Goal: Task Accomplishment & Management: Manage account settings

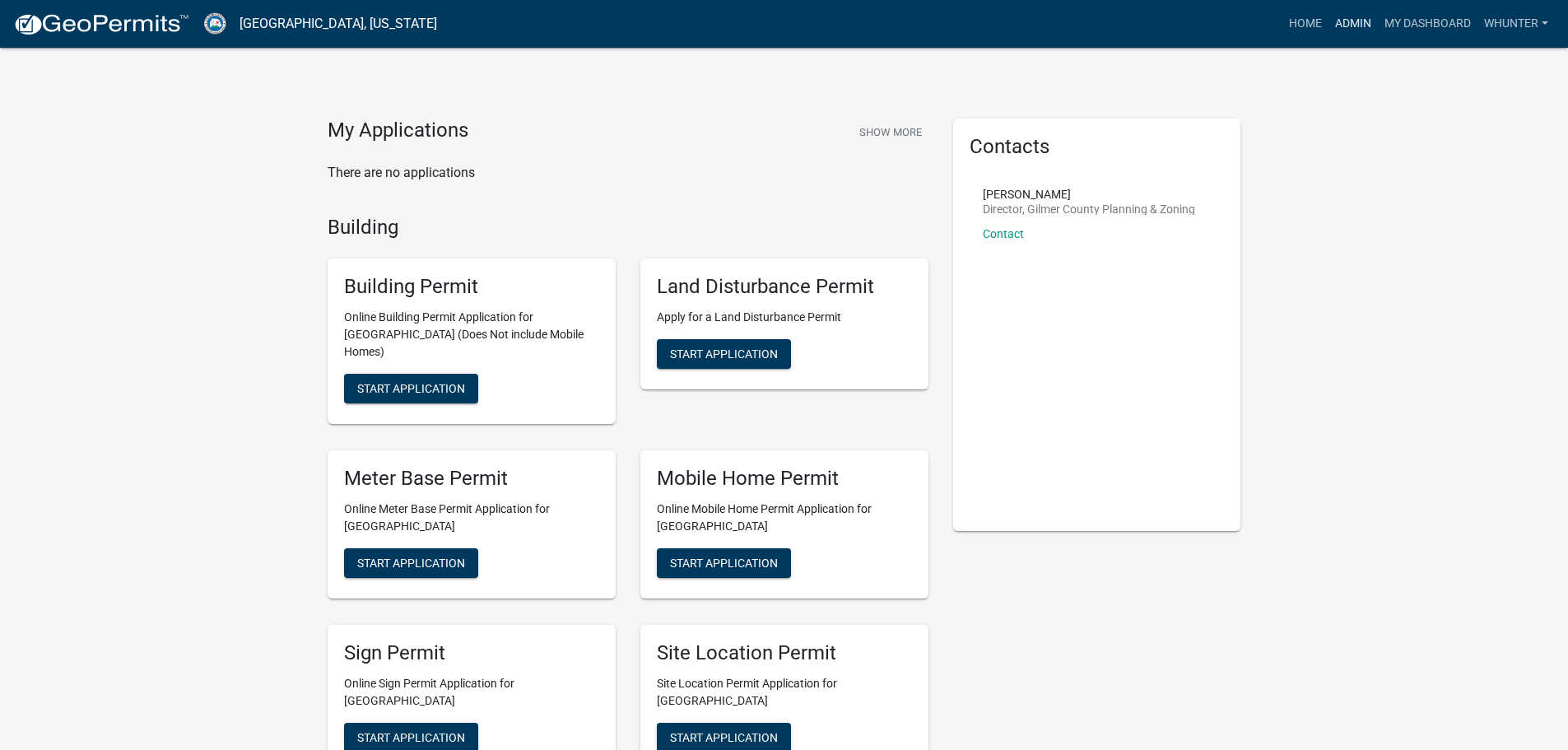
click at [1345, 24] on link "Admin" at bounding box center [1353, 24] width 50 height 31
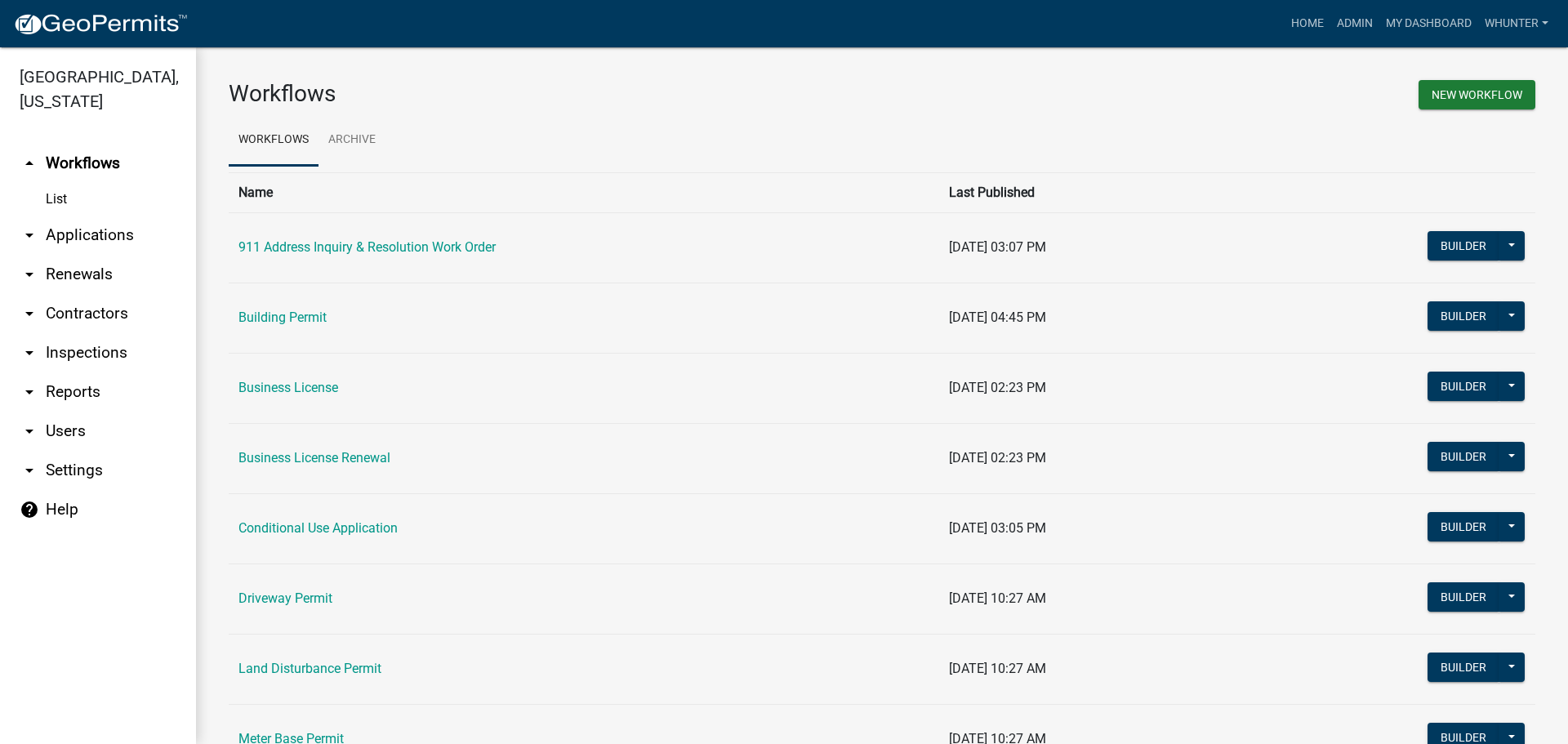
click at [113, 242] on link "arrow_drop_down Applications" at bounding box center [97, 235] width 196 height 39
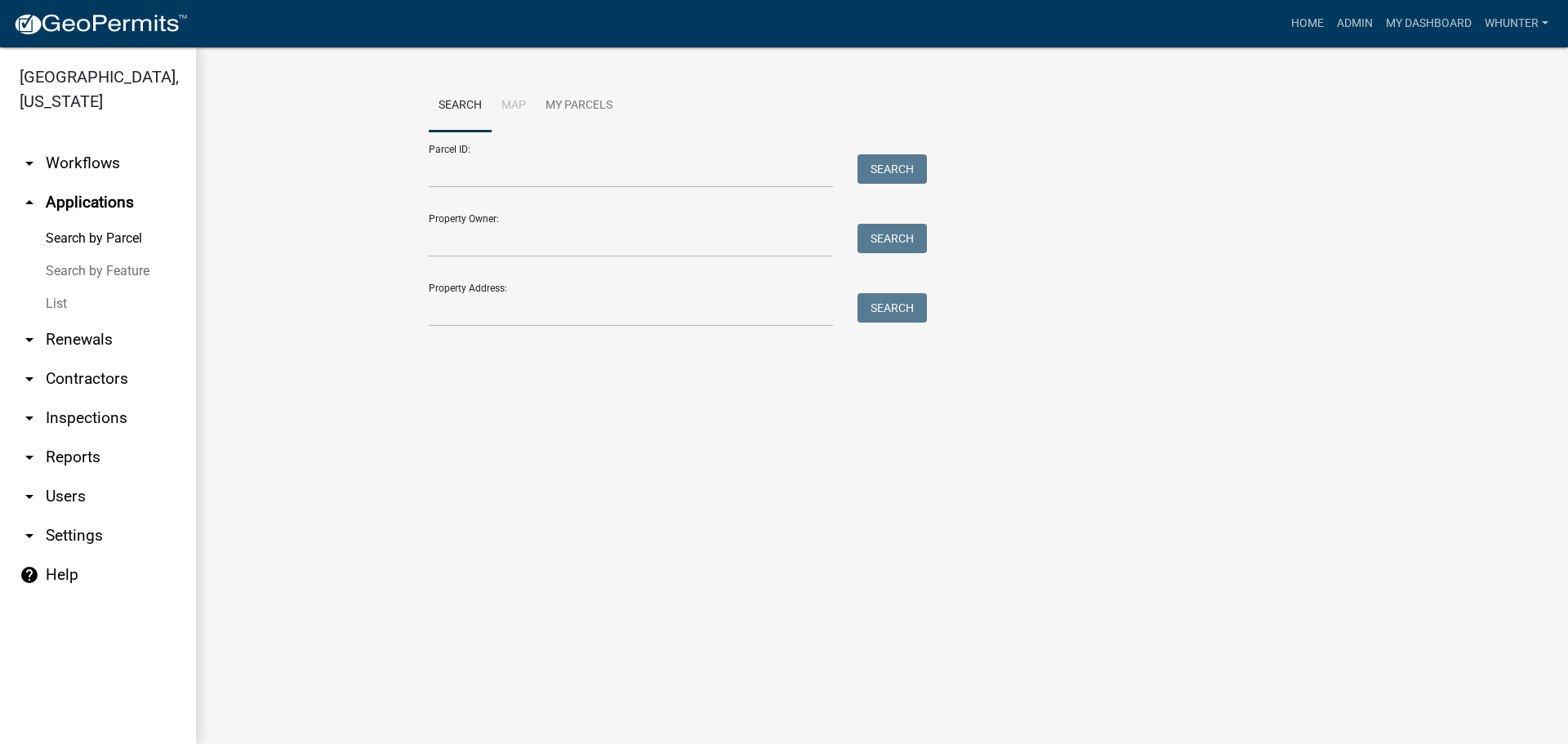
click at [100, 313] on link "List" at bounding box center [97, 303] width 196 height 32
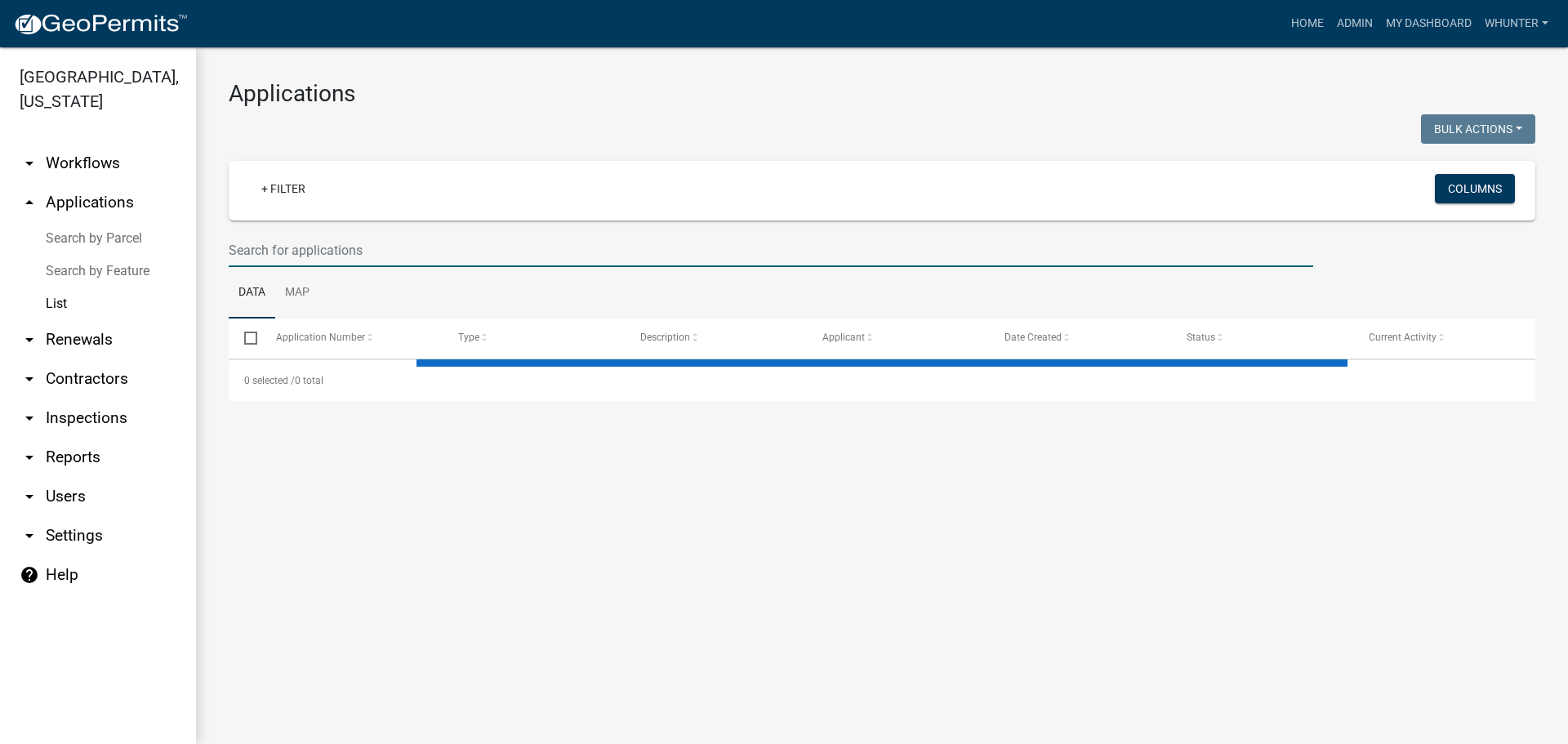
click at [293, 259] on input "text" at bounding box center [771, 250] width 1084 height 33
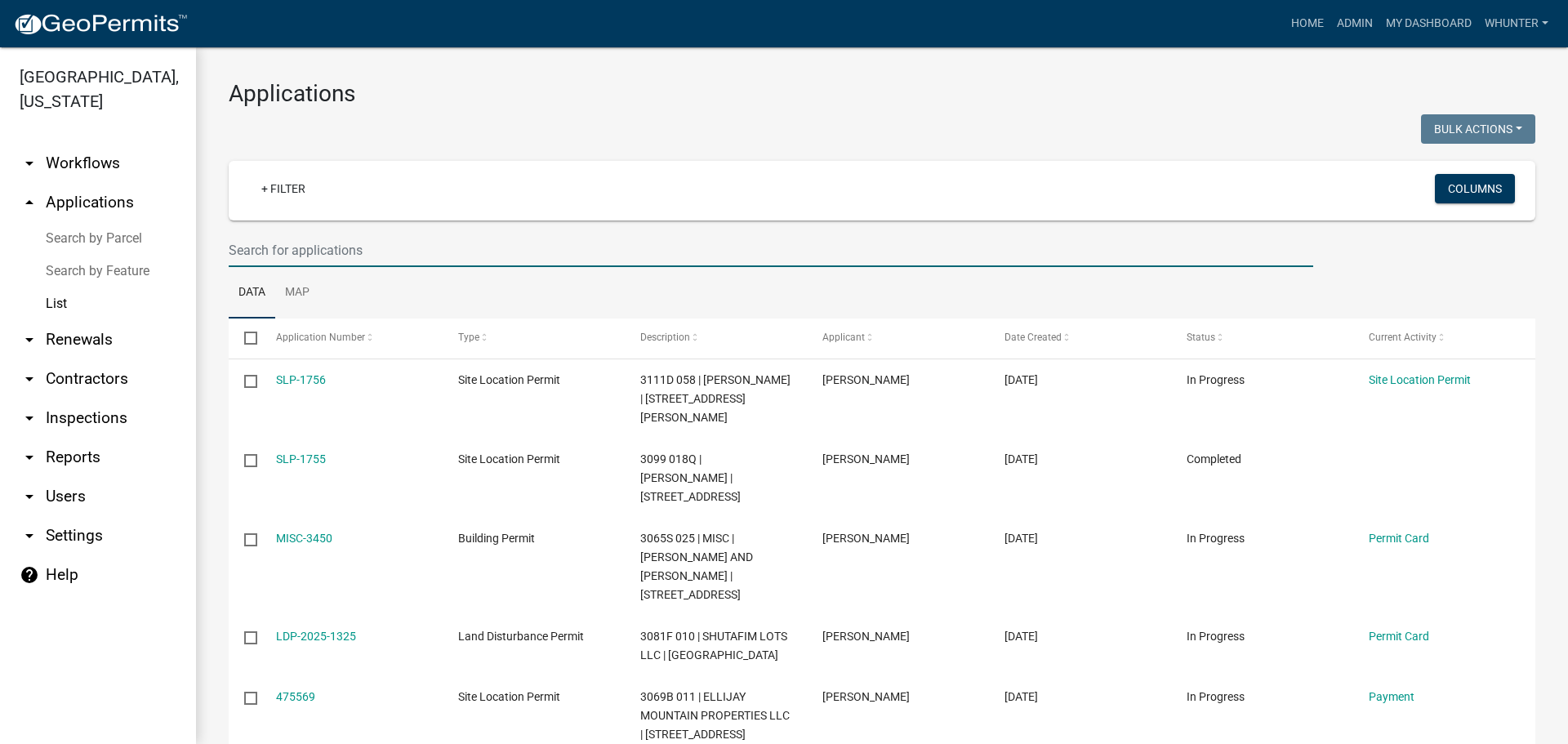
type input "h"
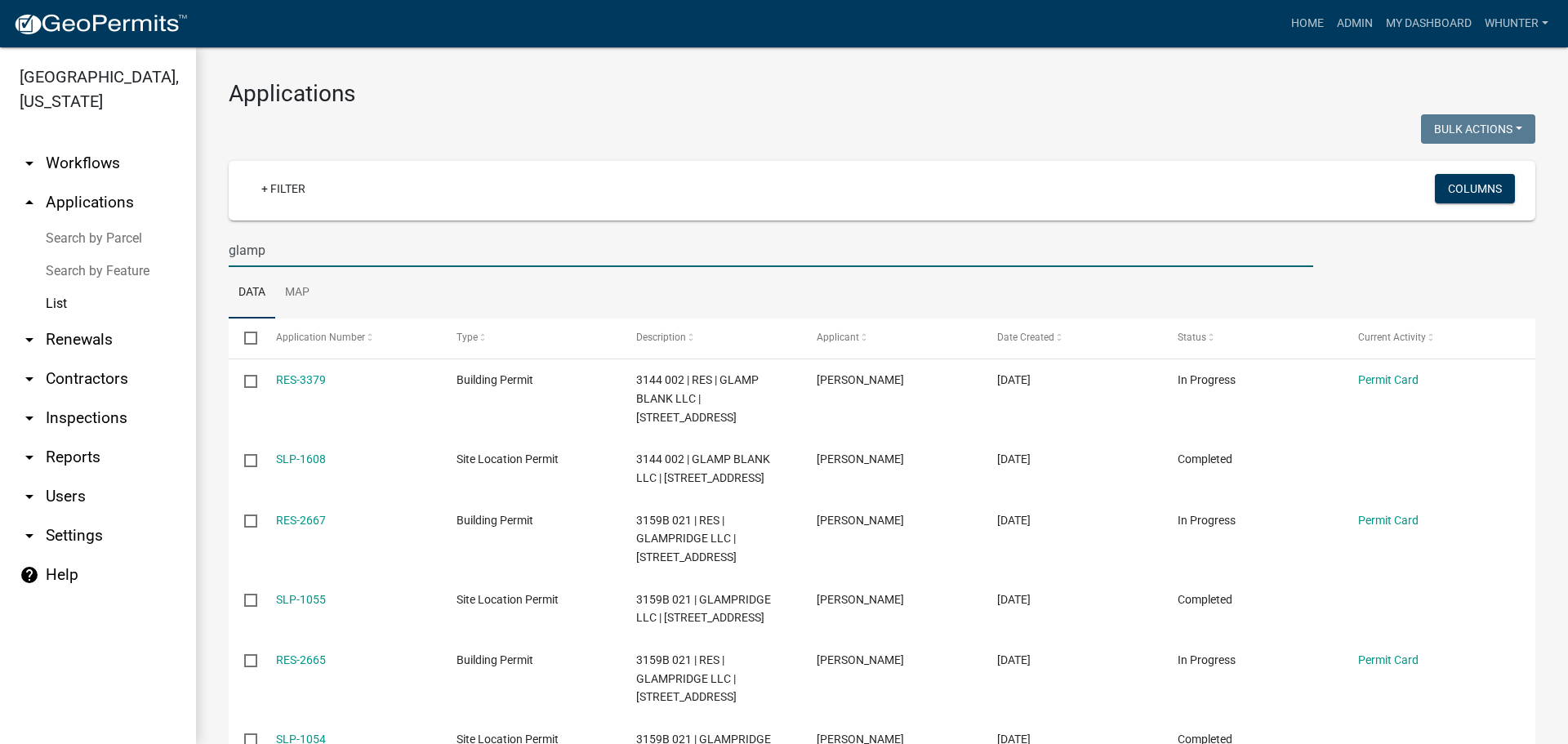
type input "glamp"
click at [1306, 14] on link "Home" at bounding box center [1307, 23] width 46 height 31
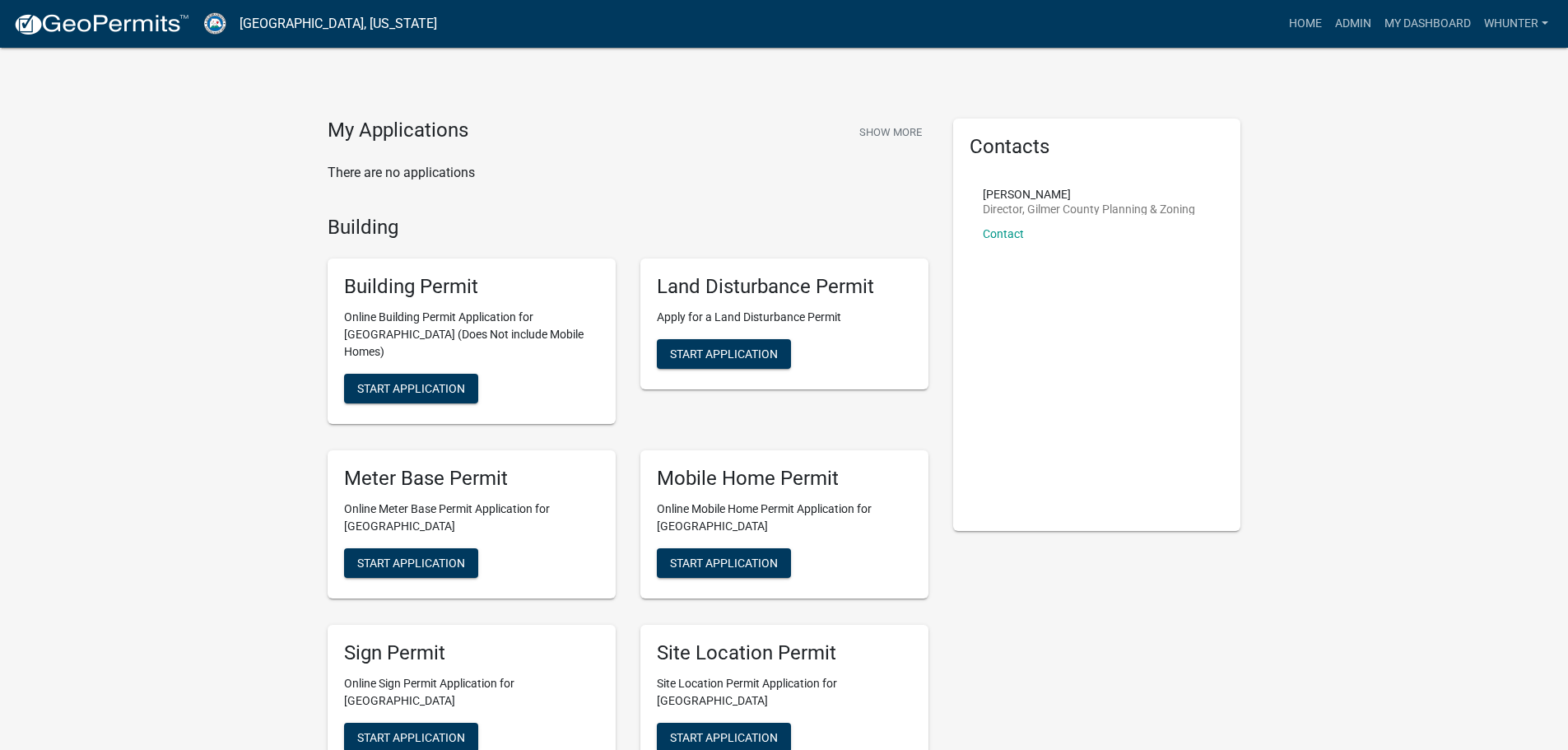
click at [1335, 20] on link "Admin" at bounding box center [1353, 24] width 50 height 31
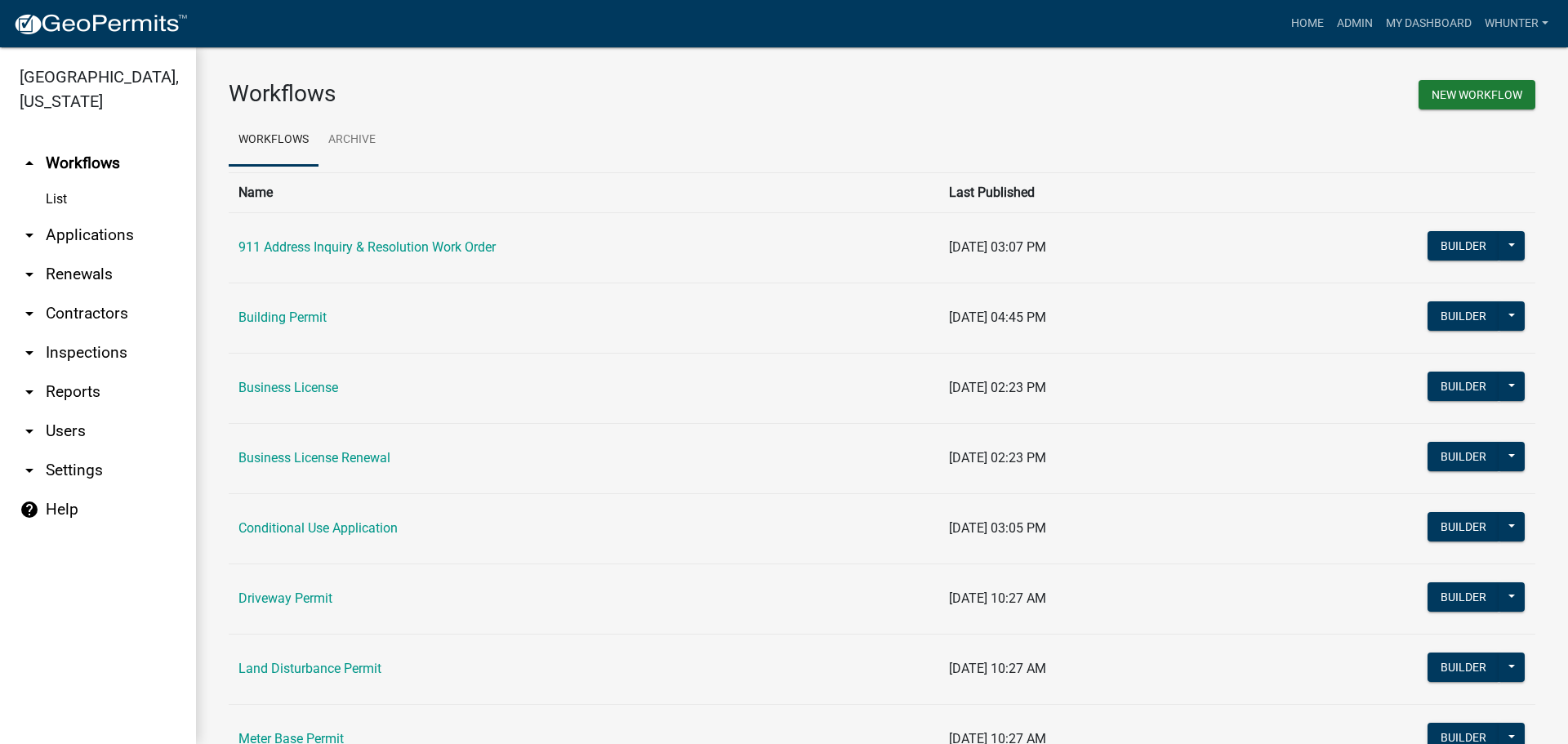
click at [130, 235] on link "arrow_drop_down Applications" at bounding box center [97, 235] width 196 height 39
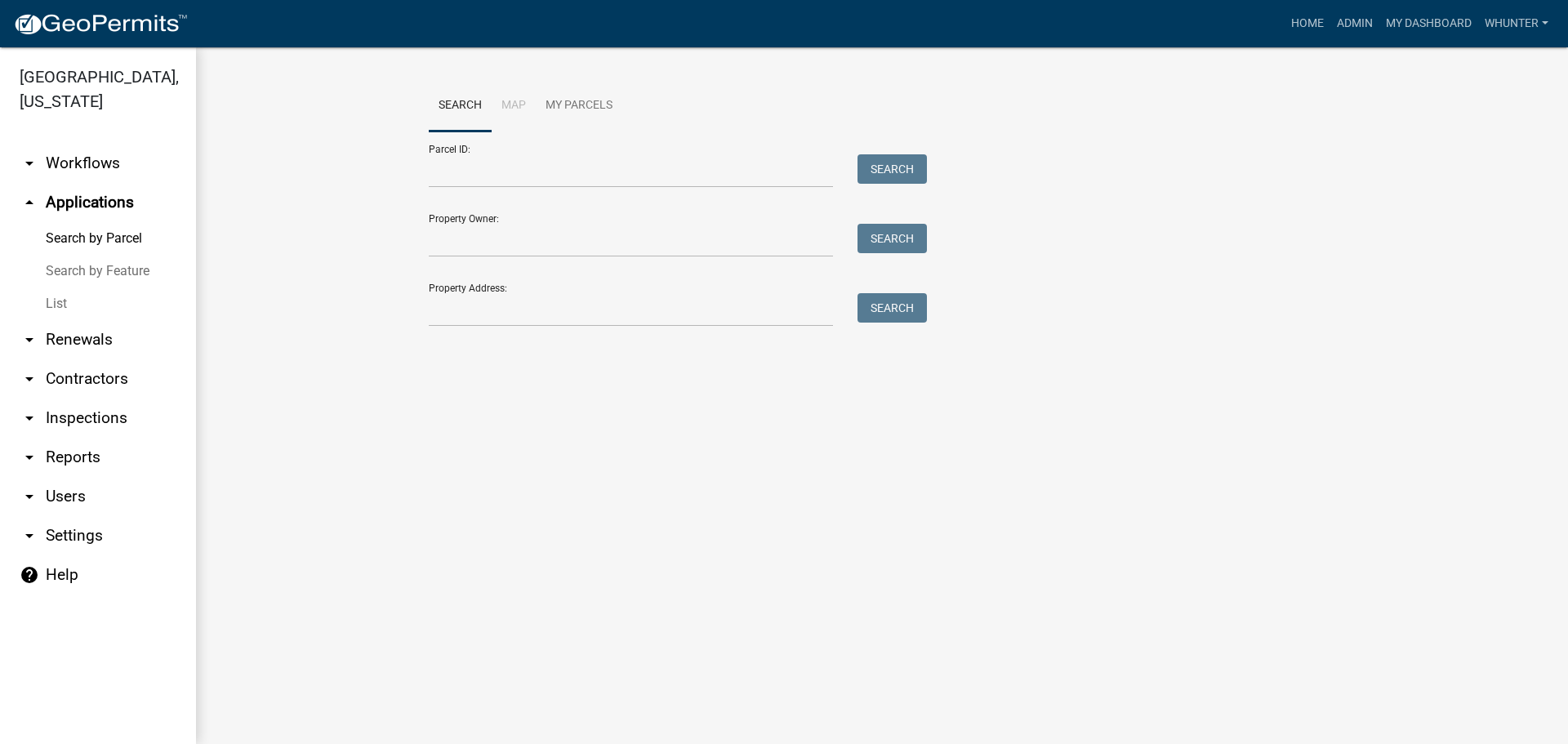
click at [112, 312] on link "List" at bounding box center [97, 303] width 196 height 32
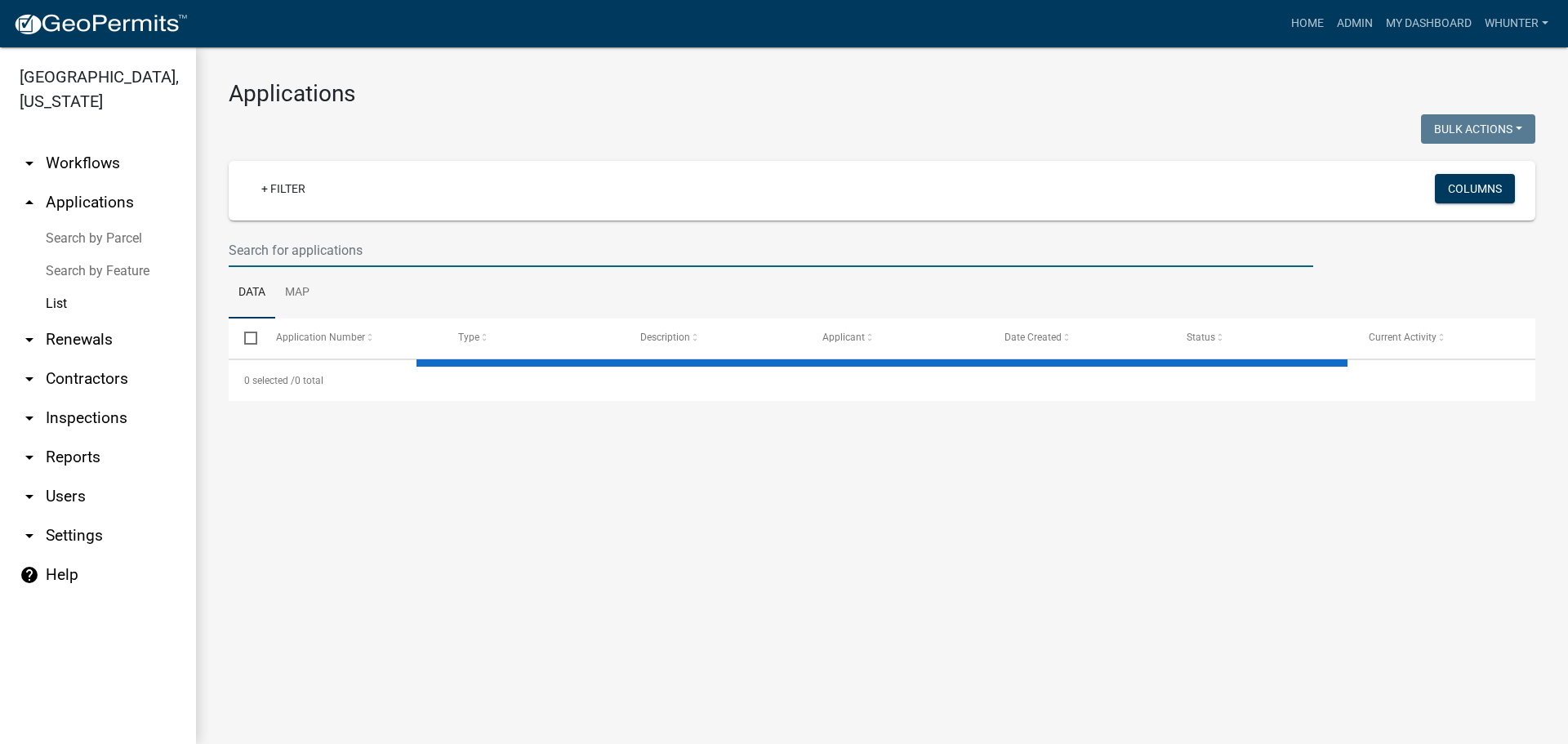
drag, startPoint x: 356, startPoint y: 252, endPoint x: 467, endPoint y: 261, distance: 111.4
click at [356, 252] on input "text" at bounding box center [771, 250] width 1084 height 33
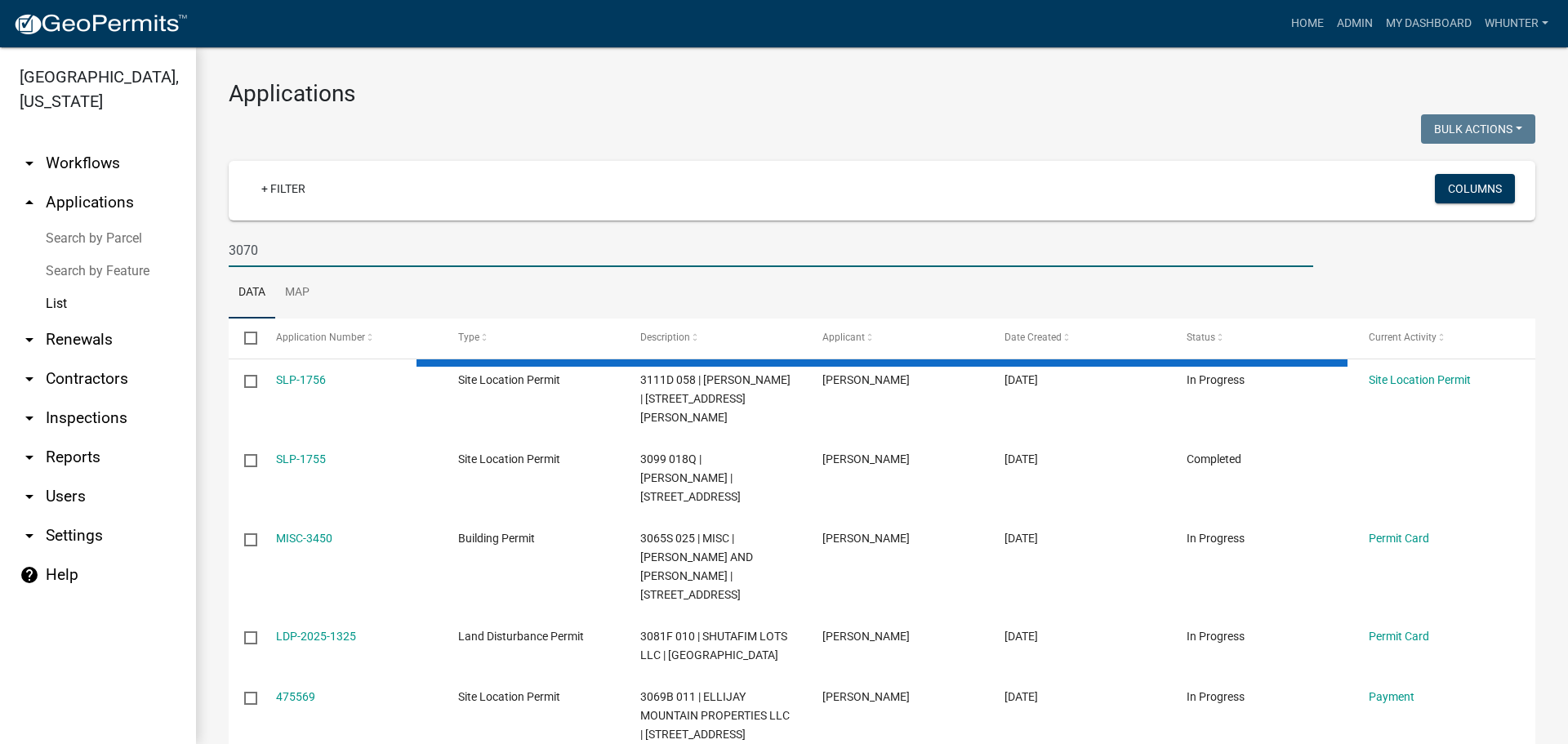
type input "3070"
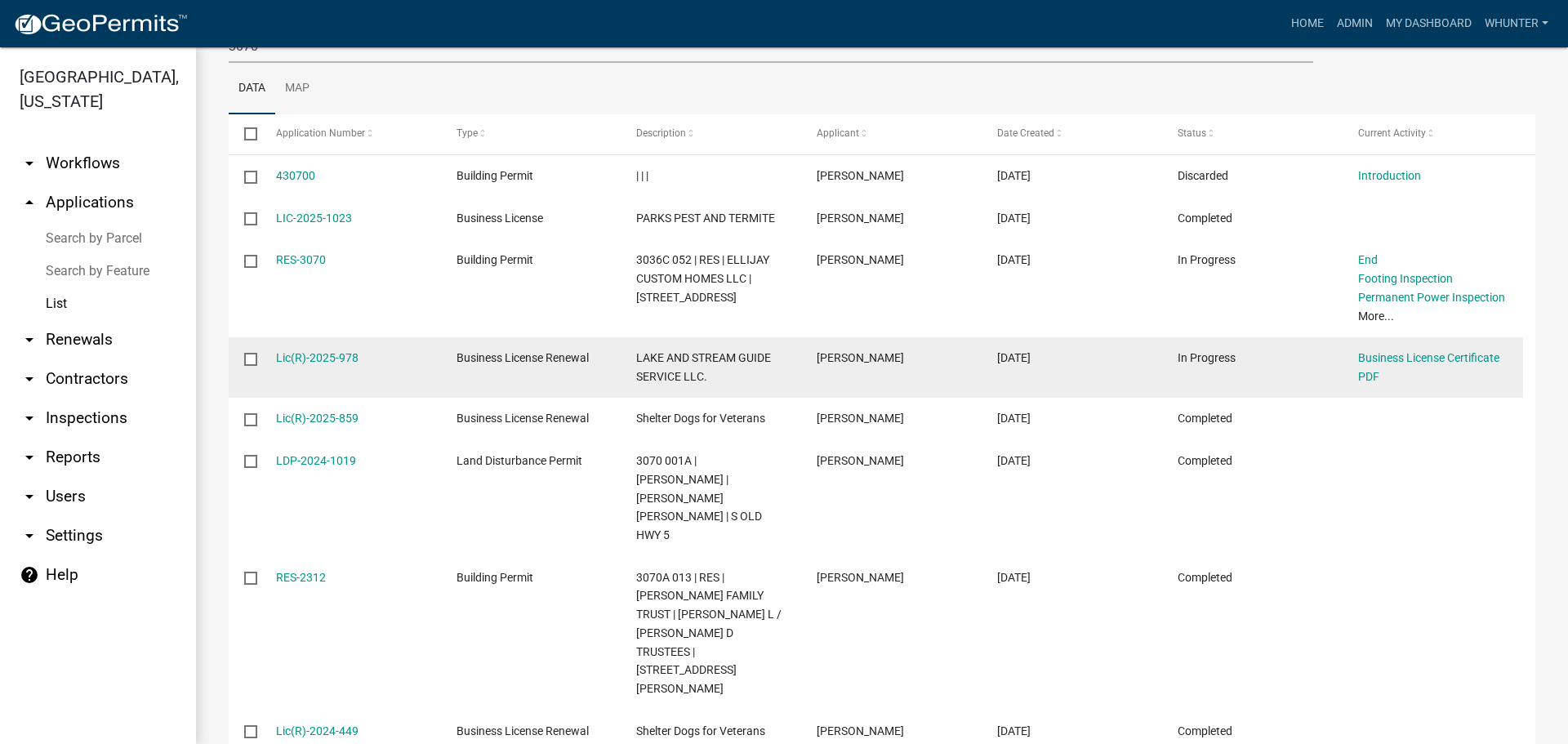
scroll to position [245, 0]
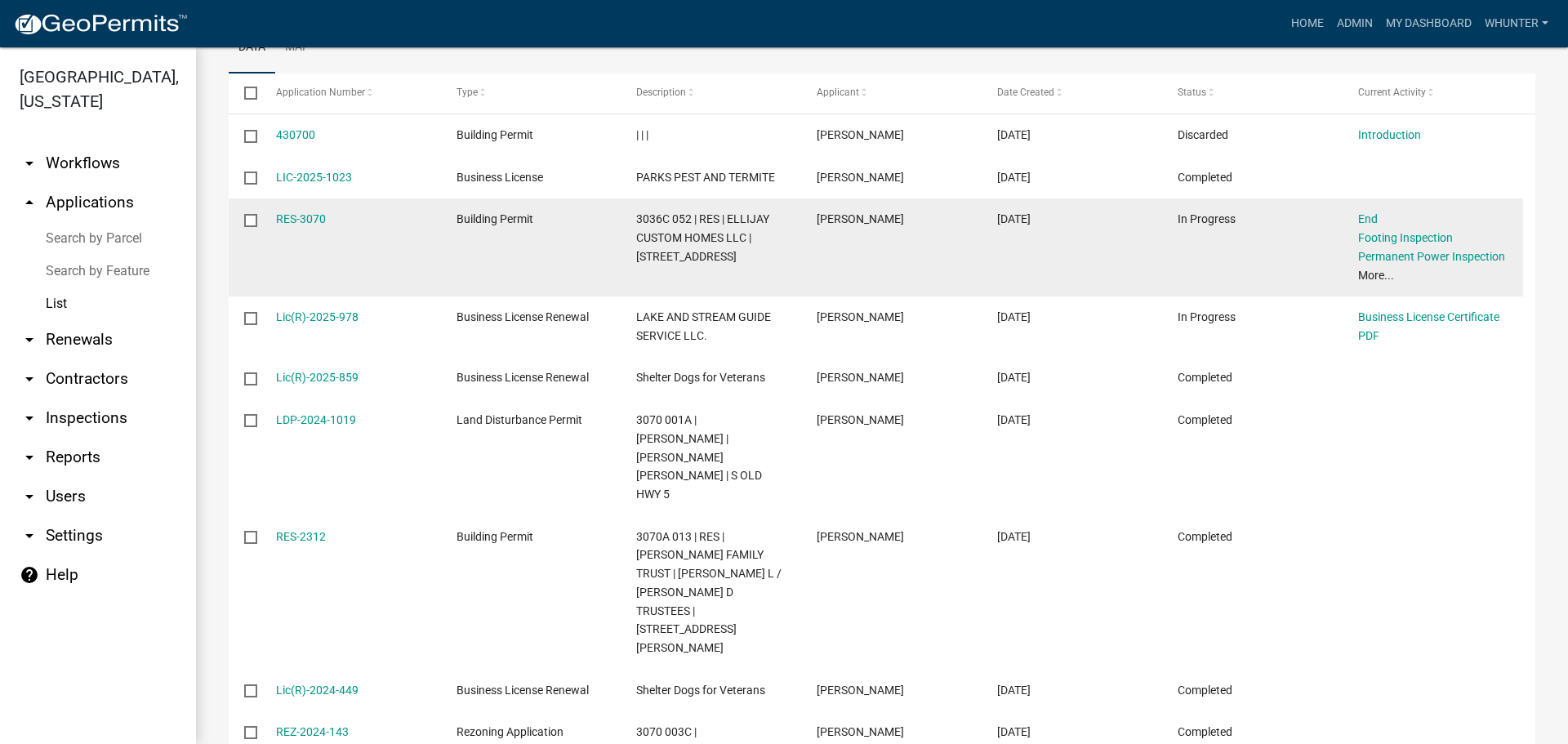
click at [336, 234] on datatable-body-cell "RES-3070" at bounding box center [350, 247] width 181 height 98
click at [308, 223] on link "RES-3070" at bounding box center [301, 219] width 50 height 13
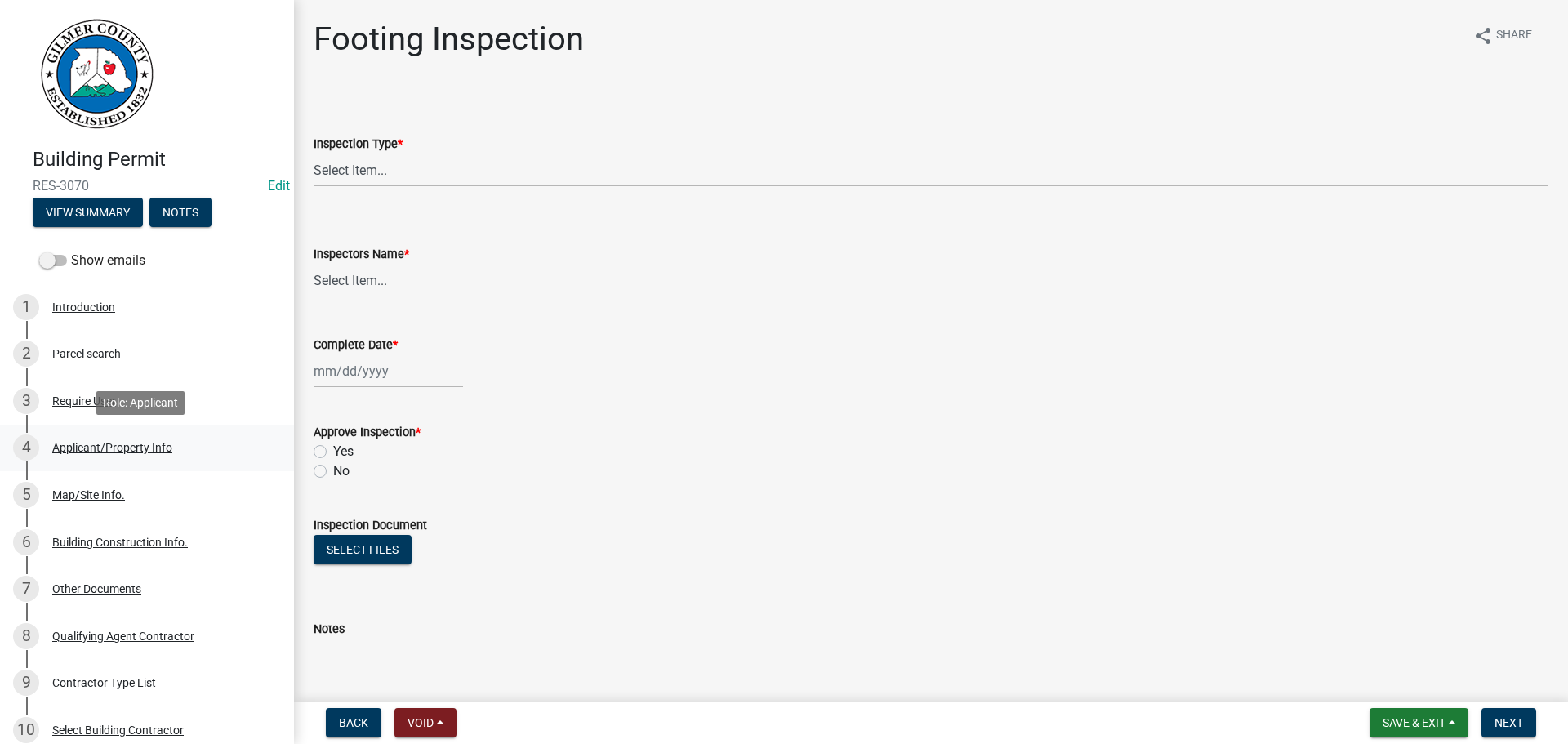
click at [161, 447] on div "Applicant/Property Info" at bounding box center [112, 447] width 120 height 12
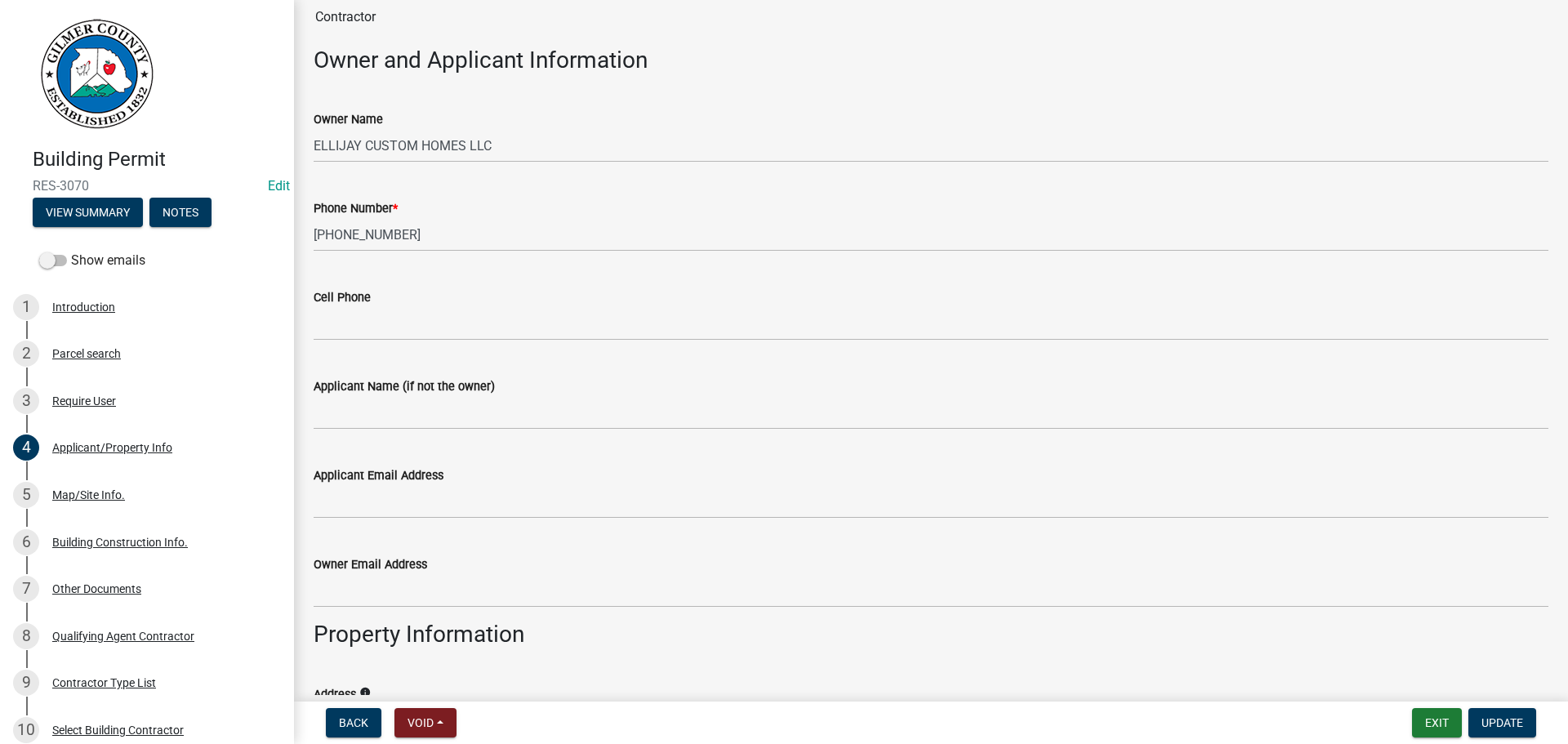
scroll to position [572, 0]
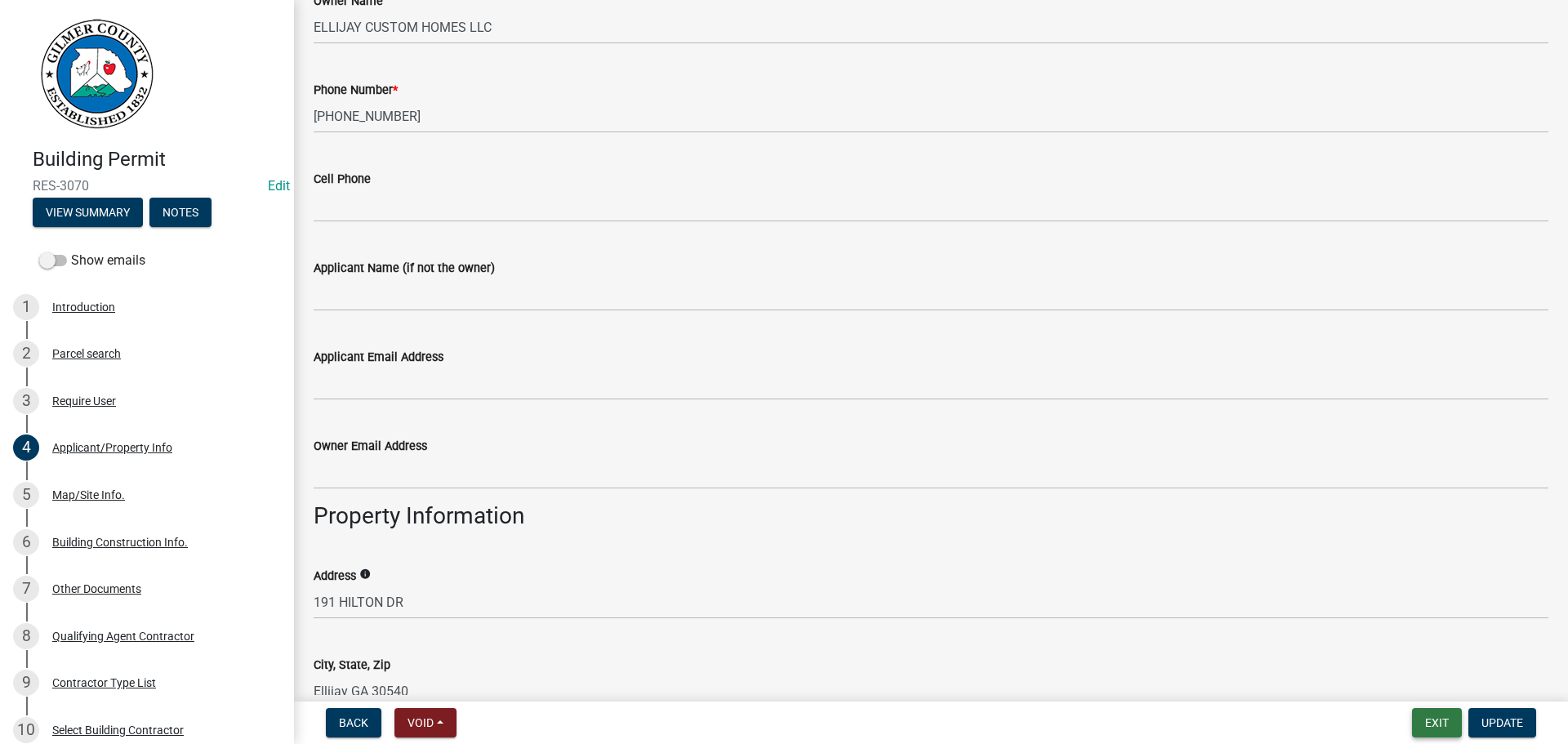
click at [1427, 725] on button "Exit" at bounding box center [1436, 722] width 50 height 29
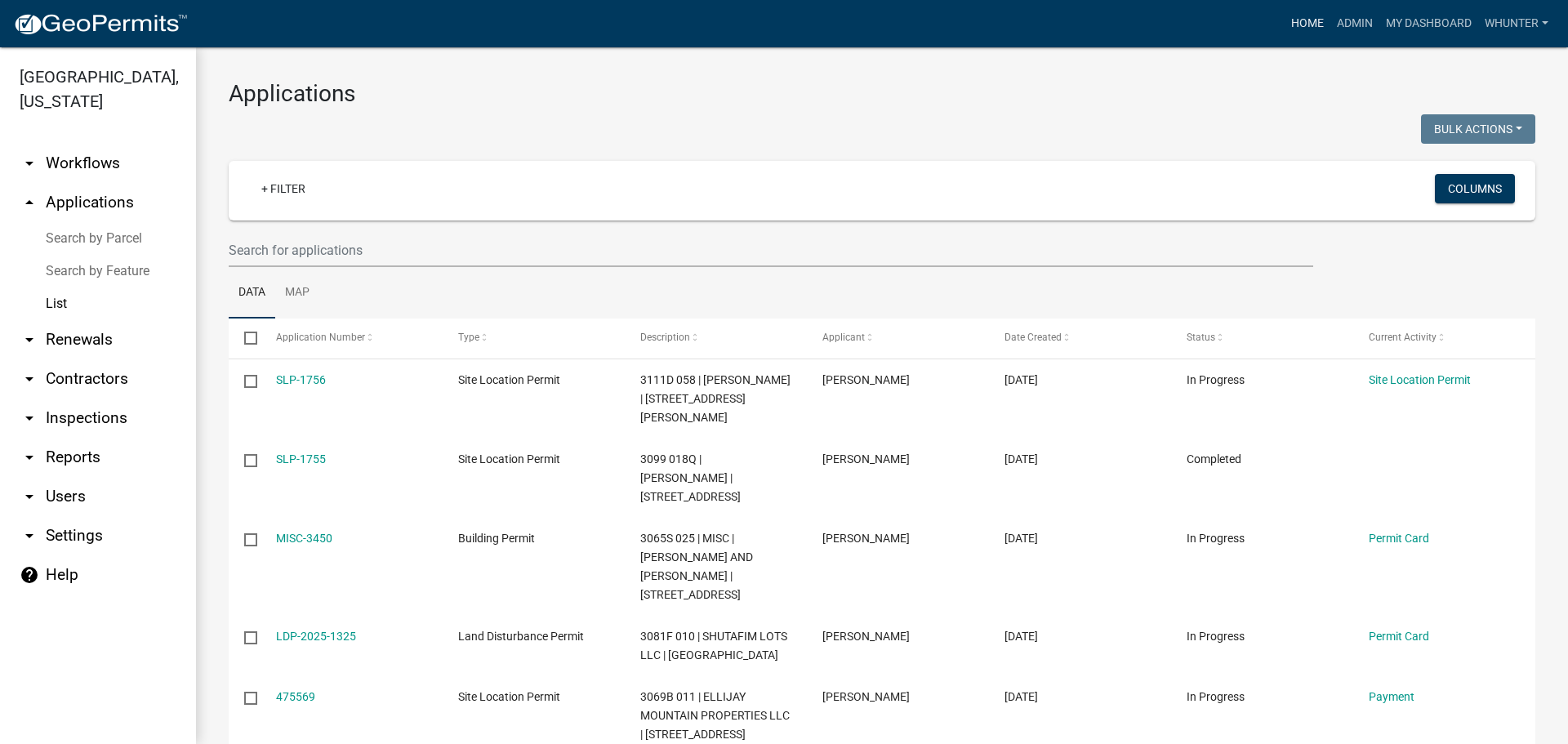
click at [1297, 31] on link "Home" at bounding box center [1307, 23] width 46 height 31
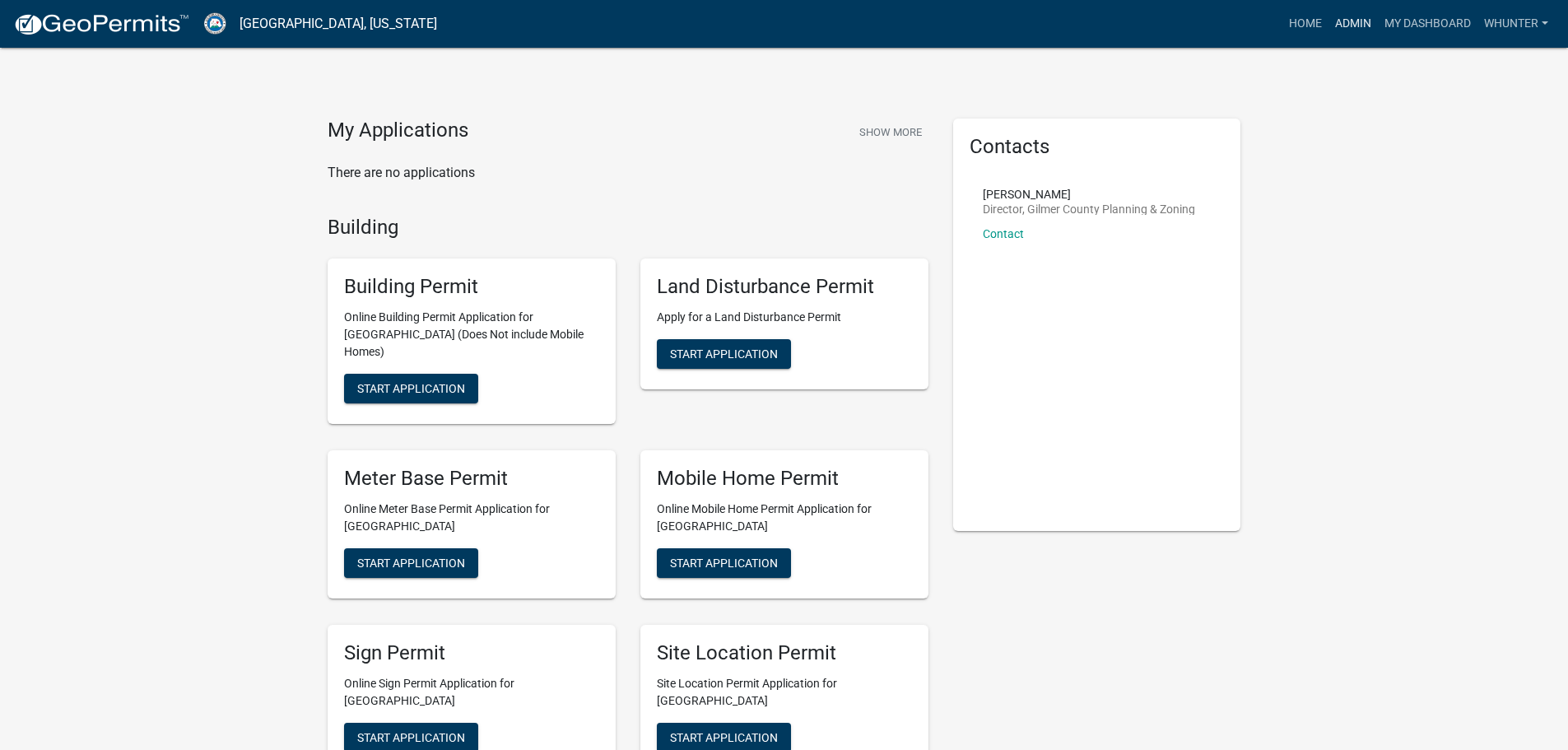
click at [1356, 16] on link "Admin" at bounding box center [1353, 24] width 50 height 31
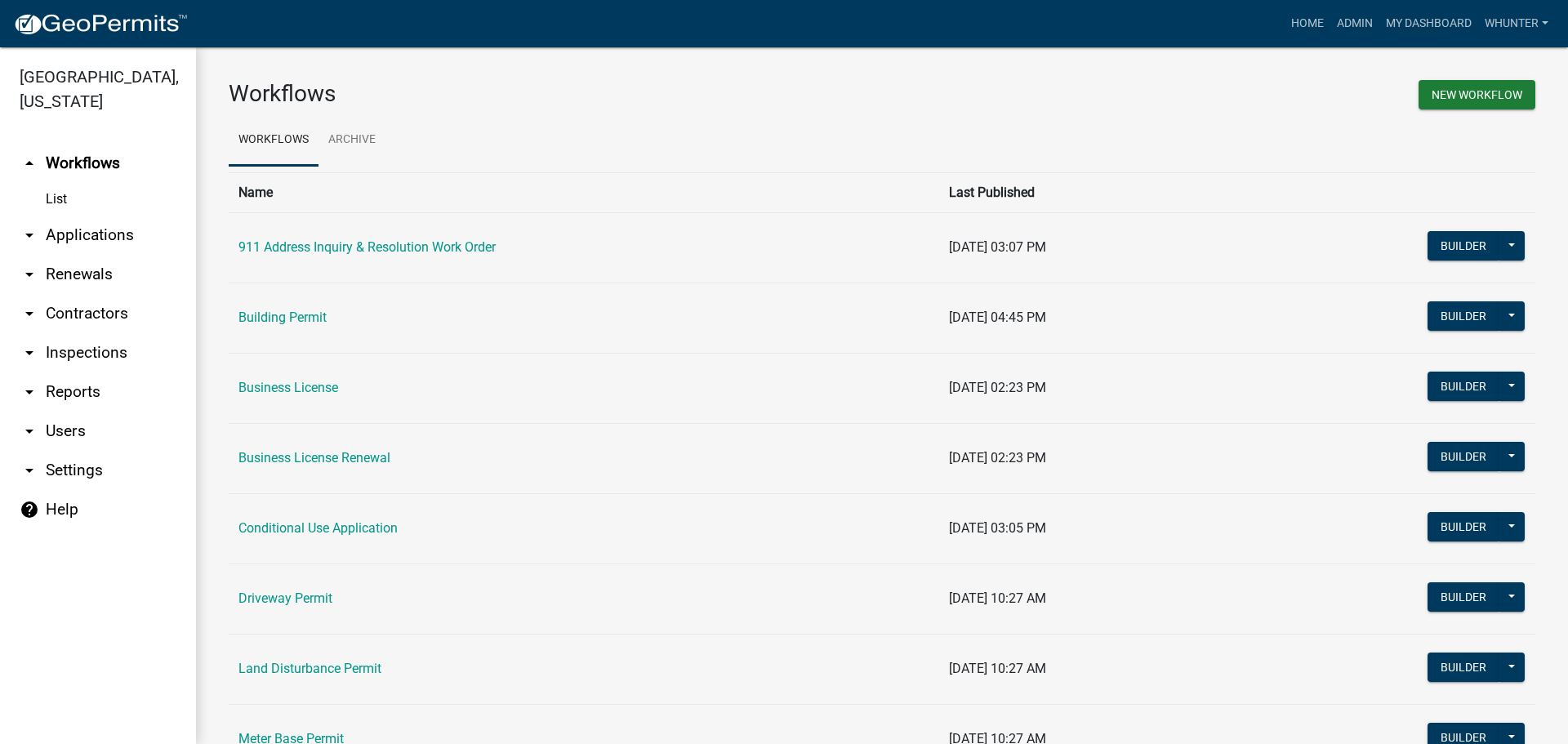
click at [82, 235] on link "arrow_drop_down Applications" at bounding box center [97, 235] width 196 height 39
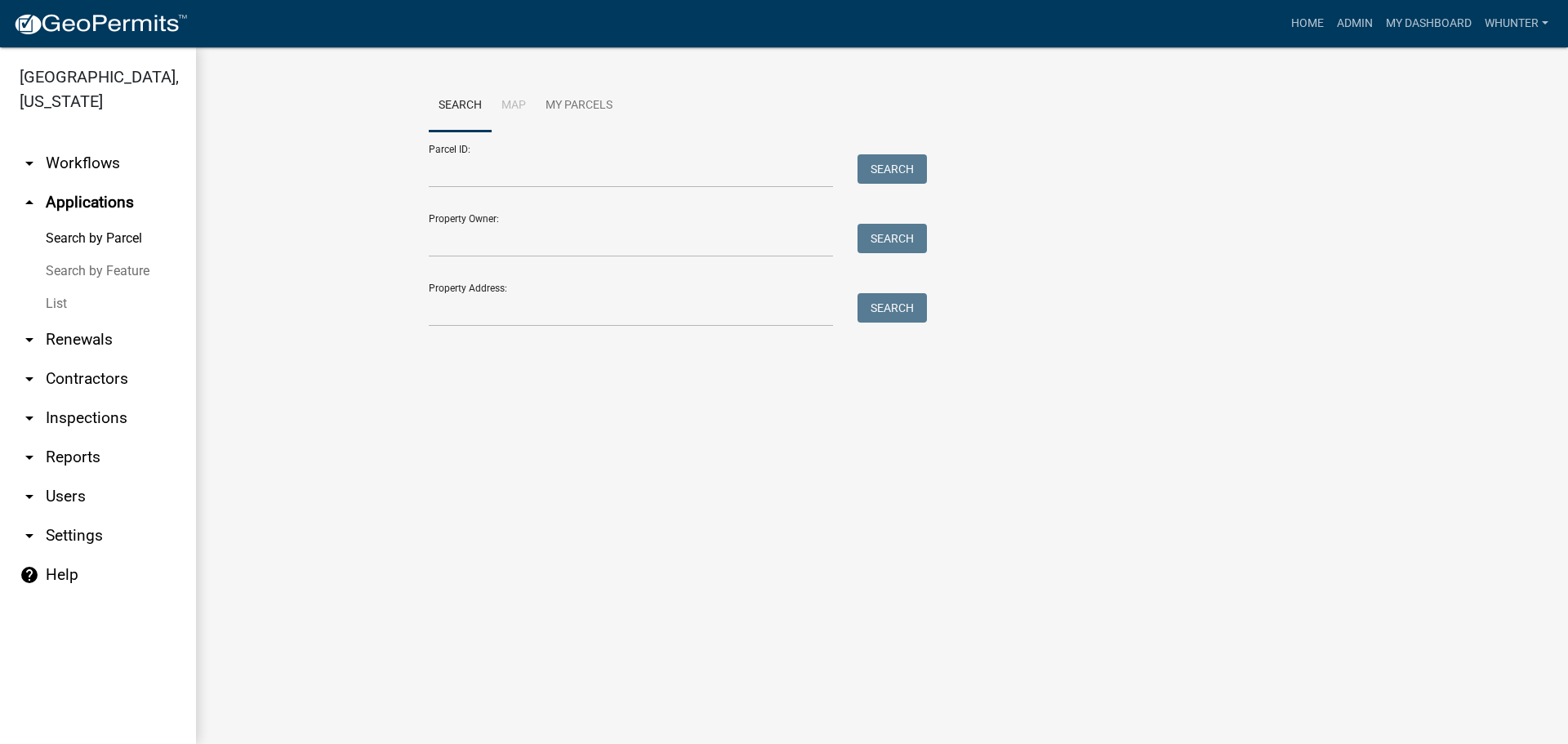
click at [89, 283] on link "Search by Feature" at bounding box center [97, 271] width 196 height 32
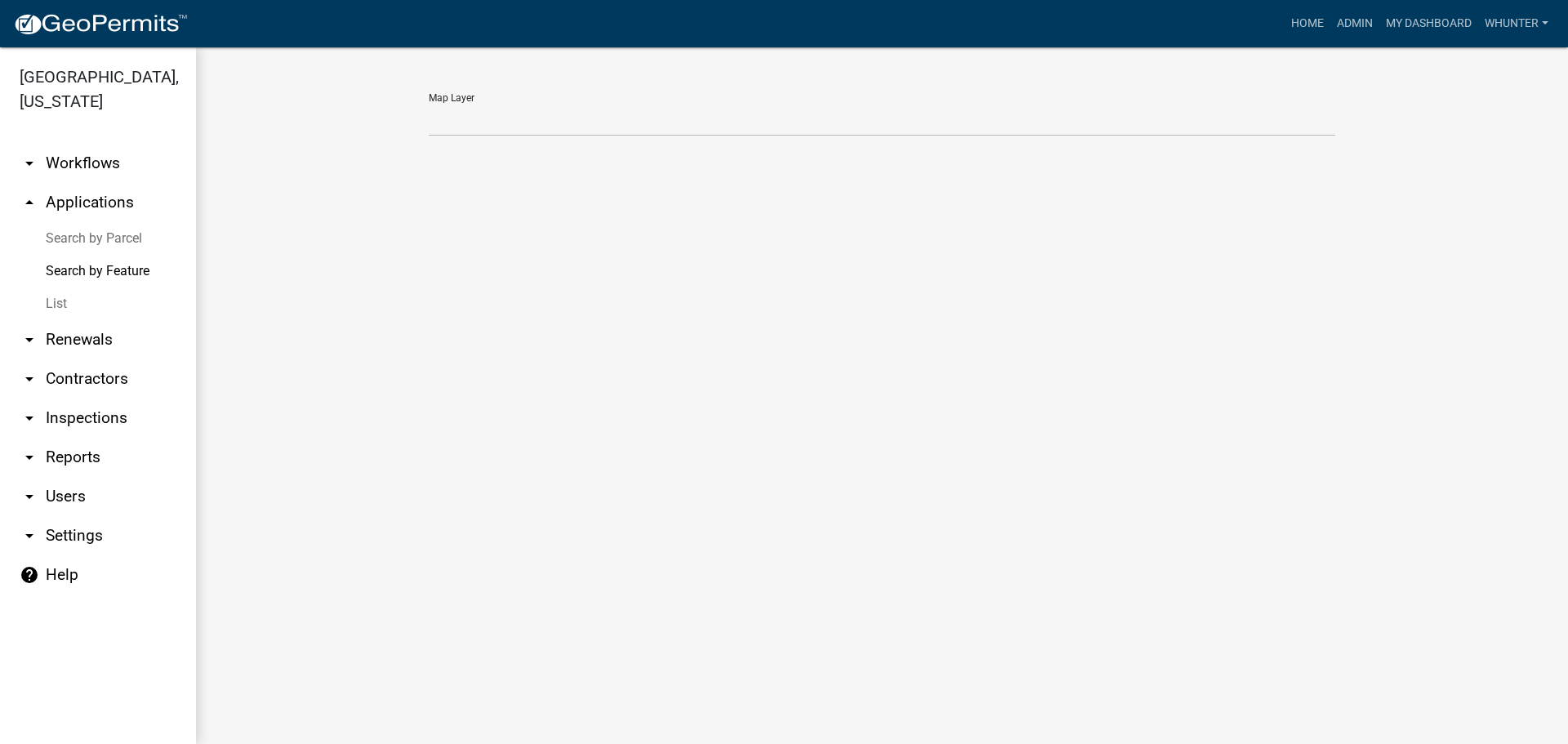
click at [108, 298] on link "List" at bounding box center [97, 303] width 196 height 32
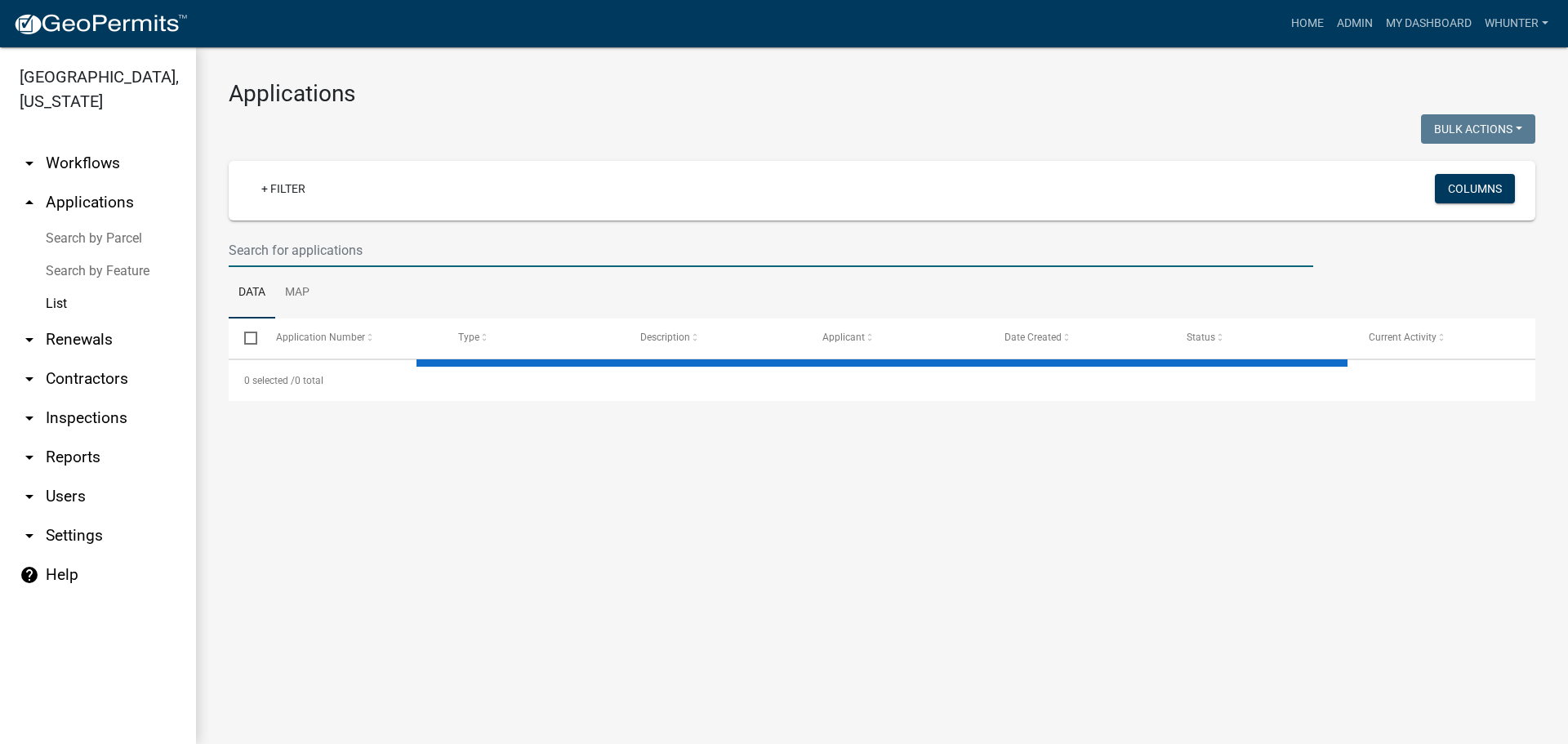
click at [335, 253] on input "text" at bounding box center [771, 250] width 1084 height 33
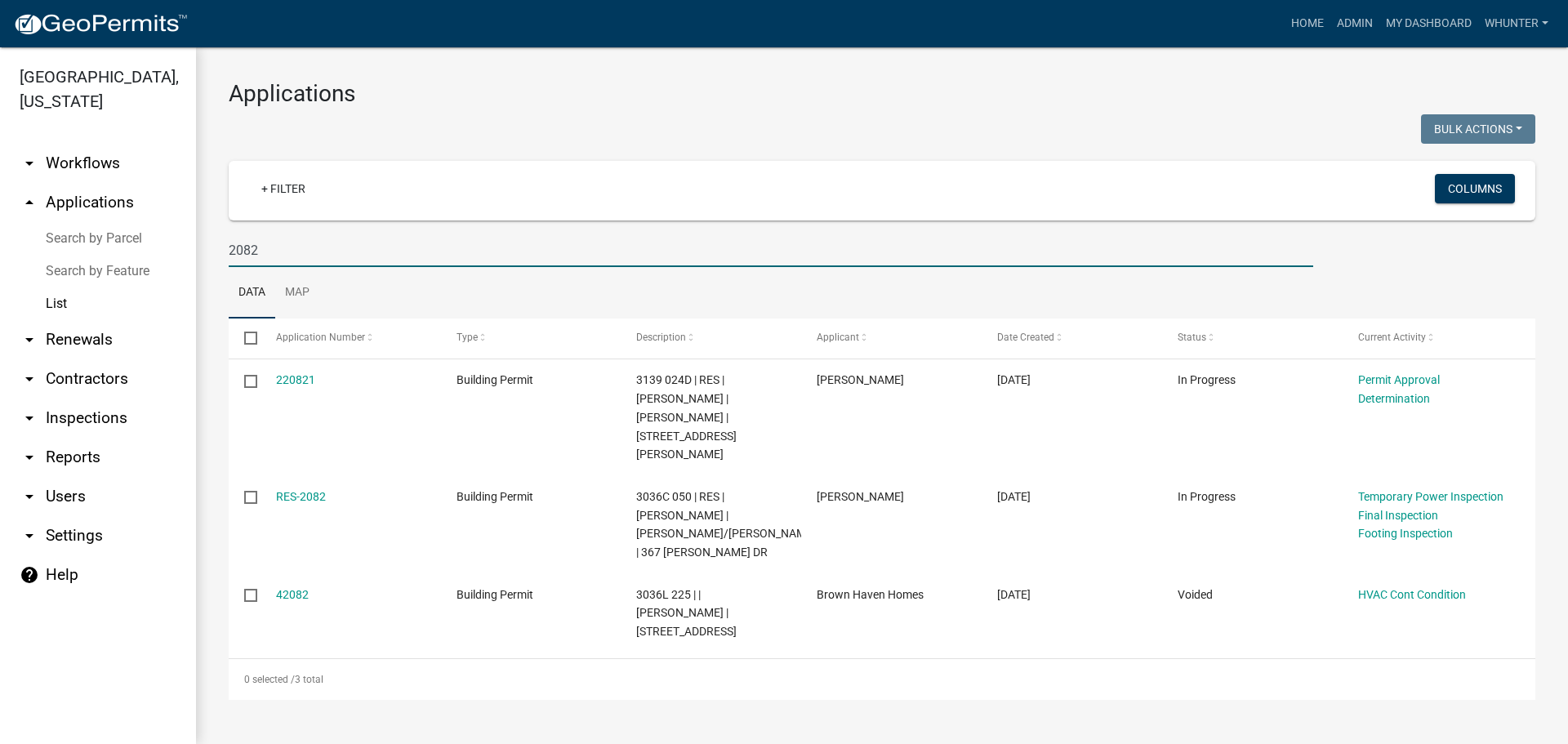
drag, startPoint x: 121, startPoint y: 225, endPoint x: 47, endPoint y: 217, distance: 74.4
click at [47, 217] on div "[GEOGRAPHIC_DATA], [US_STATE] arrow_drop_down Workflows List arrow_drop_up Appl…" at bounding box center [784, 396] width 1568 height 697
type input "473731"
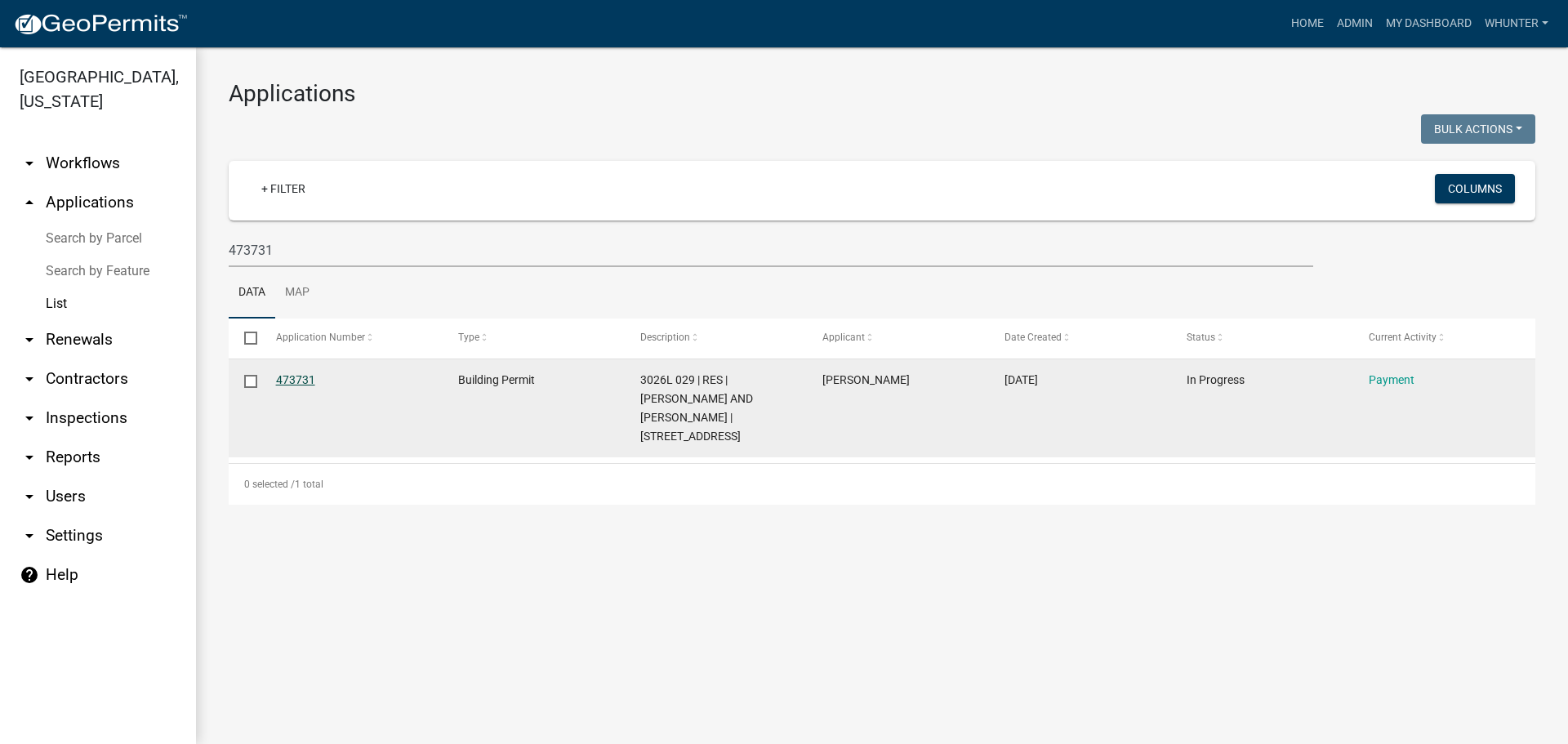
click at [309, 379] on link "473731" at bounding box center [295, 380] width 39 height 13
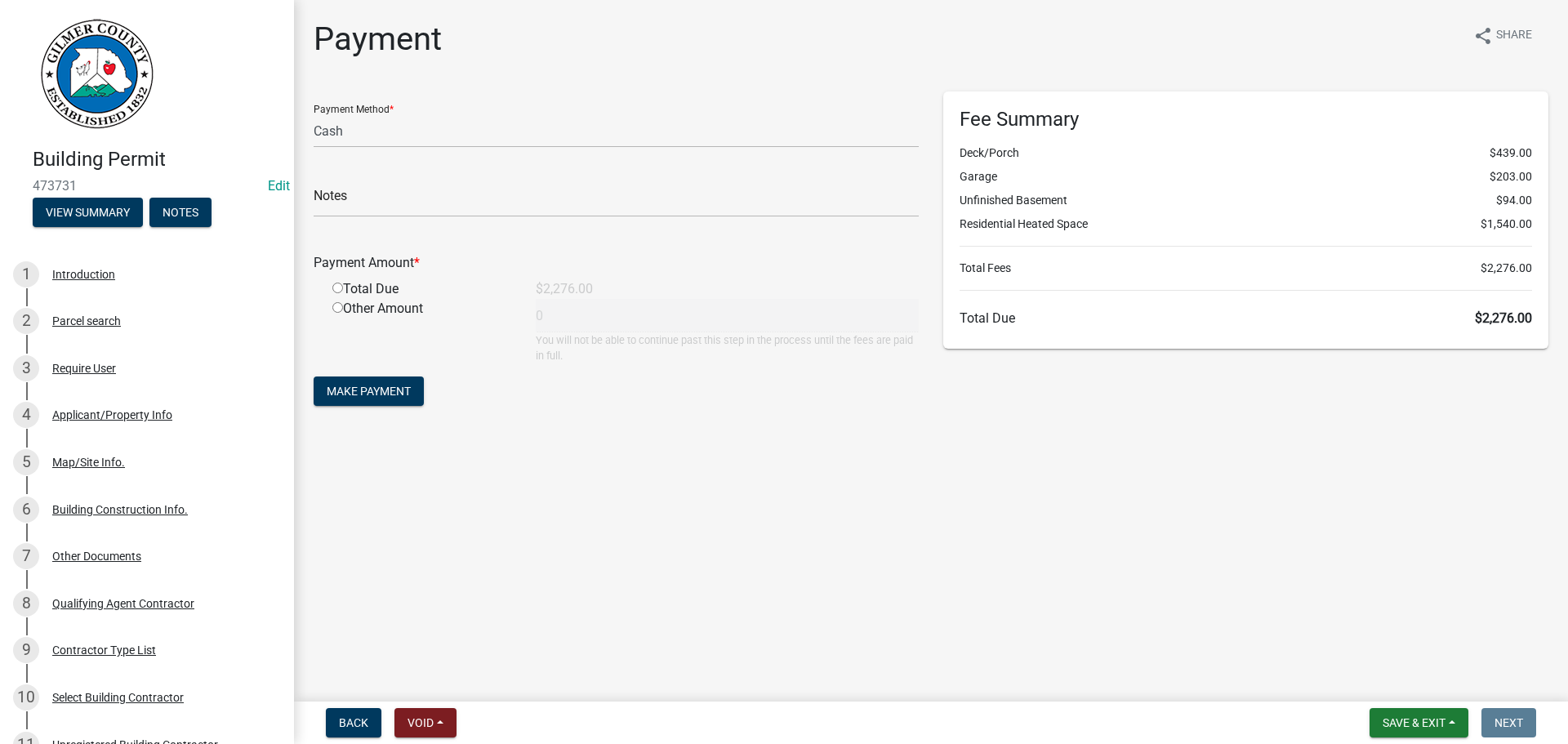
click at [621, 154] on form "Payment Method * Credit Card POS Check Cash Notes Payment Amount * Total Due $2…" at bounding box center [616, 251] width 605 height 318
click at [626, 137] on select "Credit Card POS Check Cash" at bounding box center [616, 131] width 605 height 33
select select "1: 0"
click at [314, 114] on select "Credit Card POS Check Cash" at bounding box center [616, 131] width 605 height 33
click at [588, 192] on input "text" at bounding box center [616, 201] width 605 height 33
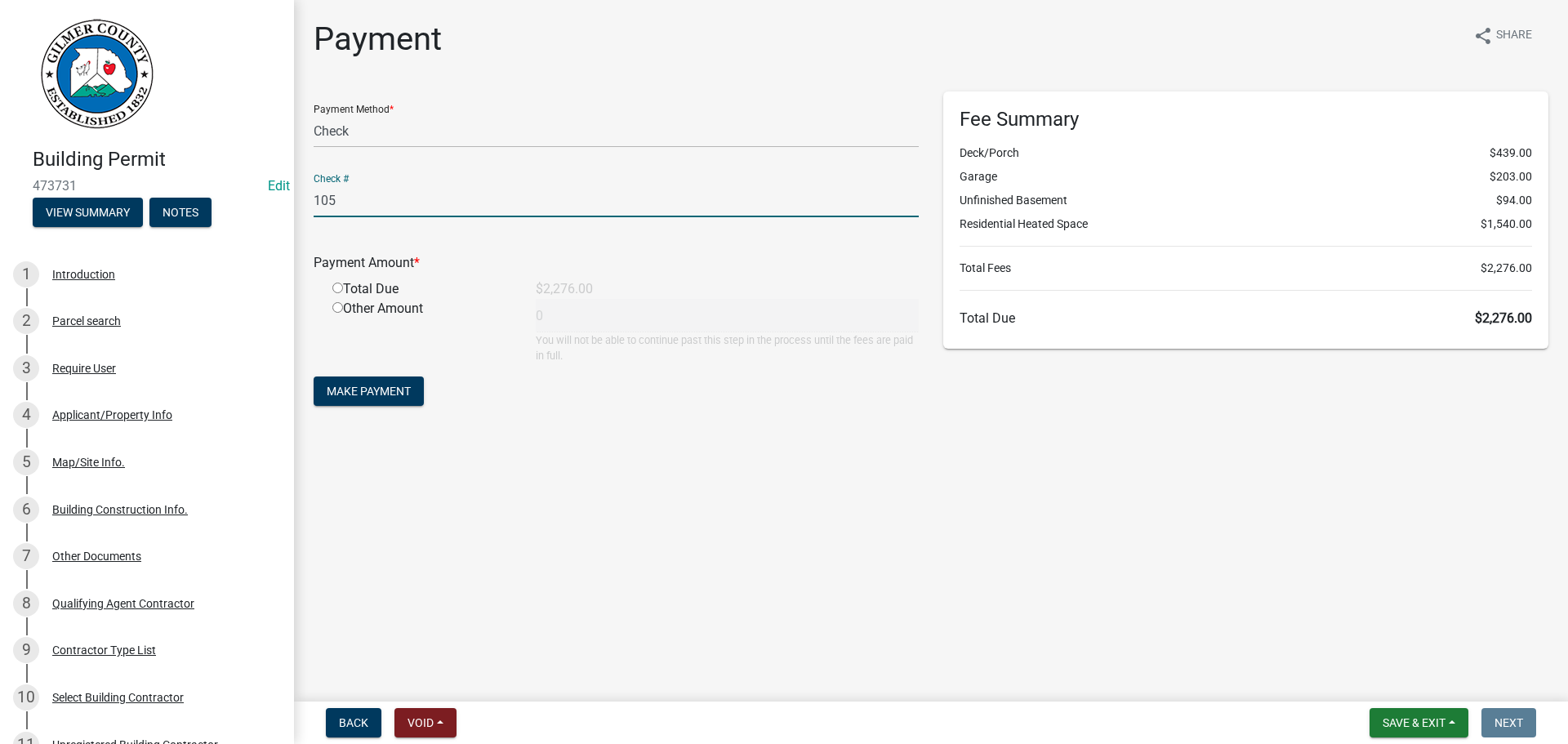
type input "105"
click at [332, 282] on input "radio" at bounding box center [337, 287] width 11 height 11
radio input "true"
type input "2276"
click at [376, 385] on span "Make Payment" at bounding box center [368, 392] width 84 height 13
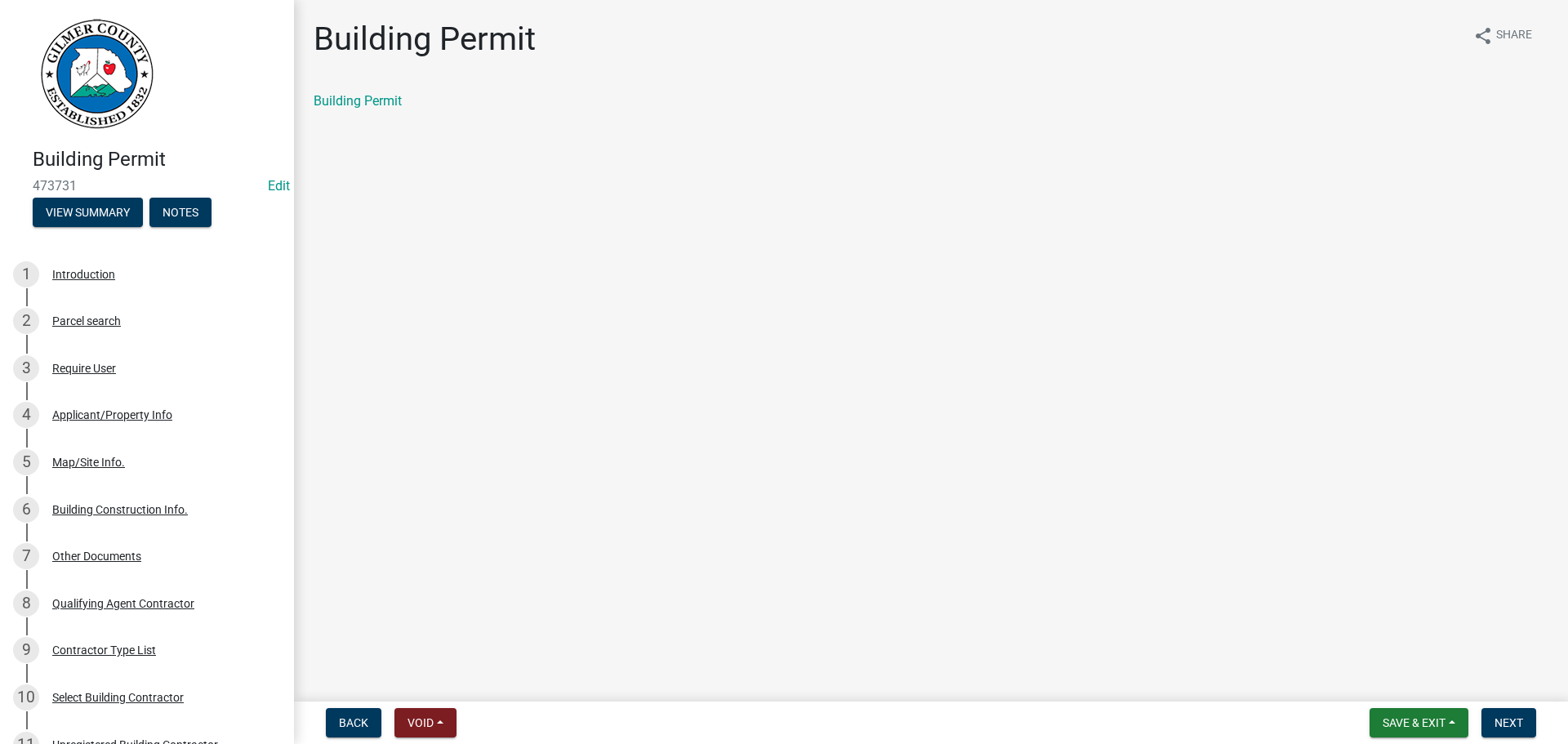
drag, startPoint x: 205, startPoint y: 110, endPoint x: 187, endPoint y: 101, distance: 20.1
drag, startPoint x: 187, startPoint y: 101, endPoint x: 1077, endPoint y: 557, distance: 1000.0
click at [1076, 557] on main "Building Permit share Share Building Permit" at bounding box center [931, 347] width 1274 height 695
click at [381, 103] on link "Building Permit" at bounding box center [358, 101] width 88 height 16
click at [1501, 722] on span "Next" at bounding box center [1508, 723] width 28 height 13
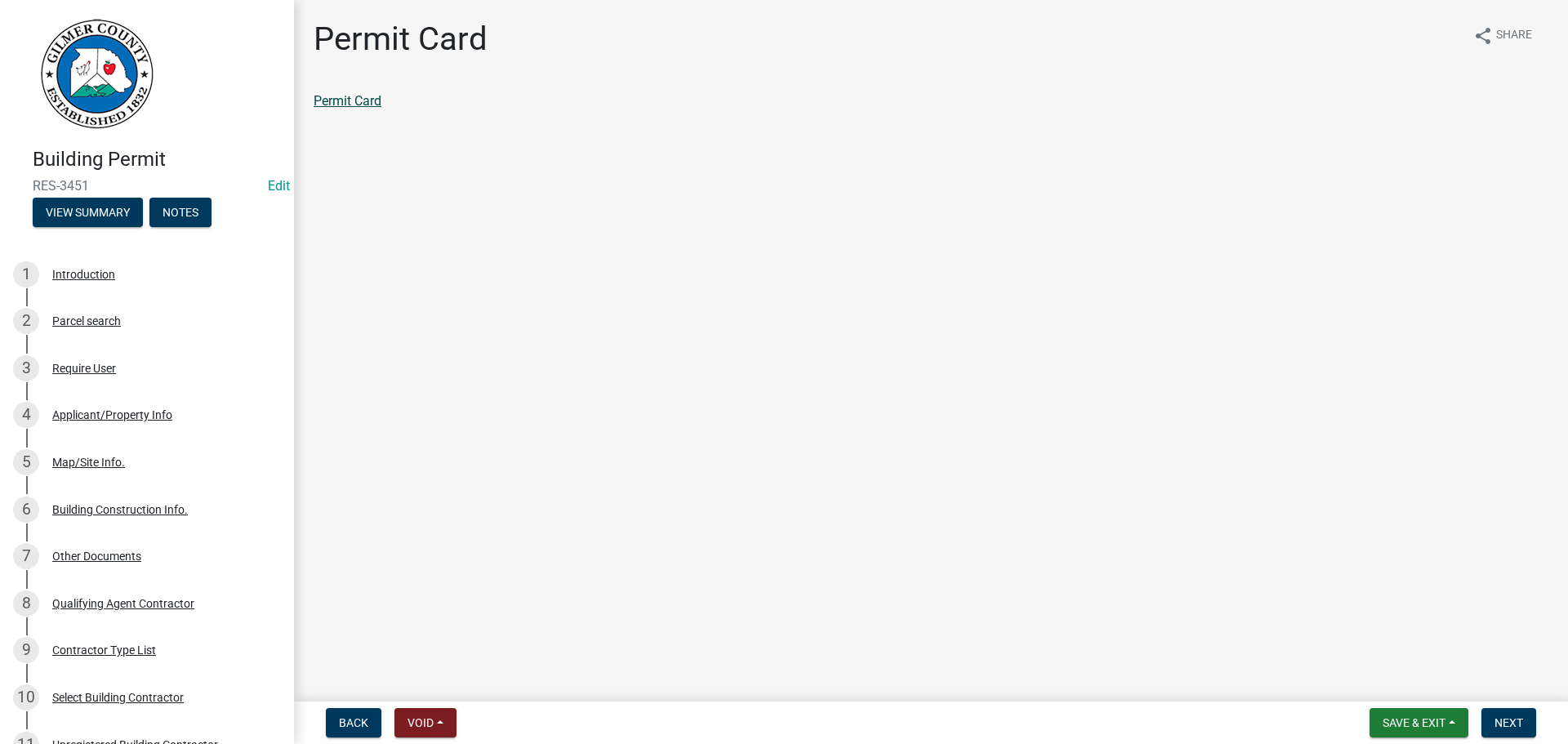
click at [376, 97] on link "Permit Card" at bounding box center [347, 101] width 67 height 16
click at [1487, 730] on button "Next" at bounding box center [1509, 722] width 55 height 29
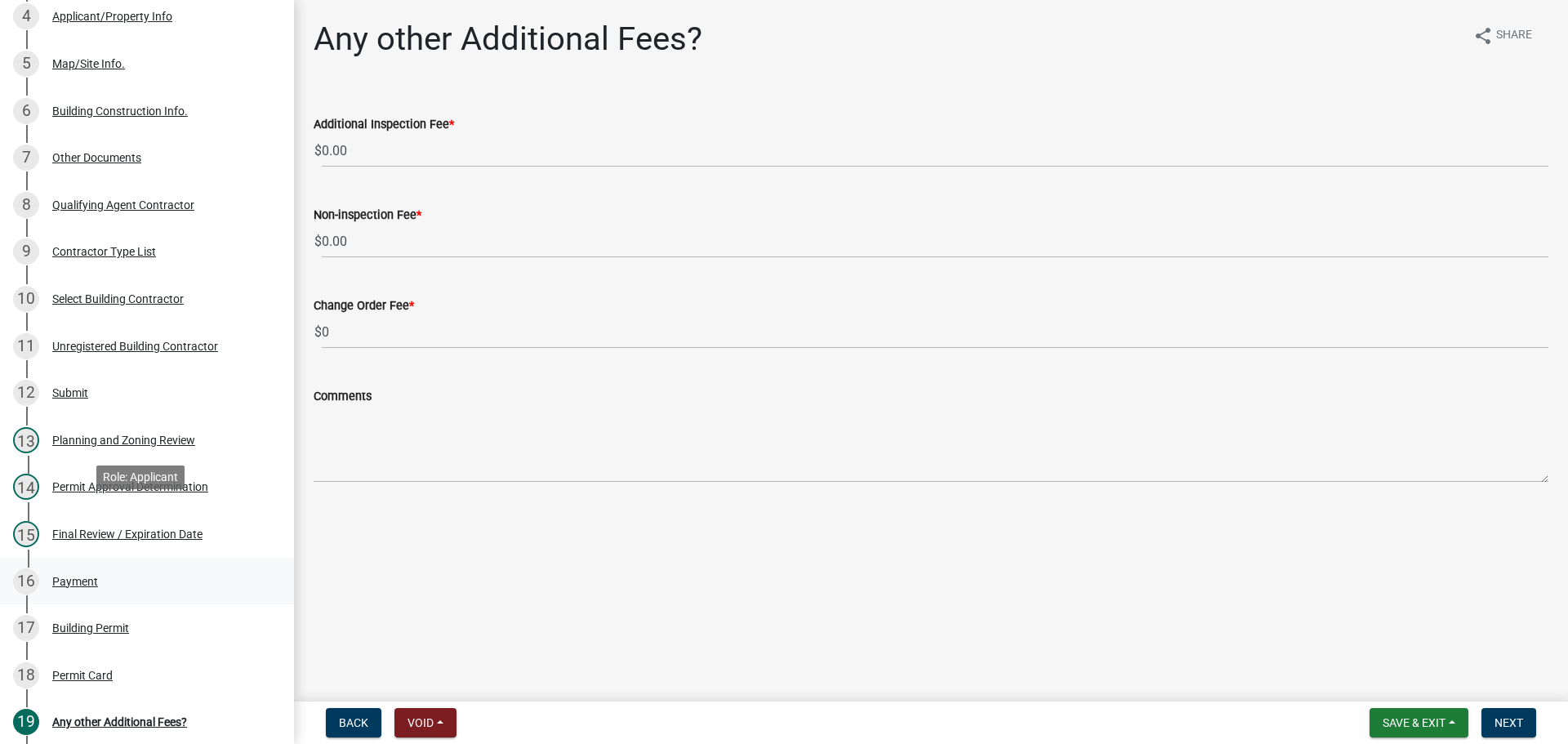
scroll to position [490, 0]
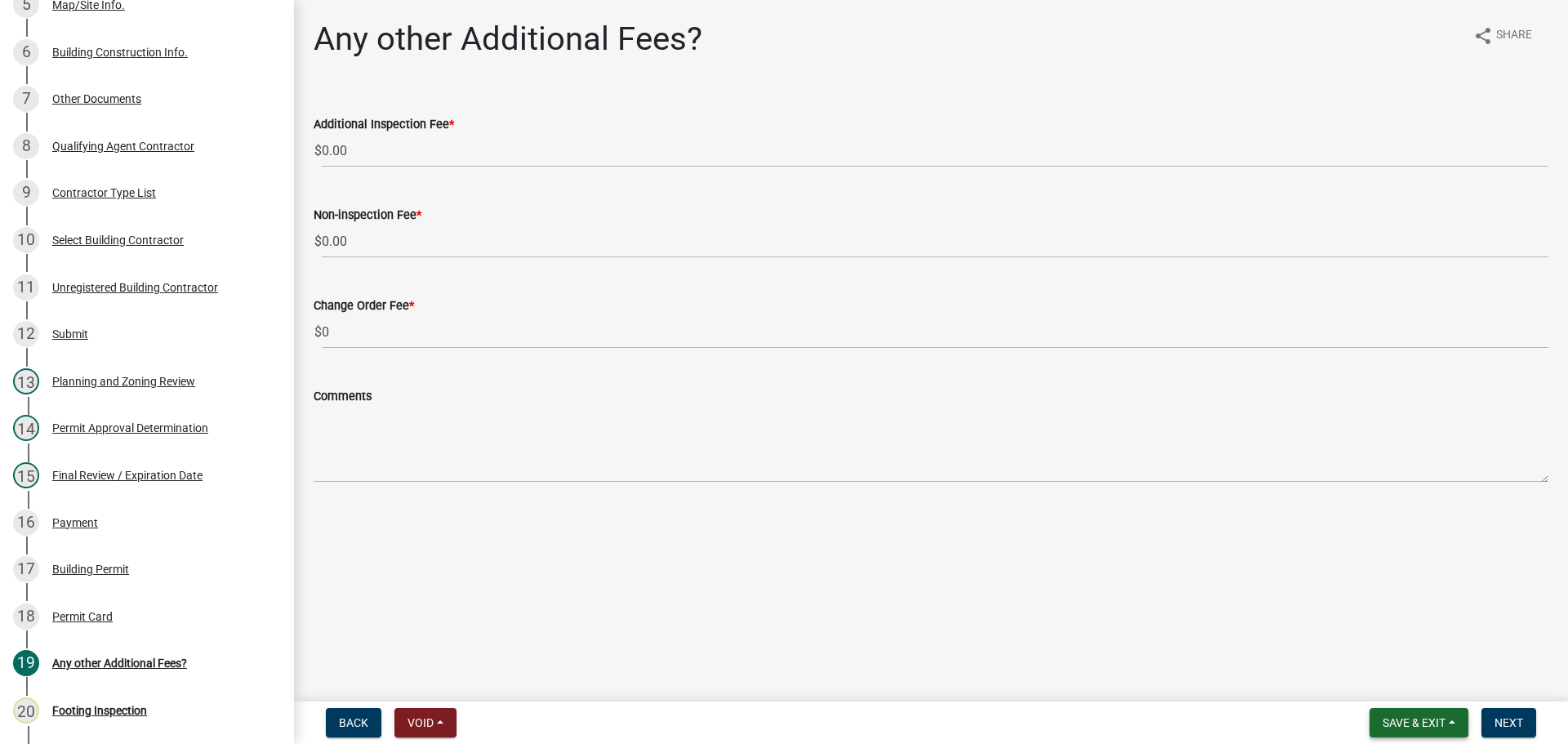
click at [1409, 735] on button "Save & Exit" at bounding box center [1418, 722] width 99 height 29
click at [1414, 685] on button "Save & Exit" at bounding box center [1402, 680] width 131 height 39
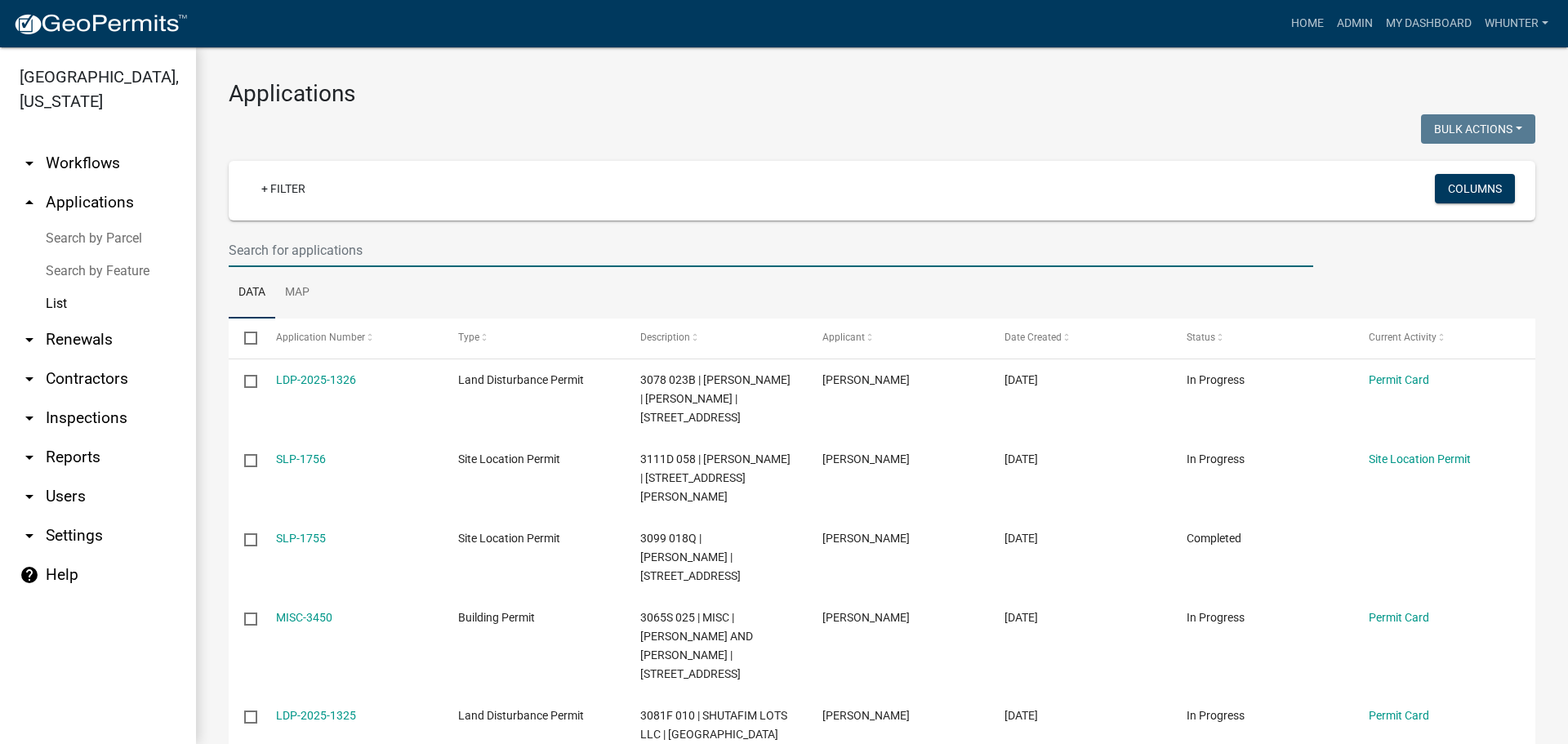
click at [484, 253] on input "text" at bounding box center [771, 250] width 1084 height 33
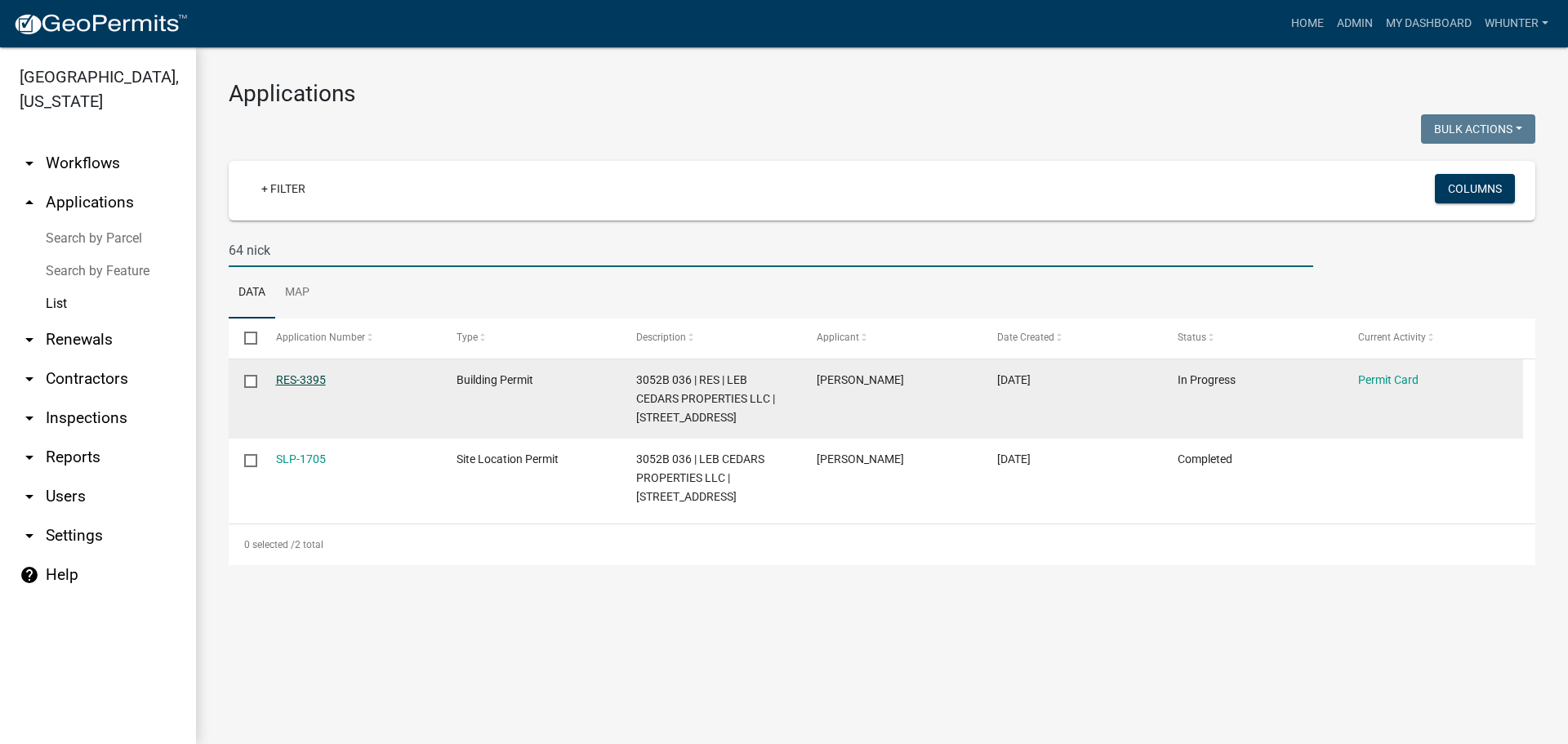
type input "64 nick"
click at [311, 377] on link "RES-3395" at bounding box center [301, 380] width 50 height 13
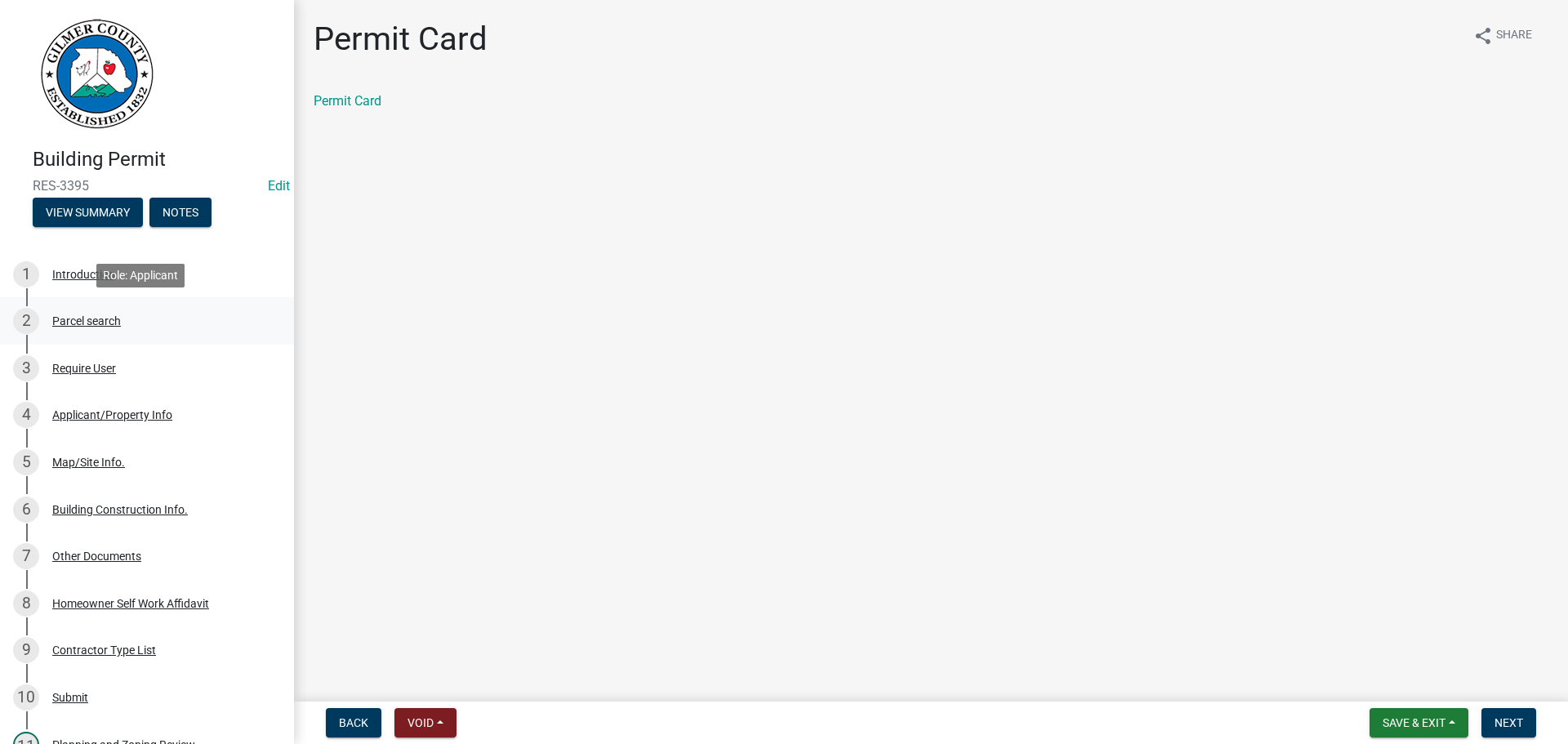
click at [45, 334] on div "2 Parcel search" at bounding box center [141, 321] width 255 height 26
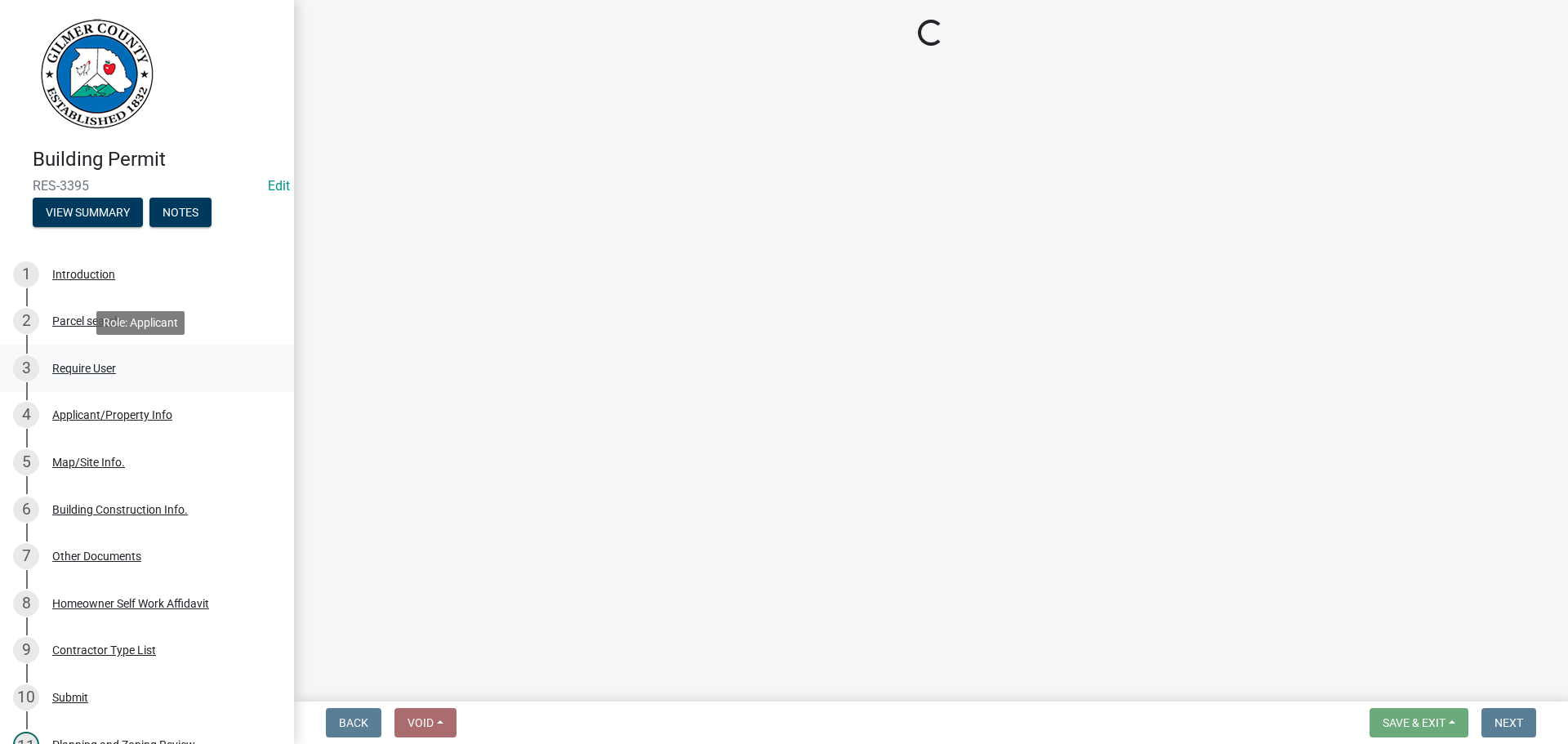
click at [112, 373] on div "Require User" at bounding box center [84, 368] width 63 height 12
click at [130, 420] on div "Applicant/Property Info" at bounding box center [112, 415] width 120 height 12
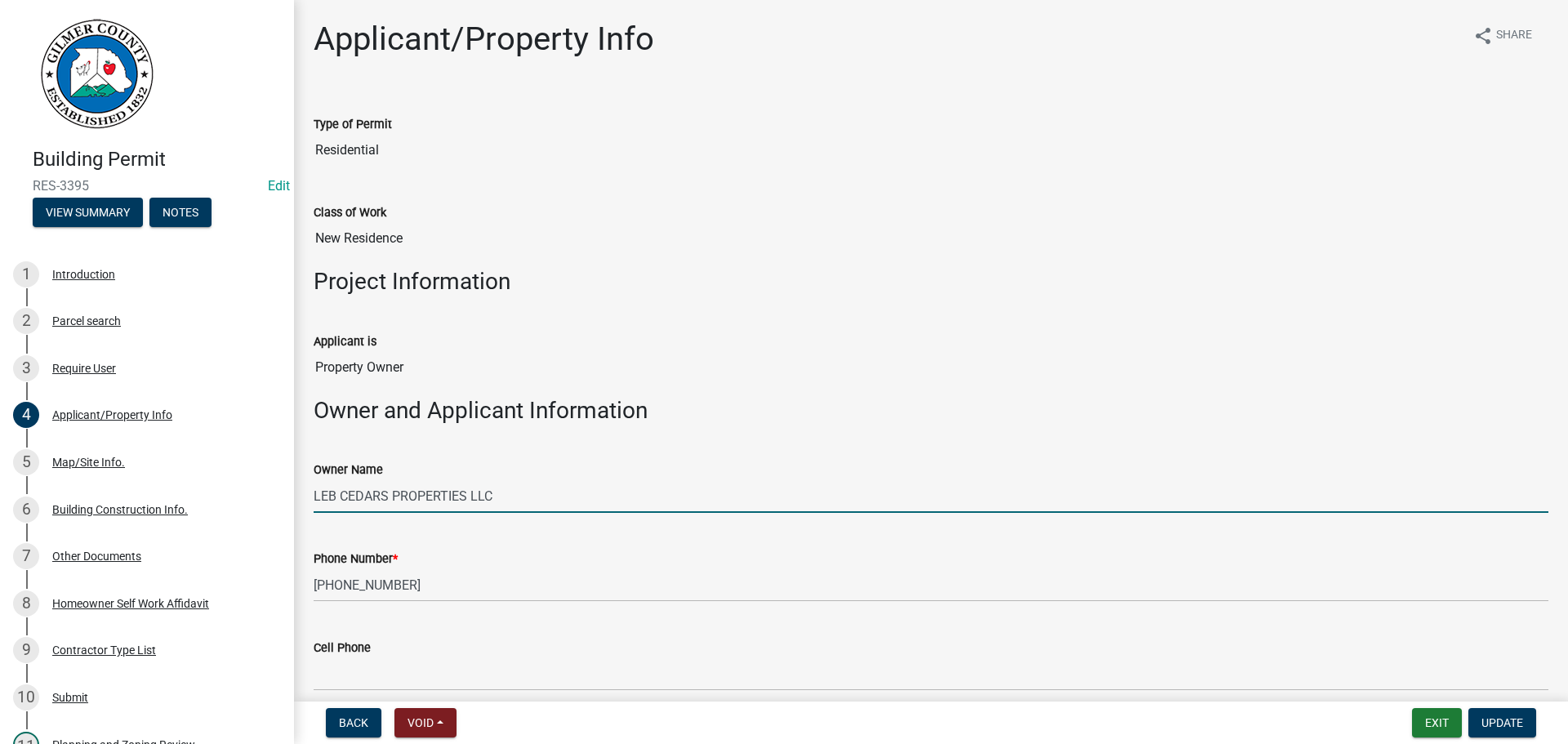
drag, startPoint x: 561, startPoint y: 493, endPoint x: 591, endPoint y: 497, distance: 30.3
click at [590, 497] on input "LEB CEDARS PROPERTIES LLC" at bounding box center [931, 497] width 1235 height 33
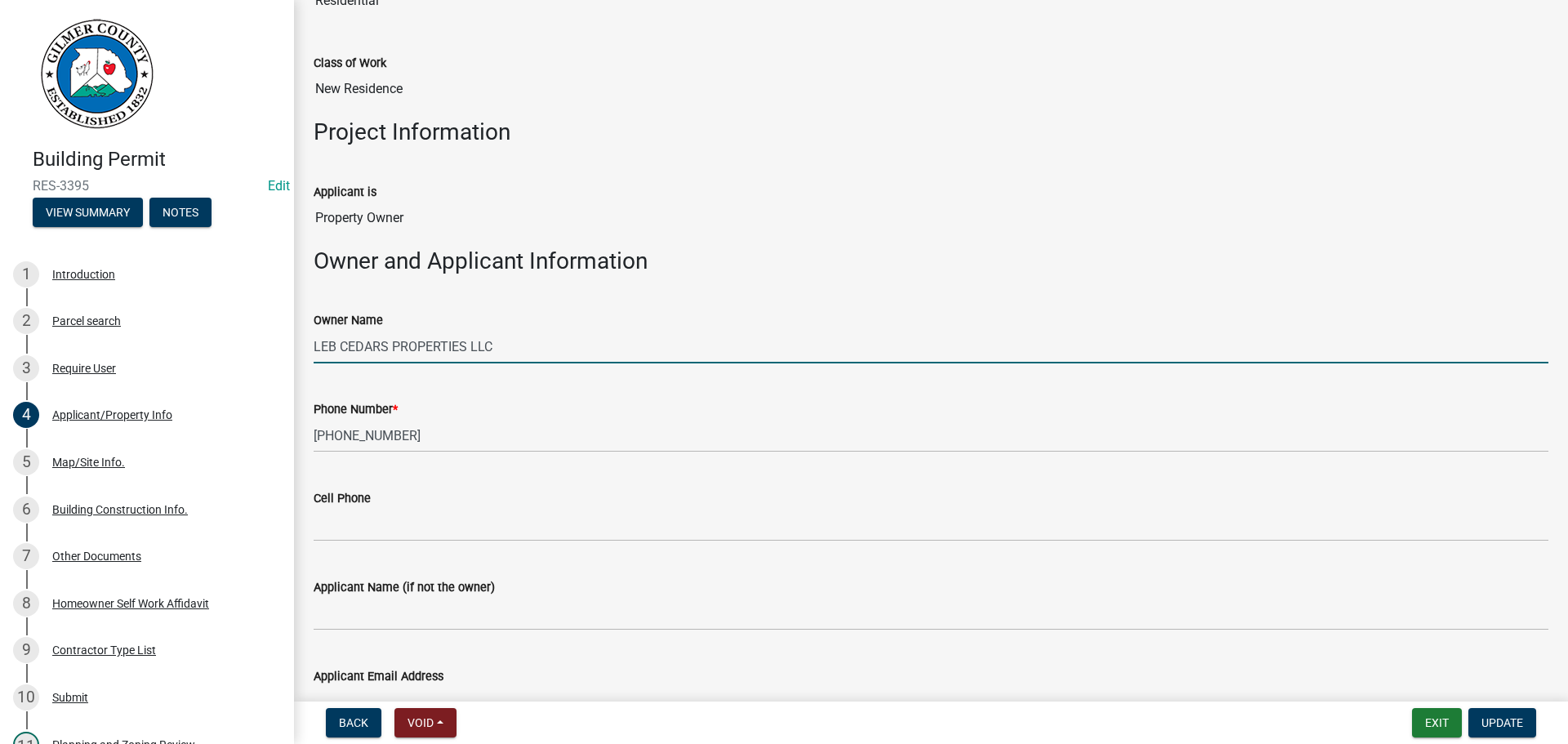
scroll to position [490, 0]
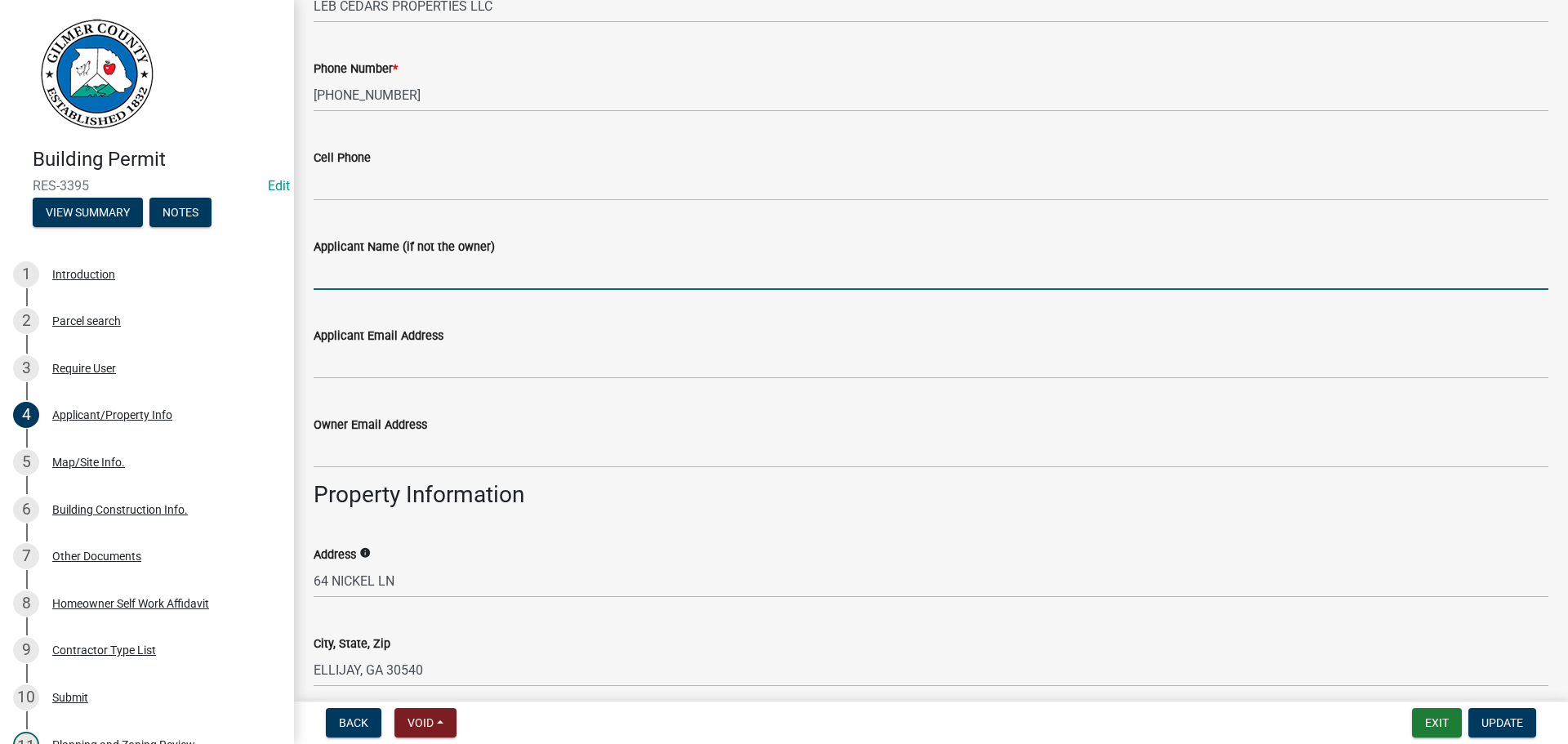
click at [402, 282] on input "Applicant Name (if not the owner)" at bounding box center [931, 273] width 1235 height 33
click at [113, 357] on div "3 Require User" at bounding box center [141, 368] width 255 height 26
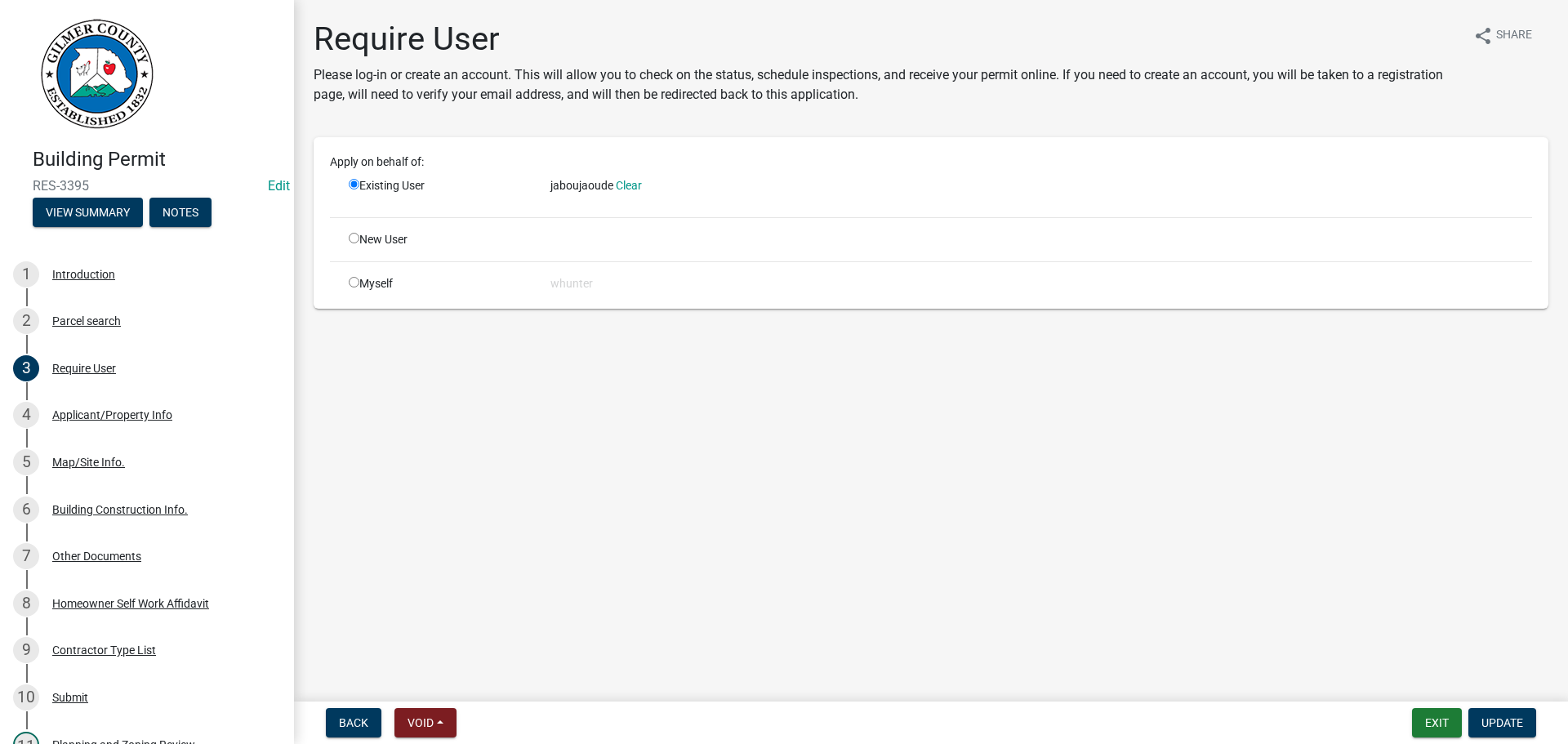
drag, startPoint x: 356, startPoint y: 235, endPoint x: 365, endPoint y: 240, distance: 10.3
click at [356, 235] on input "radio" at bounding box center [354, 237] width 11 height 11
radio input "true"
radio input "false"
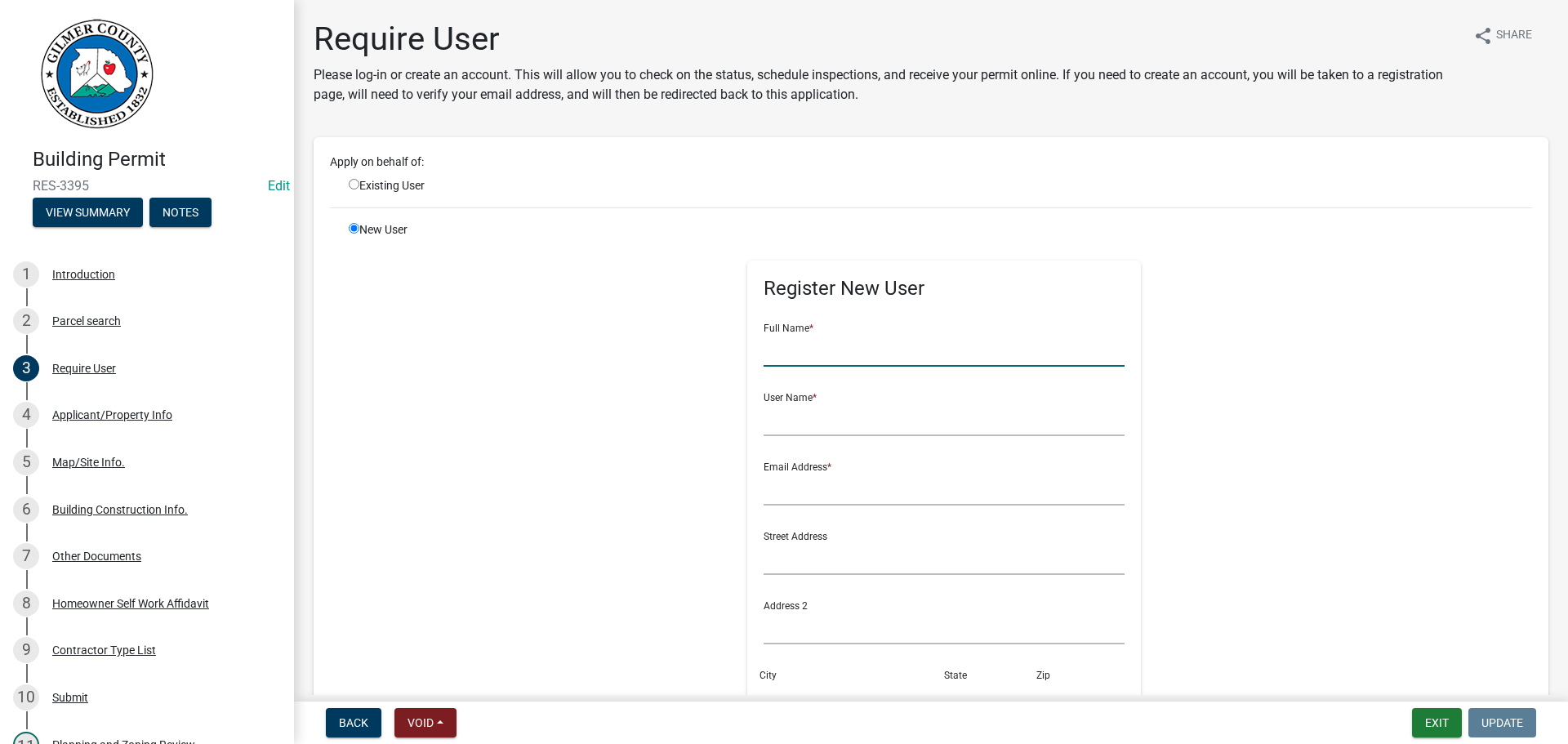
drag, startPoint x: 760, startPoint y: 334, endPoint x: 793, endPoint y: 349, distance: 36.2
click at [767, 337] on input "text" at bounding box center [944, 350] width 361 height 33
click at [793, 349] on input "text" at bounding box center [944, 350] width 361 height 33
type input "a"
type input "[PERSON_NAME]"
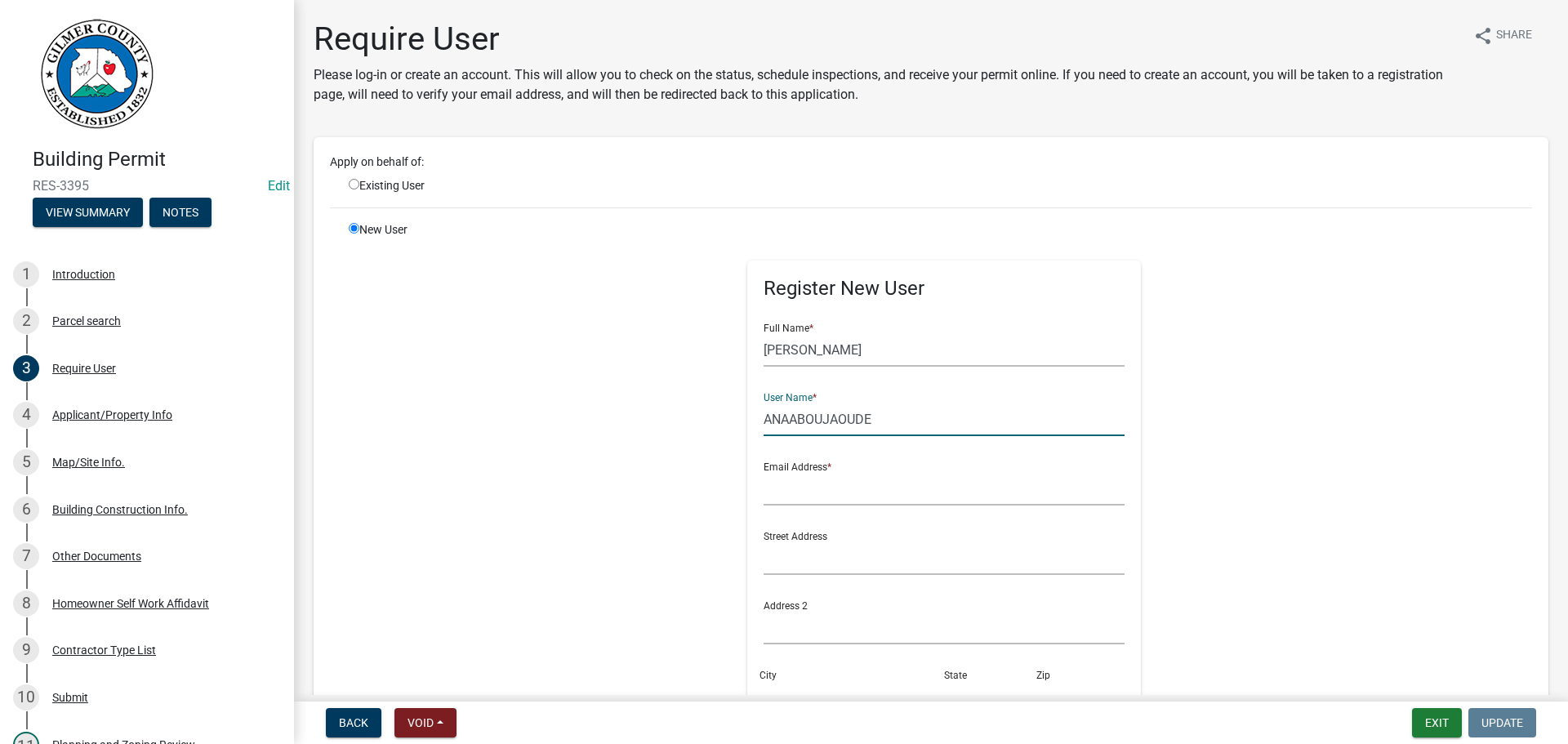
type input "ANAABOUJAOUDE"
type input "N"
drag, startPoint x: 809, startPoint y: 487, endPoint x: 663, endPoint y: 453, distance: 149.9
click at [663, 453] on div "Register New User Full Name * [PERSON_NAME] User Name * ANAABOUJAOUDE Email Add…" at bounding box center [943, 589] width 837 height 736
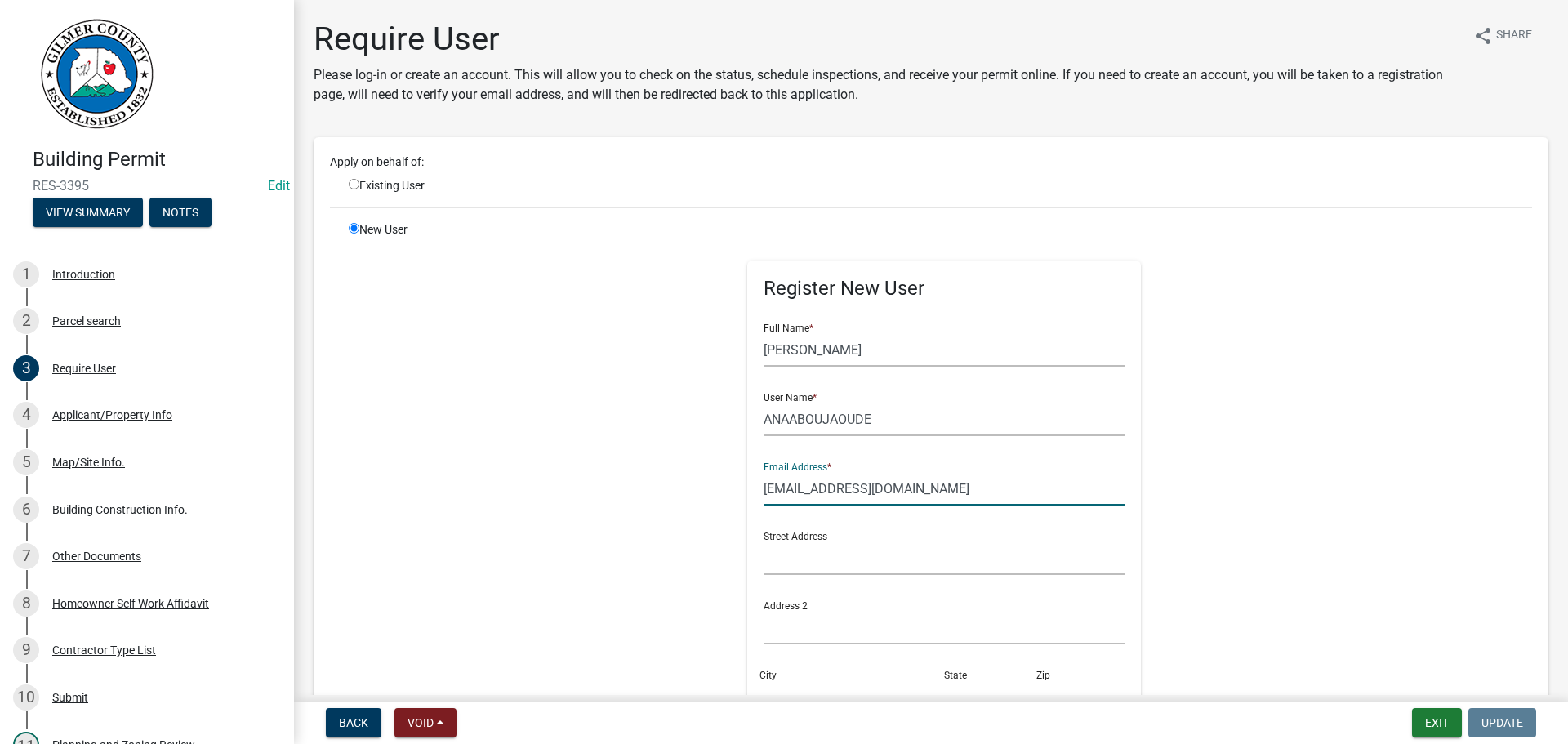
type input "[EMAIL_ADDRESS][DOMAIN_NAME]"
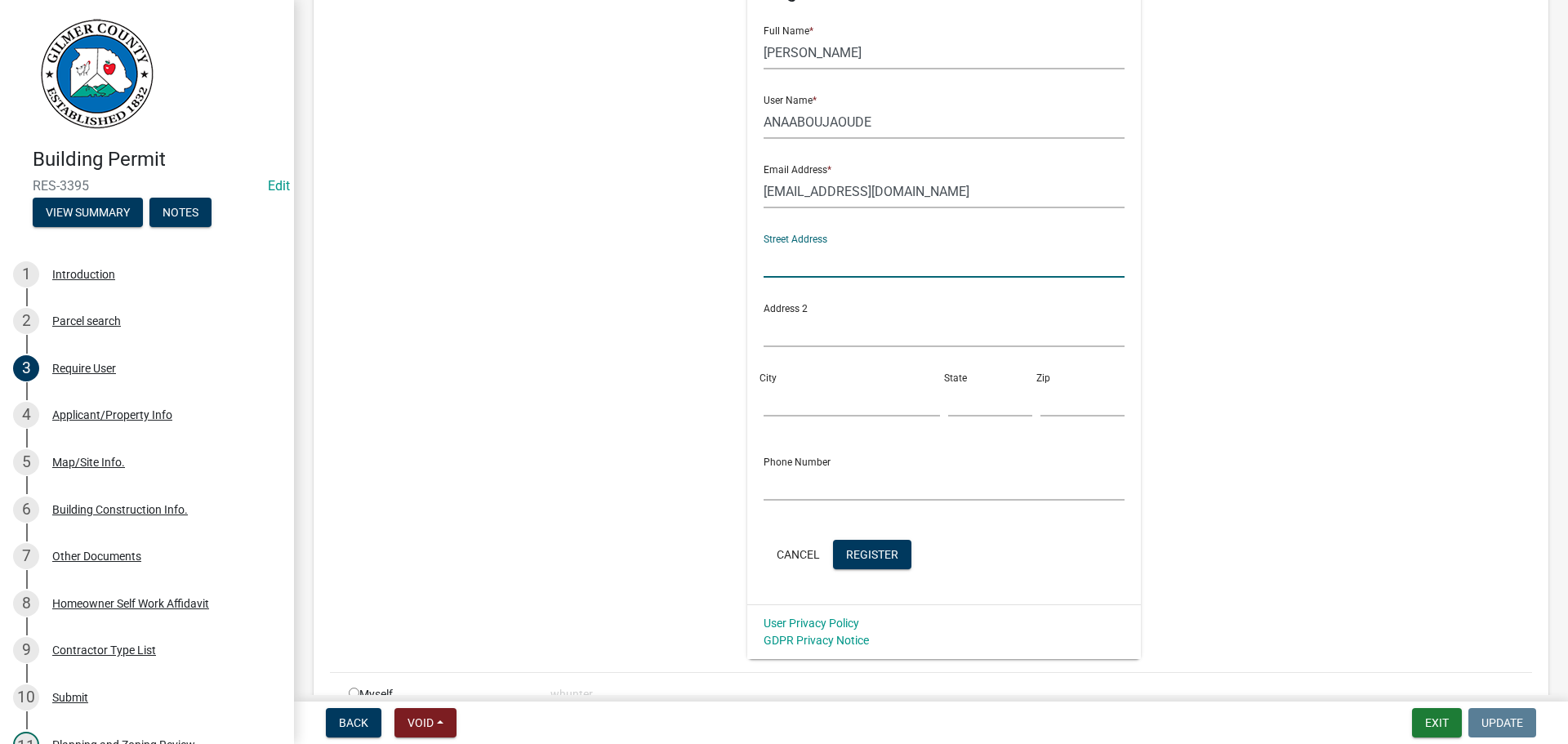
scroll to position [327, 0]
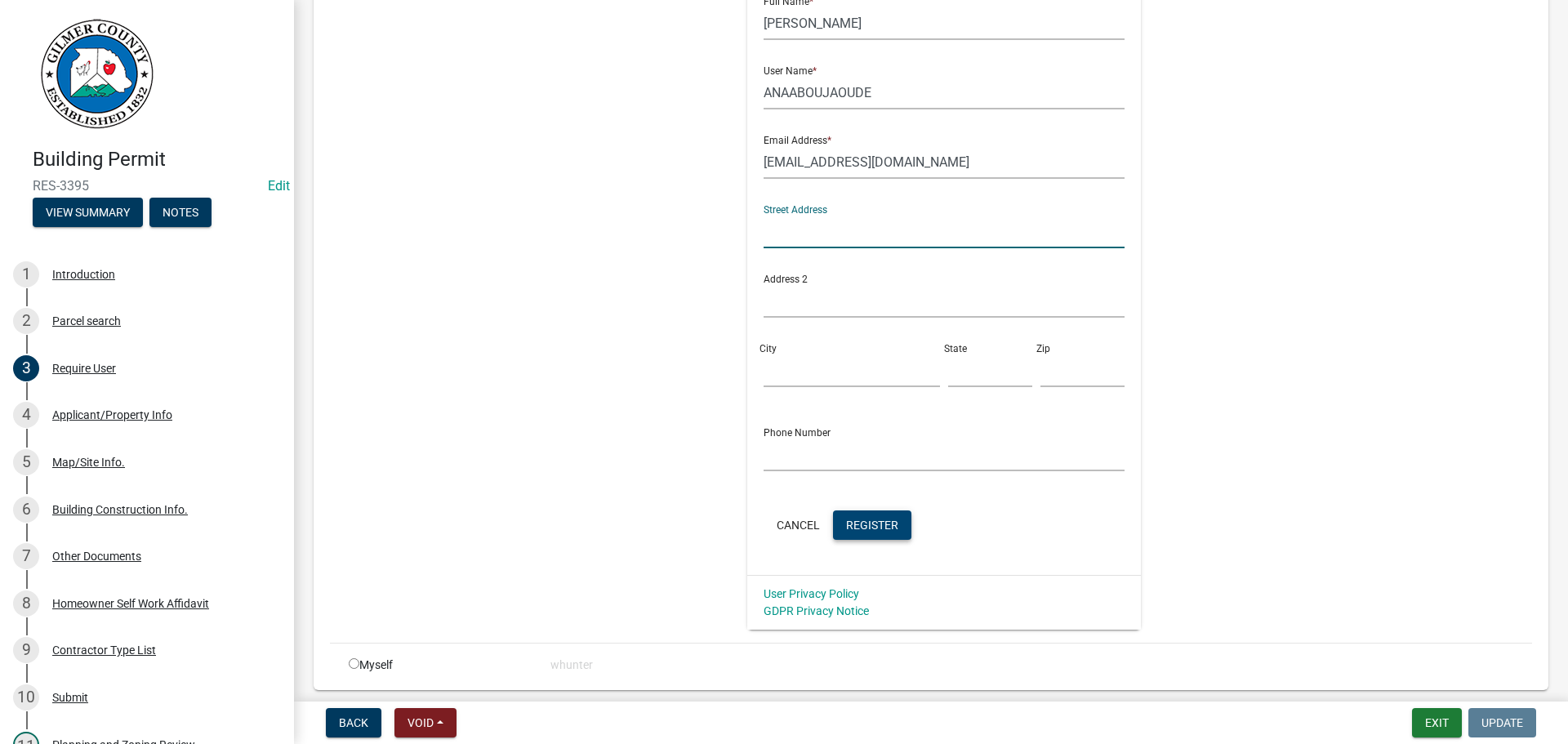
click at [898, 529] on button "Register" at bounding box center [872, 525] width 78 height 29
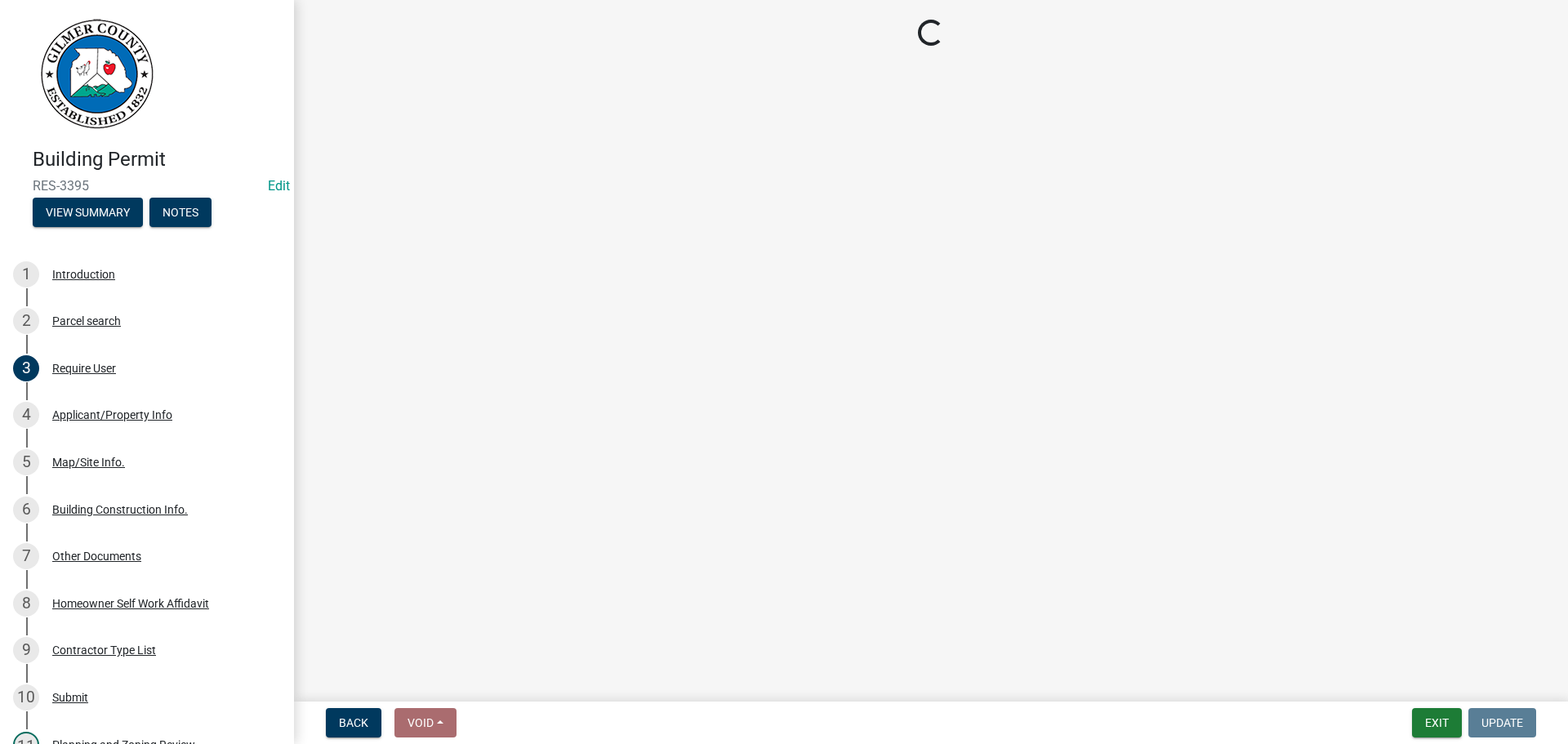
scroll to position [0, 0]
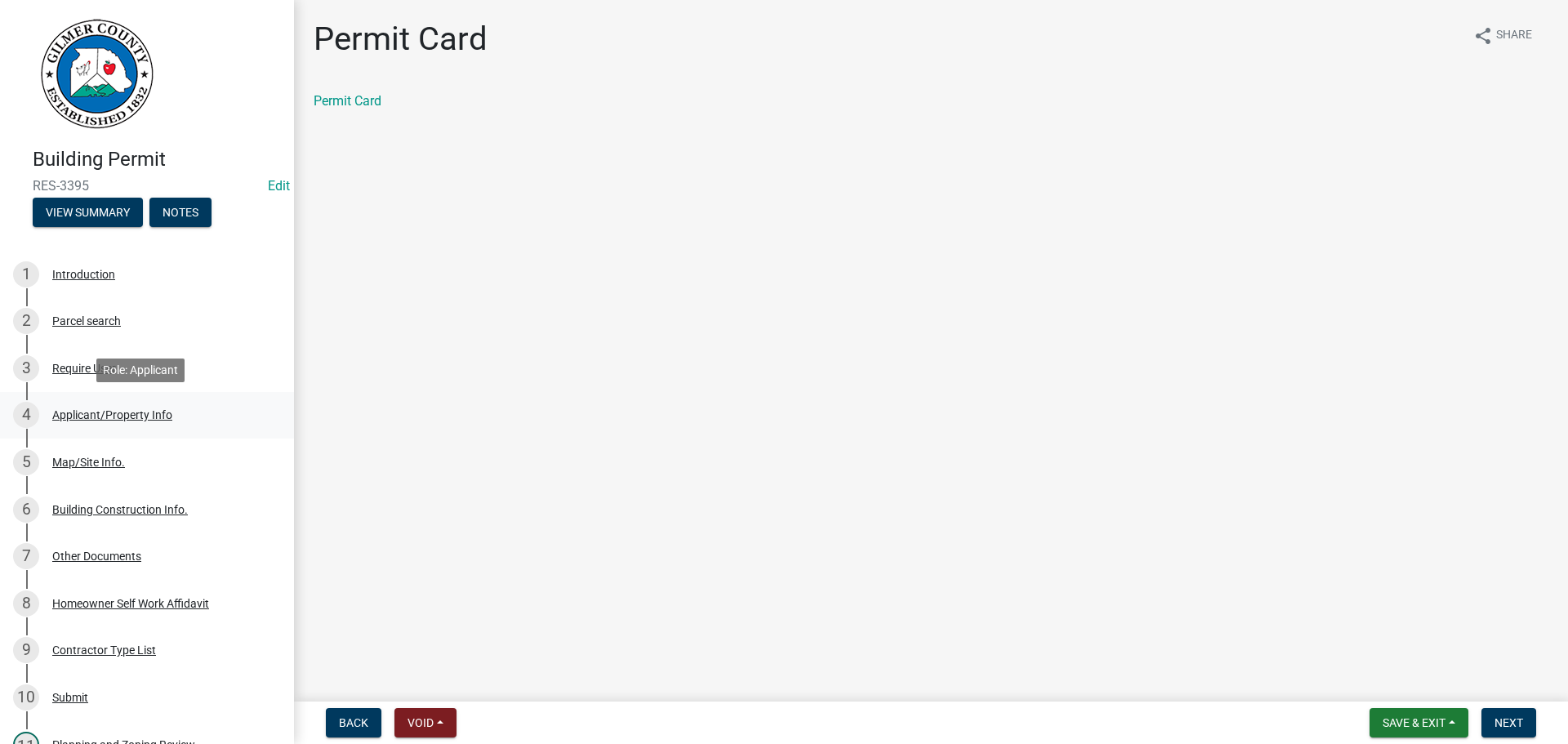
drag, startPoint x: 114, startPoint y: 419, endPoint x: 130, endPoint y: 413, distance: 17.1
click at [114, 419] on div "Applicant/Property Info" at bounding box center [112, 415] width 120 height 12
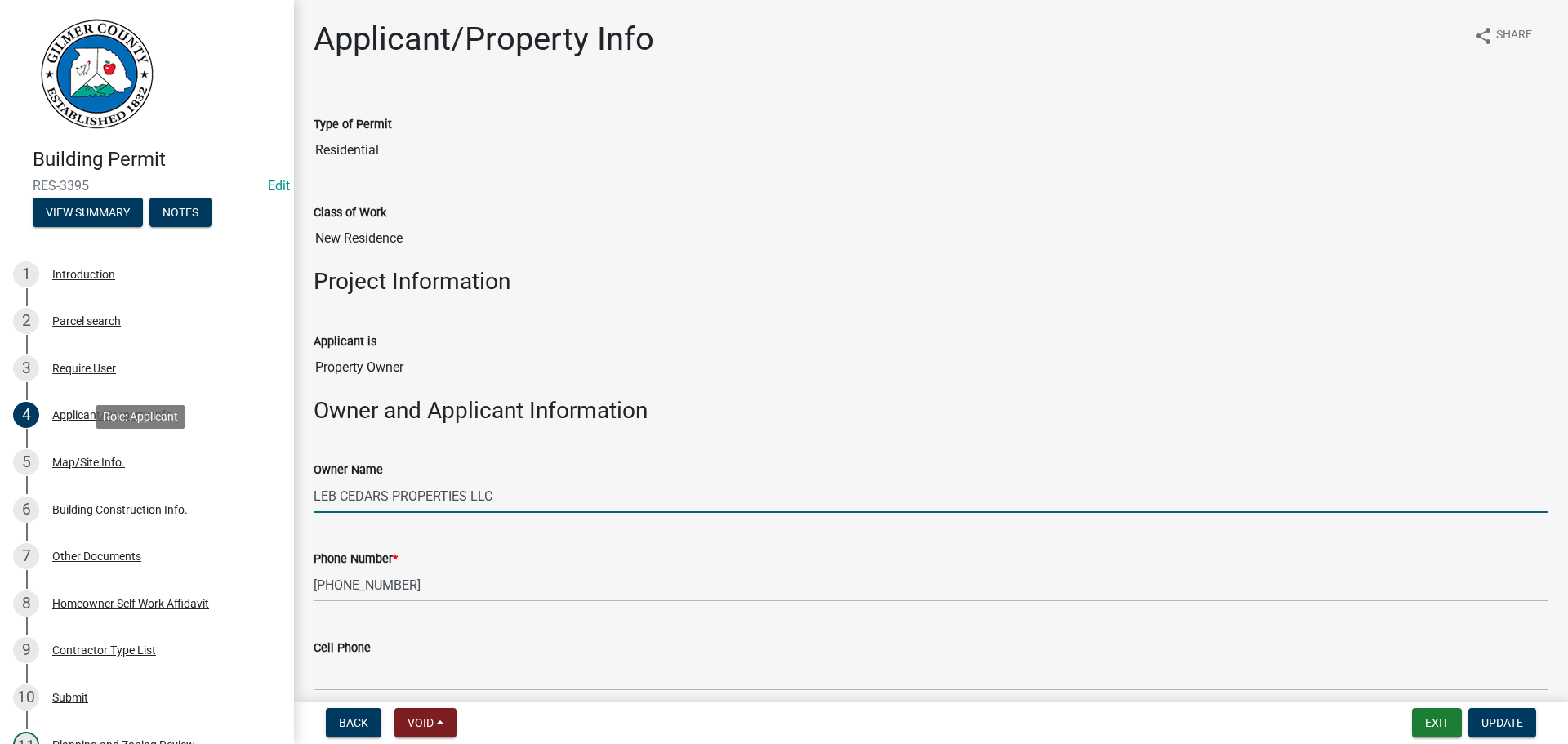
drag, startPoint x: 532, startPoint y: 494, endPoint x: 804, endPoint y: 731, distance: 360.8
click at [119, 451] on div "Building Permit RES-3395 Edit View Summary Notes 1 Introduction 2 Parcel search…" at bounding box center [784, 372] width 1568 height 744
type input "[PERSON_NAME]"
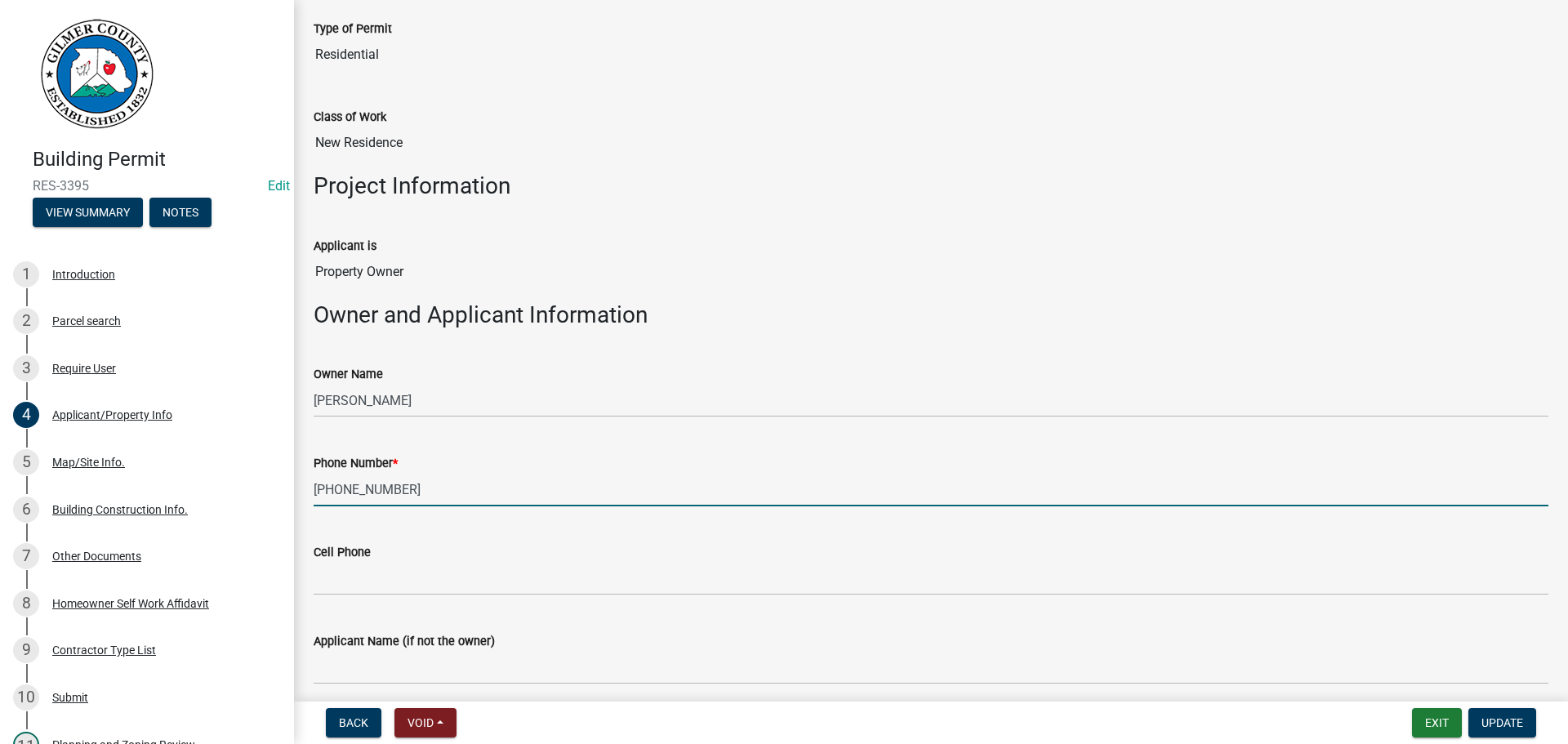
scroll to position [572, 0]
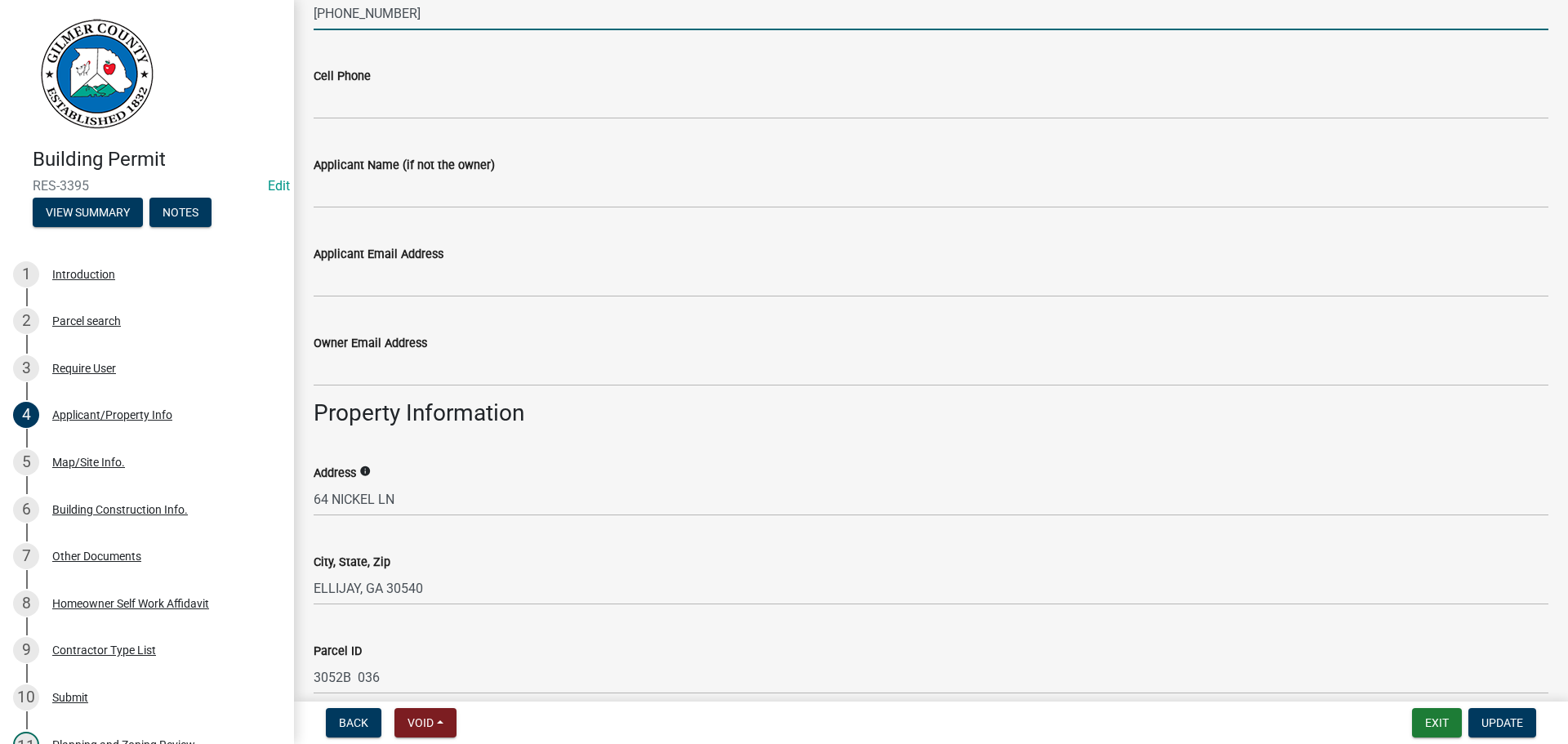
click at [376, 298] on wm-data-entity-input "Applicant Email Address" at bounding box center [931, 266] width 1235 height 89
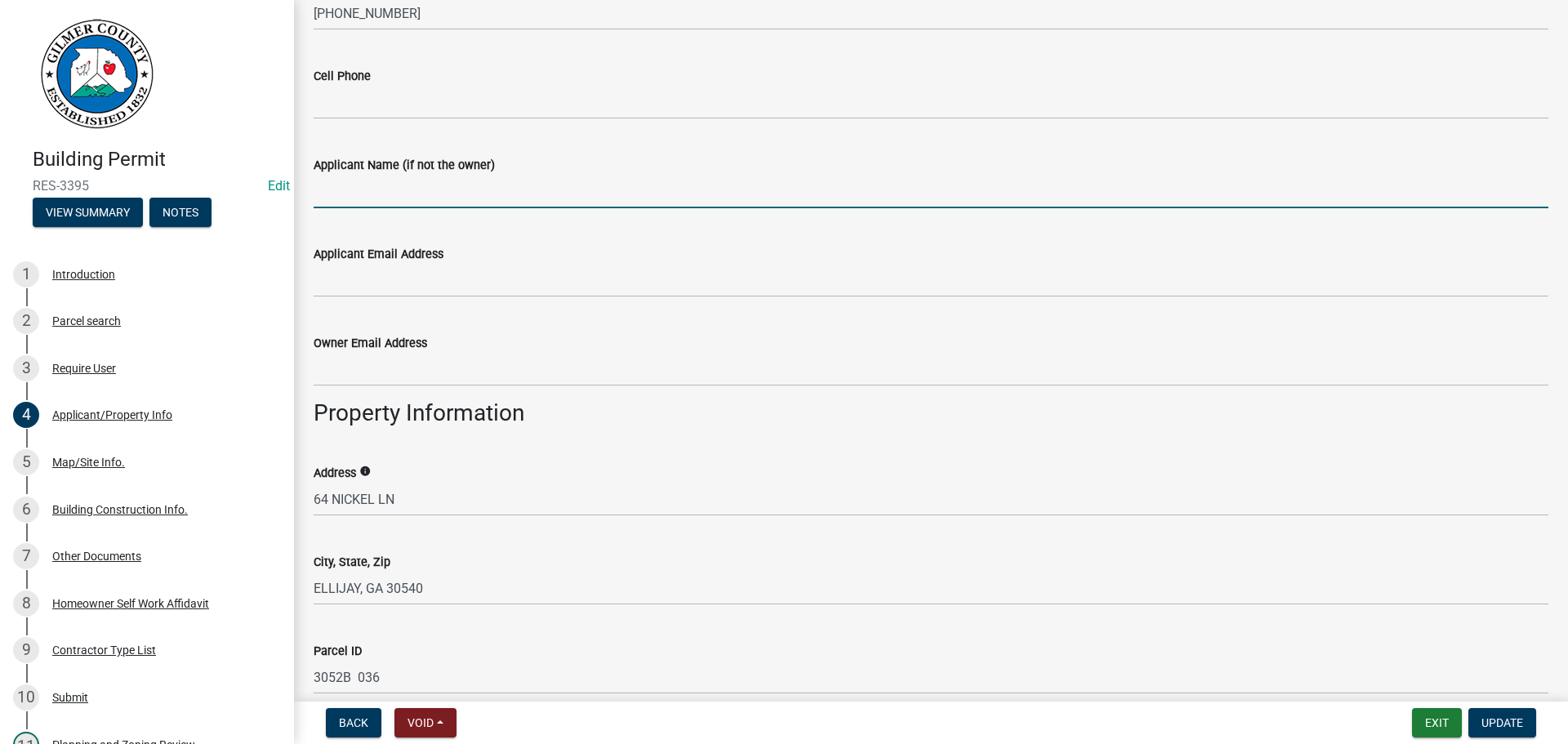
click at [440, 192] on input "Applicant Name (if not the owner)" at bounding box center [931, 192] width 1235 height 33
type input "A"
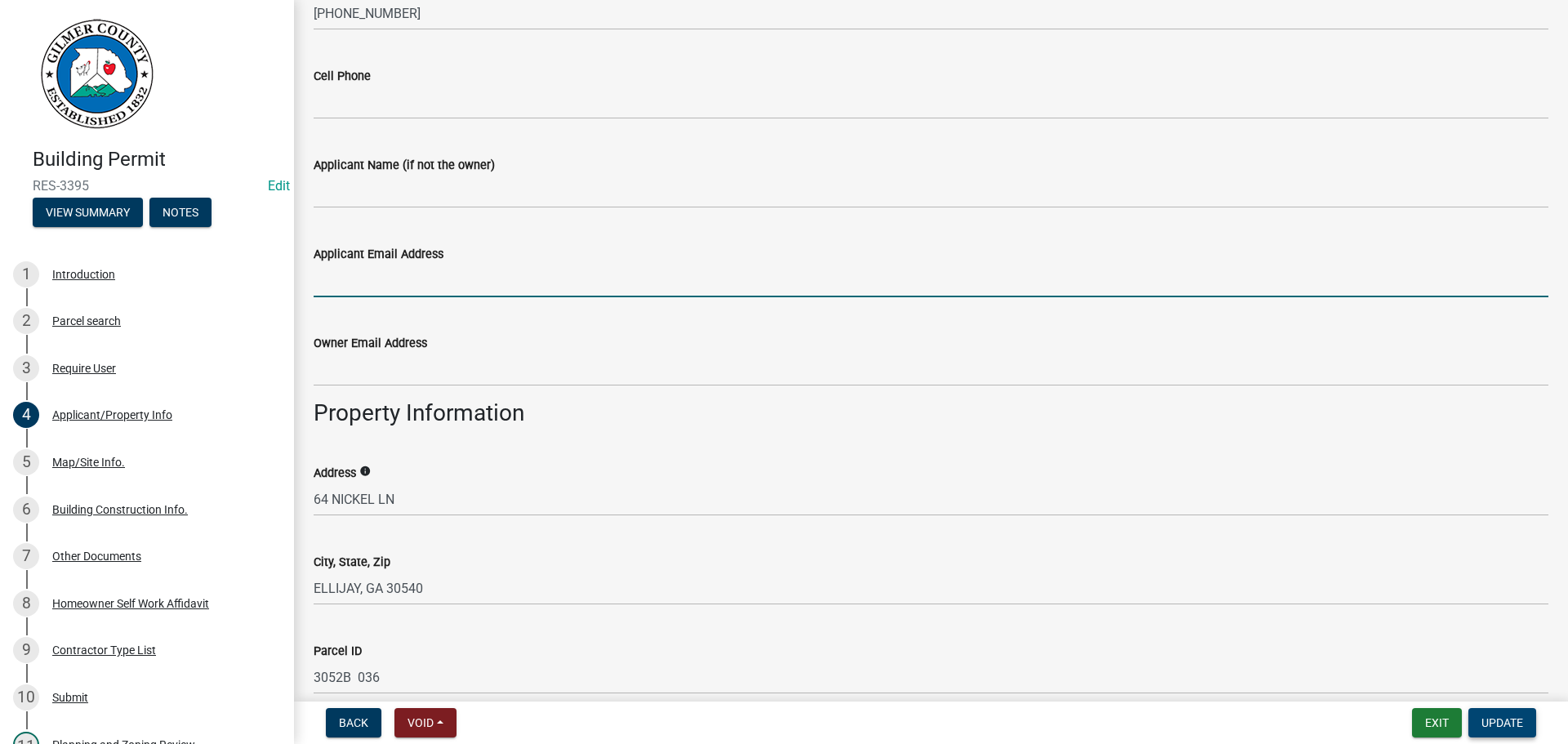
click at [1516, 715] on button "Update" at bounding box center [1501, 722] width 67 height 29
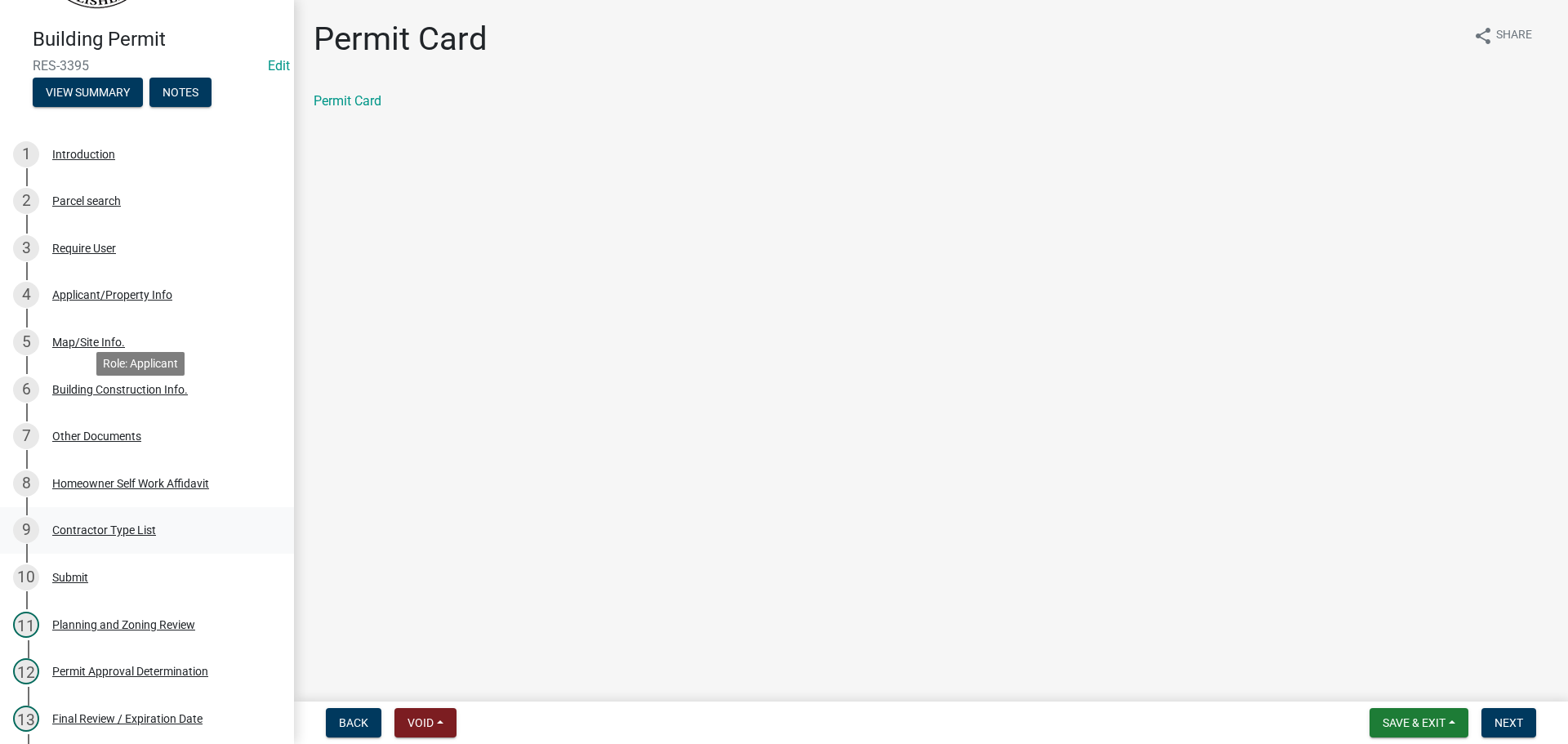
scroll to position [245, 0]
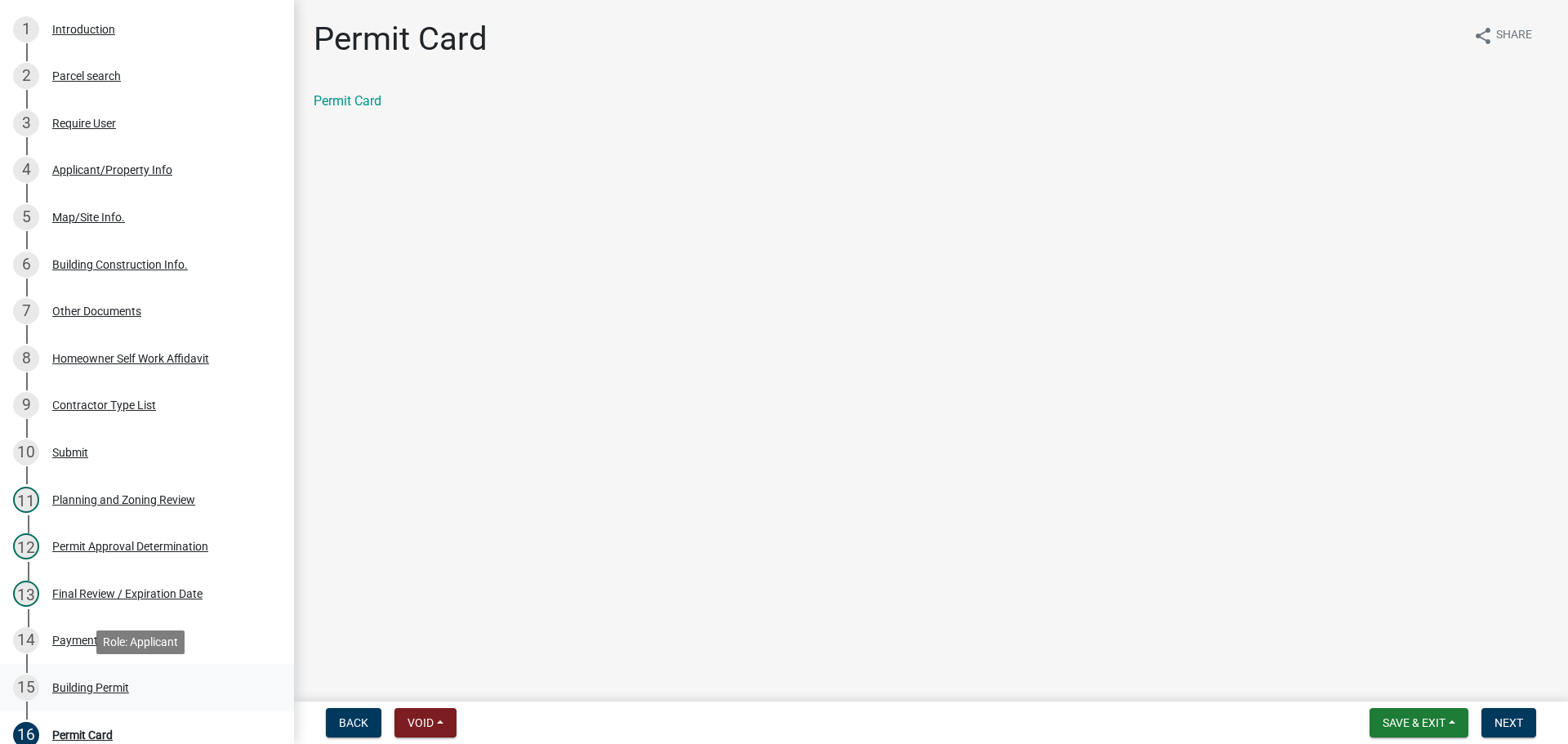
click at [110, 682] on div "Building Permit" at bounding box center [91, 688] width 77 height 12
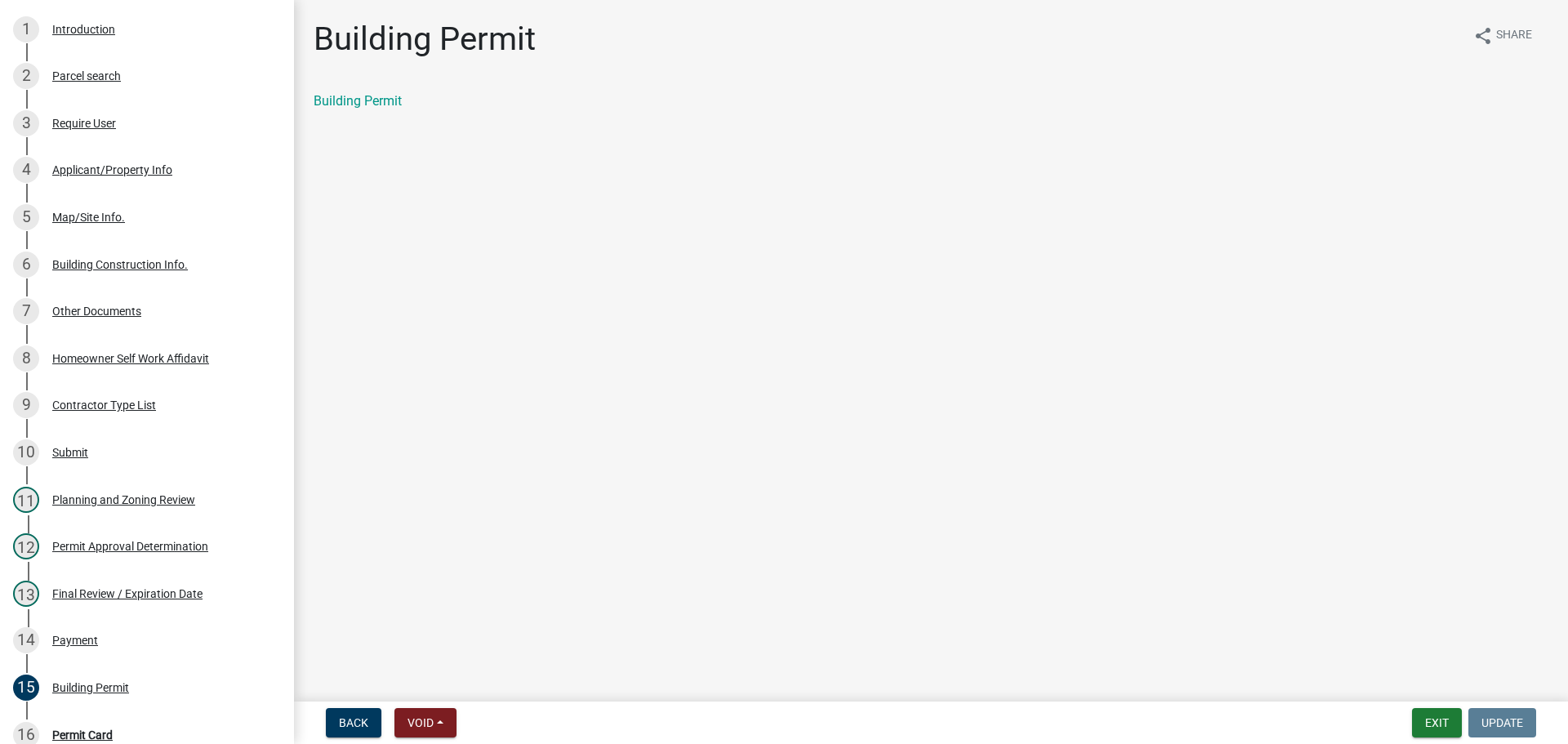
click at [376, 111] on div "Building Permit" at bounding box center [931, 107] width 1259 height 32
click at [373, 102] on link "Building Permit" at bounding box center [358, 101] width 88 height 16
click at [1440, 728] on button "Exit" at bounding box center [1436, 722] width 50 height 29
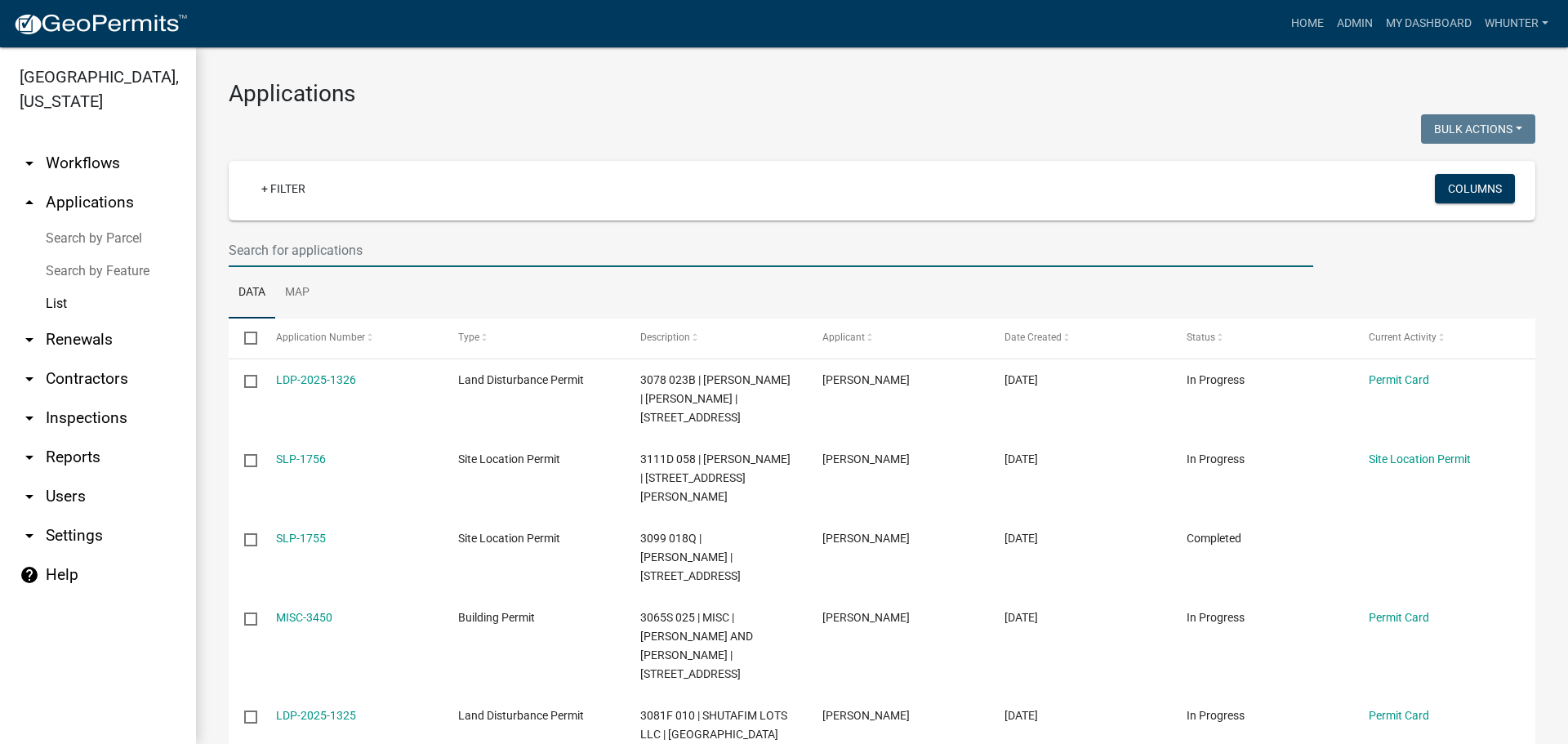
click at [421, 262] on input "text" at bounding box center [771, 250] width 1084 height 33
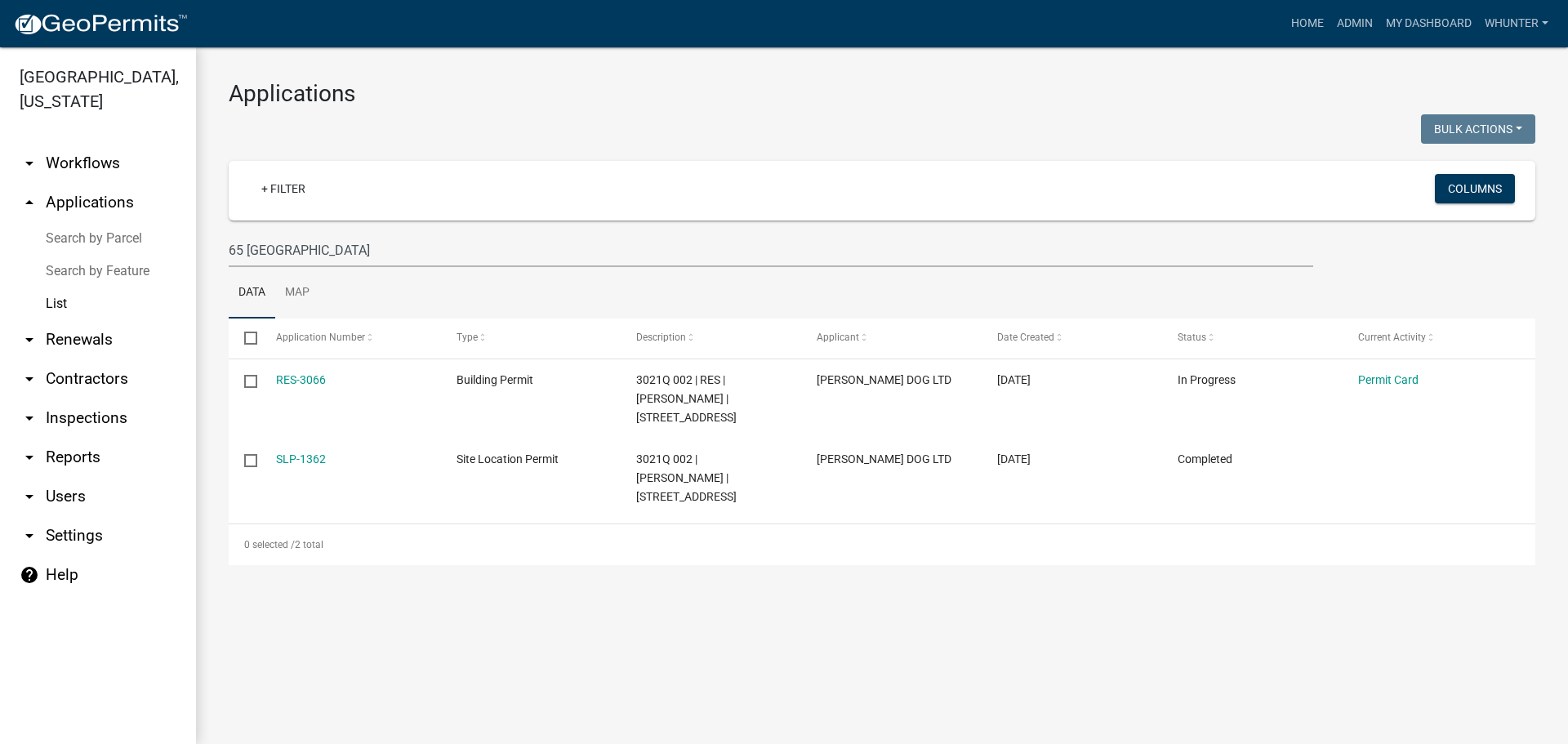
drag, startPoint x: 50, startPoint y: 0, endPoint x: 699, endPoint y: 117, distance: 659.5
click at [699, 117] on div at bounding box center [549, 131] width 665 height 33
click at [104, 297] on link "List" at bounding box center [97, 303] width 196 height 32
drag, startPoint x: 308, startPoint y: 247, endPoint x: 44, endPoint y: 228, distance: 264.7
click at [56, 229] on div "[GEOGRAPHIC_DATA], [US_STATE] arrow_drop_down Workflows List arrow_drop_up Appl…" at bounding box center [784, 396] width 1568 height 697
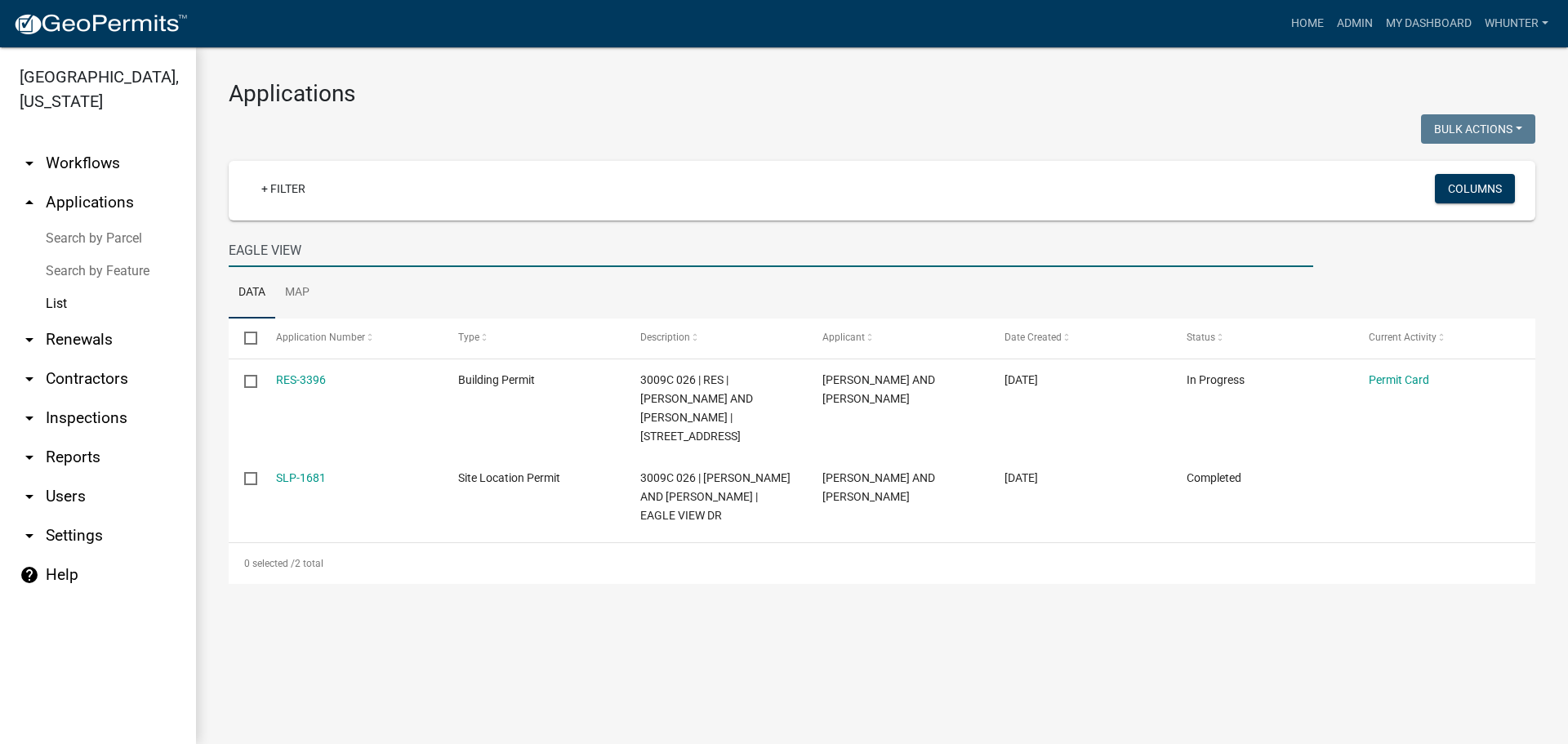
drag, startPoint x: 363, startPoint y: 262, endPoint x: 152, endPoint y: 204, distance: 218.8
click at [107, 187] on div "[GEOGRAPHIC_DATA], [US_STATE] arrow_drop_down Workflows List arrow_drop_up Appl…" at bounding box center [784, 396] width 1568 height 697
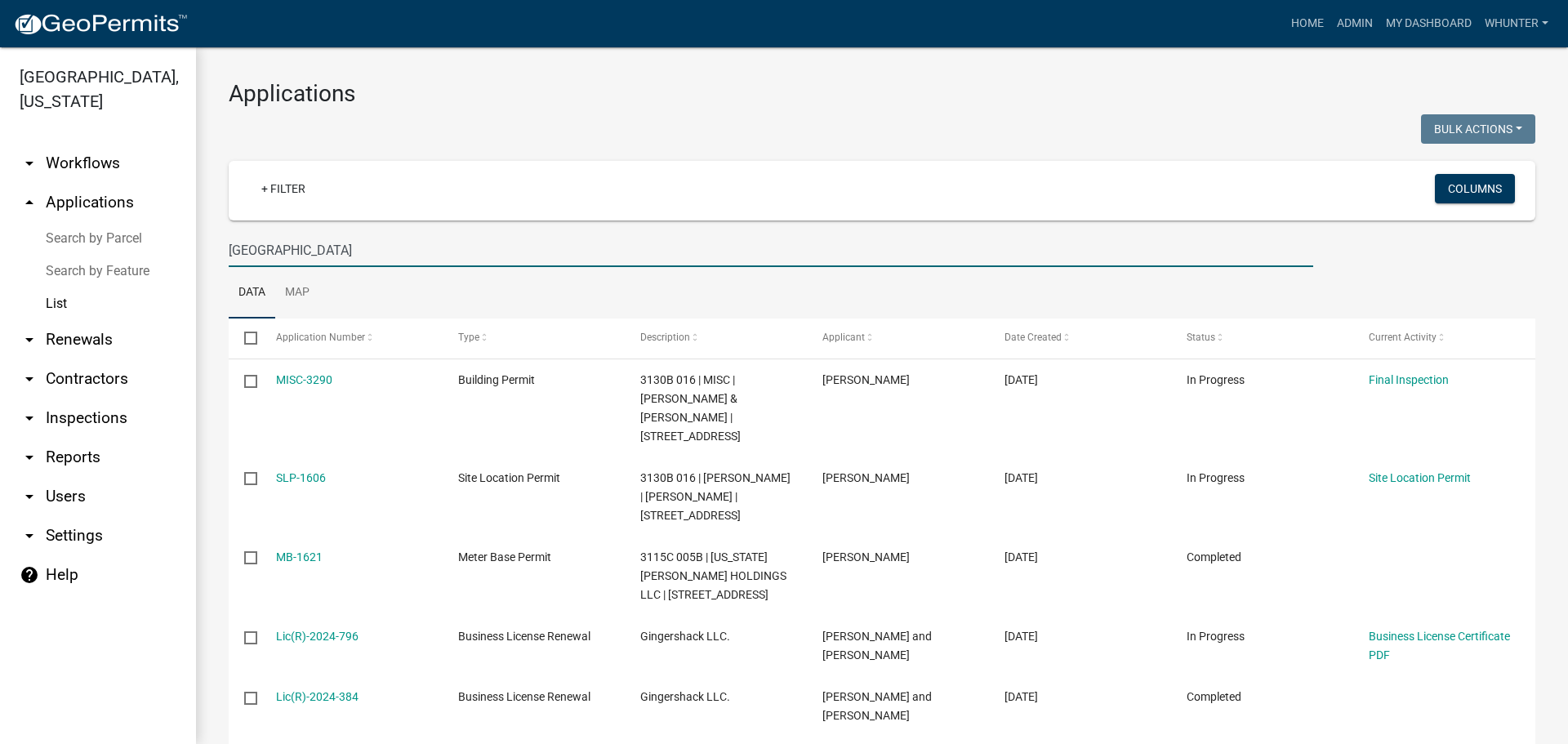
click at [440, 252] on input "[GEOGRAPHIC_DATA]" at bounding box center [771, 250] width 1084 height 33
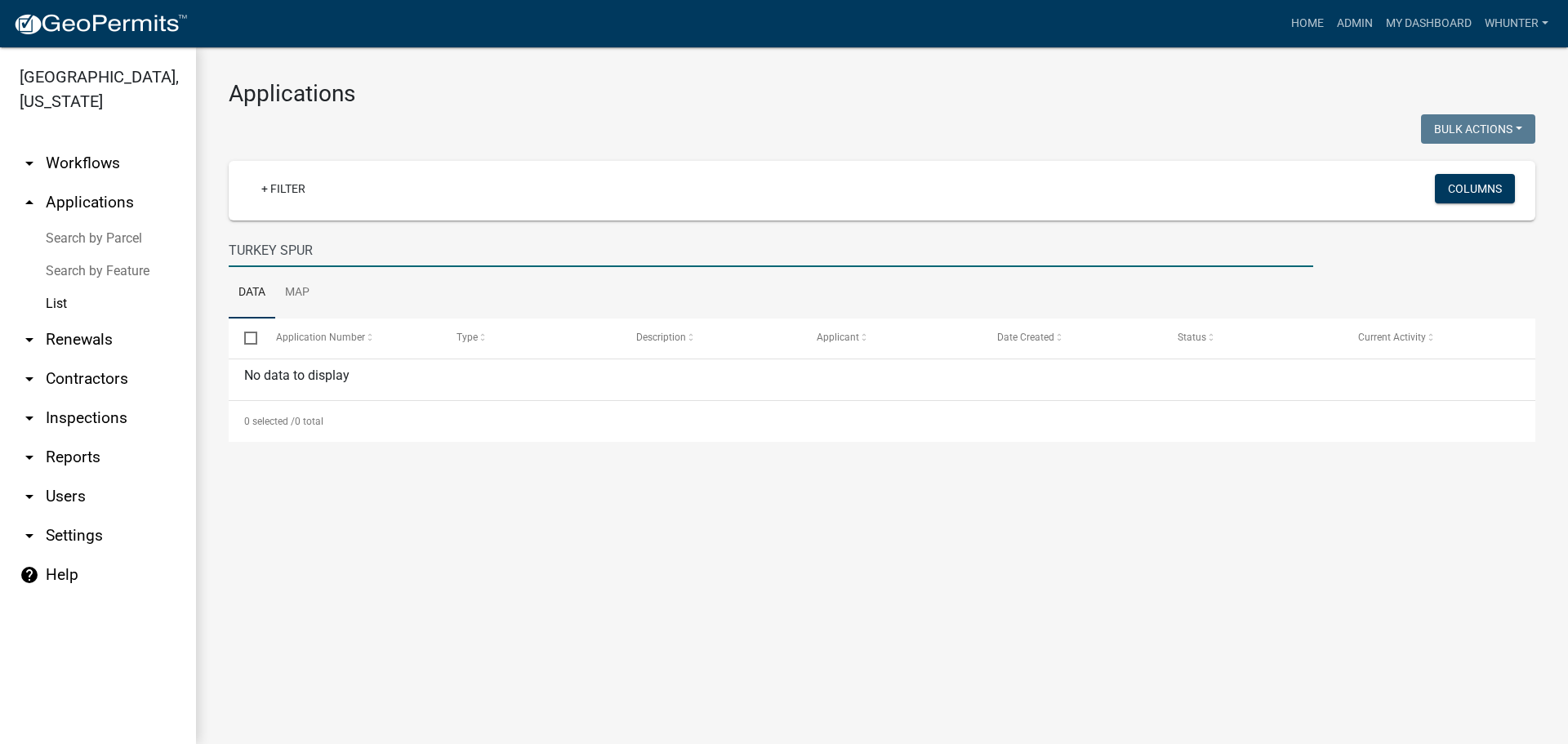
drag, startPoint x: 494, startPoint y: 247, endPoint x: 13, endPoint y: 182, distance: 485.4
click at [0, 186] on div "[GEOGRAPHIC_DATA], [US_STATE] arrow_drop_down Workflows List arrow_drop_up Appl…" at bounding box center [784, 396] width 1568 height 697
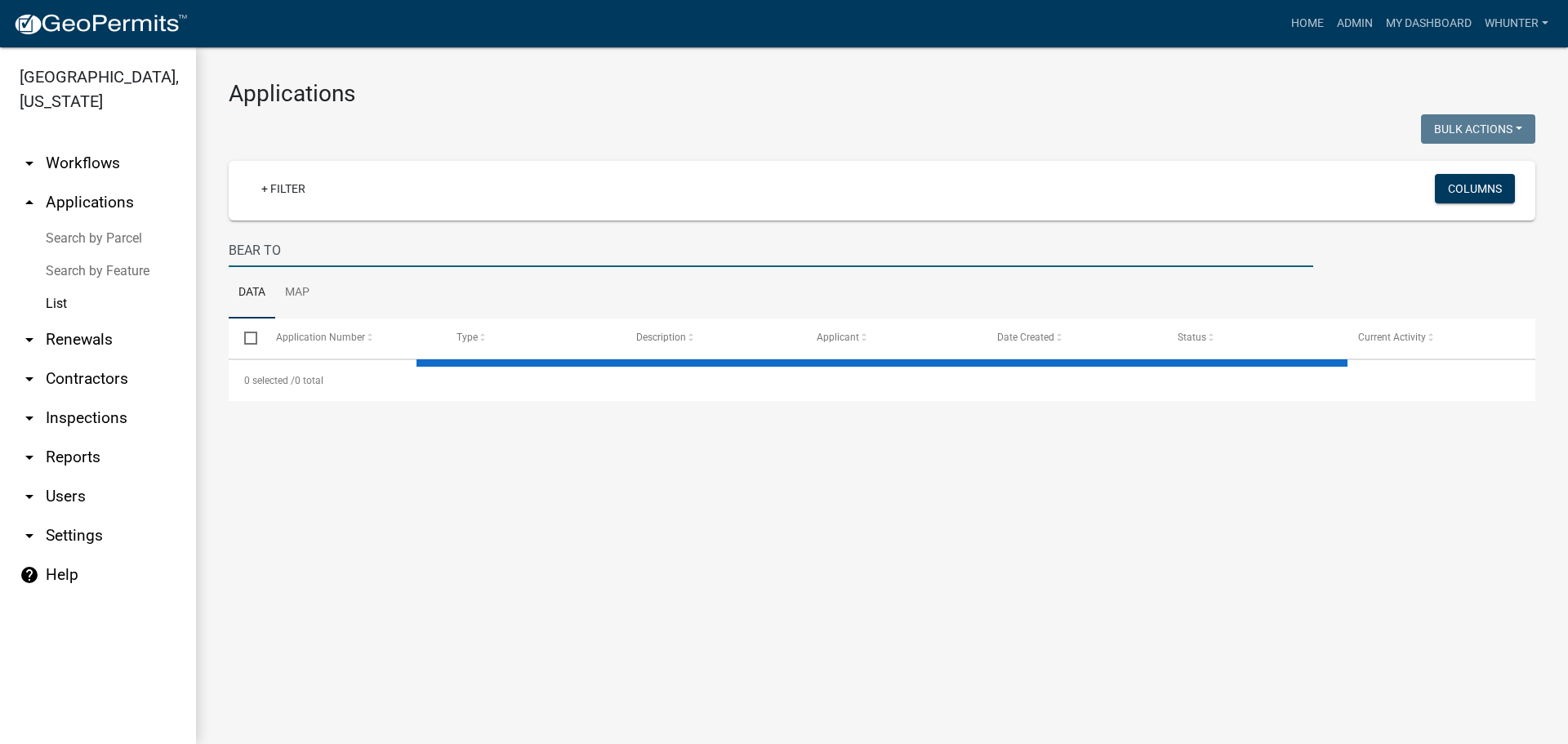
type input "BEAR TO"
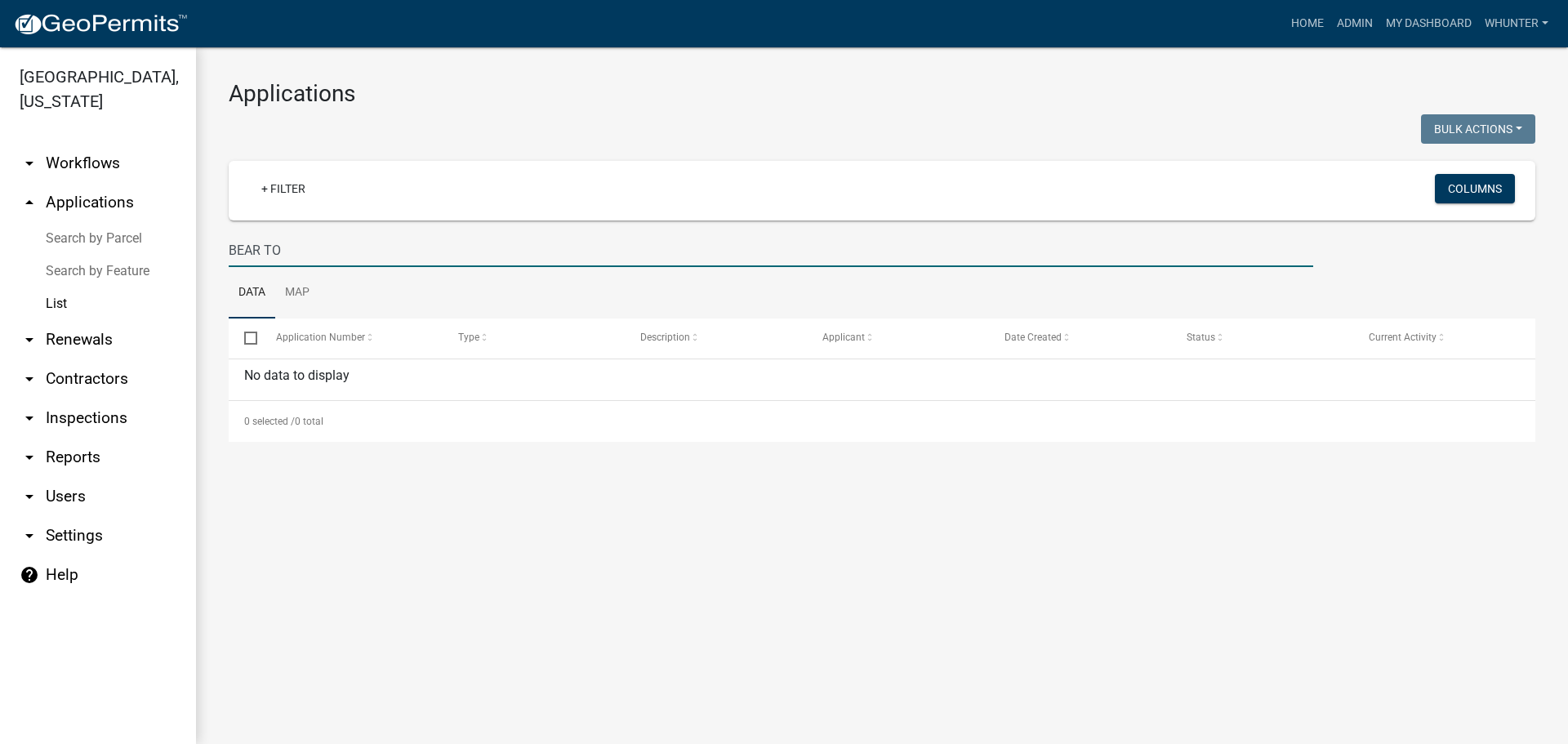
drag, startPoint x: 321, startPoint y: 262, endPoint x: 353, endPoint y: 288, distance: 41.2
click at [139, 231] on div "[GEOGRAPHIC_DATA], [US_STATE] arrow_drop_down Workflows List arrow_drop_up Appl…" at bounding box center [784, 396] width 1568 height 697
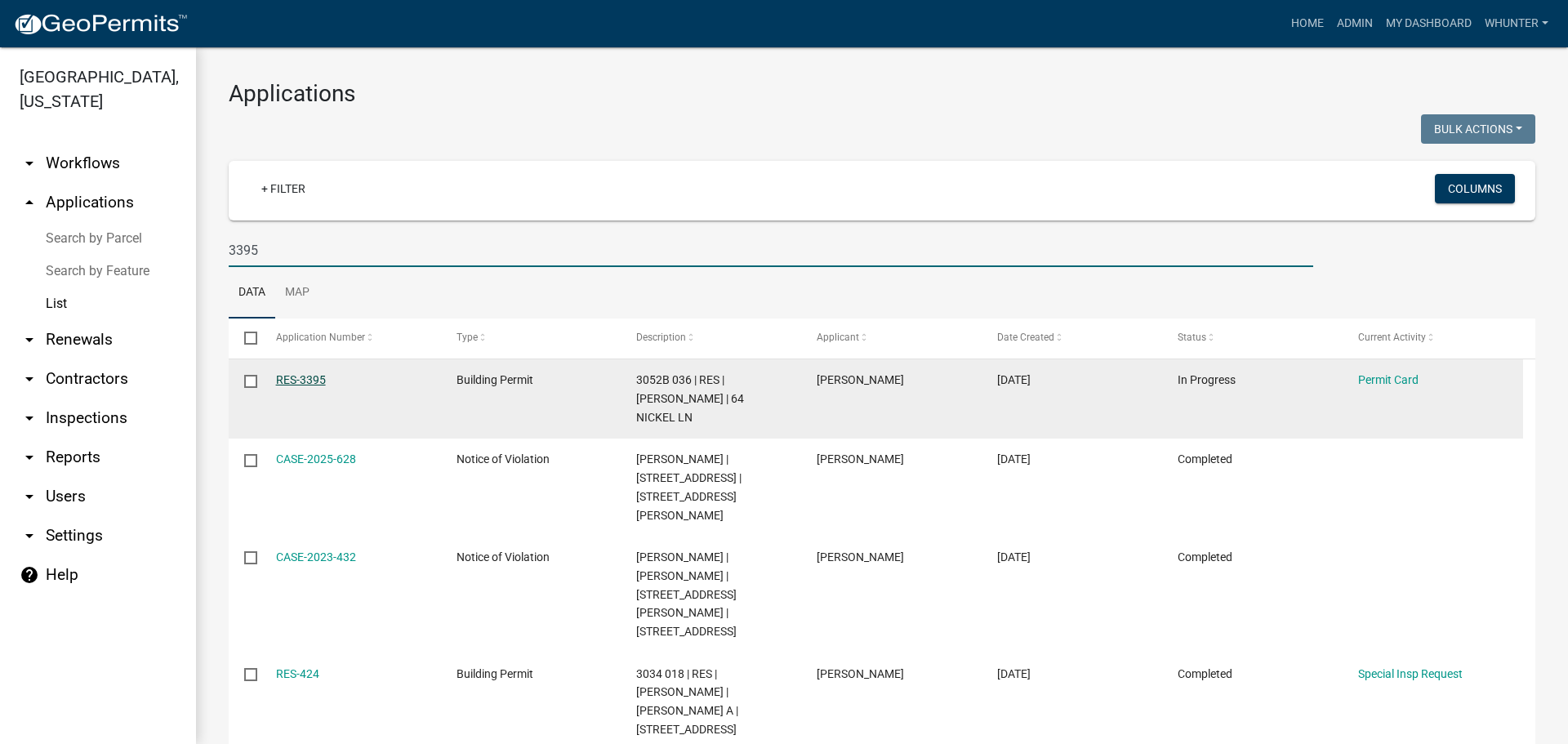
type input "3395"
click at [297, 385] on link "RES-3395" at bounding box center [301, 380] width 50 height 13
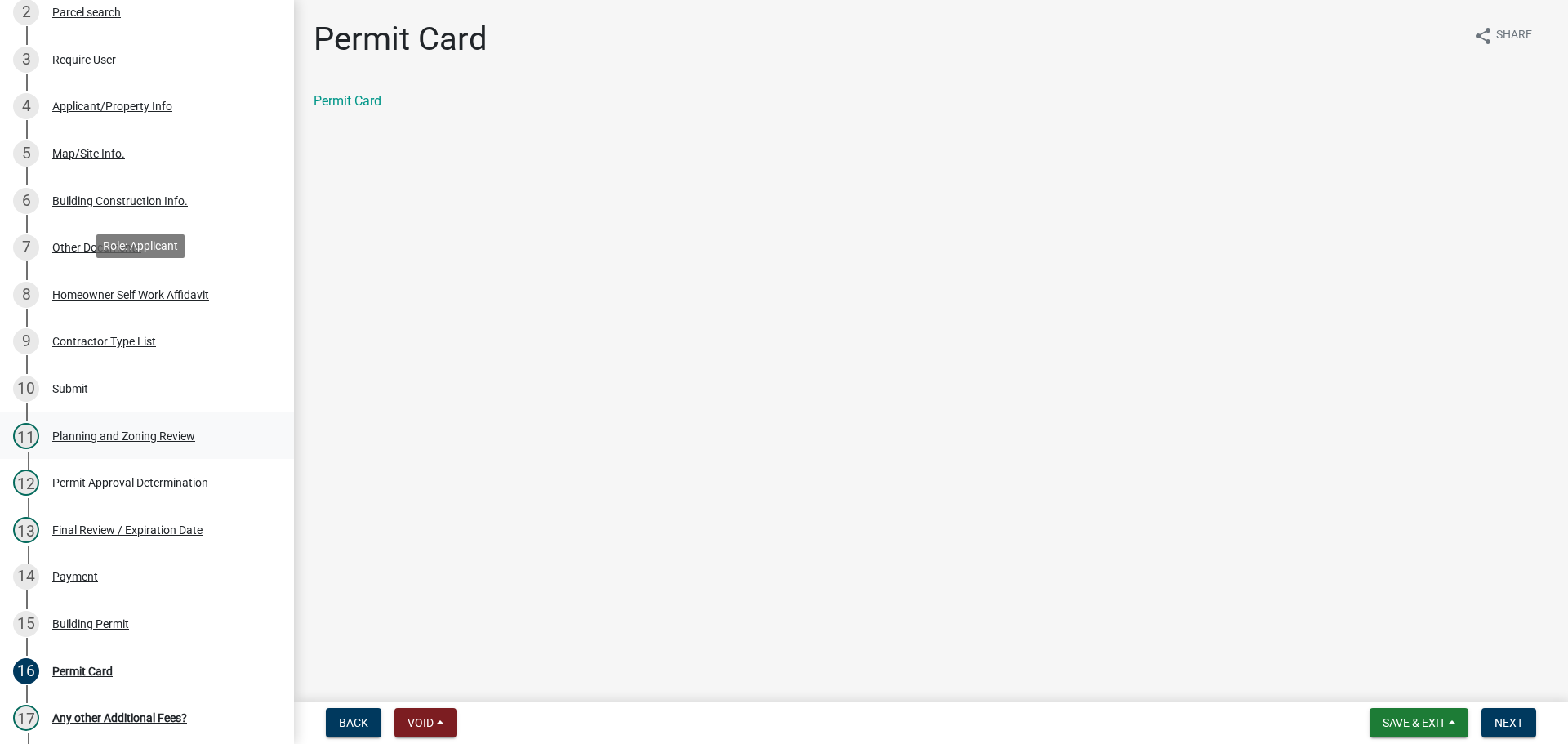
scroll to position [408, 0]
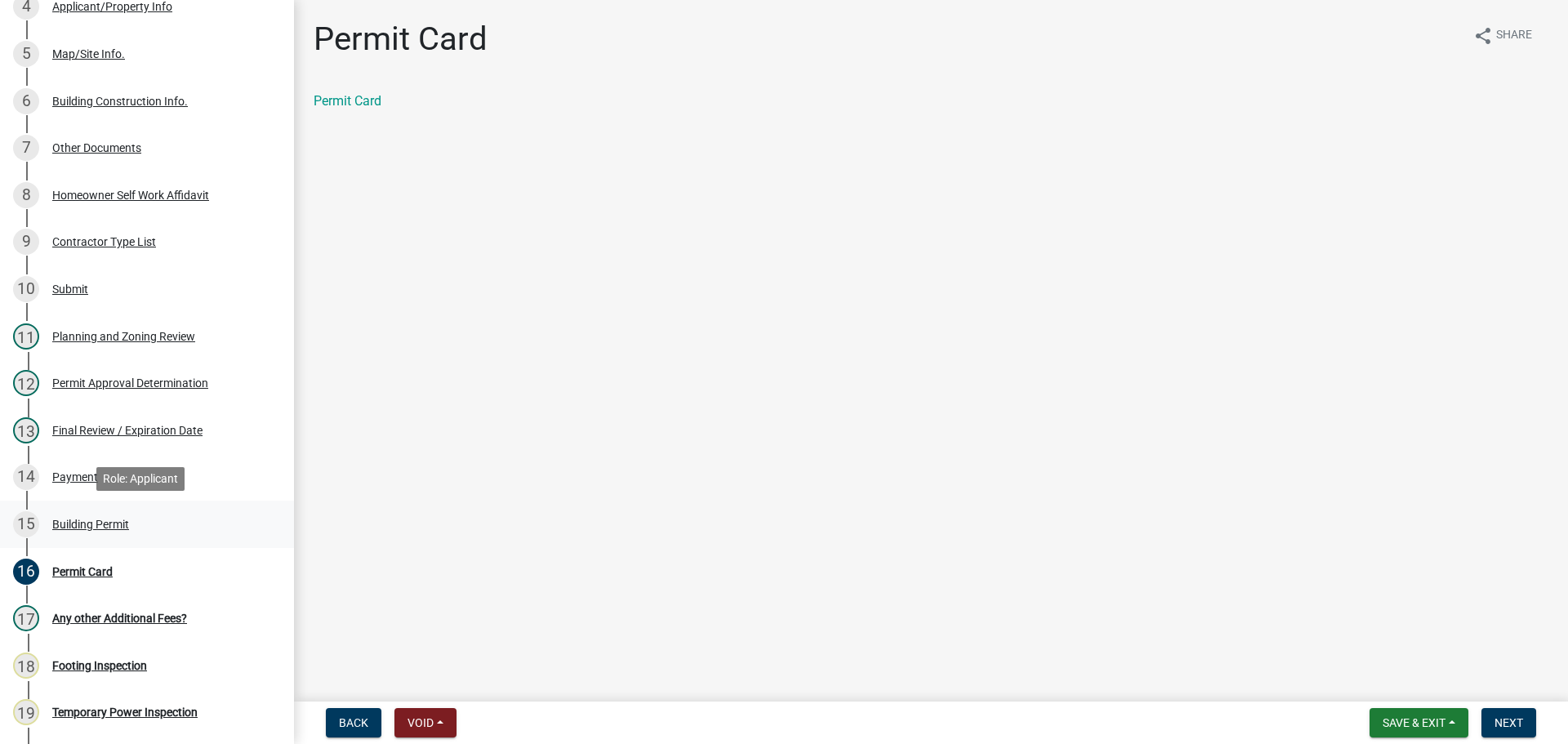
click at [105, 525] on div "Building Permit" at bounding box center [91, 525] width 77 height 12
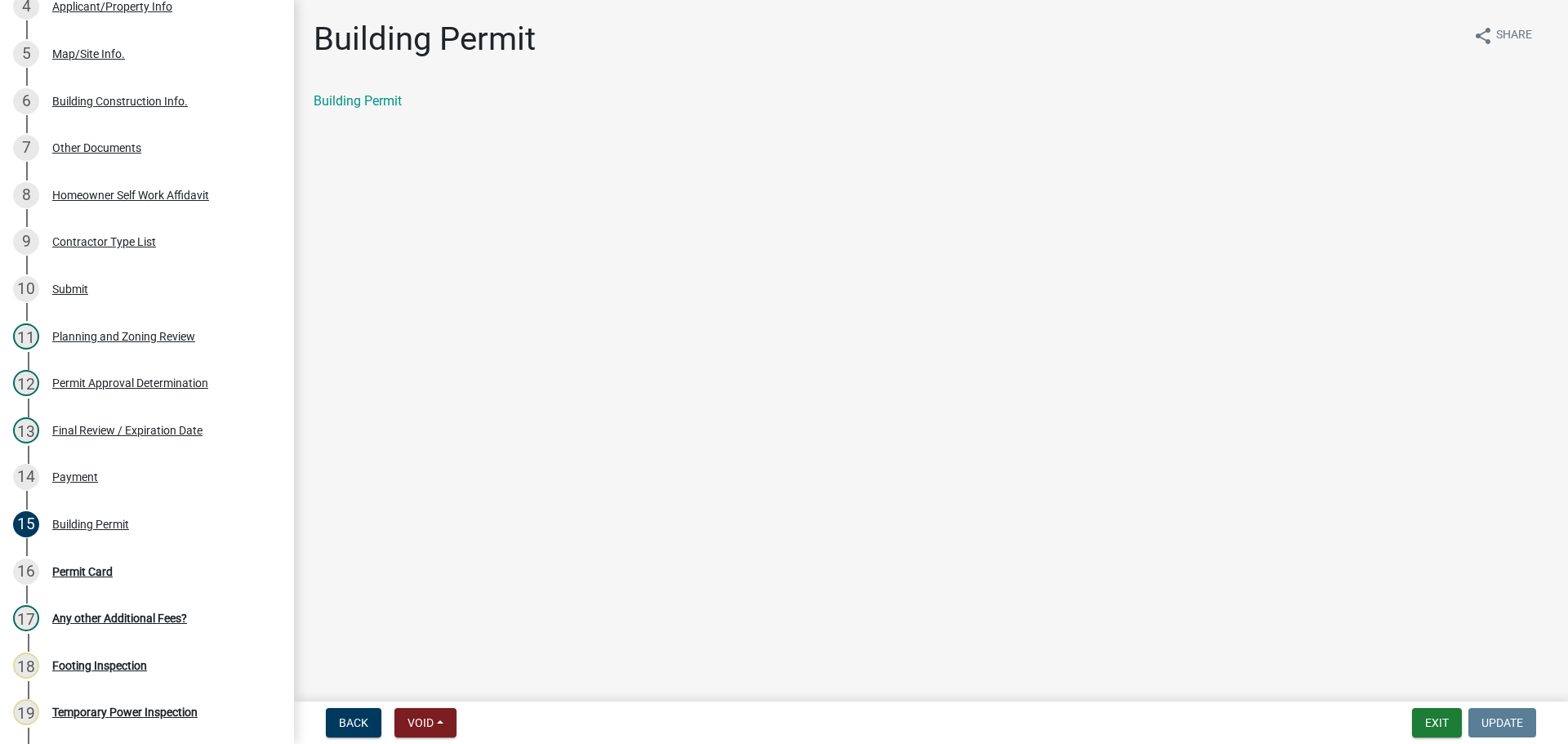
click at [368, 114] on div "Building Permit" at bounding box center [931, 107] width 1259 height 32
click at [366, 104] on link "Building Permit" at bounding box center [358, 101] width 88 height 16
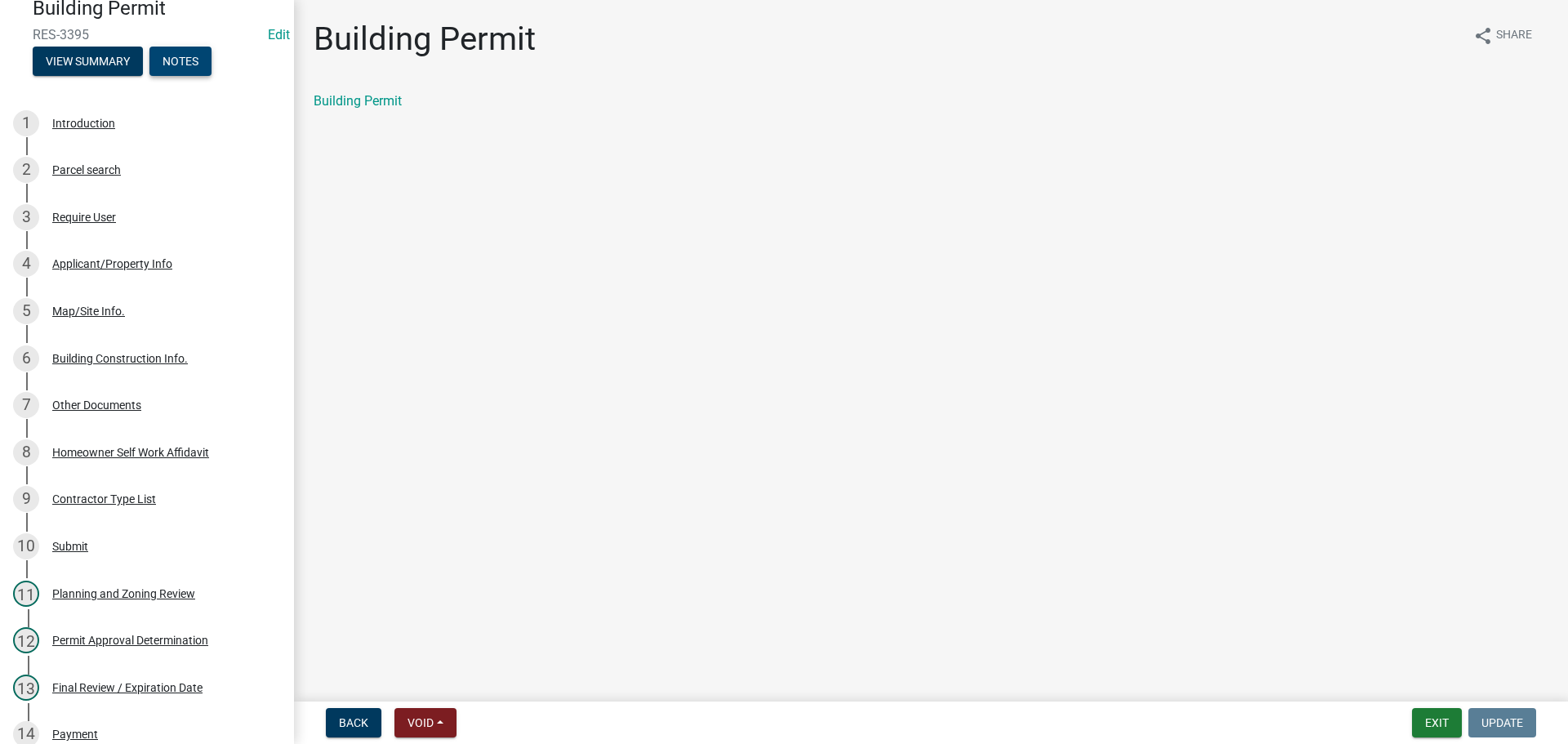
scroll to position [0, 0]
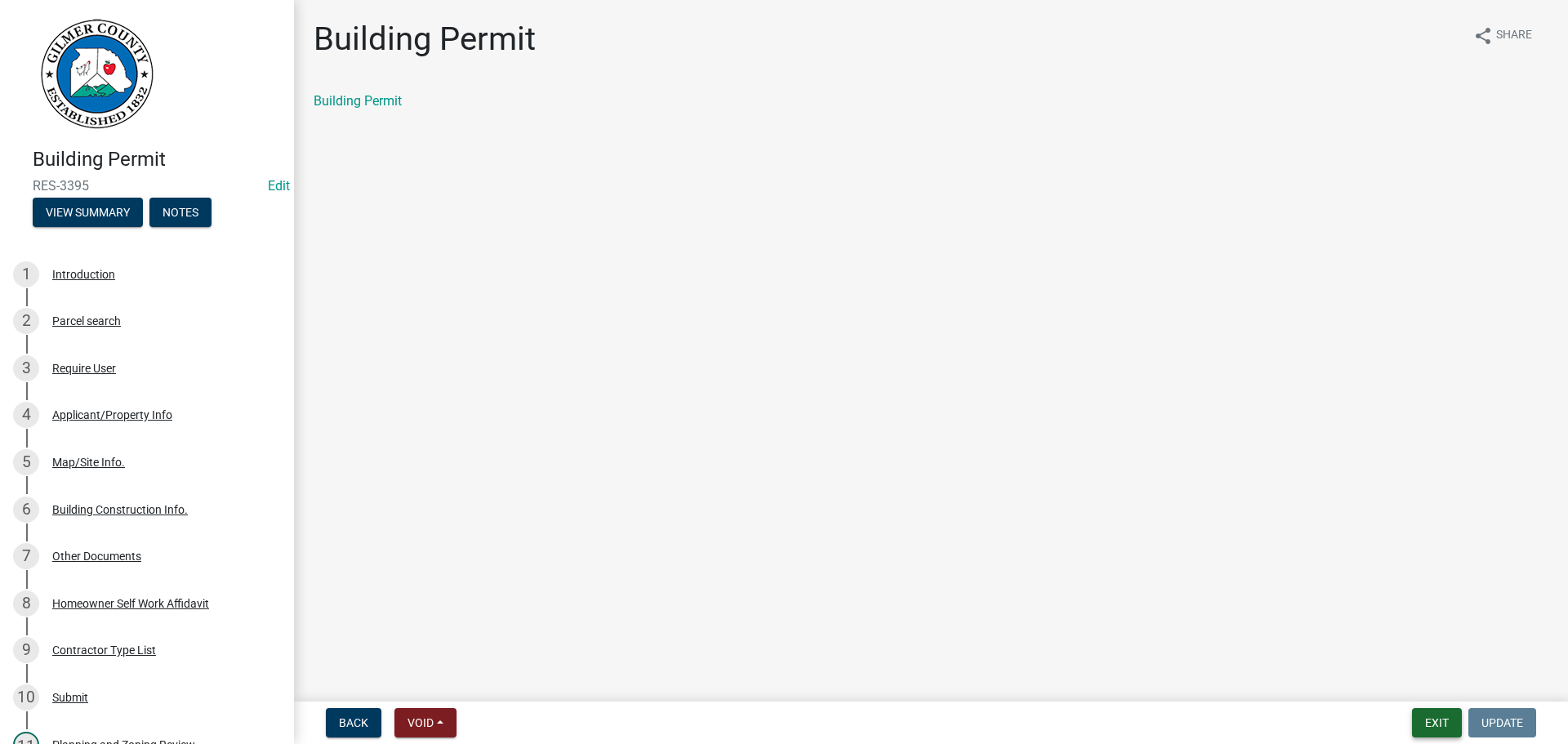
click at [1451, 727] on button "Exit" at bounding box center [1436, 722] width 50 height 29
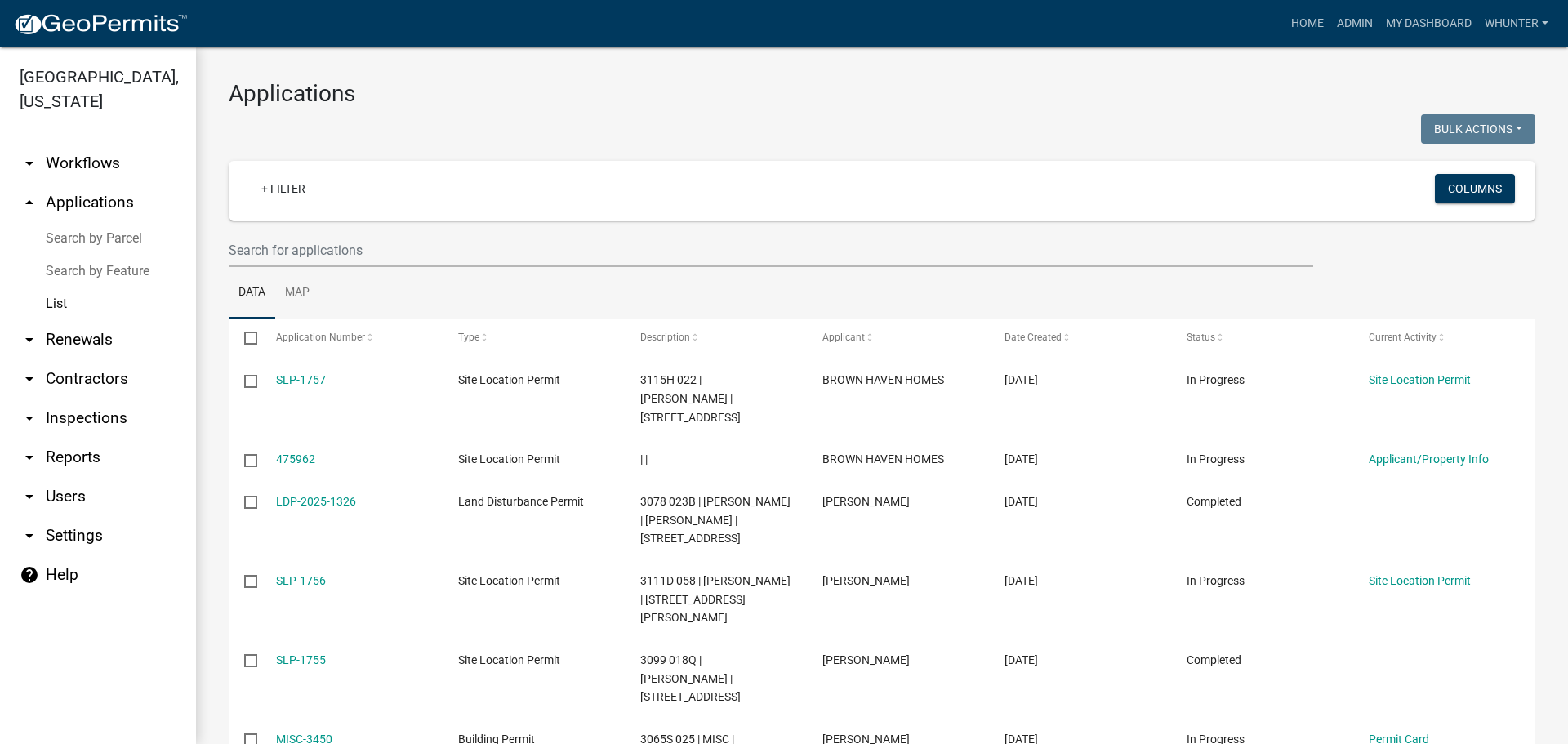
click at [467, 301] on ul "Data Map" at bounding box center [882, 293] width 1307 height 52
click at [465, 241] on input "text" at bounding box center [771, 250] width 1084 height 33
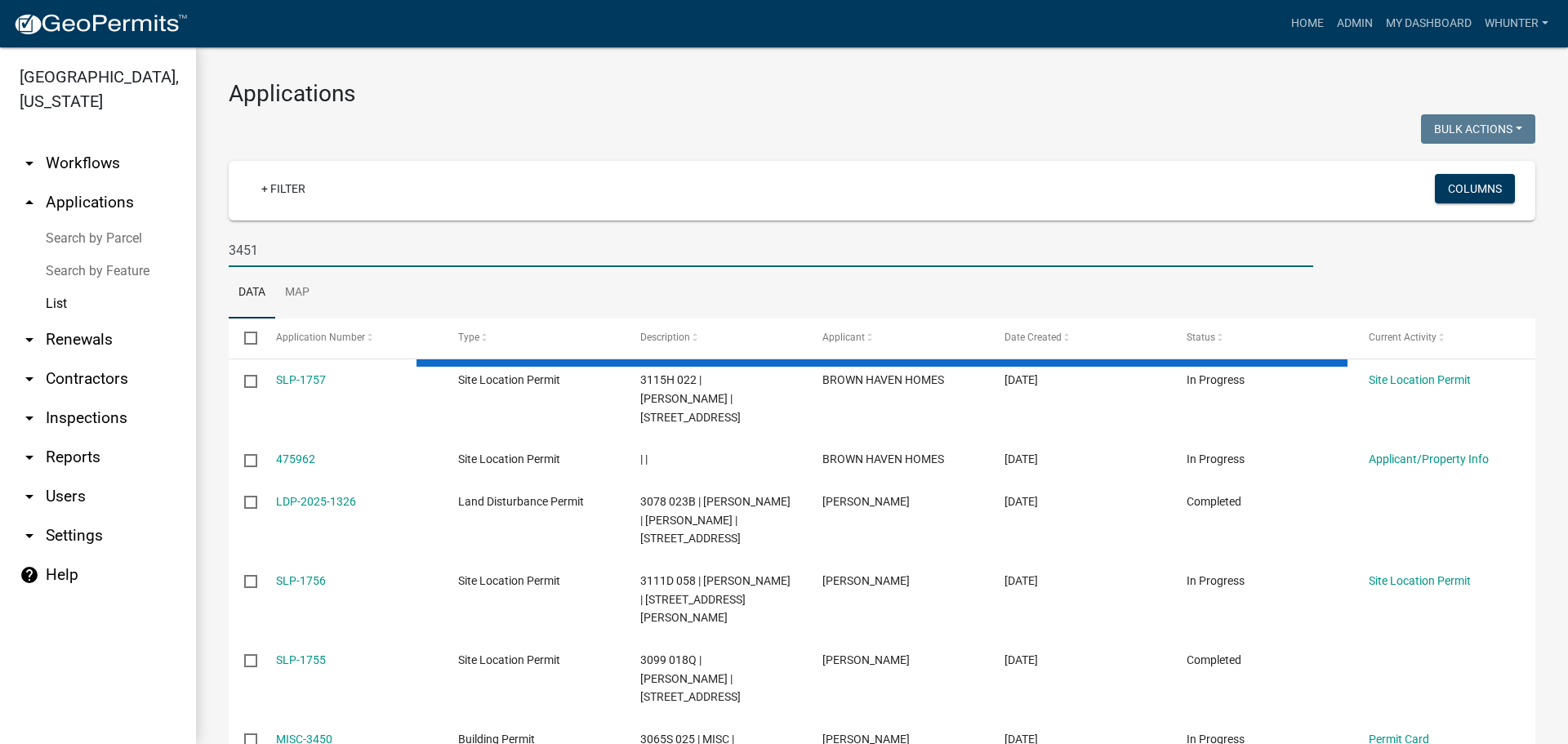
type input "3451"
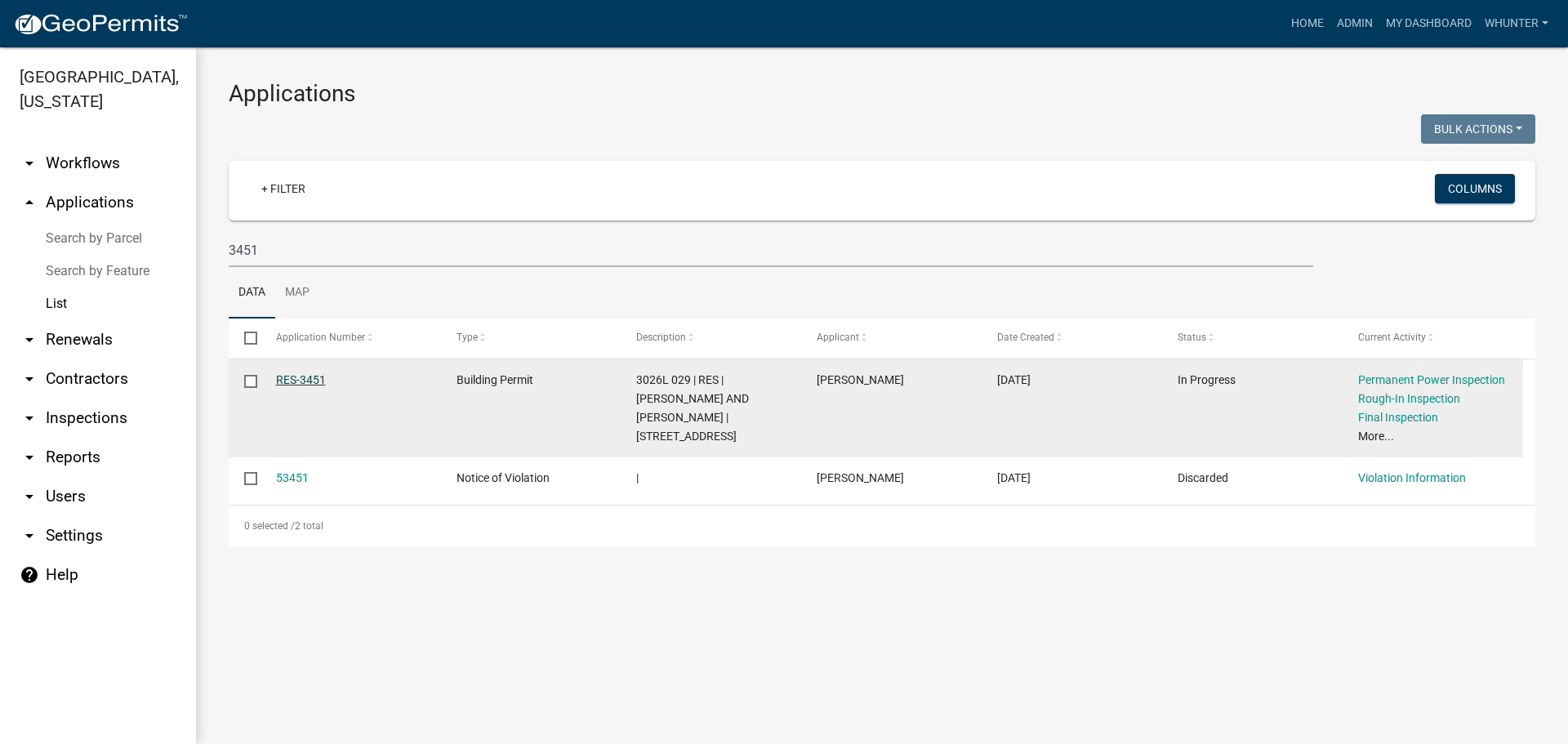
click at [310, 375] on link "RES-3451" at bounding box center [301, 380] width 50 height 13
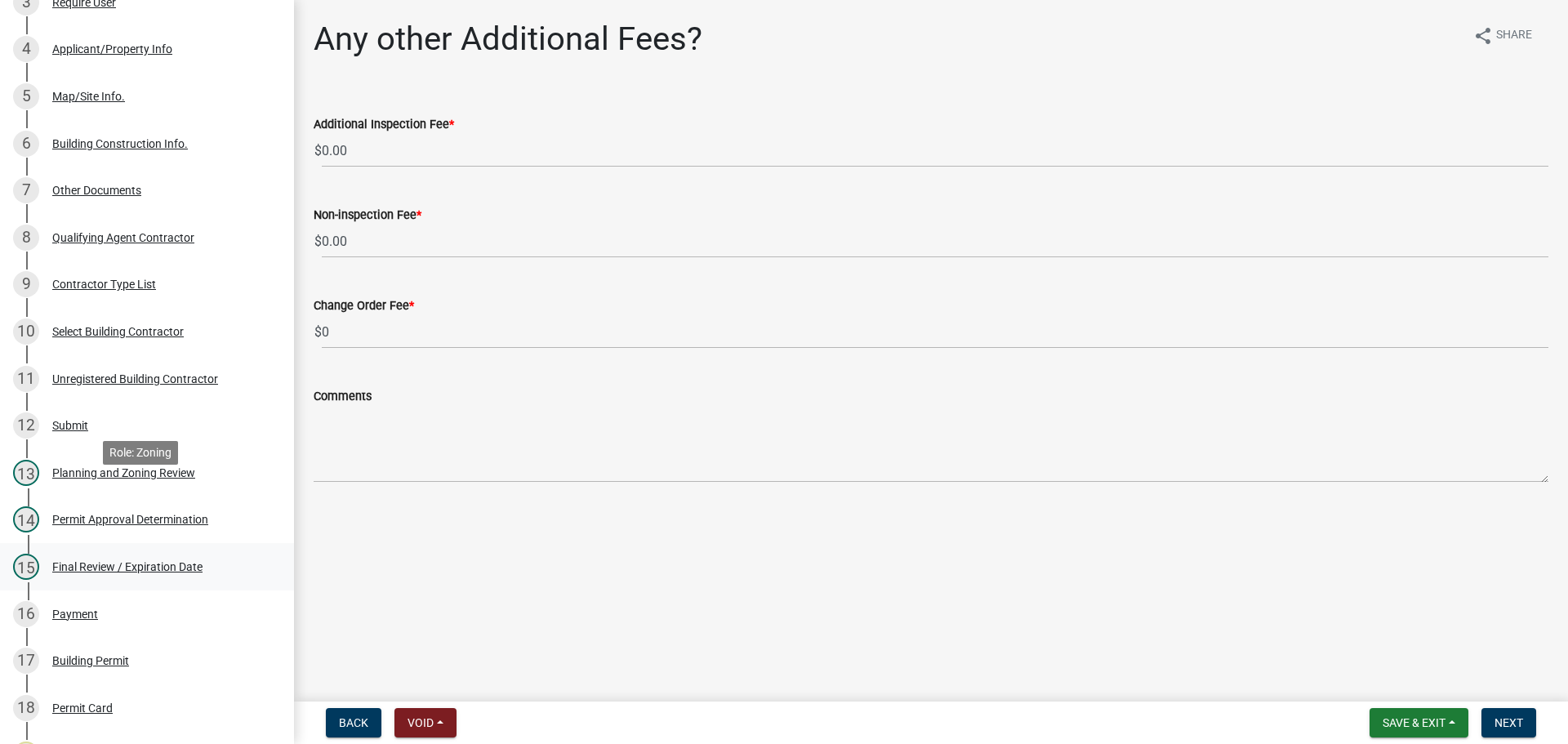
scroll to position [490, 0]
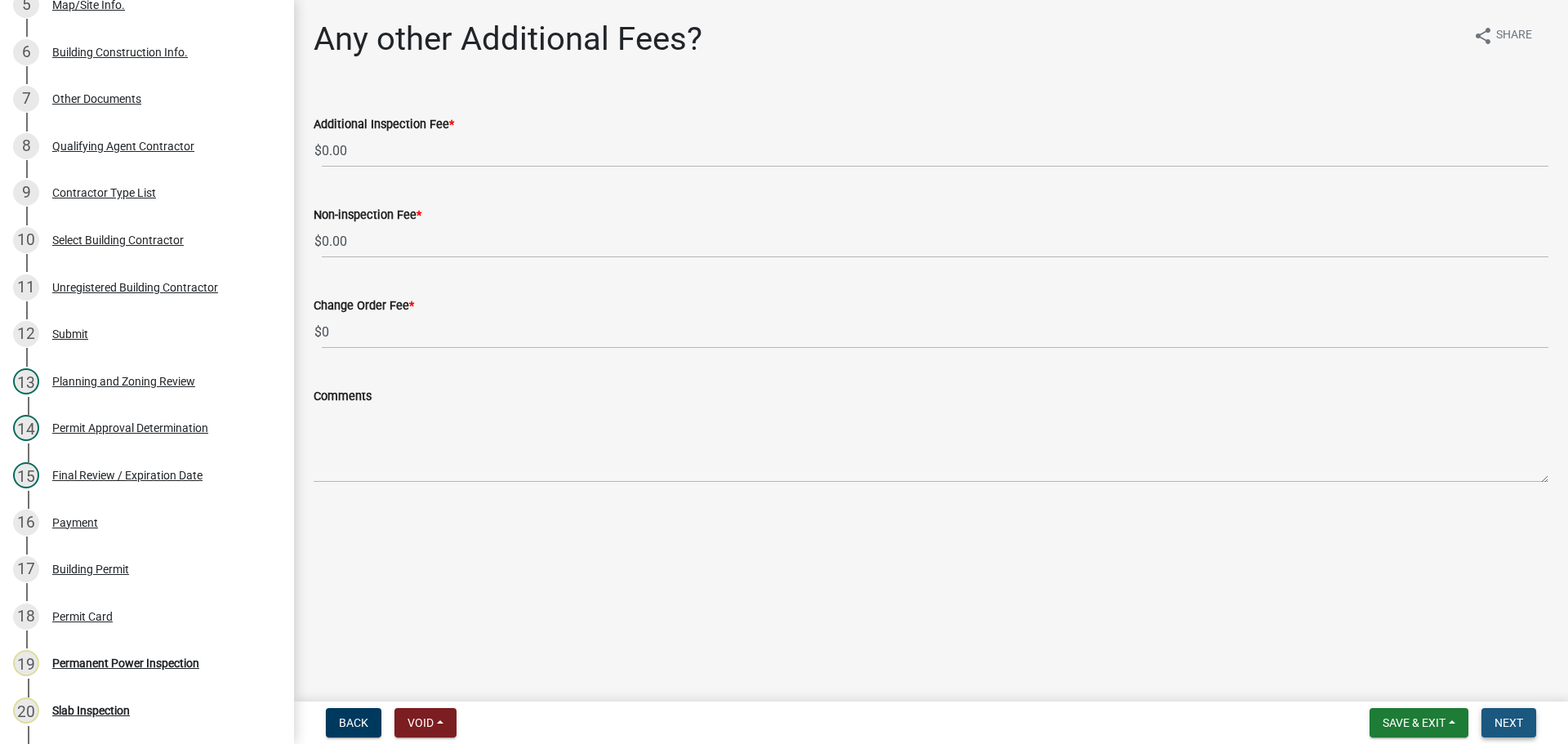
click at [1508, 723] on span "Next" at bounding box center [1508, 723] width 28 height 13
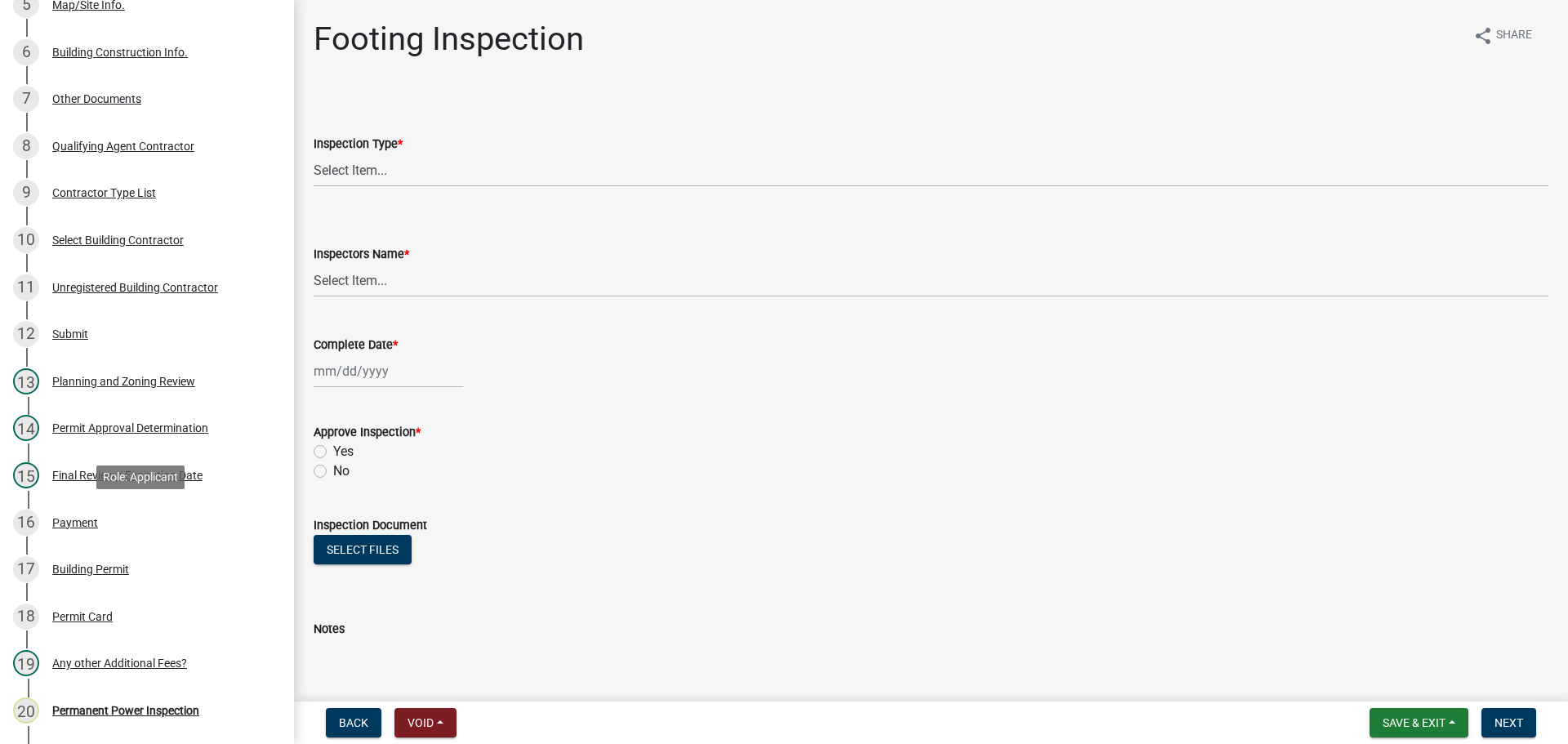
click at [115, 519] on div "16 Payment" at bounding box center [141, 522] width 255 height 26
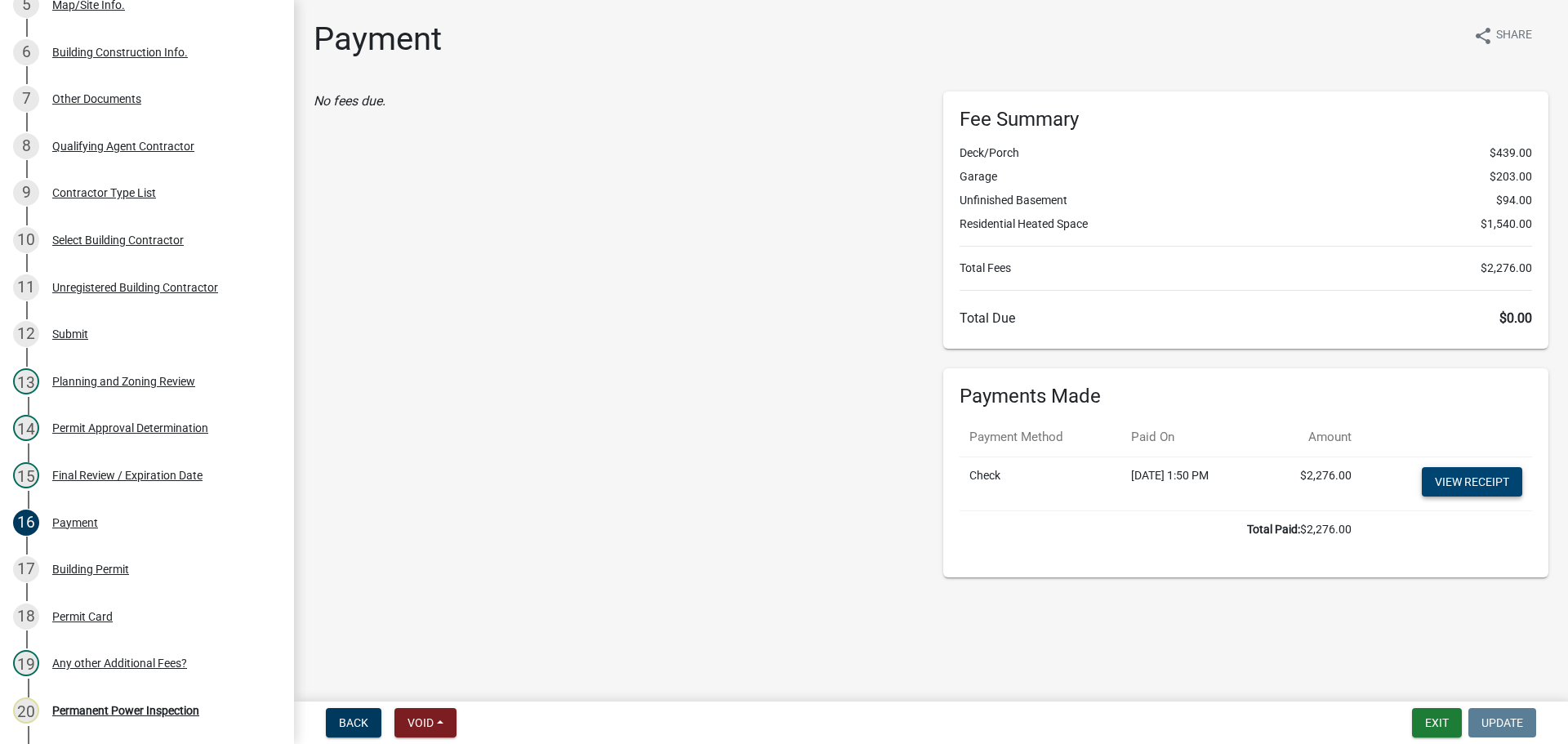
click at [1471, 489] on link "View receipt" at bounding box center [1471, 482] width 101 height 29
click at [1425, 720] on button "Exit" at bounding box center [1436, 722] width 50 height 29
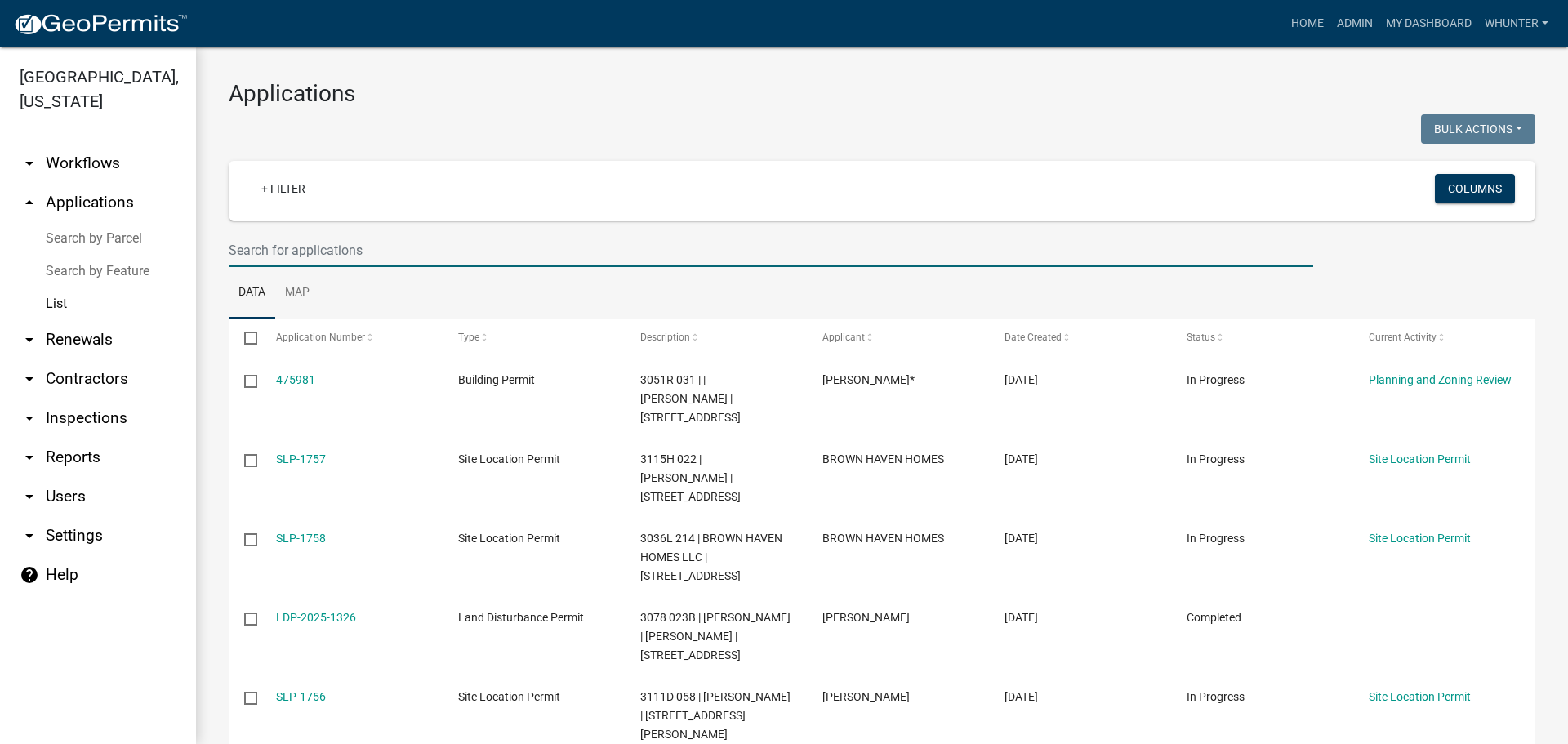
click at [415, 252] on input "text" at bounding box center [771, 250] width 1084 height 33
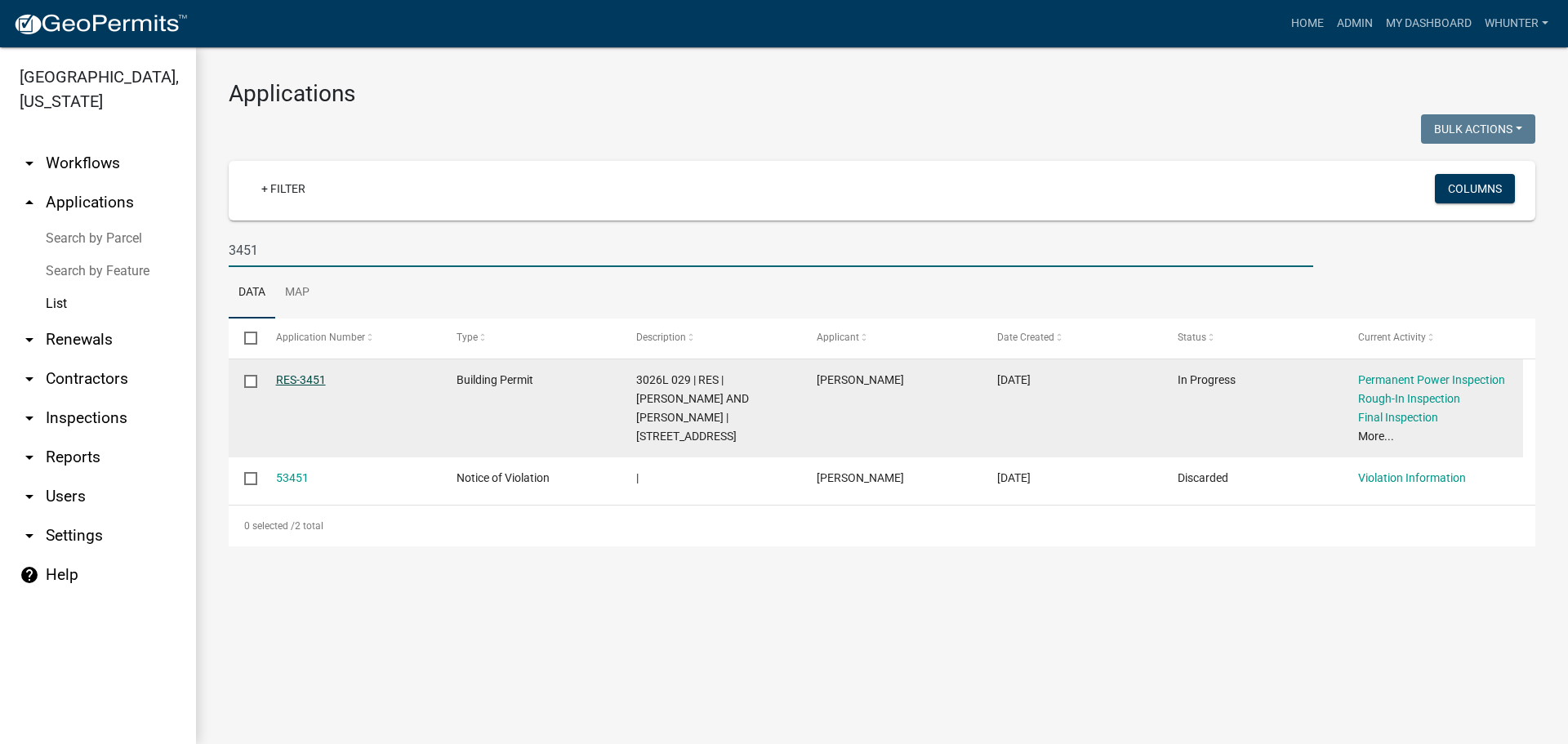
type input "3451"
click at [303, 382] on link "RES-3451" at bounding box center [301, 380] width 50 height 13
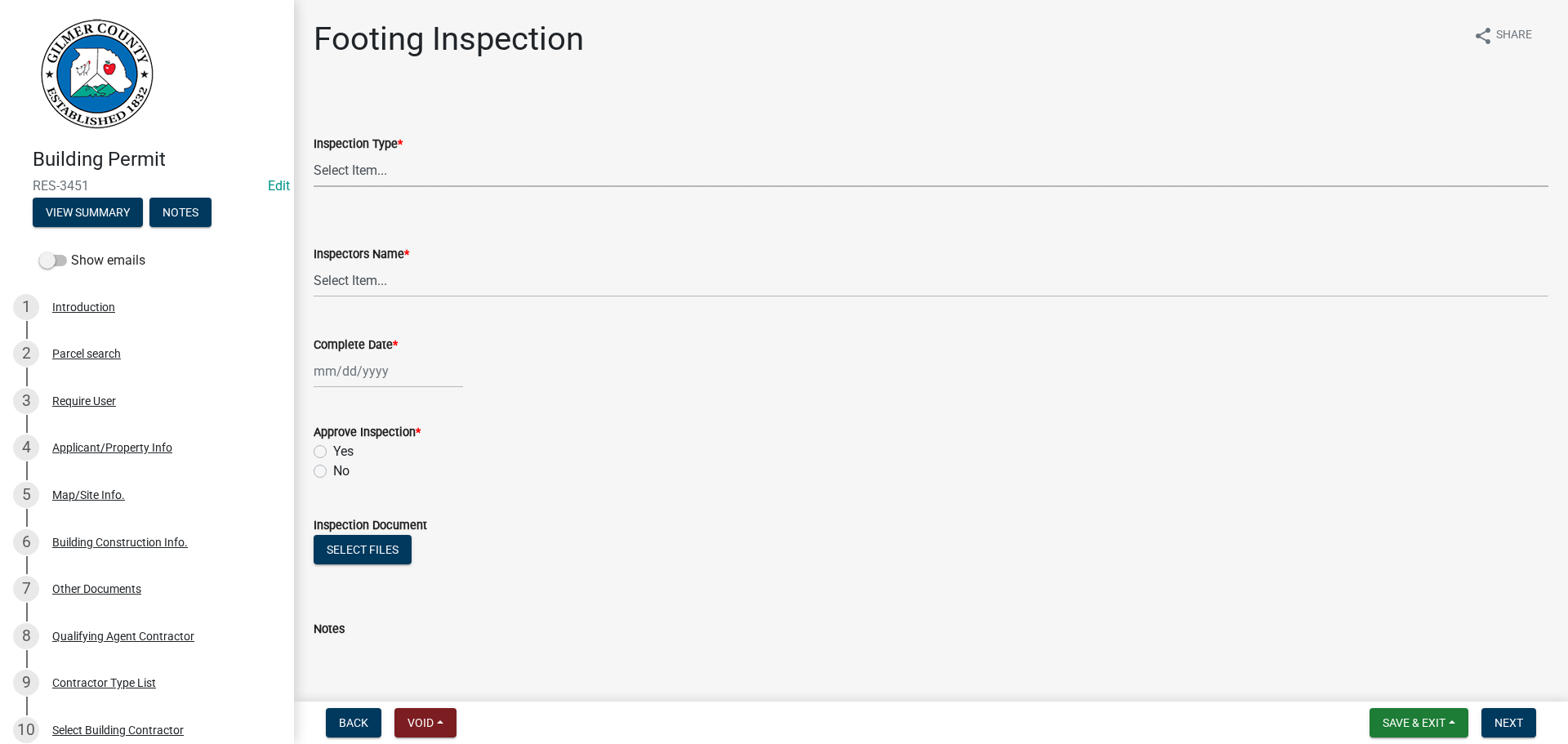
click at [485, 157] on select "Select Item... Footing" at bounding box center [931, 170] width 1235 height 33
click at [314, 153] on select "Select Item... Footing" at bounding box center [931, 170] width 1235 height 33
select select "8aa0fa75-bb70-4f22-832f-48224da25d1e"
click at [550, 146] on div "Inspection Type *" at bounding box center [931, 144] width 1235 height 20
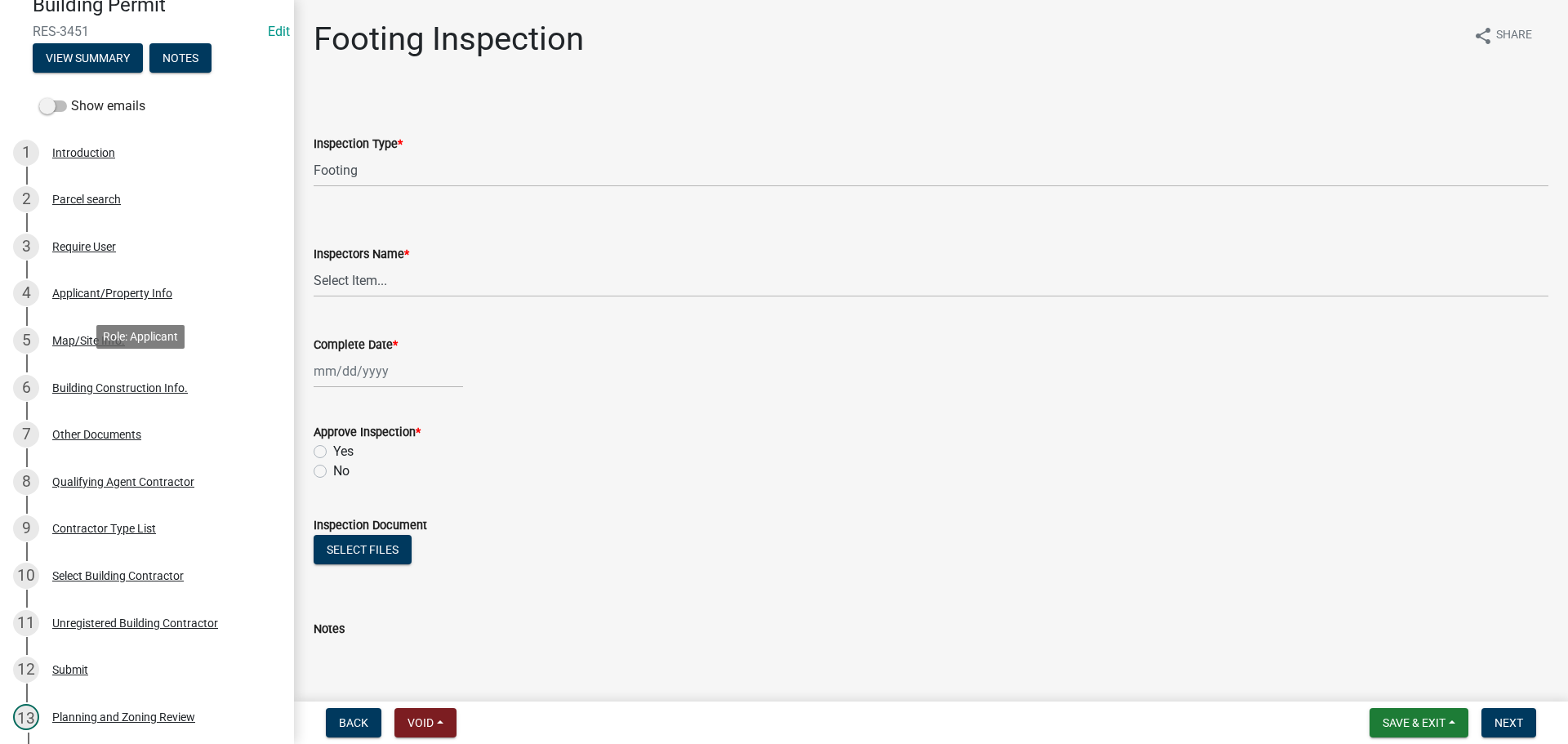
scroll to position [490, 0]
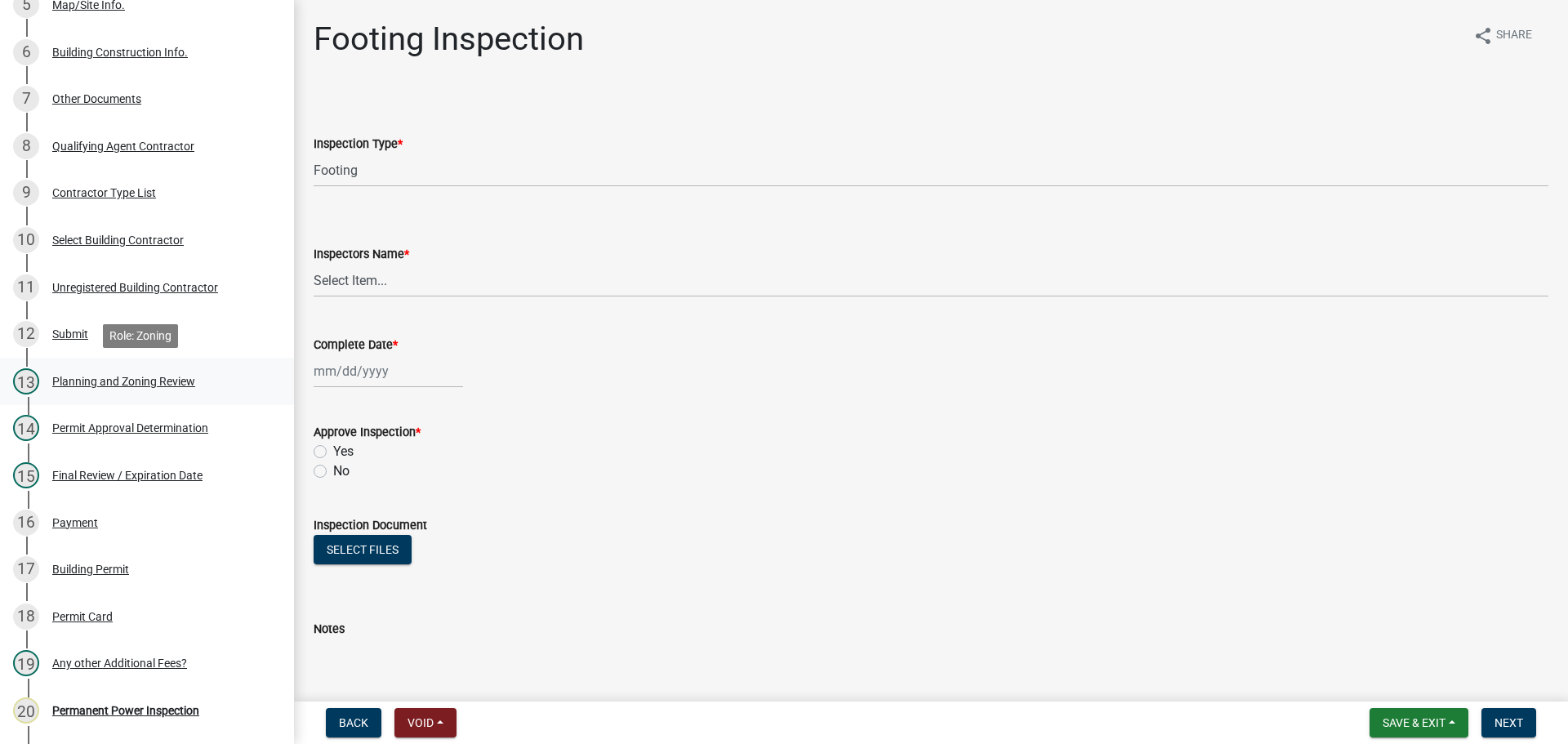
click at [142, 381] on div "Planning and Zoning Review" at bounding box center [124, 382] width 143 height 12
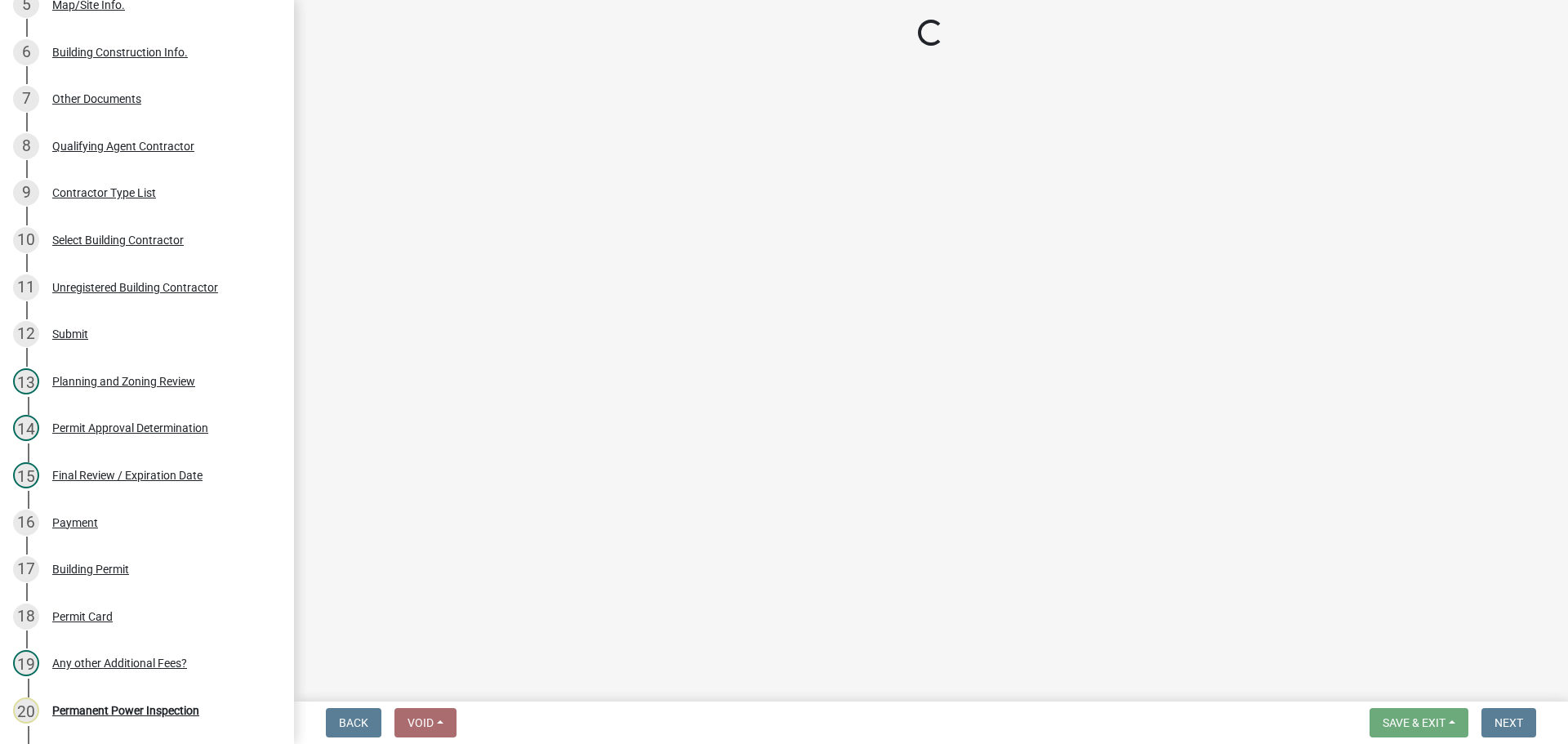
select select "b5c39336-92b9-49ce-a0a5-4e9e9babf743"
select select "5ce200eb-feb1-496b-8127-7891293955f5"
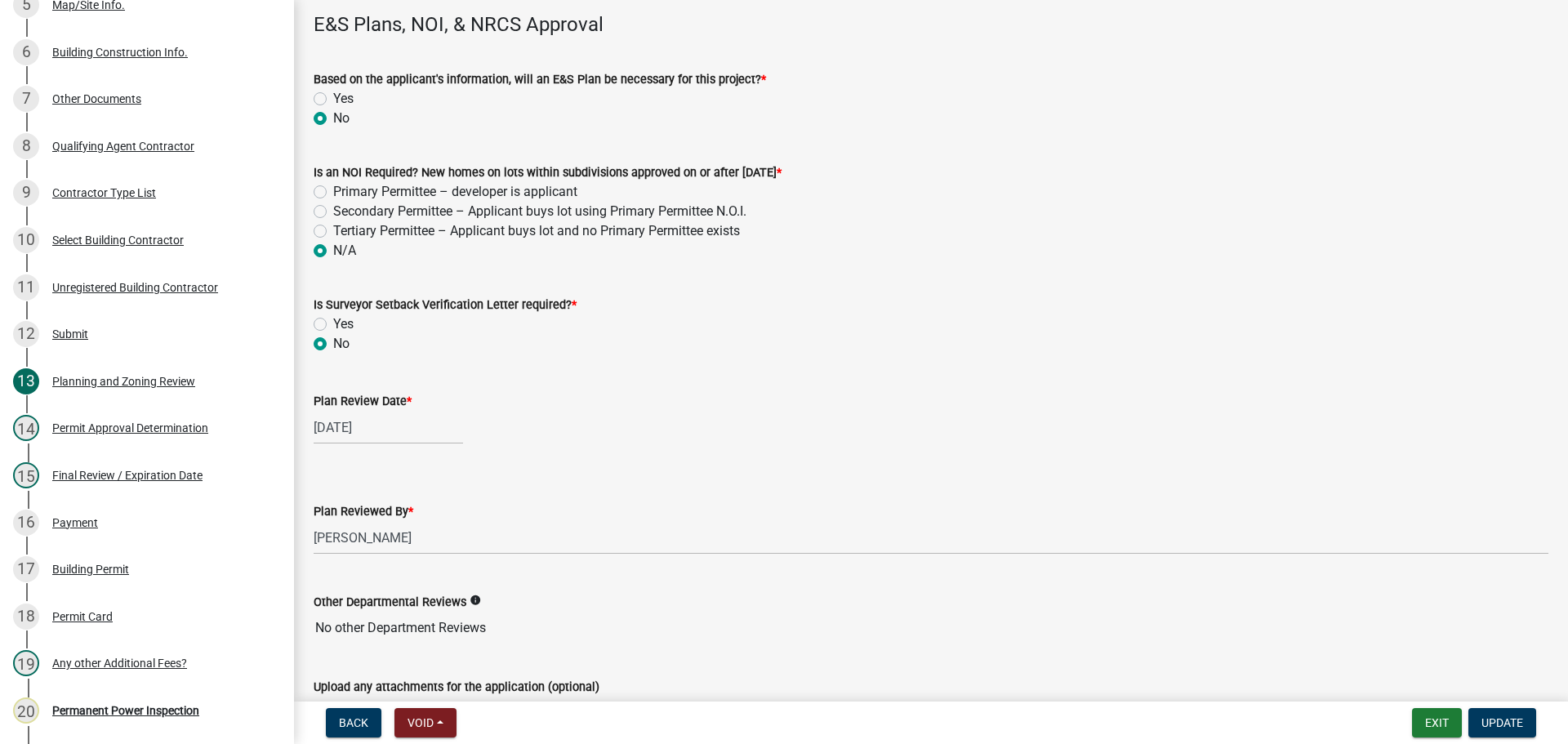
scroll to position [3409, 0]
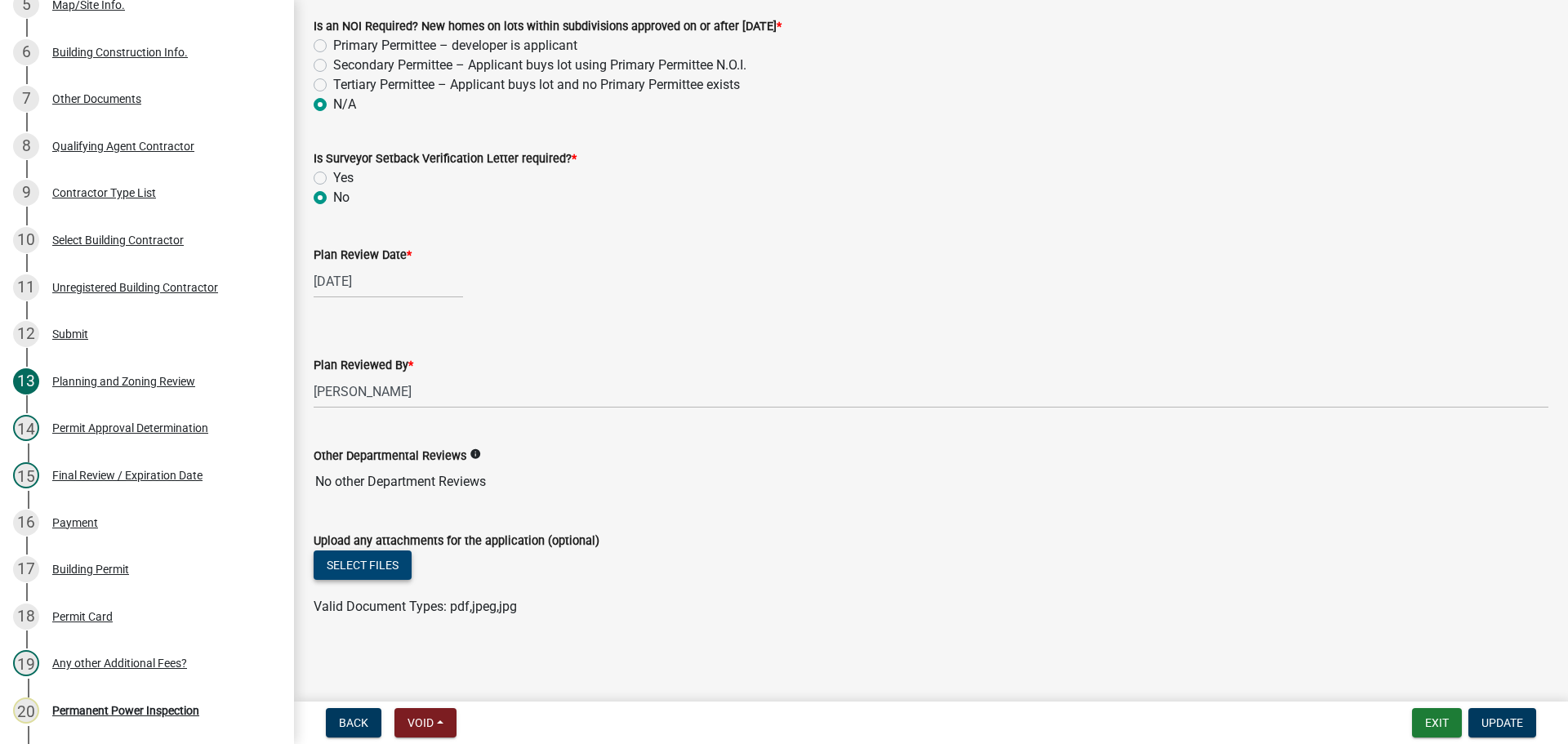
click at [365, 572] on button "Select files" at bounding box center [363, 565] width 98 height 29
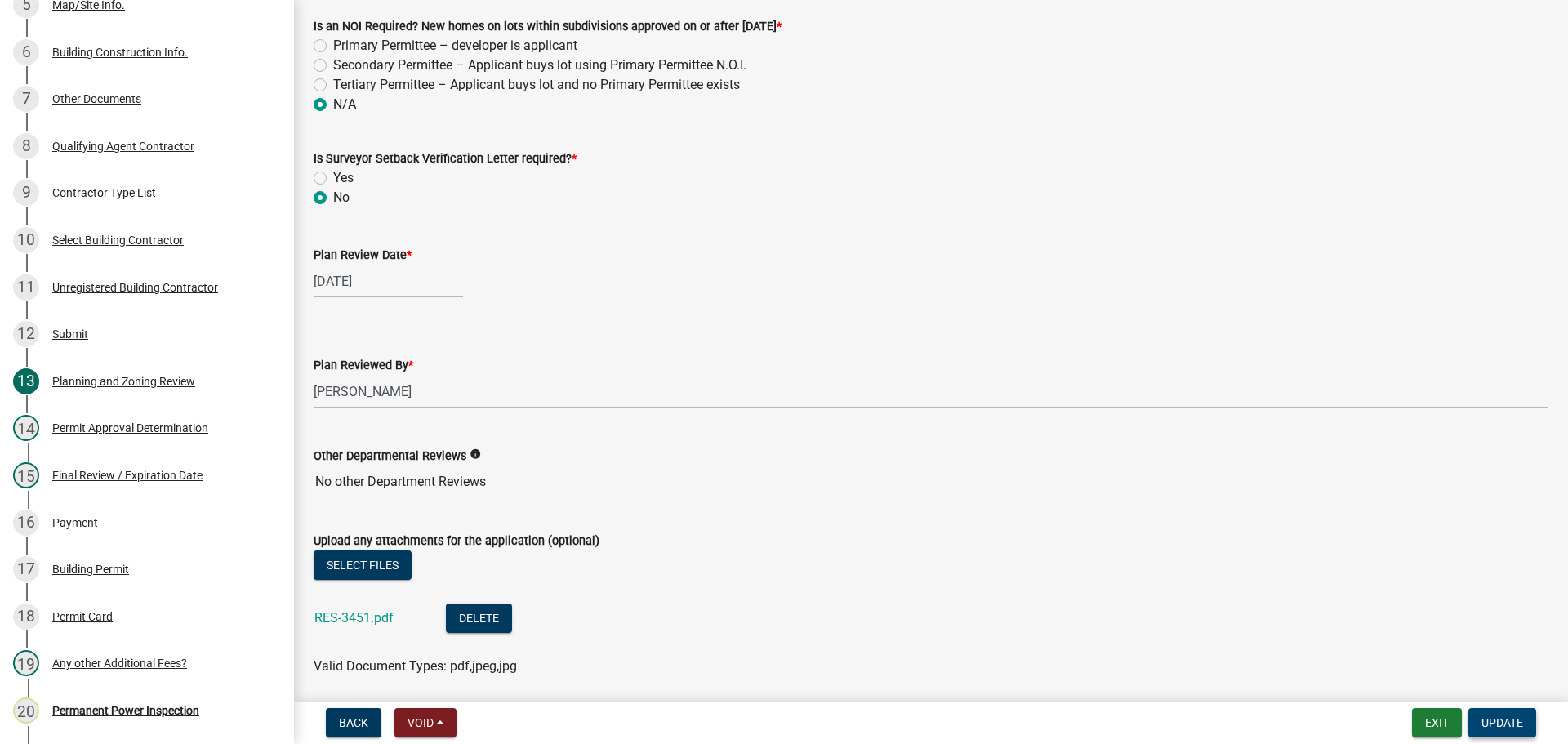
click at [1500, 727] on span "Update" at bounding box center [1502, 723] width 42 height 13
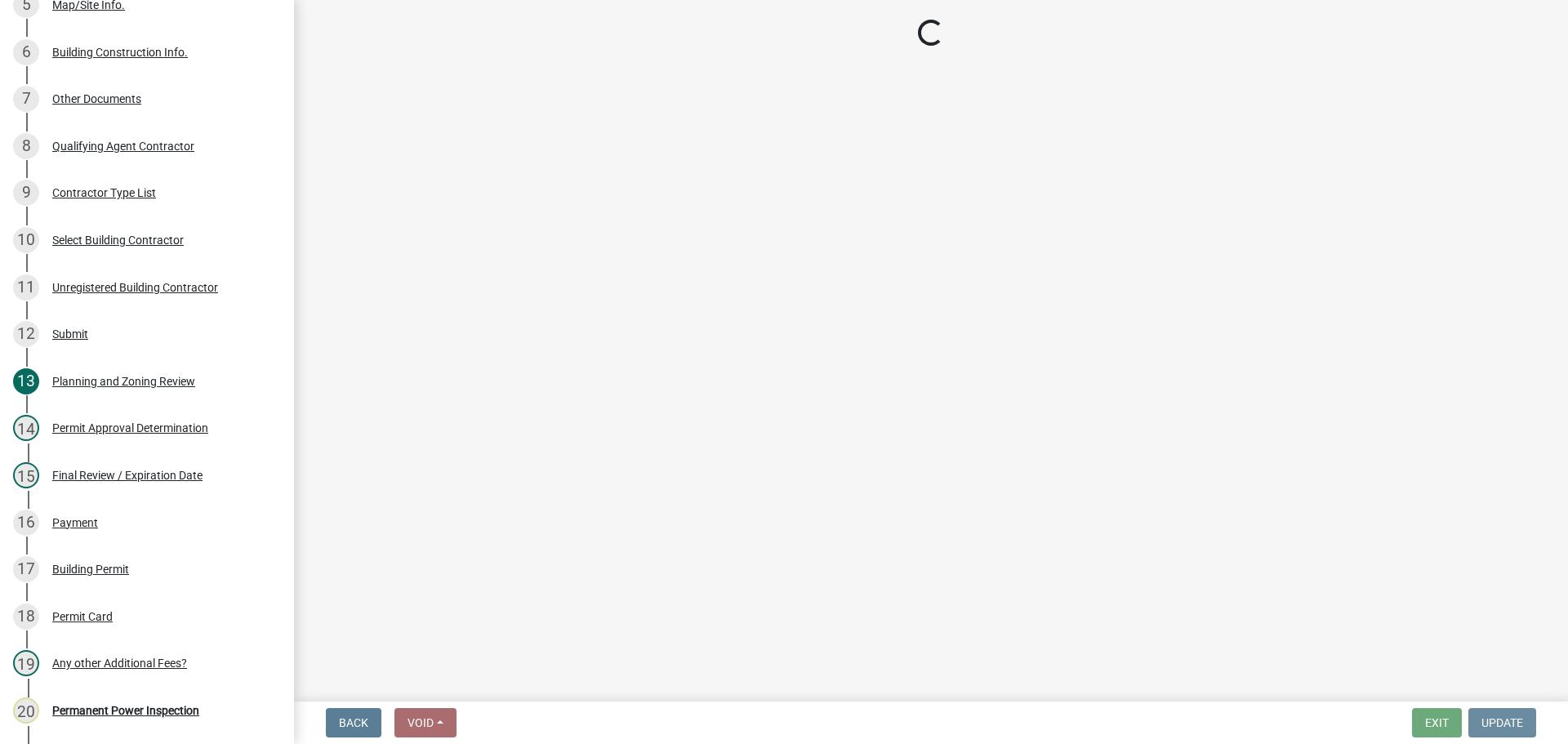
scroll to position [0, 0]
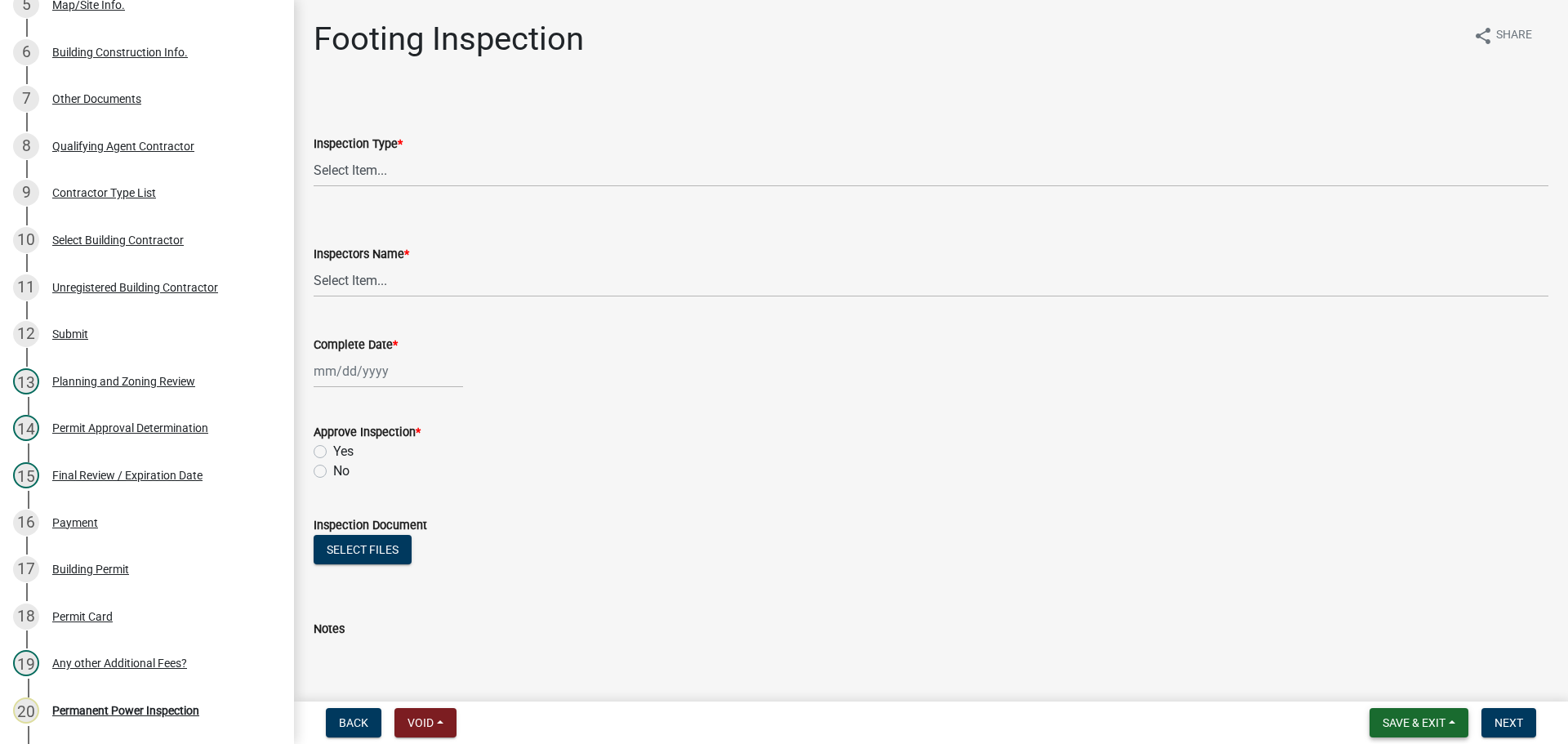
click at [1441, 722] on span "Save & Exit" at bounding box center [1414, 723] width 63 height 13
click at [1399, 690] on button "Save & Exit" at bounding box center [1402, 680] width 131 height 39
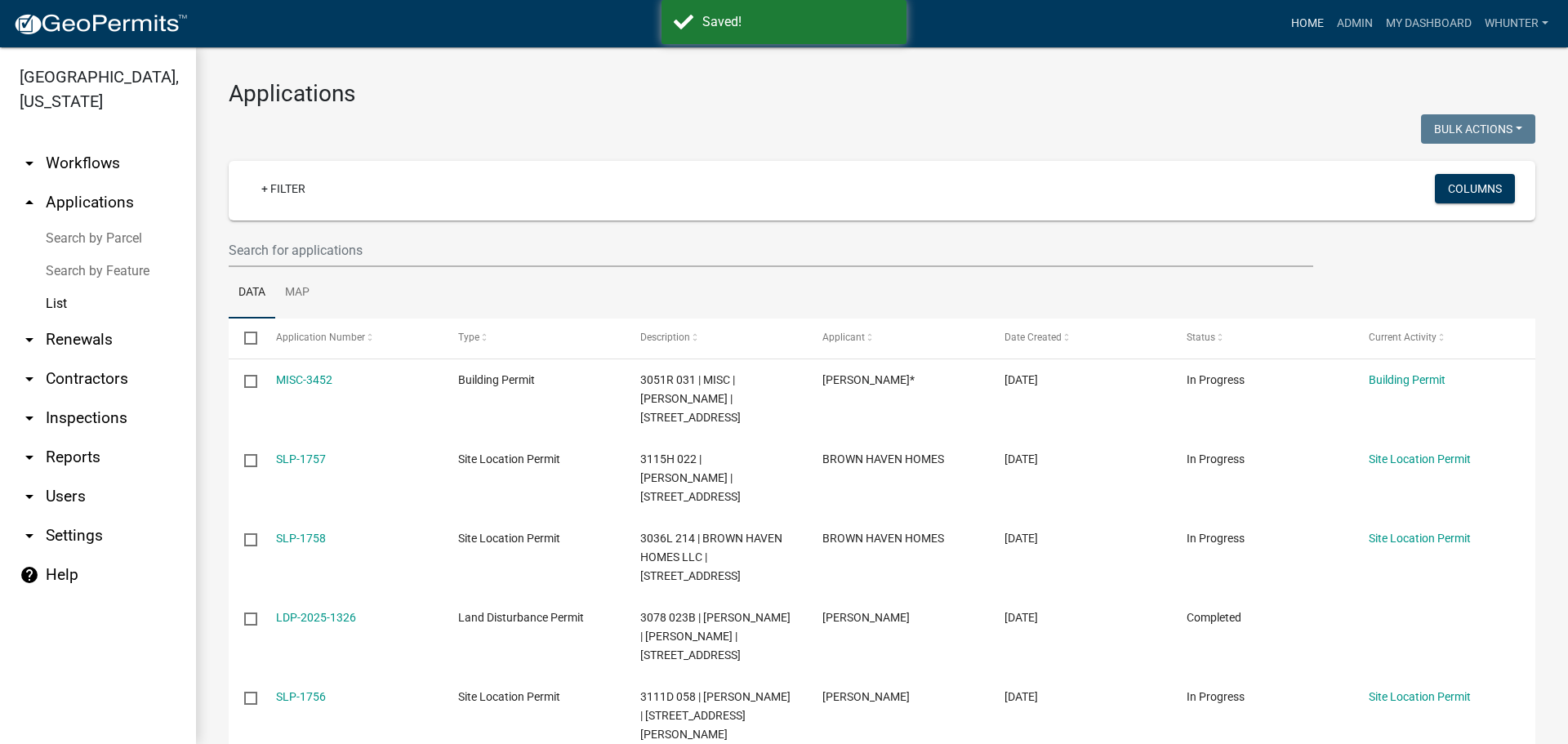
click at [1304, 25] on link "Home" at bounding box center [1307, 23] width 46 height 31
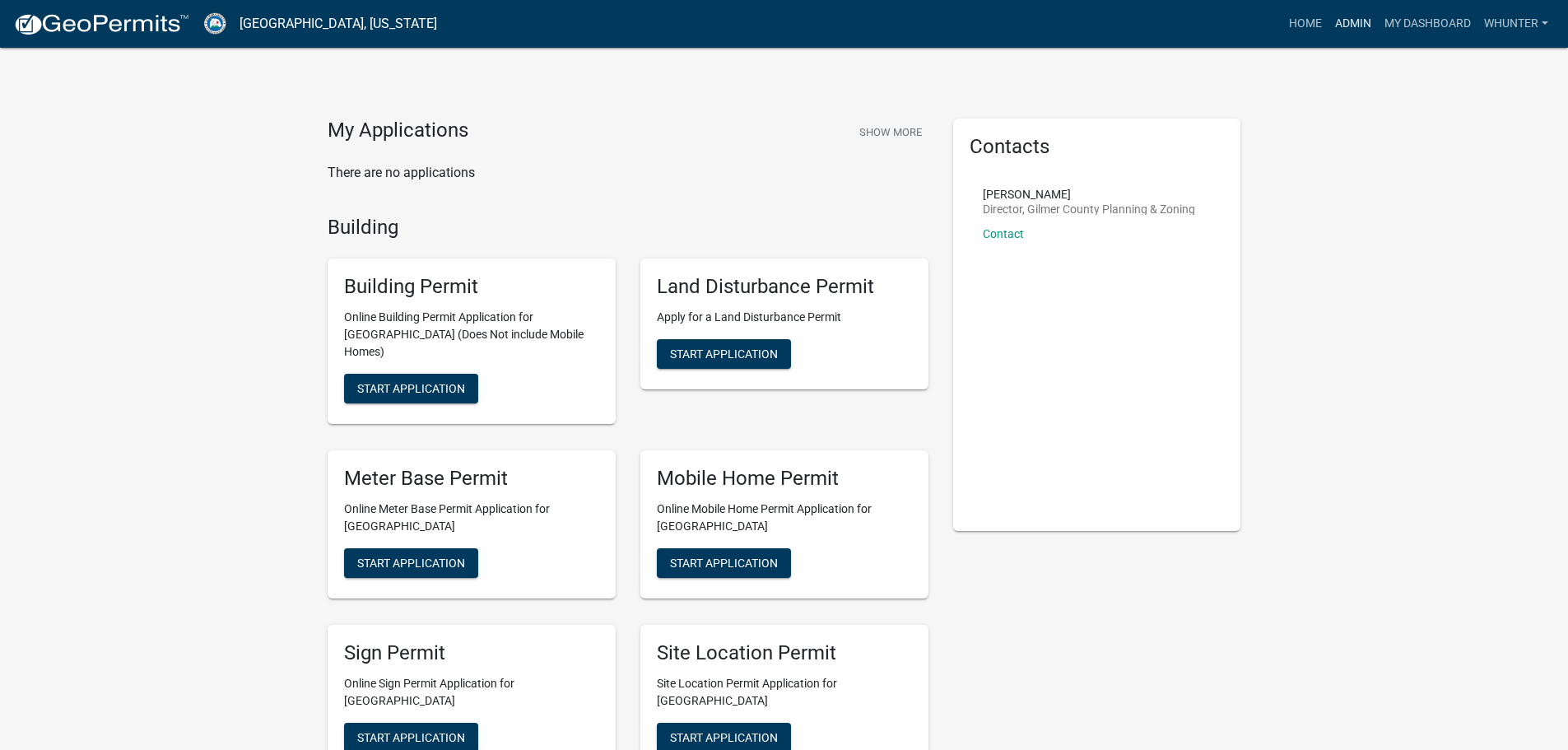
click at [1364, 21] on link "Admin" at bounding box center [1353, 24] width 50 height 31
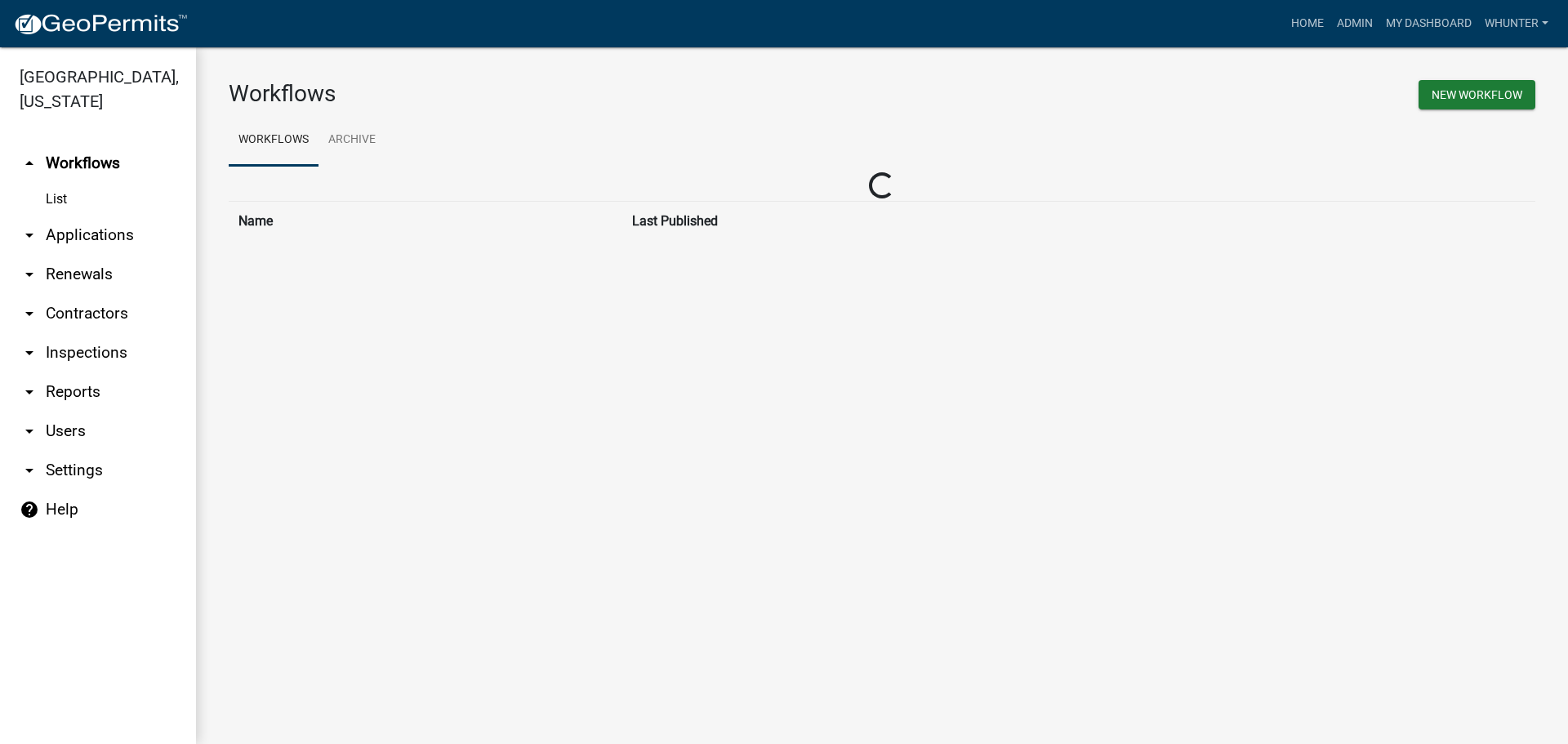
click at [124, 237] on link "arrow_drop_down Applications" at bounding box center [97, 235] width 196 height 39
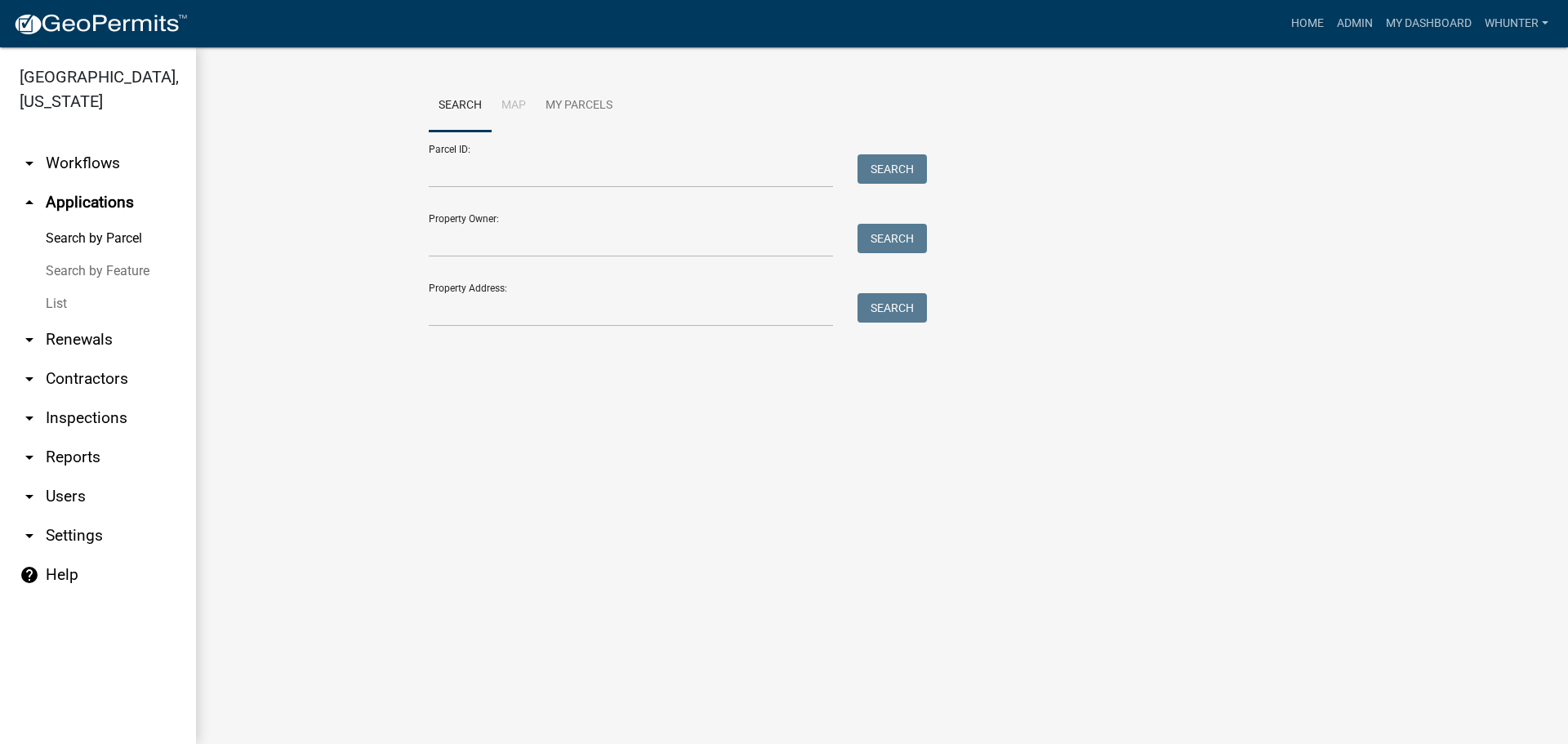
click at [104, 292] on link "List" at bounding box center [97, 303] width 196 height 32
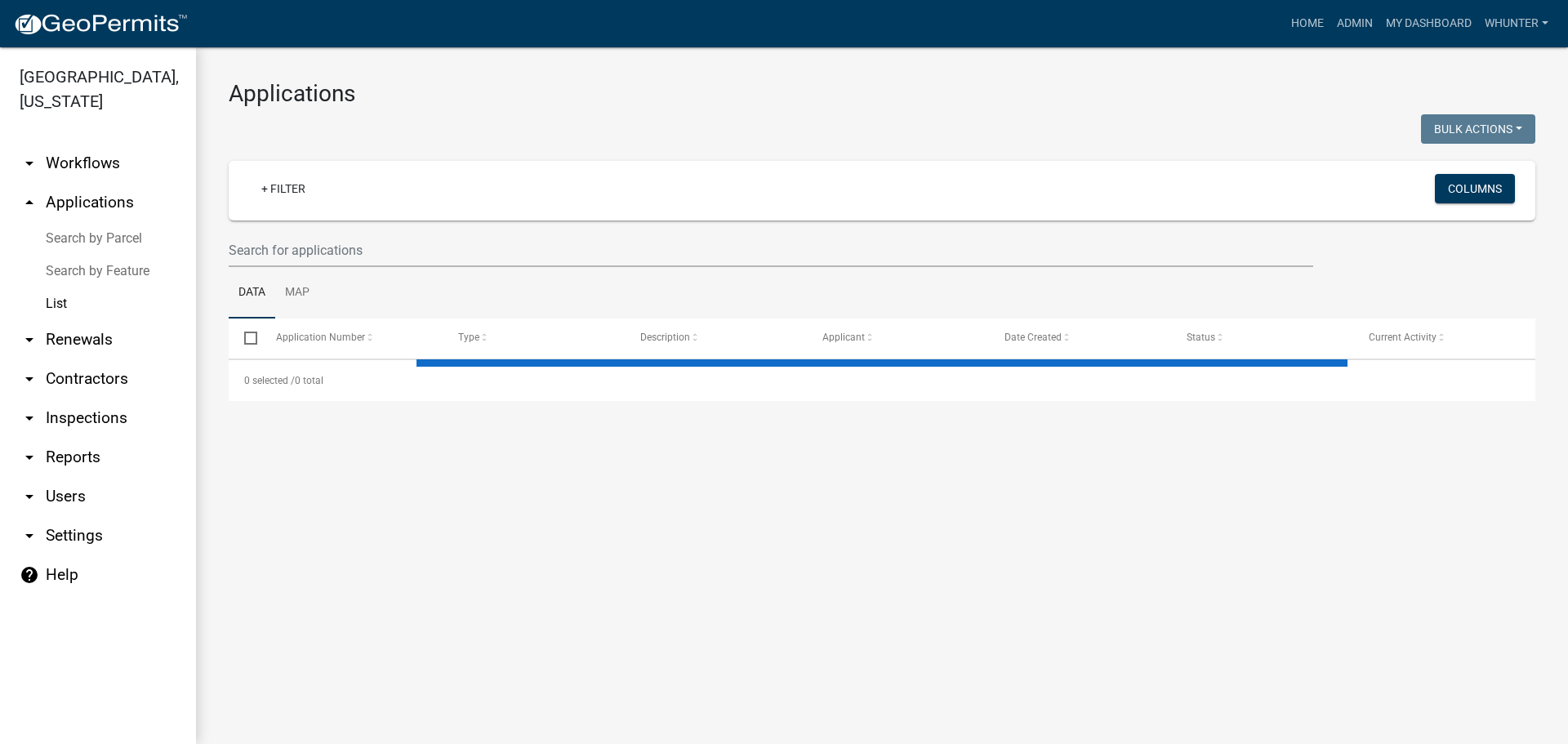
click at [104, 297] on link "List" at bounding box center [97, 303] width 196 height 32
click at [281, 269] on link "Map" at bounding box center [296, 293] width 44 height 52
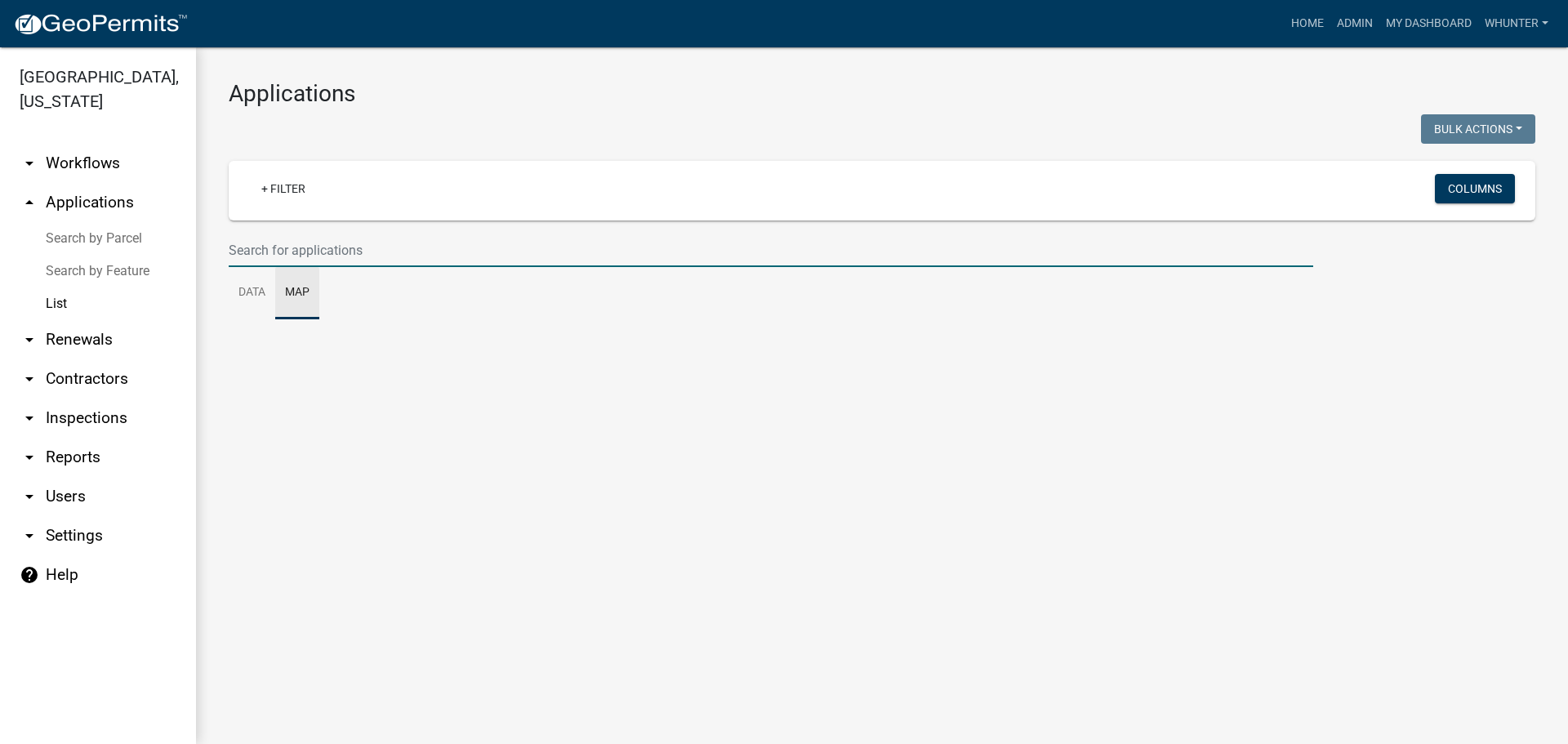
click at [291, 257] on input "text" at bounding box center [771, 250] width 1084 height 33
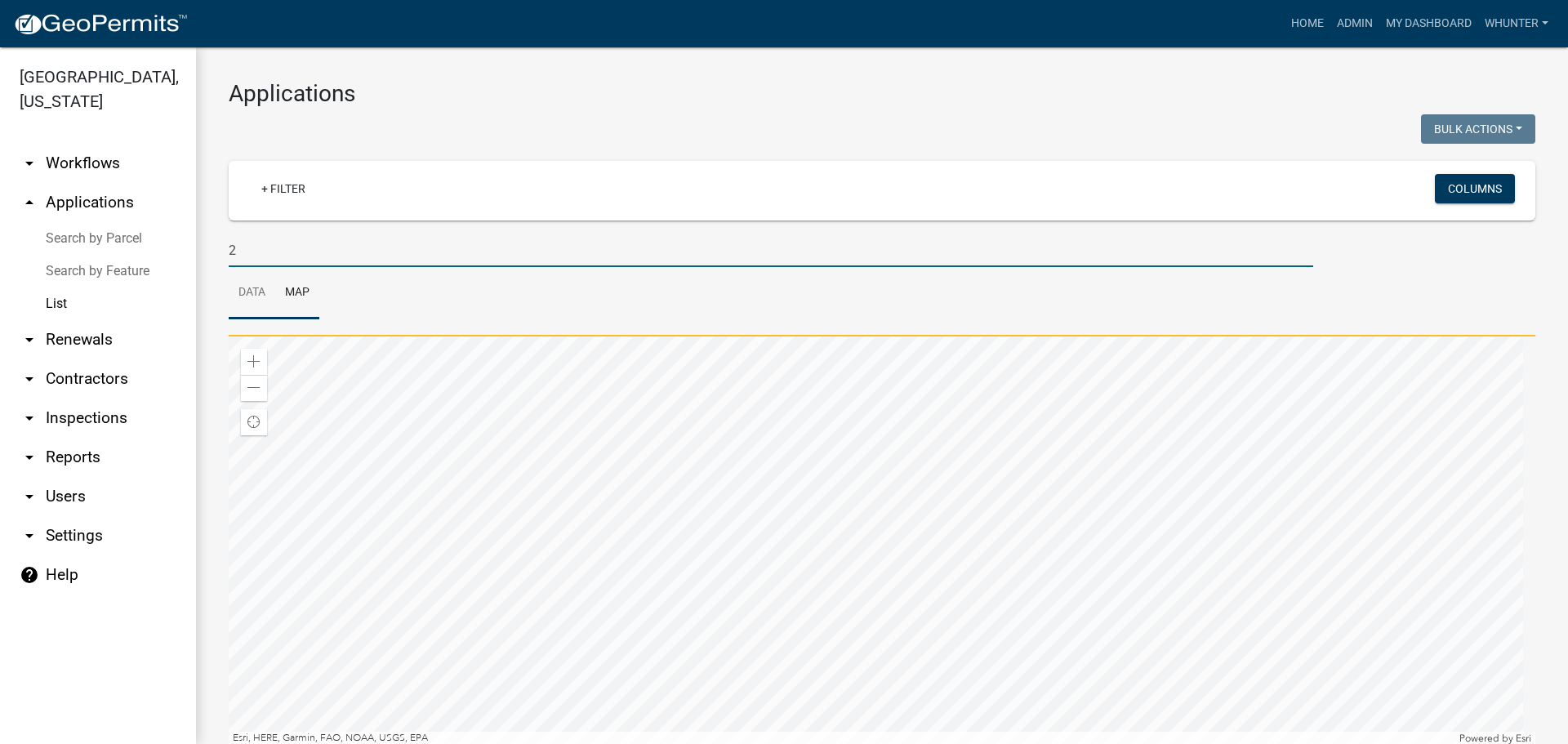
click at [252, 291] on link "Data" at bounding box center [252, 293] width 47 height 52
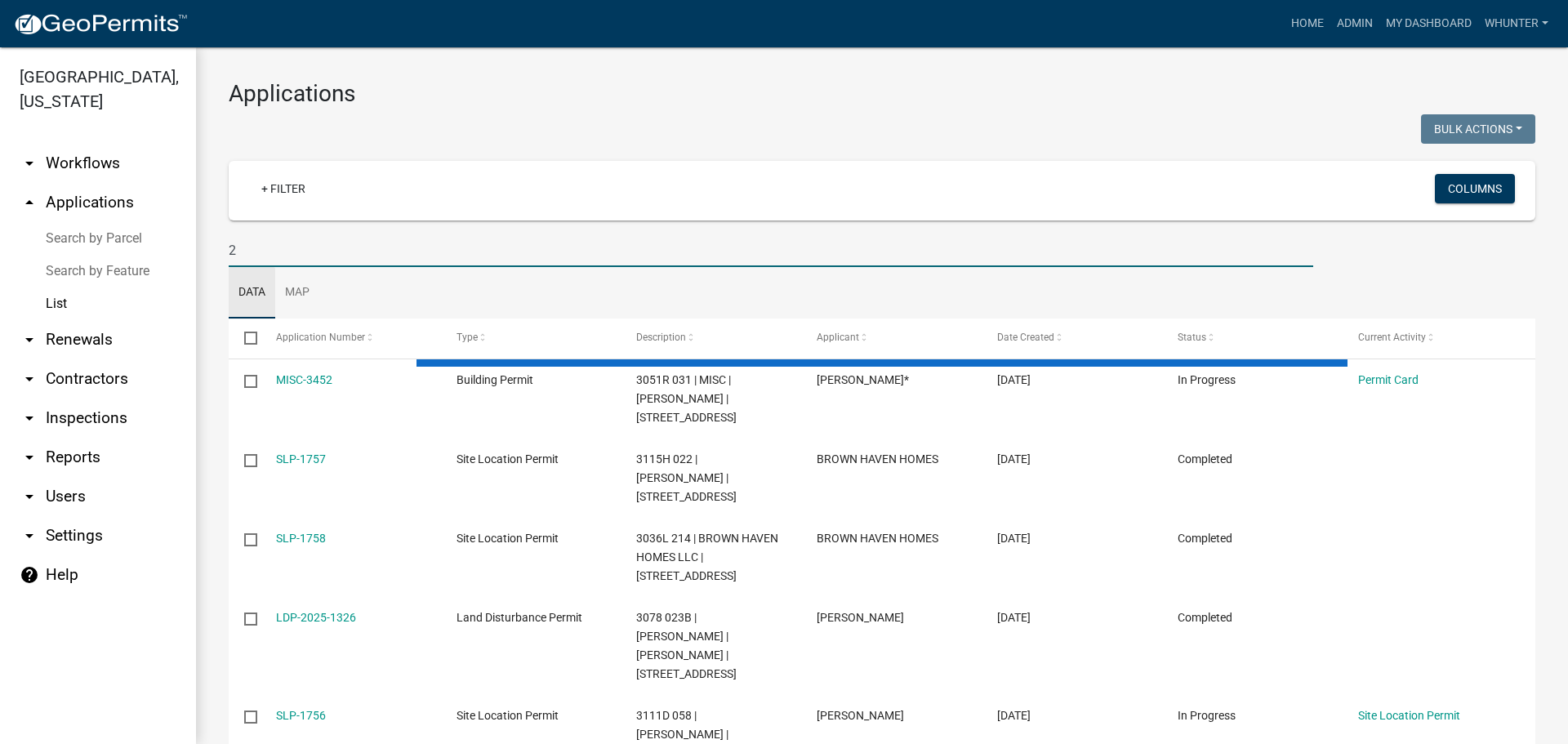
click at [261, 251] on input "2" at bounding box center [771, 250] width 1084 height 33
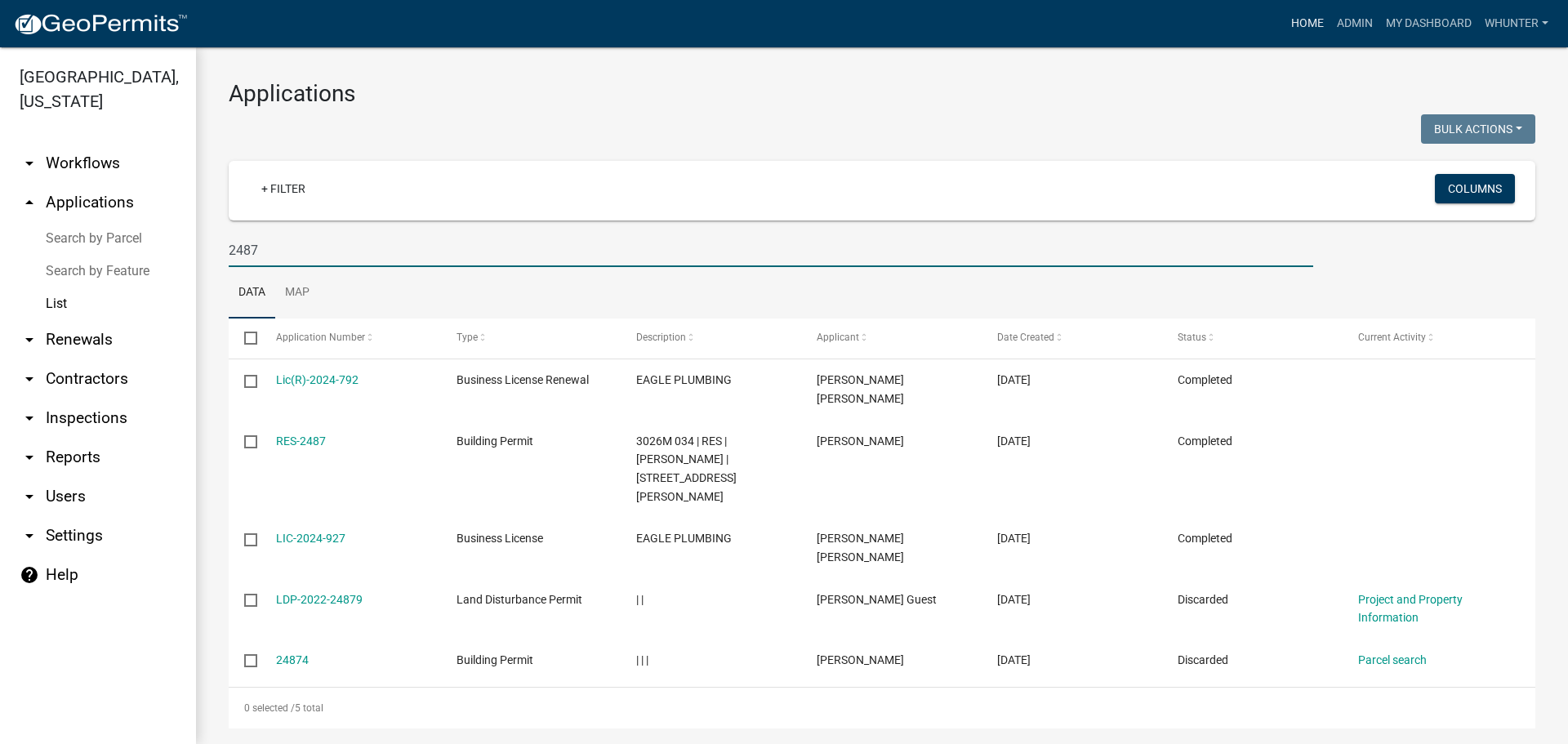
type input "2487"
click at [1302, 35] on link "Home" at bounding box center [1307, 23] width 46 height 31
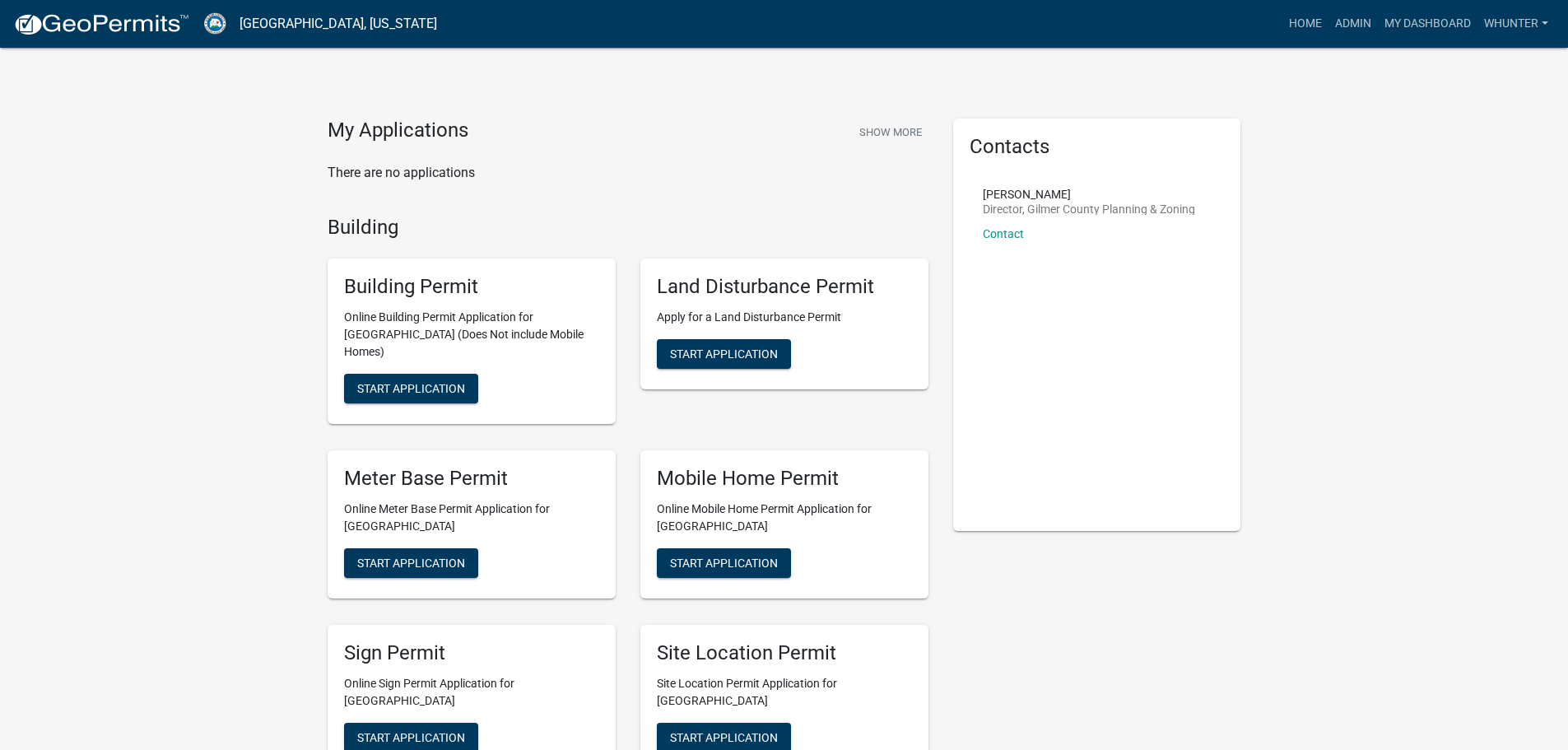
click at [1351, 17] on link "Admin" at bounding box center [1353, 24] width 50 height 31
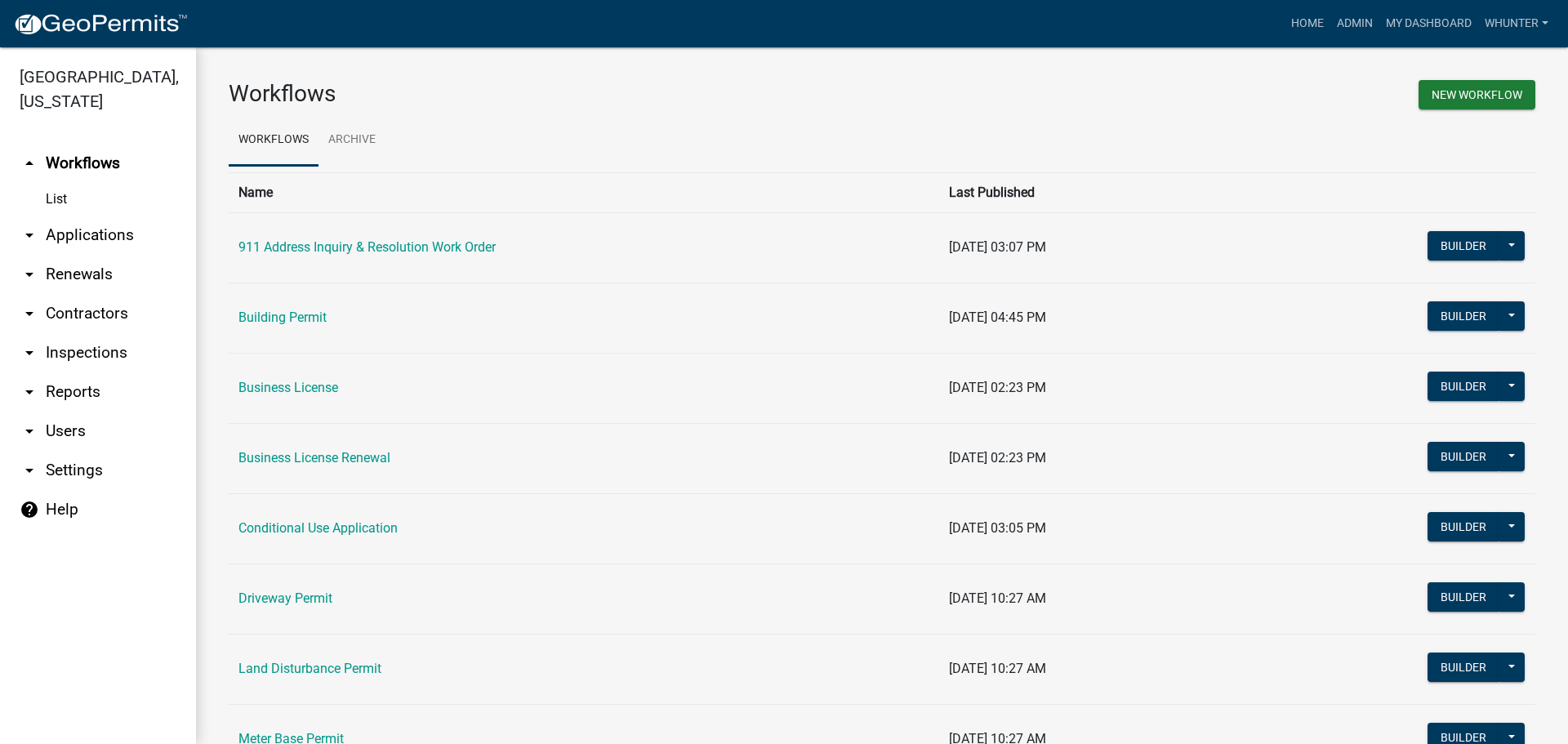
click at [121, 234] on link "arrow_drop_down Applications" at bounding box center [97, 235] width 196 height 39
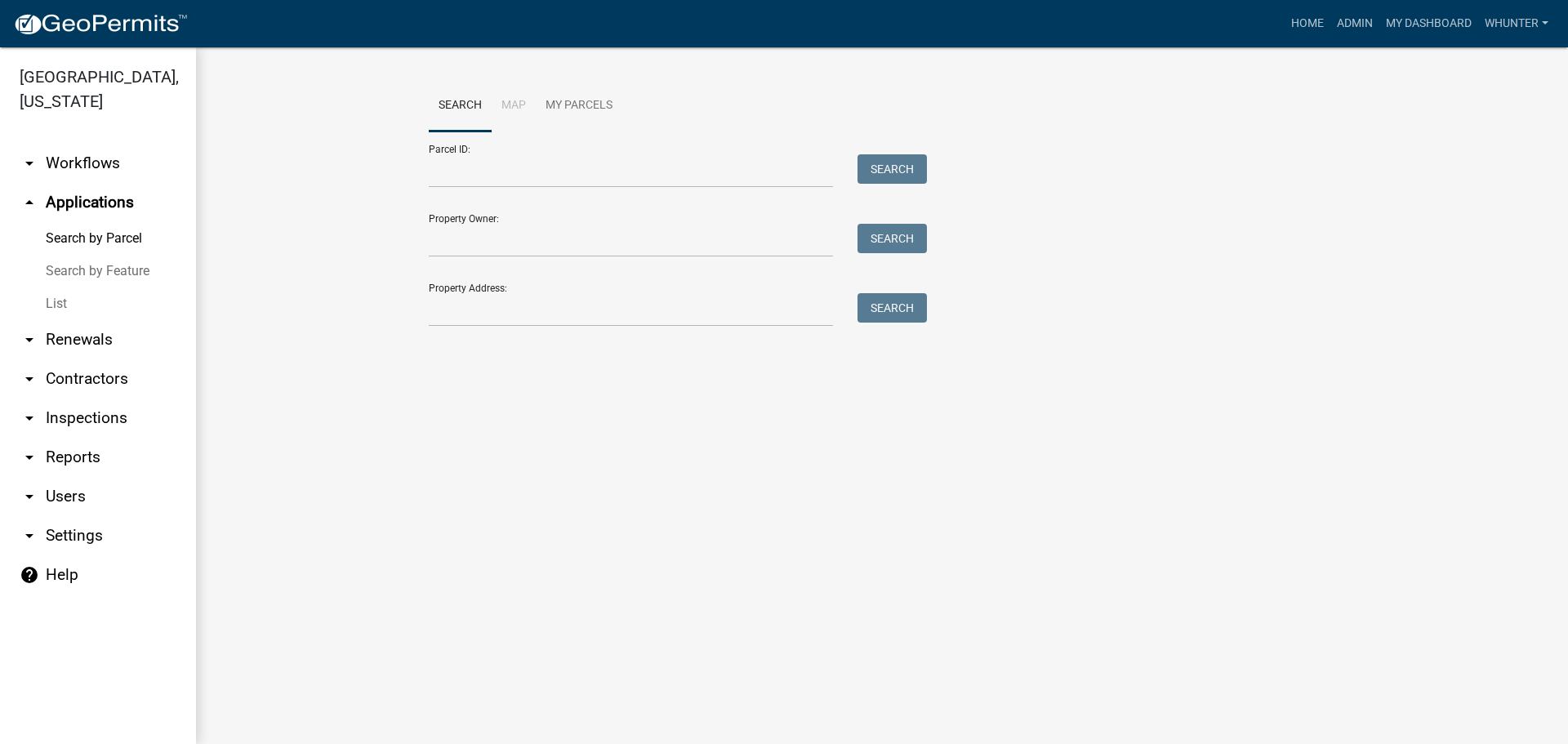
drag, startPoint x: 106, startPoint y: 298, endPoint x: 207, endPoint y: 303, distance: 101.1
click at [107, 299] on link "List" at bounding box center [97, 303] width 196 height 32
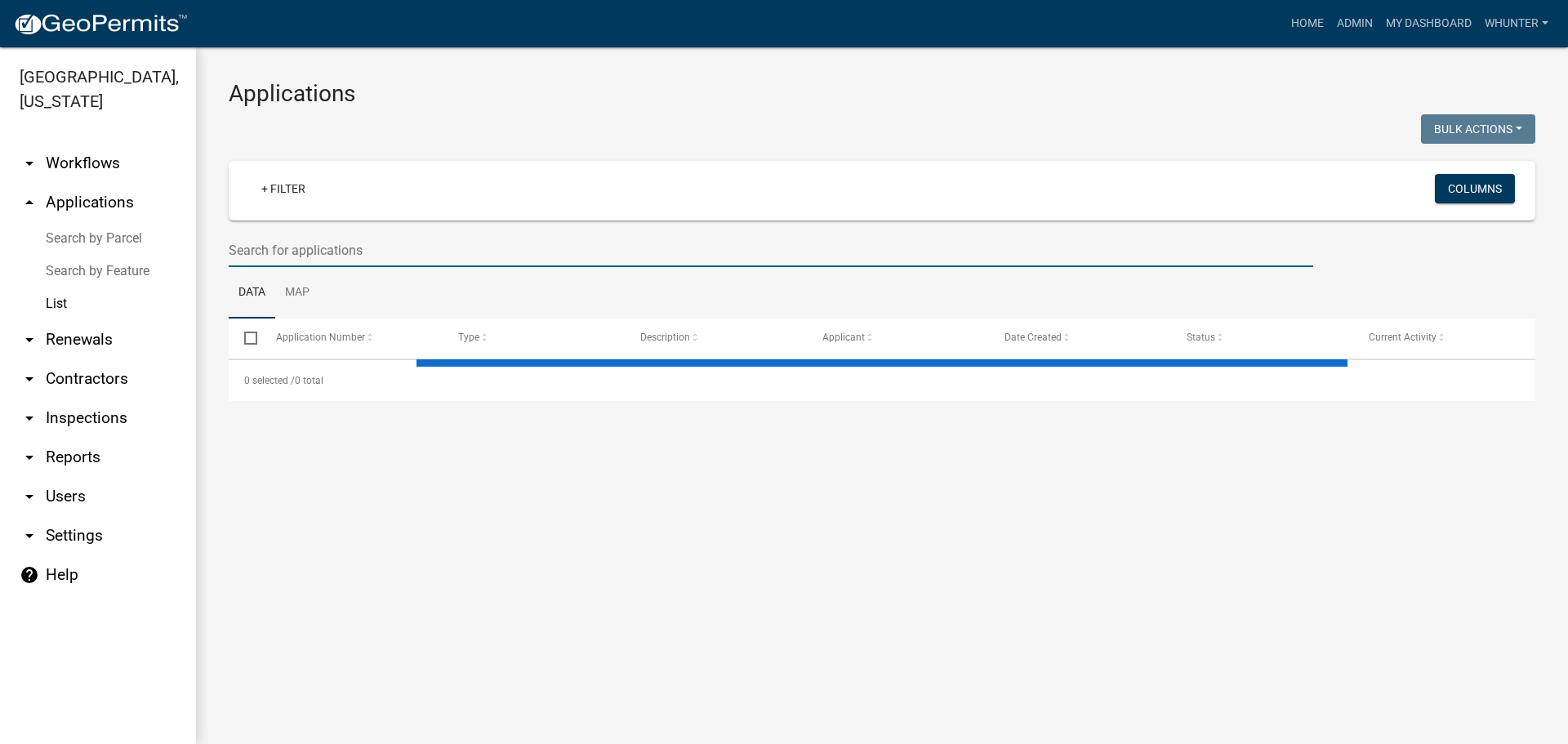
click at [316, 256] on input "text" at bounding box center [771, 250] width 1084 height 33
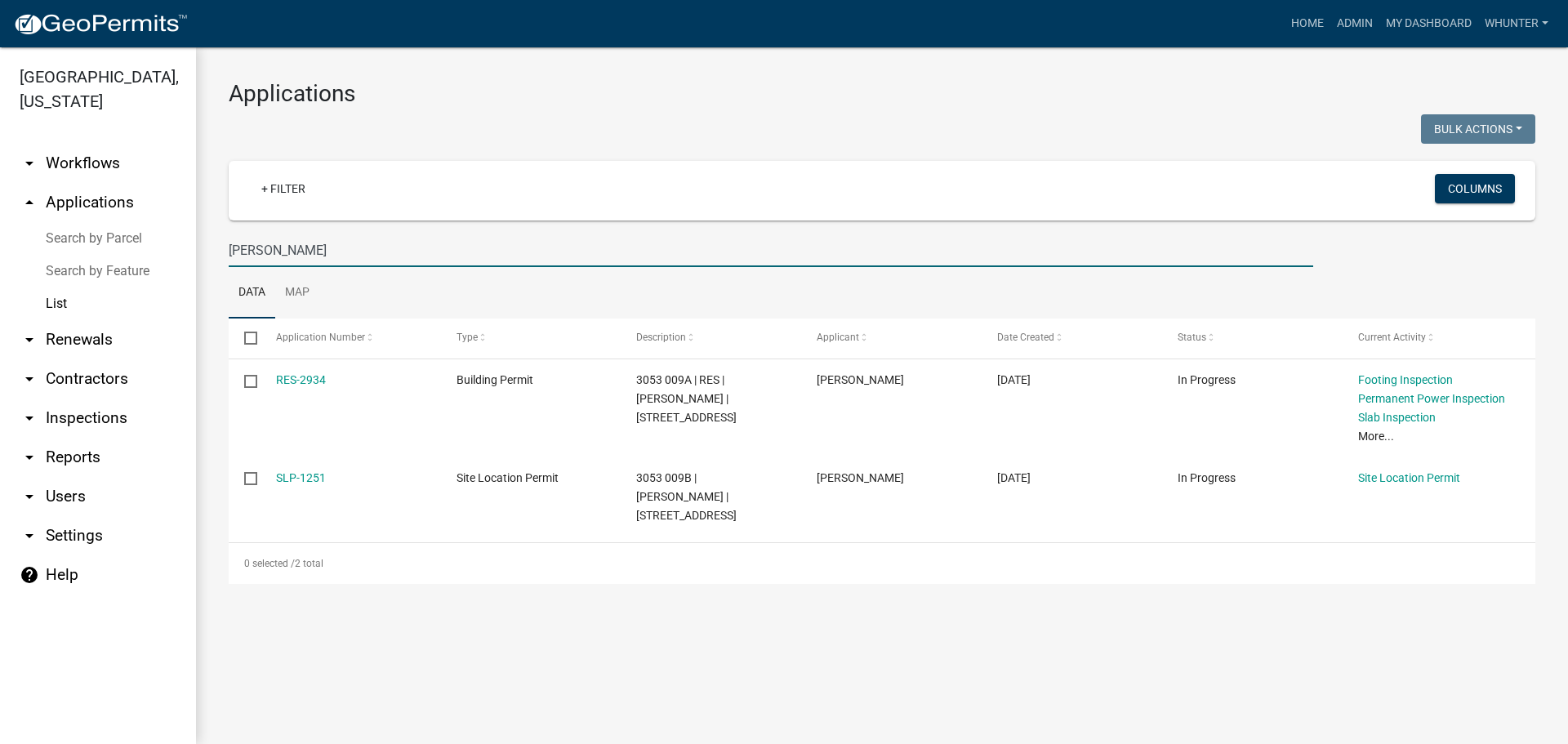
drag, startPoint x: 464, startPoint y: 253, endPoint x: 87, endPoint y: 237, distance: 377.3
click at [79, 237] on div "[GEOGRAPHIC_DATA], [US_STATE] arrow_drop_down Workflows List arrow_drop_up Appl…" at bounding box center [784, 396] width 1568 height 697
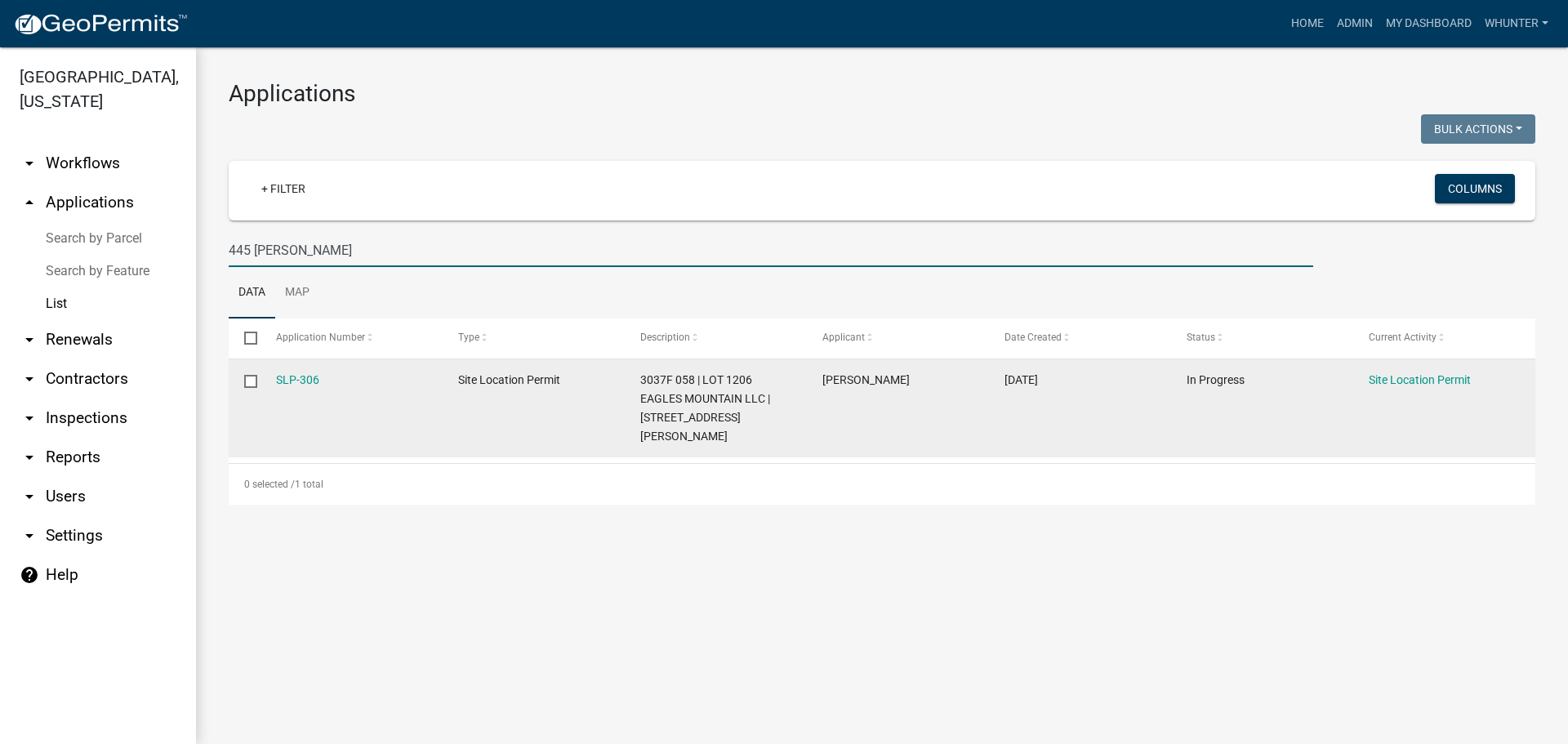
type input "445 [PERSON_NAME]"
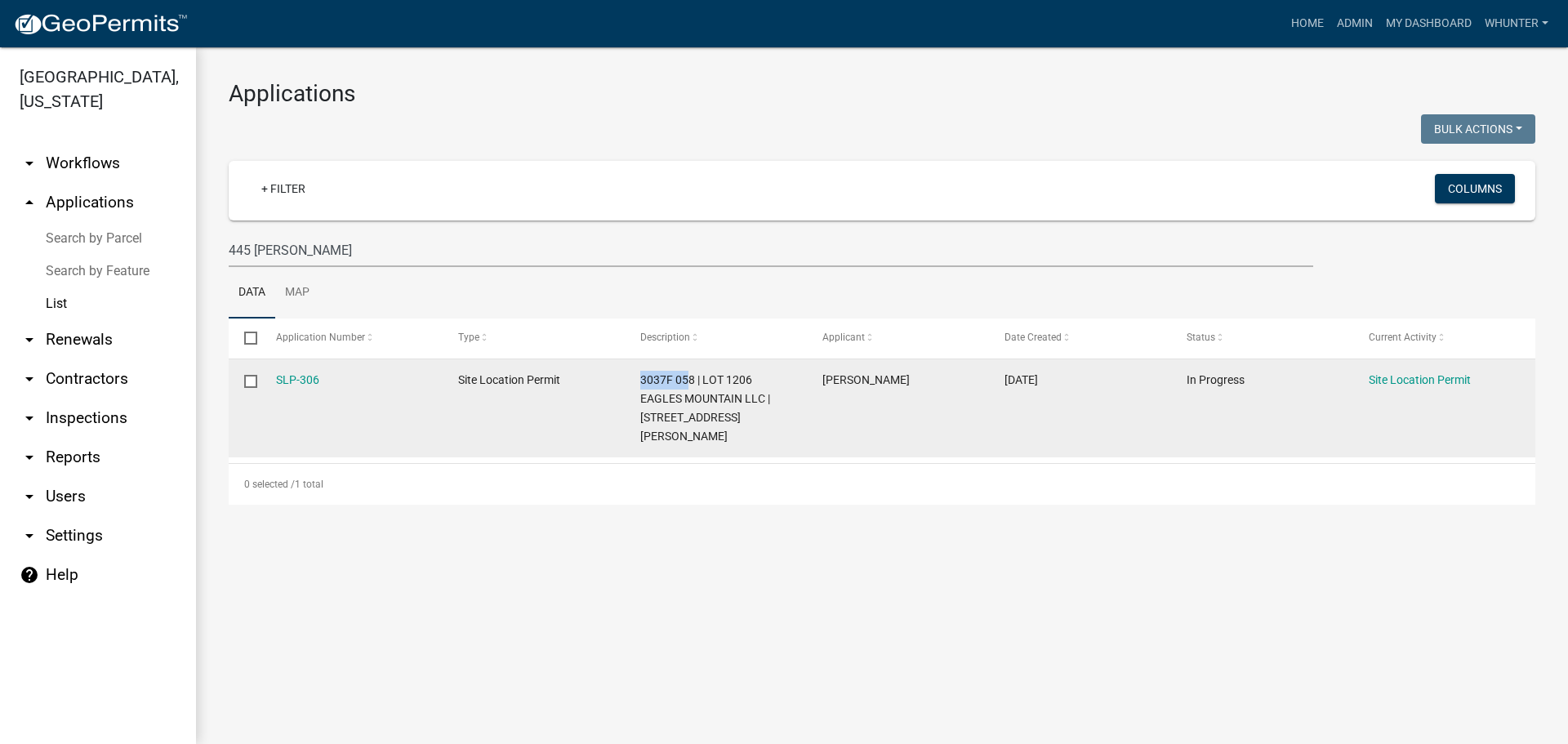
drag, startPoint x: 691, startPoint y: 381, endPoint x: 635, endPoint y: 378, distance: 56.1
click at [636, 379] on datatable-body-cell "3037F 058 | LOT 1206 EAGLES MOUNTAIN LLC | [STREET_ADDRESS][PERSON_NAME]" at bounding box center [715, 408] width 182 height 98
click at [635, 378] on datatable-body-cell "3037F 058 | LOT 1206 EAGLES MOUNTAIN LLC | [STREET_ADDRESS][PERSON_NAME]" at bounding box center [715, 408] width 182 height 98
drag, startPoint x: 642, startPoint y: 379, endPoint x: 697, endPoint y: 382, distance: 55.1
click at [697, 382] on span "3037F 058 | LOT 1206 EAGLES MOUNTAIN LLC | [STREET_ADDRESS][PERSON_NAME]" at bounding box center [705, 407] width 130 height 68
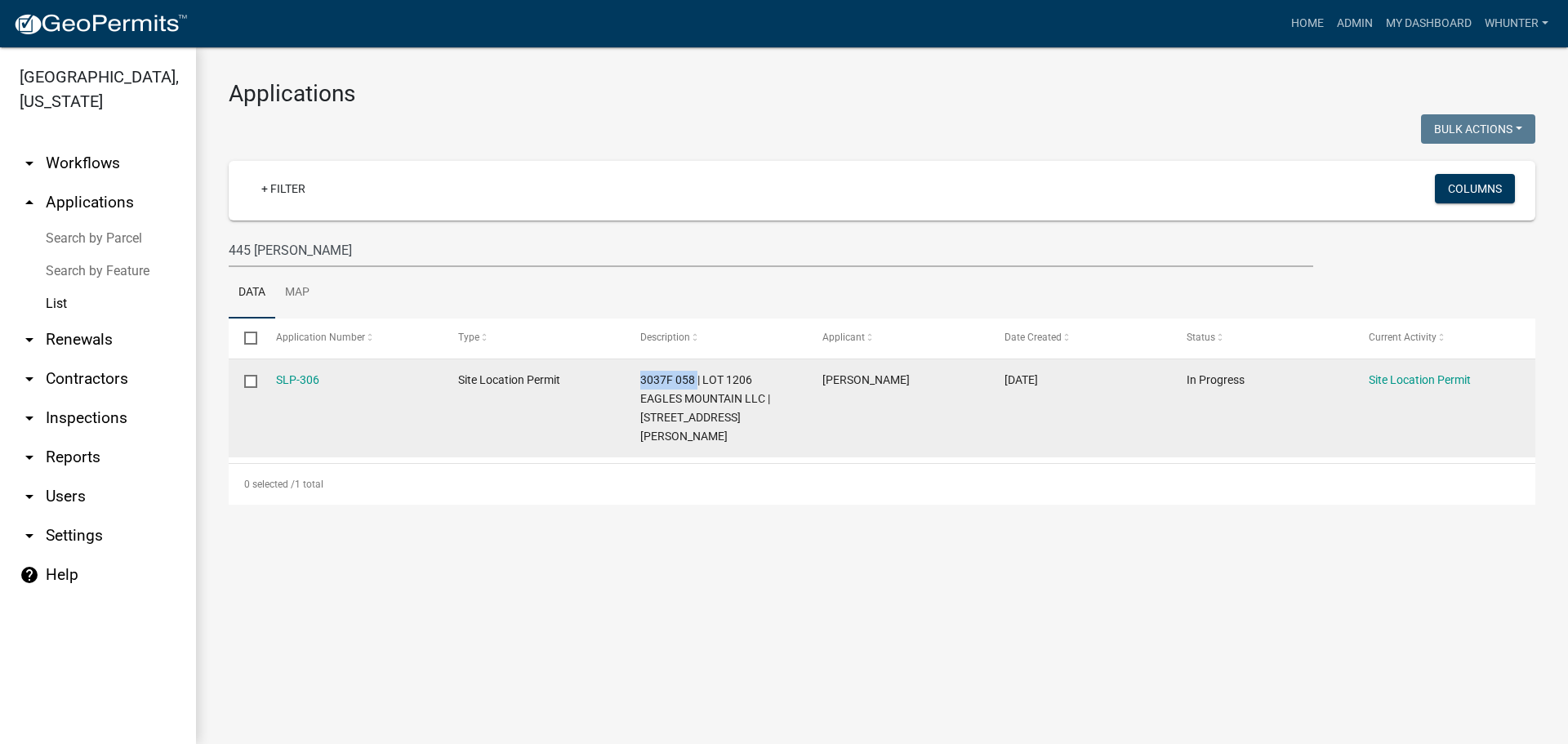
copy span "3037F 058"
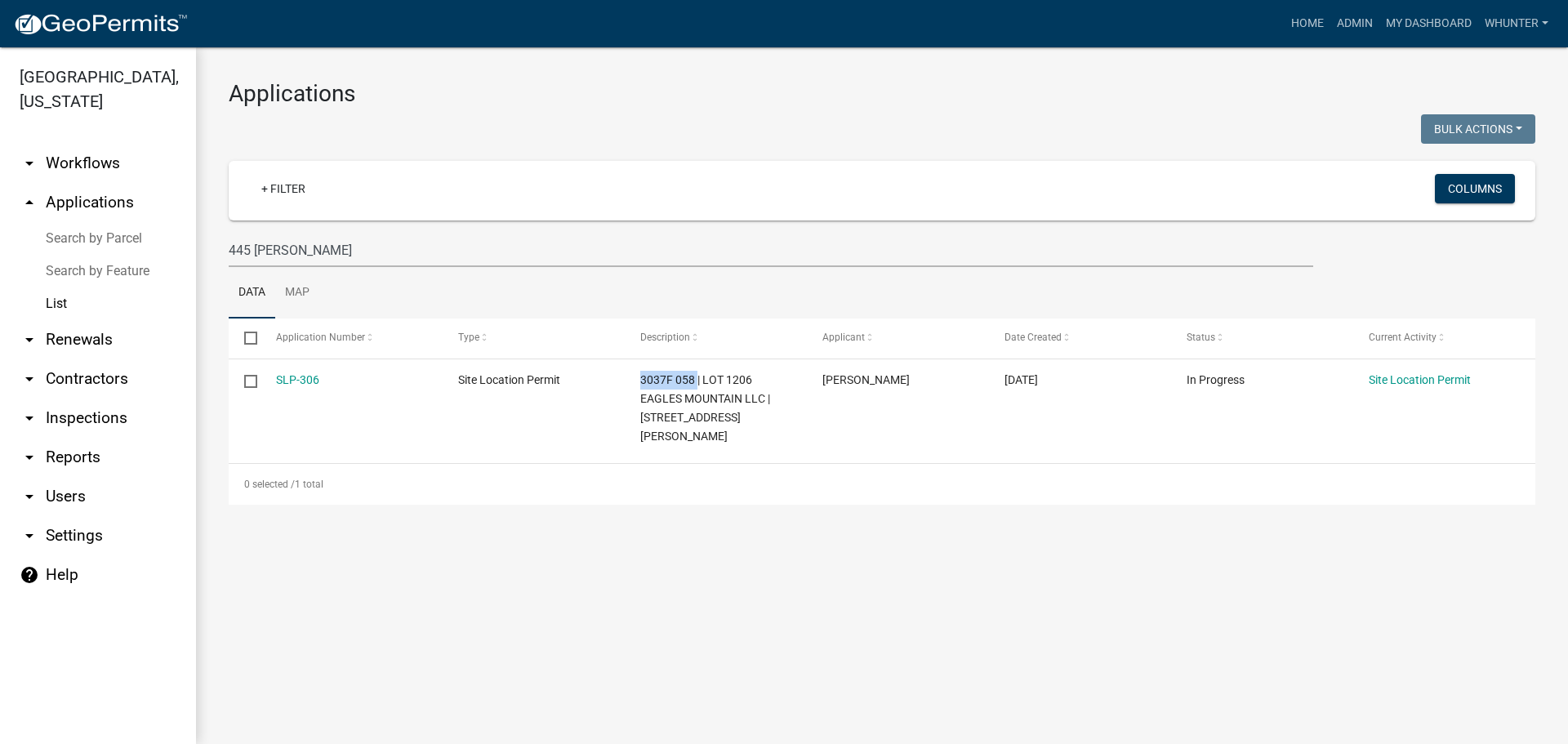
click at [89, 237] on link "Search by Parcel" at bounding box center [97, 238] width 196 height 32
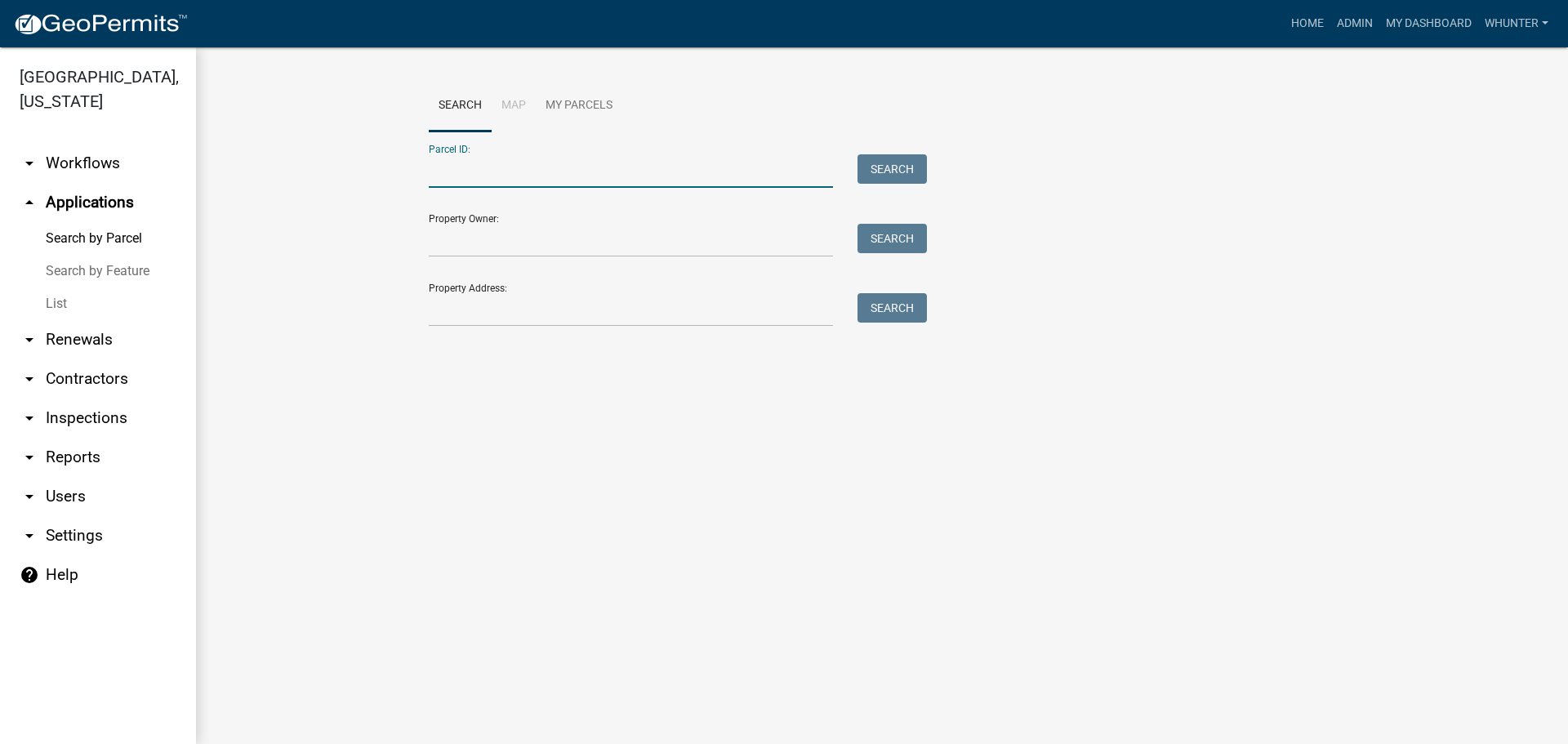
paste input "3037F 058"
type input "3037F 058"
click at [909, 178] on button "Search" at bounding box center [892, 168] width 69 height 29
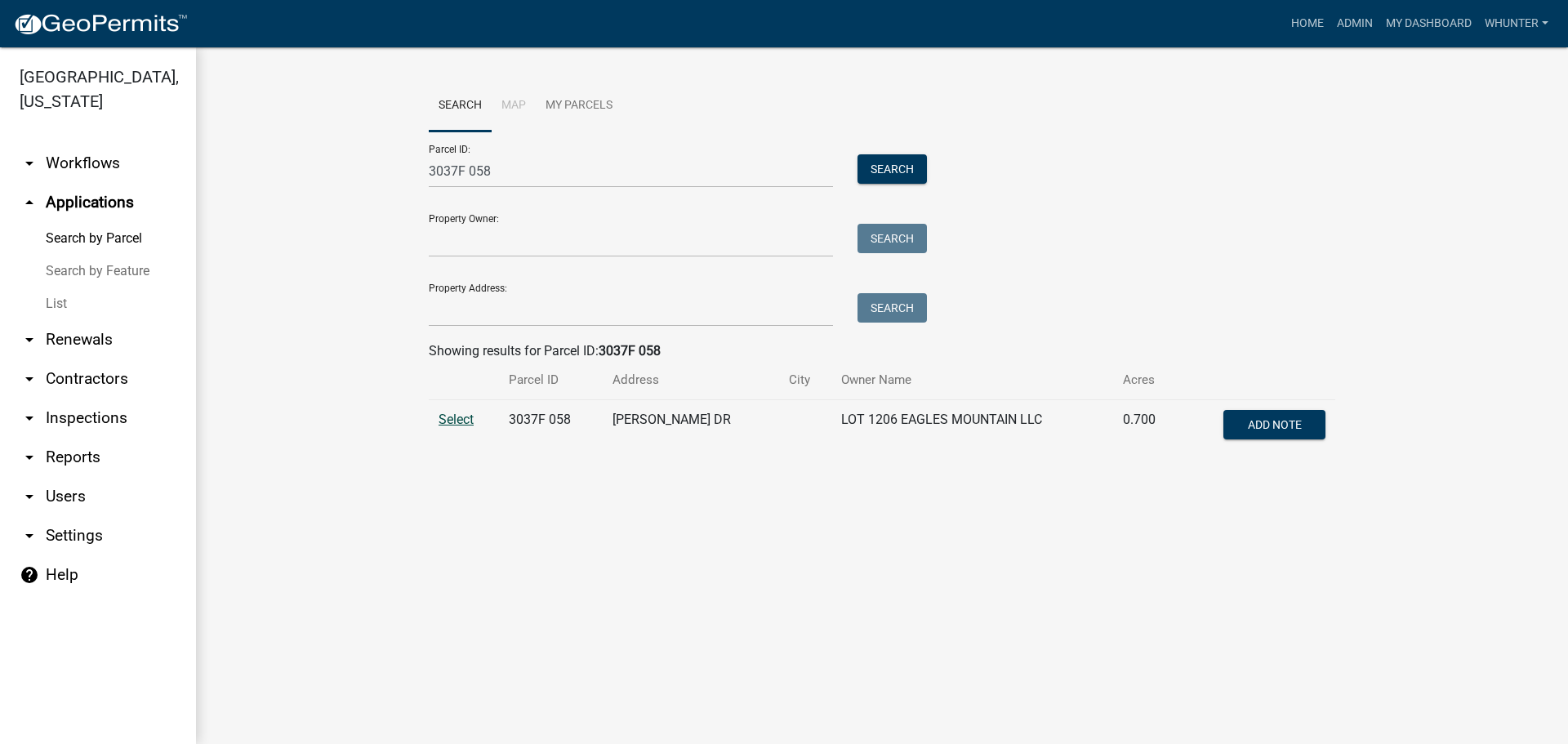
click at [441, 425] on span "Select" at bounding box center [456, 419] width 35 height 16
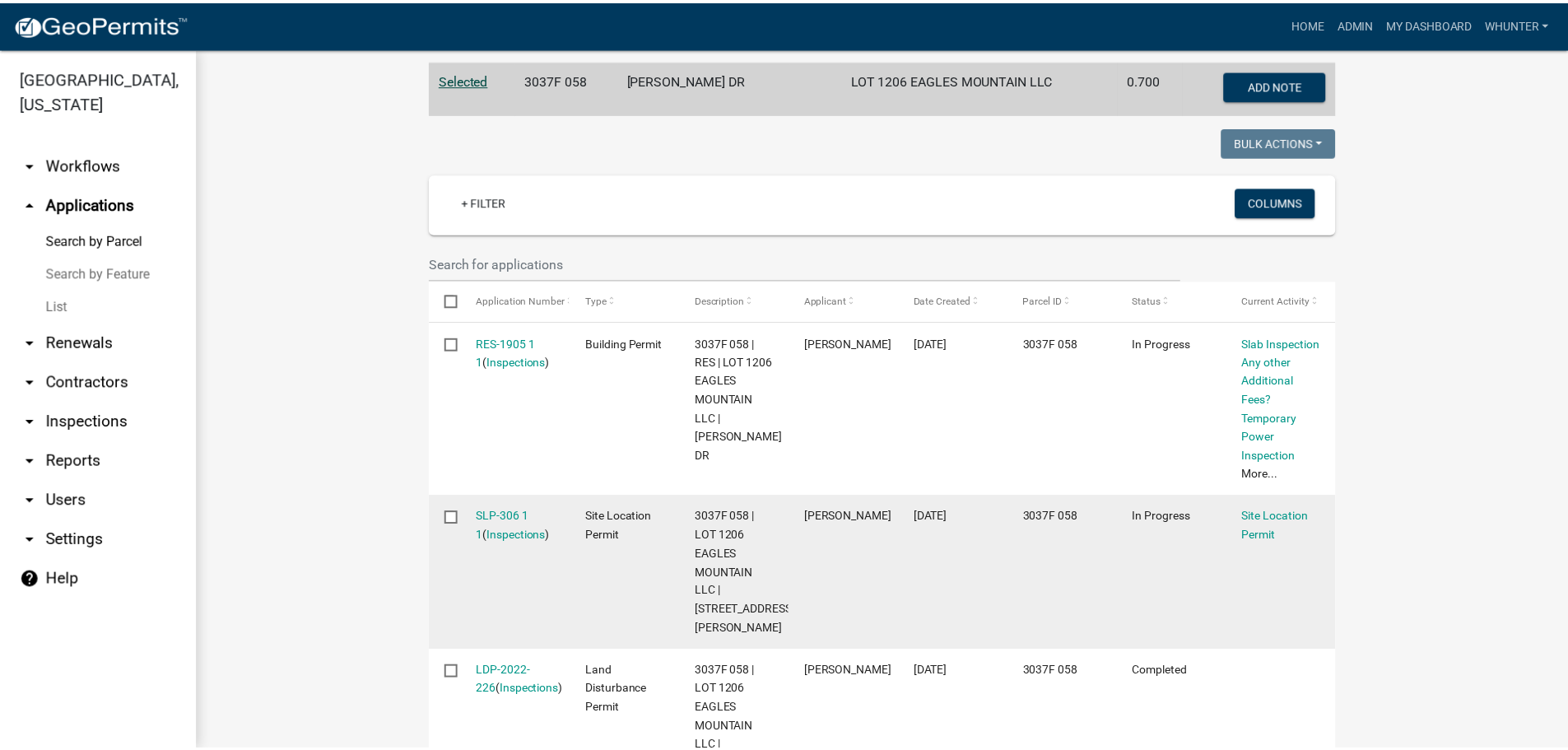
scroll to position [494, 0]
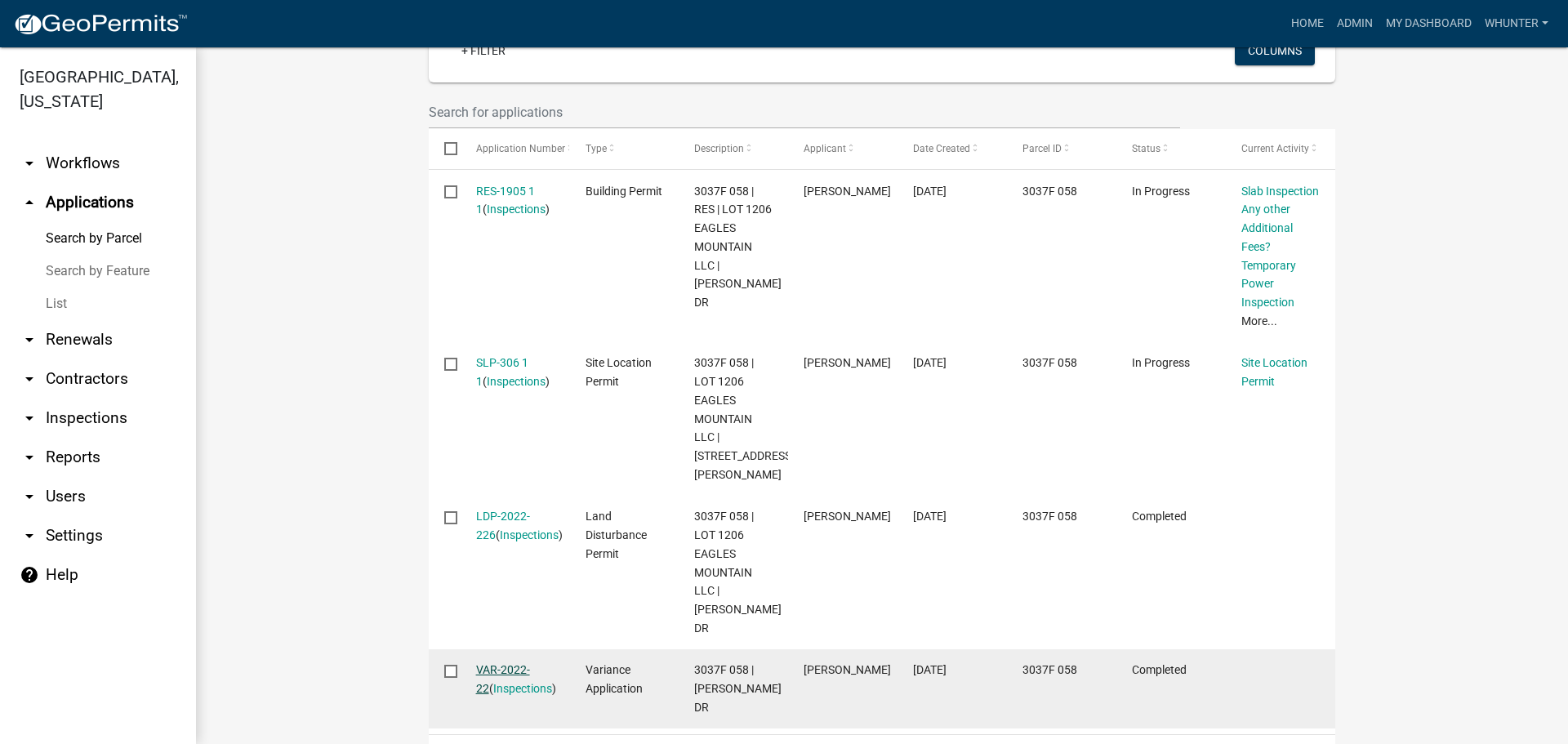
click at [519, 663] on link "VAR-2022-22" at bounding box center [503, 679] width 54 height 32
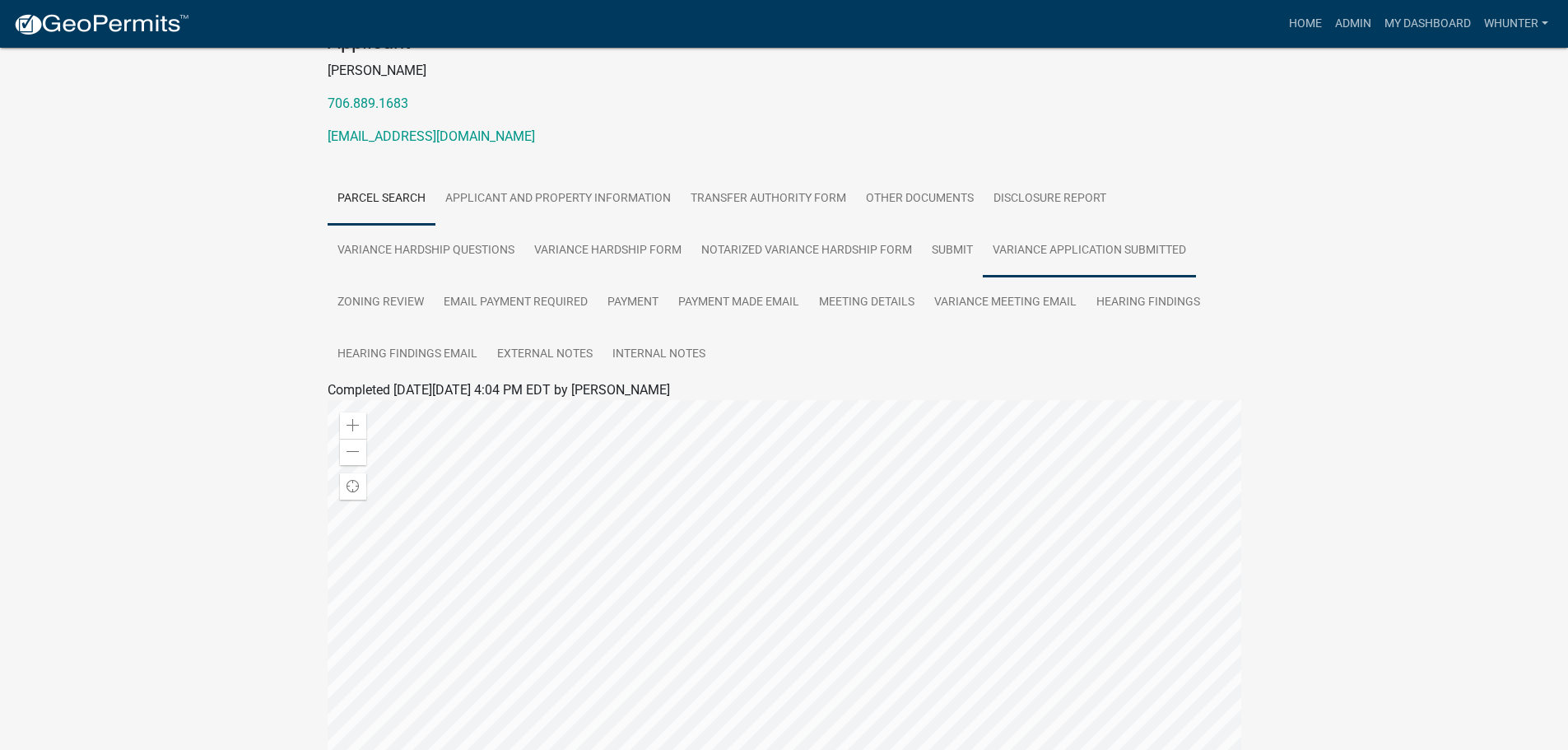
scroll to position [247, 0]
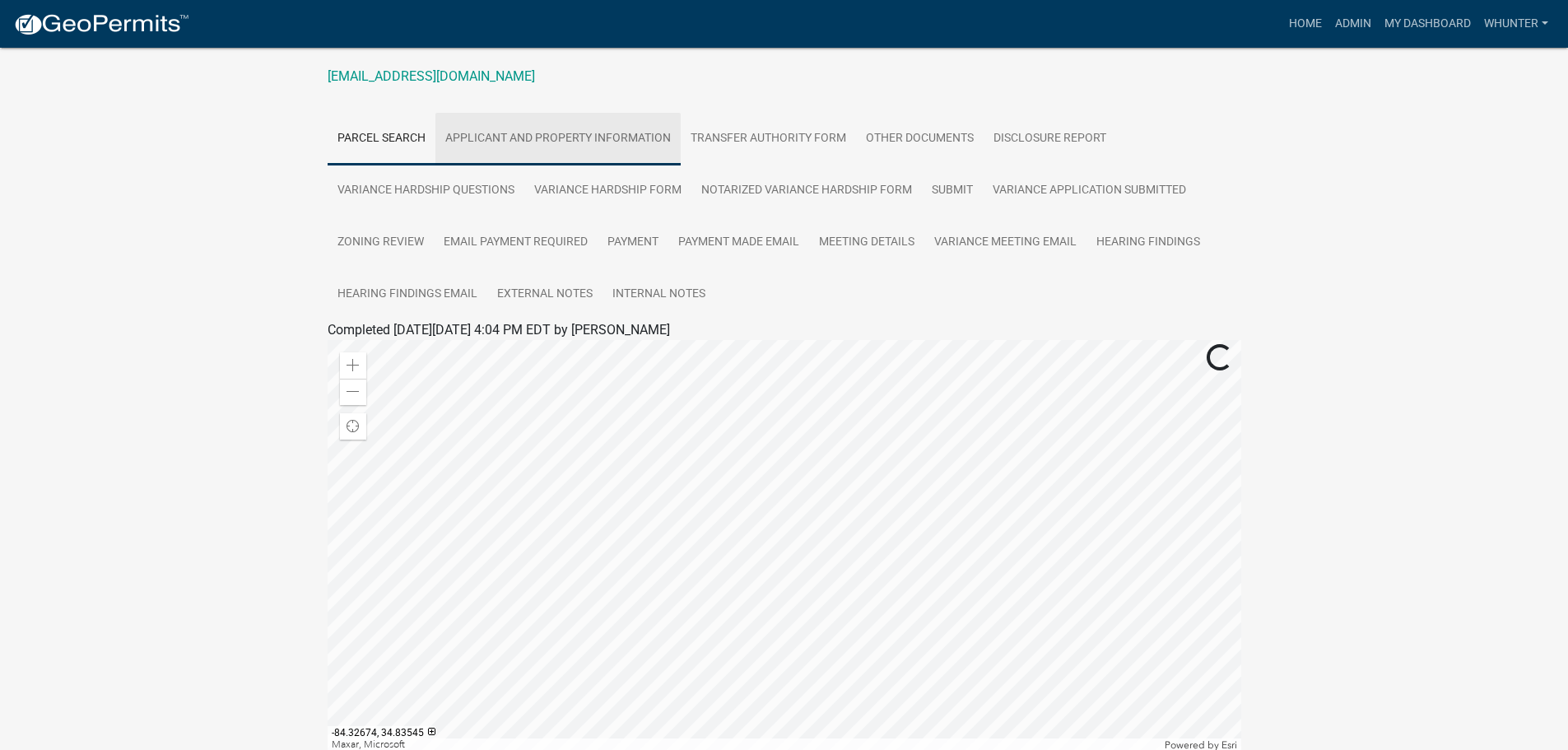
click at [553, 138] on link "Applicant and Property Information" at bounding box center [558, 139] width 245 height 53
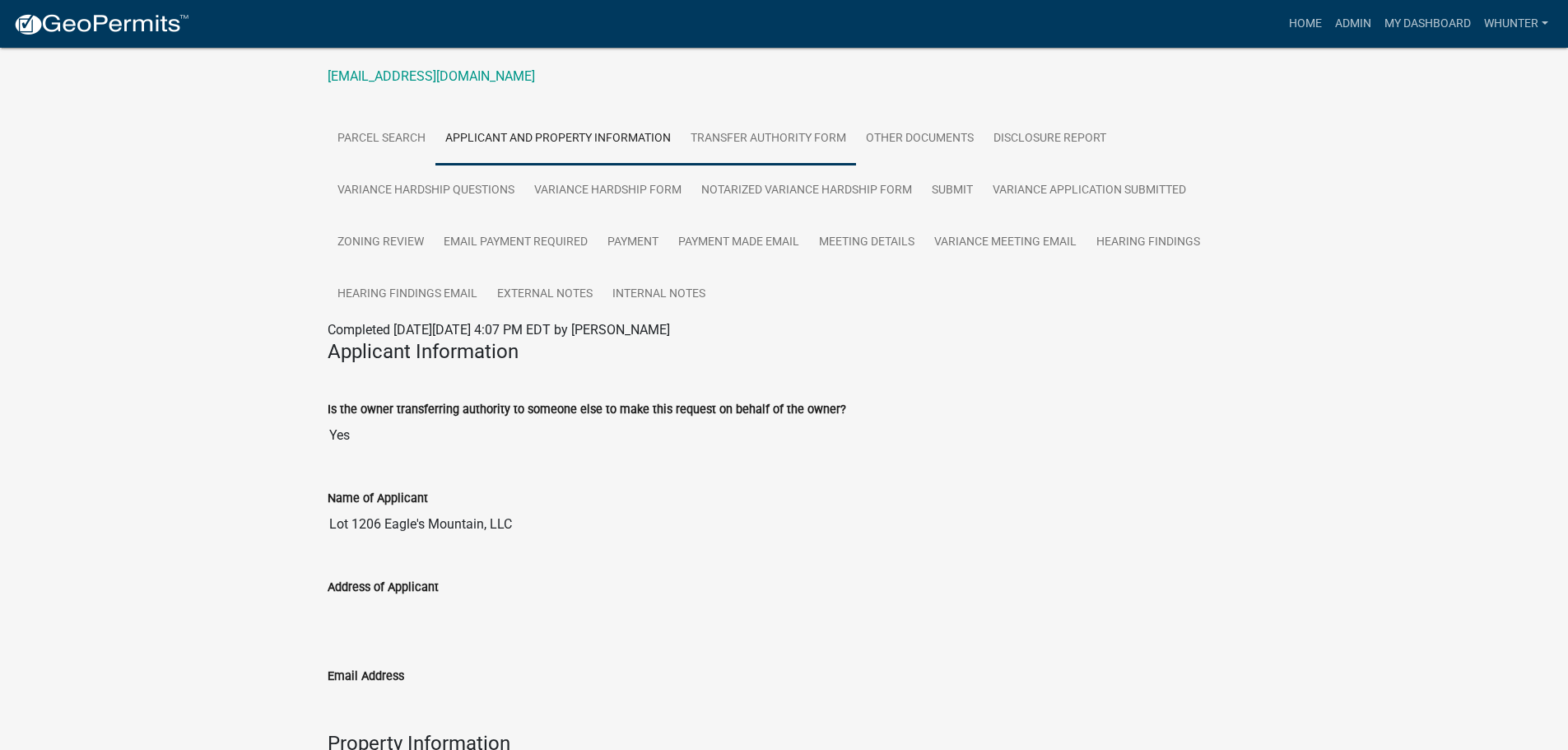
click at [728, 143] on link "Transfer Authority Form" at bounding box center [768, 139] width 175 height 53
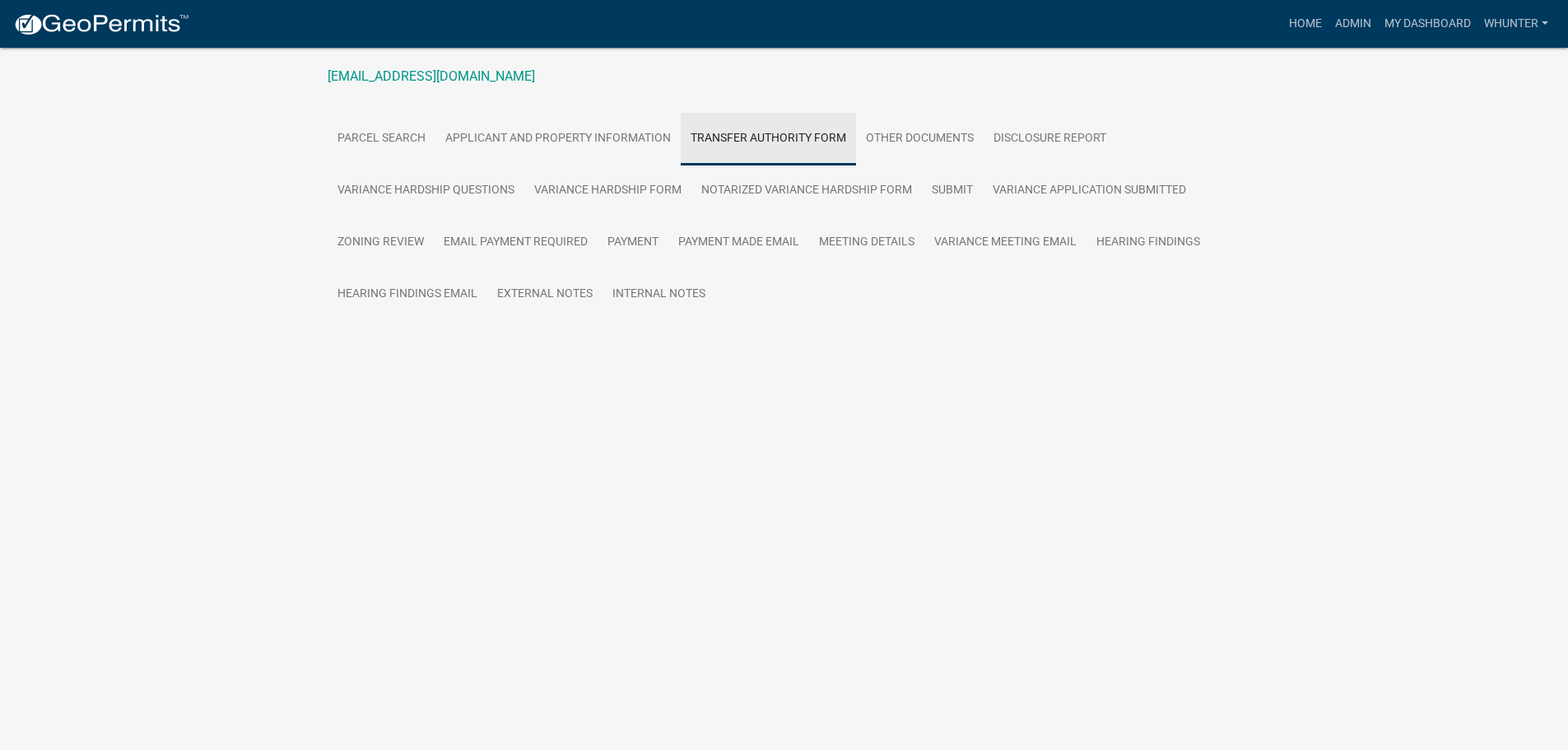
scroll to position [48, 0]
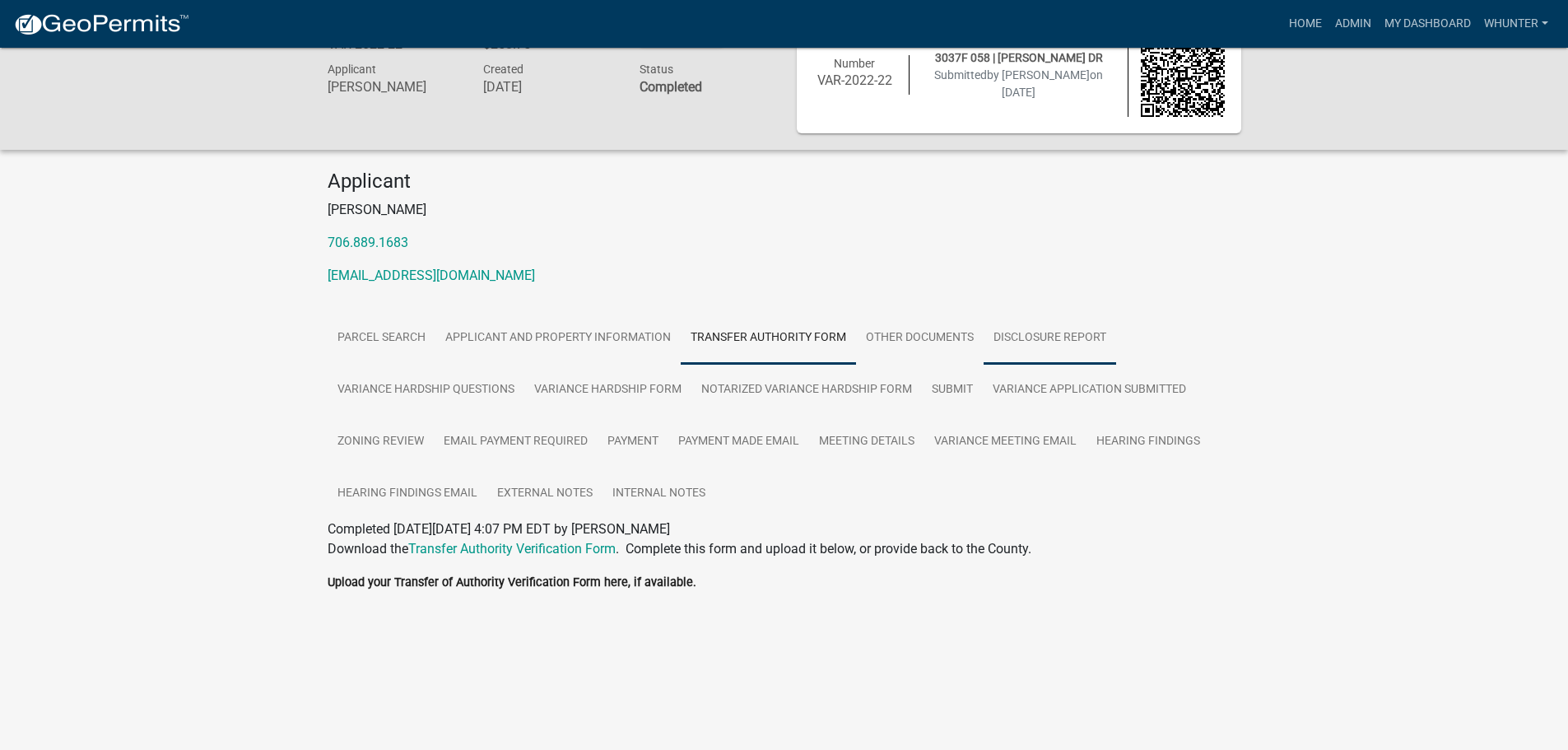
click at [1035, 335] on link "Disclosure Report" at bounding box center [1050, 338] width 133 height 53
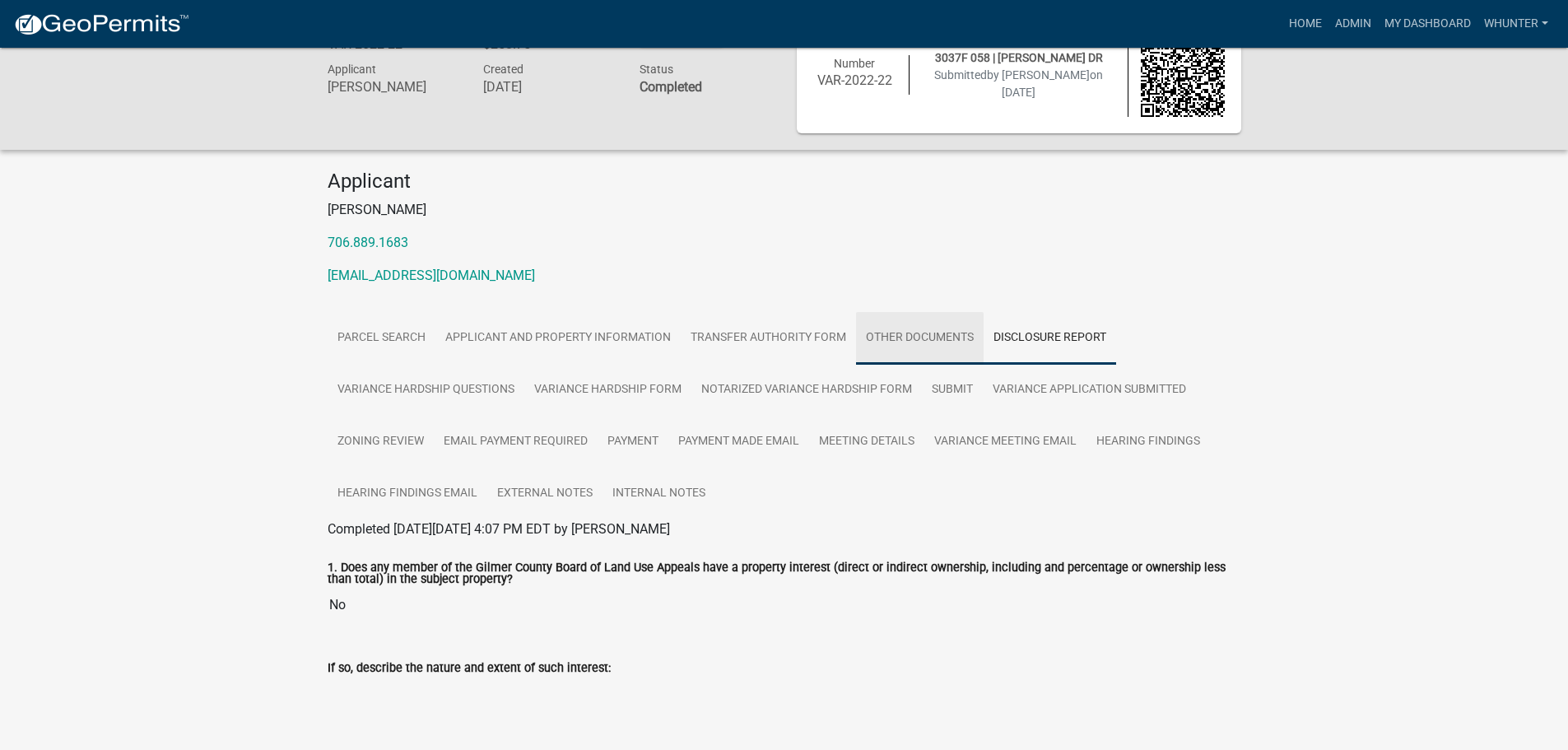
click at [917, 328] on link "Other Documents" at bounding box center [920, 338] width 128 height 53
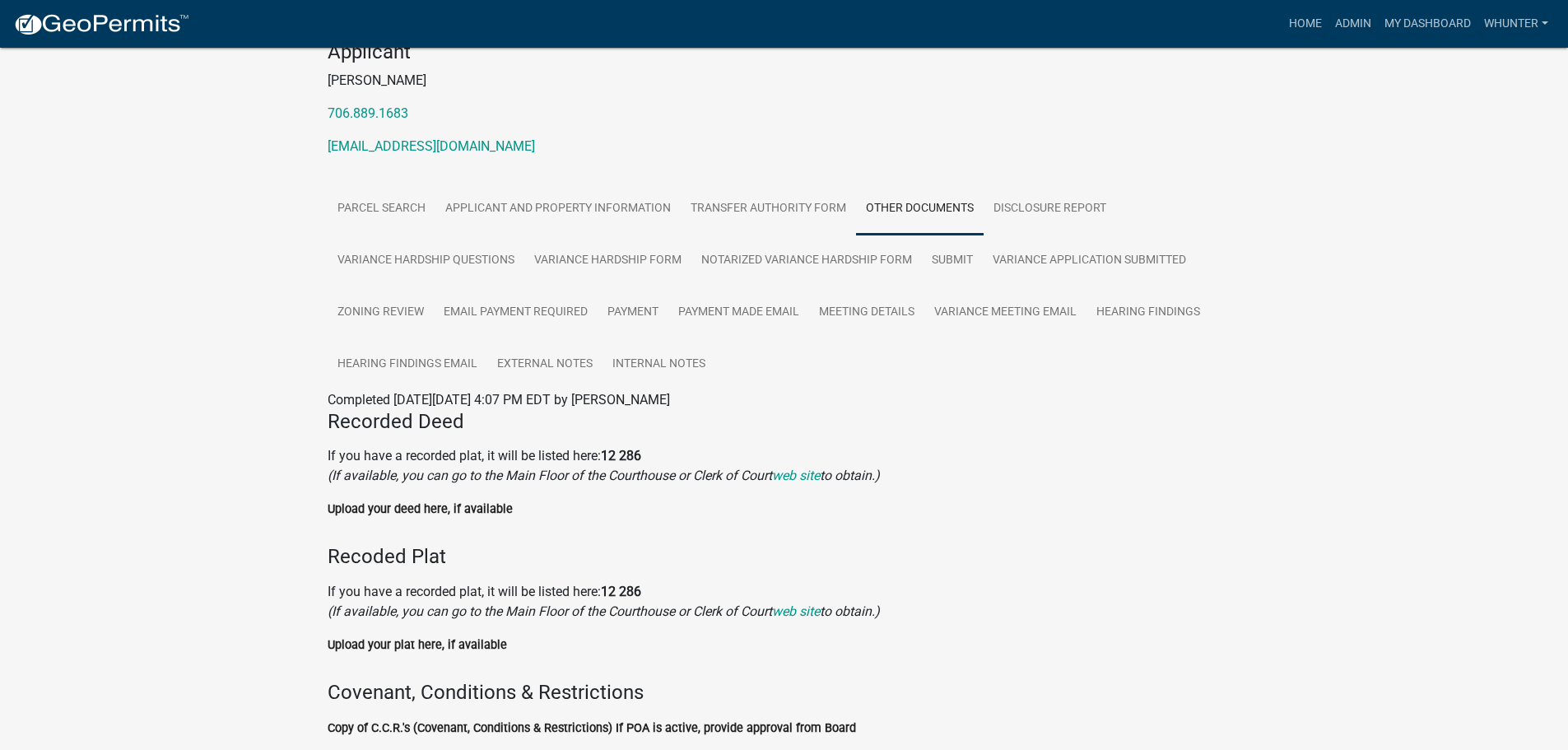
scroll to position [53, 0]
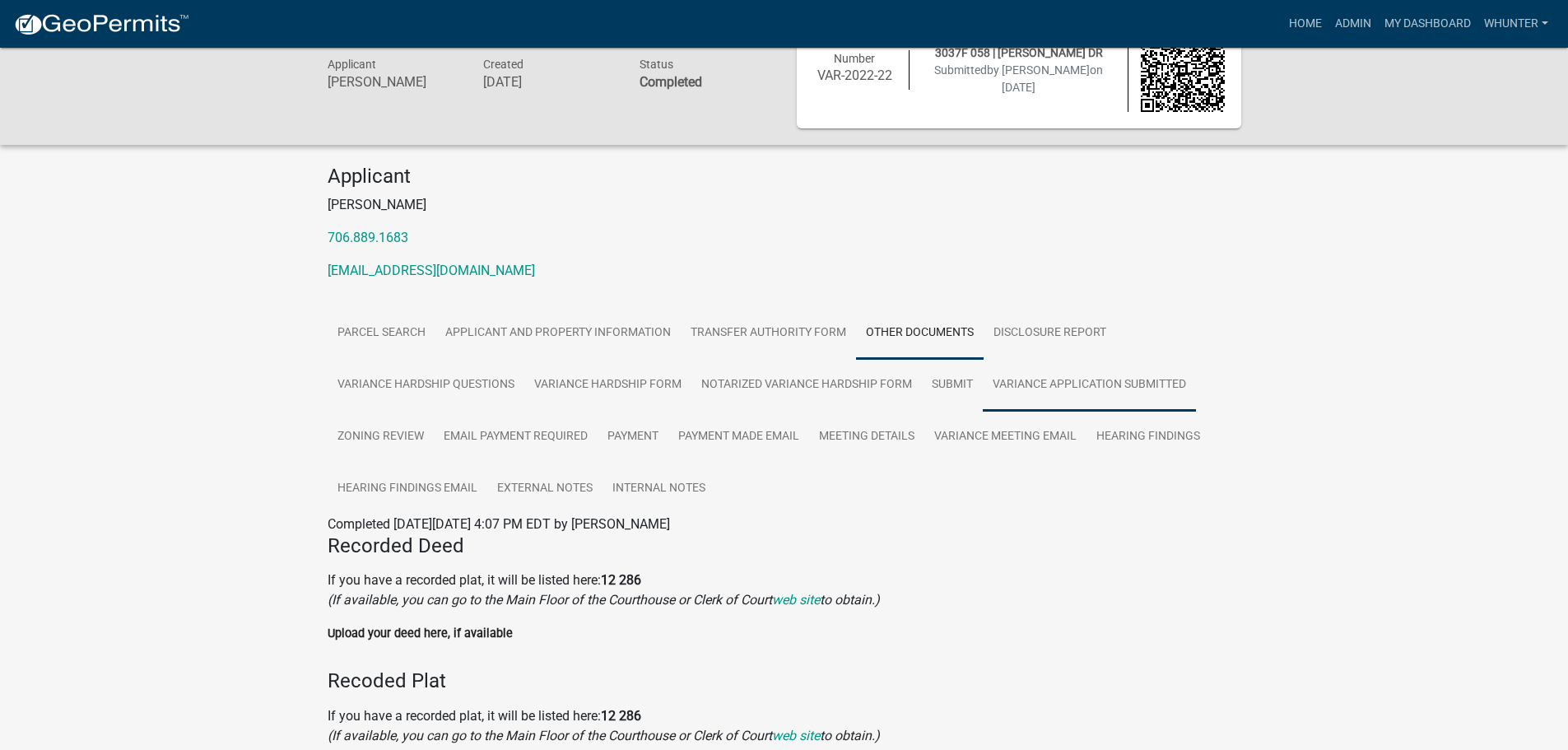
click at [1071, 394] on link "Variance Application Submitted" at bounding box center [1090, 385] width 213 height 53
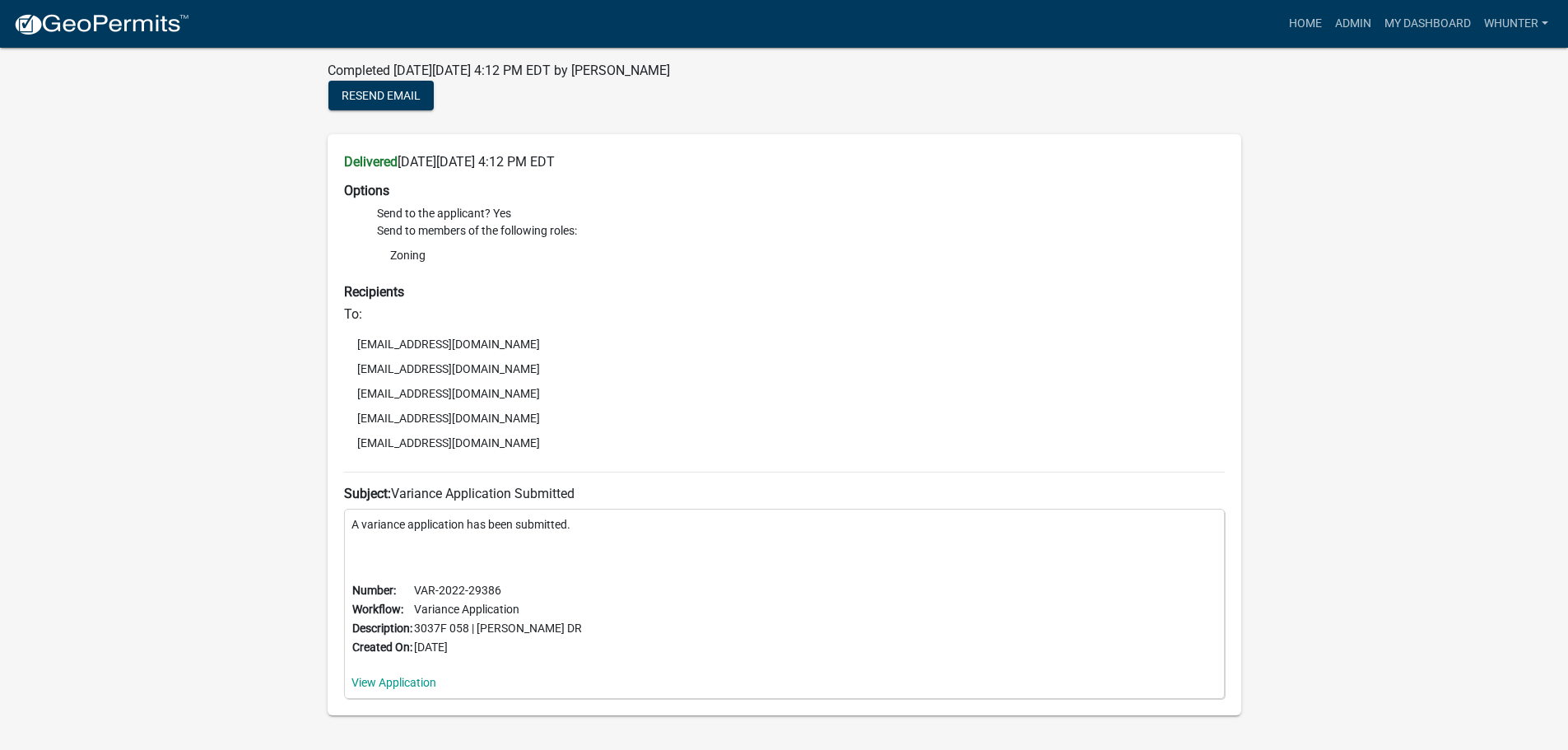
scroll to position [149, 0]
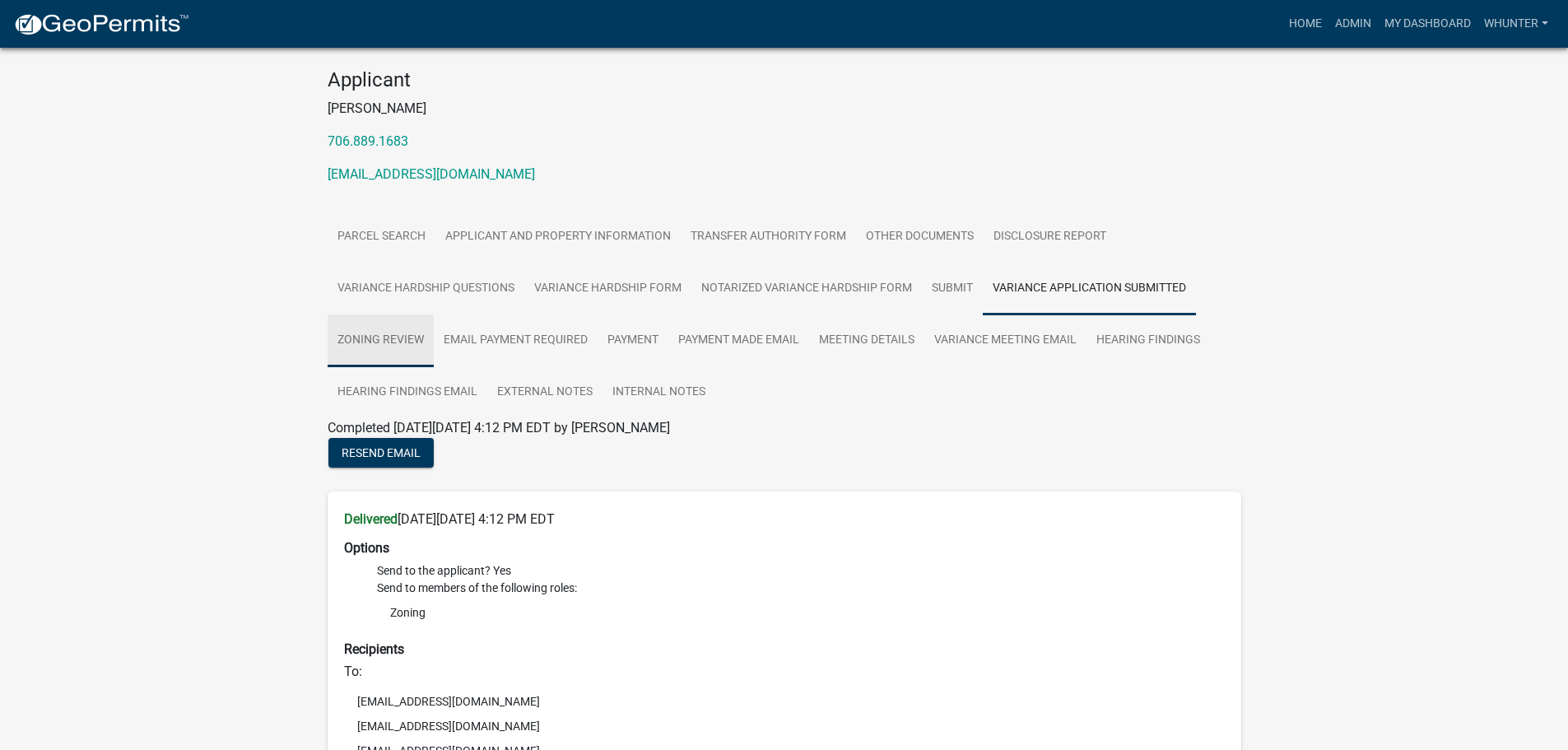
drag, startPoint x: 377, startPoint y: 343, endPoint x: 396, endPoint y: 342, distance: 19.0
click at [377, 342] on link "Zoning Review" at bounding box center [380, 341] width 106 height 53
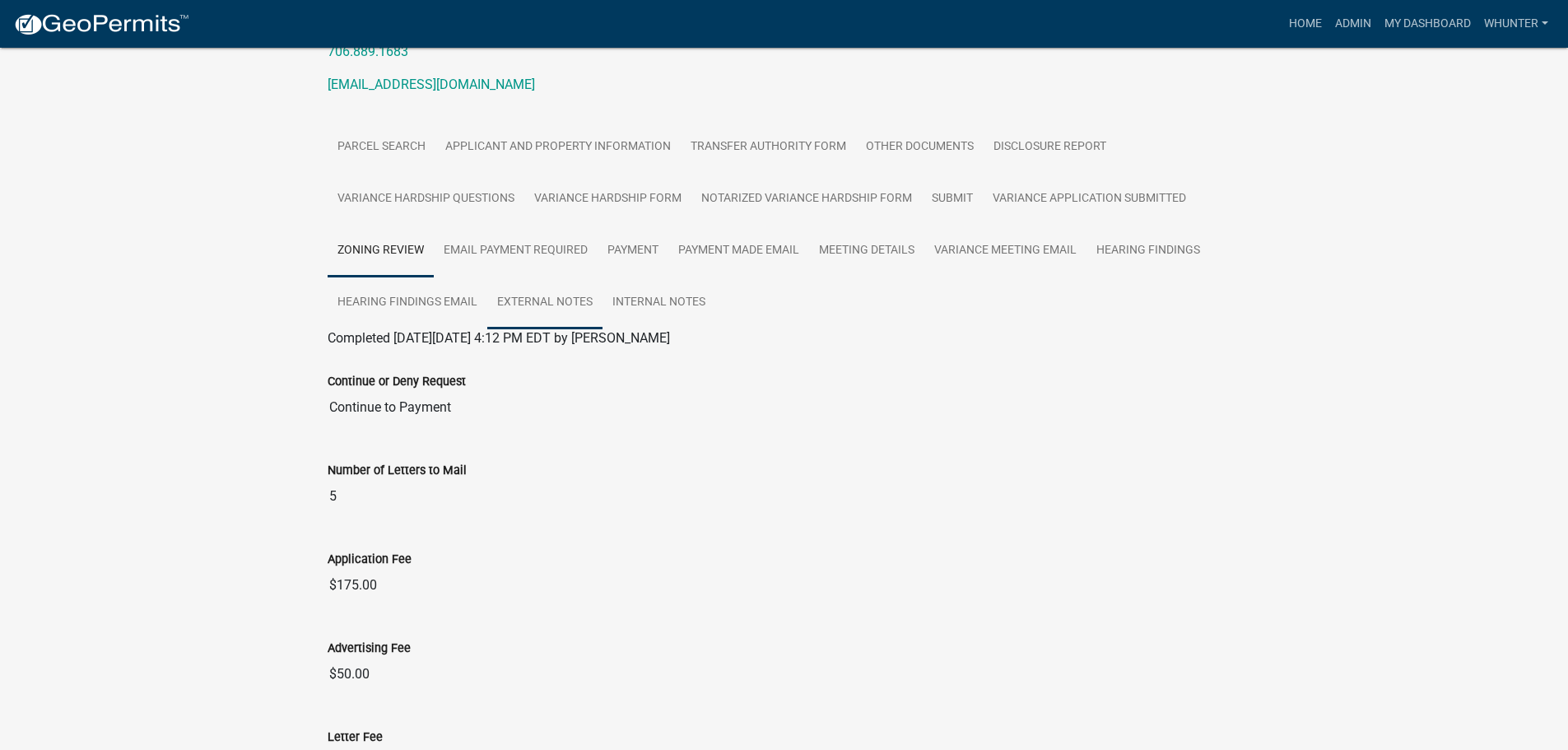
scroll to position [233, 0]
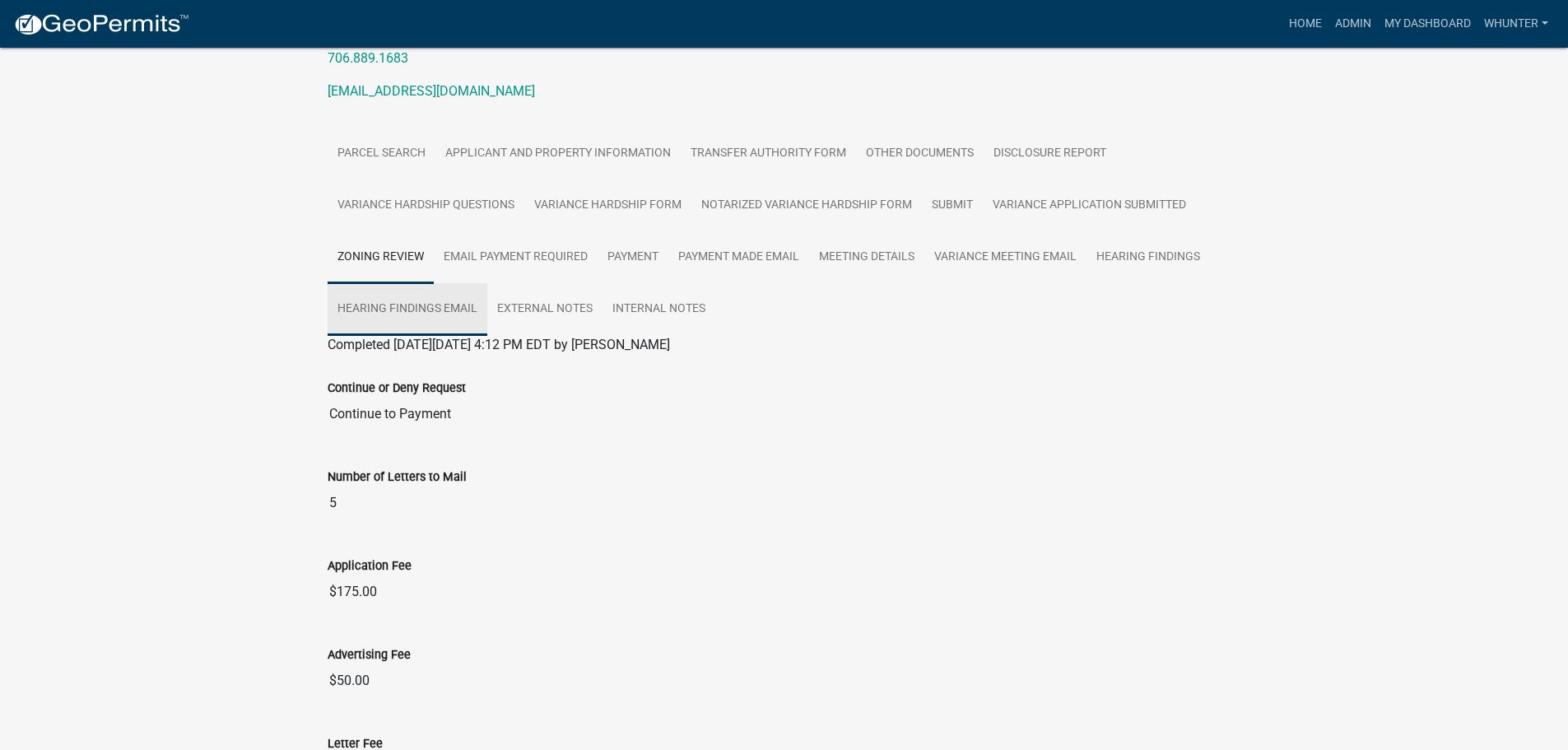
click at [457, 320] on link "Hearing Findings Email" at bounding box center [407, 309] width 159 height 53
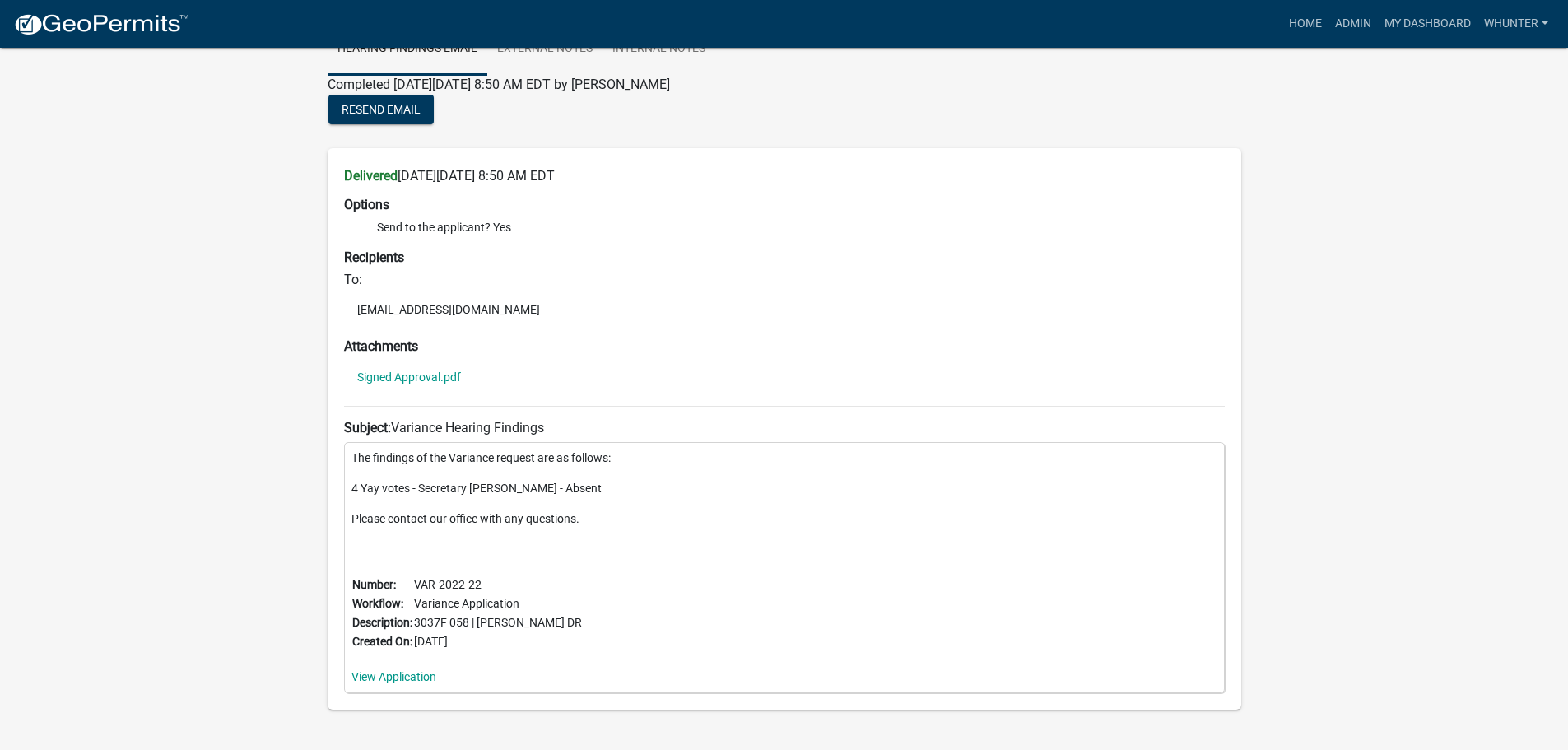
scroll to position [541, 0]
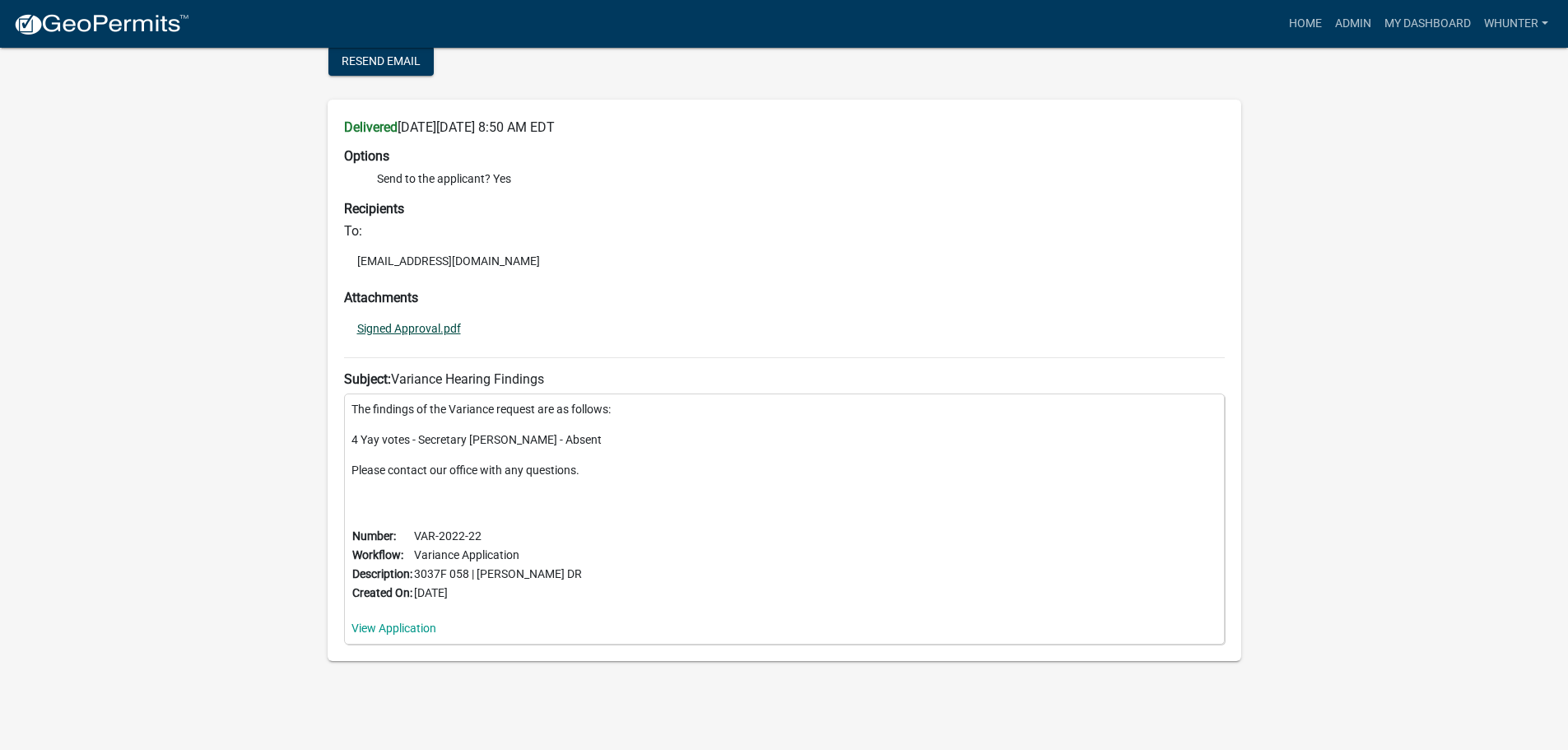
click at [416, 329] on link "Signed Approval.pdf" at bounding box center [410, 328] width 104 height 12
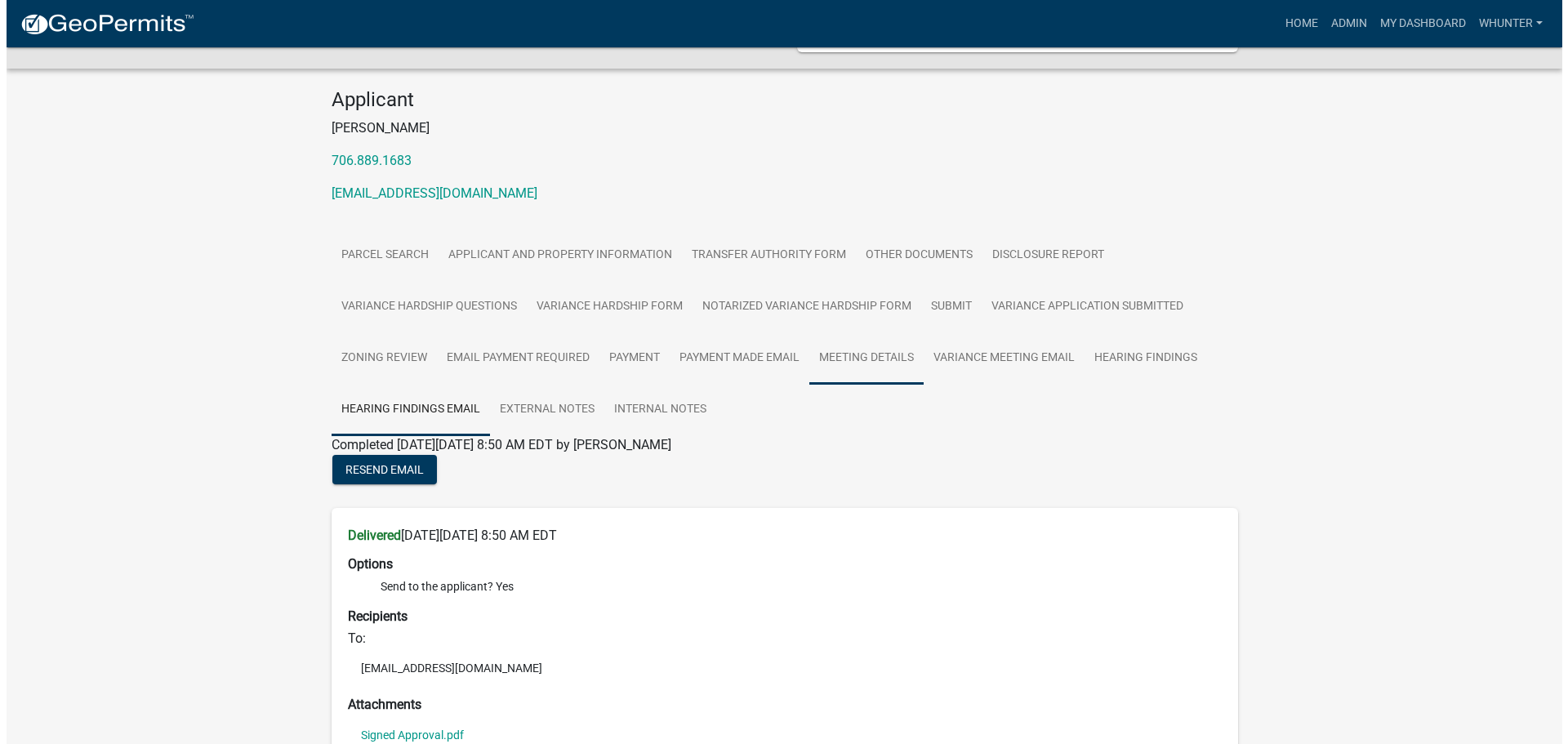
scroll to position [0, 0]
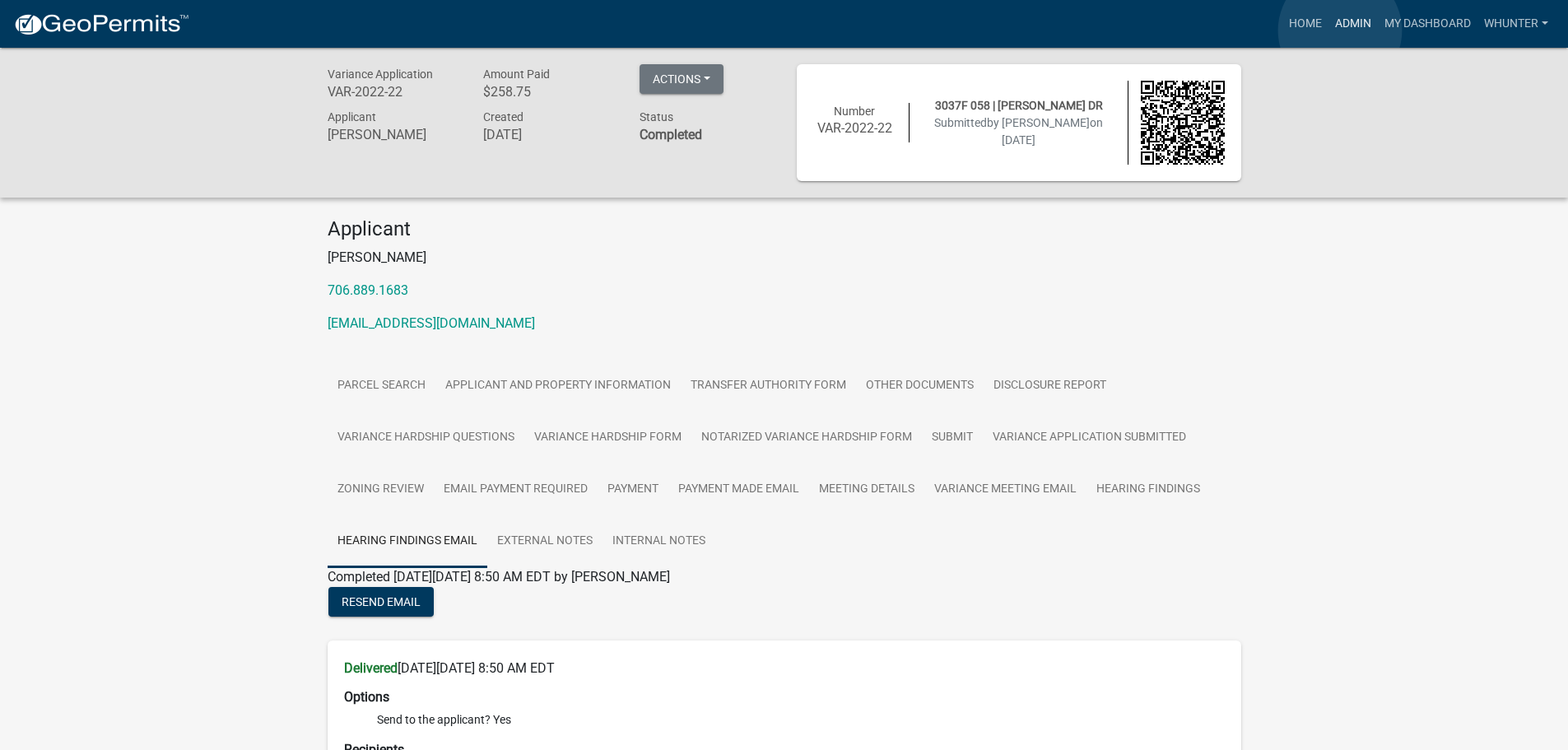
click at [1340, 30] on link "Admin" at bounding box center [1353, 24] width 50 height 31
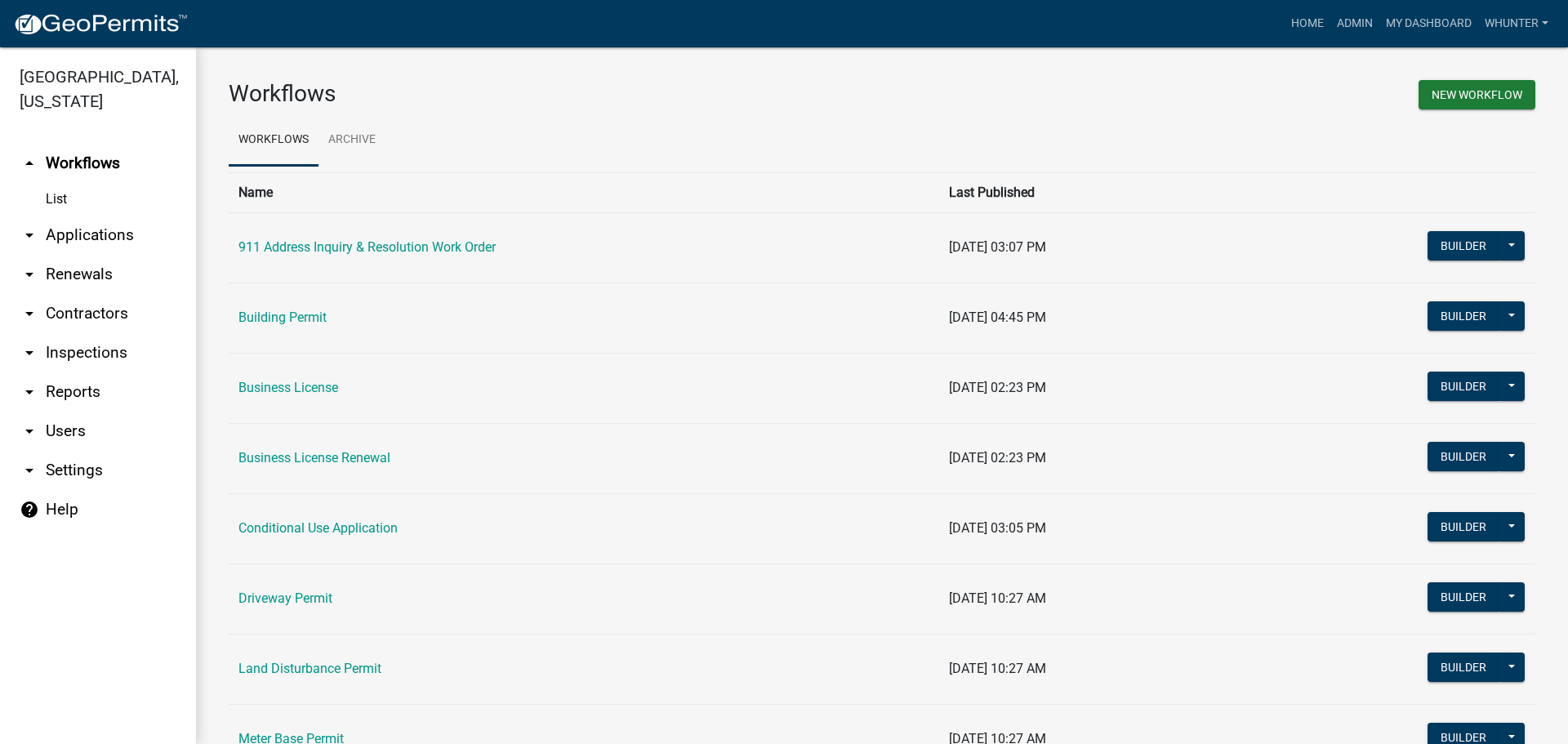
click at [105, 239] on link "arrow_drop_down Applications" at bounding box center [97, 235] width 196 height 39
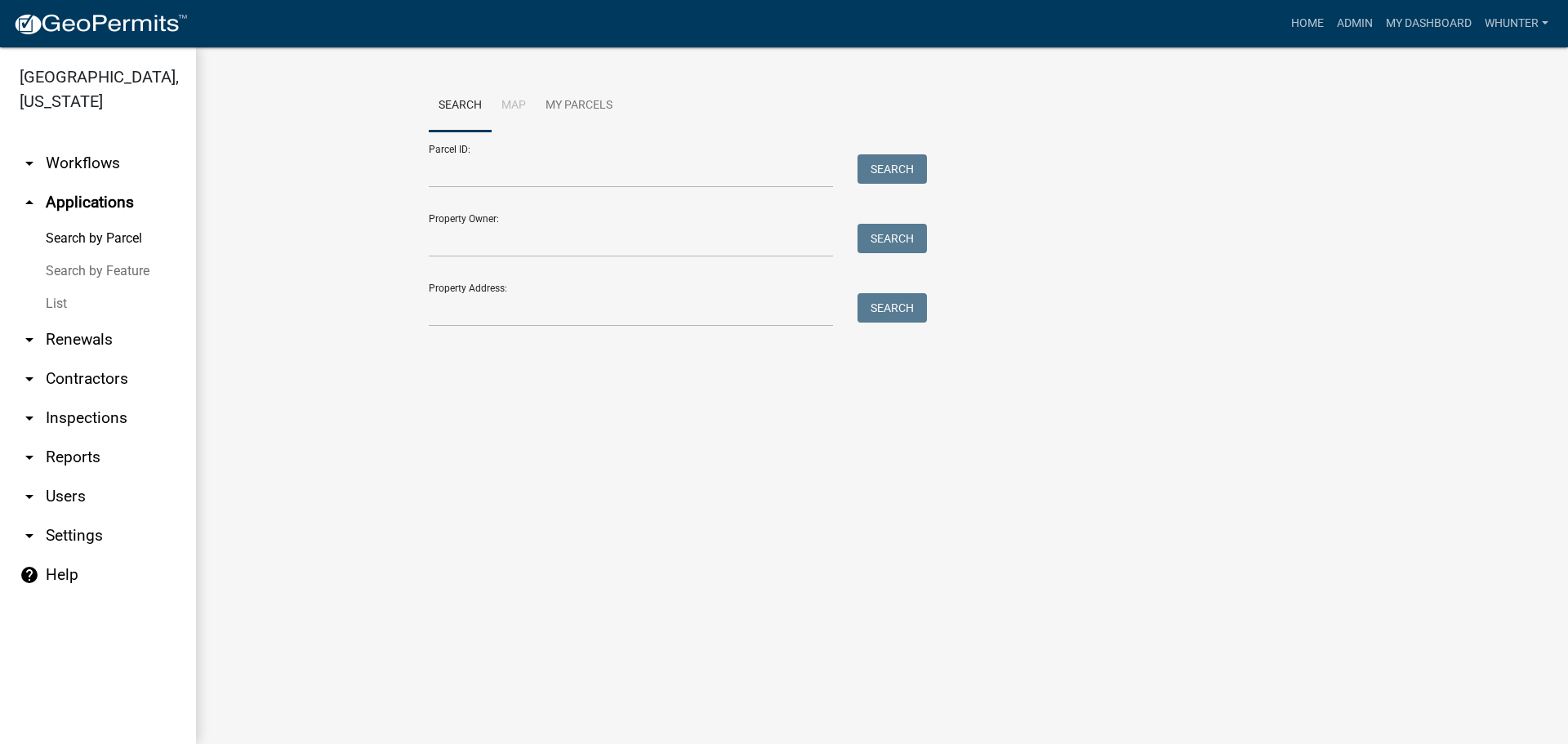
click at [90, 293] on link "List" at bounding box center [97, 303] width 196 height 32
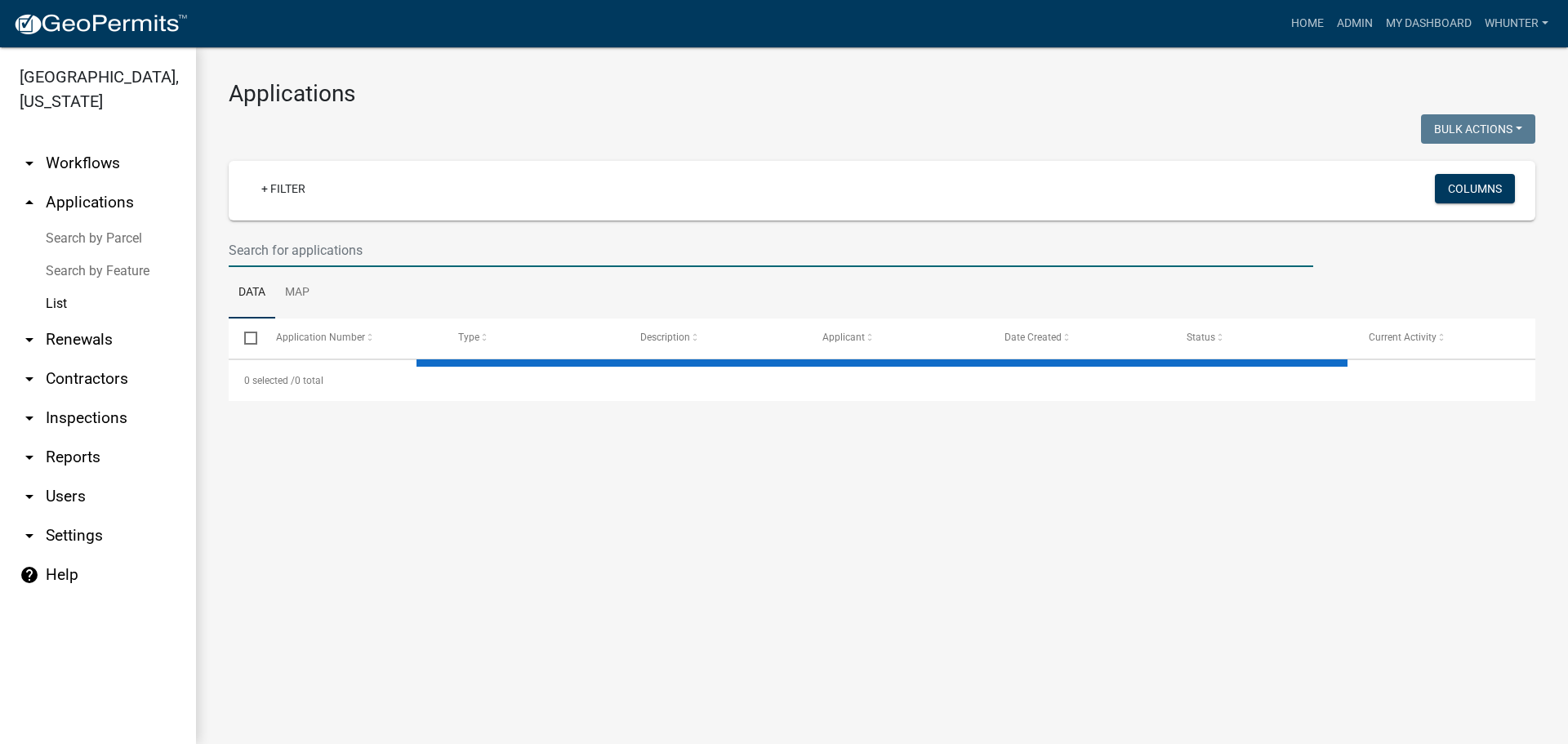
click at [351, 241] on input "text" at bounding box center [771, 250] width 1084 height 33
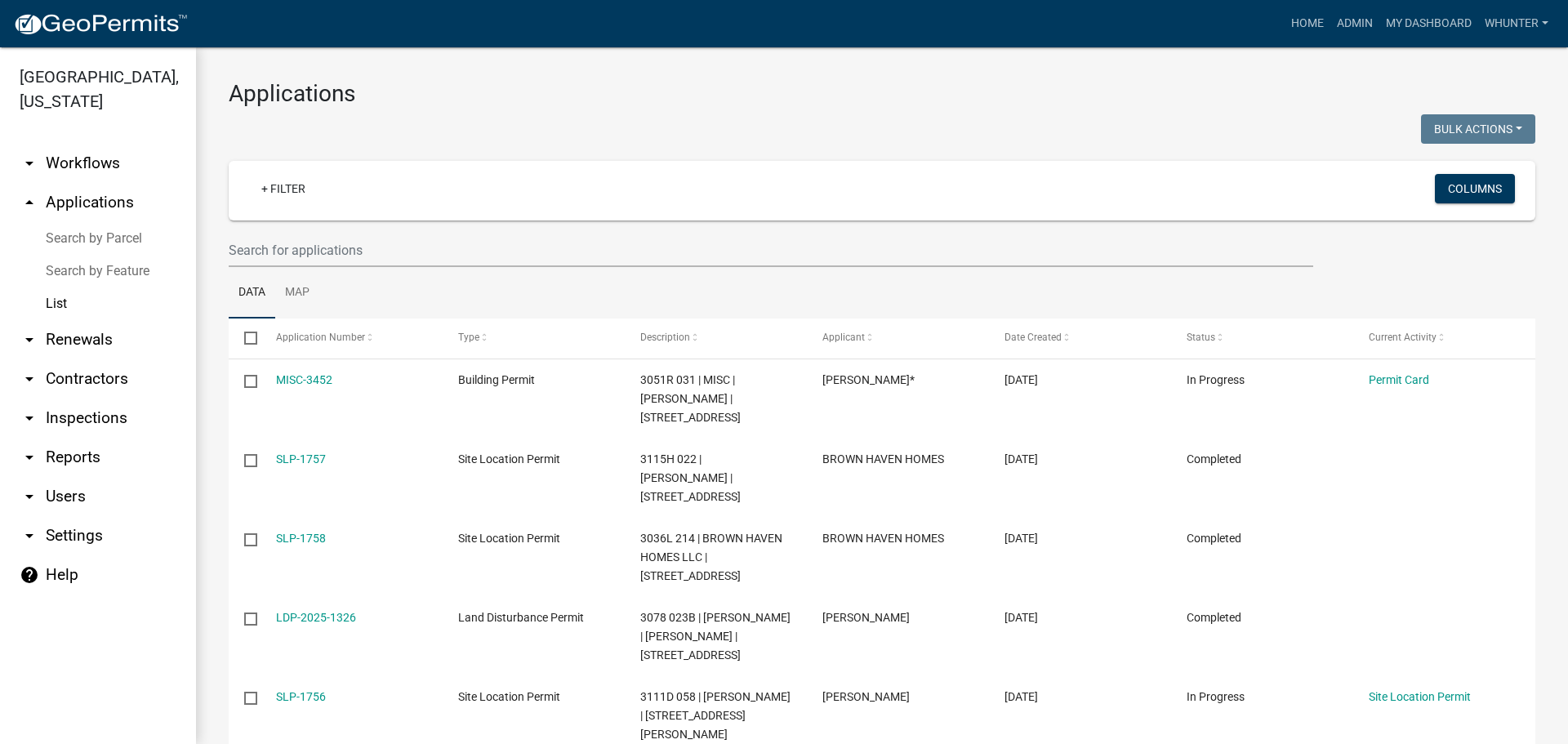
drag, startPoint x: 112, startPoint y: 232, endPoint x: 101, endPoint y: 232, distance: 11.0
click at [101, 232] on link "Search by Parcel" at bounding box center [97, 238] width 196 height 32
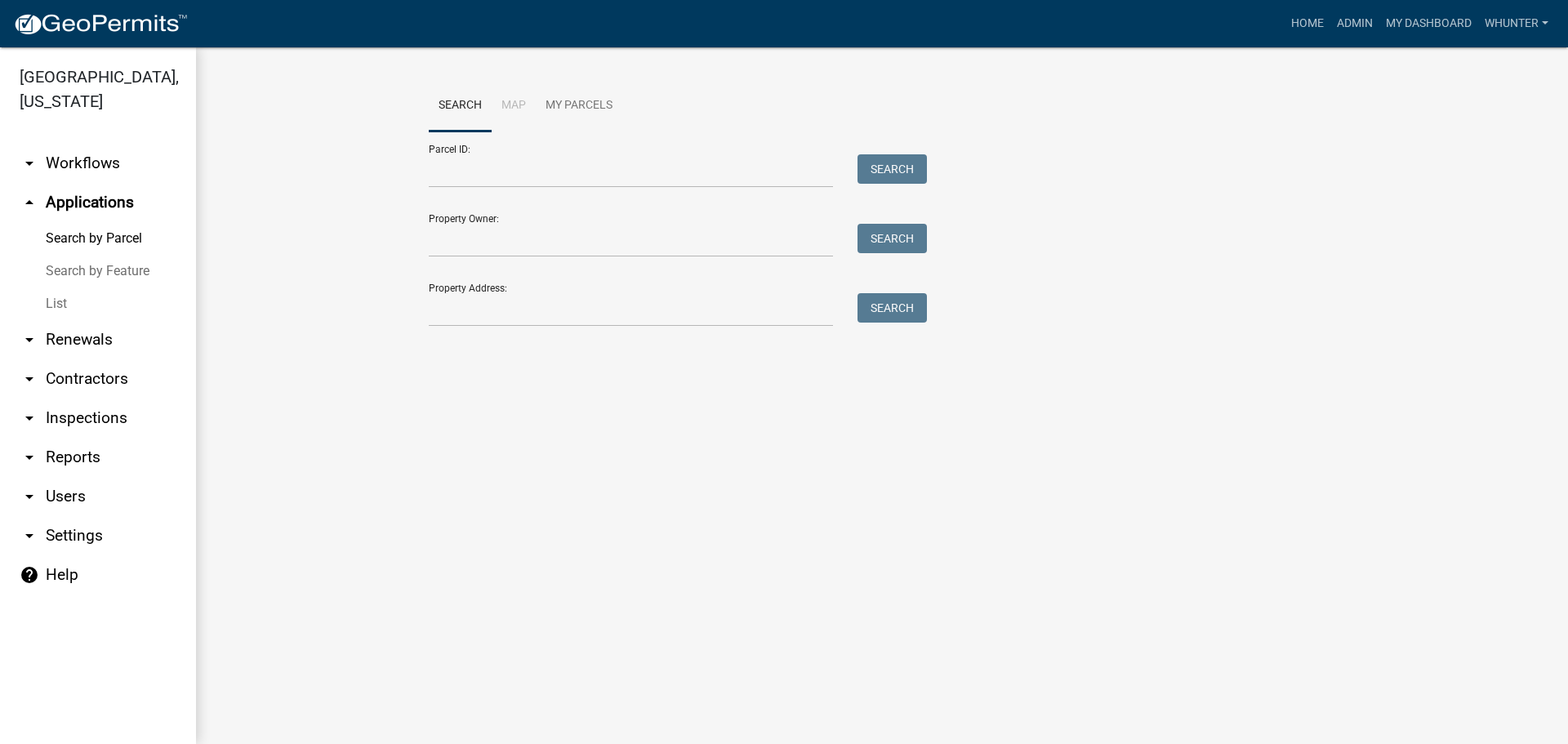
click at [94, 233] on link "Search by Parcel" at bounding box center [97, 238] width 196 height 32
paste input "3037F 058"
type input "3037F 058"
click at [903, 165] on button "Search" at bounding box center [892, 168] width 69 height 29
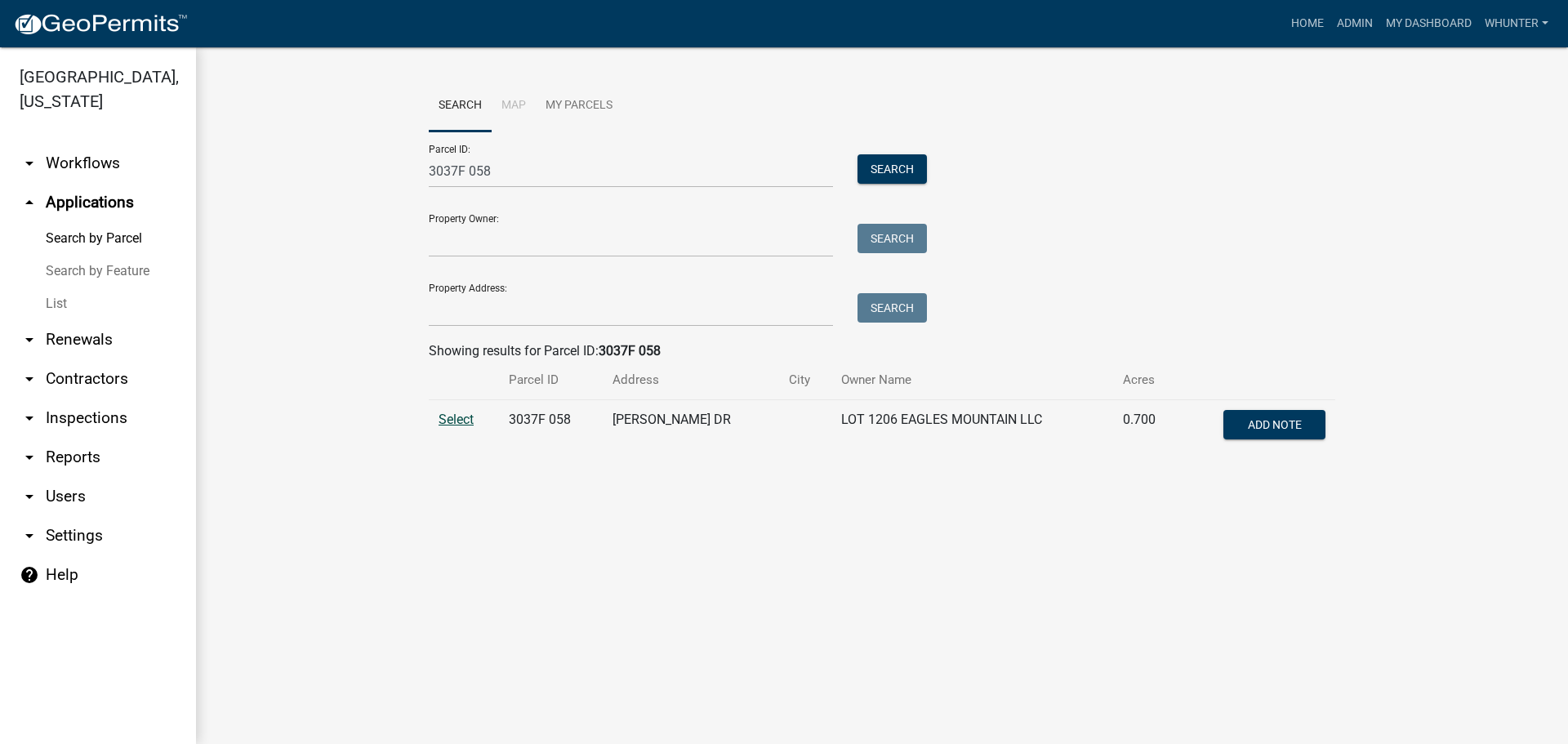
click at [457, 426] on span "Select" at bounding box center [456, 419] width 35 height 16
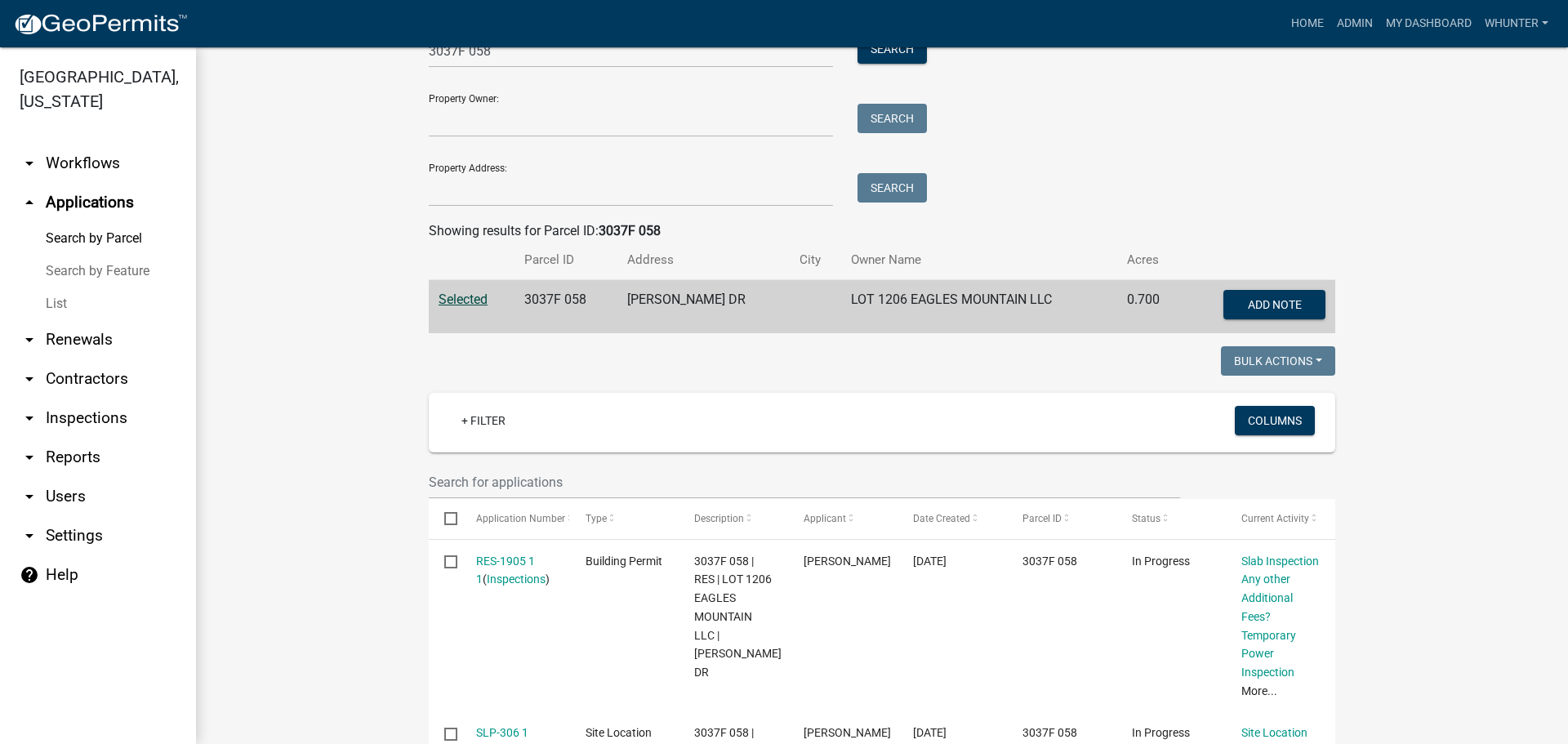
scroll to position [490, 0]
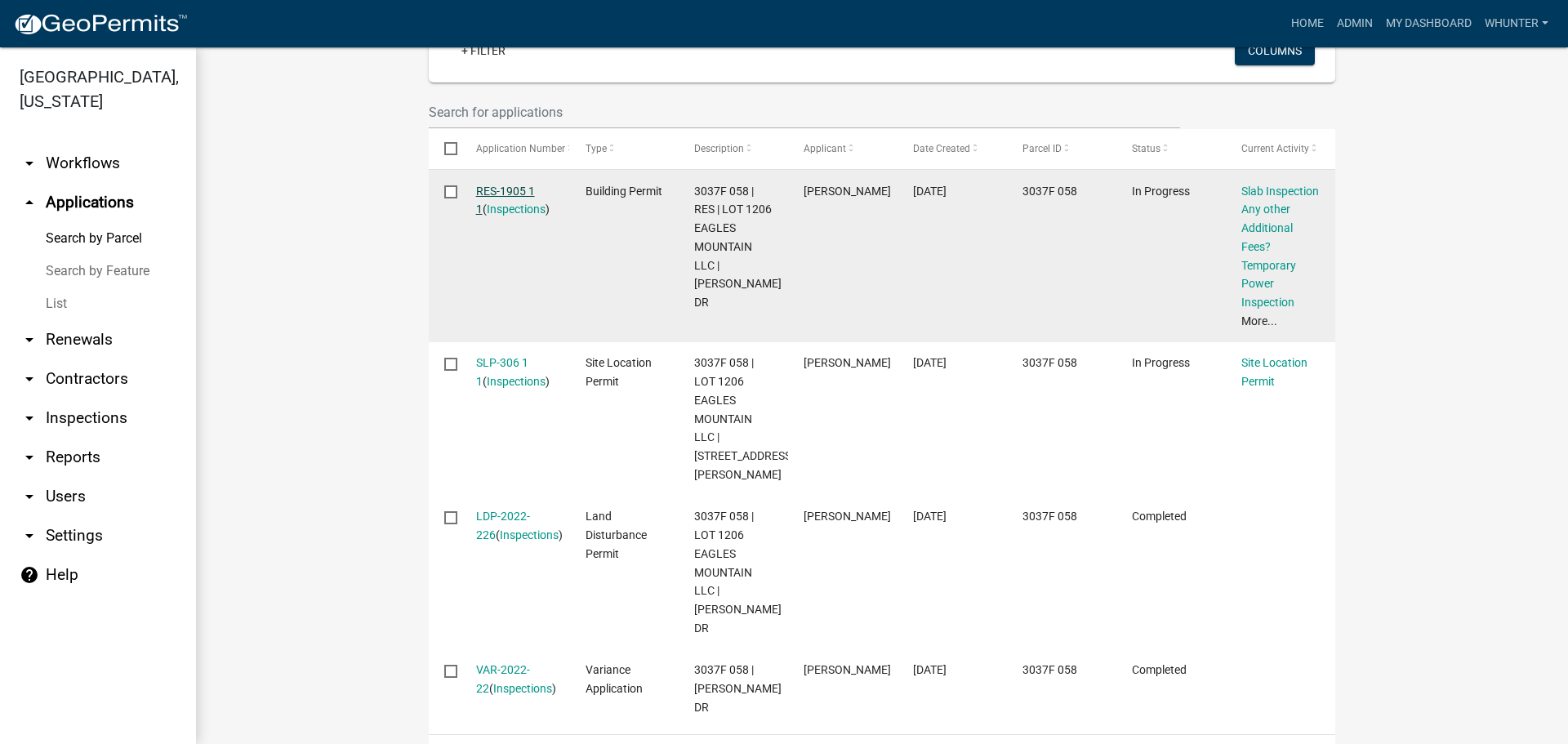
click at [499, 192] on link "RES-1905 1 1" at bounding box center [505, 201] width 59 height 32
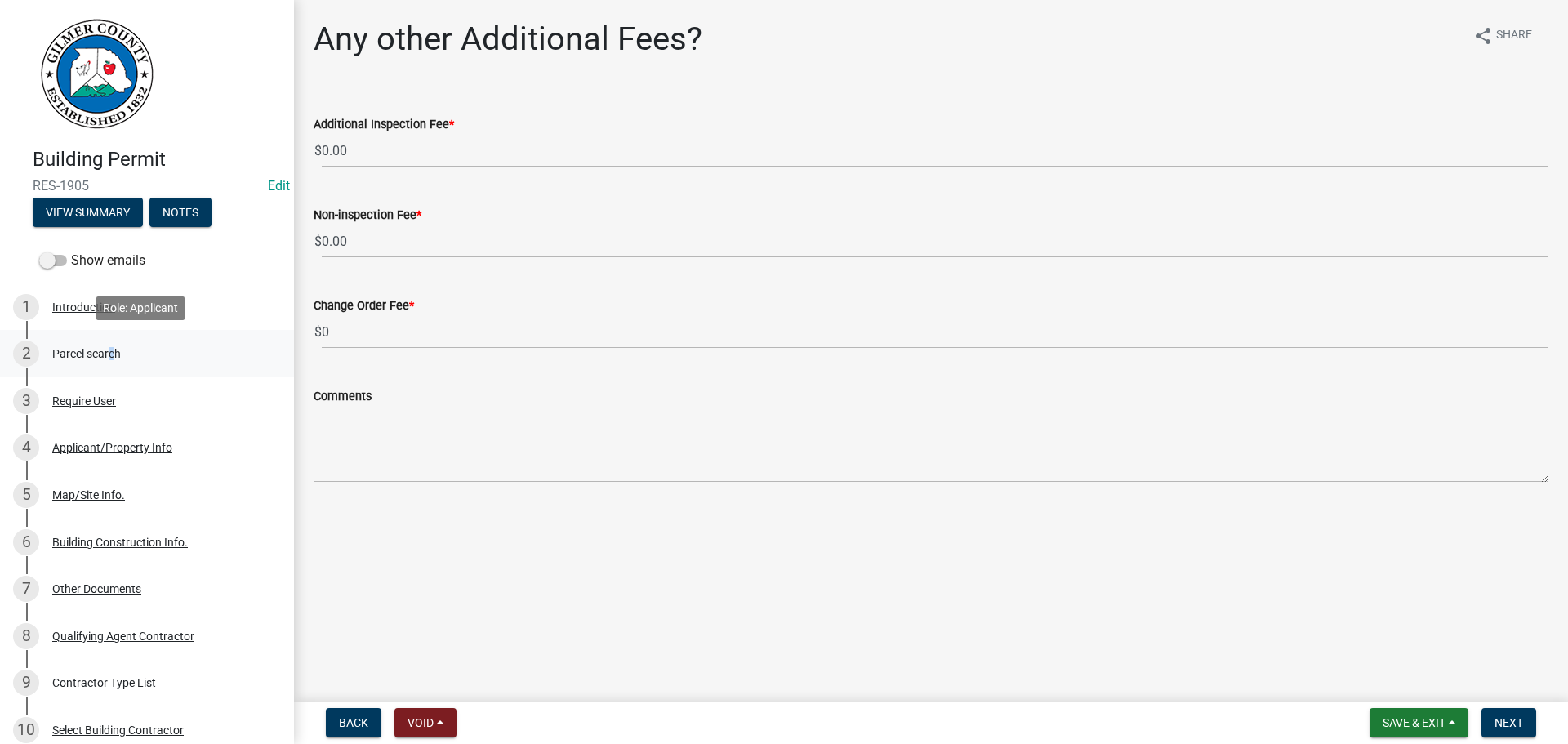
click at [107, 357] on div "Parcel search" at bounding box center [87, 354] width 68 height 12
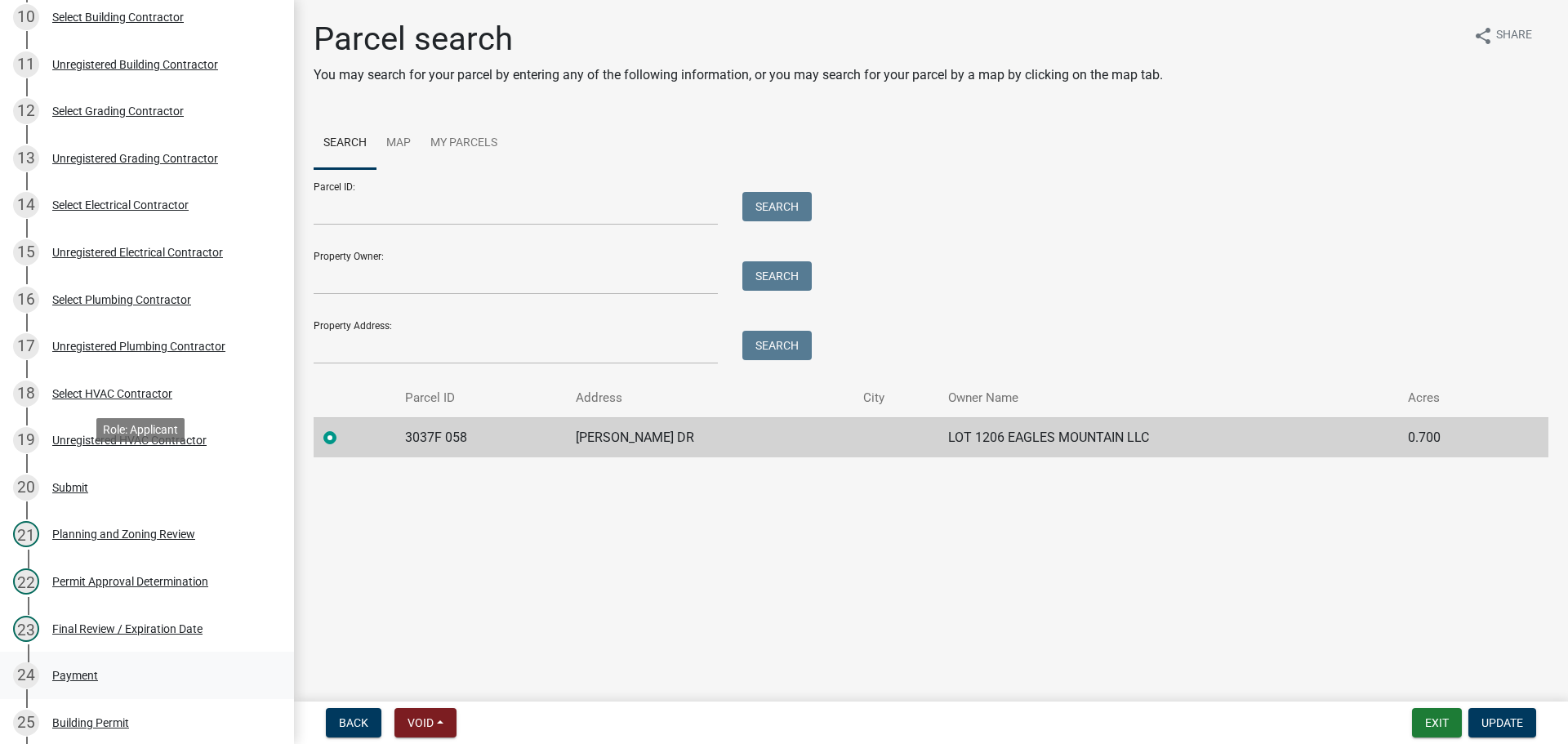
scroll to position [736, 0]
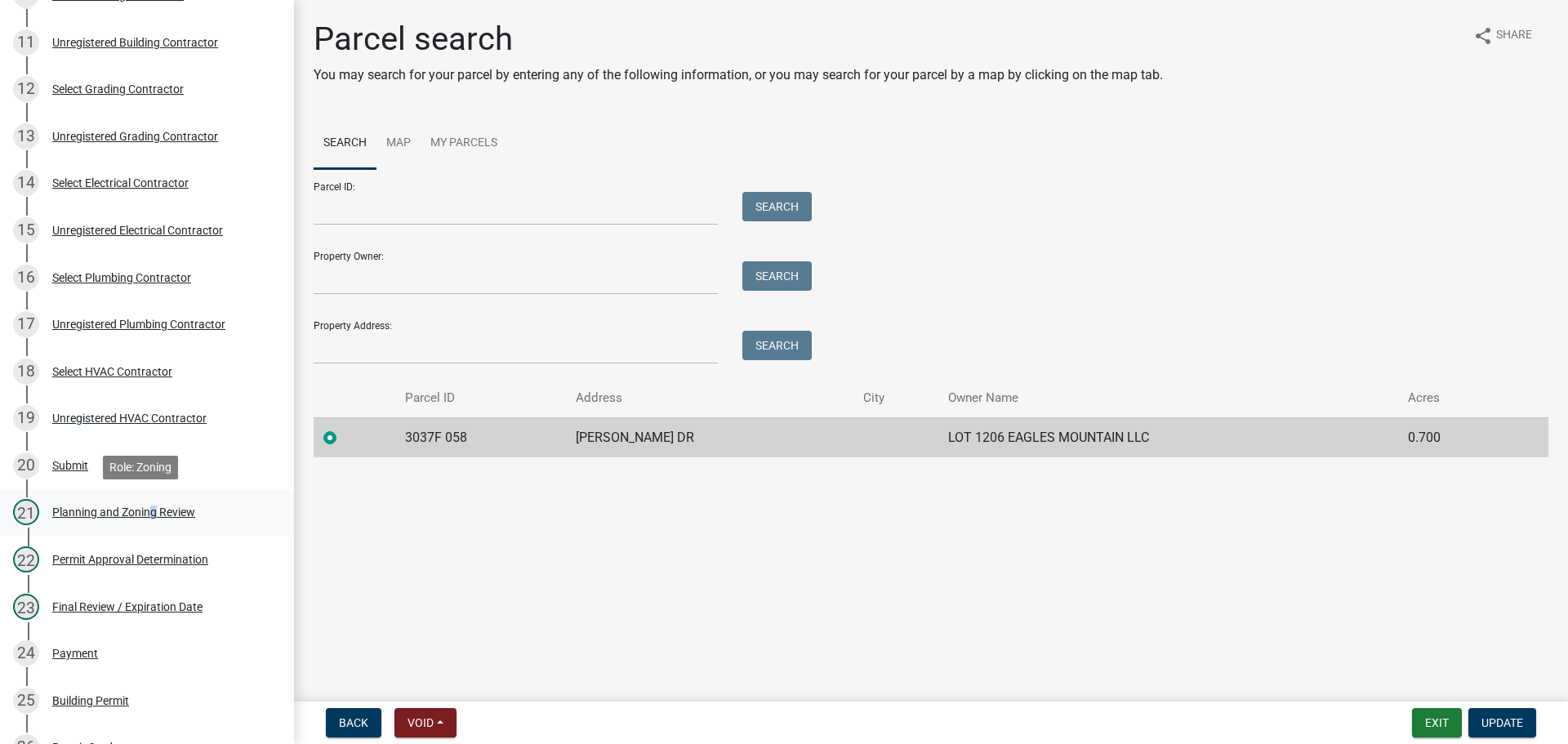
click at [147, 519] on div "21 Planning and Zoning Review" at bounding box center [141, 512] width 255 height 26
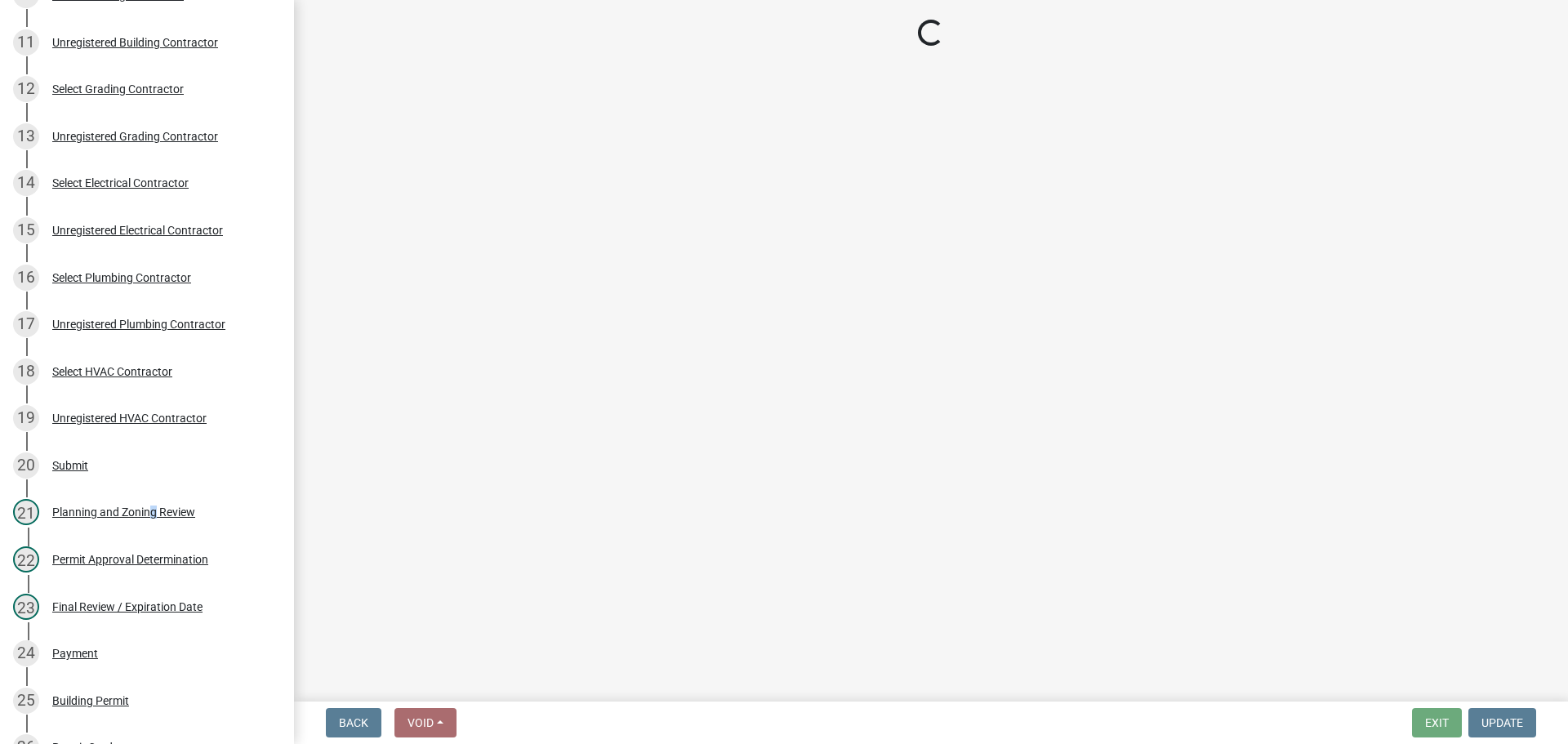
select select "b5c39336-92b9-49ce-a0a5-4e9e9babf743"
select select "f66b4cef-93c9-440c-84d8-a2c8d35cb7c1"
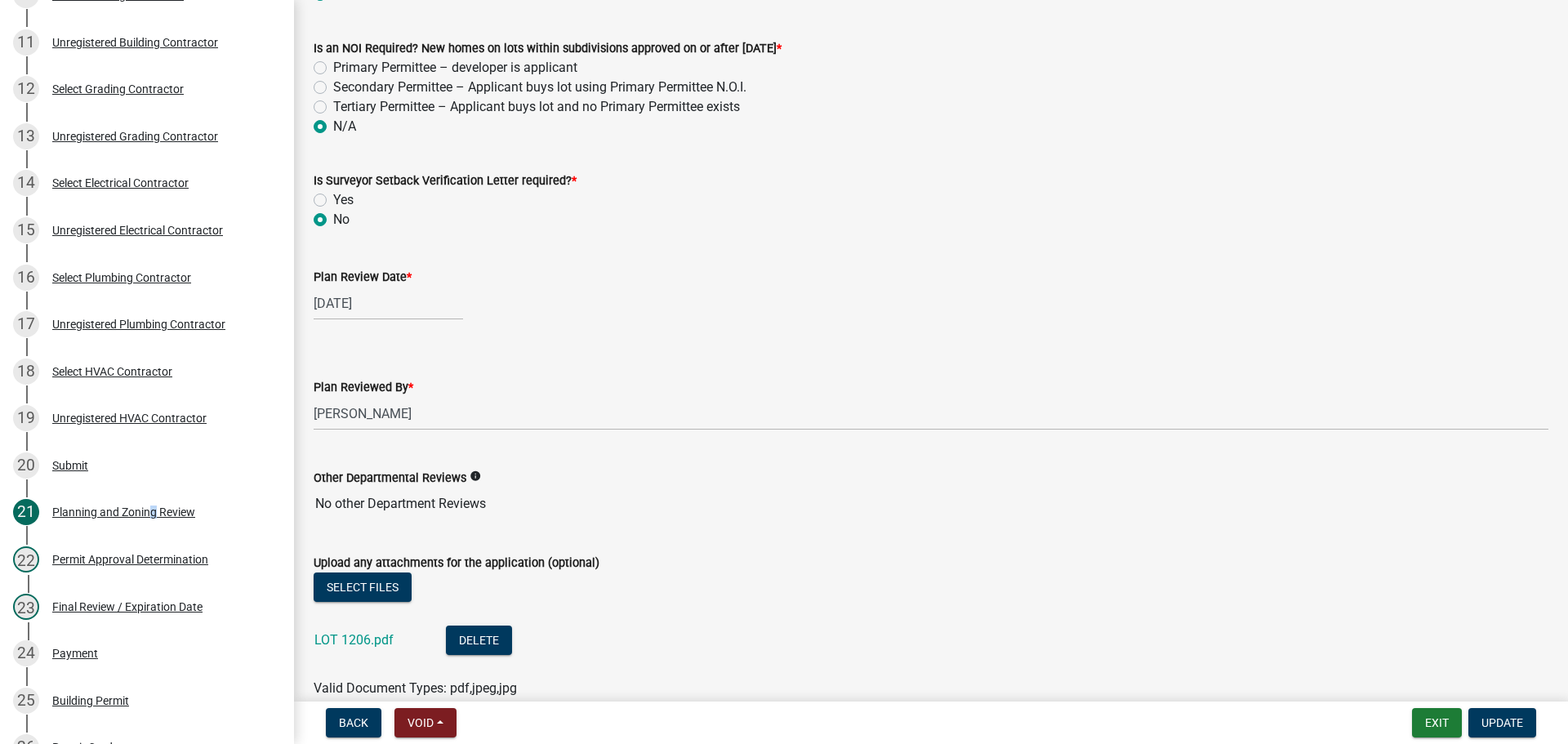
scroll to position [3527, 0]
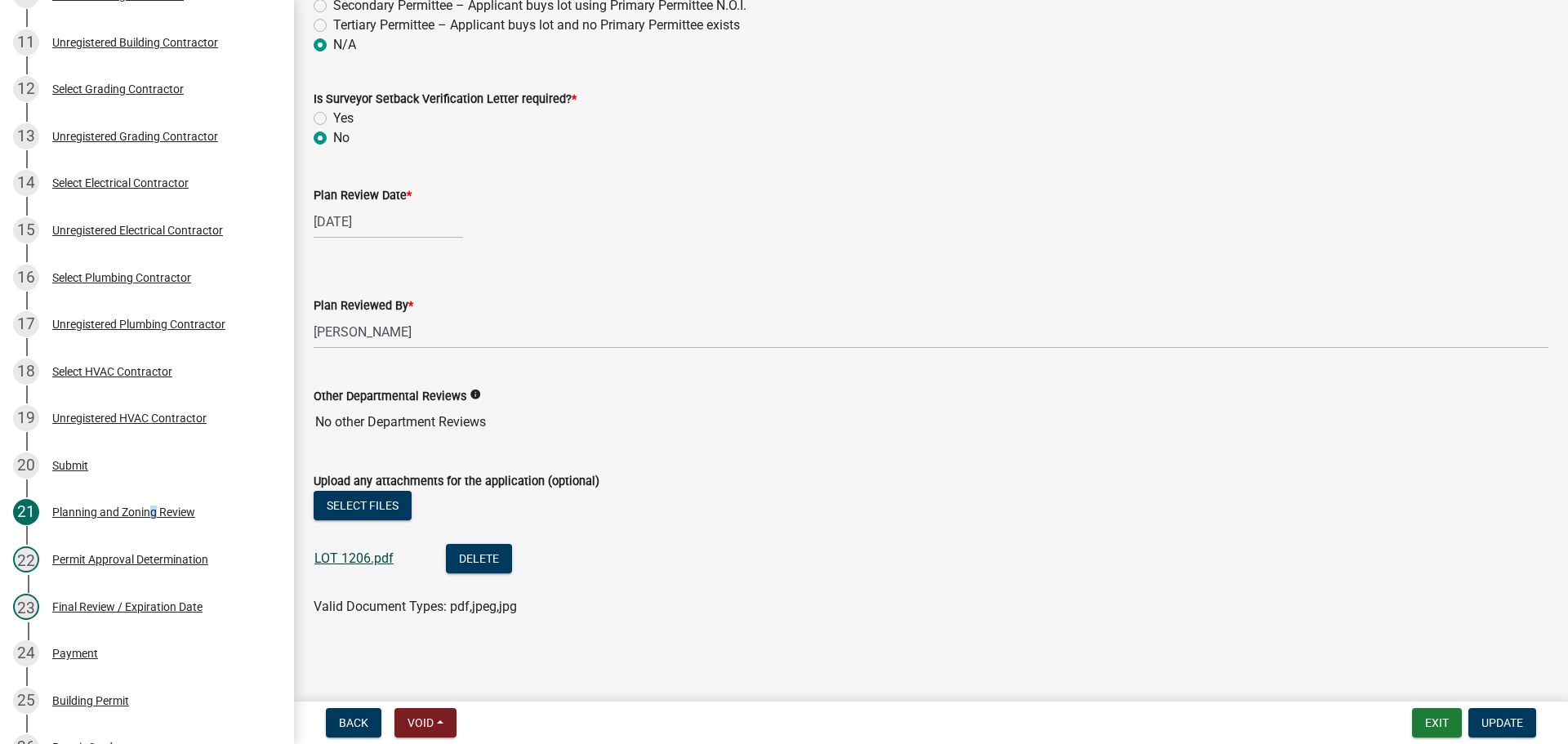
click at [326, 559] on link "LOT 1206.pdf" at bounding box center [354, 558] width 79 height 16
click at [1450, 722] on button "Exit" at bounding box center [1436, 722] width 50 height 29
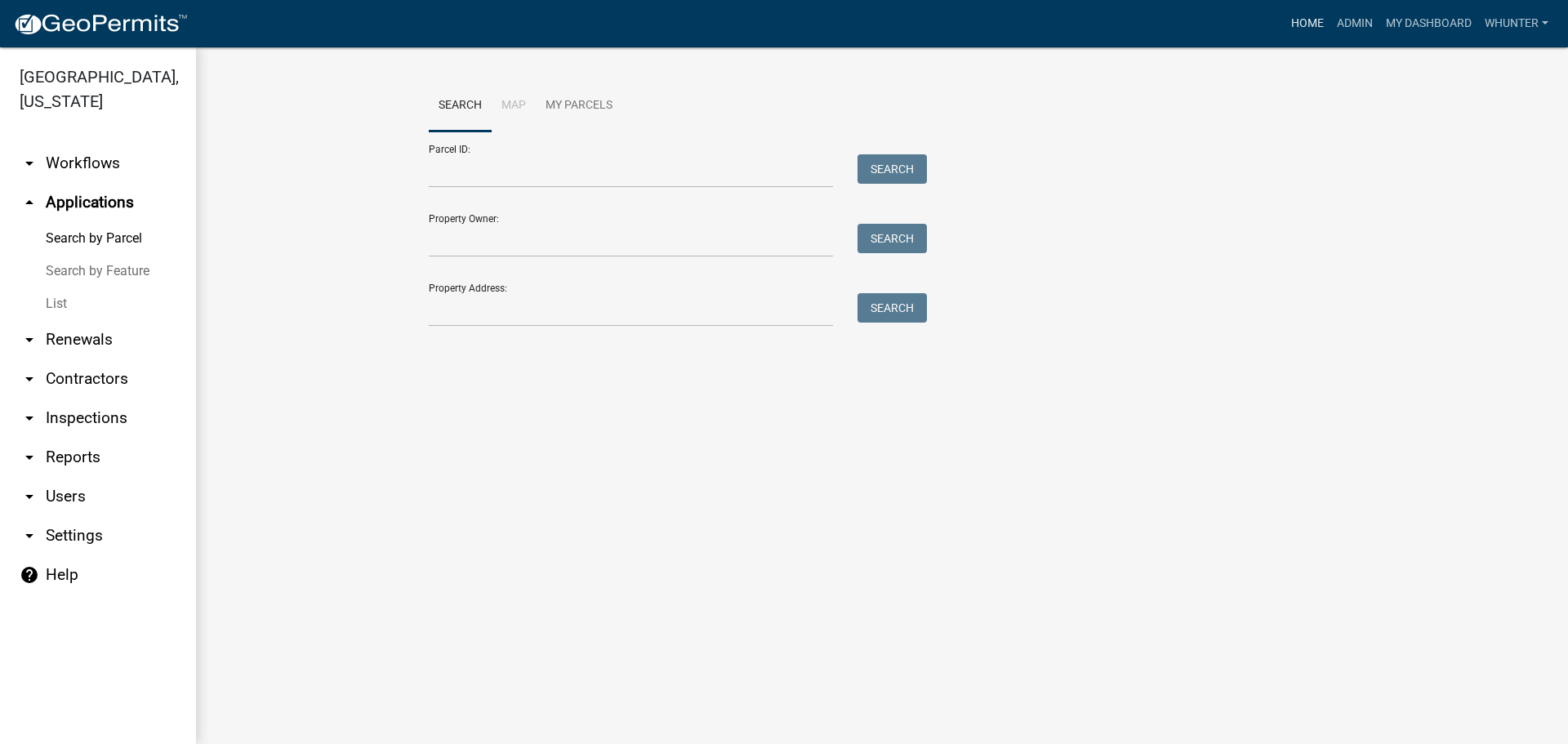
click at [1297, 21] on link "Home" at bounding box center [1307, 23] width 46 height 31
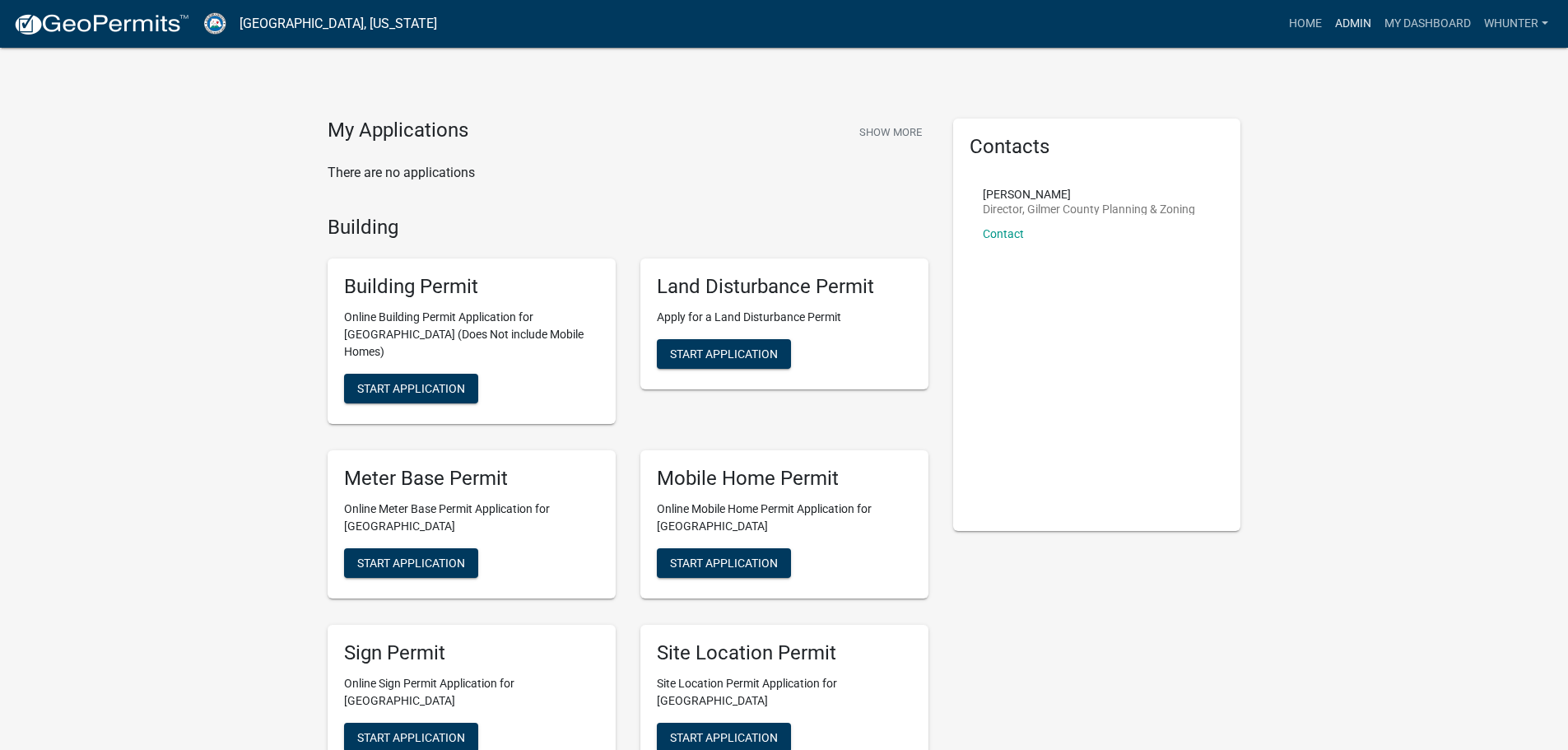
click at [1359, 29] on link "Admin" at bounding box center [1353, 24] width 50 height 31
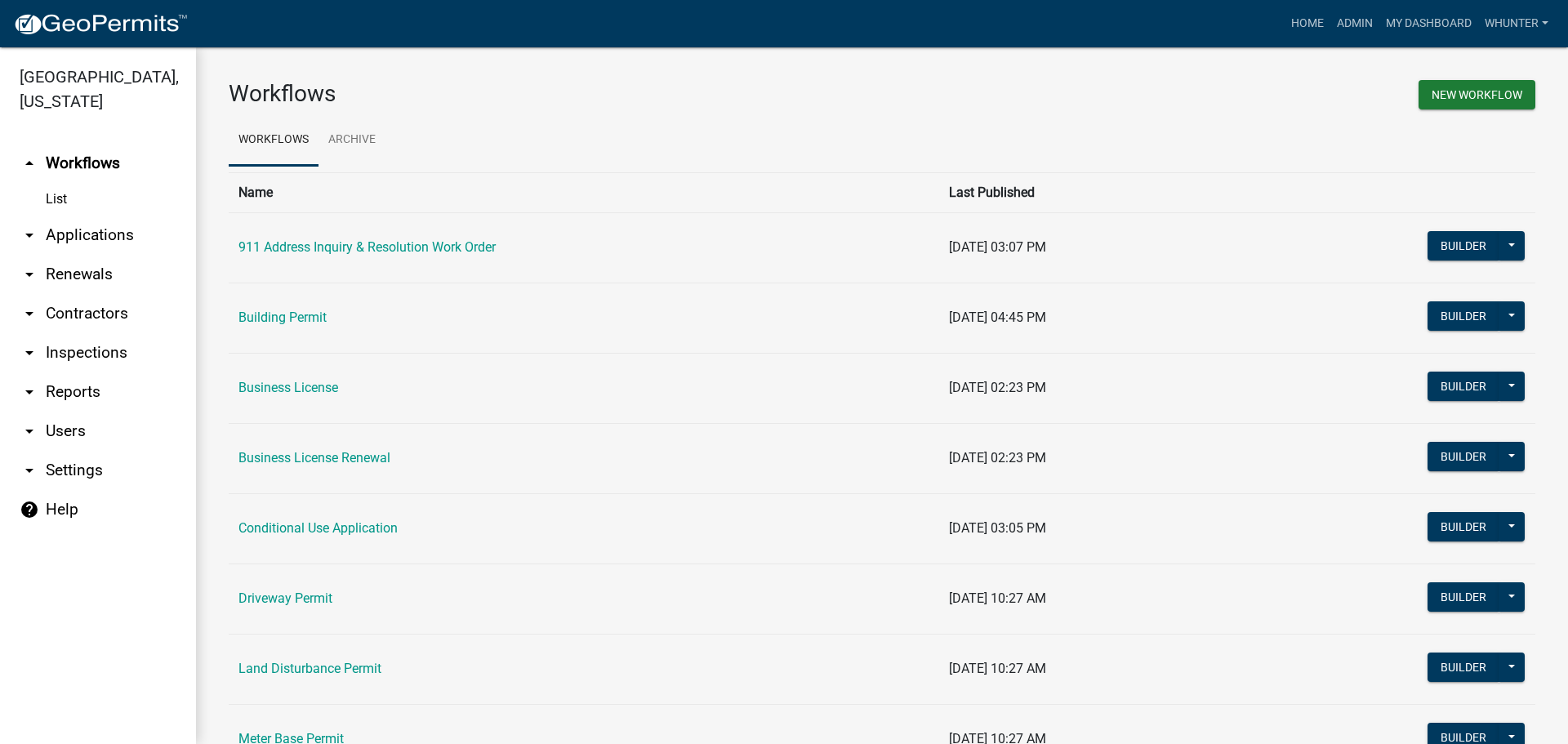
click at [127, 233] on link "arrow_drop_down Applications" at bounding box center [97, 235] width 196 height 39
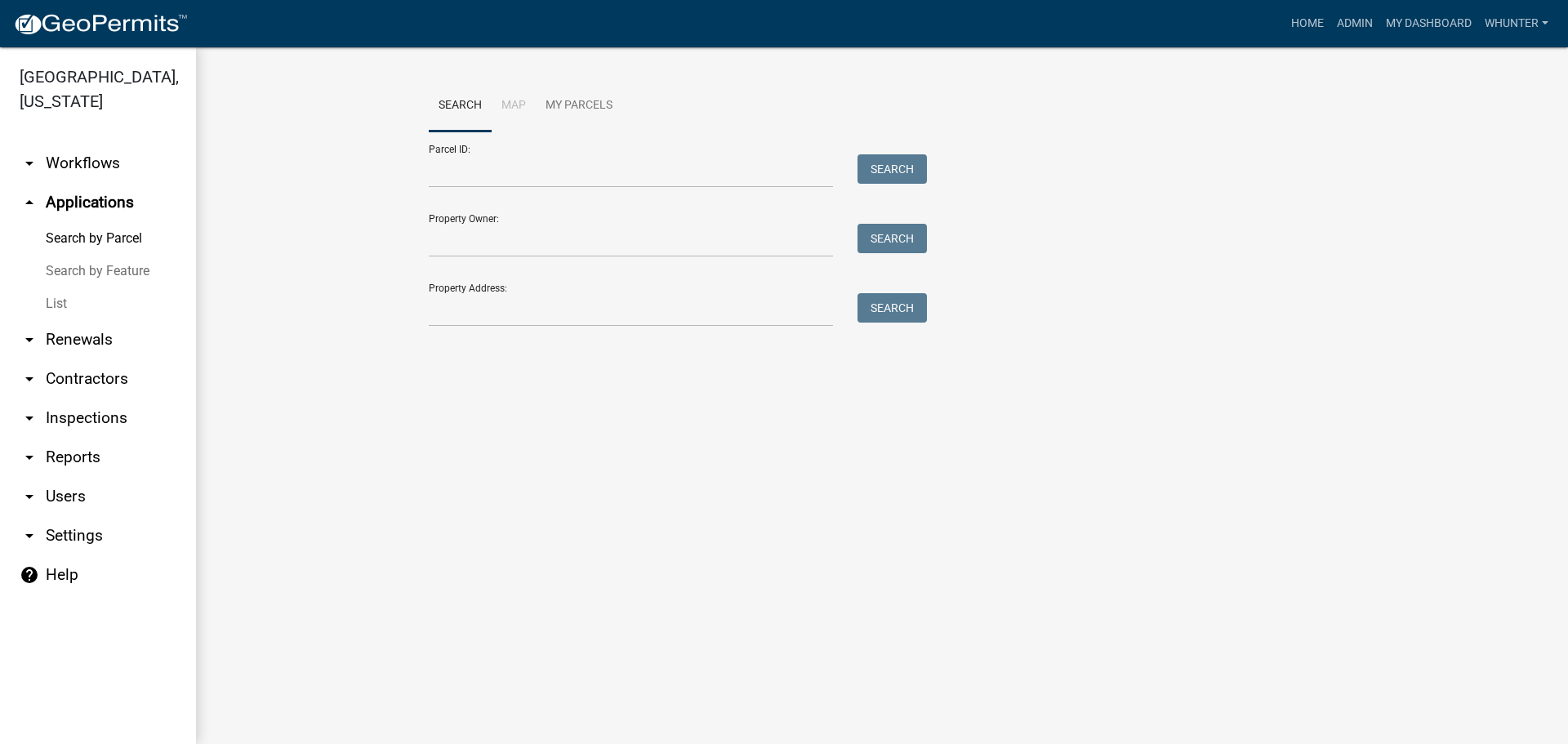
click at [117, 306] on link "List" at bounding box center [97, 303] width 196 height 32
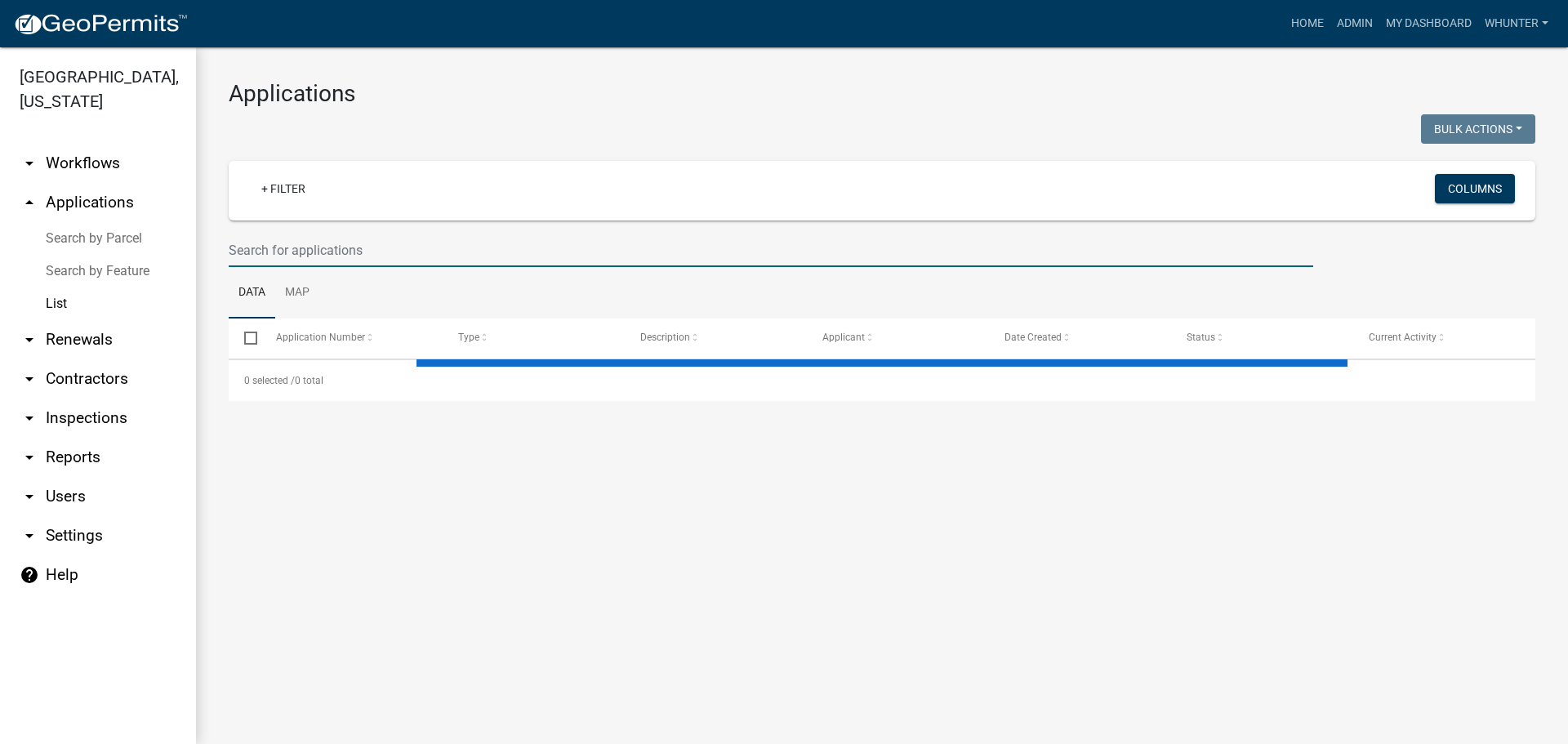
click at [305, 244] on input "text" at bounding box center [771, 250] width 1084 height 33
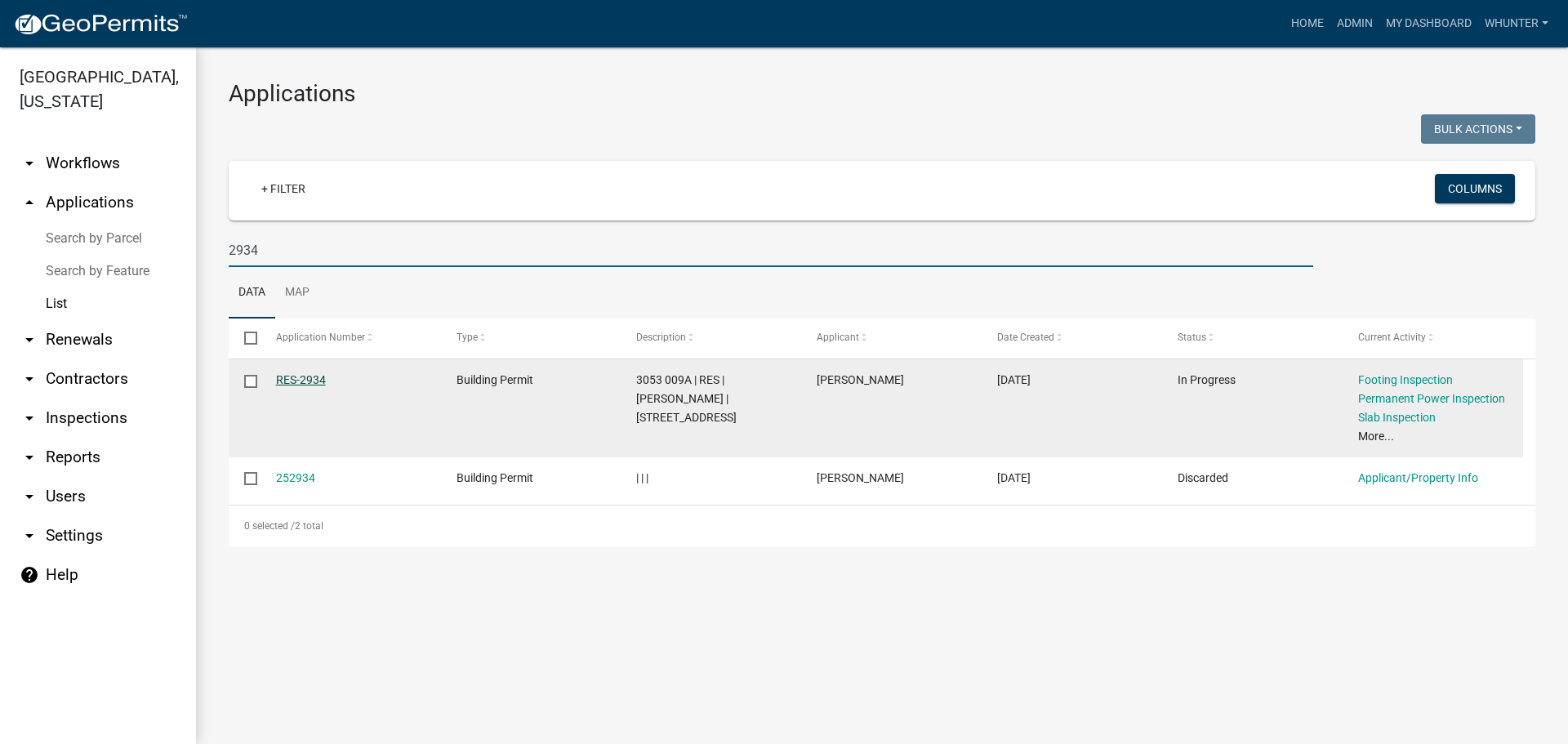
type input "2934"
click at [296, 374] on link "RES-2934" at bounding box center [301, 380] width 50 height 13
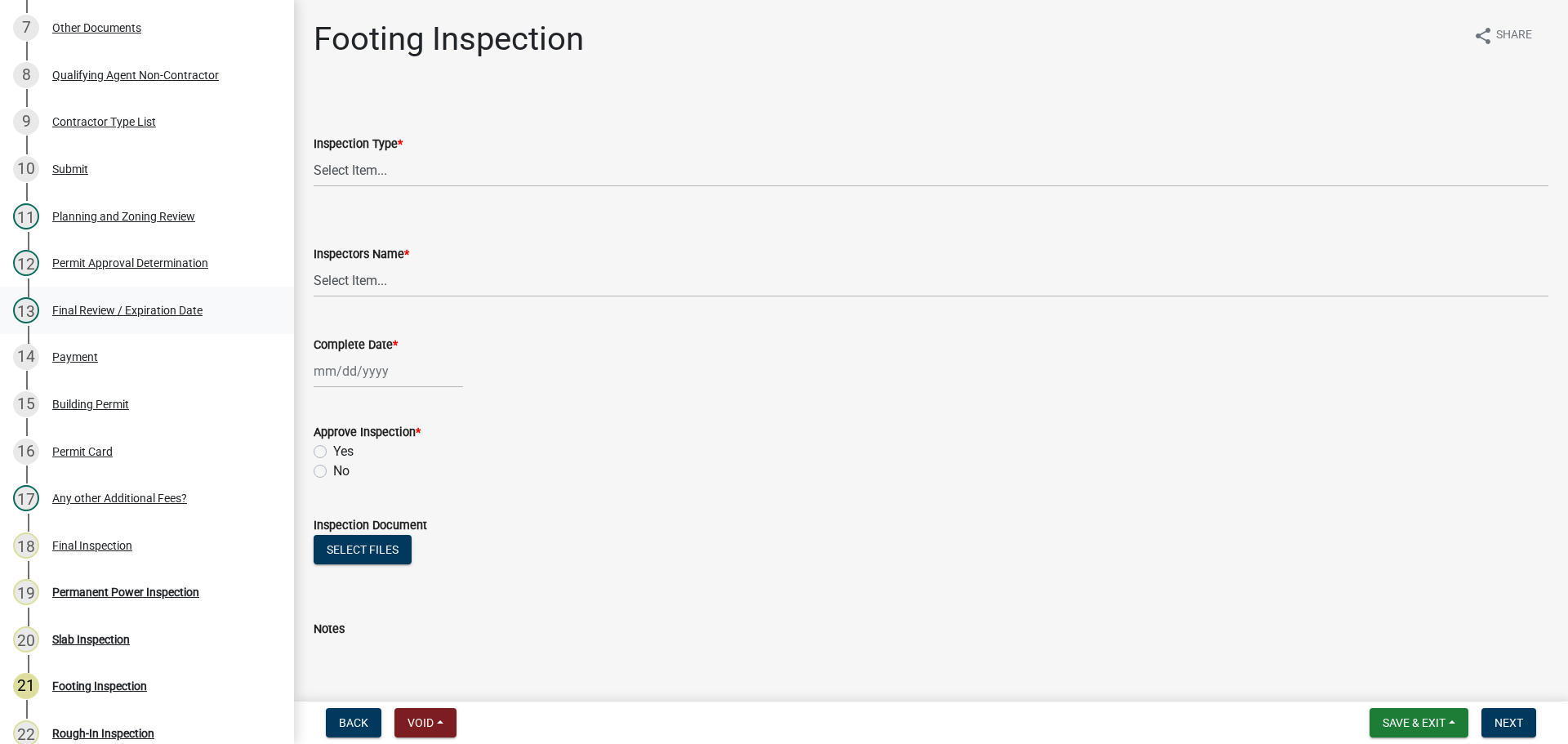
scroll to position [557, 0]
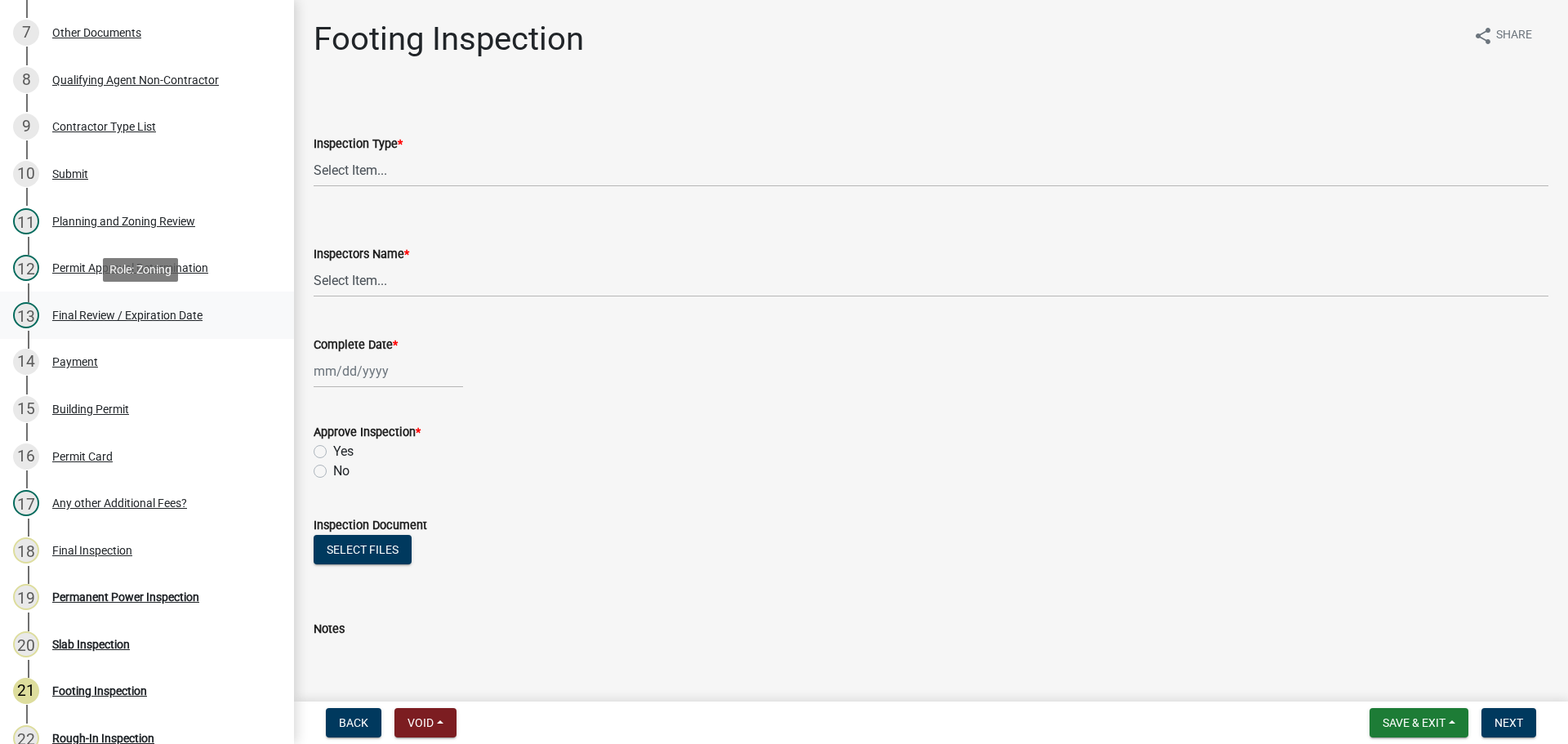
click at [124, 315] on div "Final Review / Expiration Date" at bounding box center [127, 316] width 150 height 12
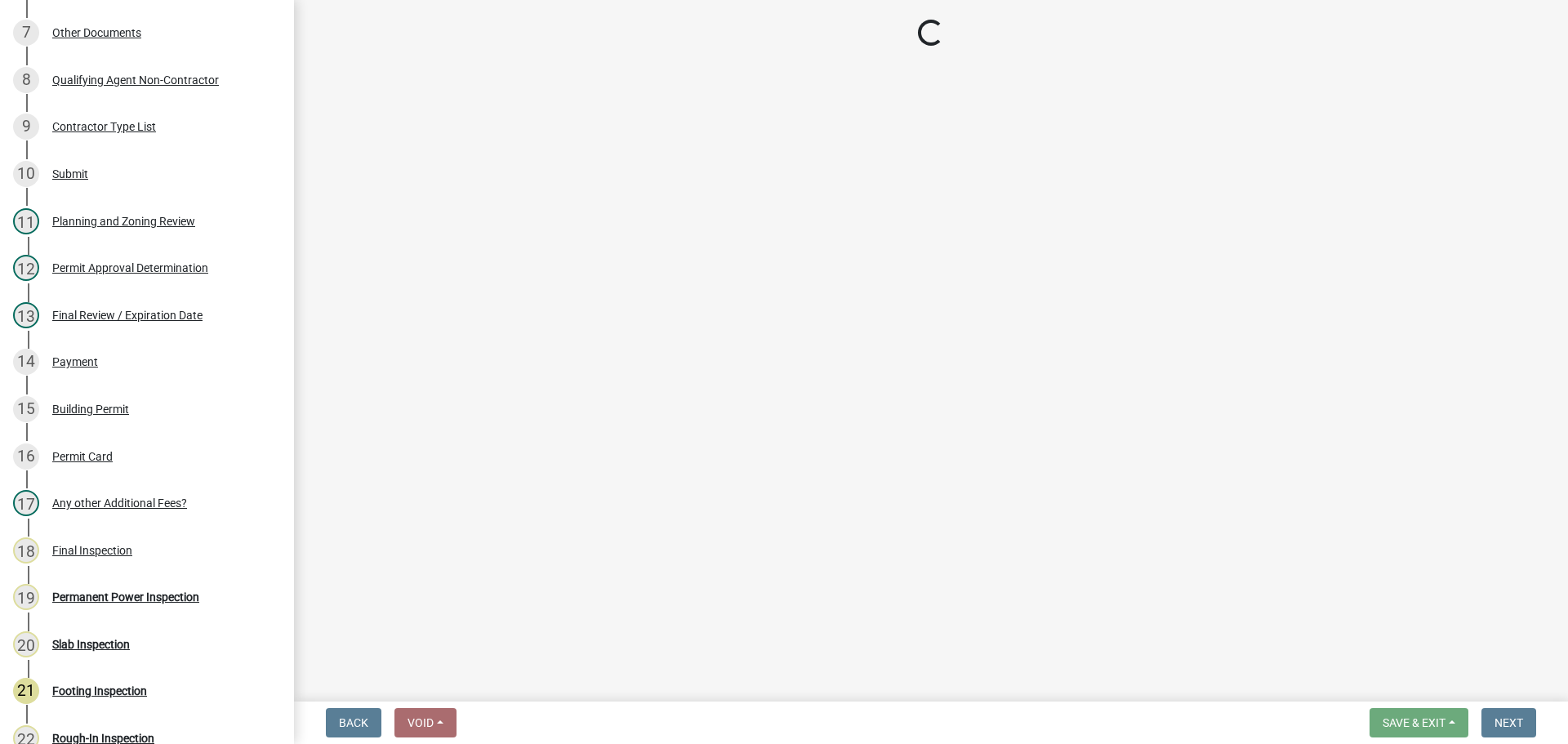
select select "f66b4cef-93c9-440c-84d8-a2c8d35cb7c1"
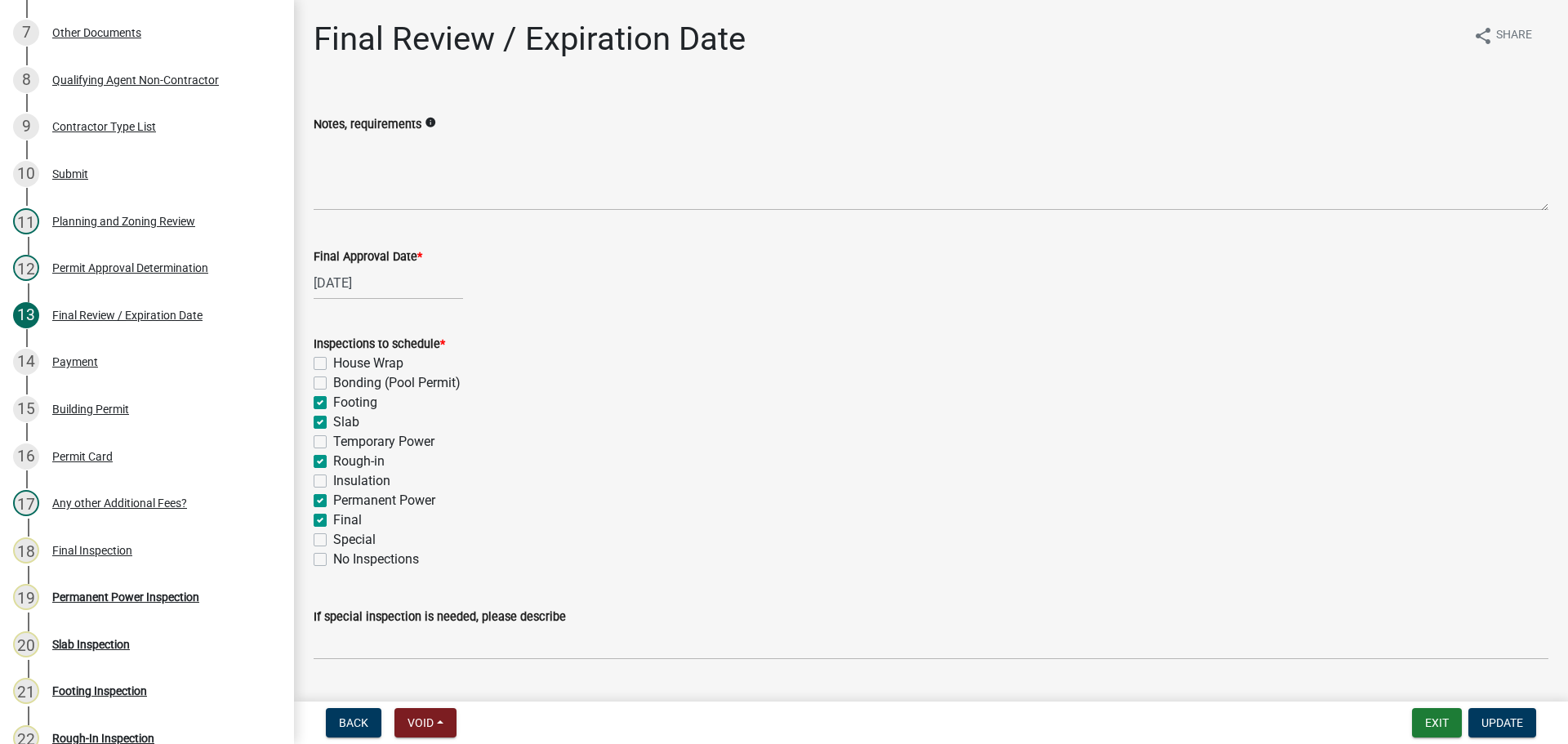
click at [357, 404] on label "Footing" at bounding box center [355, 403] width 44 height 20
click at [344, 403] on input "Footing" at bounding box center [338, 398] width 11 height 11
checkbox input "false"
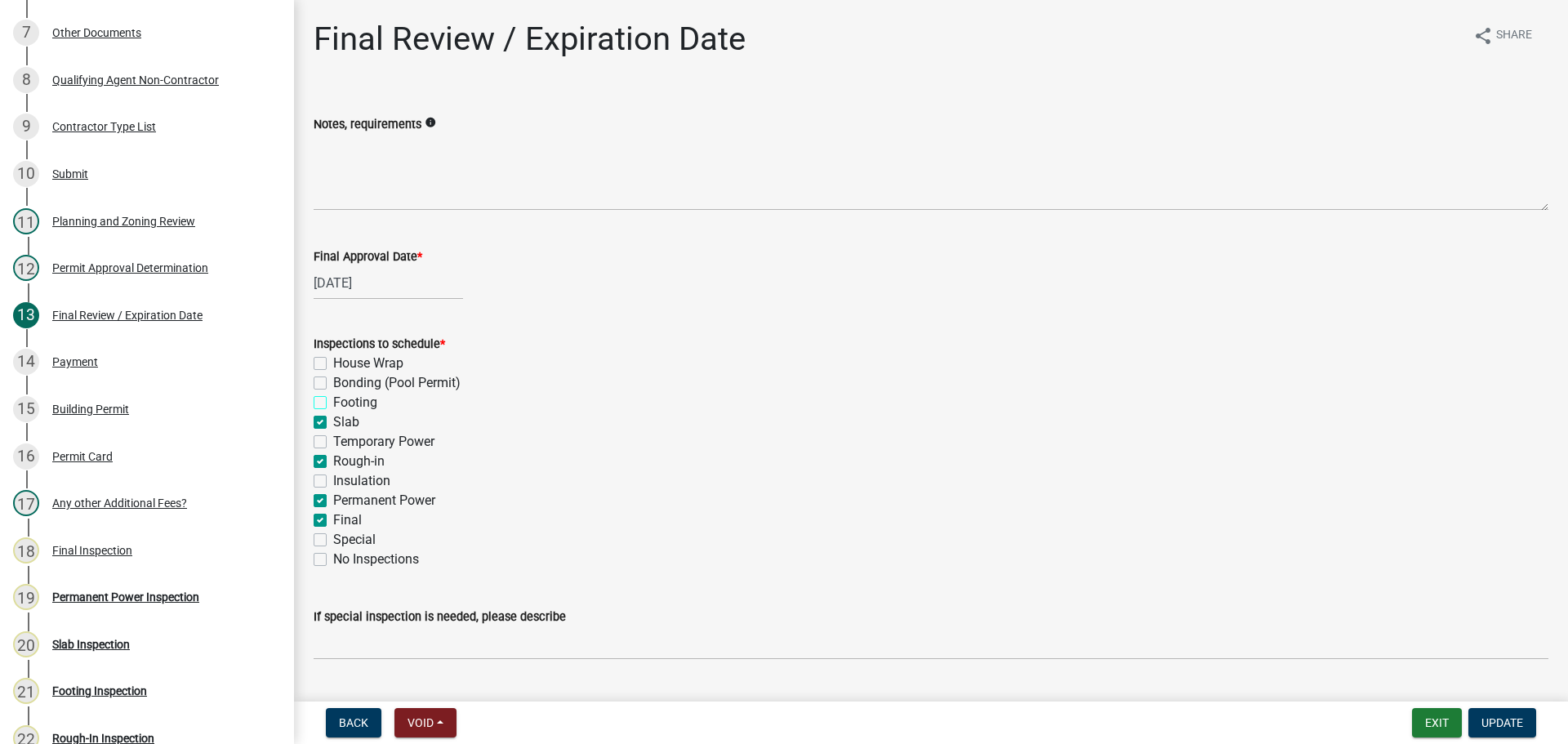
checkbox input "false"
checkbox input "true"
checkbox input "false"
checkbox input "true"
checkbox input "false"
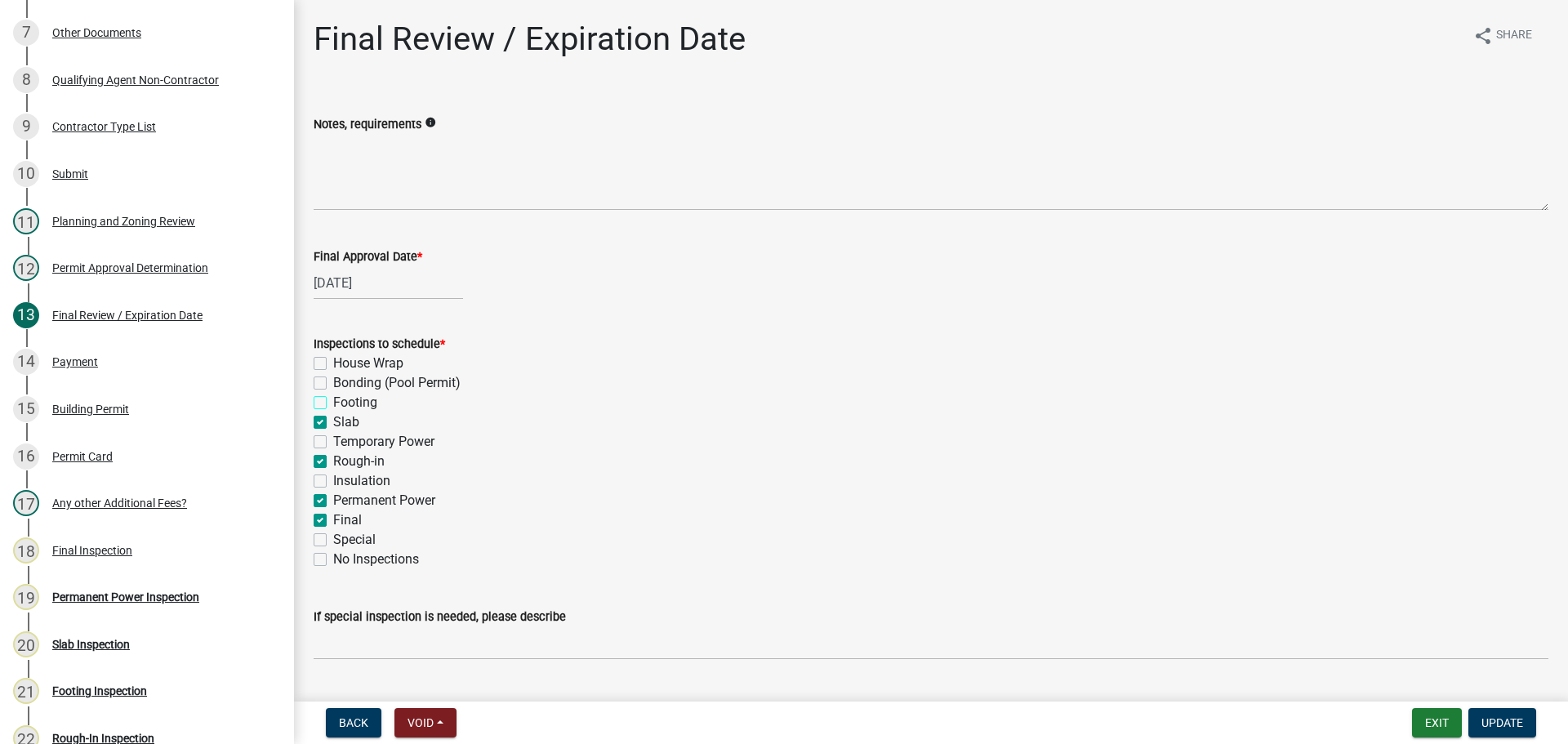
checkbox input "true"
checkbox input "false"
click at [346, 422] on label "Slab" at bounding box center [346, 422] width 26 height 20
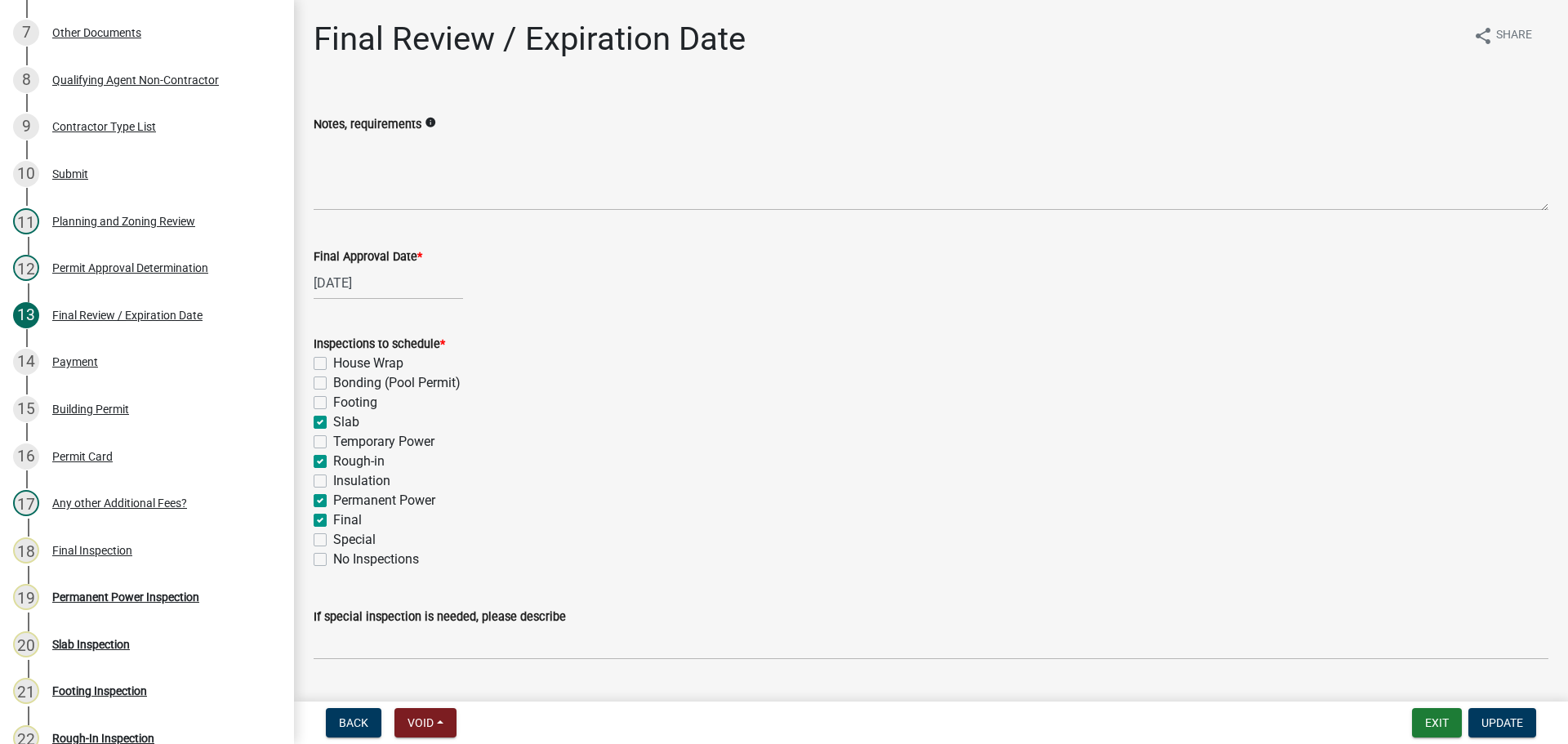
click at [344, 422] on input "Slab" at bounding box center [338, 417] width 11 height 11
checkbox input "false"
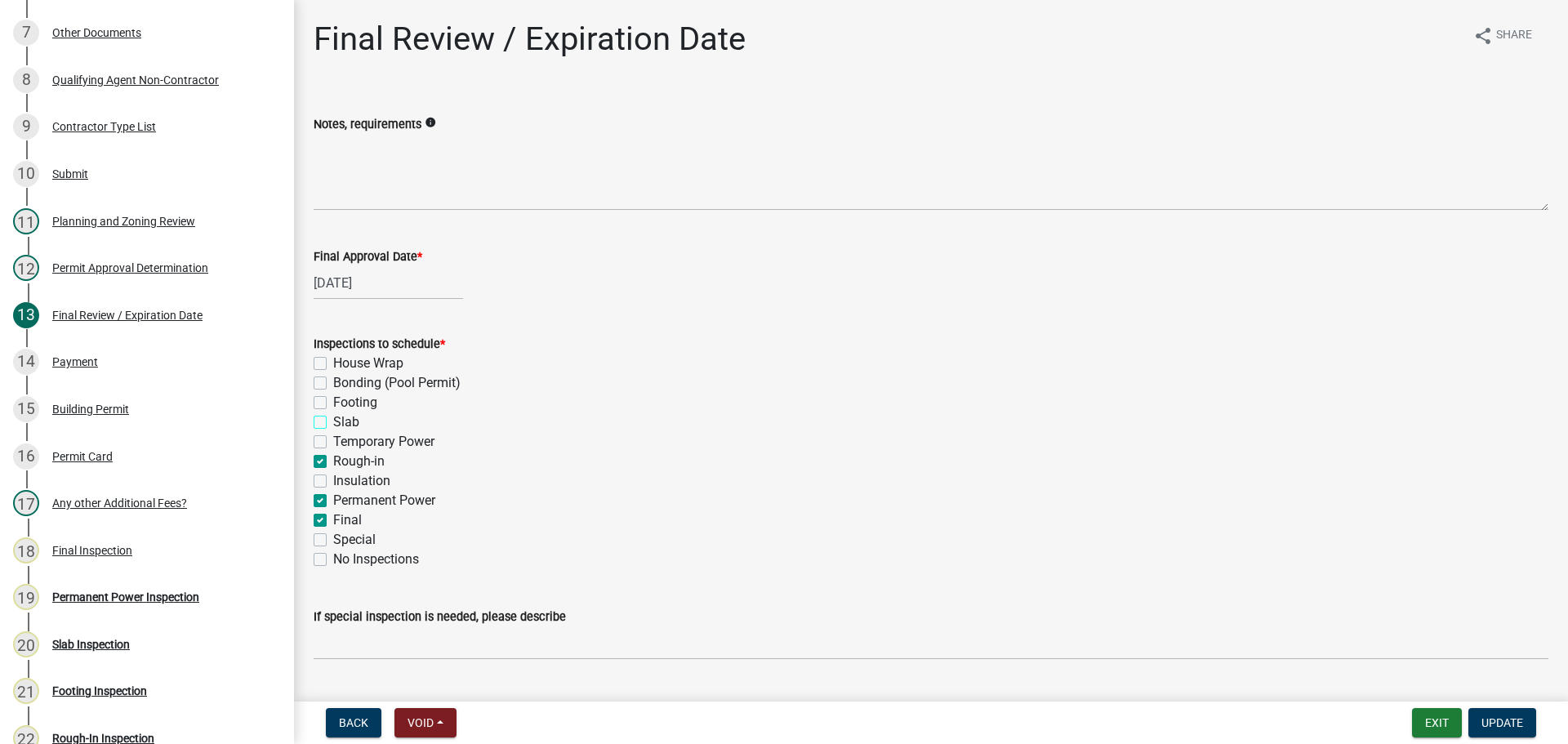
checkbox input "false"
checkbox input "true"
checkbox input "false"
checkbox input "true"
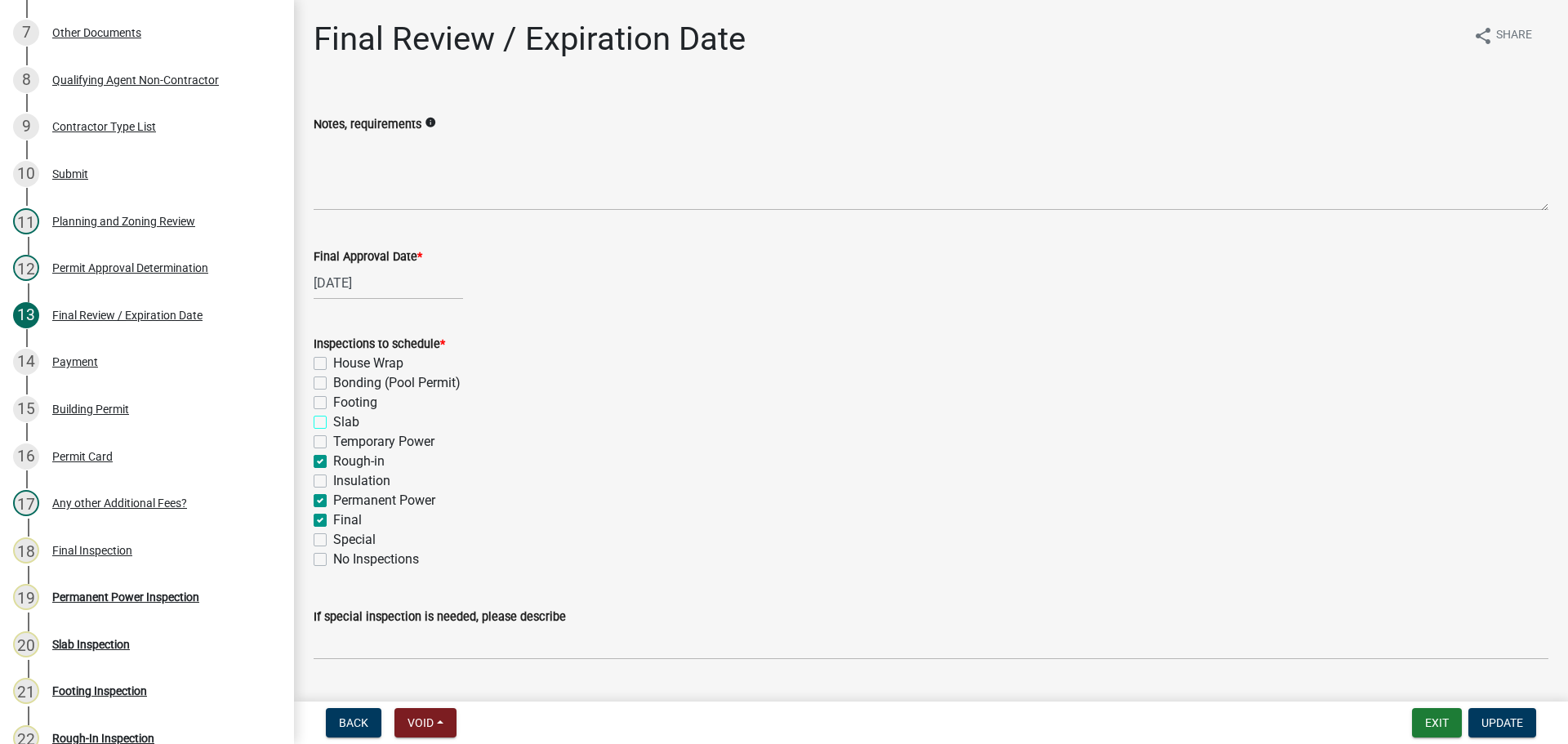
checkbox input "true"
checkbox input "false"
click at [359, 463] on label "Rough-in" at bounding box center [359, 462] width 52 height 20
click at [344, 462] on input "Rough-in" at bounding box center [338, 457] width 11 height 11
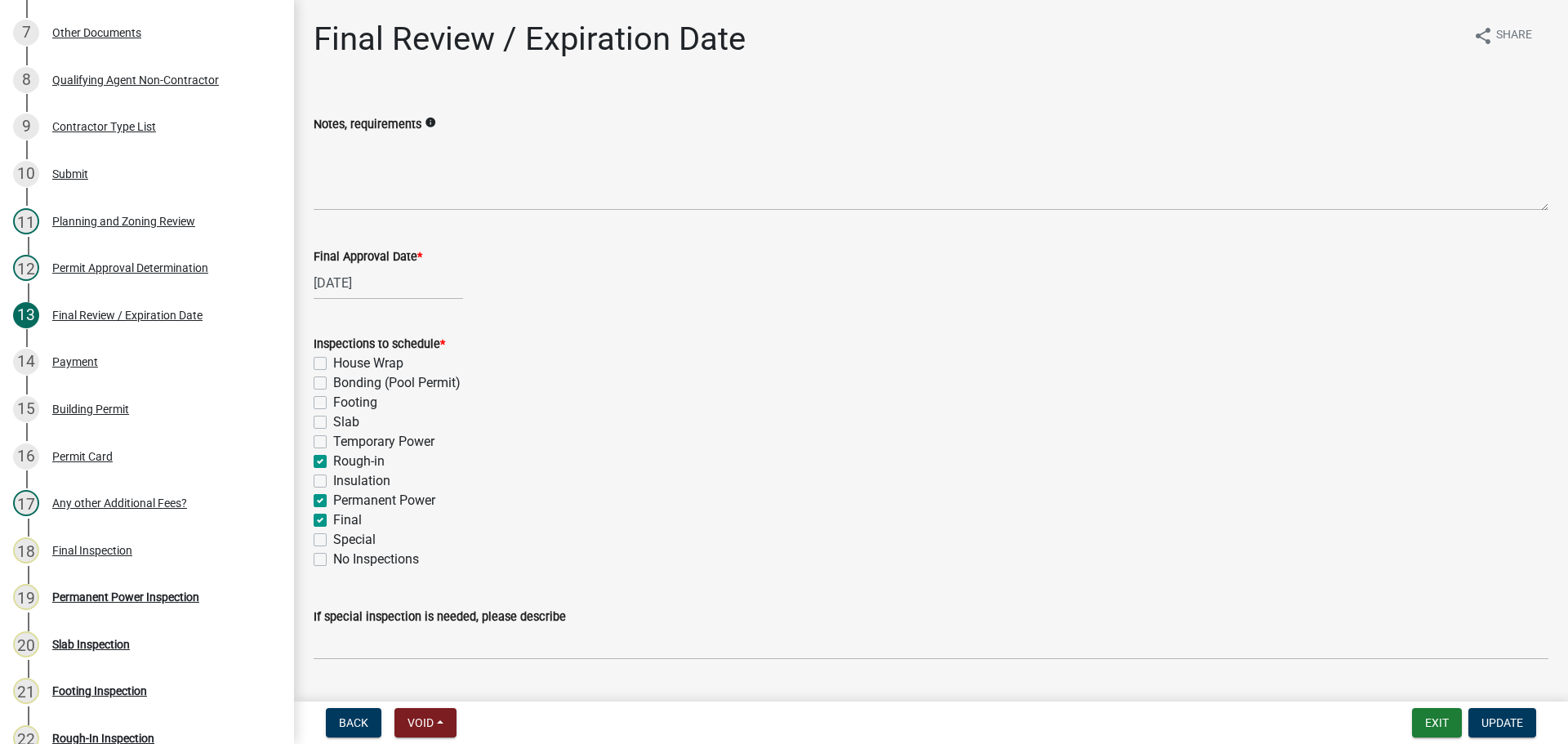
checkbox input "false"
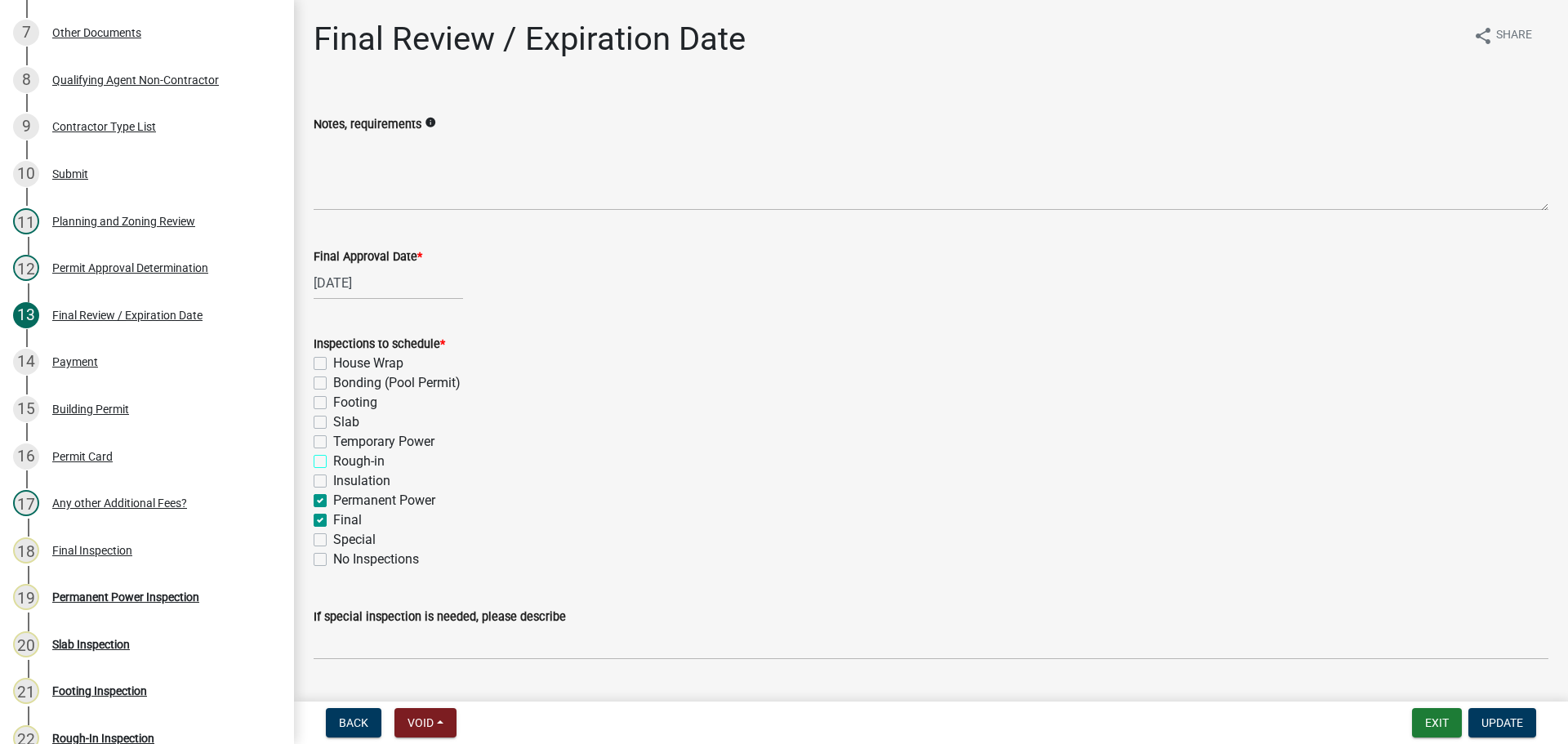
checkbox input "false"
checkbox input "true"
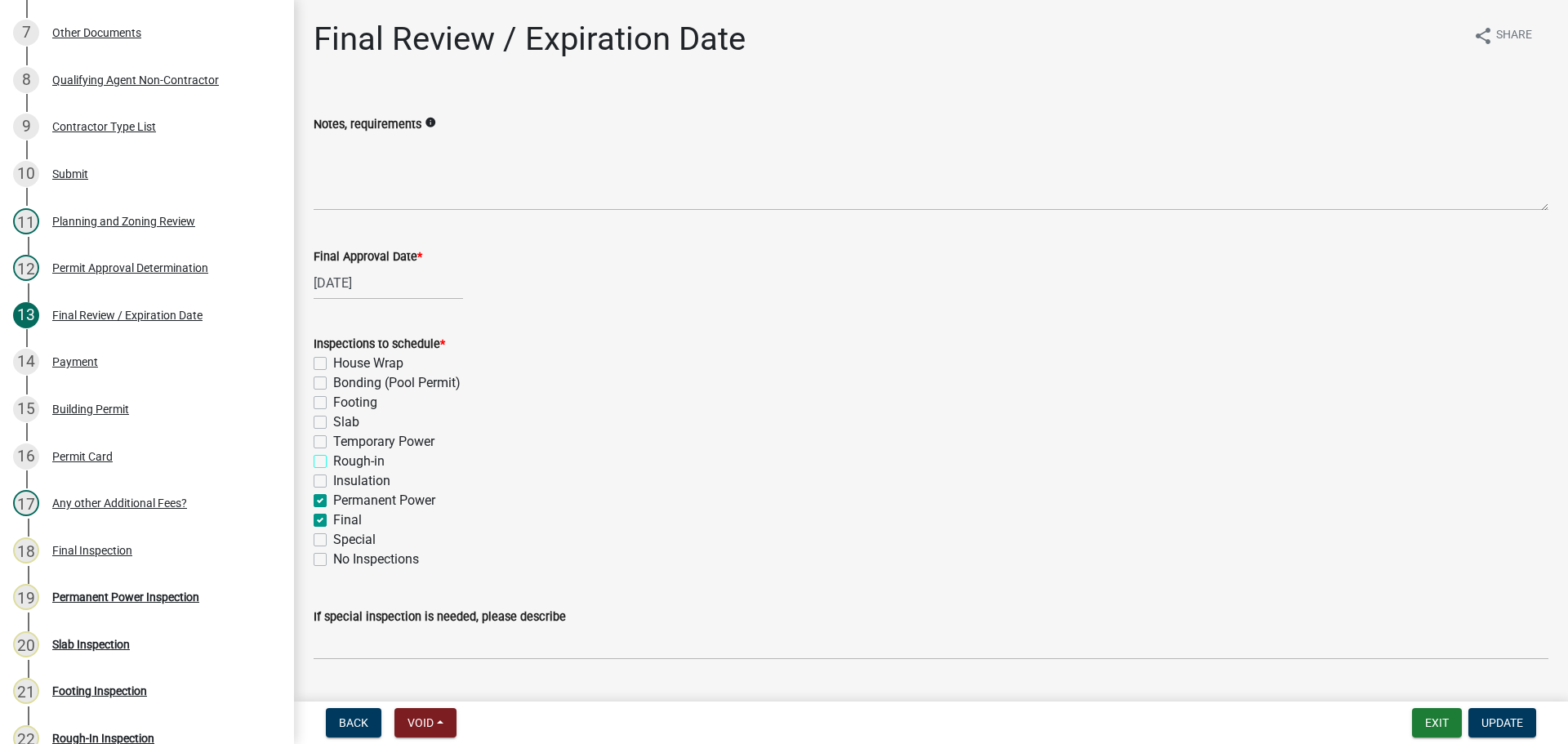
checkbox input "false"
click at [373, 506] on label "Permanent Power" at bounding box center [384, 501] width 102 height 20
click at [344, 502] on input "Permanent Power" at bounding box center [338, 496] width 11 height 11
checkbox input "false"
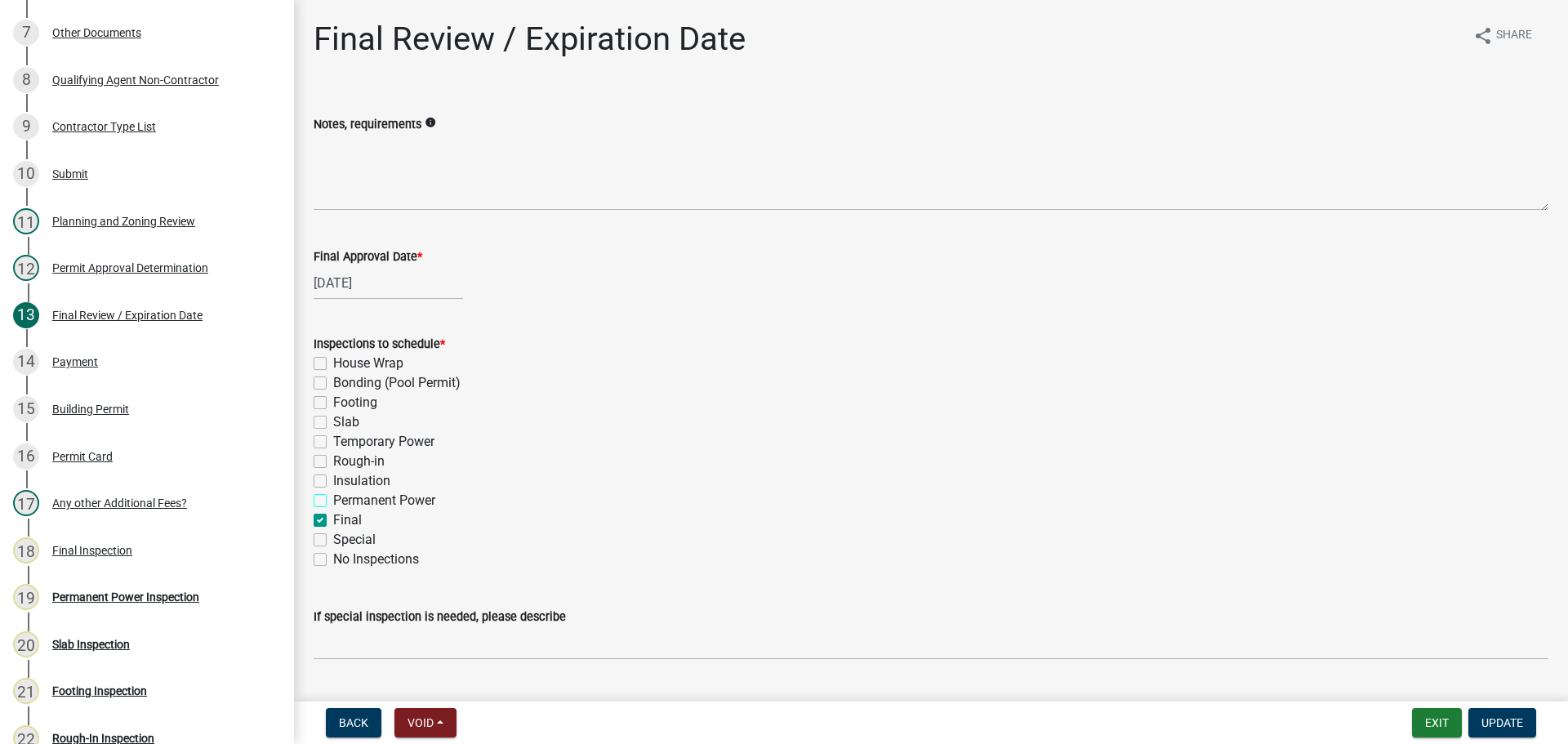
checkbox input "false"
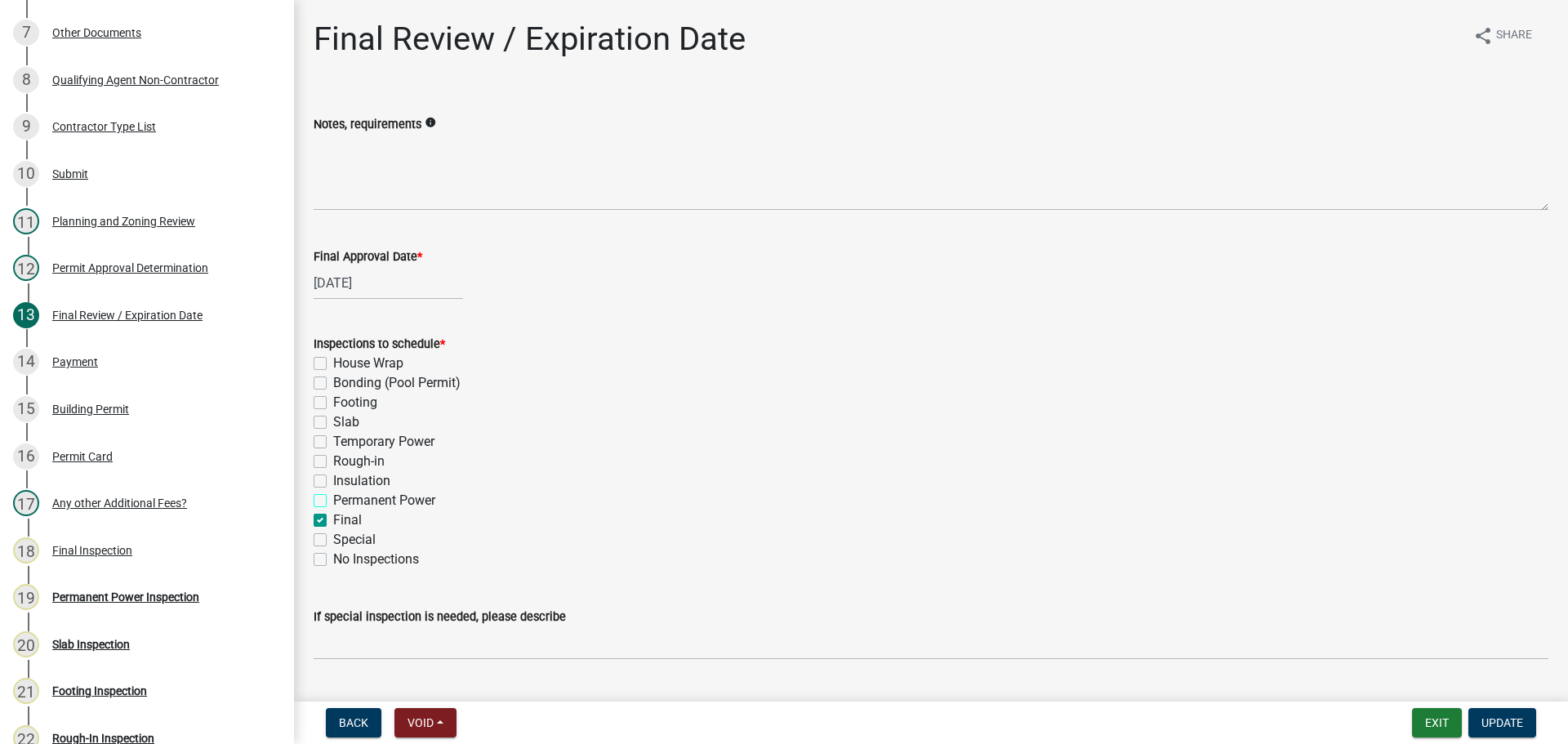
checkbox input "false"
checkbox input "true"
checkbox input "false"
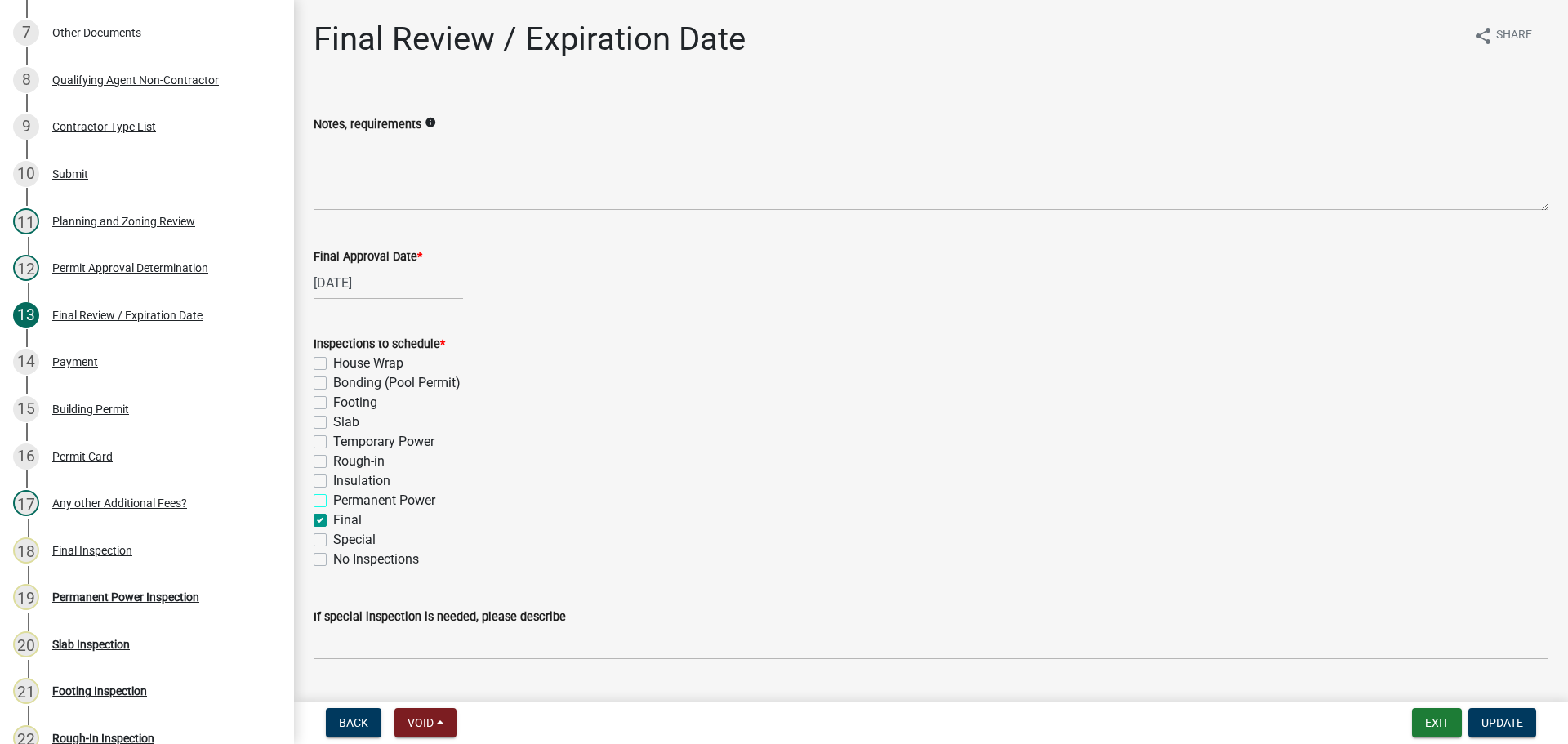
checkbox input "false"
click at [1503, 721] on span "Update" at bounding box center [1502, 723] width 42 height 13
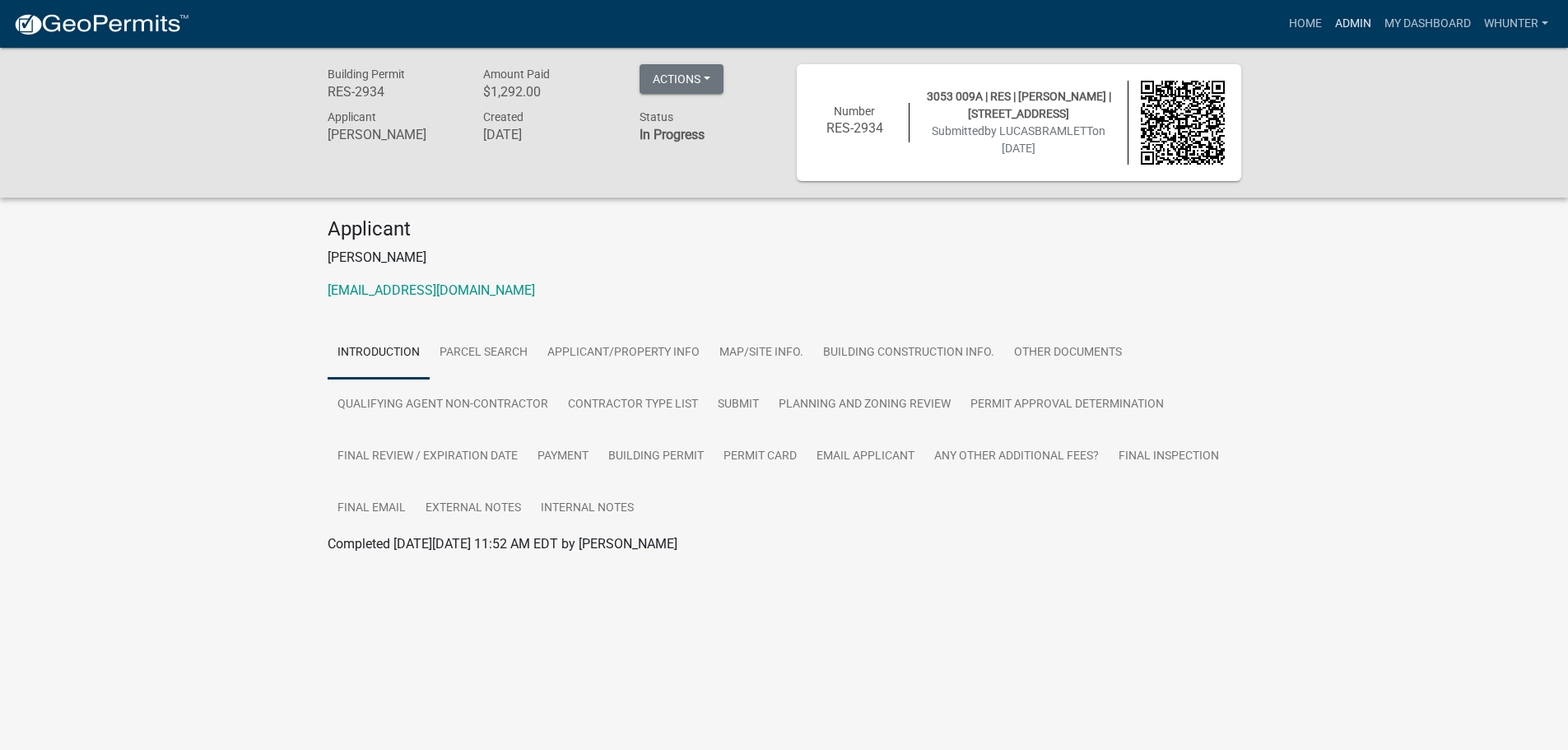
click at [1359, 24] on link "Admin" at bounding box center [1353, 24] width 50 height 31
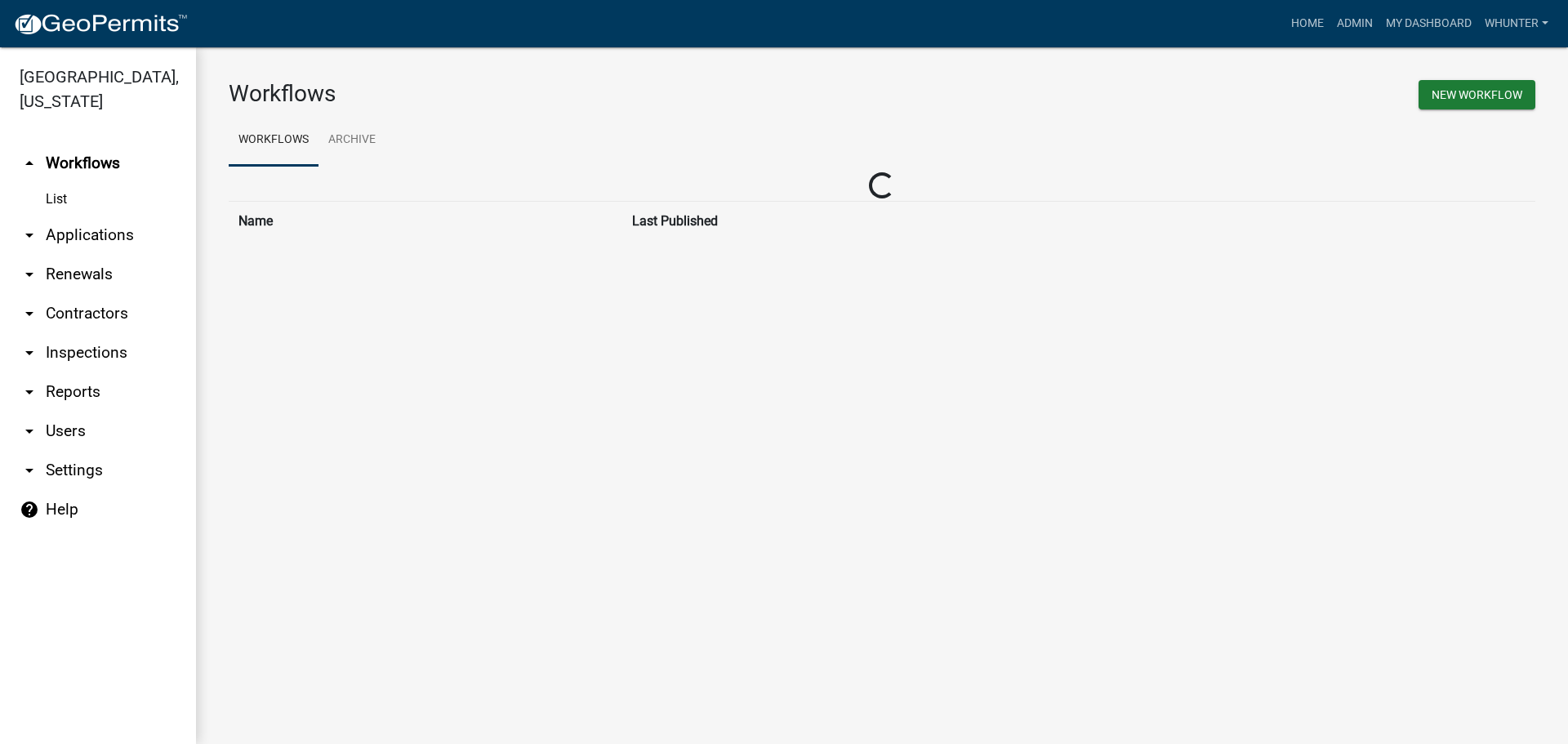
click at [93, 213] on link "List" at bounding box center [97, 199] width 196 height 32
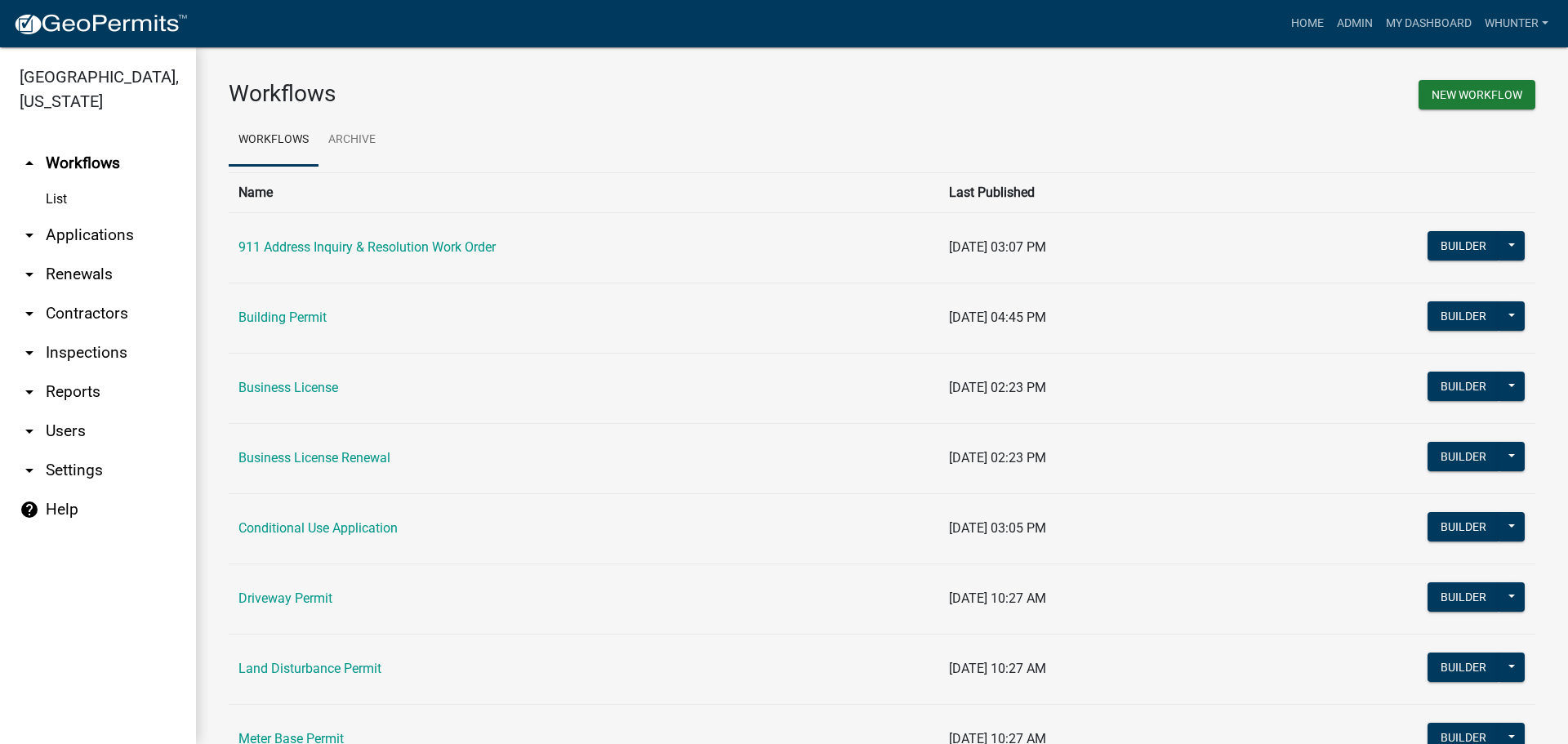
click at [101, 233] on link "arrow_drop_down Applications" at bounding box center [97, 235] width 196 height 39
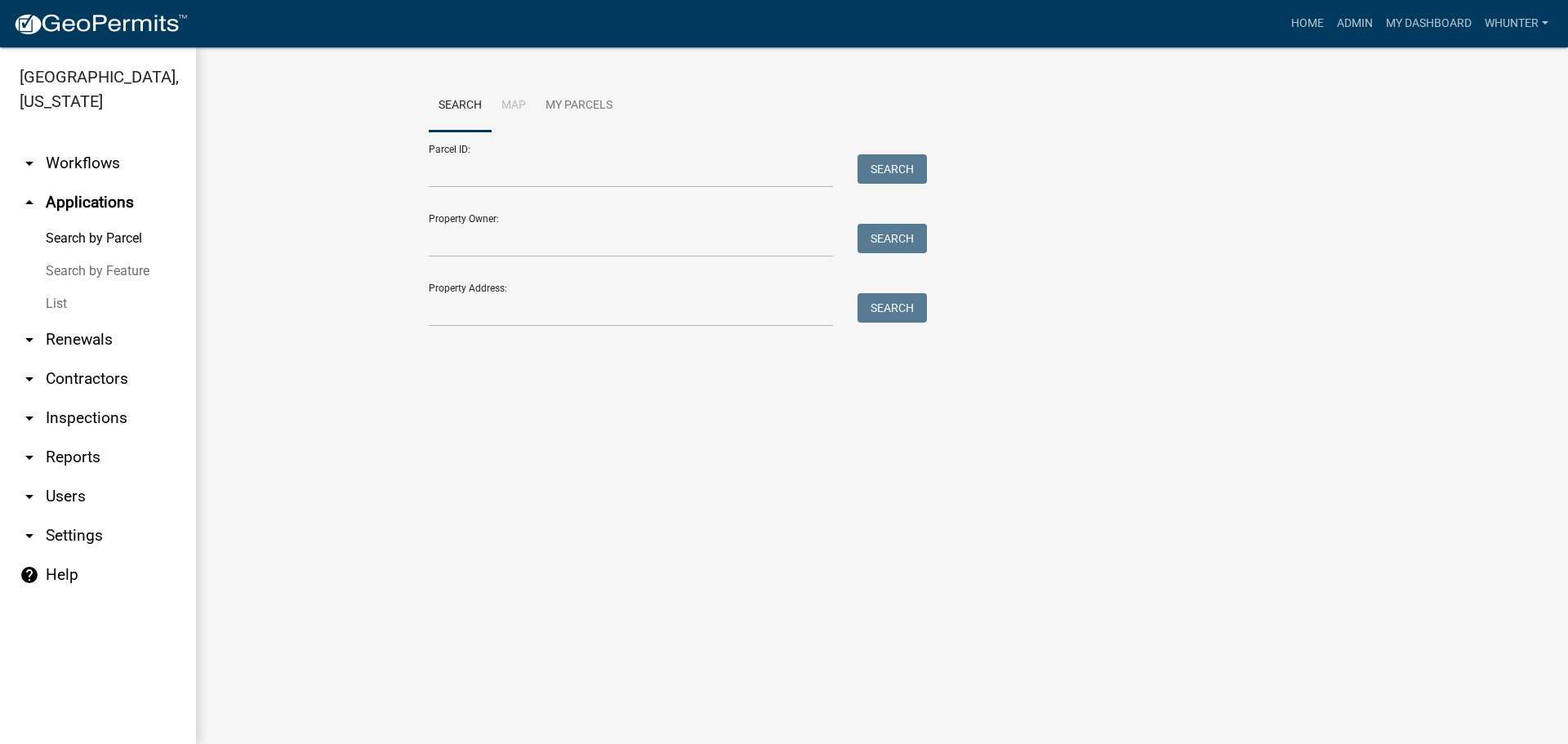
click at [84, 307] on link "List" at bounding box center [97, 303] width 196 height 32
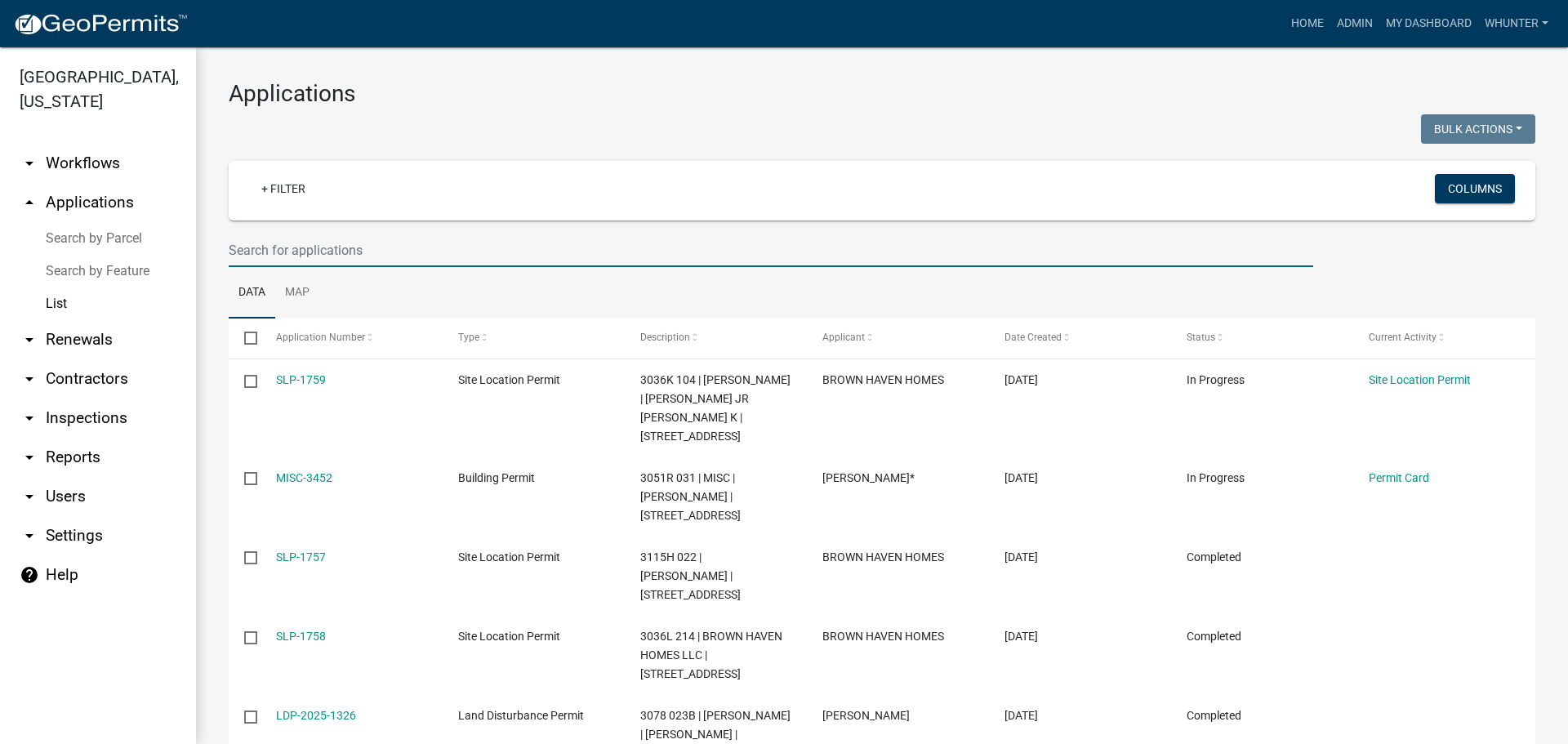
click at [352, 247] on input "text" at bounding box center [771, 250] width 1084 height 33
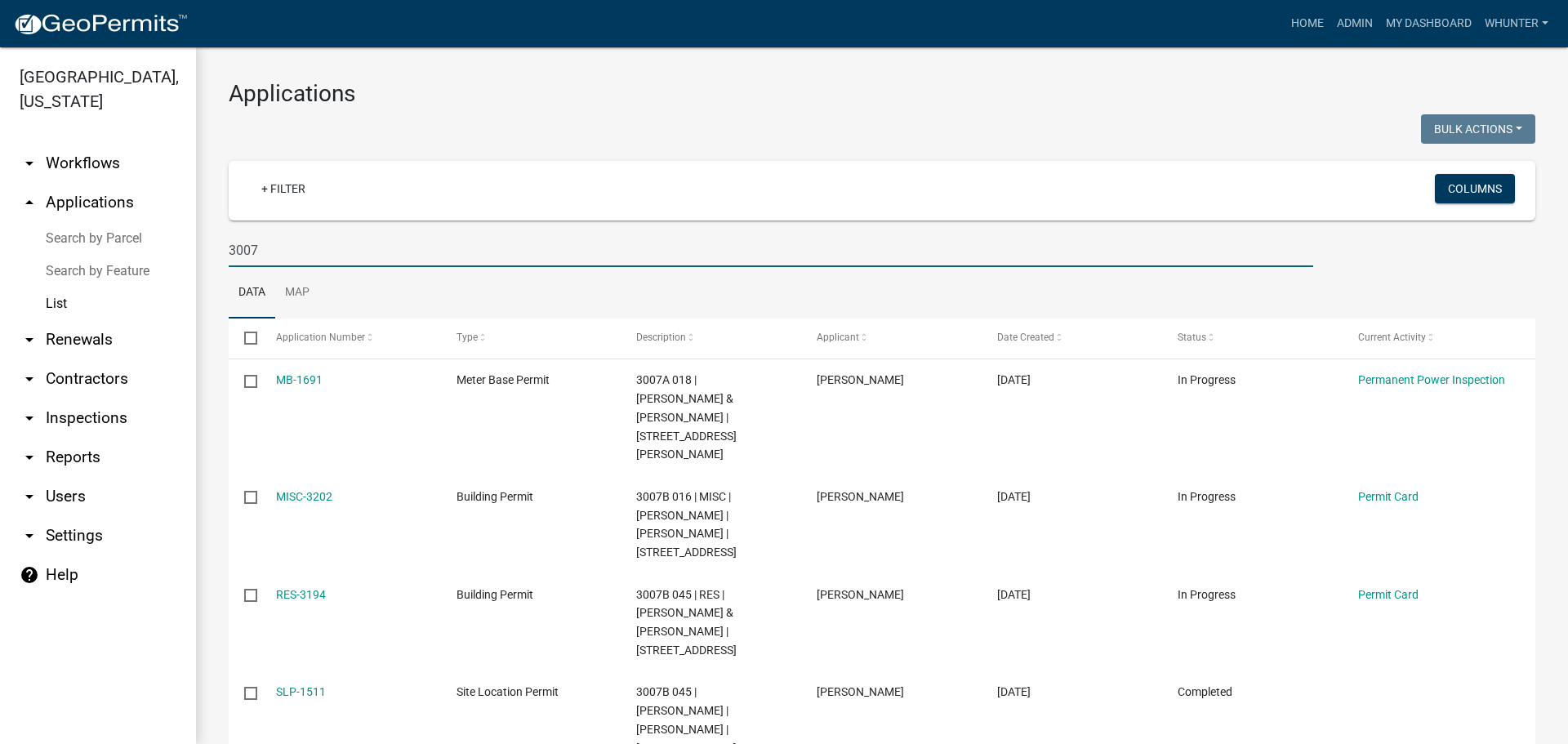
click at [225, 248] on div "3007" at bounding box center [771, 250] width 1109 height 33
click at [227, 248] on div "3007" at bounding box center [771, 250] width 1109 height 33
click at [232, 247] on input "3007" at bounding box center [771, 250] width 1084 height 33
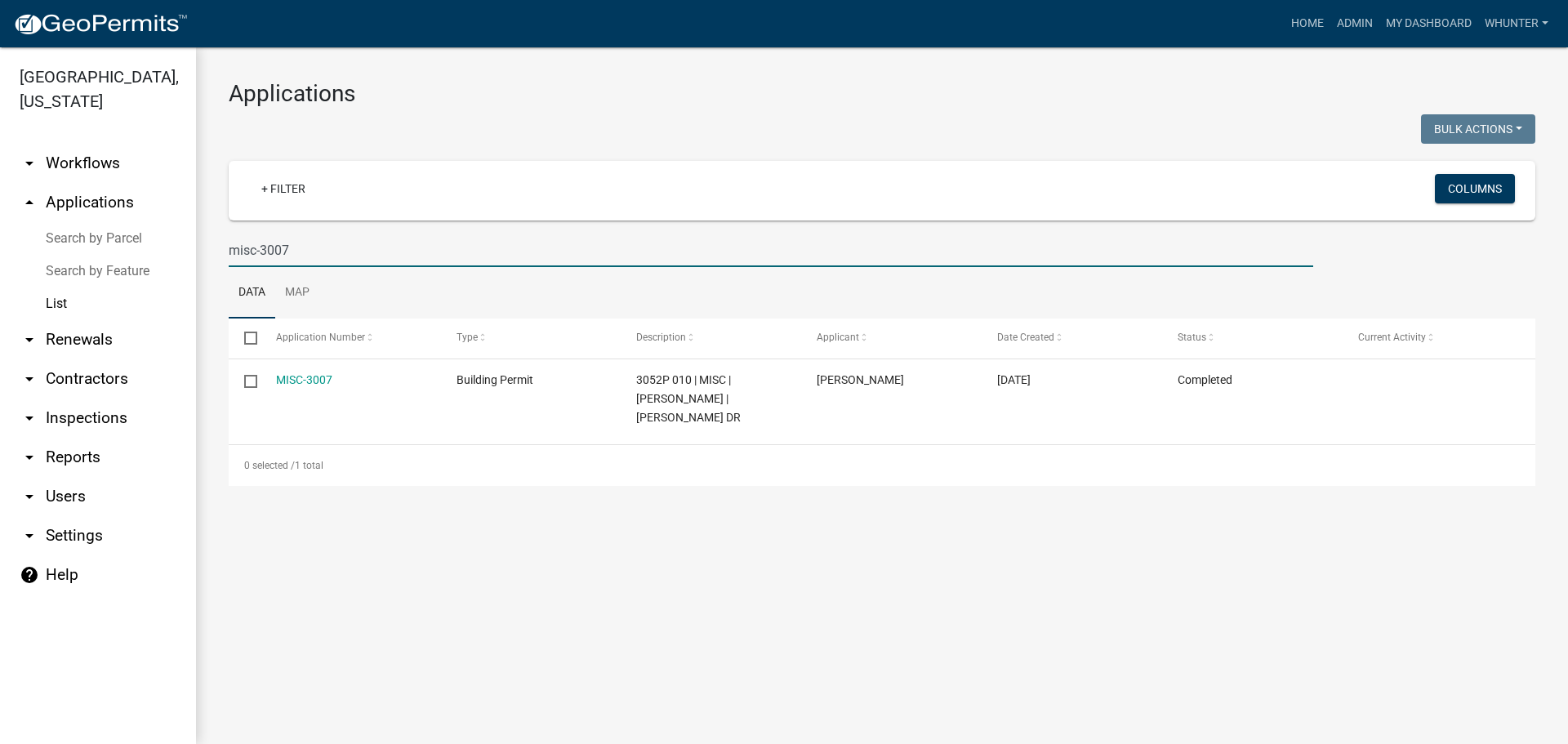
type input "misc-3007"
click at [555, 254] on input "misc-3007" at bounding box center [771, 250] width 1084 height 33
drag, startPoint x: 454, startPoint y: 254, endPoint x: 112, endPoint y: 232, distance: 342.7
click at [87, 232] on div "[GEOGRAPHIC_DATA], [US_STATE] arrow_drop_down Workflows List arrow_drop_up Appl…" at bounding box center [784, 396] width 1568 height 697
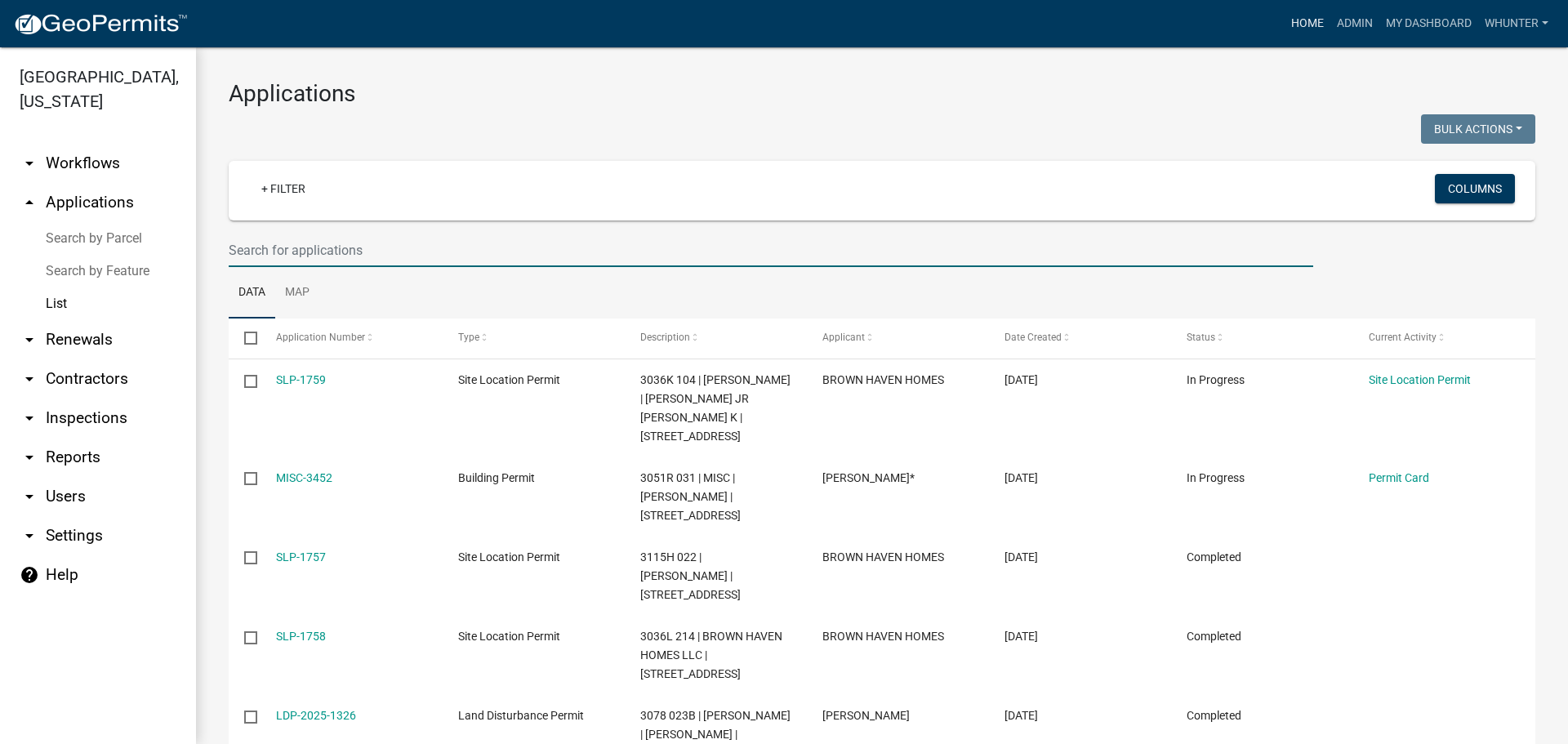
click at [1315, 21] on link "Home" at bounding box center [1307, 23] width 46 height 31
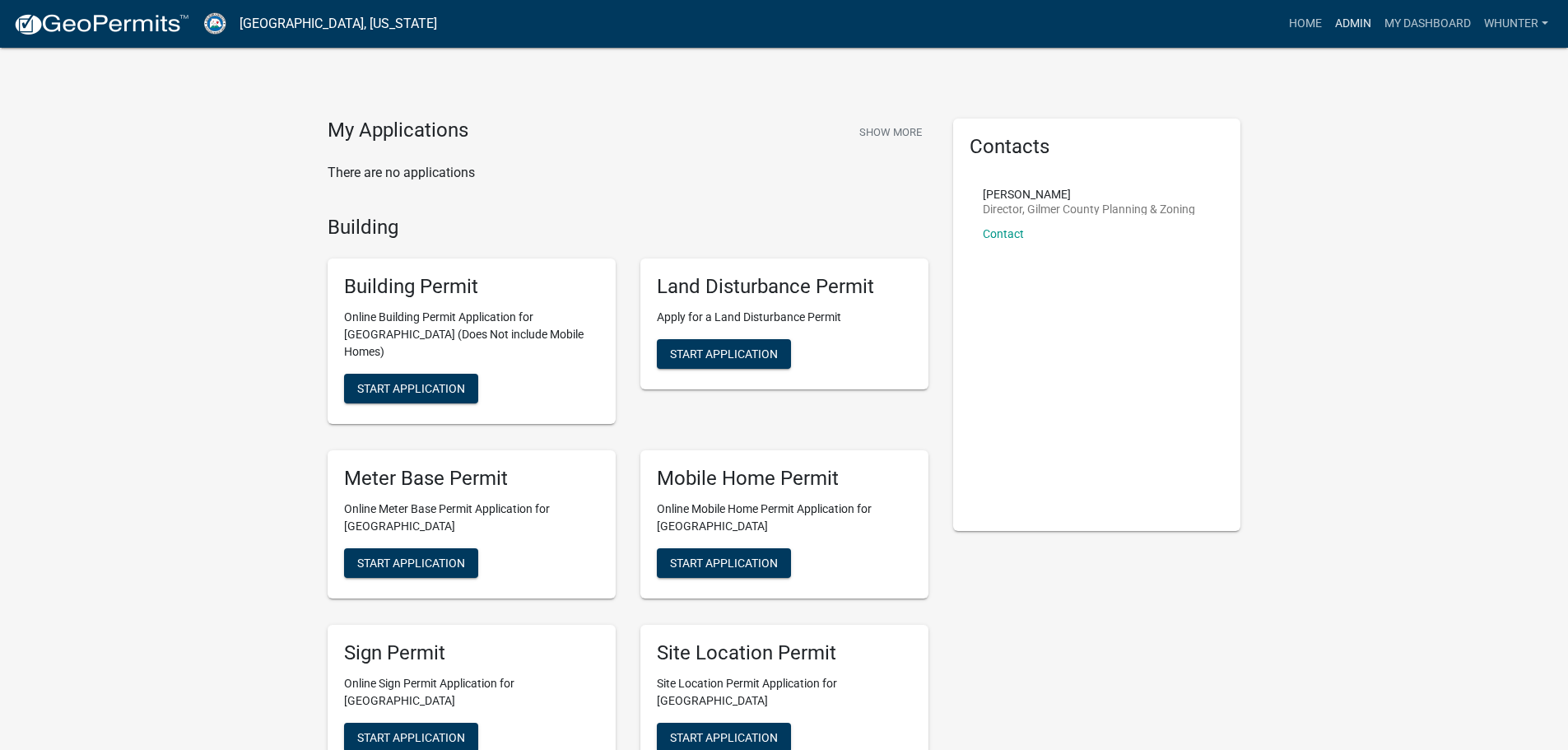
drag, startPoint x: 1342, startPoint y: 21, endPoint x: 1332, endPoint y: 22, distance: 10.0
click at [1342, 21] on link "Admin" at bounding box center [1353, 24] width 50 height 31
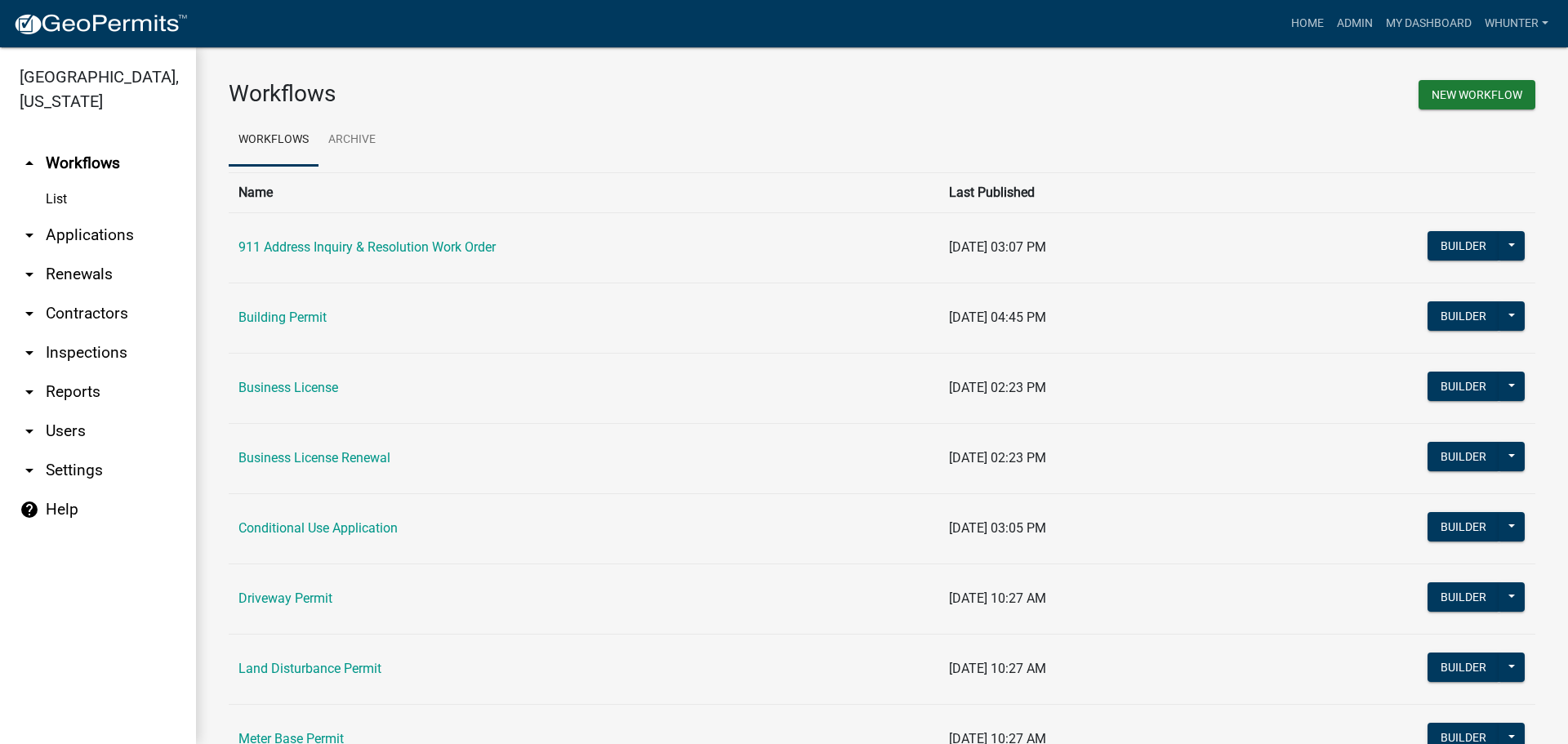
click at [60, 278] on link "arrow_drop_down Renewals" at bounding box center [97, 274] width 196 height 39
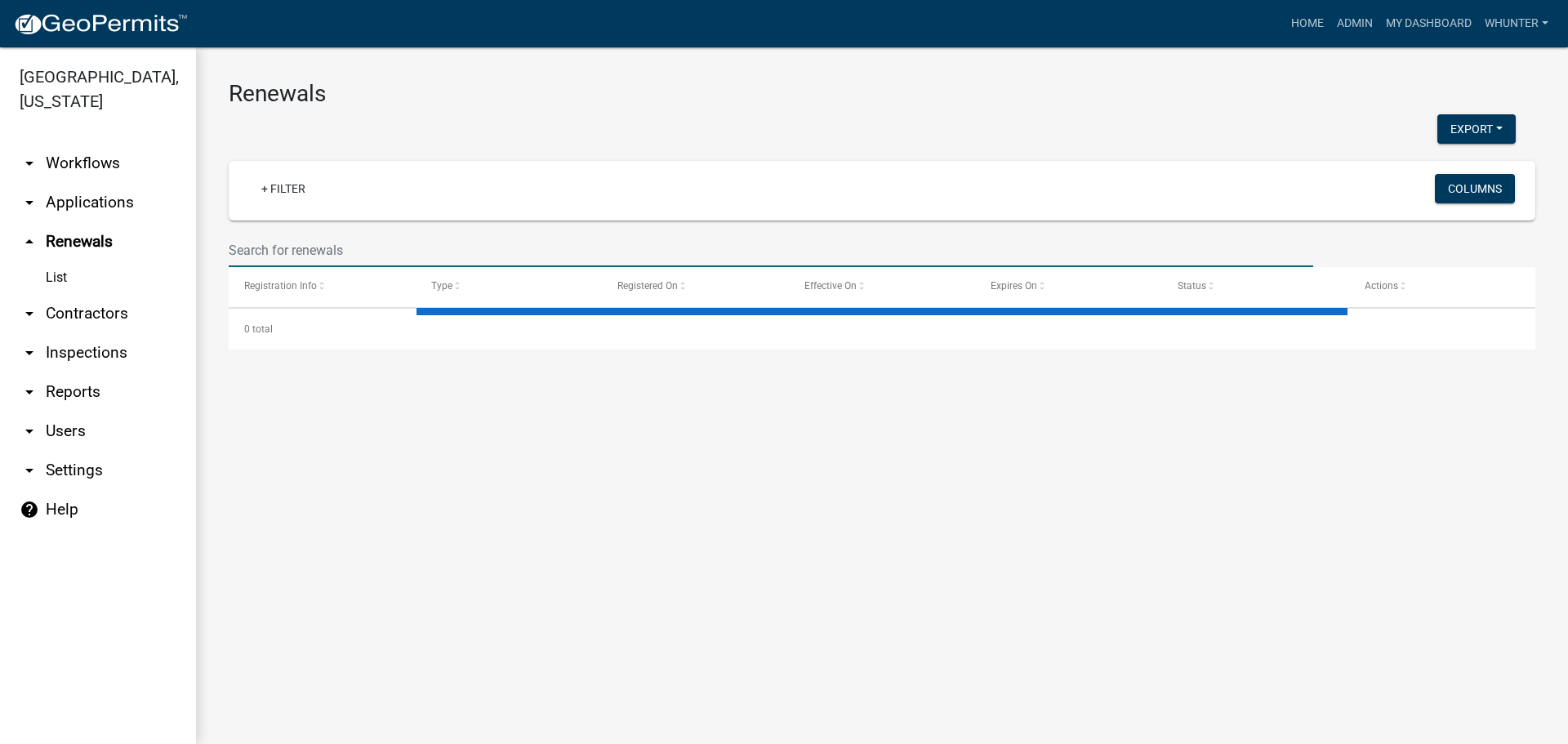
click at [322, 246] on input "text" at bounding box center [771, 250] width 1084 height 33
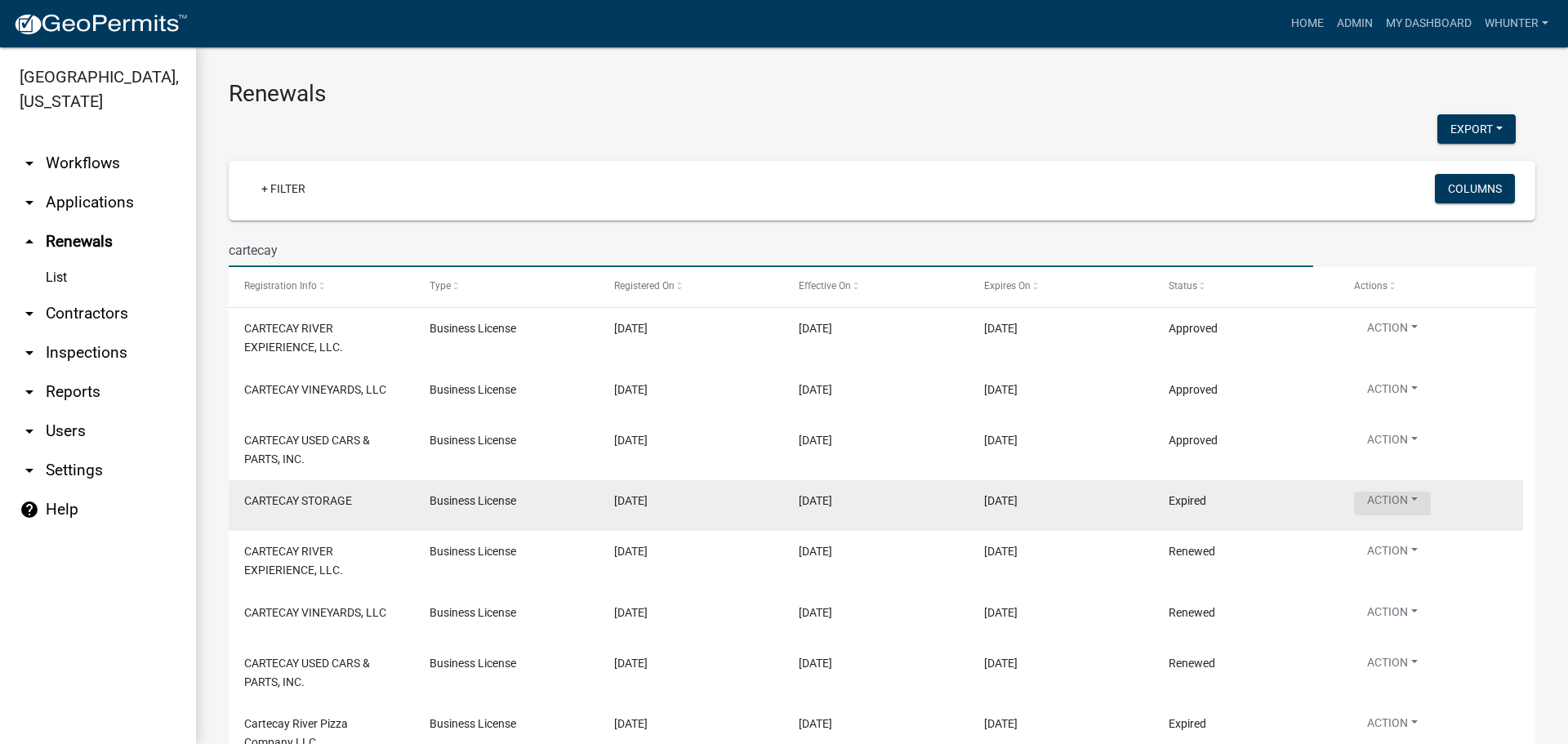
type input "cartecay"
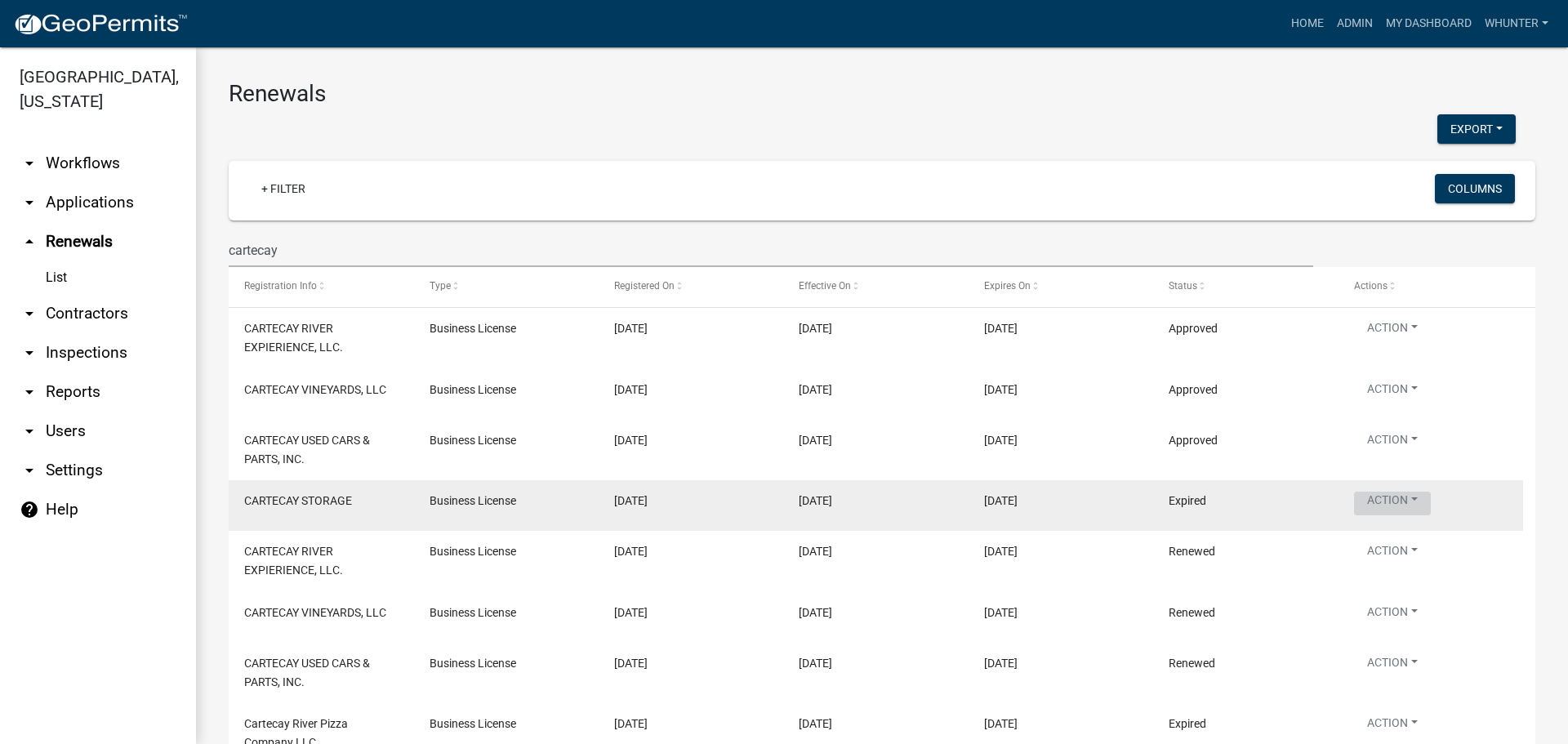
click at [1411, 499] on button "Action" at bounding box center [1392, 503] width 77 height 23
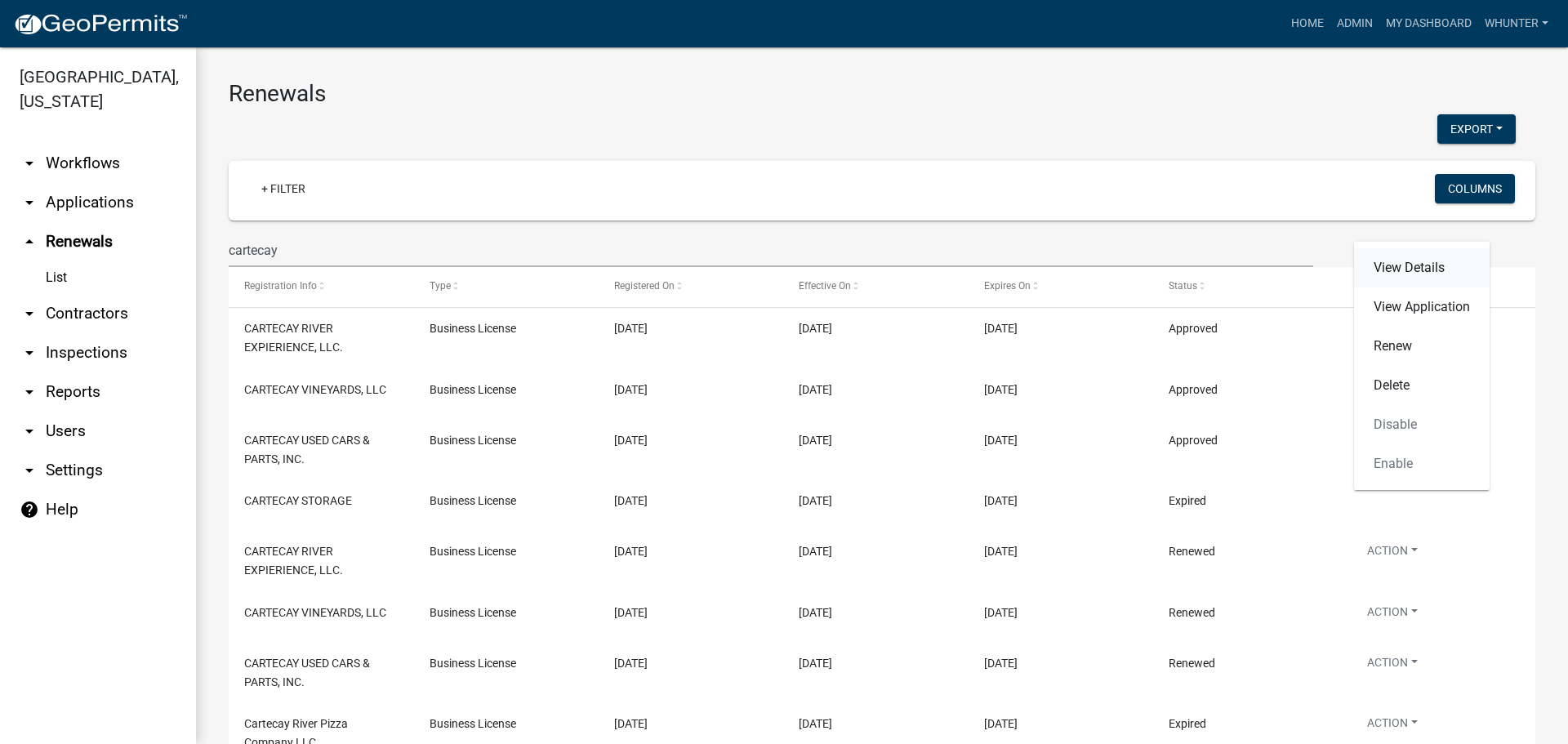
click at [1428, 275] on link "View Details" at bounding box center [1421, 267] width 136 height 39
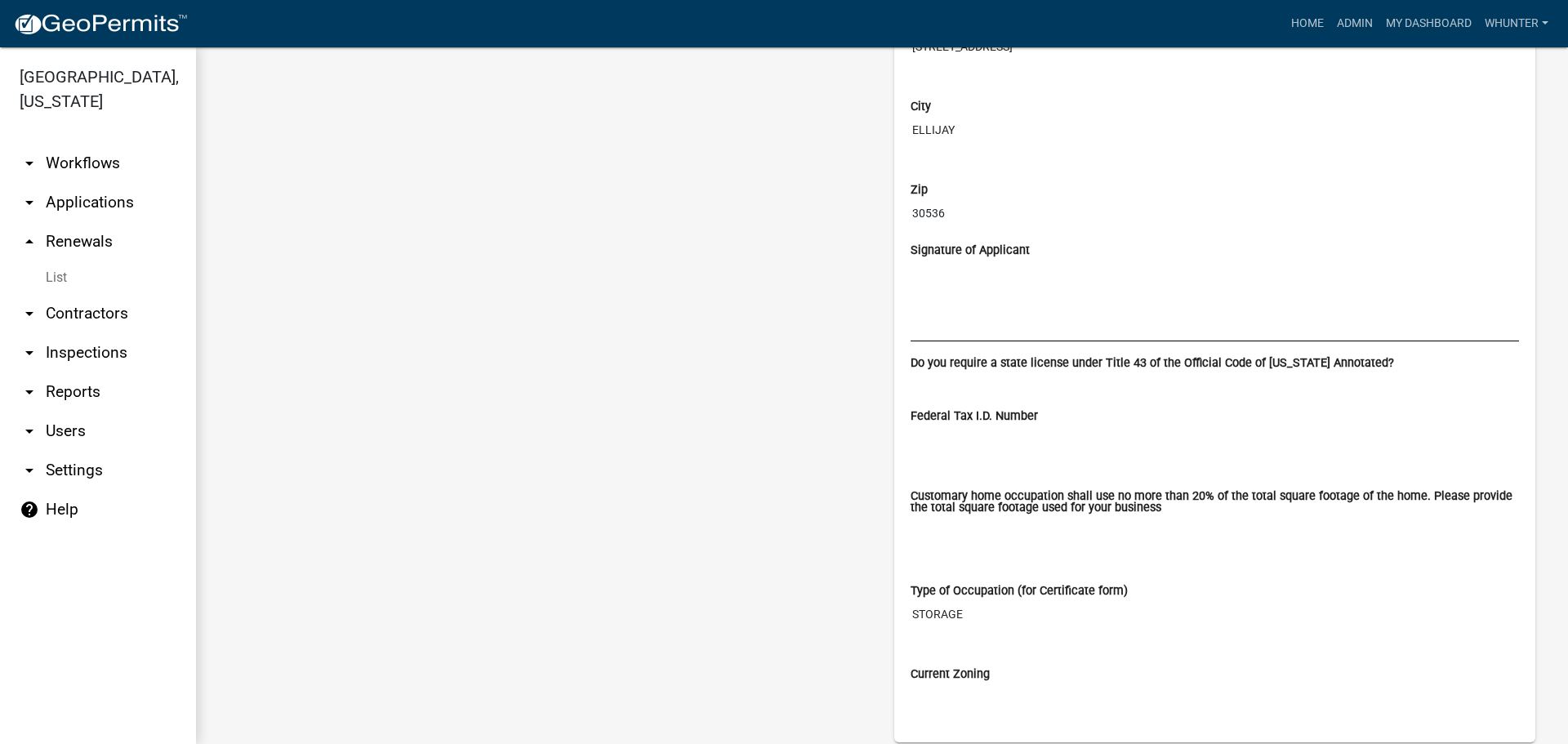
scroll to position [1841, 0]
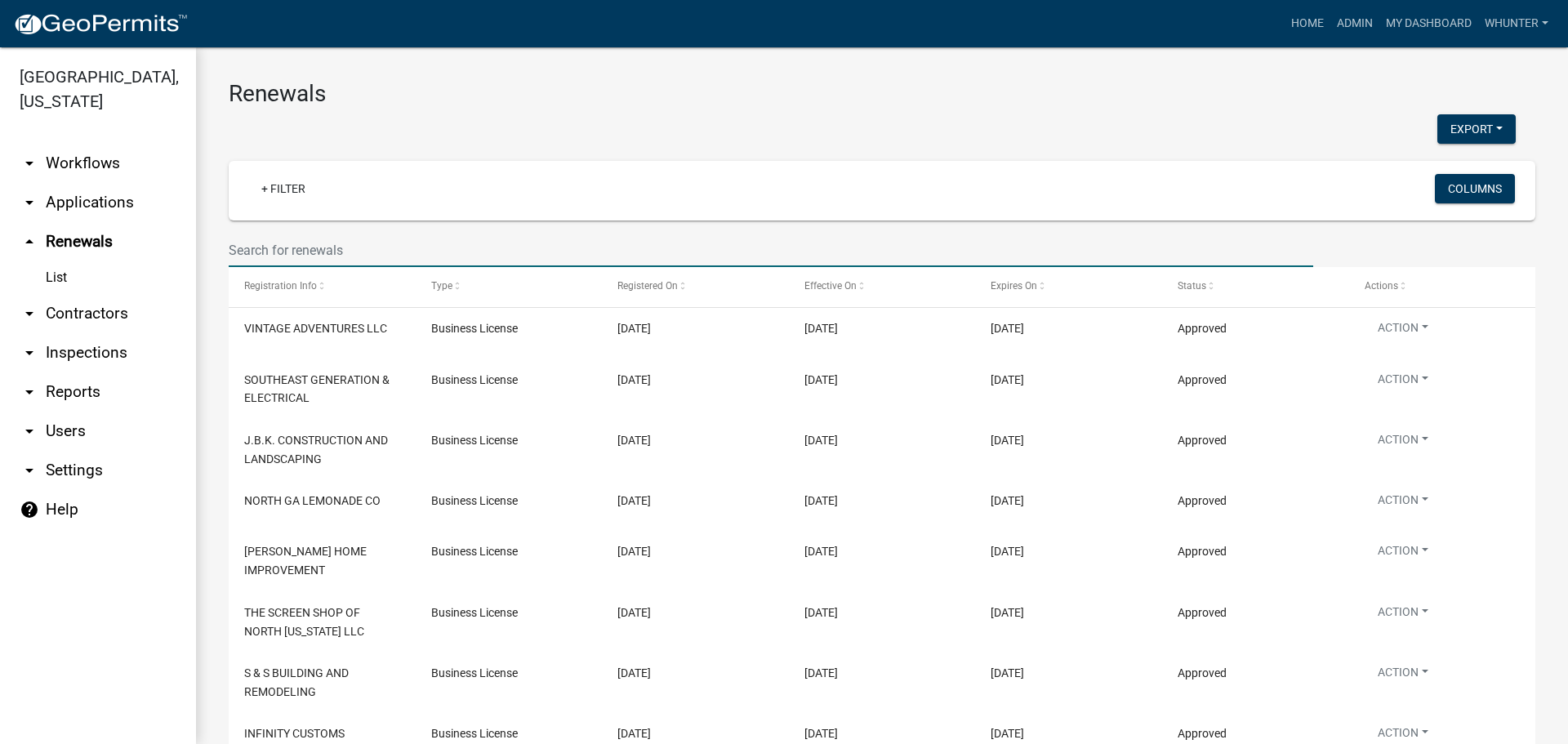
click at [396, 238] on input "text" at bounding box center [771, 250] width 1084 height 33
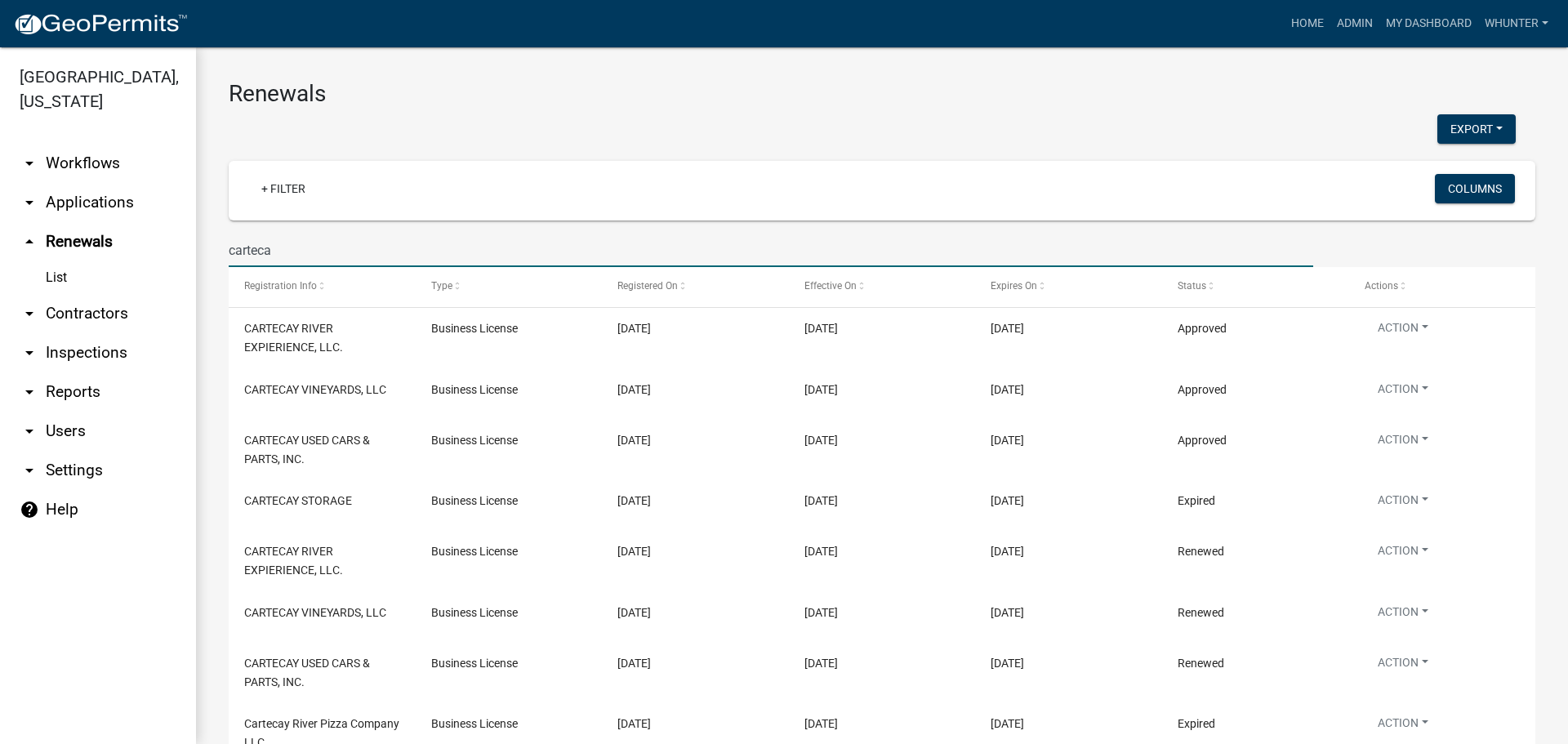
click at [467, 242] on input "carteca" at bounding box center [771, 250] width 1084 height 33
drag, startPoint x: 437, startPoint y: 254, endPoint x: 221, endPoint y: 196, distance: 223.7
click at [182, 199] on div "[GEOGRAPHIC_DATA], [US_STATE] arrow_drop_down Workflows List arrow_drop_down Ap…" at bounding box center [784, 396] width 1568 height 697
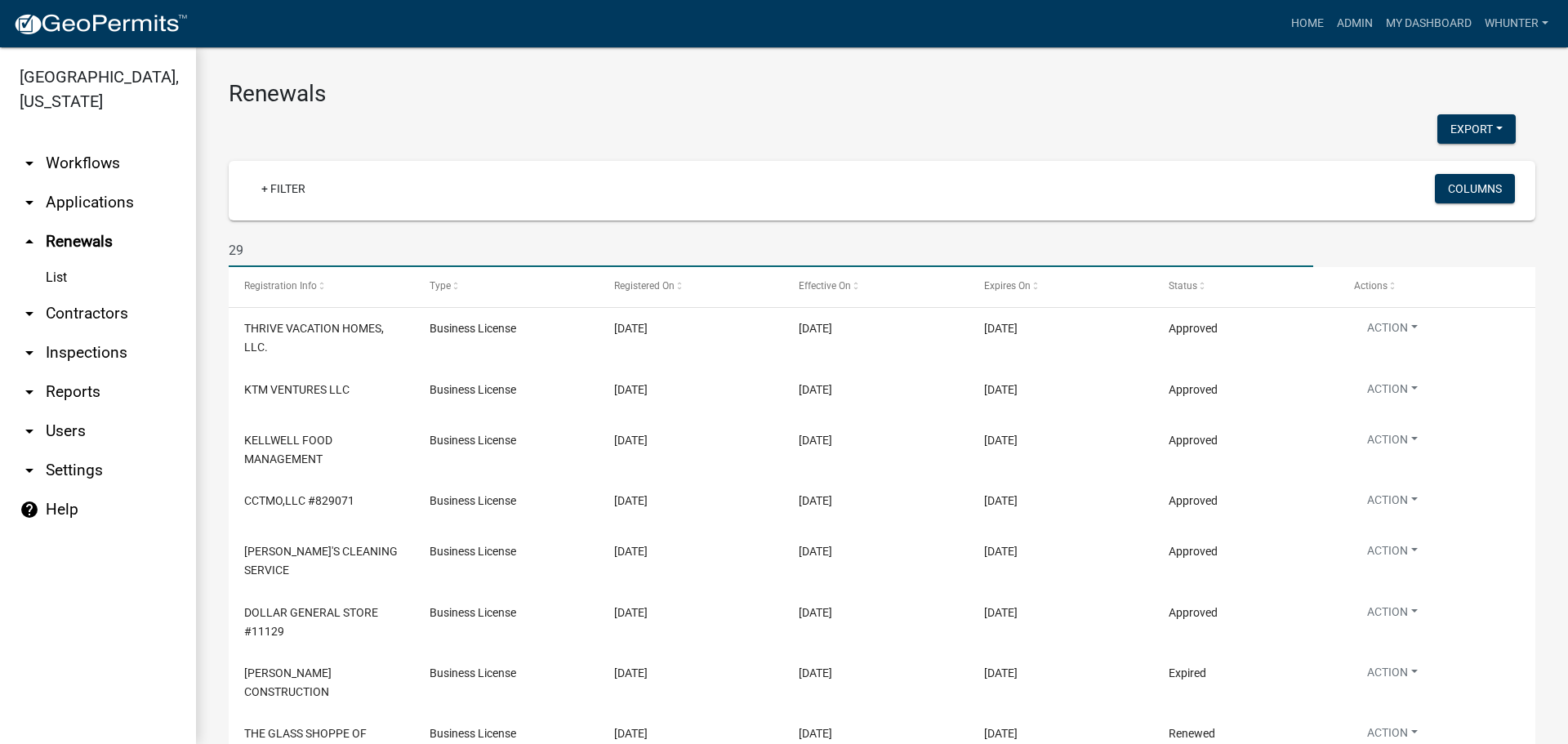
drag, startPoint x: 259, startPoint y: 247, endPoint x: 159, endPoint y: 243, distance: 100.1
click at [159, 243] on div "[GEOGRAPHIC_DATA], [US_STATE] arrow_drop_down Workflows List arrow_drop_down Ap…" at bounding box center [784, 396] width 1568 height 697
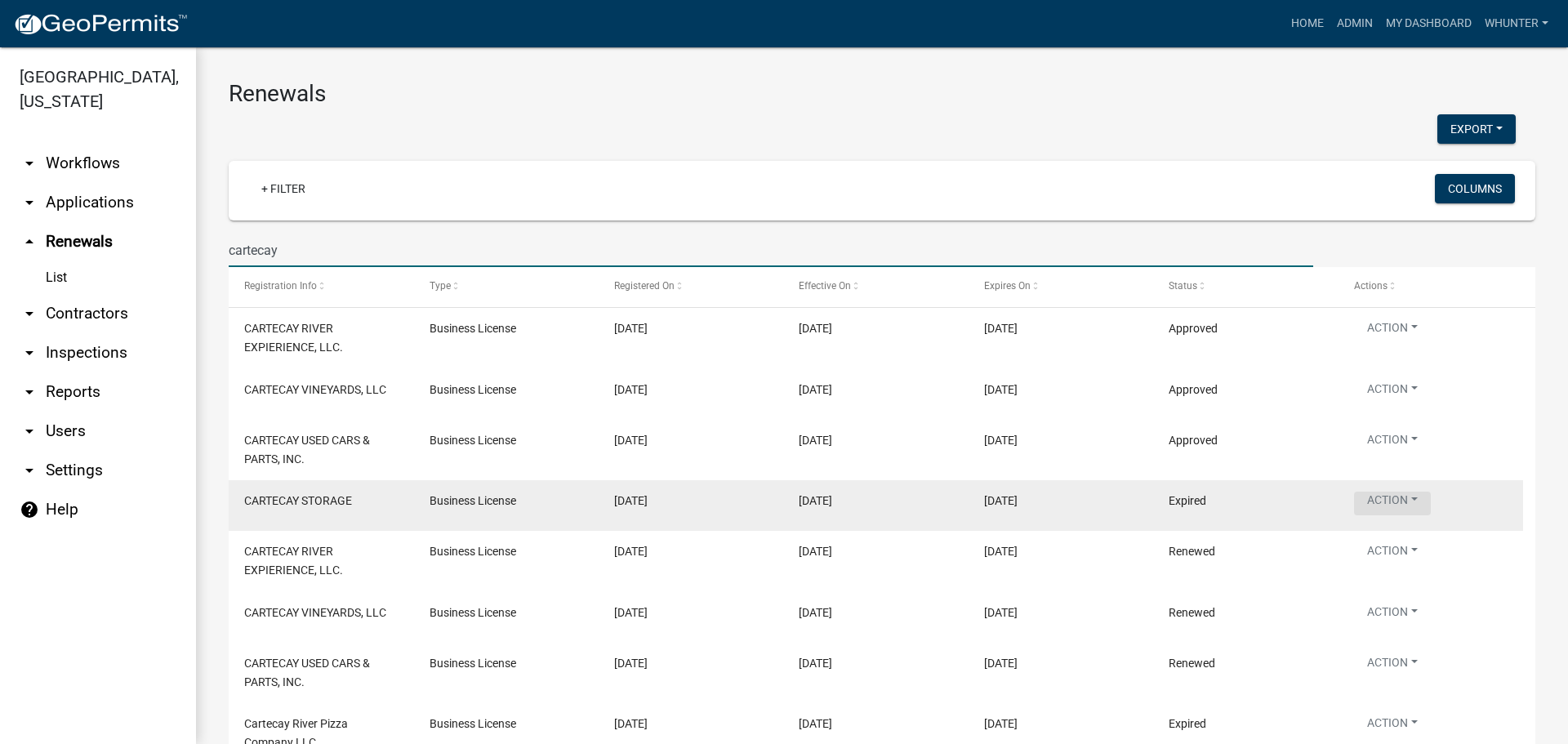
type input "cartecay"
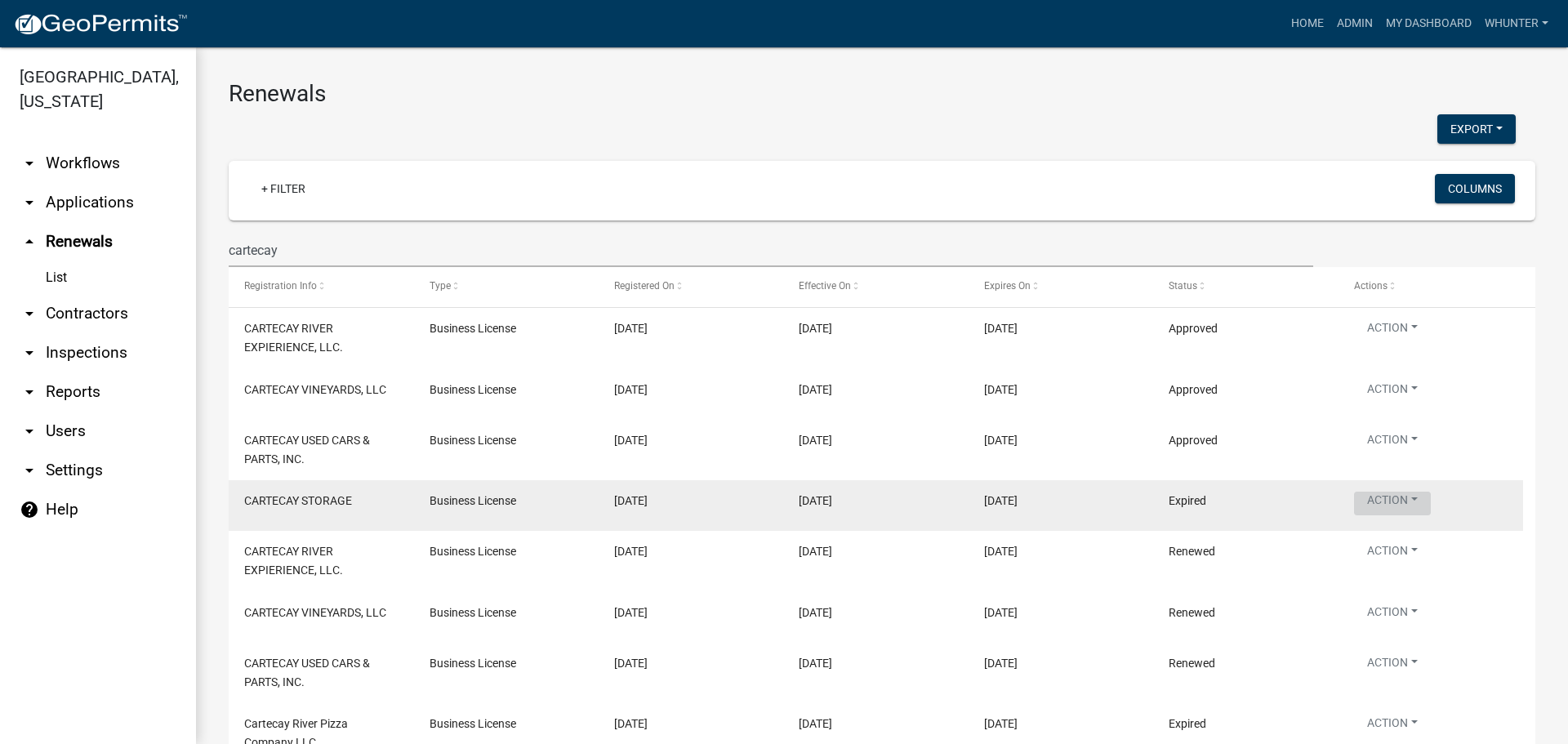
click at [1387, 510] on button "Action" at bounding box center [1392, 503] width 77 height 23
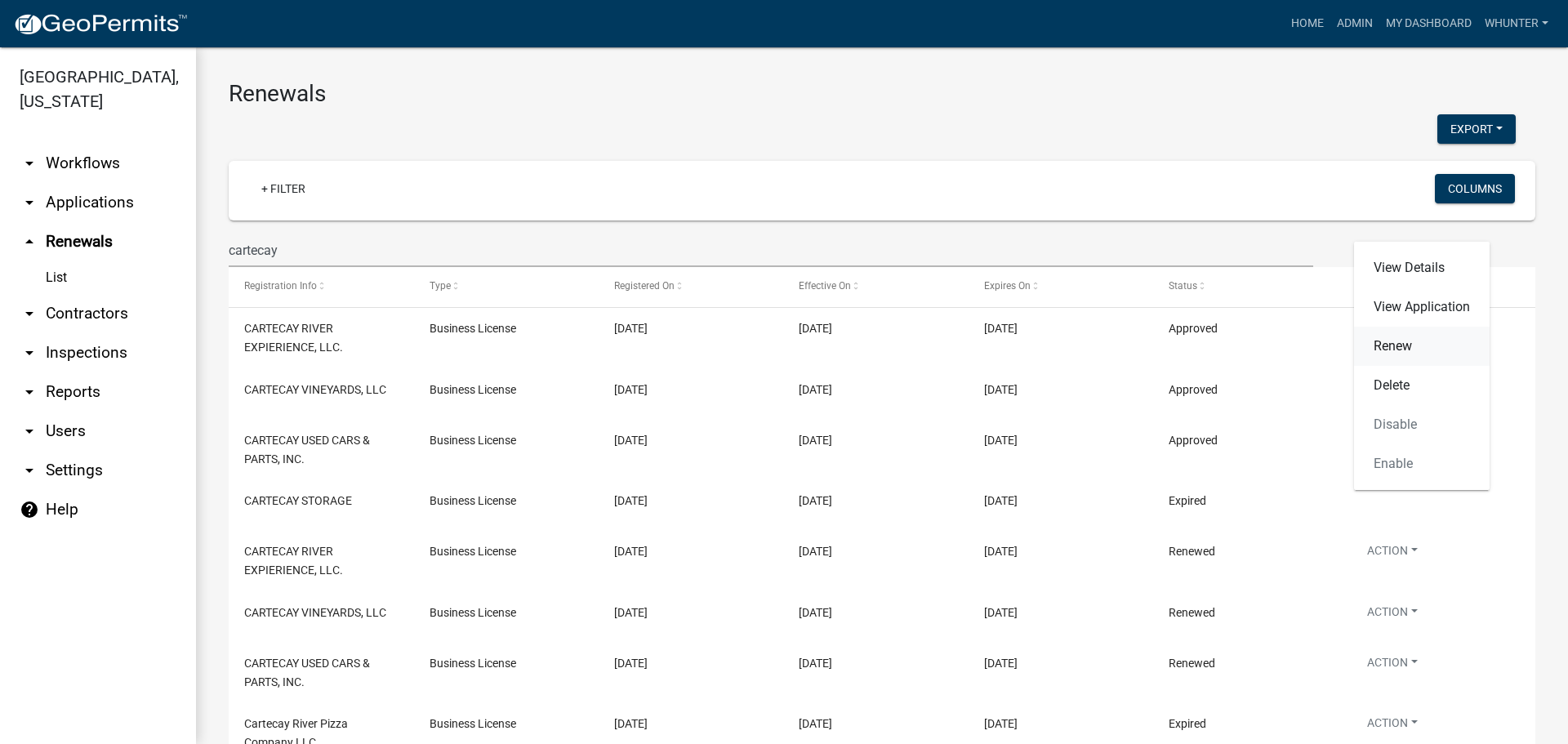
click at [1431, 352] on link "Renew" at bounding box center [1421, 346] width 136 height 39
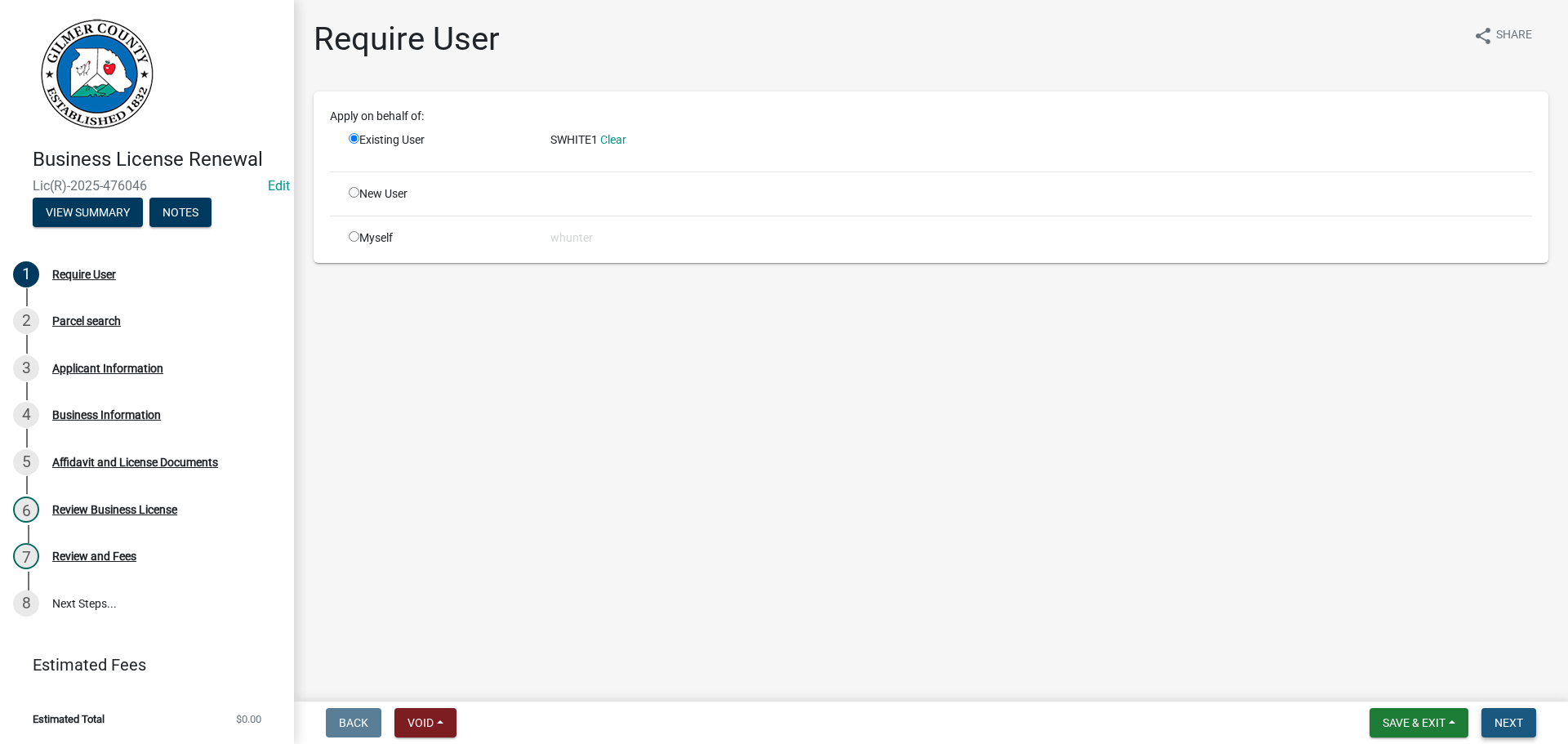
click at [1511, 724] on span "Next" at bounding box center [1508, 723] width 28 height 13
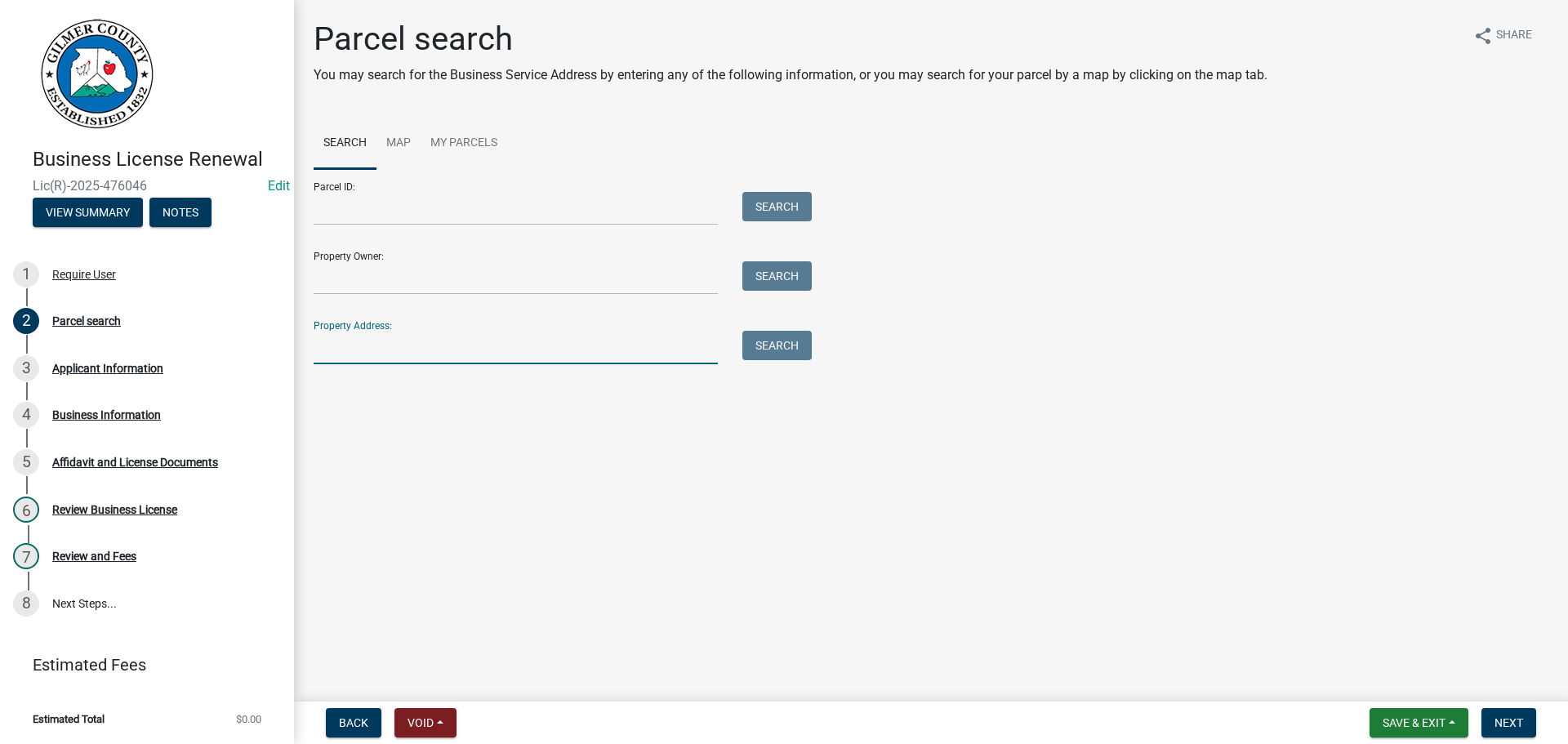
click at [421, 360] on input "Property Address:" at bounding box center [515, 347] width 404 height 33
type input "6671 hwy"
drag, startPoint x: 424, startPoint y: 358, endPoint x: 104, endPoint y: 300, distance: 325.2
click at [104, 300] on div "Business License [PERSON_NAME](R)-2025-476046 Edit View Summary Notes 1 Require…" at bounding box center [784, 372] width 1568 height 744
click at [1501, 727] on span "Next" at bounding box center [1508, 723] width 28 height 13
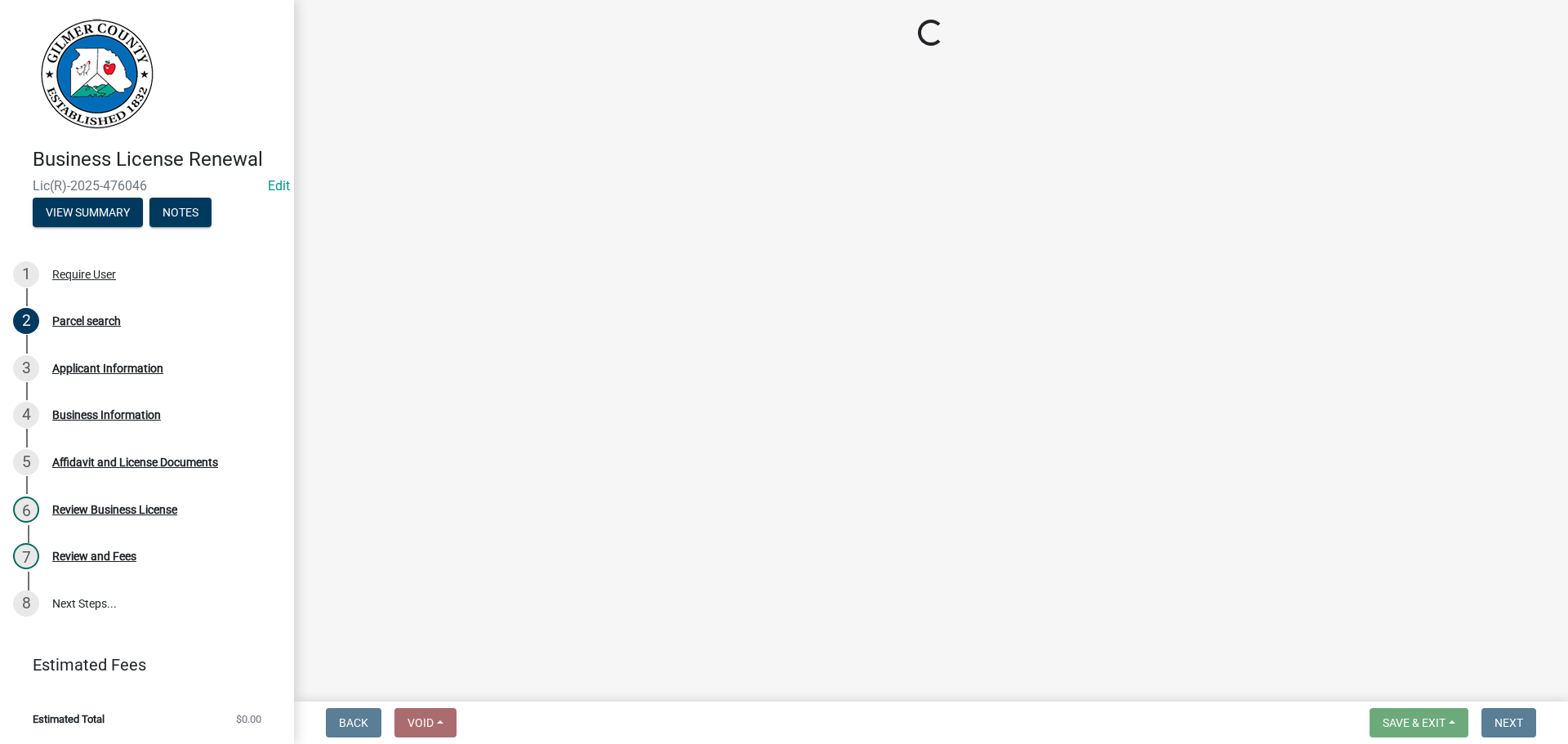
select select "GA"
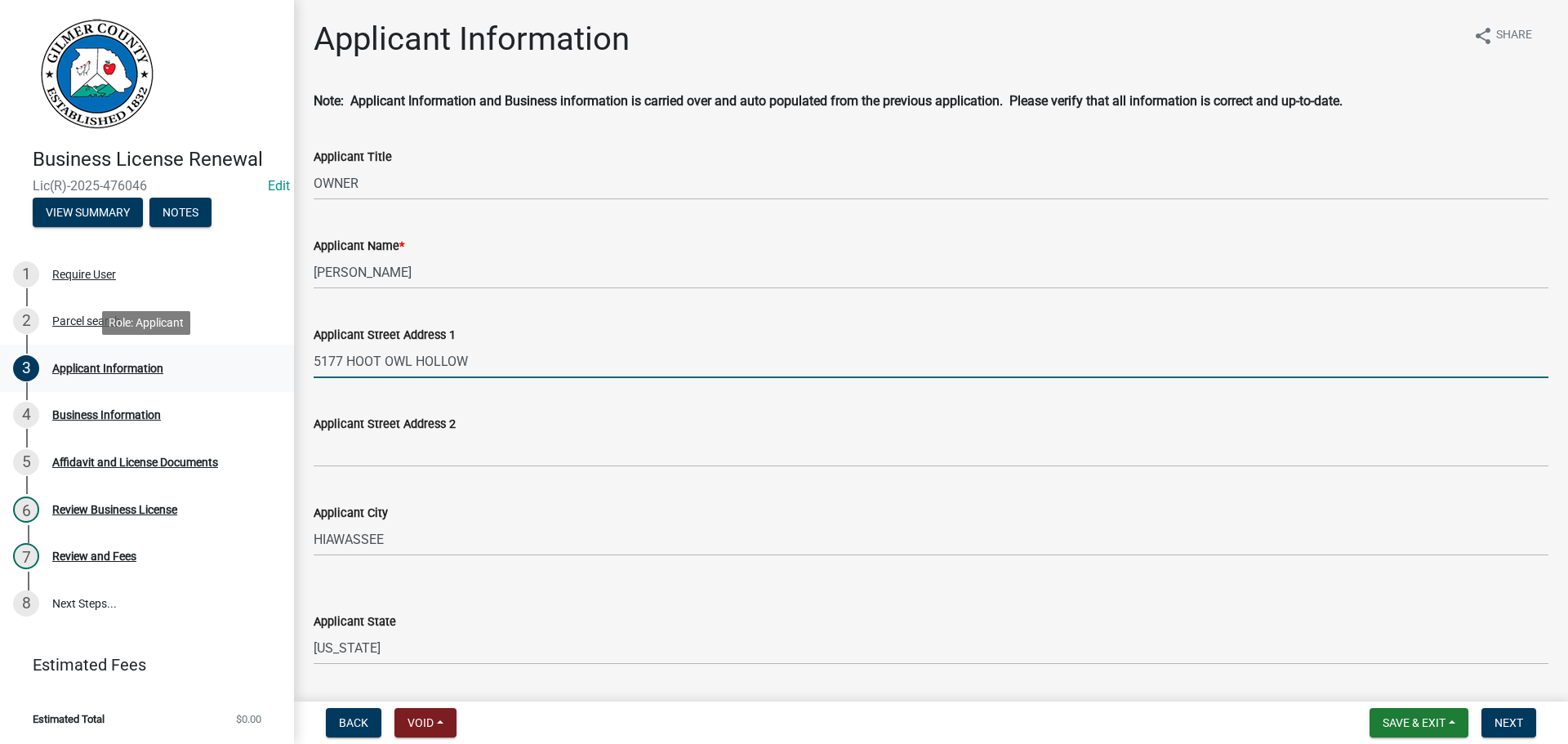
drag, startPoint x: 499, startPoint y: 370, endPoint x: 152, endPoint y: 354, distance: 347.4
click at [154, 353] on div "Business License [PERSON_NAME](R)-2025-476046 Edit View Summary Notes 1 Require…" at bounding box center [784, 372] width 1568 height 744
type input "[STREET_ADDRESS]"
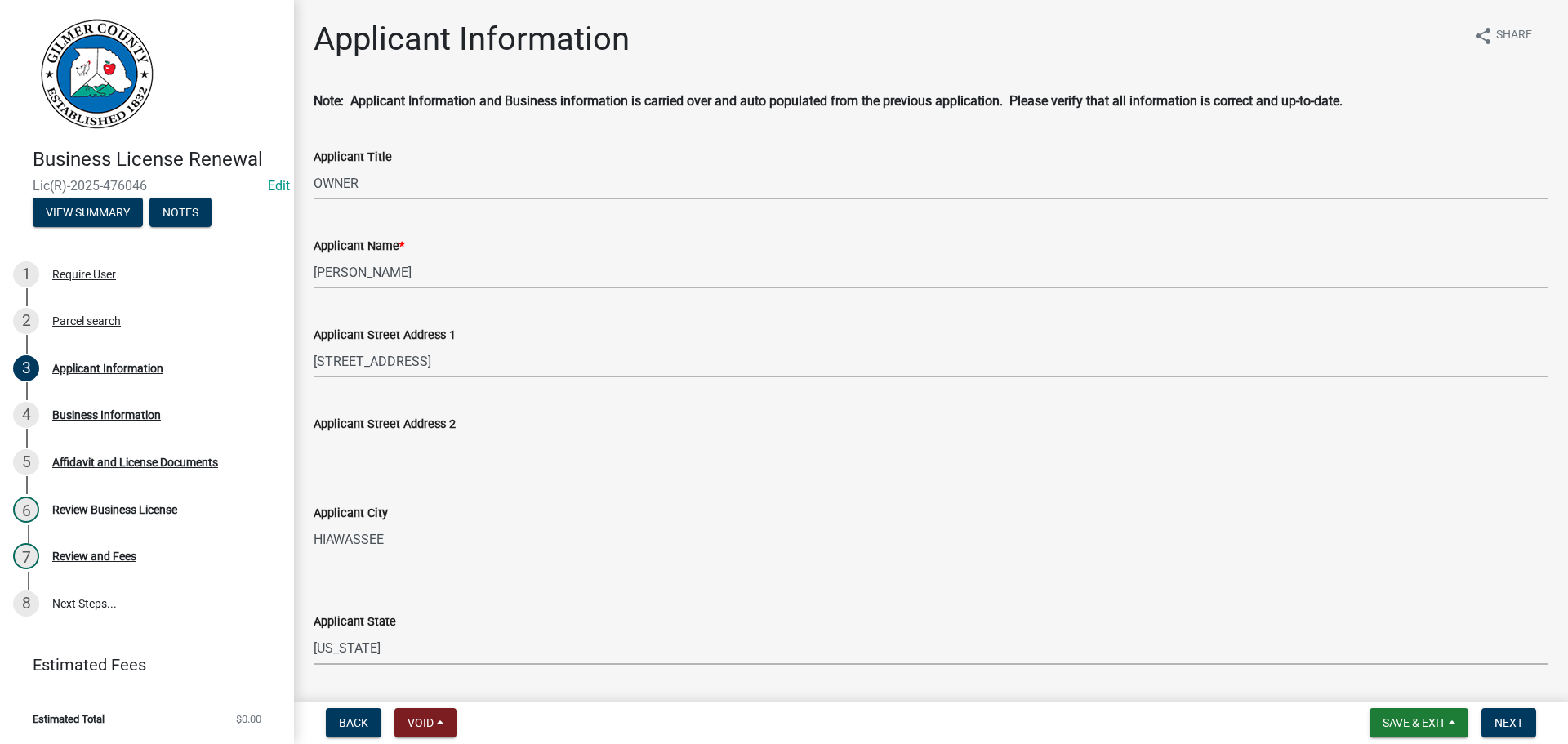
scroll to position [392, 0]
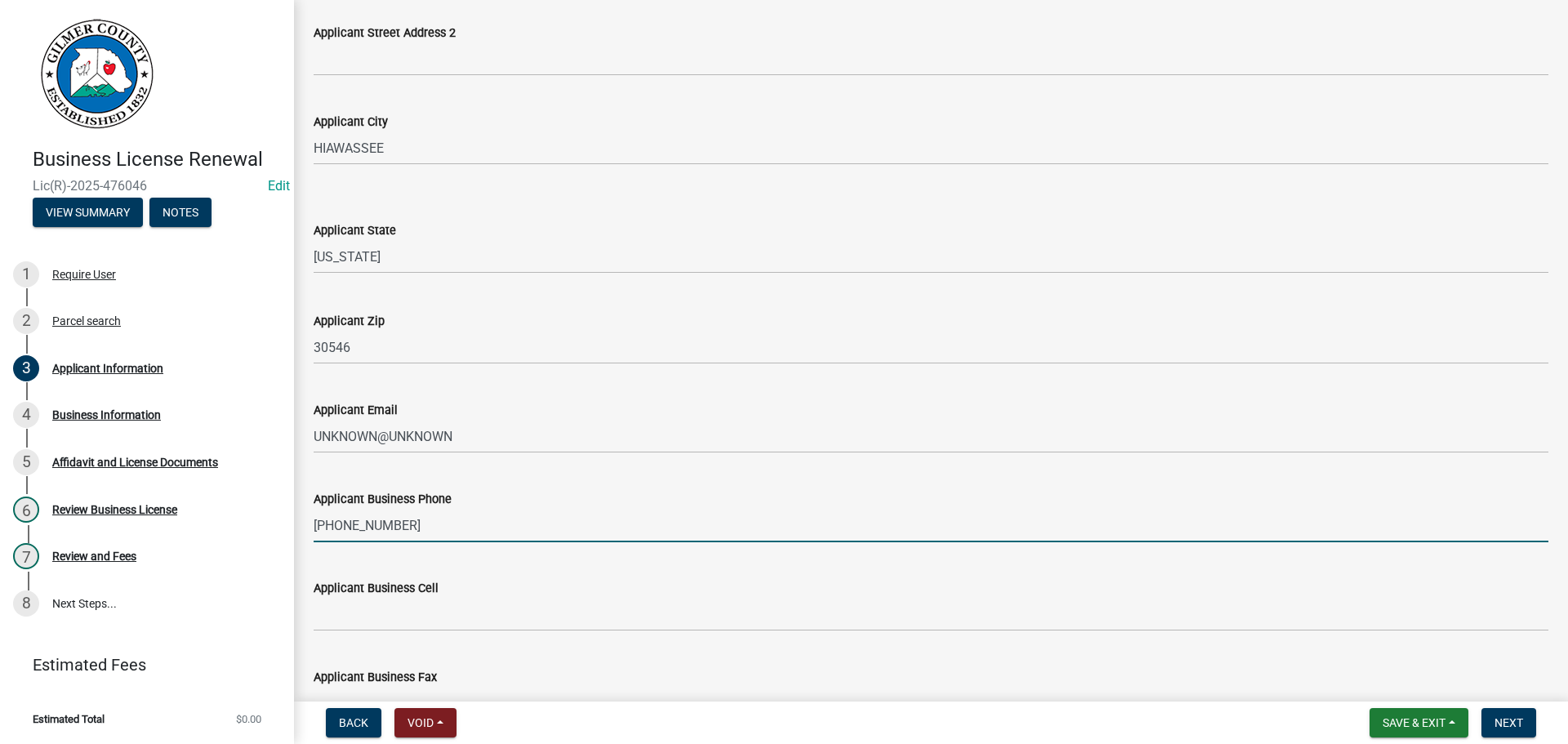
type input "[PHONE_NUMBER]"
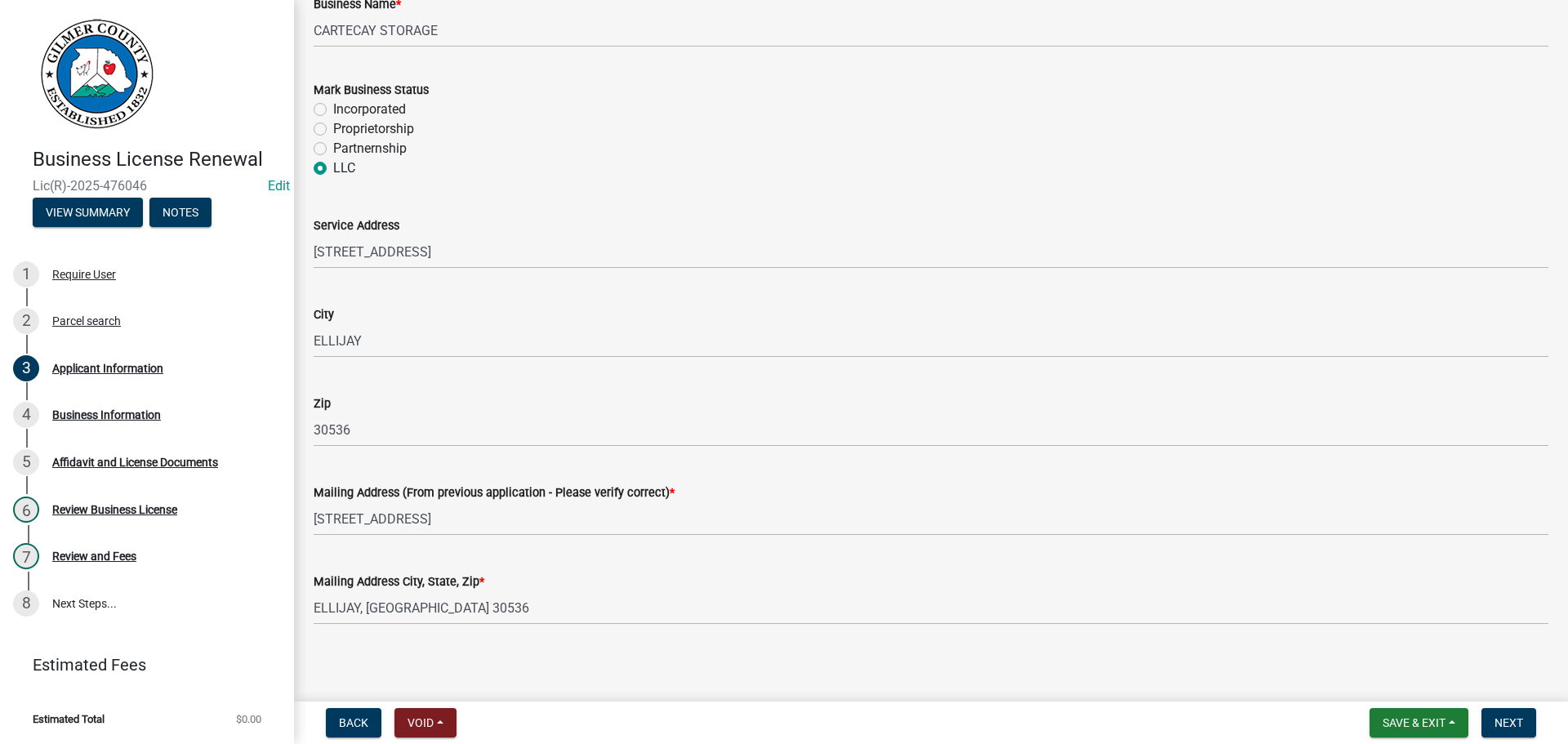
scroll to position [1197, 0]
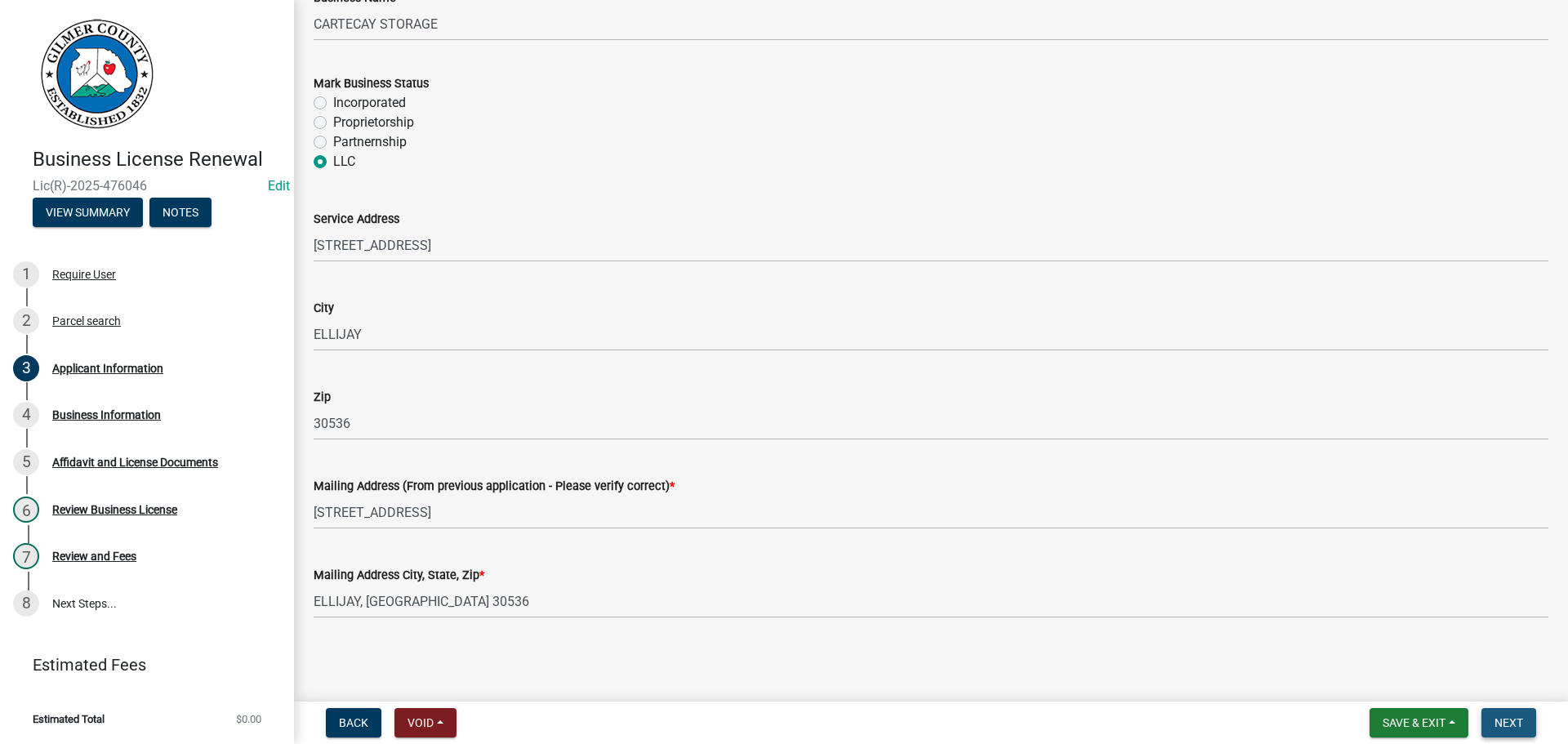
click at [1530, 719] on button "Next" at bounding box center [1509, 722] width 55 height 29
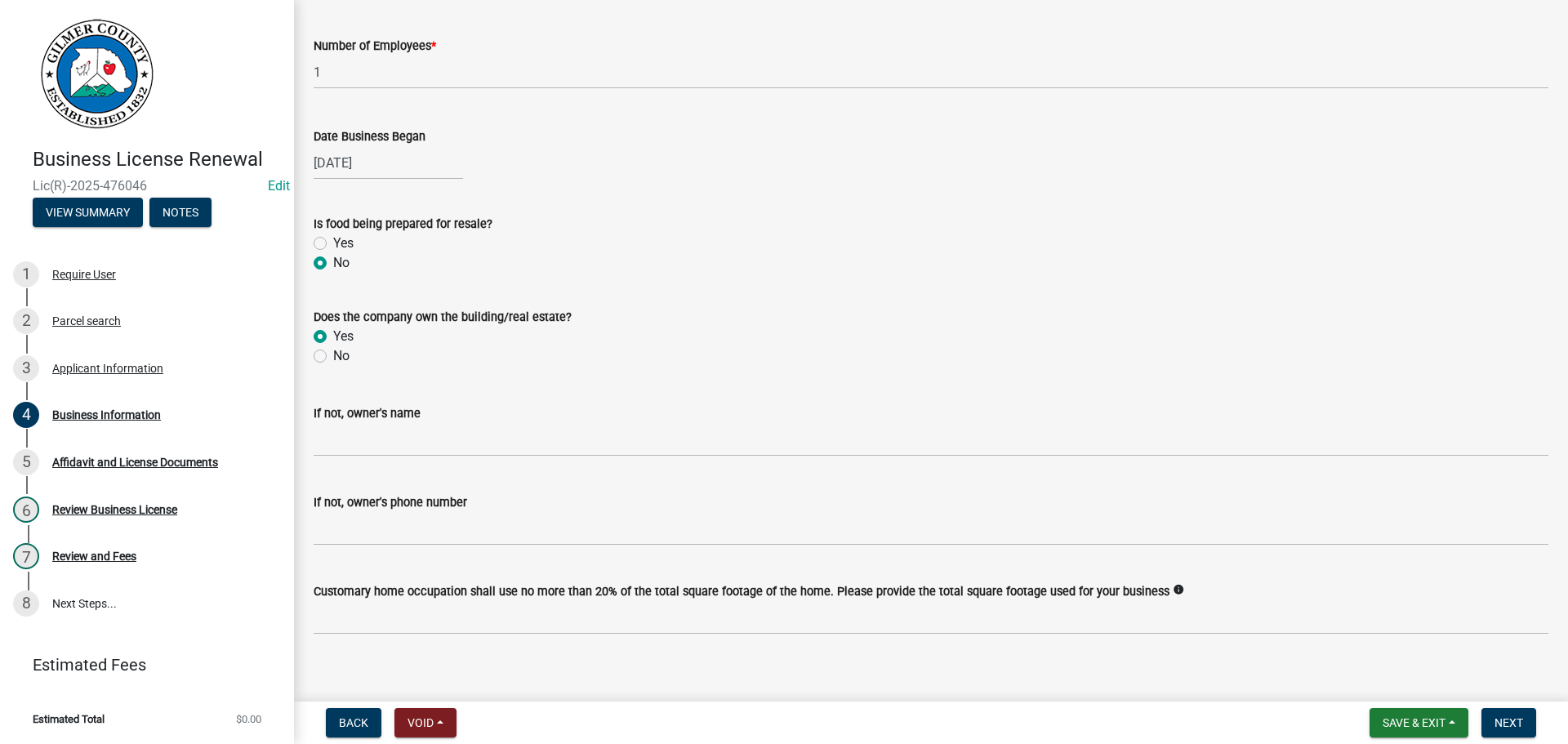
scroll to position [400, 0]
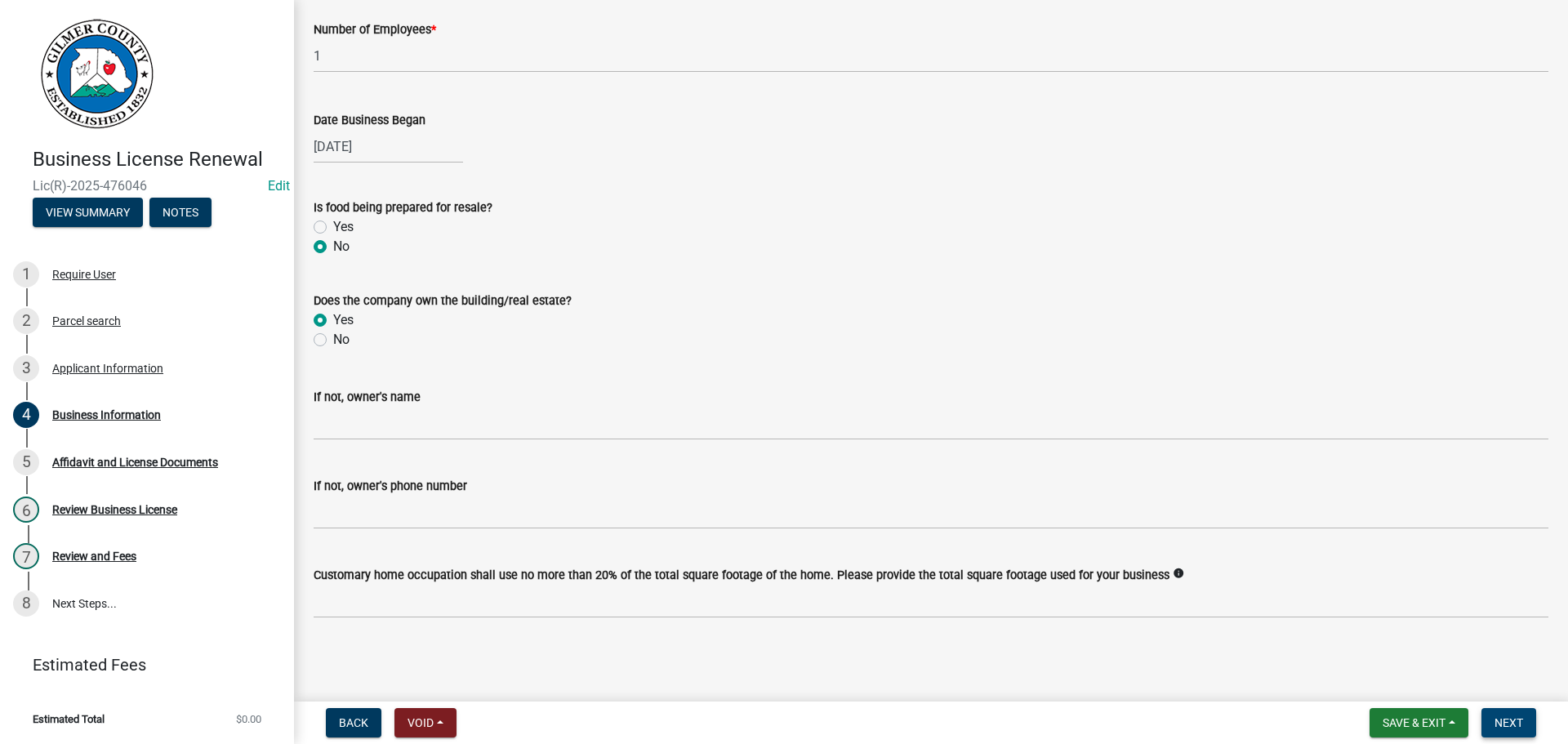
click at [1520, 725] on span "Next" at bounding box center [1508, 723] width 28 height 13
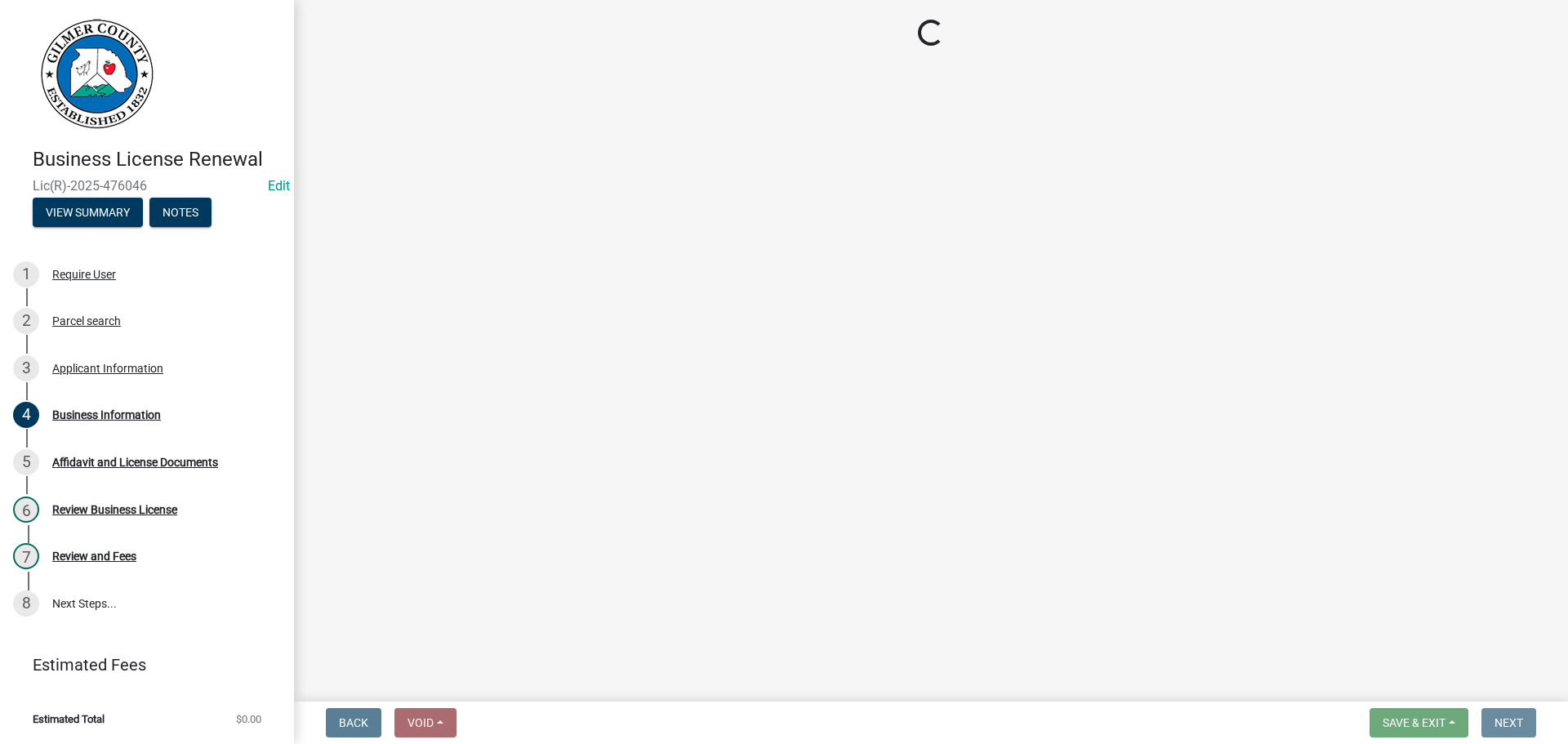
scroll to position [0, 0]
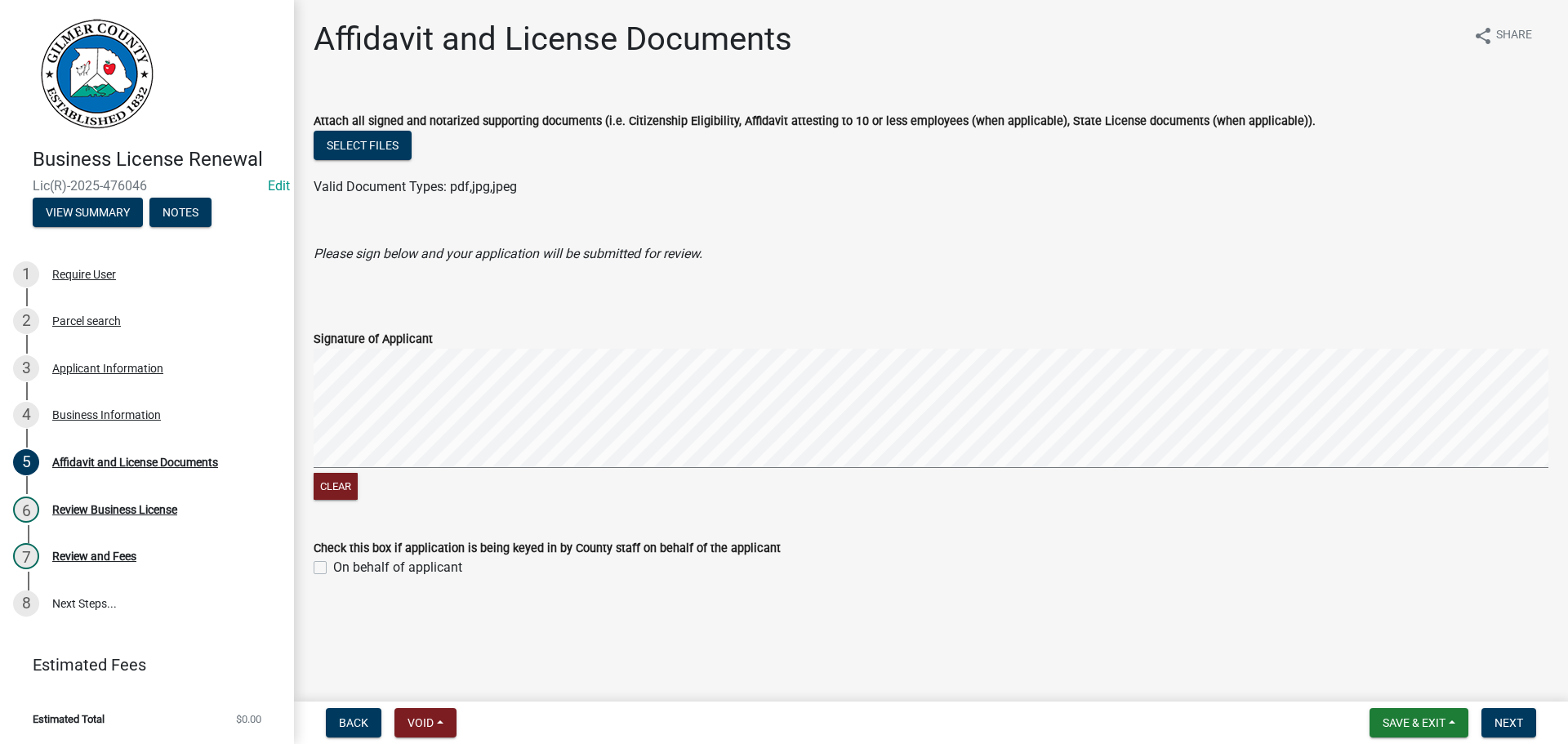
click at [406, 576] on label "On behalf of applicant" at bounding box center [397, 568] width 129 height 20
click at [344, 568] on input "On behalf of applicant" at bounding box center [338, 563] width 11 height 11
checkbox input "true"
click at [1505, 722] on span "Next" at bounding box center [1508, 723] width 28 height 13
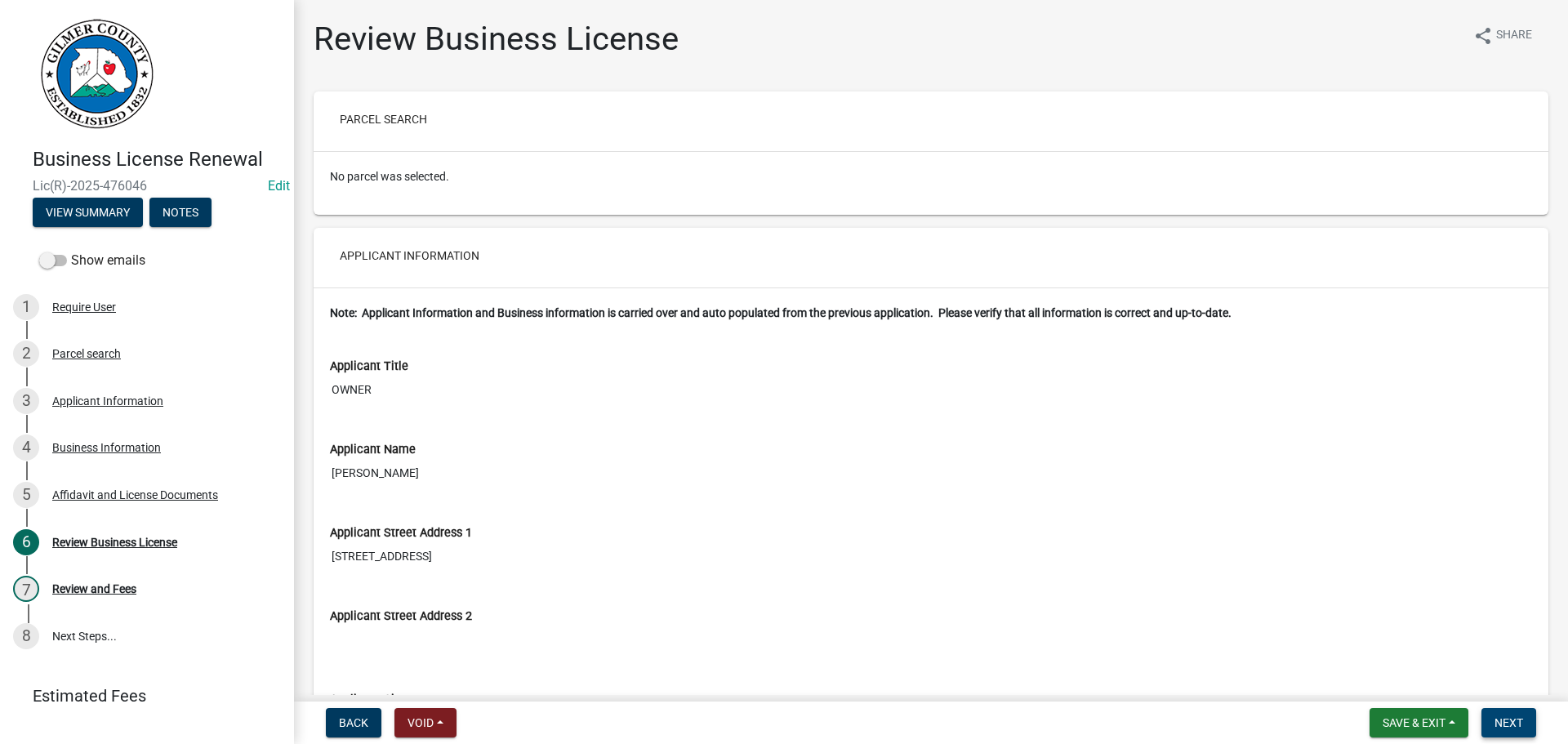
click at [1521, 724] on span "Next" at bounding box center [1508, 723] width 28 height 13
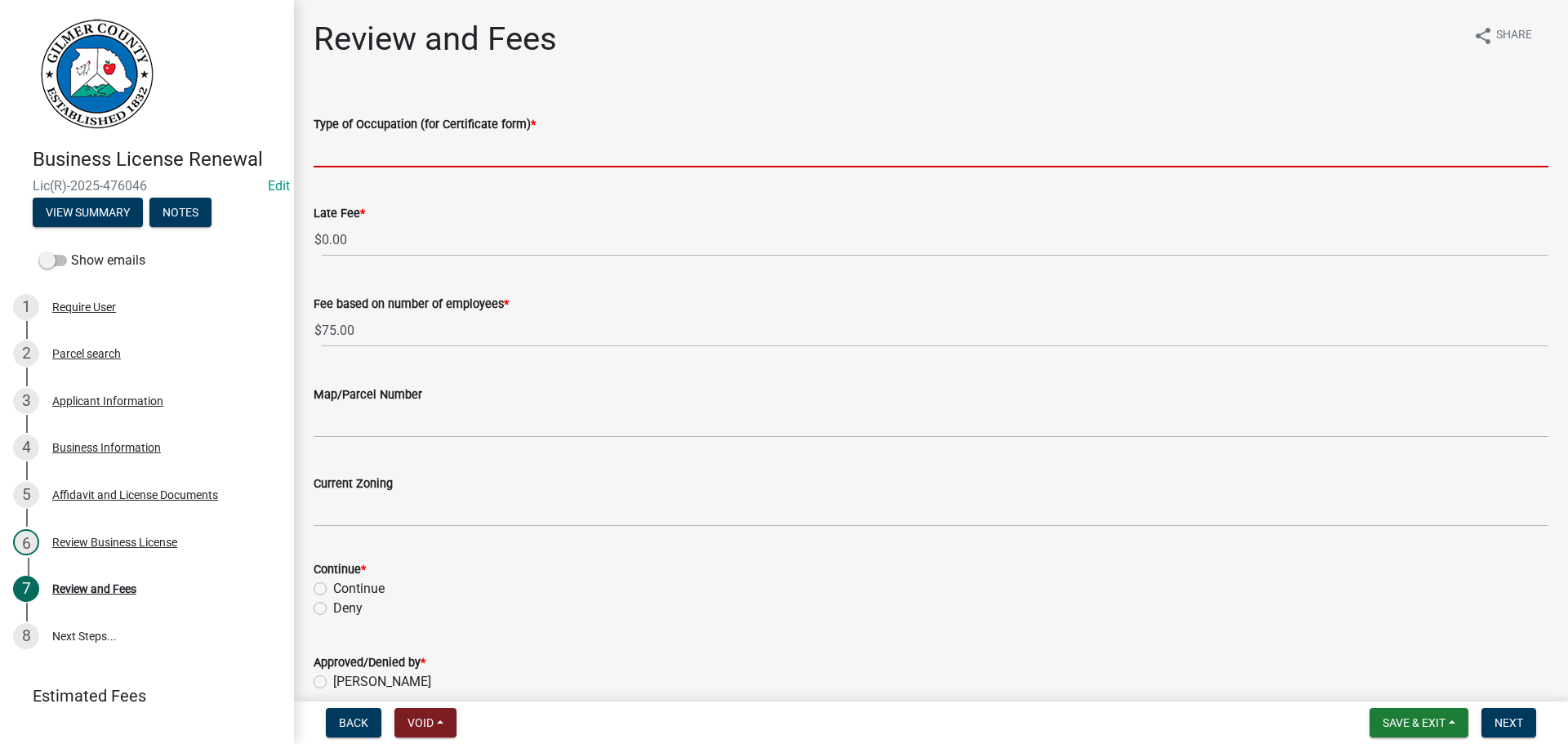
click at [559, 152] on input "Type of Occupation (for Certificate form) *" at bounding box center [931, 151] width 1235 height 33
type input "s"
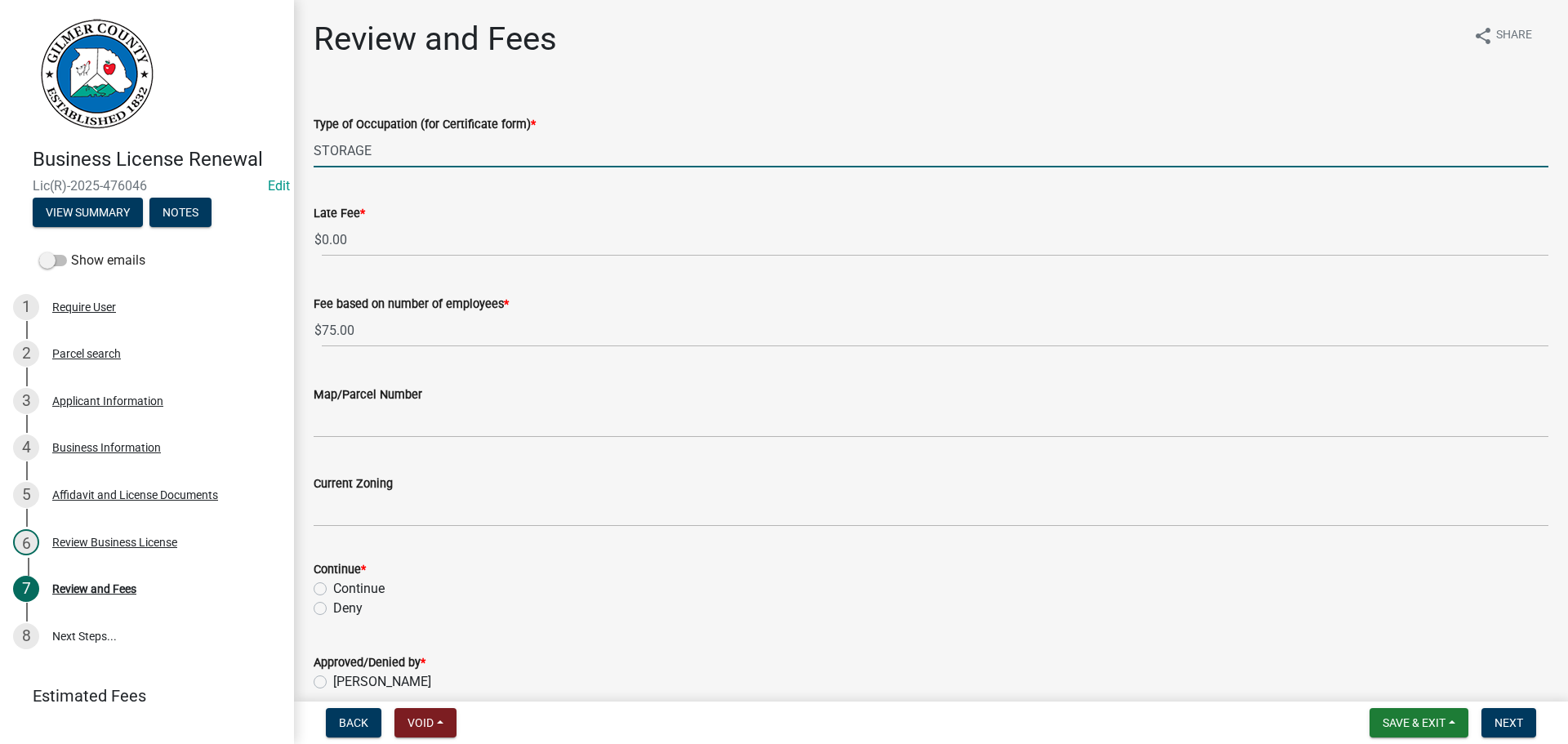
type input "STORAGE"
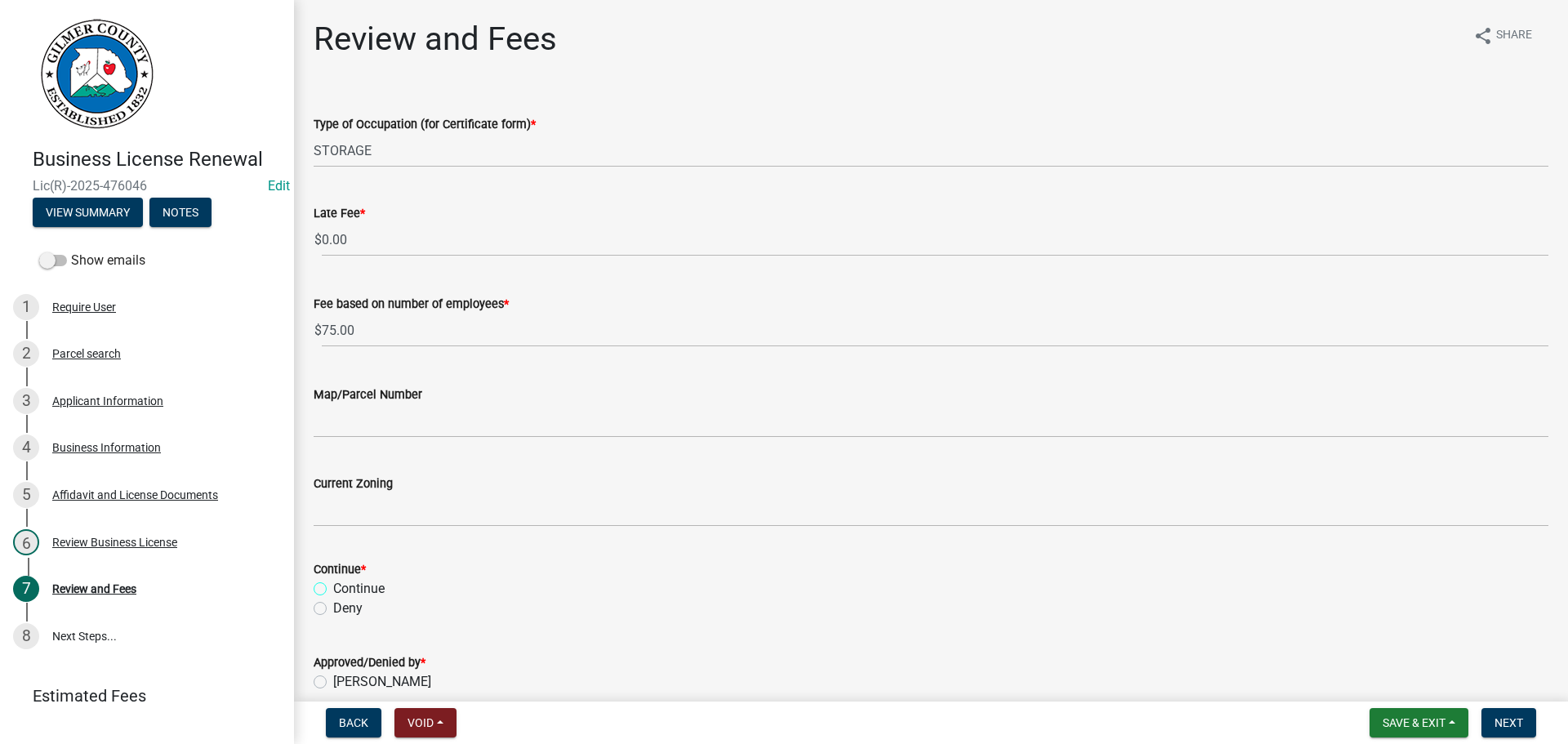
click at [333, 579] on input "Continue" at bounding box center [338, 584] width 11 height 11
radio input "true"
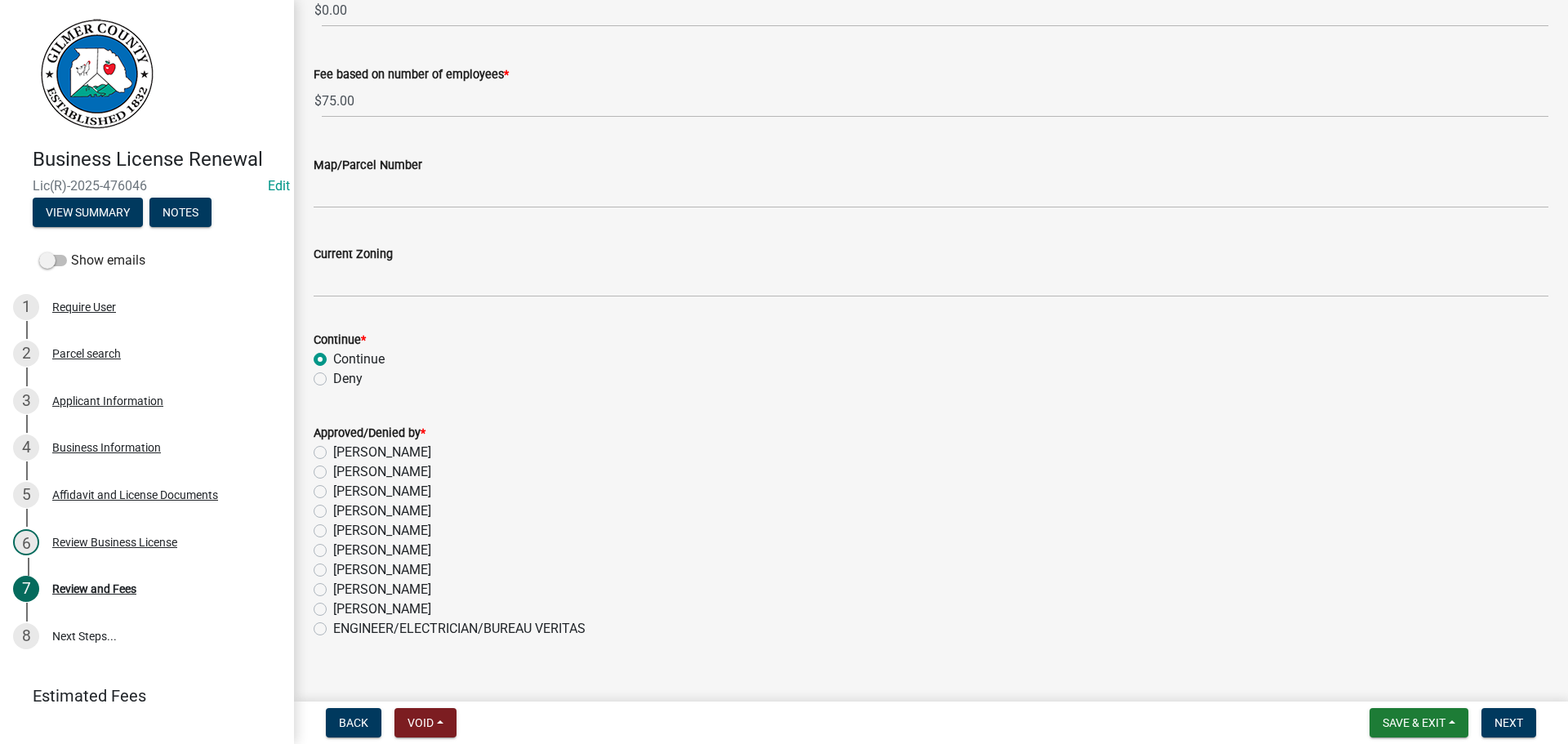
scroll to position [252, 0]
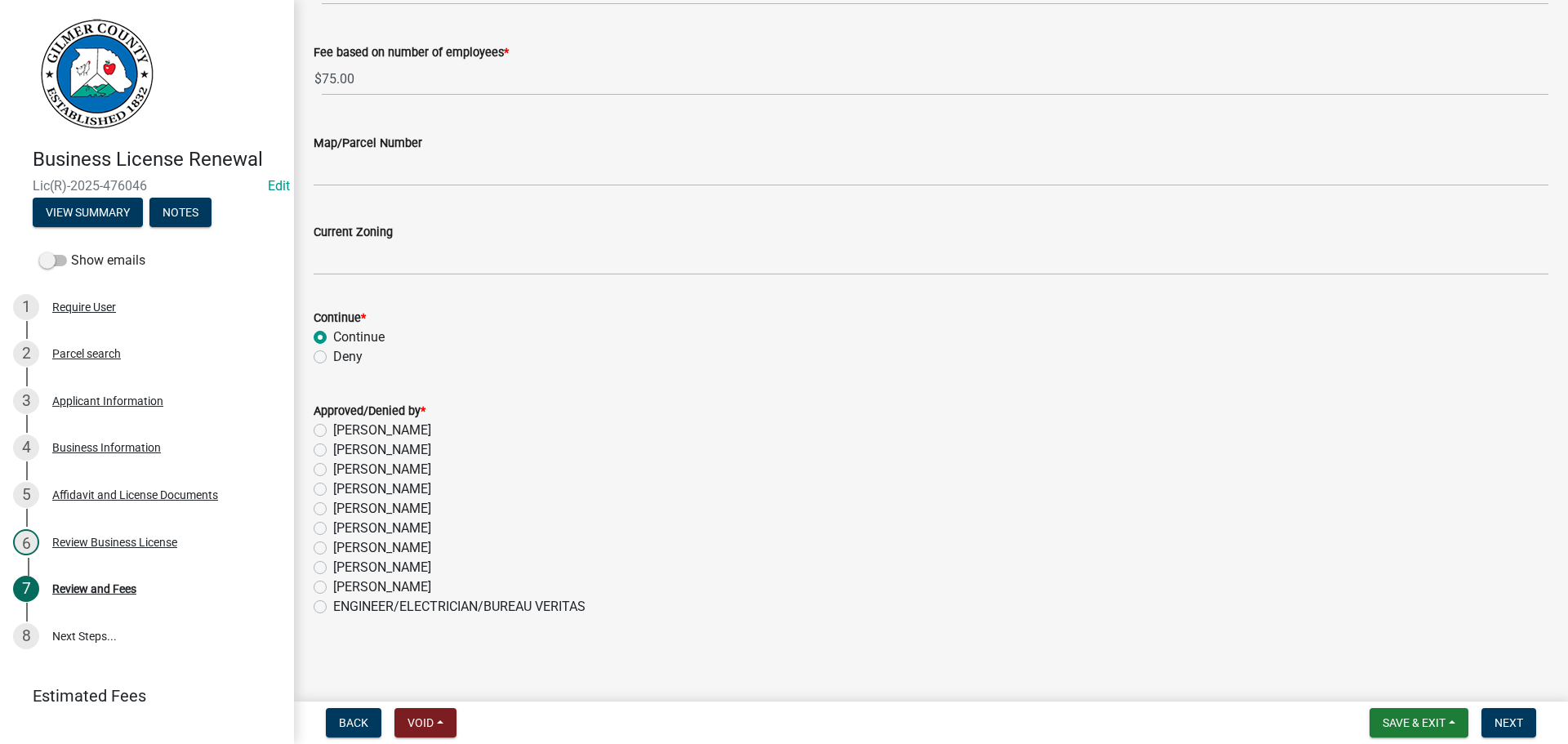
click at [346, 572] on label "[PERSON_NAME]" at bounding box center [382, 568] width 98 height 20
click at [344, 568] on input "[PERSON_NAME]" at bounding box center [338, 563] width 11 height 11
radio input "true"
click at [1492, 716] on button "Next" at bounding box center [1509, 722] width 55 height 29
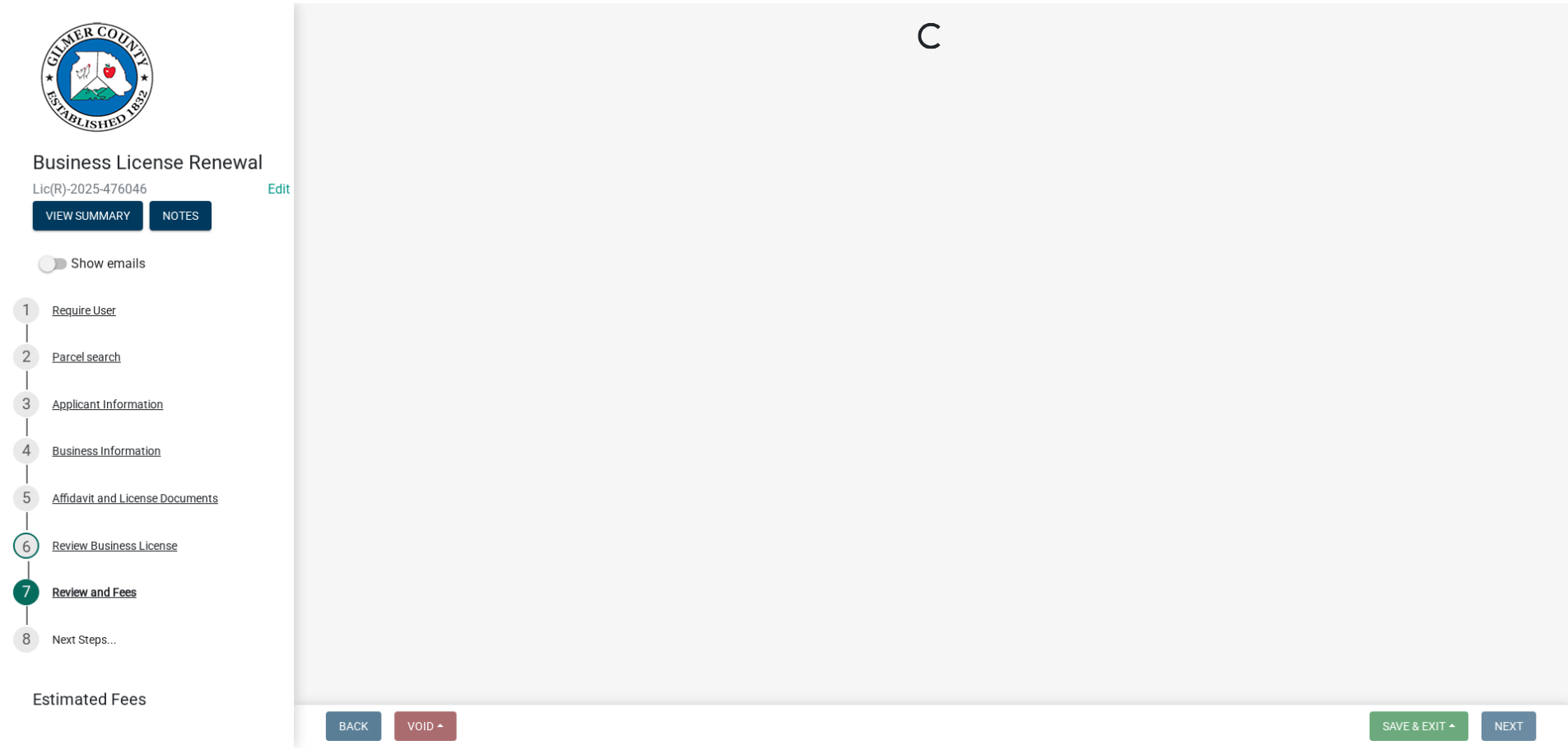
scroll to position [0, 0]
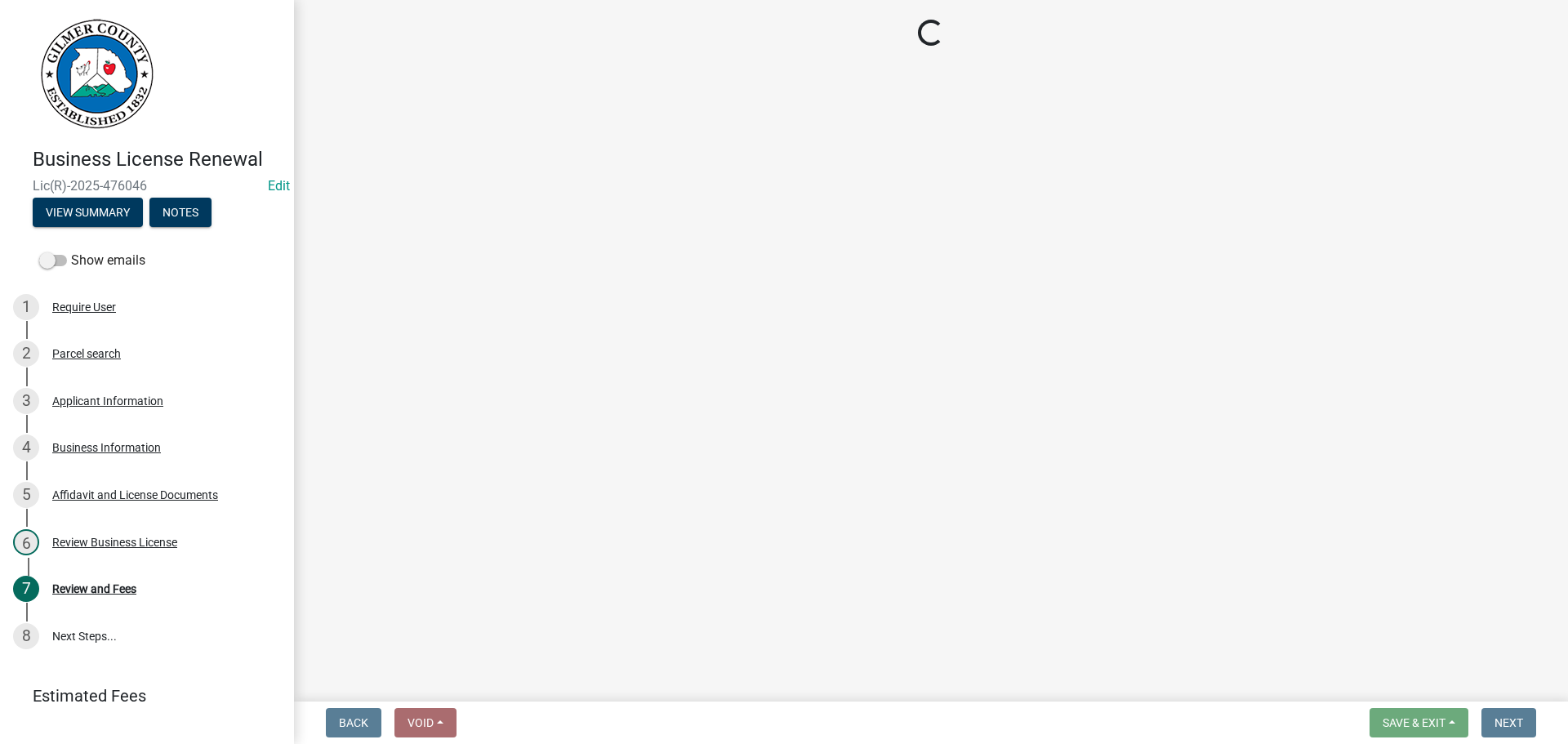
select select "2: 1"
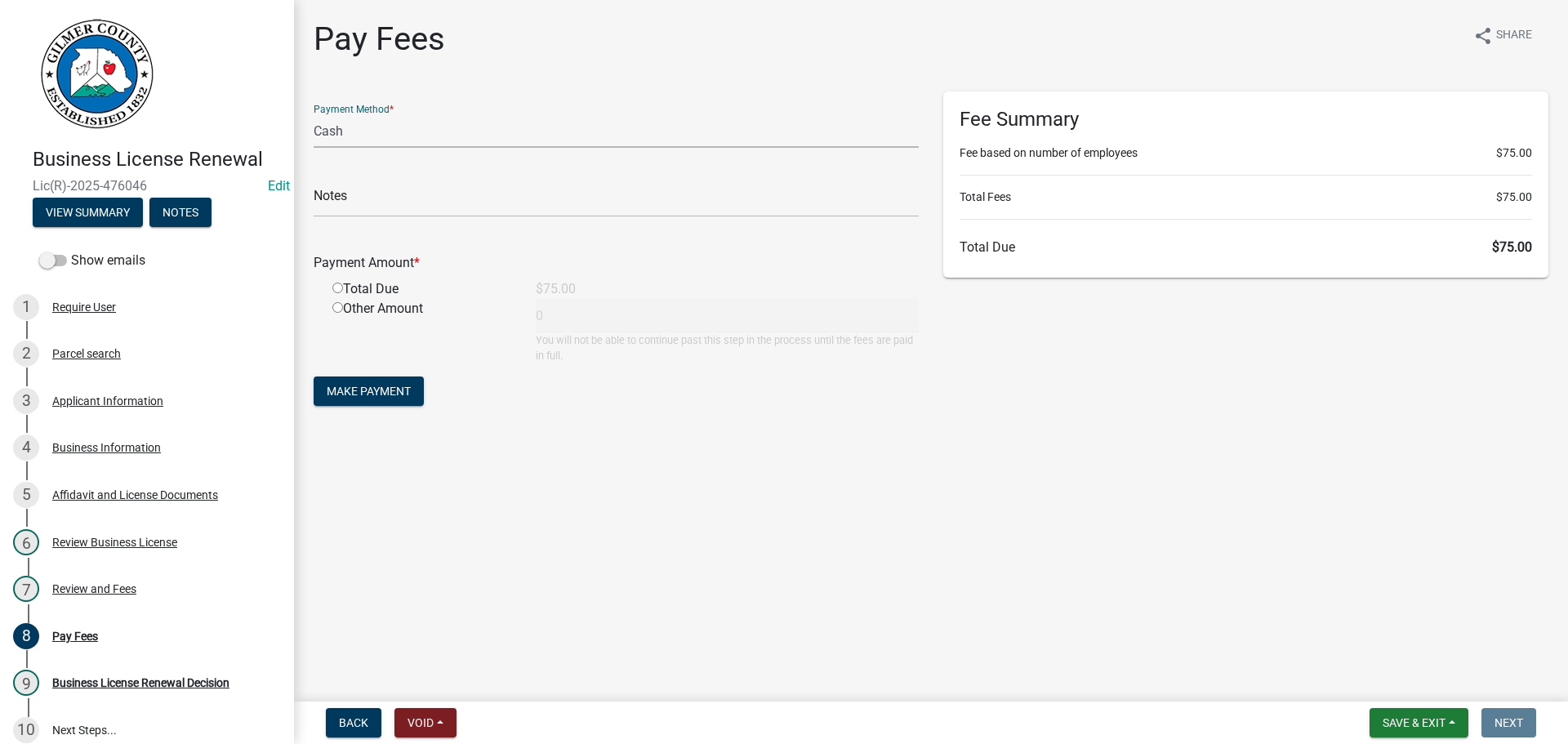
click at [493, 137] on select "Credit Card POS Check Cash" at bounding box center [616, 131] width 605 height 33
click at [811, 409] on div "Payment Method * Credit Card POS Check Cash Notes Payment Amount * Total Due $7…" at bounding box center [616, 258] width 630 height 333
click at [118, 579] on div "7 Review and Fees" at bounding box center [141, 588] width 255 height 26
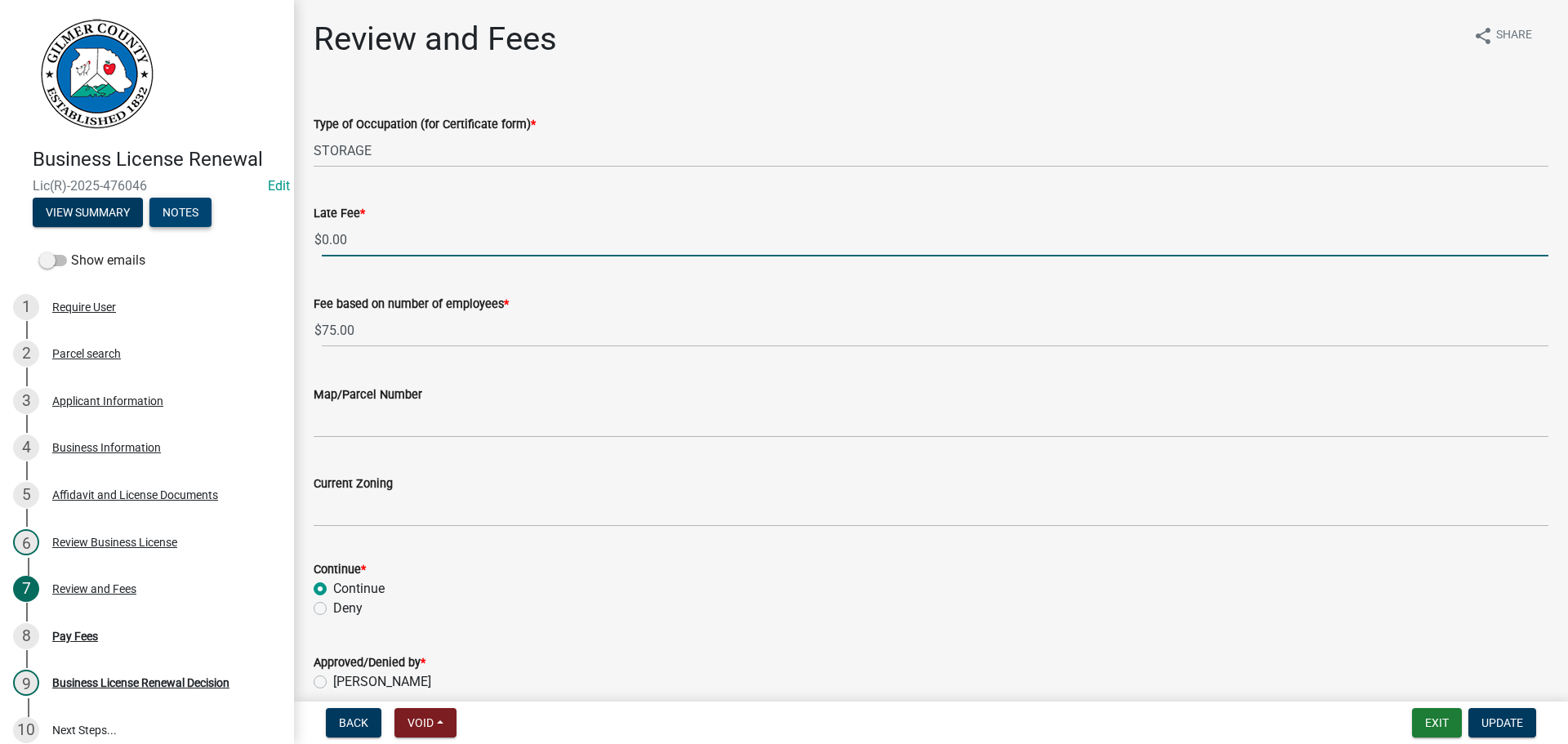
drag, startPoint x: 366, startPoint y: 231, endPoint x: 160, endPoint y: 213, distance: 206.8
click at [161, 213] on div "Business License [PERSON_NAME](R)-2025-476046 Edit View Summary Notes Show emai…" at bounding box center [784, 372] width 1568 height 744
type input "10"
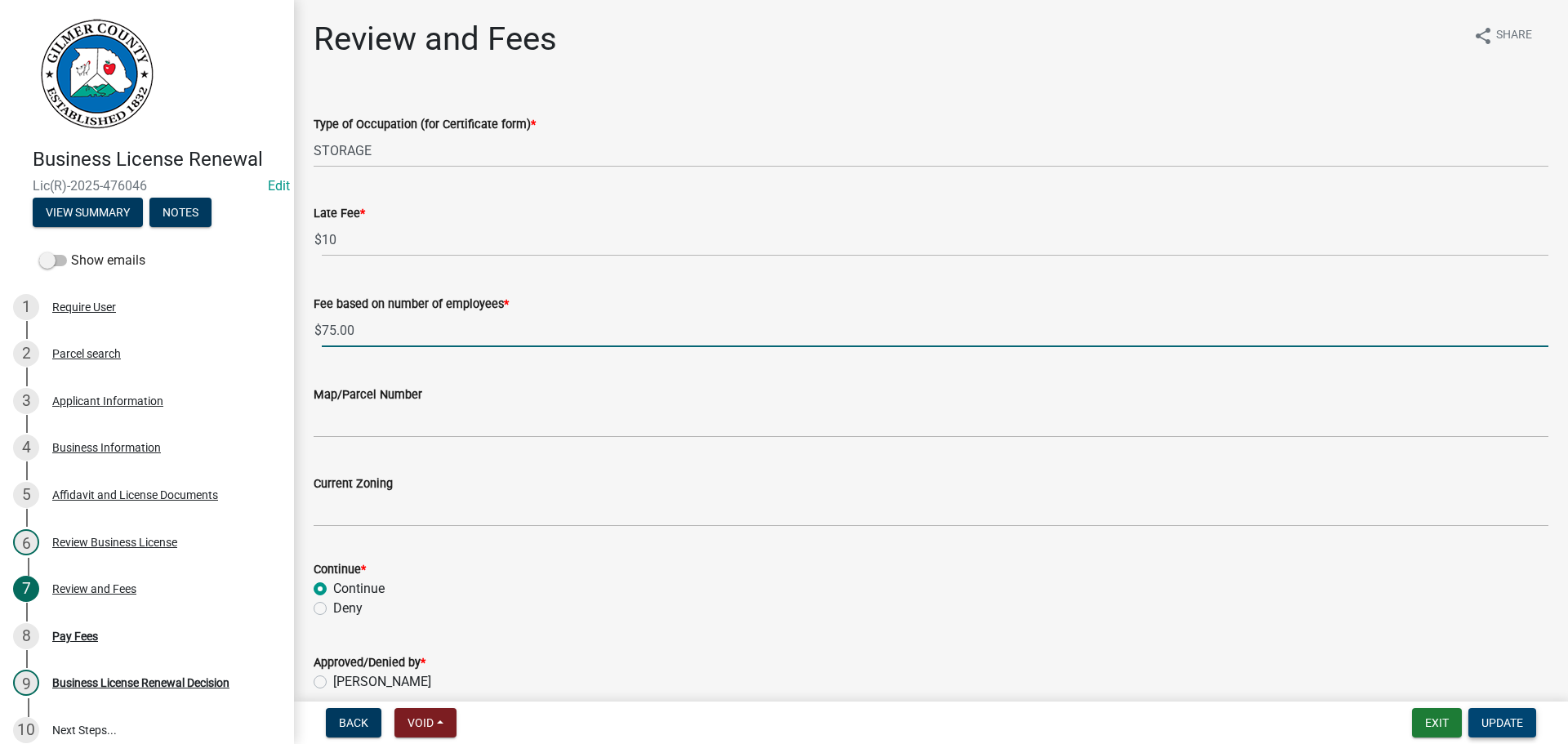
click at [1496, 722] on span "Update" at bounding box center [1502, 723] width 42 height 13
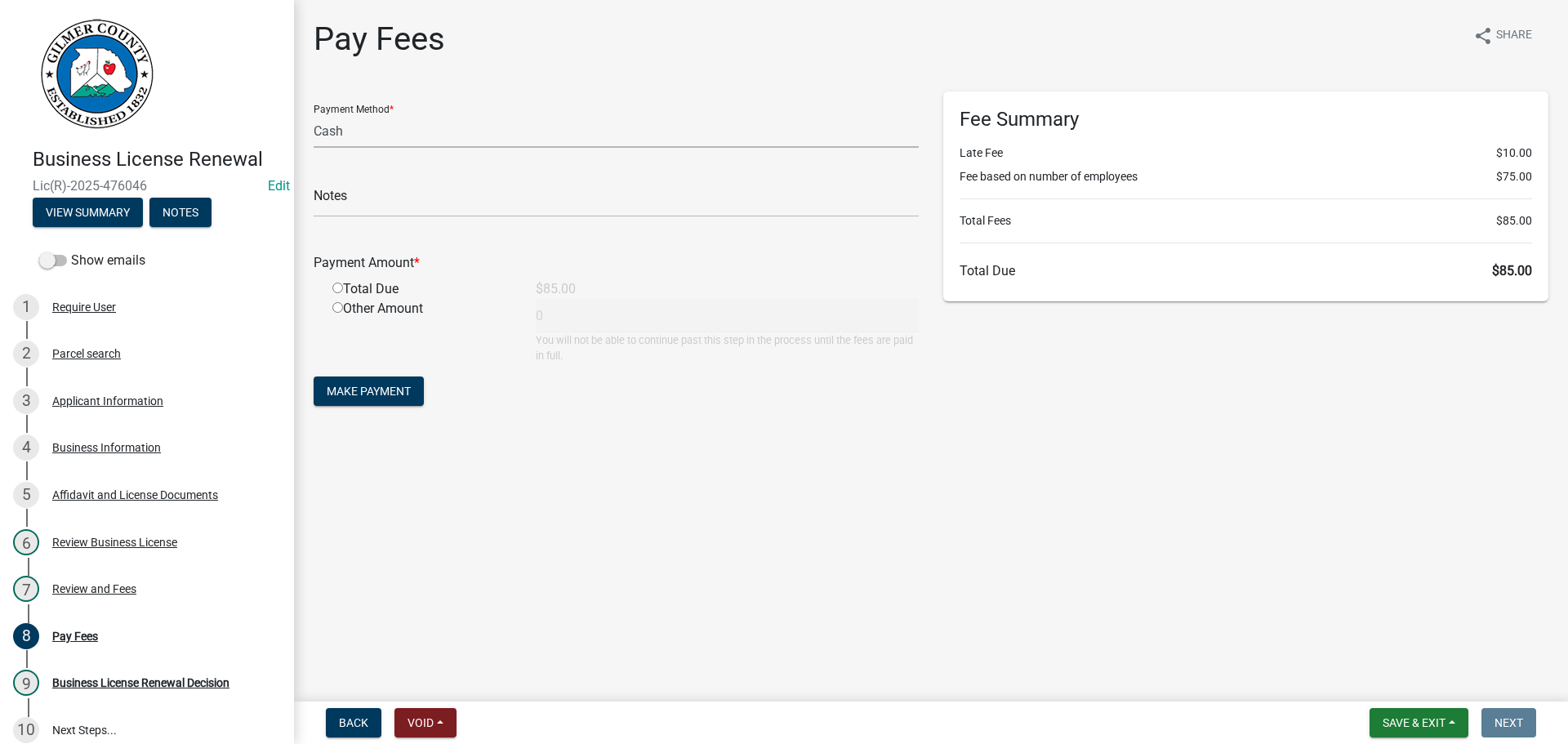
click at [391, 122] on select "Credit Card POS Check Cash" at bounding box center [616, 131] width 605 height 33
select select "1: 0"
click at [314, 114] on select "Credit Card POS Check Cash" at bounding box center [616, 131] width 605 height 33
click at [360, 185] on input "text" at bounding box center [616, 201] width 605 height 33
type input "1297"
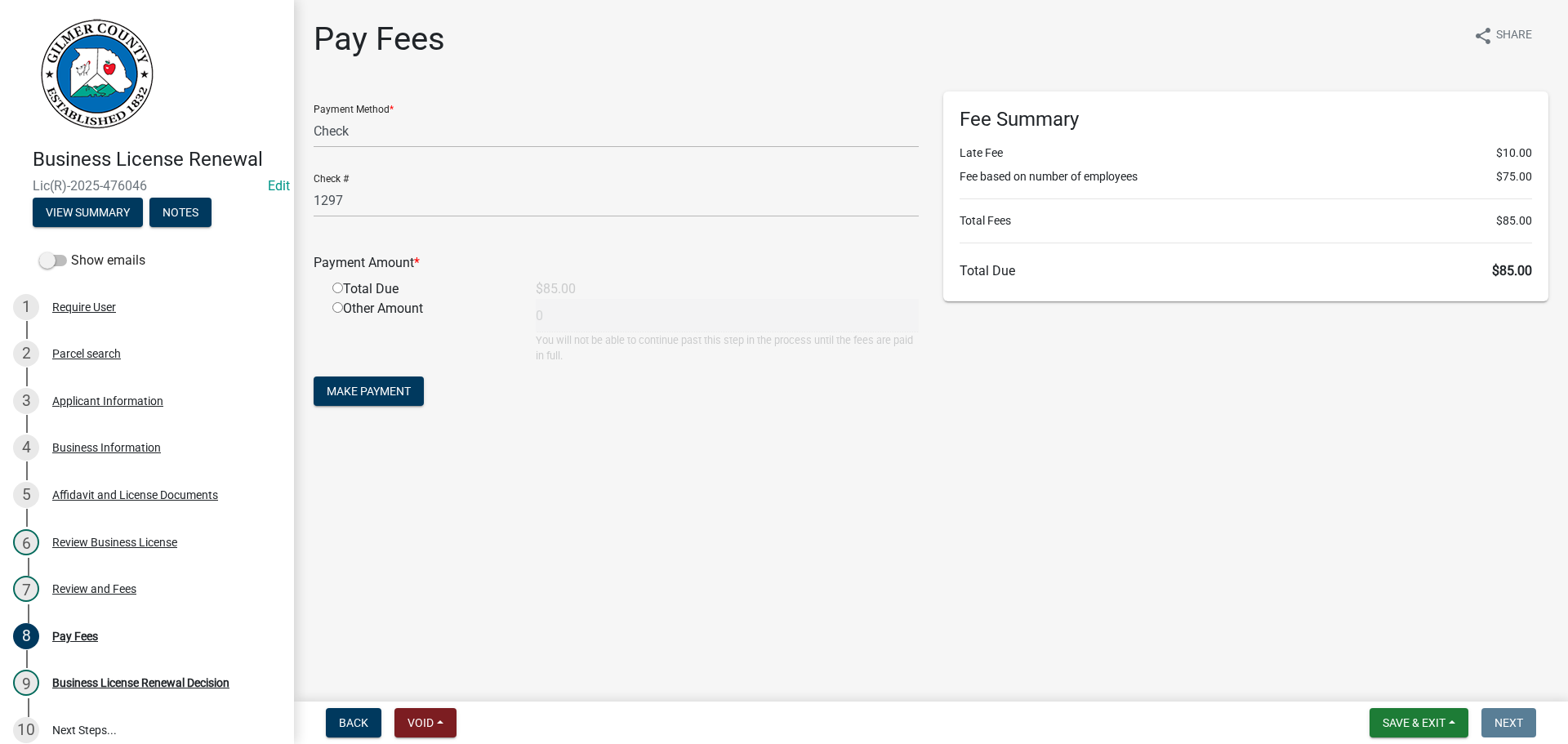
click at [332, 282] on input "radio" at bounding box center [337, 287] width 11 height 11
radio input "true"
type input "85"
click at [374, 380] on button "Make Payment" at bounding box center [369, 391] width 110 height 29
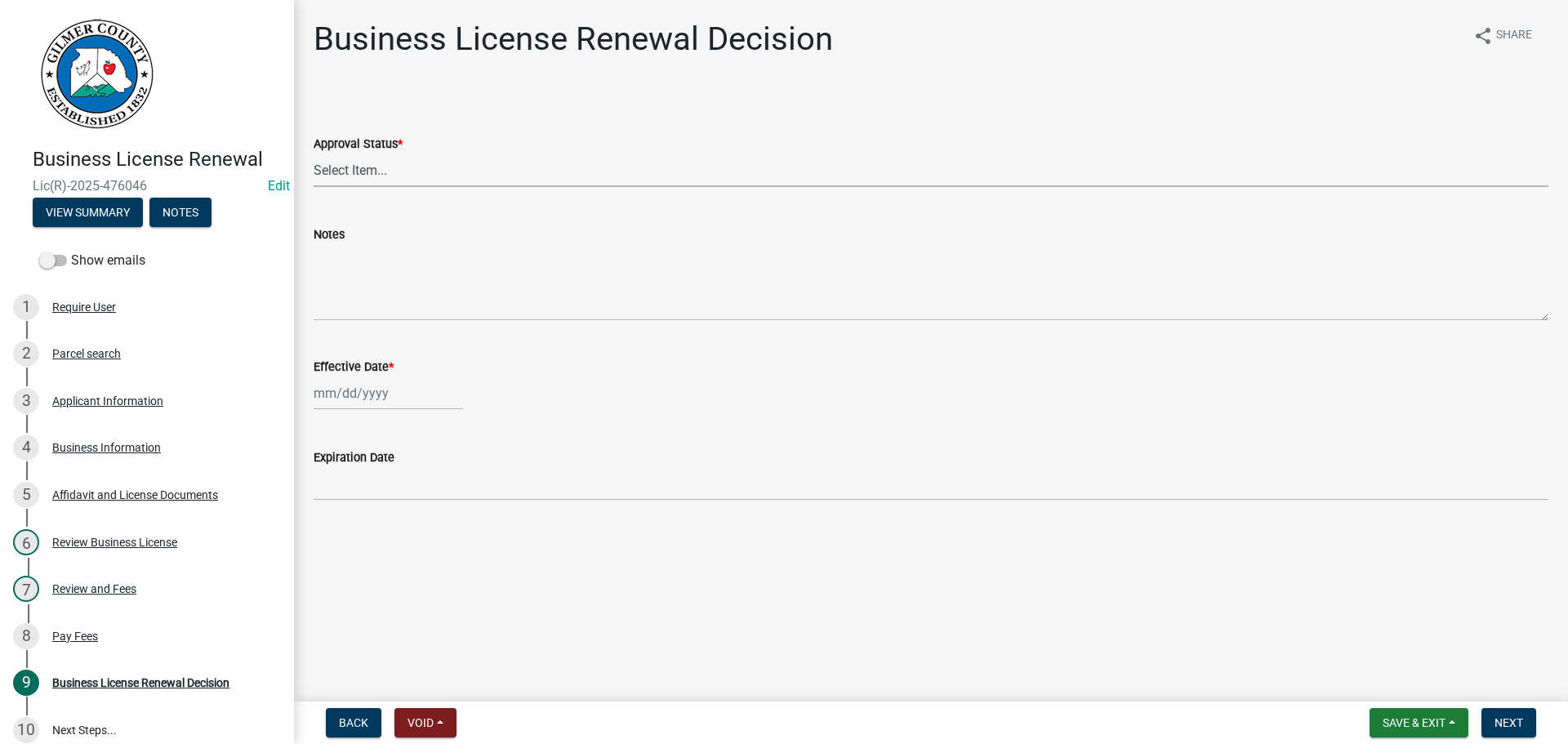
click at [441, 154] on select "Select Item... Approved Denied" at bounding box center [931, 170] width 1235 height 33
click at [314, 153] on select "Select Item... Approved Denied" at bounding box center [931, 170] width 1235 height 33
select select "f9ee03a4-b254-45c7-885b-1d55ed52fc46"
click at [394, 389] on div at bounding box center [388, 393] width 149 height 33
select select "9"
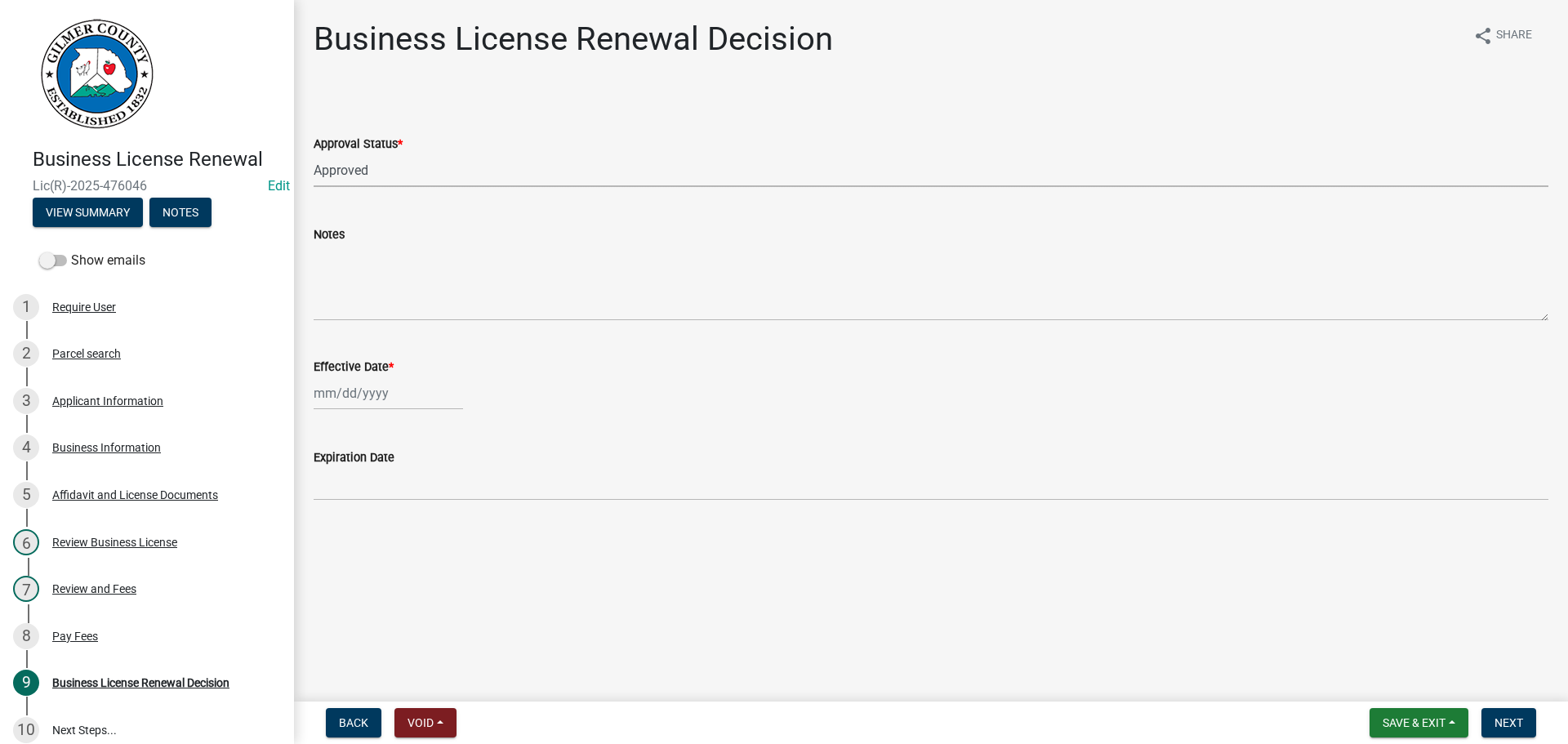
select select "2025"
click at [357, 505] on div "9" at bounding box center [356, 506] width 26 height 26
type input "[DATE]"
click at [1509, 727] on span "Next" at bounding box center [1508, 723] width 28 height 13
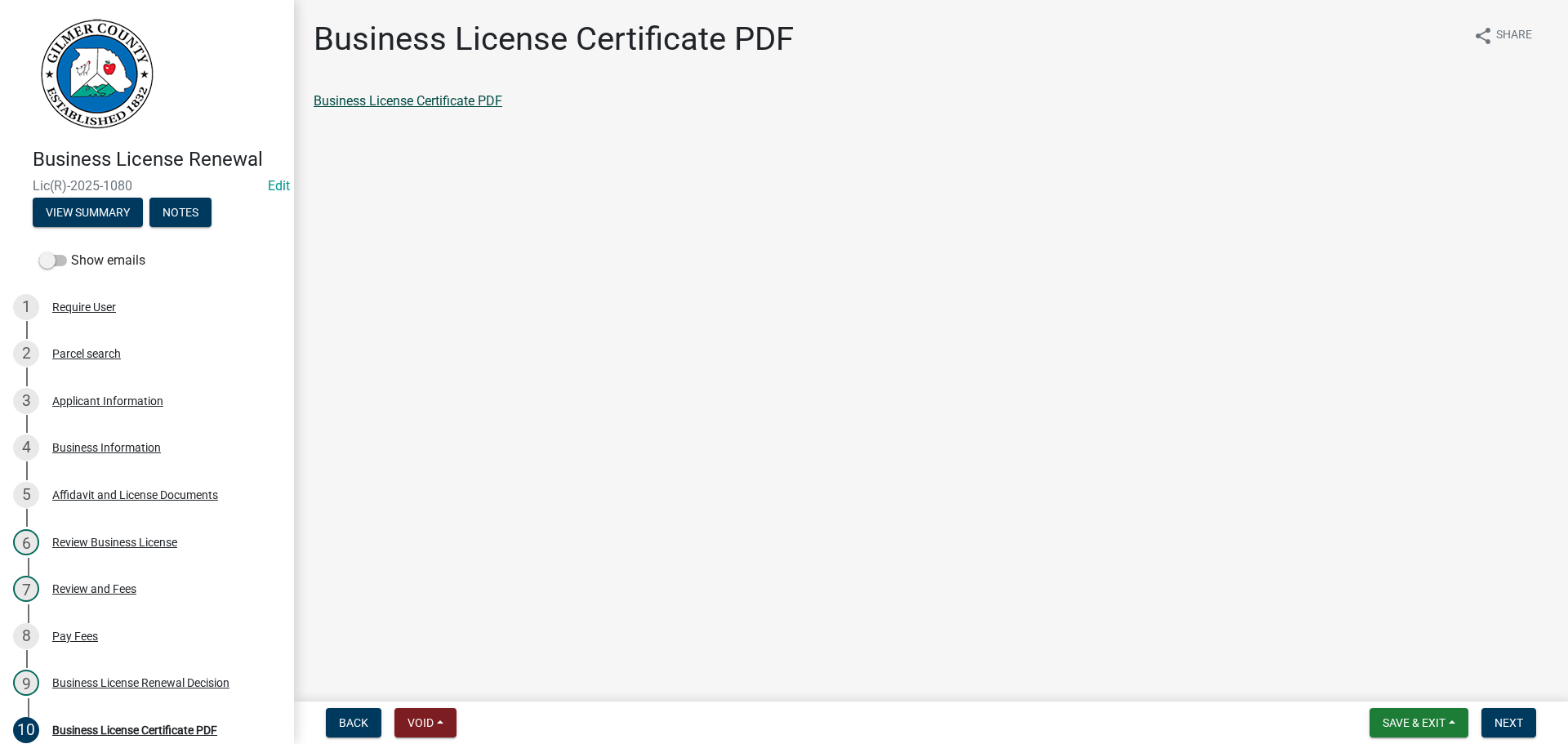
click at [449, 93] on link "Business License Certificate PDF" at bounding box center [408, 101] width 189 height 16
click at [1494, 727] on span "Next" at bounding box center [1508, 723] width 28 height 13
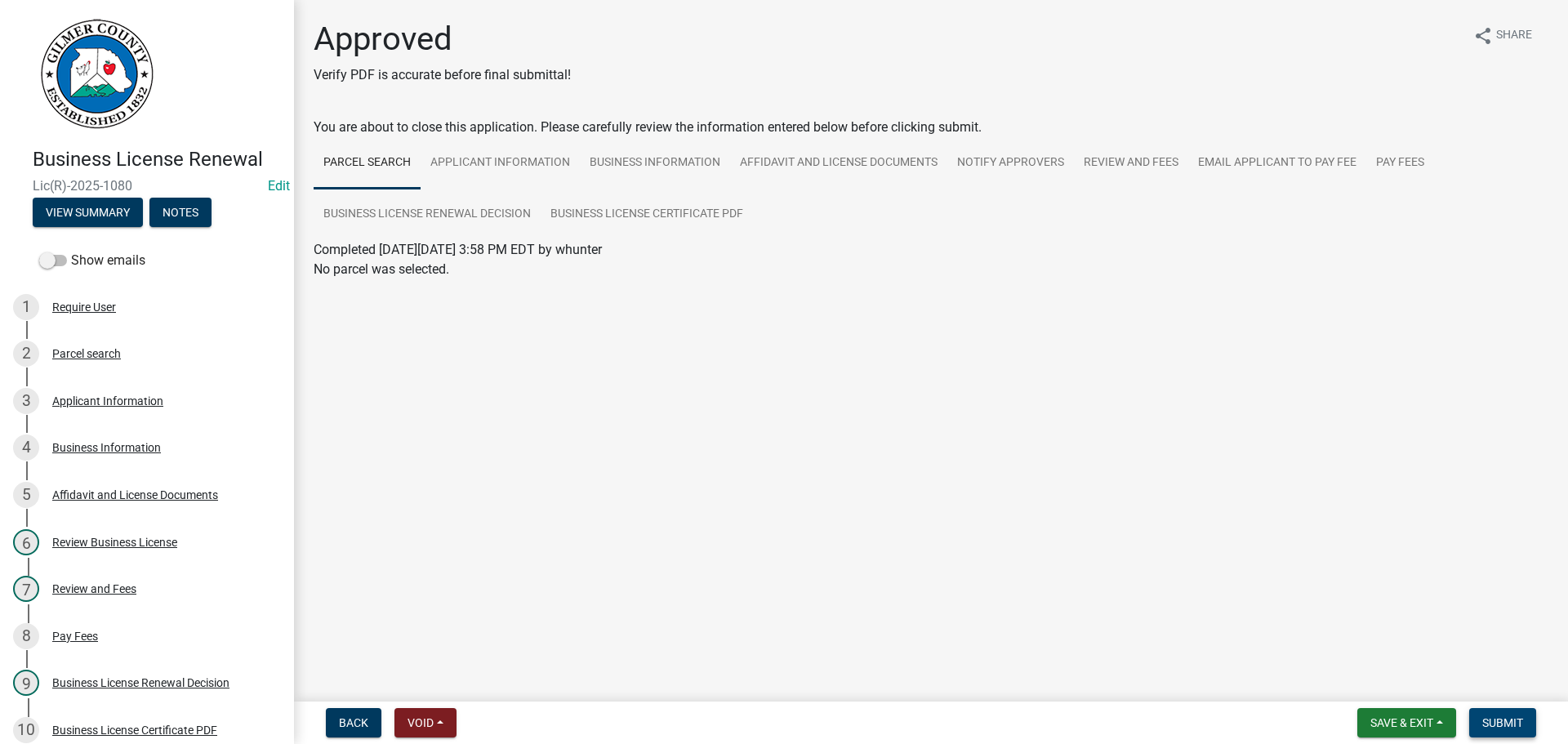
click at [1496, 736] on button "Submit" at bounding box center [1502, 722] width 67 height 29
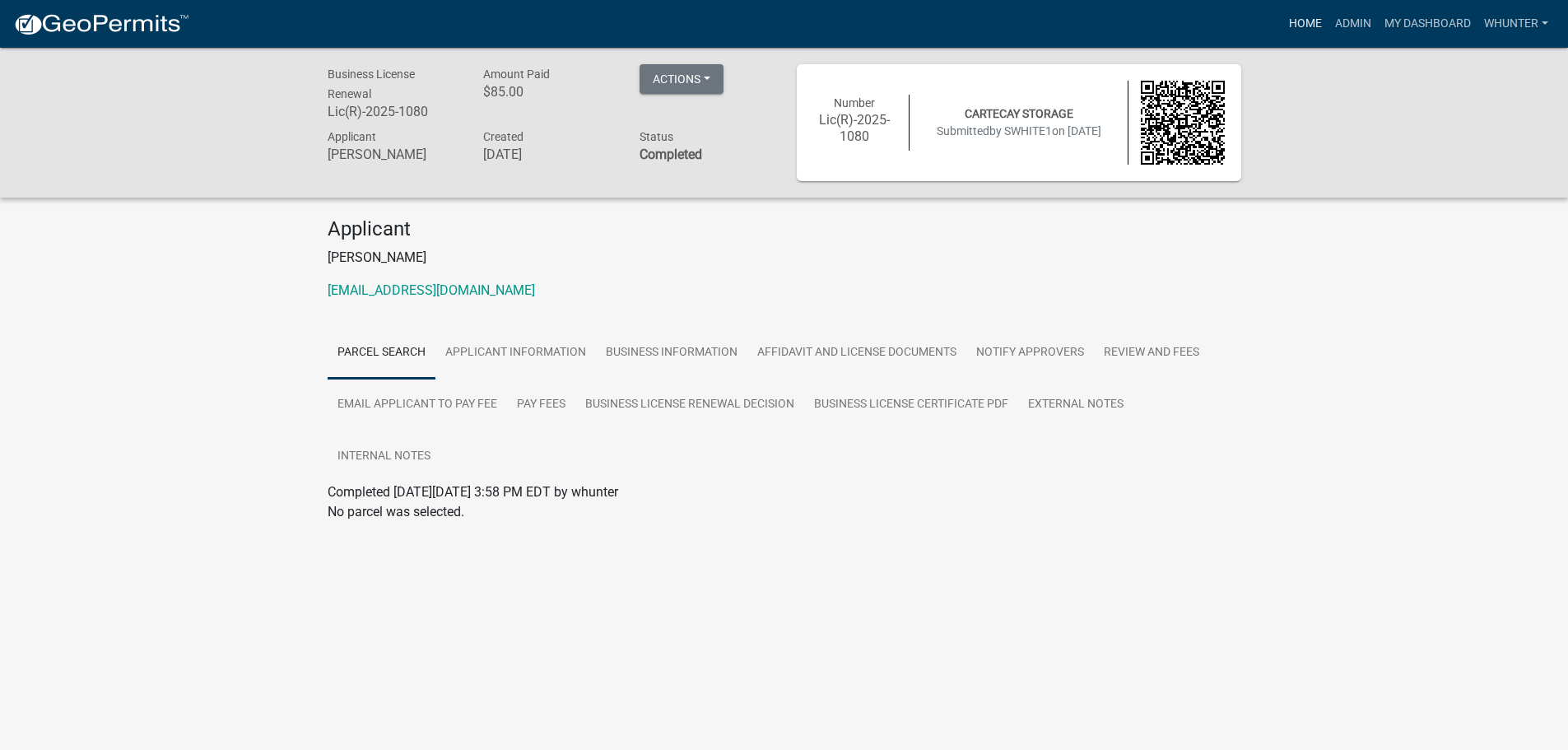
click at [1310, 21] on link "Home" at bounding box center [1305, 24] width 46 height 31
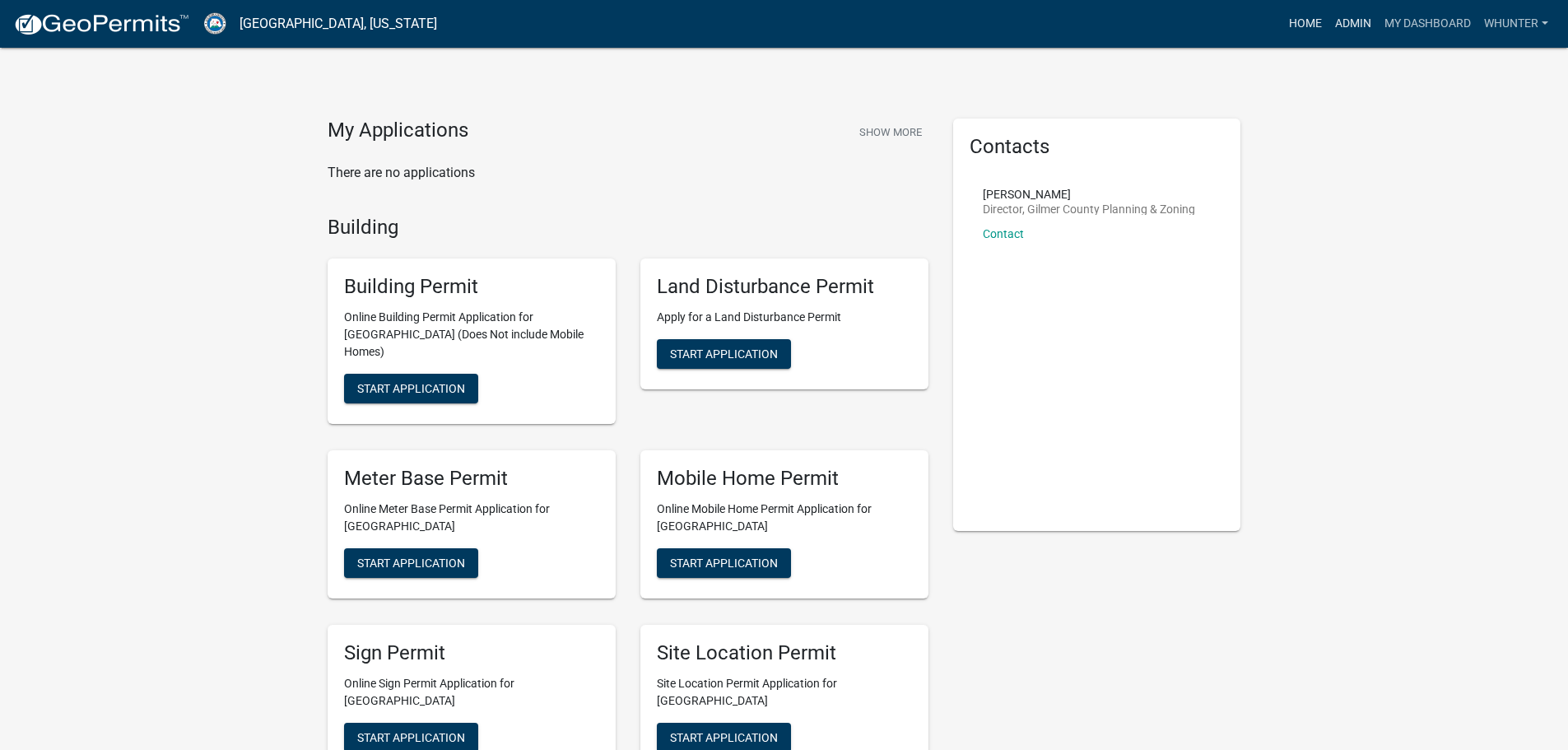
drag, startPoint x: 1338, startPoint y: 17, endPoint x: 1323, endPoint y: 29, distance: 19.2
click at [1340, 17] on link "Admin" at bounding box center [1353, 24] width 50 height 31
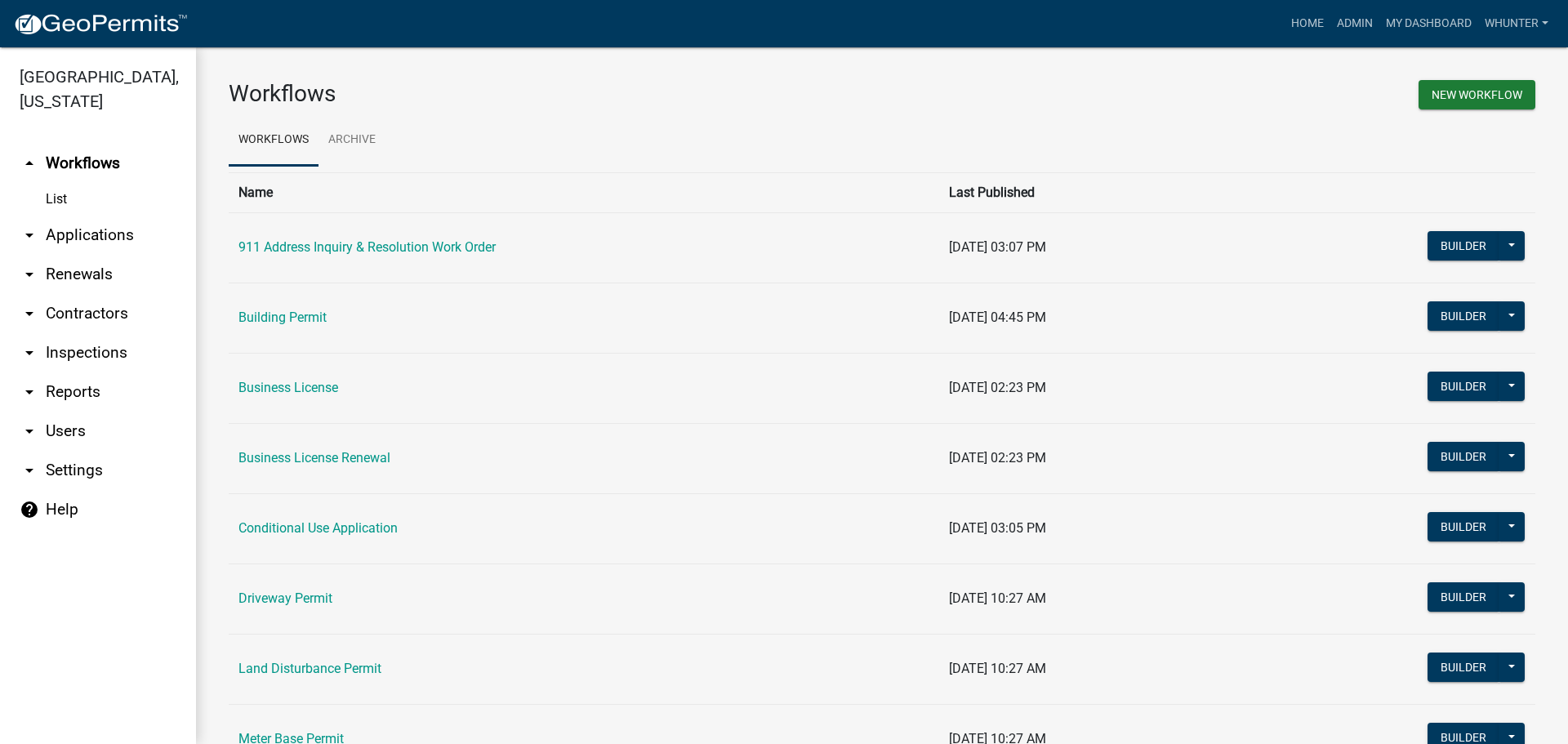
click at [100, 255] on link "arrow_drop_down Renewals" at bounding box center [97, 274] width 196 height 39
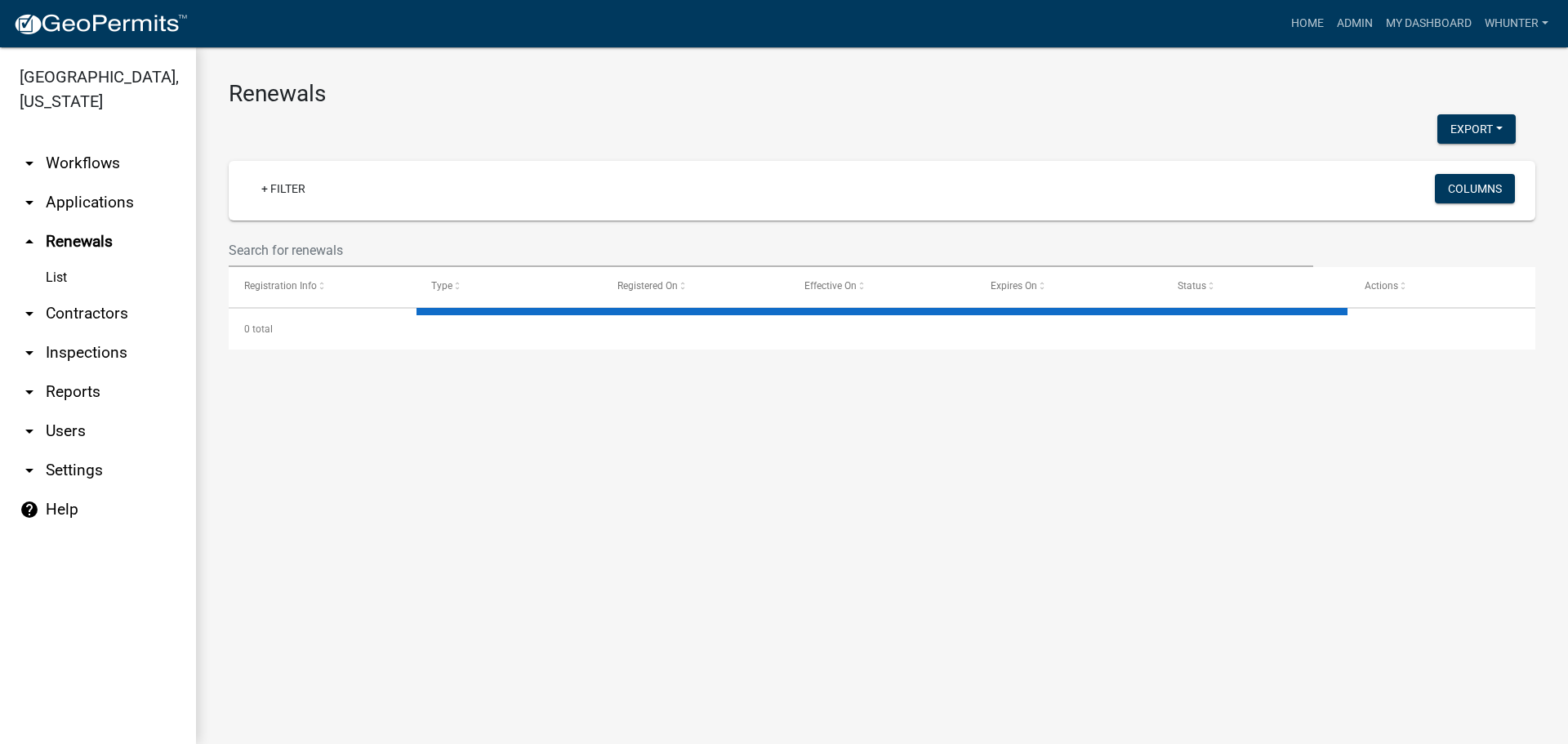
click at [83, 210] on link "arrow_drop_down Applications" at bounding box center [97, 202] width 196 height 39
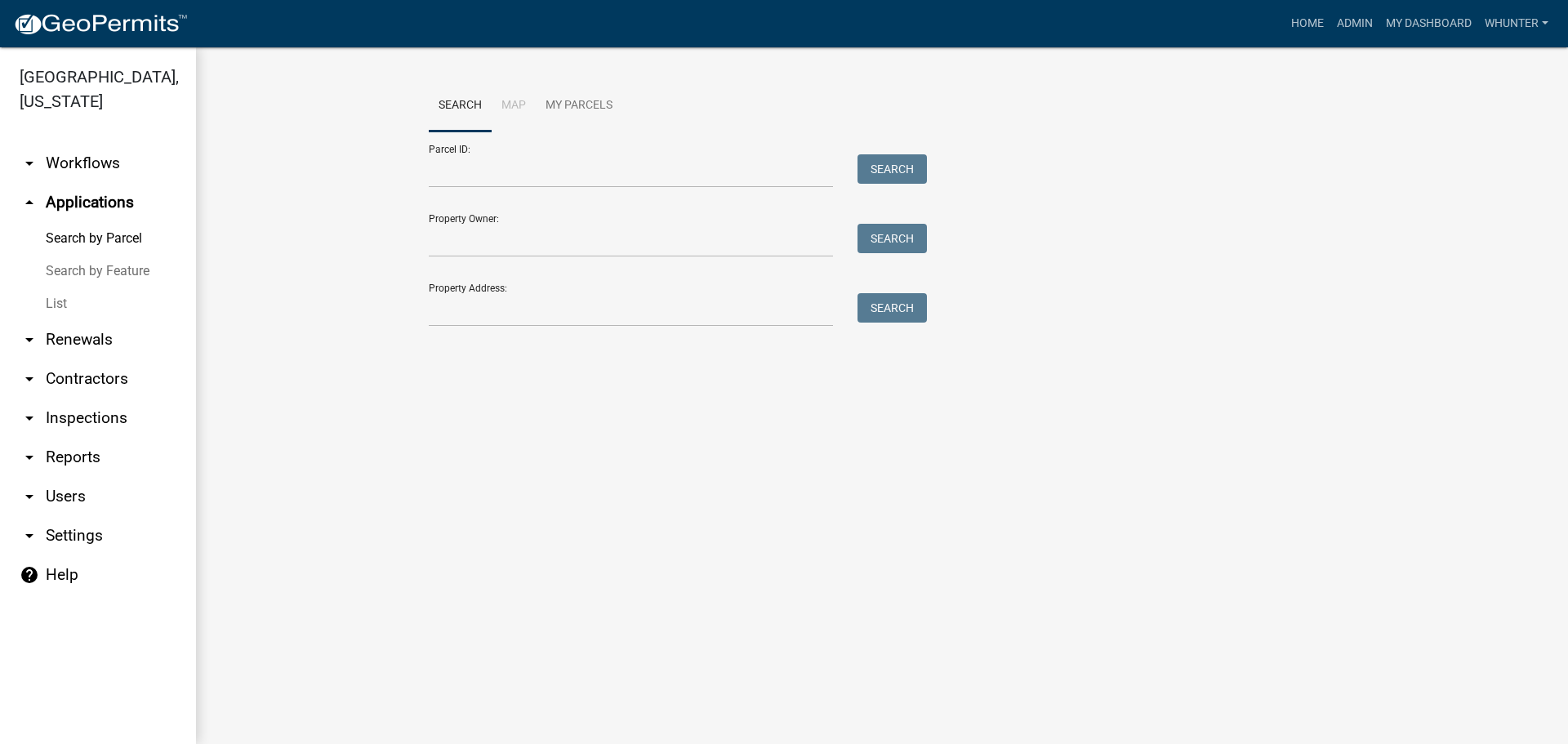
click at [85, 307] on link "List" at bounding box center [97, 303] width 196 height 32
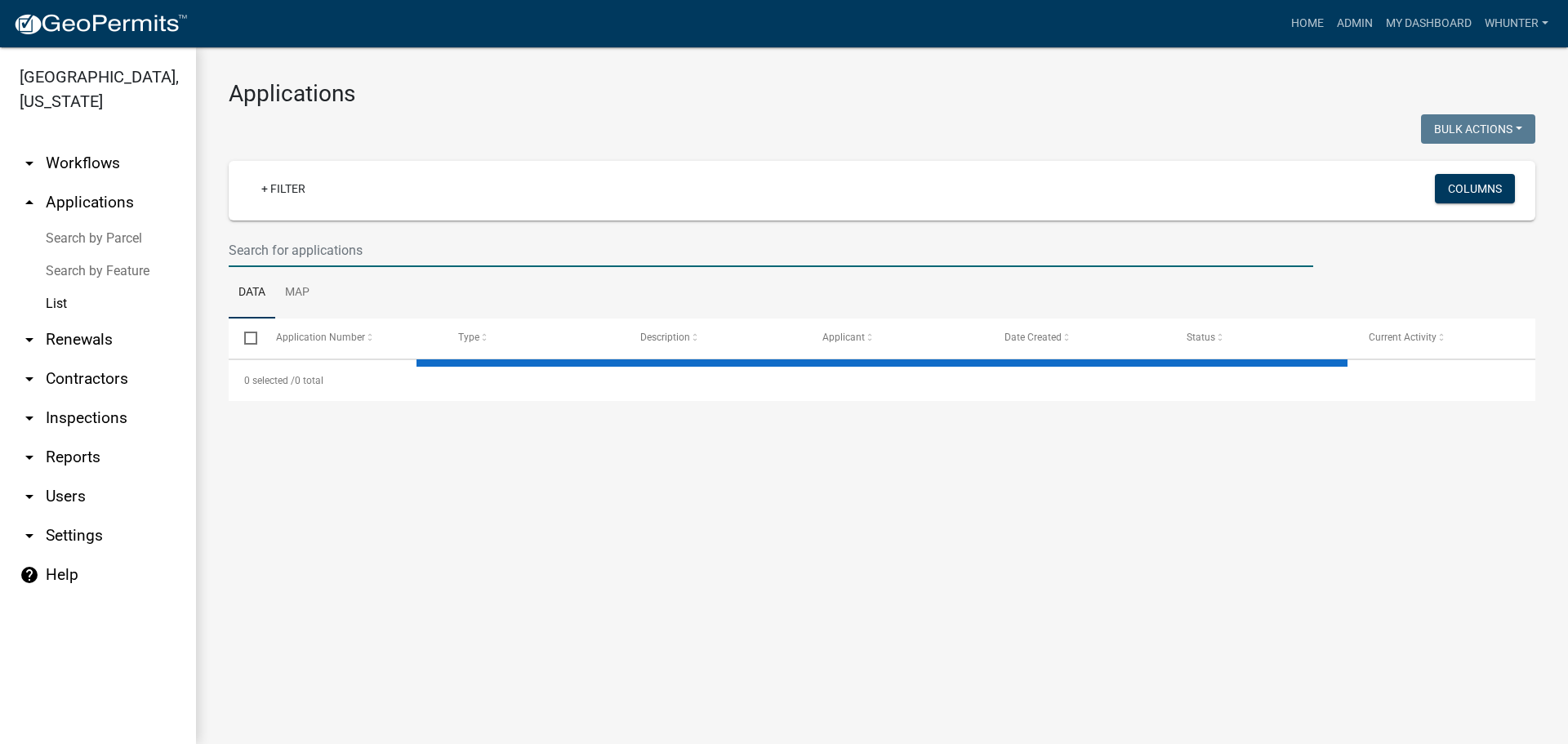
click at [324, 253] on input "text" at bounding box center [771, 250] width 1084 height 33
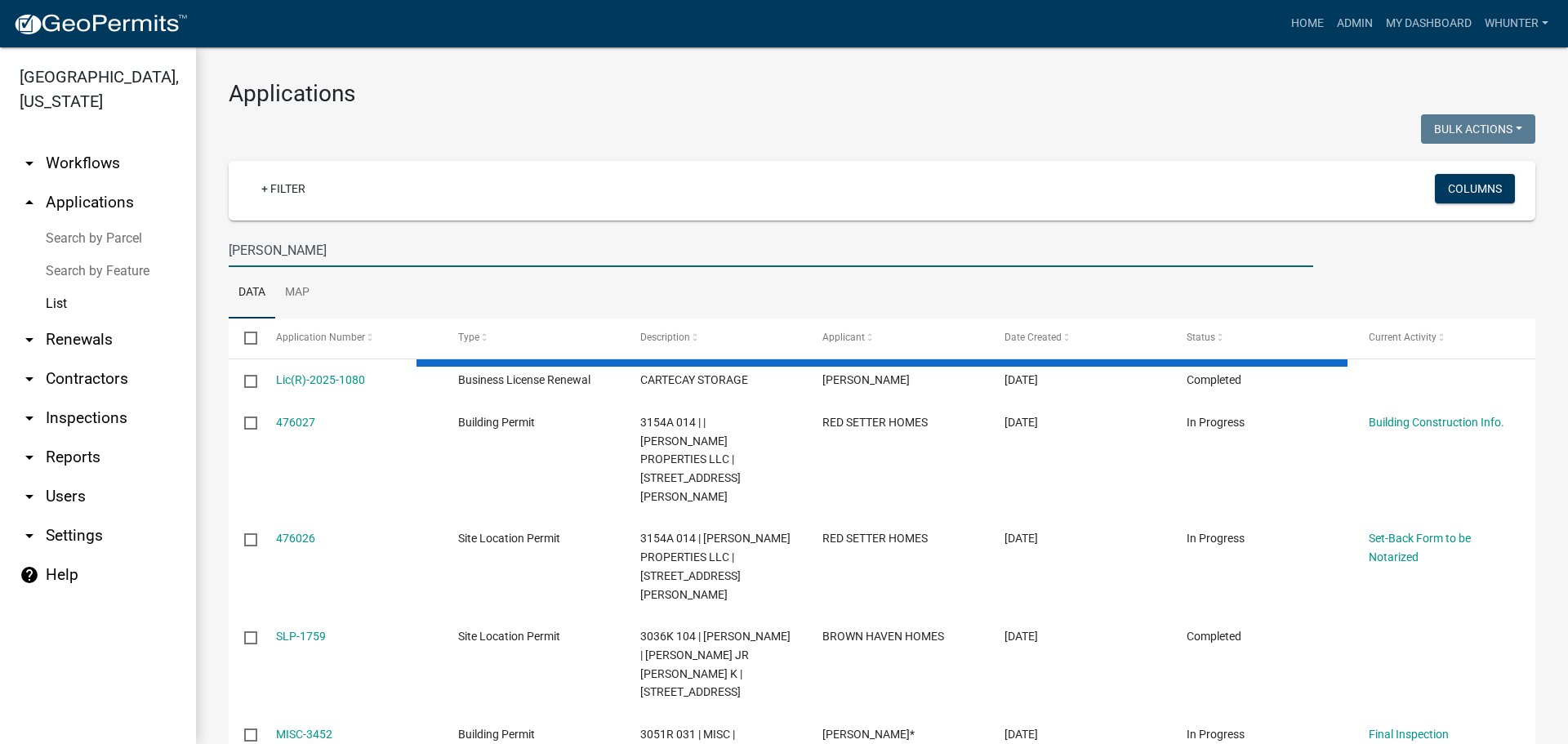
type input "[PERSON_NAME]"
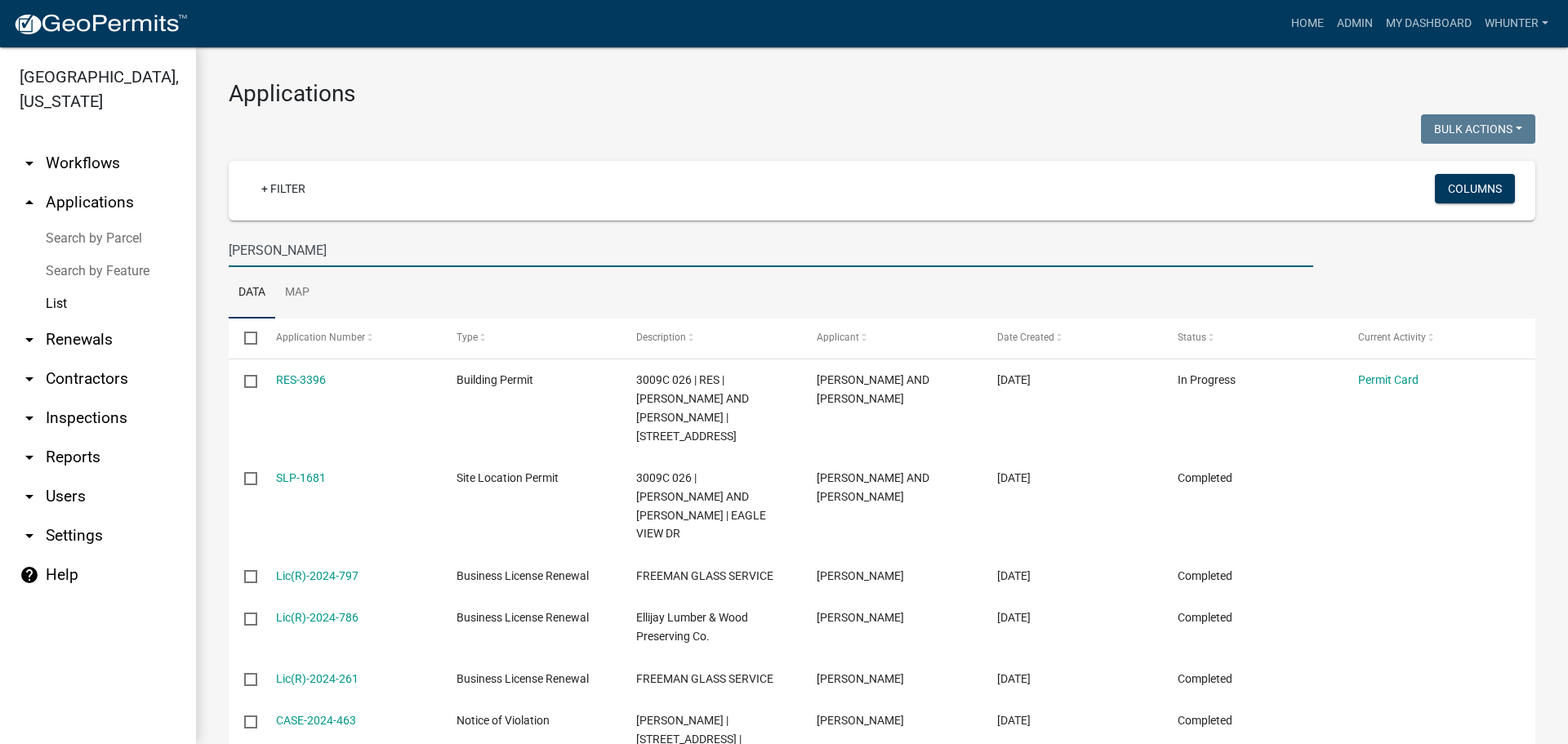
click at [289, 250] on input "[PERSON_NAME]" at bounding box center [771, 250] width 1084 height 33
drag, startPoint x: 289, startPoint y: 252, endPoint x: 60, endPoint y: 236, distance: 229.6
click at [63, 236] on div "[GEOGRAPHIC_DATA], [US_STATE] arrow_drop_down Workflows List arrow_drop_up Appl…" at bounding box center [784, 396] width 1568 height 697
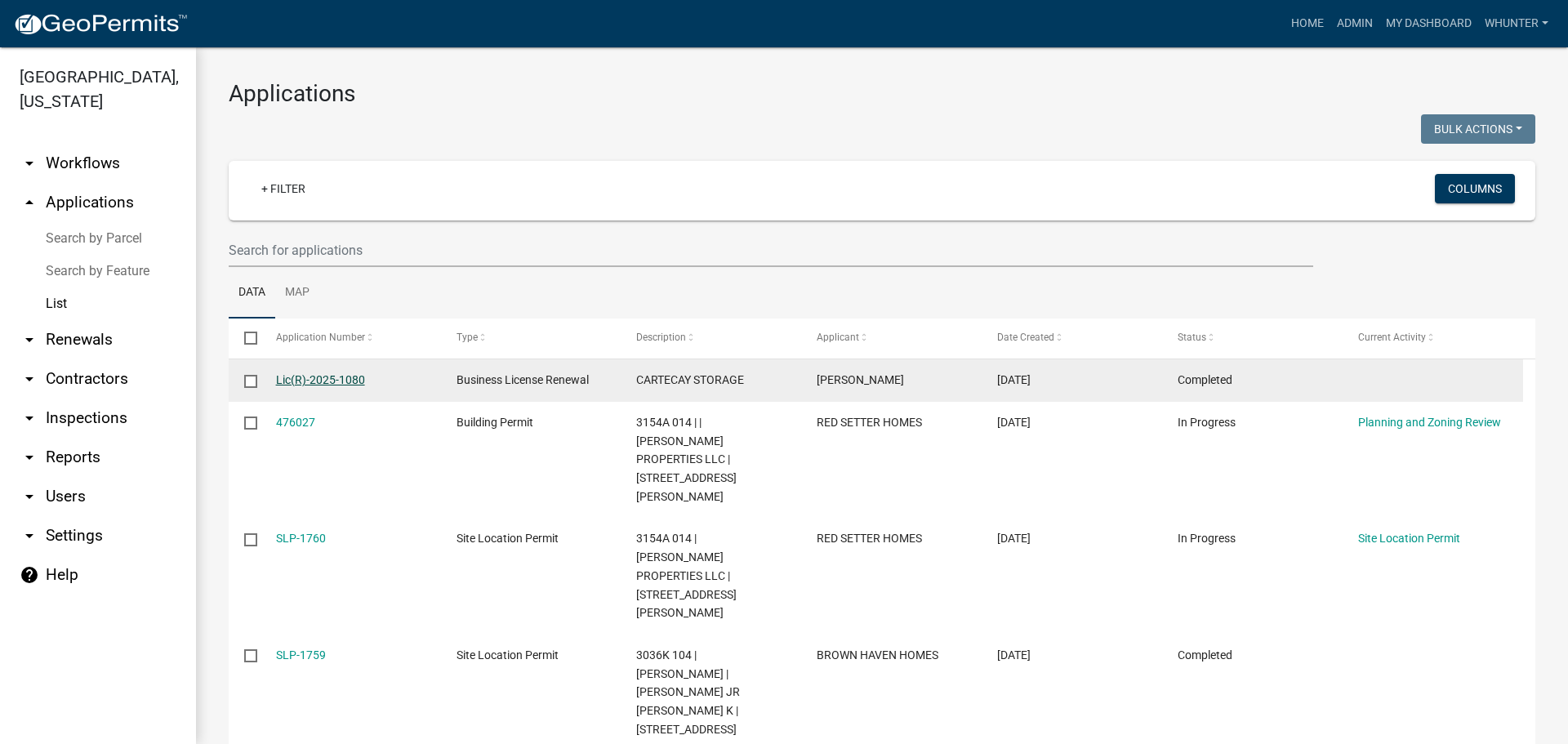
click at [310, 387] on link "Lic(R)-2025-1080" at bounding box center [320, 380] width 89 height 13
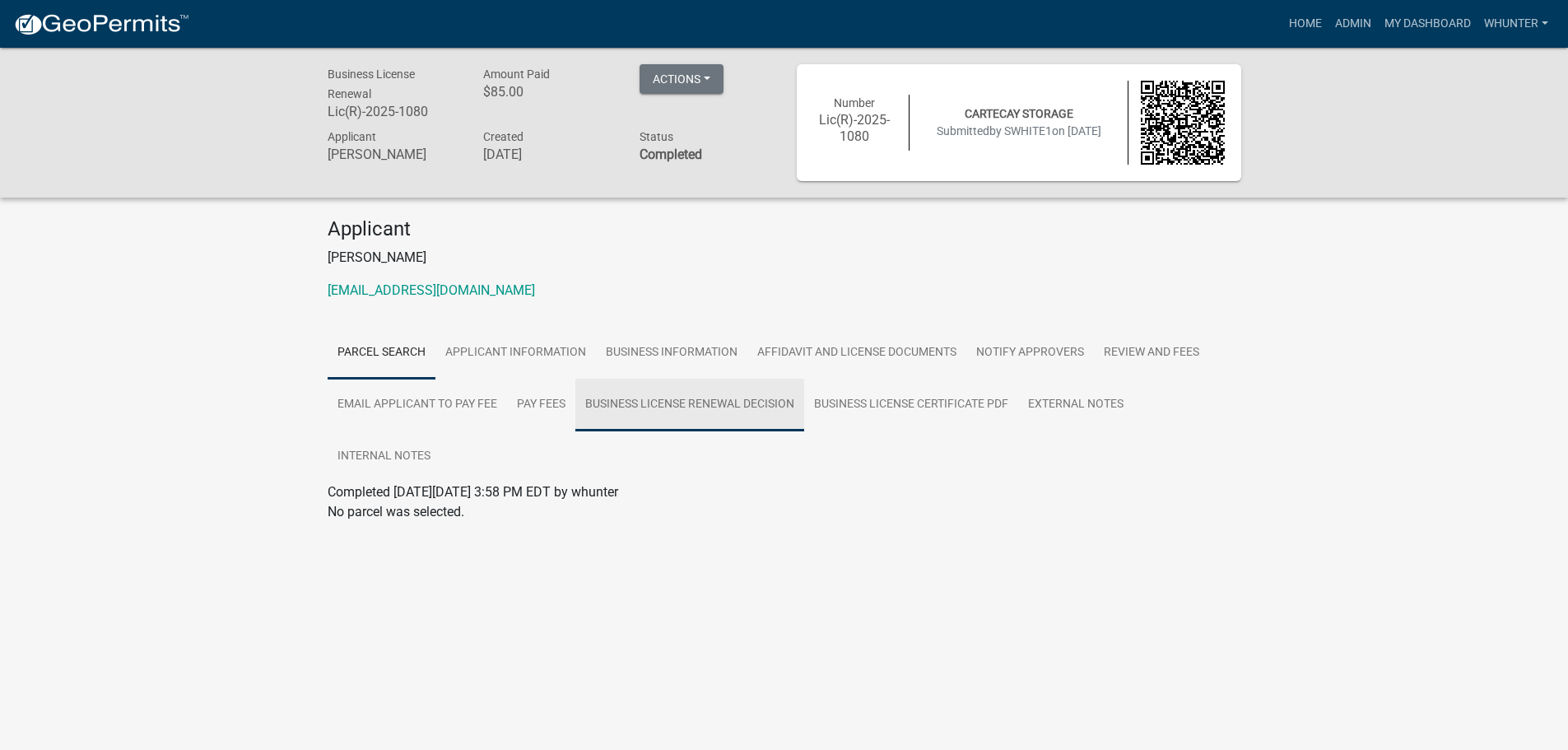
click at [711, 407] on link "Business License Renewal Decision" at bounding box center [689, 405] width 229 height 53
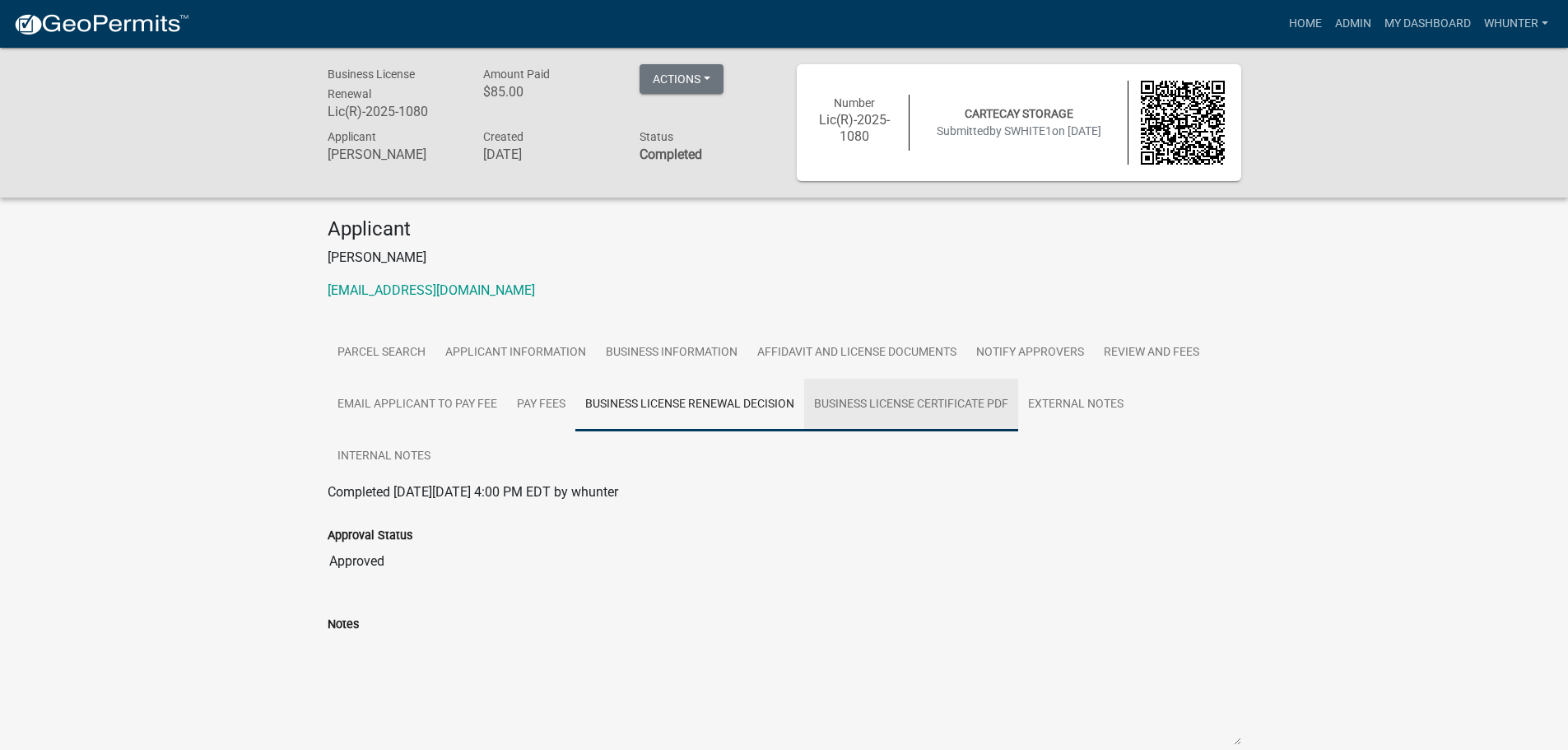
click at [907, 420] on link "Business License Certificate PDF" at bounding box center [911, 405] width 214 height 53
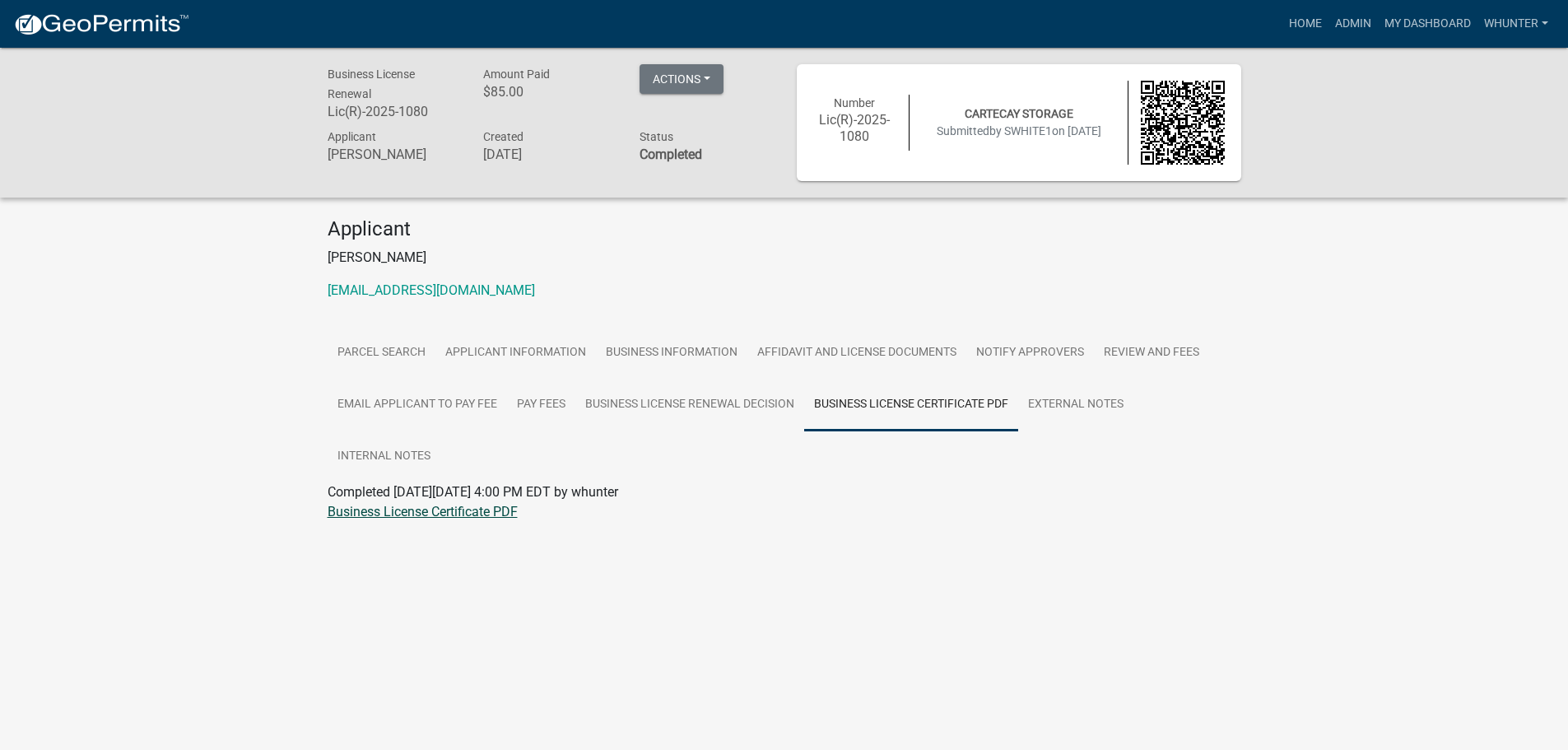
click at [476, 518] on link "Business License Certificate PDF" at bounding box center [422, 511] width 191 height 16
click at [708, 72] on button "Actions" at bounding box center [682, 78] width 84 height 29
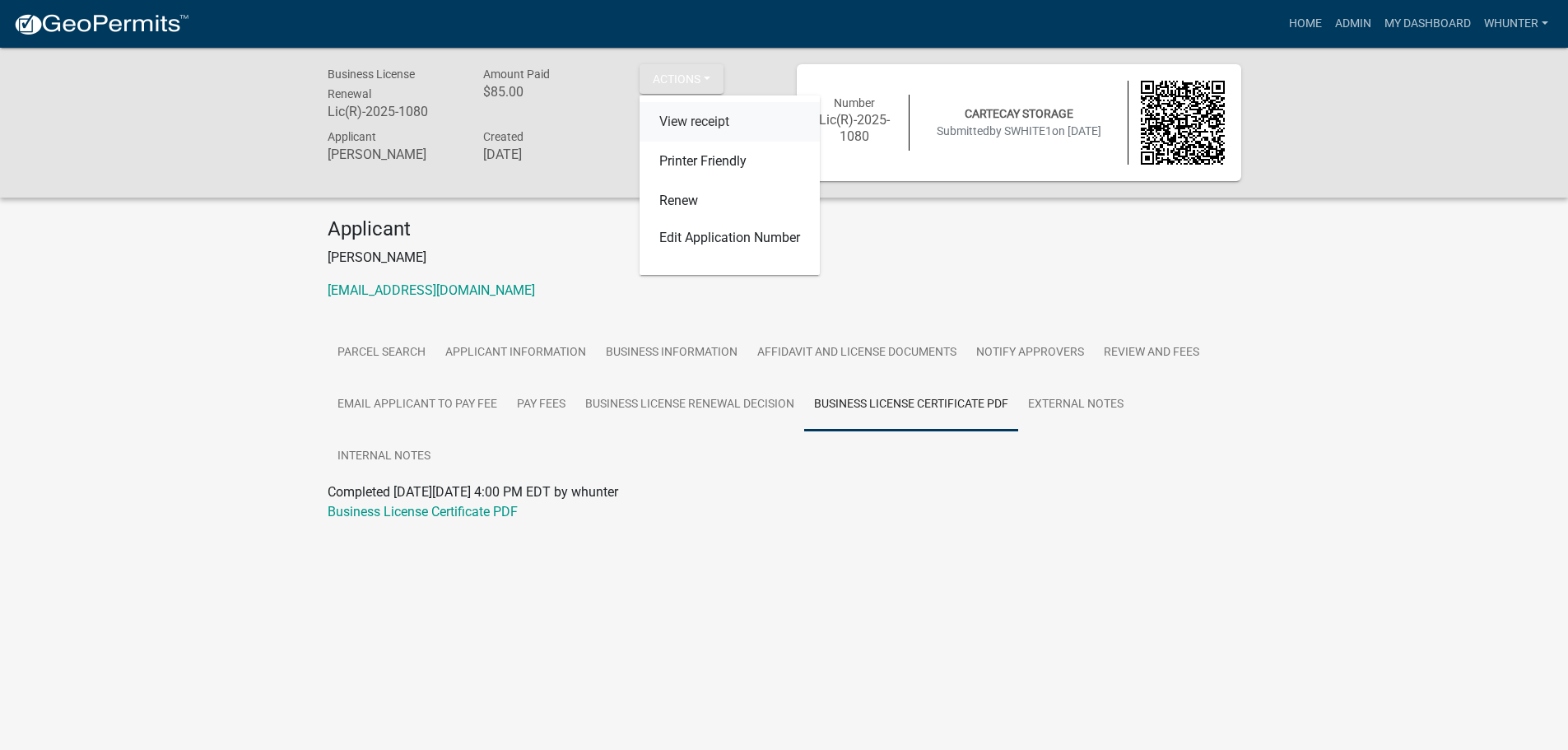
click at [709, 108] on link "View receipt" at bounding box center [729, 122] width 180 height 39
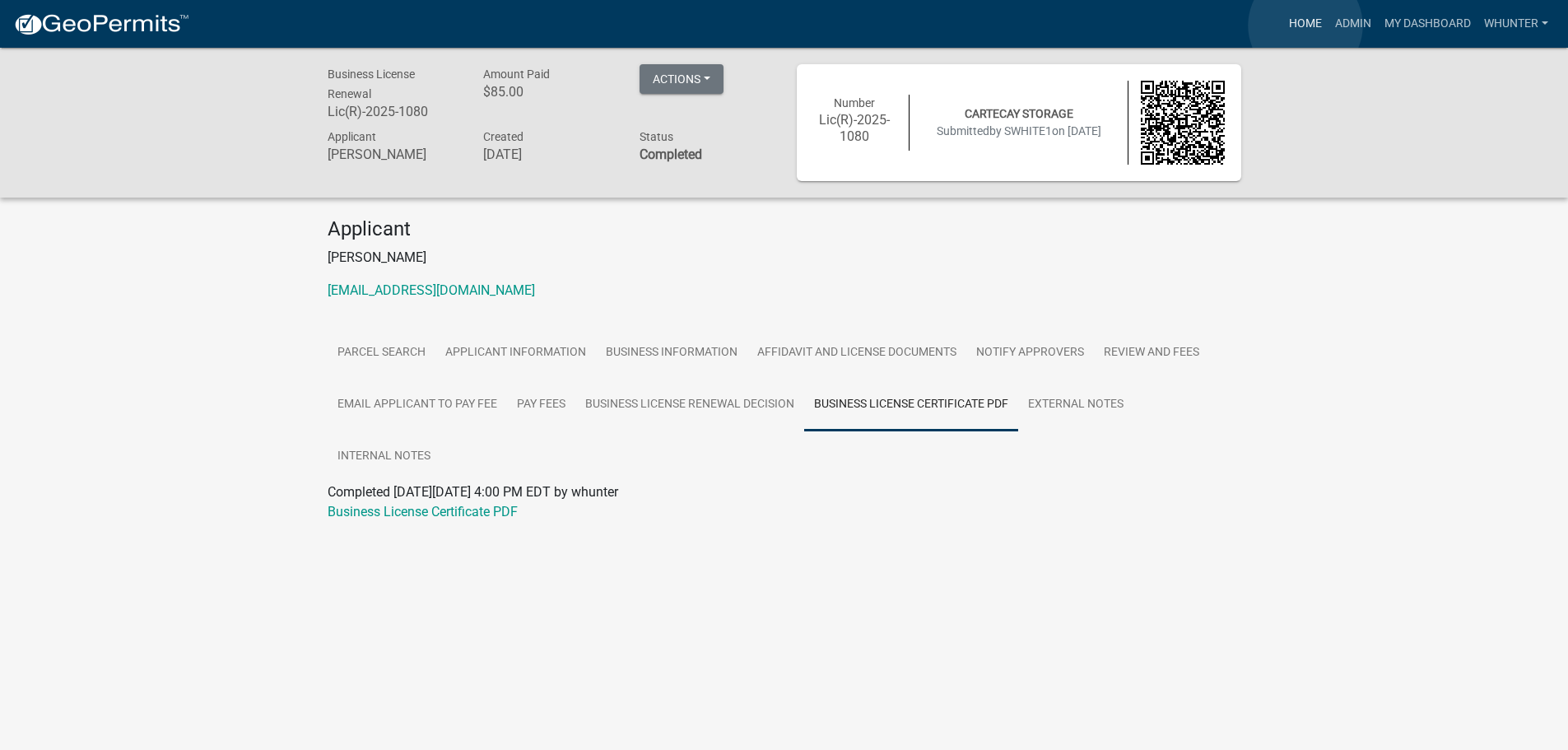
click at [1305, 25] on link "Home" at bounding box center [1305, 24] width 46 height 31
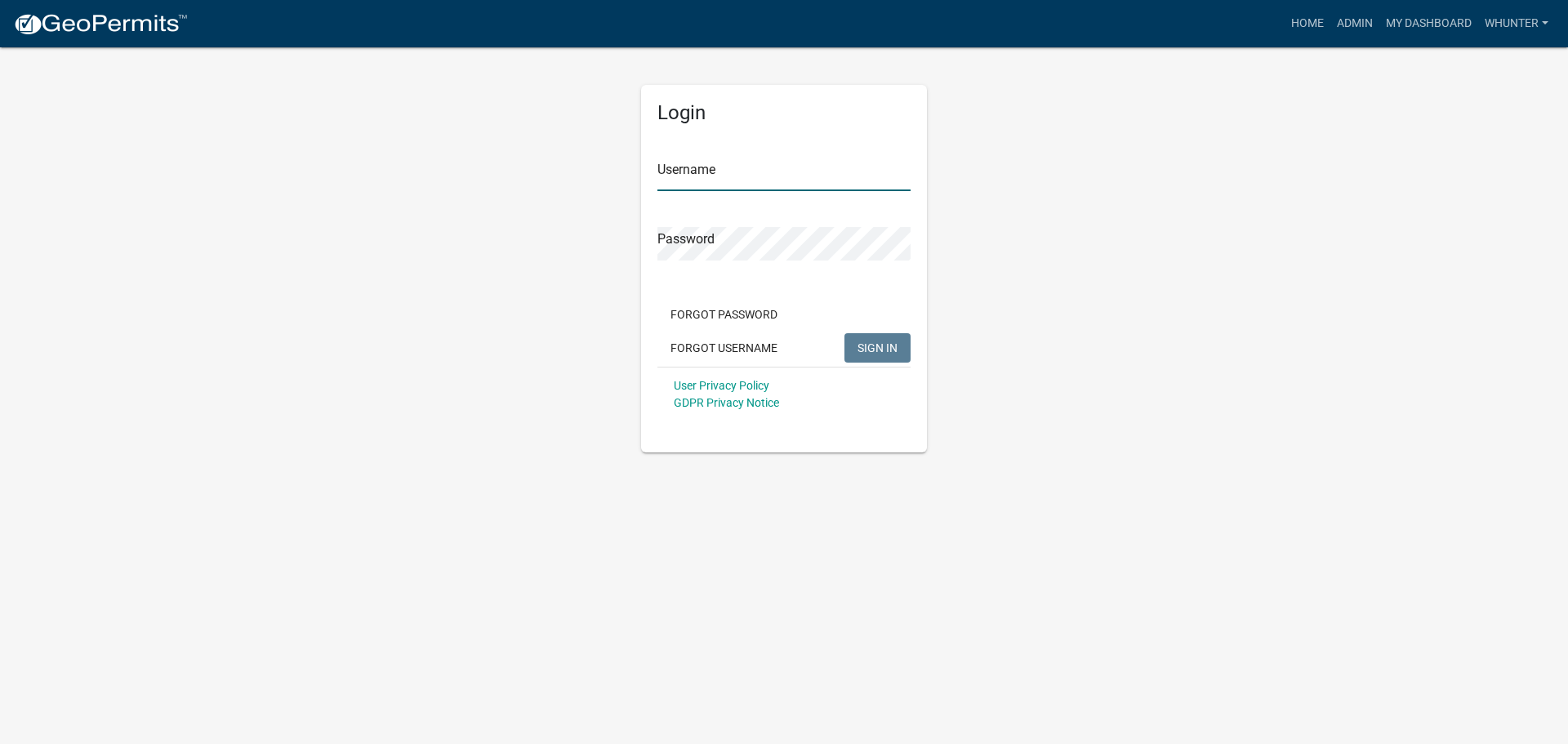
type input "whunter"
click at [883, 359] on button "SIGN IN" at bounding box center [877, 347] width 66 height 29
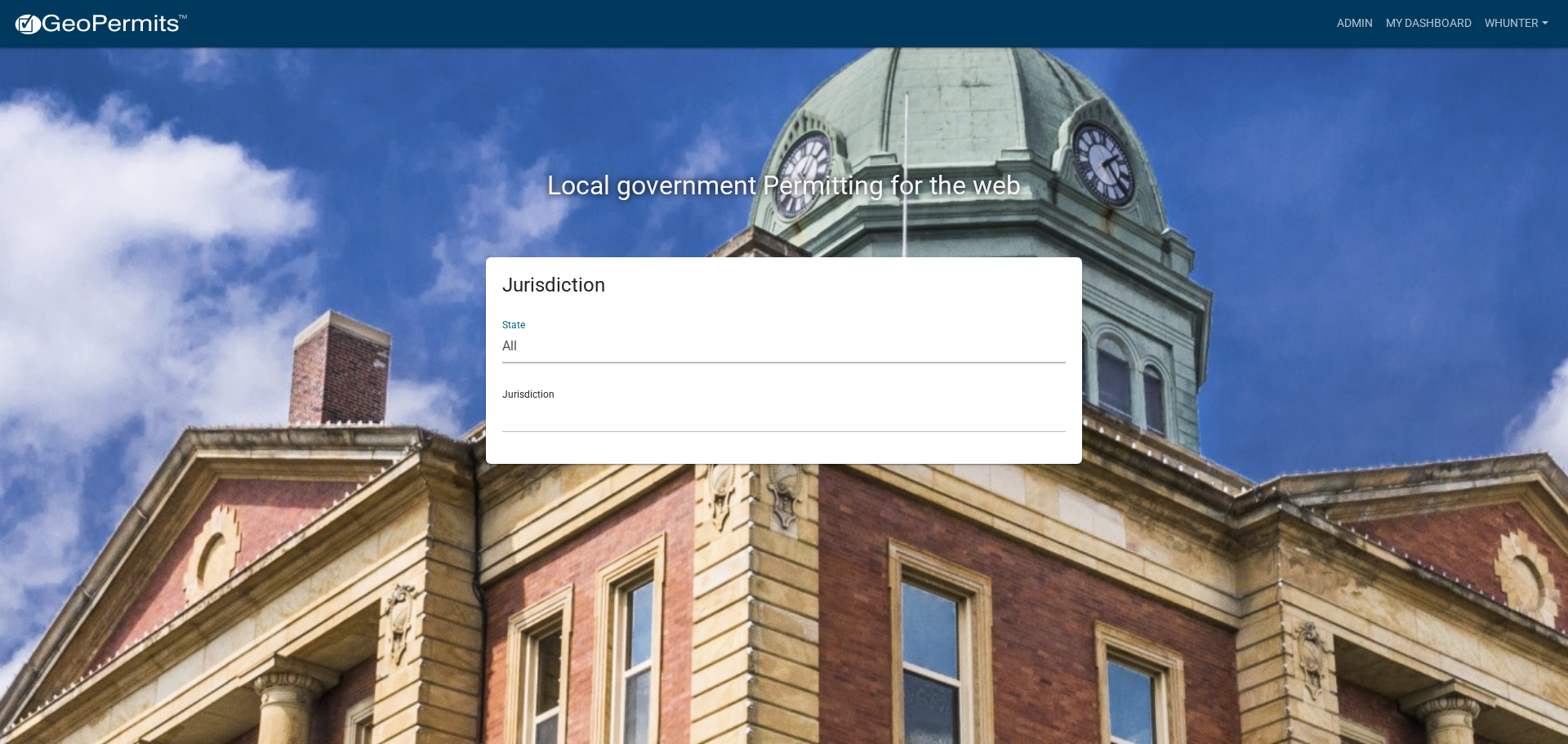
drag, startPoint x: 668, startPoint y: 347, endPoint x: 665, endPoint y: 362, distance: 15.3
click at [668, 347] on select "All [US_STATE] [US_STATE] [US_STATE] [US_STATE] [US_STATE] [US_STATE] [US_STATE…" at bounding box center [784, 347] width 564 height 33
select select "[US_STATE]"
click at [502, 330] on select "All [US_STATE] [US_STATE] [US_STATE] [US_STATE] [US_STATE] [US_STATE] [US_STATE…" at bounding box center [784, 347] width 564 height 33
click at [653, 422] on select "[GEOGRAPHIC_DATA], [US_STATE][PERSON_NAME][GEOGRAPHIC_DATA], [US_STATE][PERSON_…" at bounding box center [784, 416] width 564 height 33
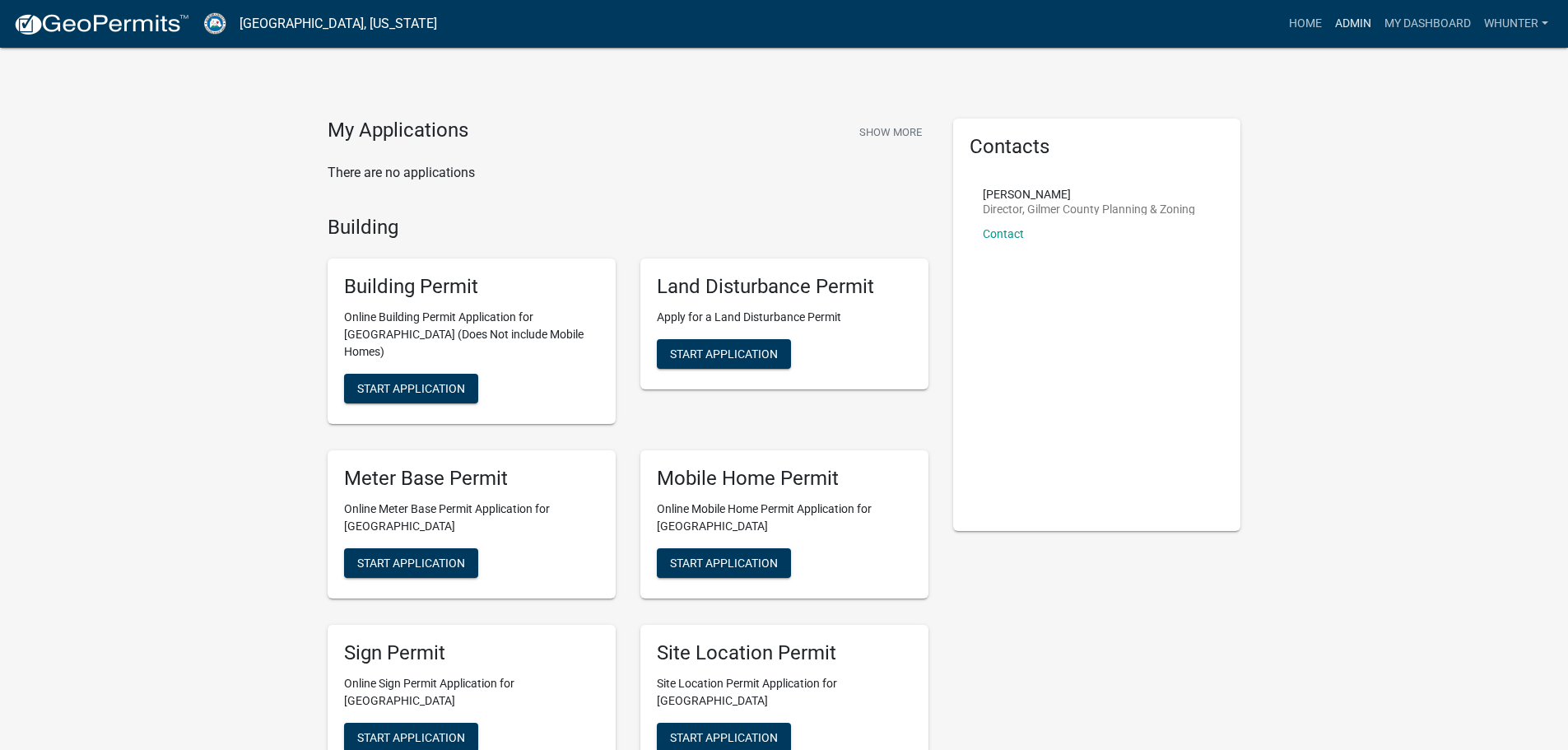
click at [1349, 26] on link "Admin" at bounding box center [1353, 24] width 50 height 31
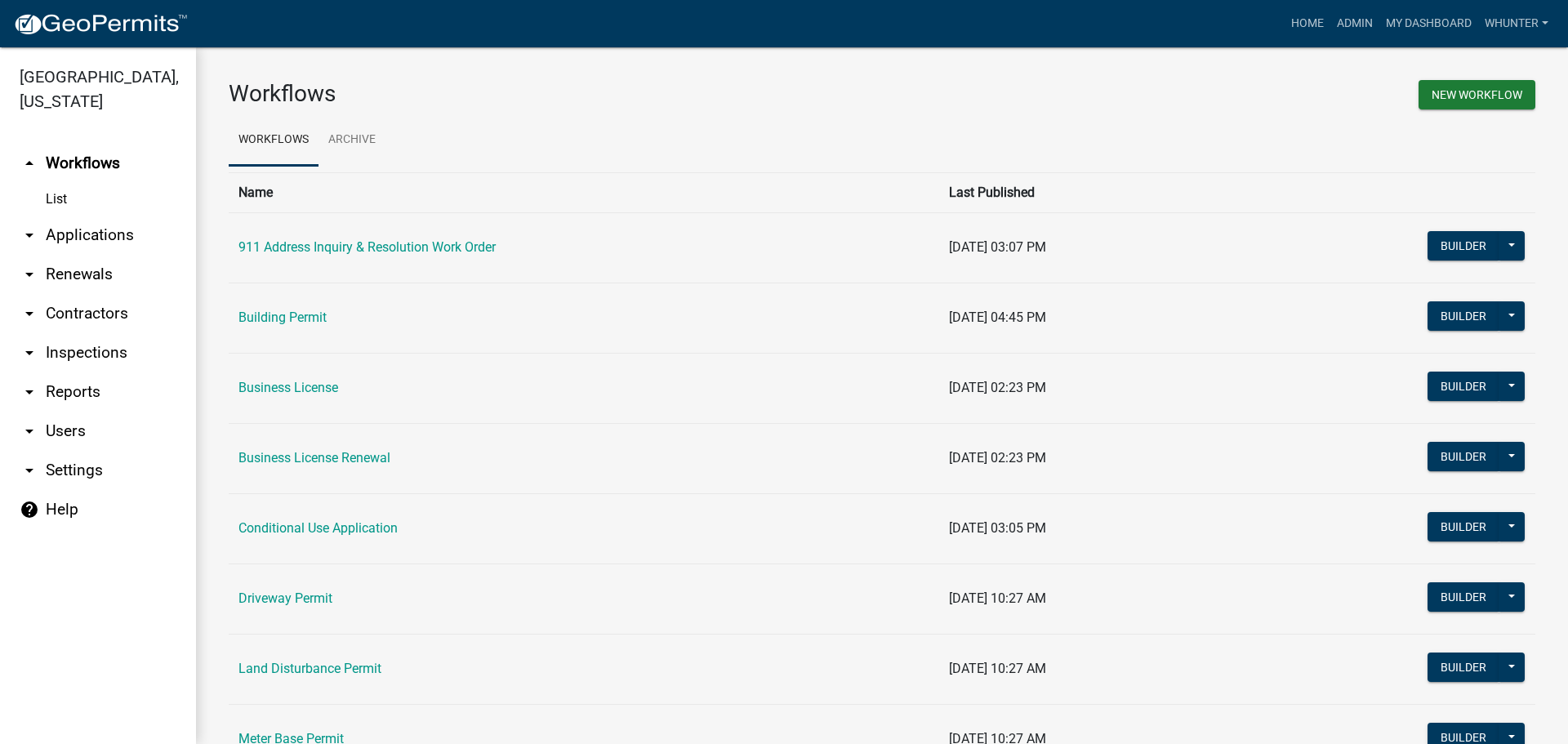
click at [97, 281] on link "arrow_drop_down Renewals" at bounding box center [97, 274] width 196 height 39
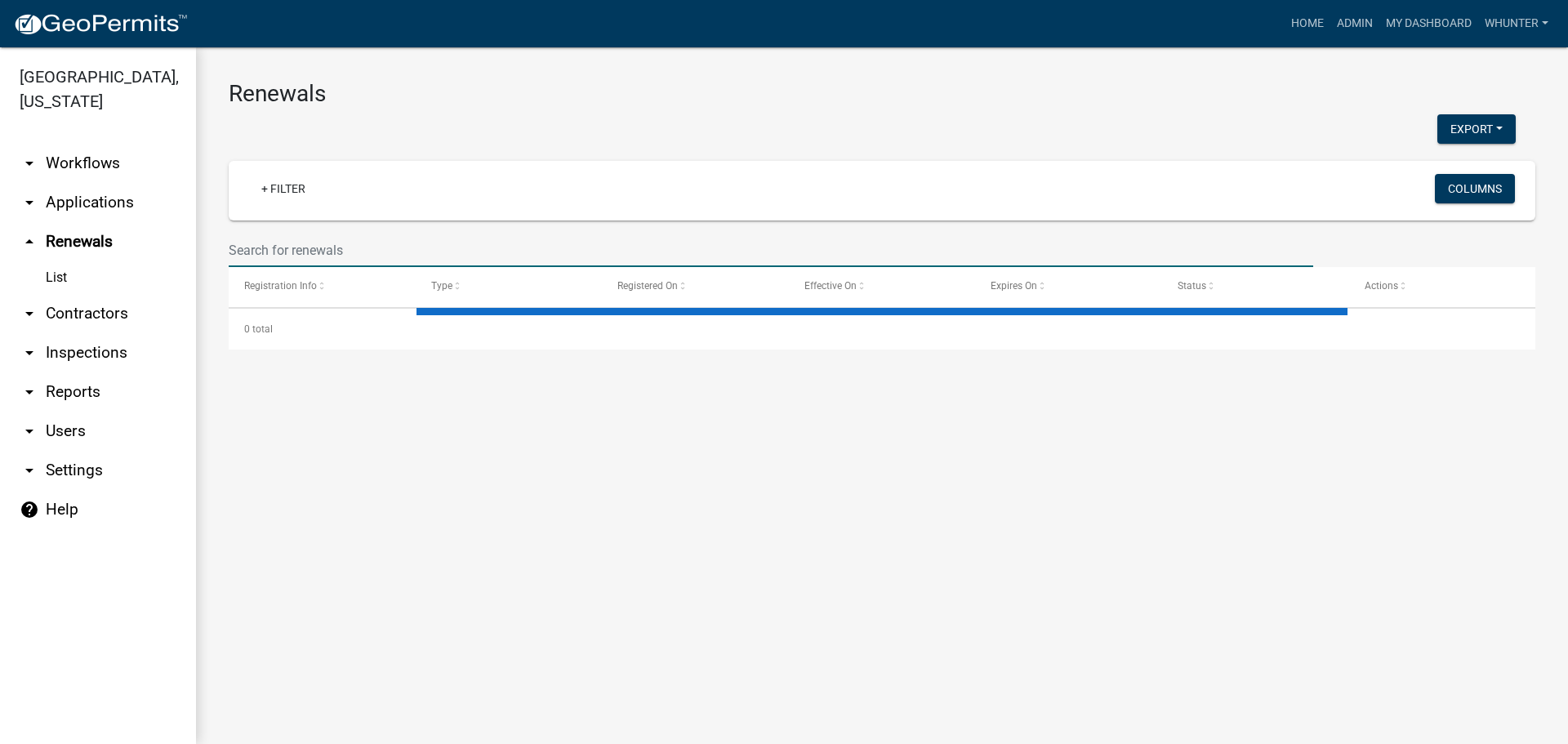
click at [311, 257] on input "text" at bounding box center [771, 250] width 1084 height 33
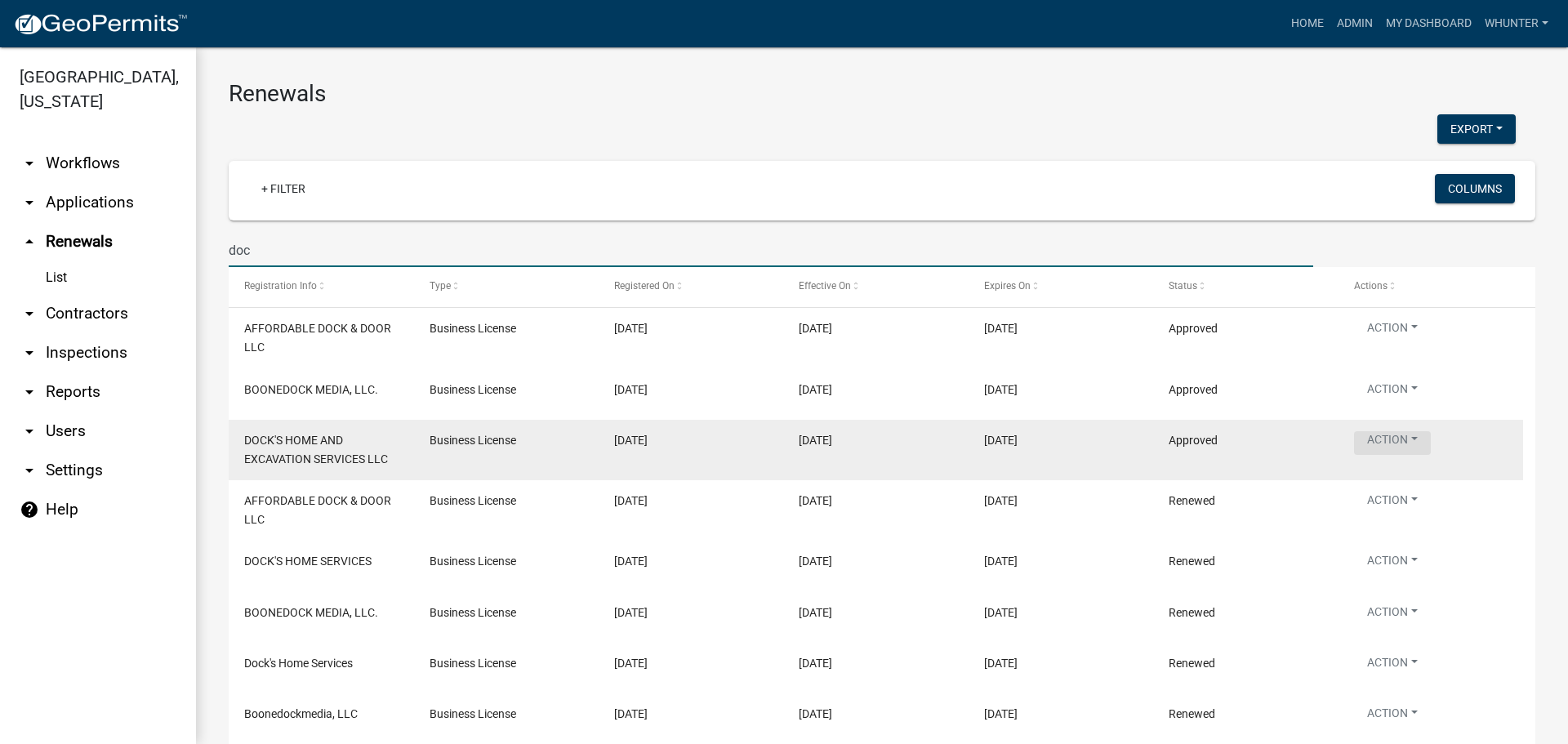
type input "doc"
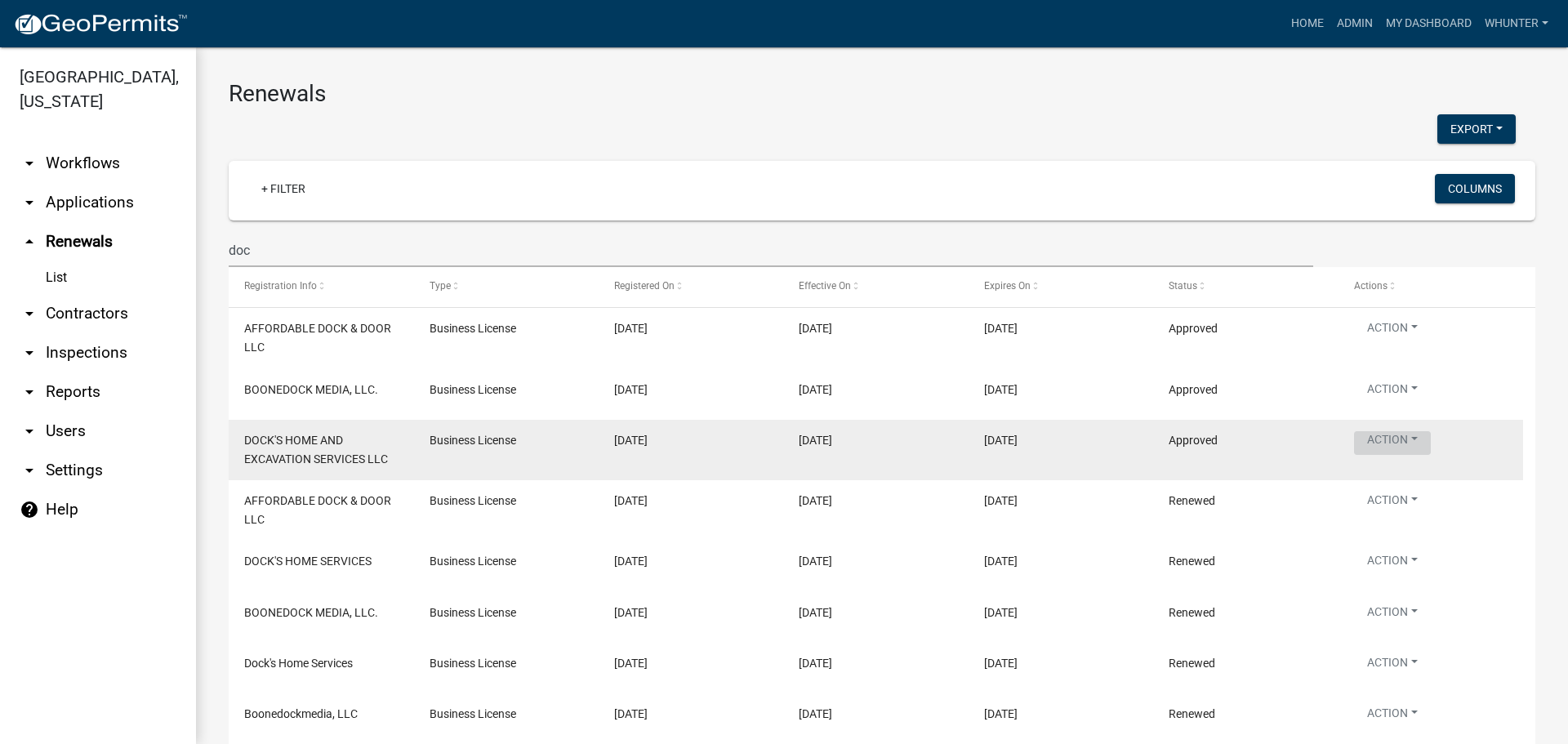
click at [1386, 443] on button "Action" at bounding box center [1392, 443] width 77 height 23
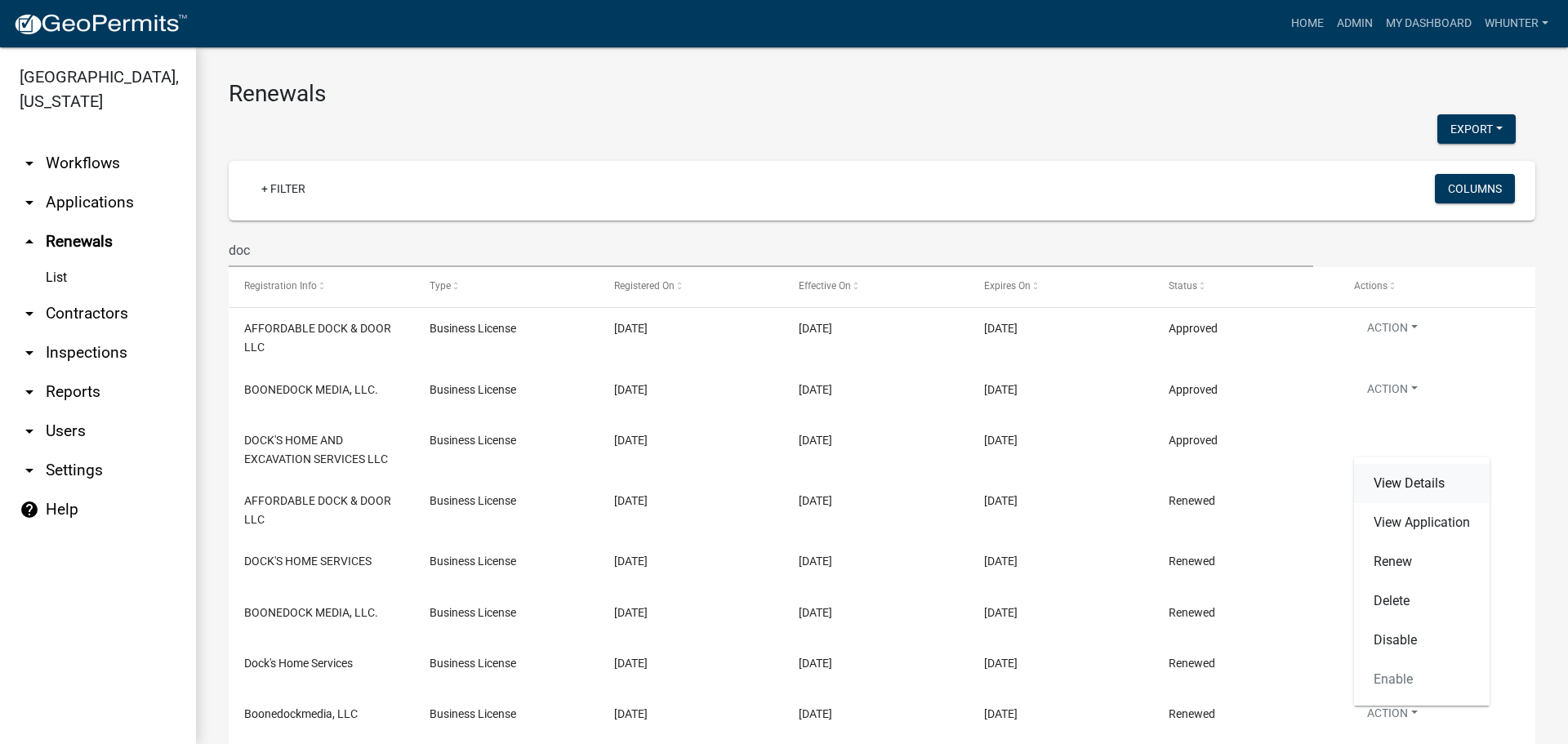
click at [1404, 487] on link "View Details" at bounding box center [1421, 483] width 136 height 39
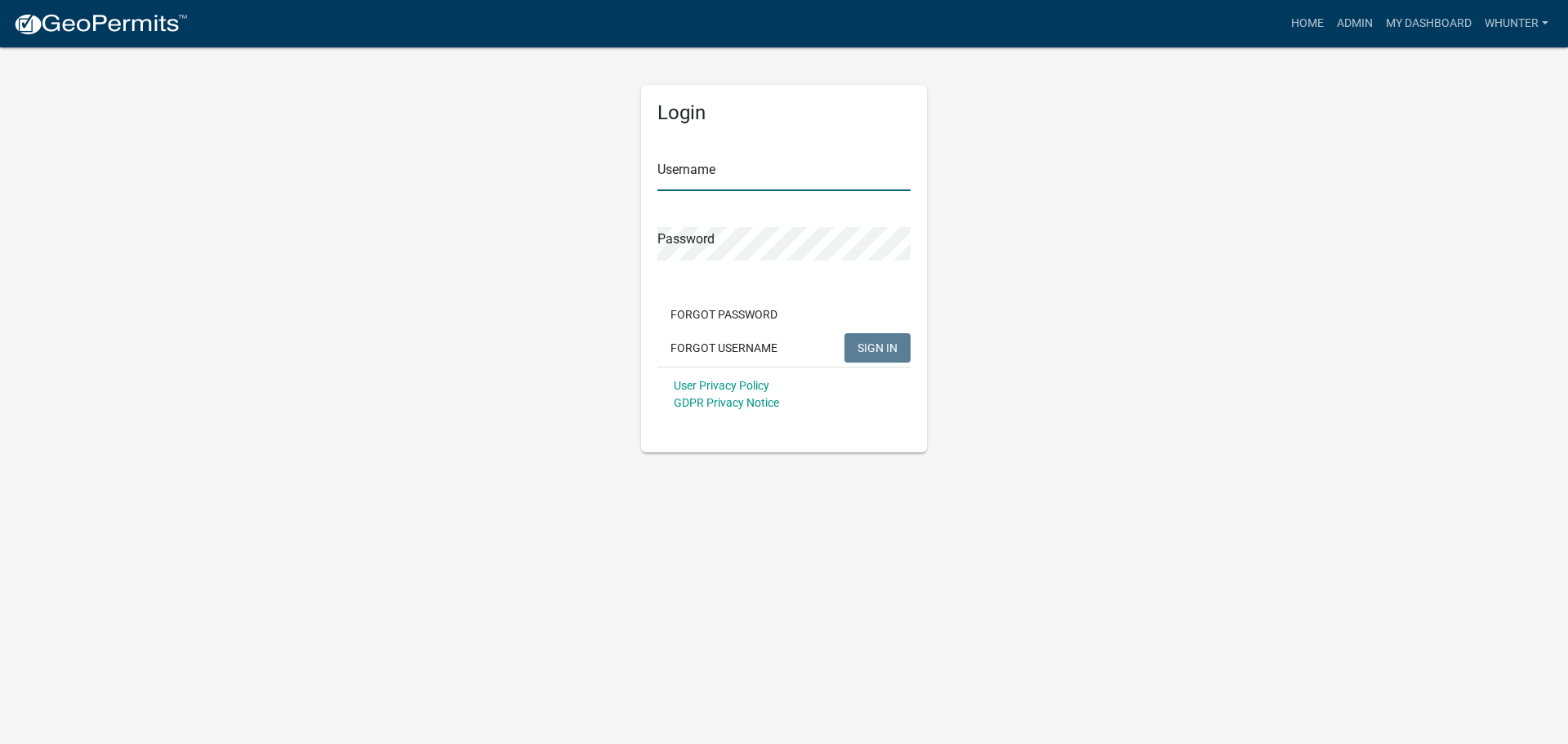
type input "whunter"
click at [882, 358] on button "SIGN IN" at bounding box center [877, 347] width 66 height 29
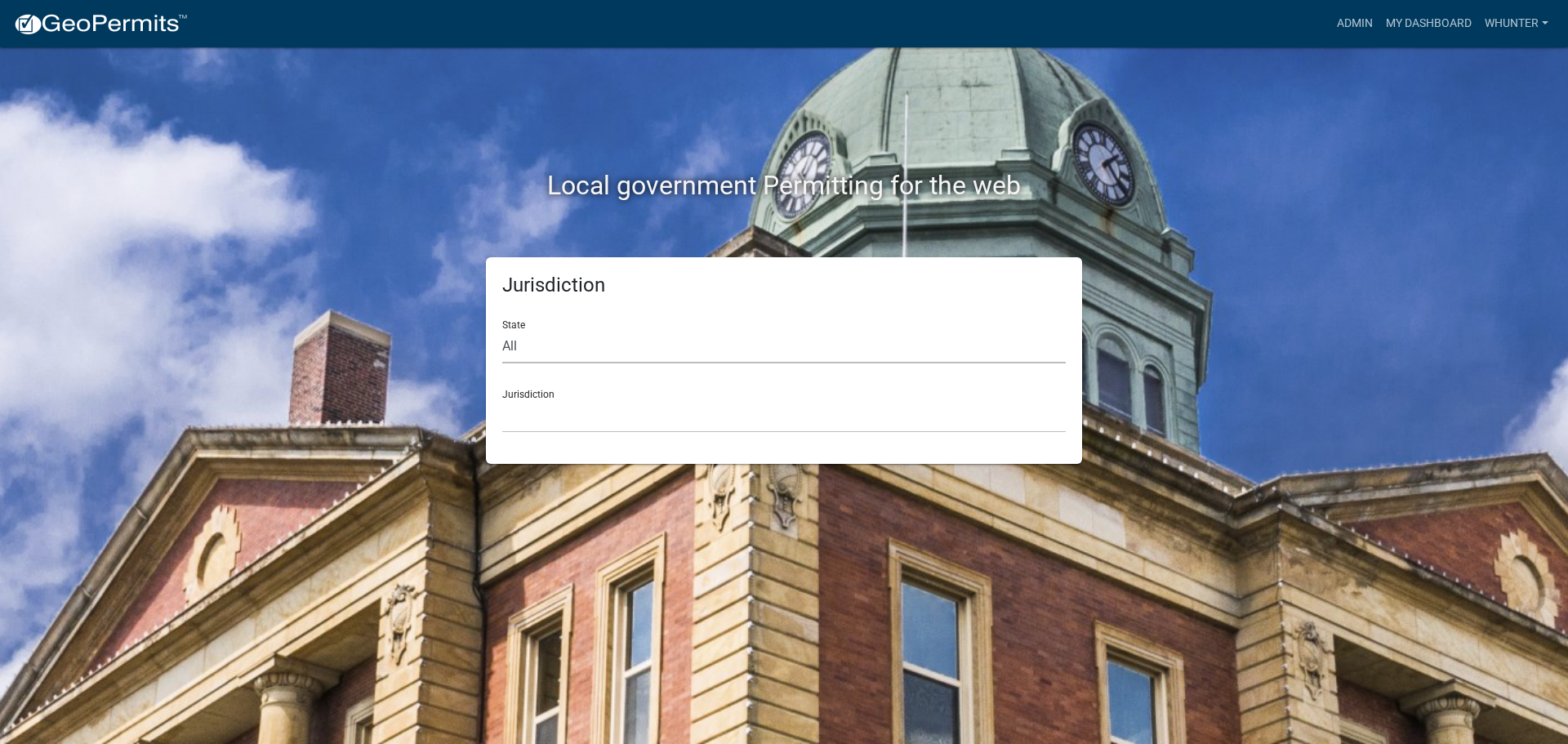
click at [556, 345] on select "All Colorado Georgia Indiana Iowa Kansas Minnesota Ohio South Carolina Wisconsin" at bounding box center [784, 347] width 564 height 33
select select "[US_STATE]"
click at [502, 330] on select "All Colorado Georgia Indiana Iowa Kansas Minnesota Ohio South Carolina Wisconsin" at bounding box center [784, 347] width 564 height 33
click at [558, 440] on div "Jurisdiction State All Colorado Georgia Indiana Iowa Kansas Minnesota Ohio Sout…" at bounding box center [784, 361] width 596 height 207
click at [554, 425] on select "Carroll County, Georgia Cook County, Georgia Crawford County, Georgia Gilmer Co…" at bounding box center [784, 416] width 564 height 33
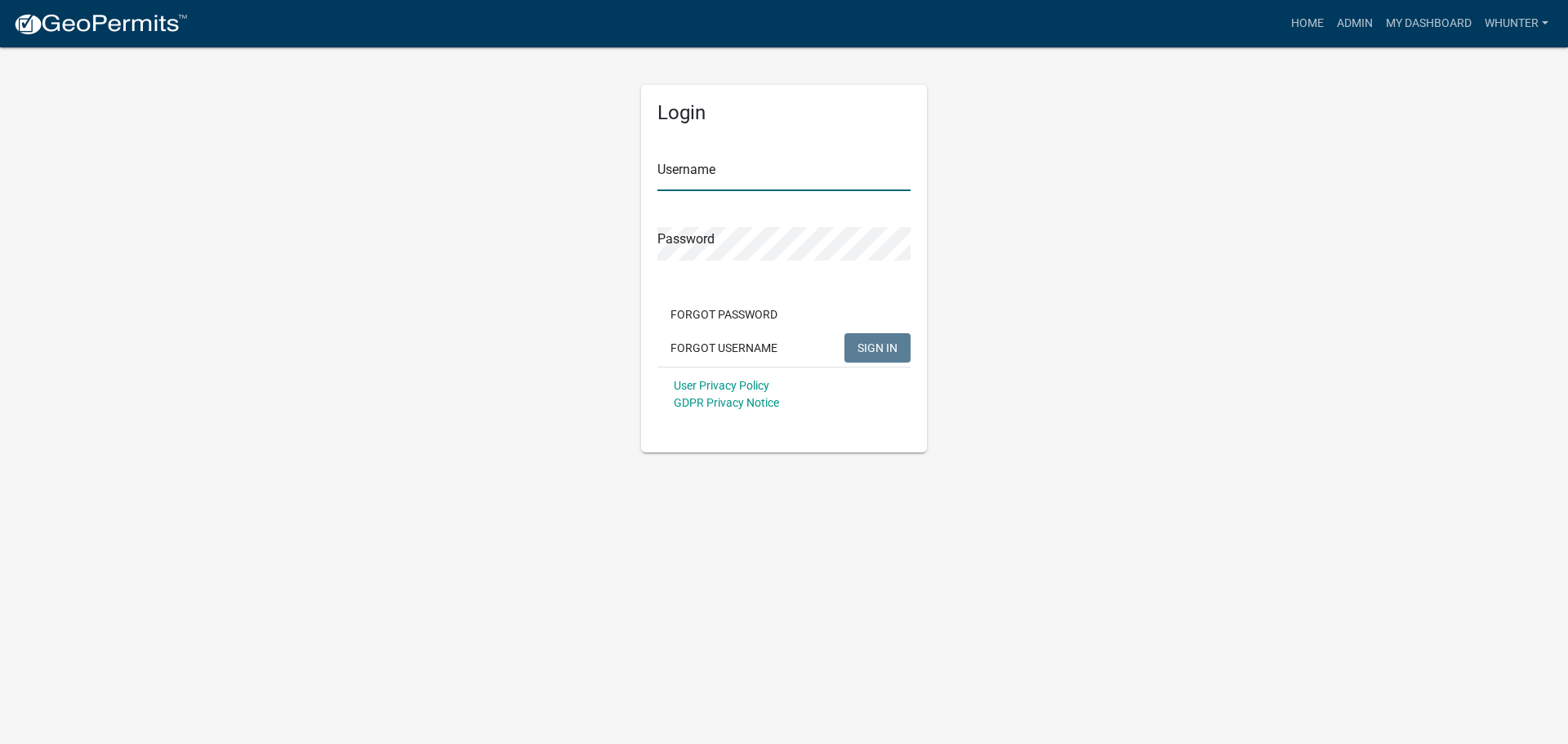
type input "whunter"
click at [896, 351] on span "SIGN IN" at bounding box center [878, 347] width 40 height 13
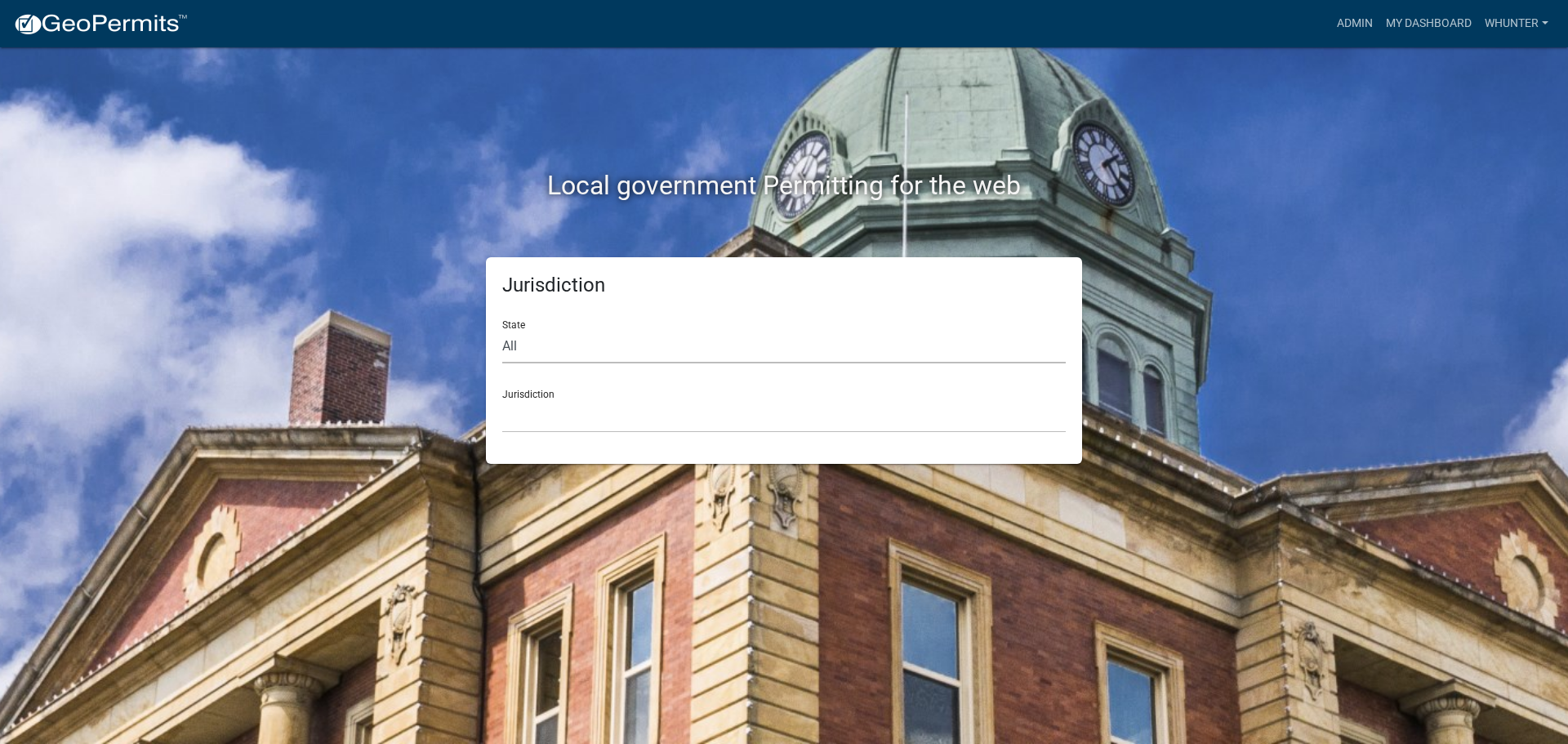
click at [577, 354] on select "All [US_STATE] [US_STATE] [US_STATE] [US_STATE] [US_STATE] [US_STATE] [US_STATE…" at bounding box center [784, 347] width 564 height 33
select select "[US_STATE]"
click at [502, 330] on select "All [US_STATE] [US_STATE] [US_STATE] [US_STATE] [US_STATE] [US_STATE] [US_STATE…" at bounding box center [784, 347] width 564 height 33
click at [574, 420] on select "[GEOGRAPHIC_DATA], [US_STATE][PERSON_NAME][GEOGRAPHIC_DATA], [US_STATE][PERSON_…" at bounding box center [784, 416] width 564 height 33
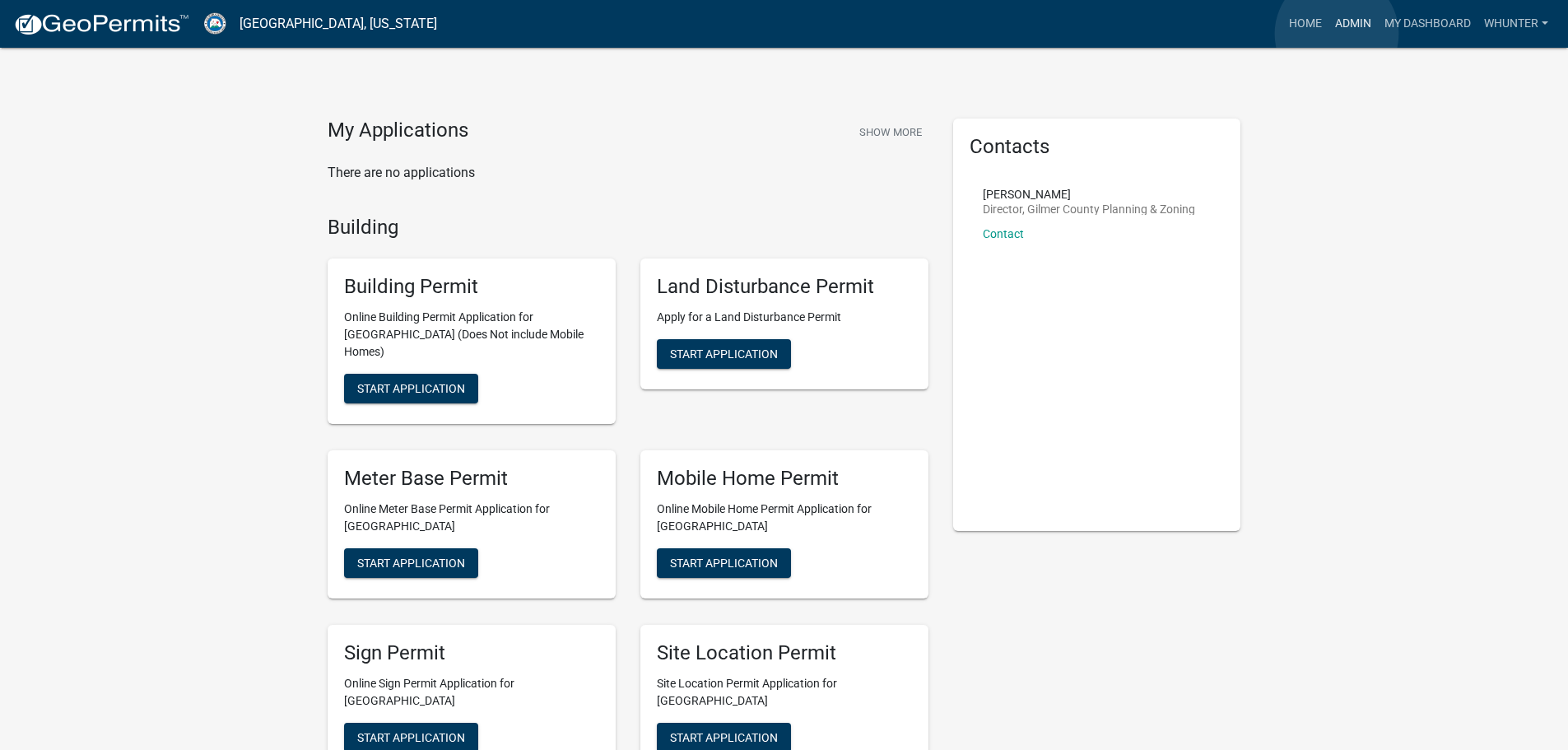
click at [1336, 34] on link "Admin" at bounding box center [1353, 24] width 50 height 31
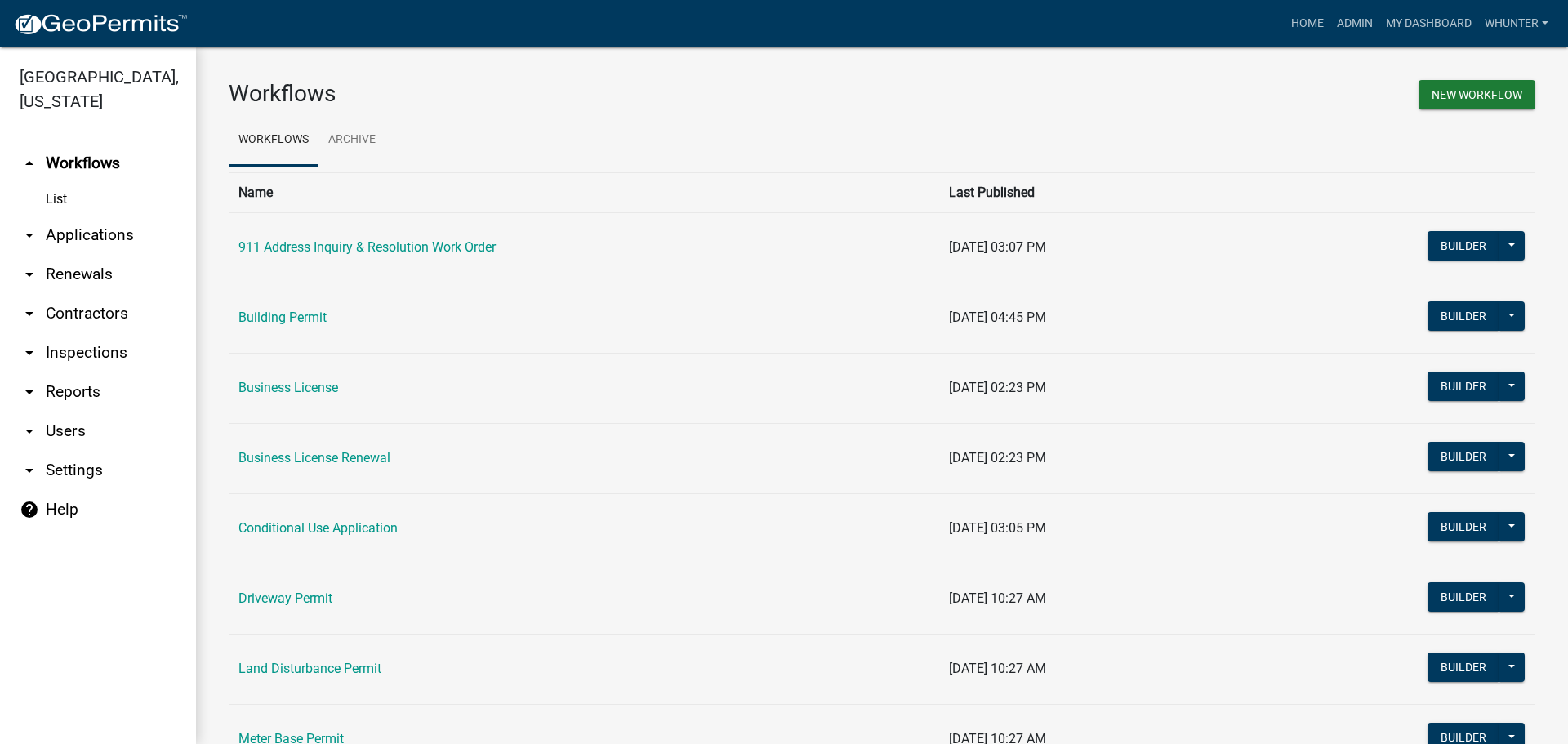
click at [61, 240] on link "arrow_drop_down Applications" at bounding box center [97, 235] width 196 height 39
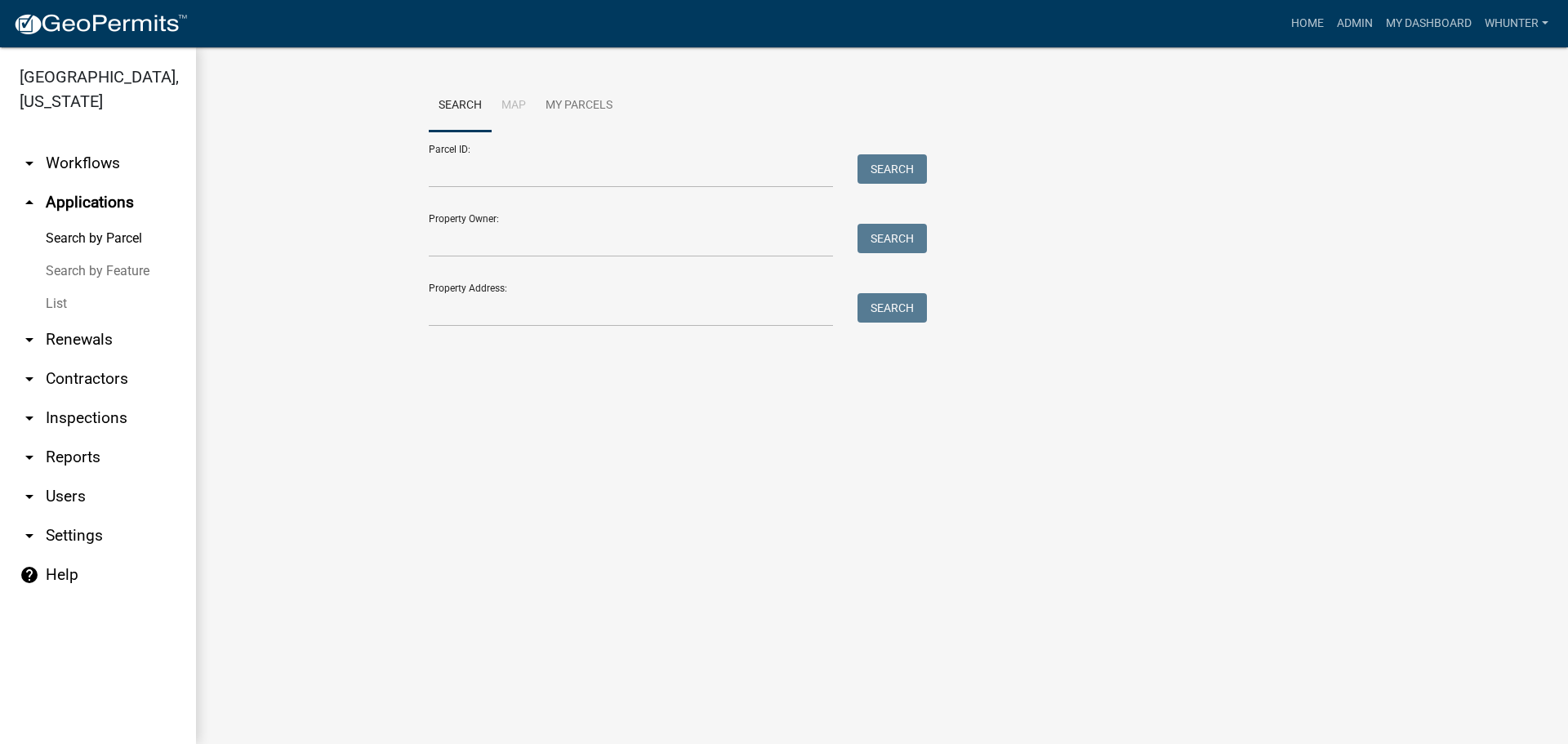
click at [86, 309] on link "List" at bounding box center [97, 303] width 196 height 32
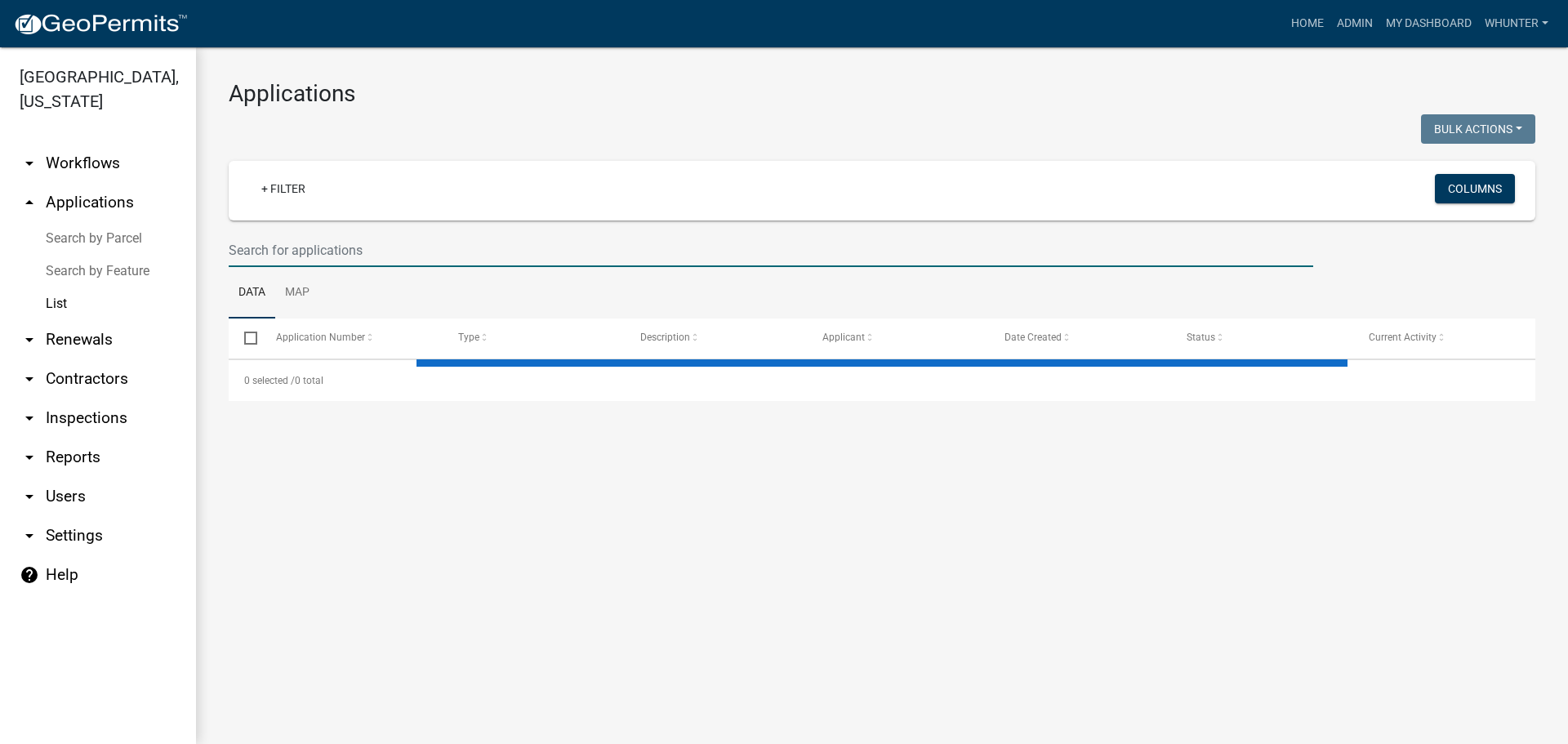
click at [311, 238] on input "text" at bounding box center [771, 250] width 1084 height 33
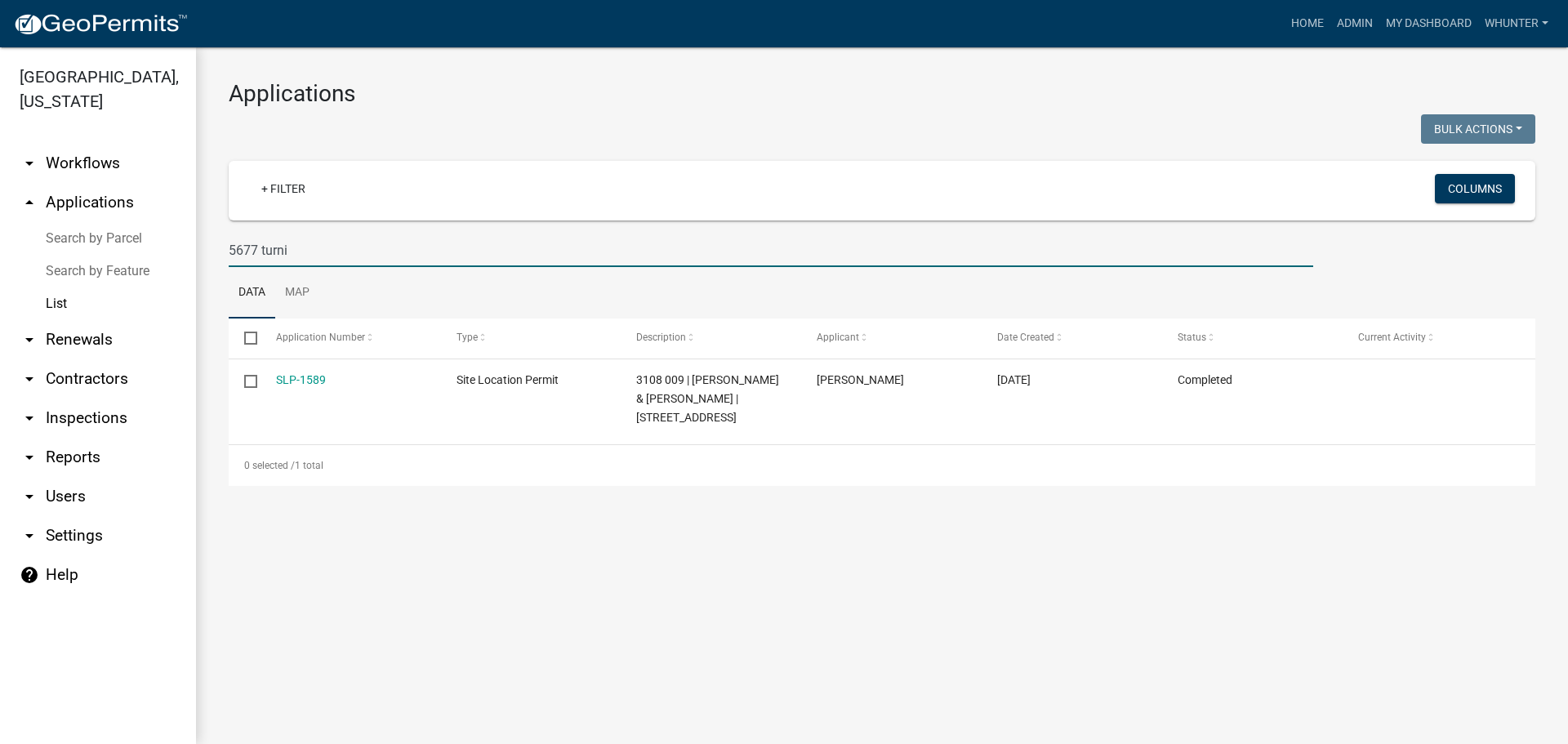
type input "5677 turni"
click at [1276, 12] on div "Home Admin My Dashboard whunter Admin Account Logout" at bounding box center [878, 23] width 1354 height 31
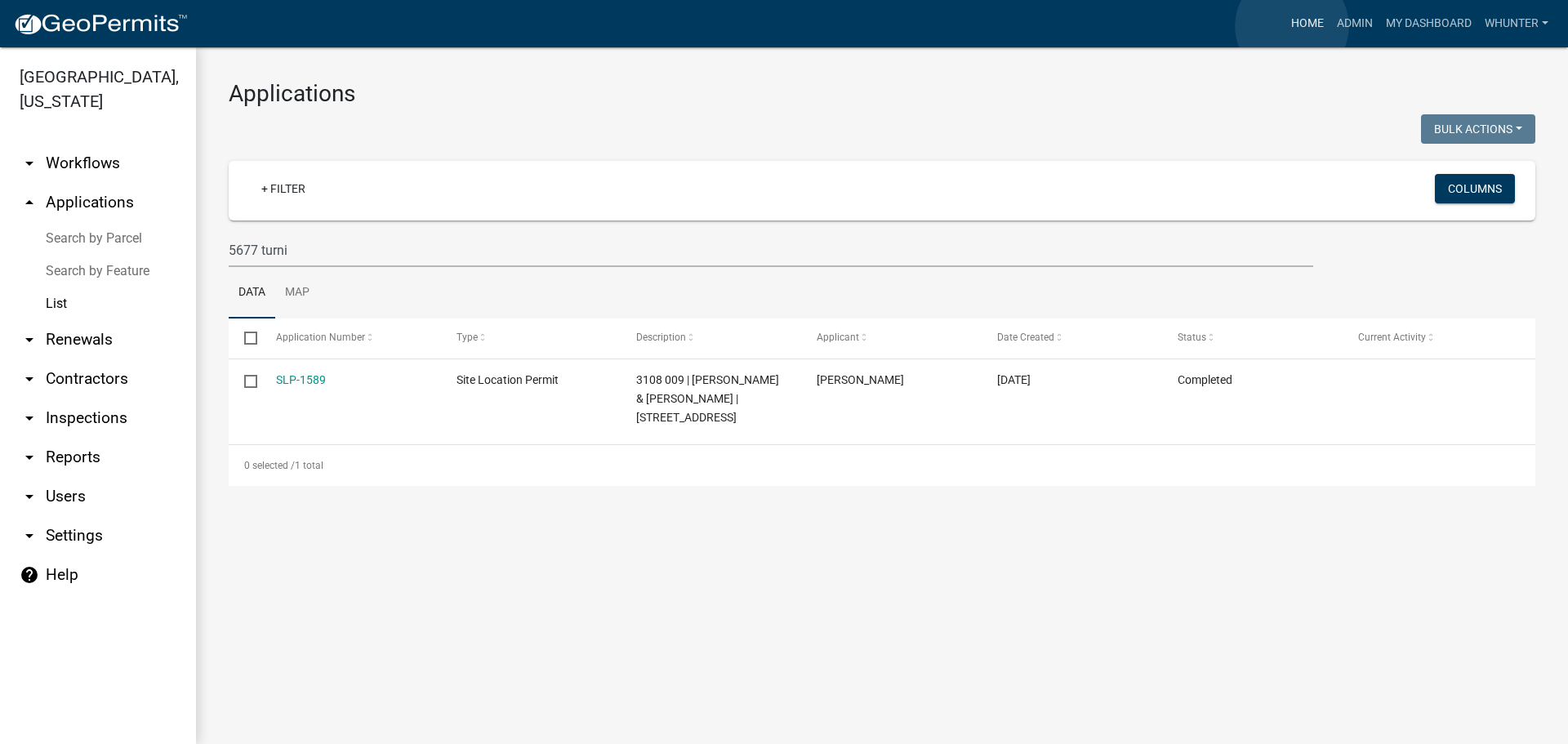
click at [1292, 26] on link "Home" at bounding box center [1307, 23] width 46 height 31
